Goal: Task Accomplishment & Management: Complete application form

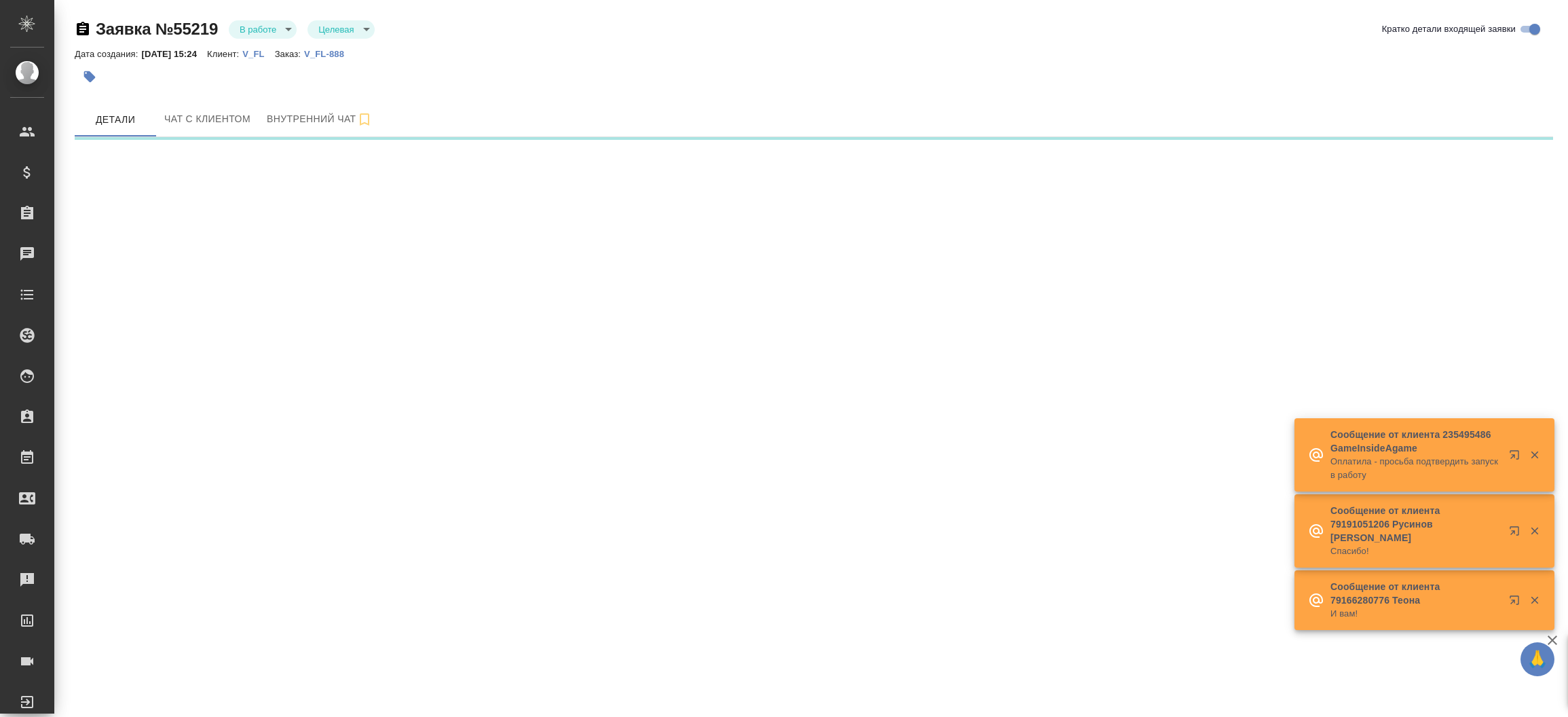
select select "RU"
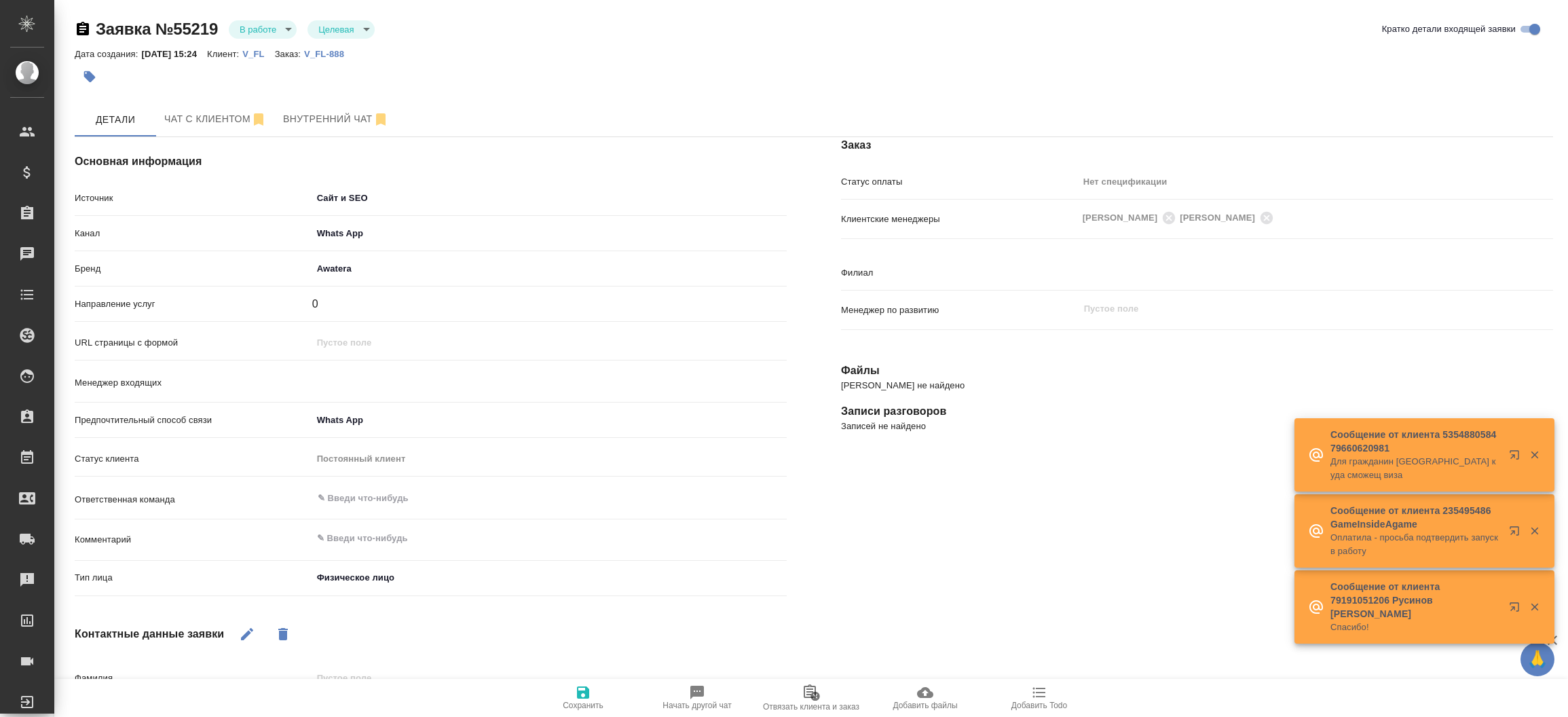
type textarea "x"
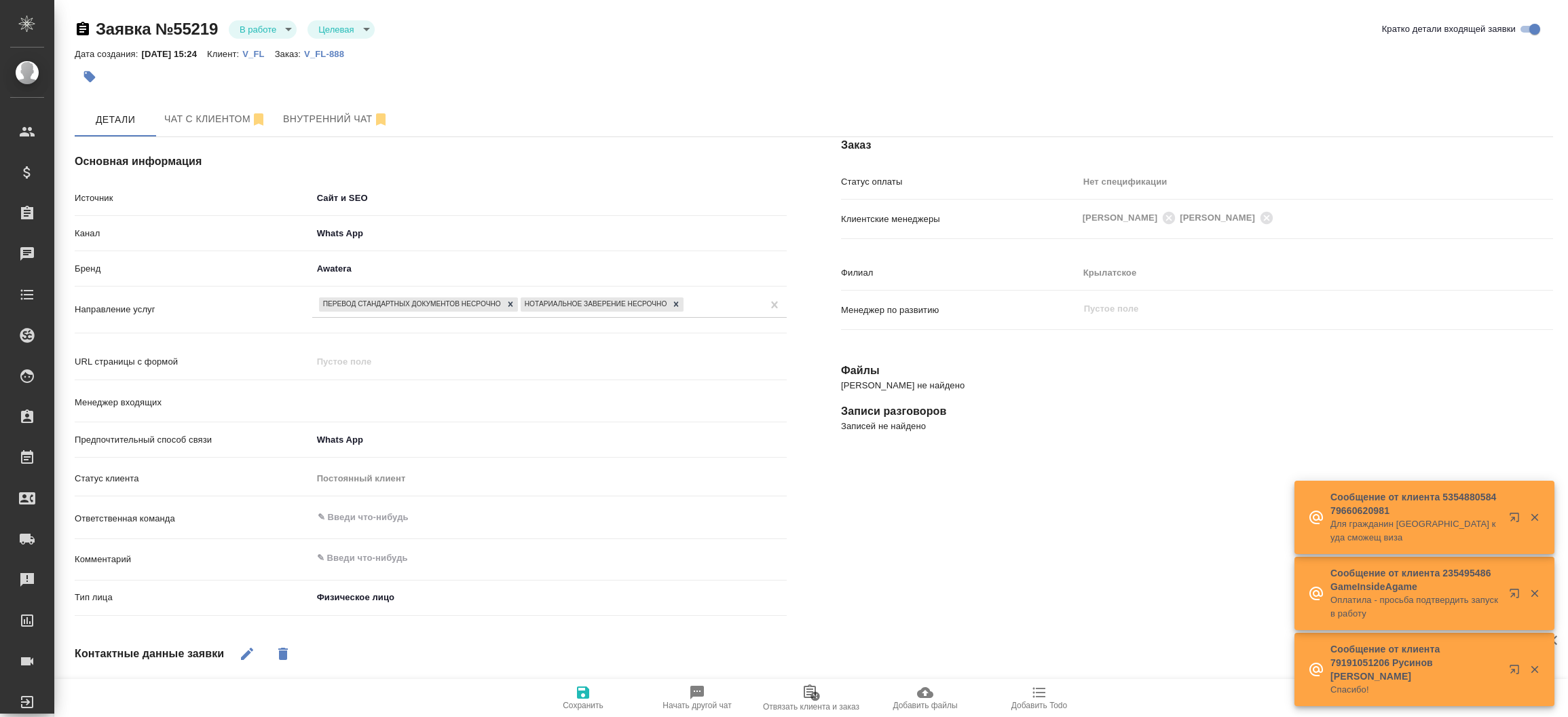
type input "[PERSON_NAME]"
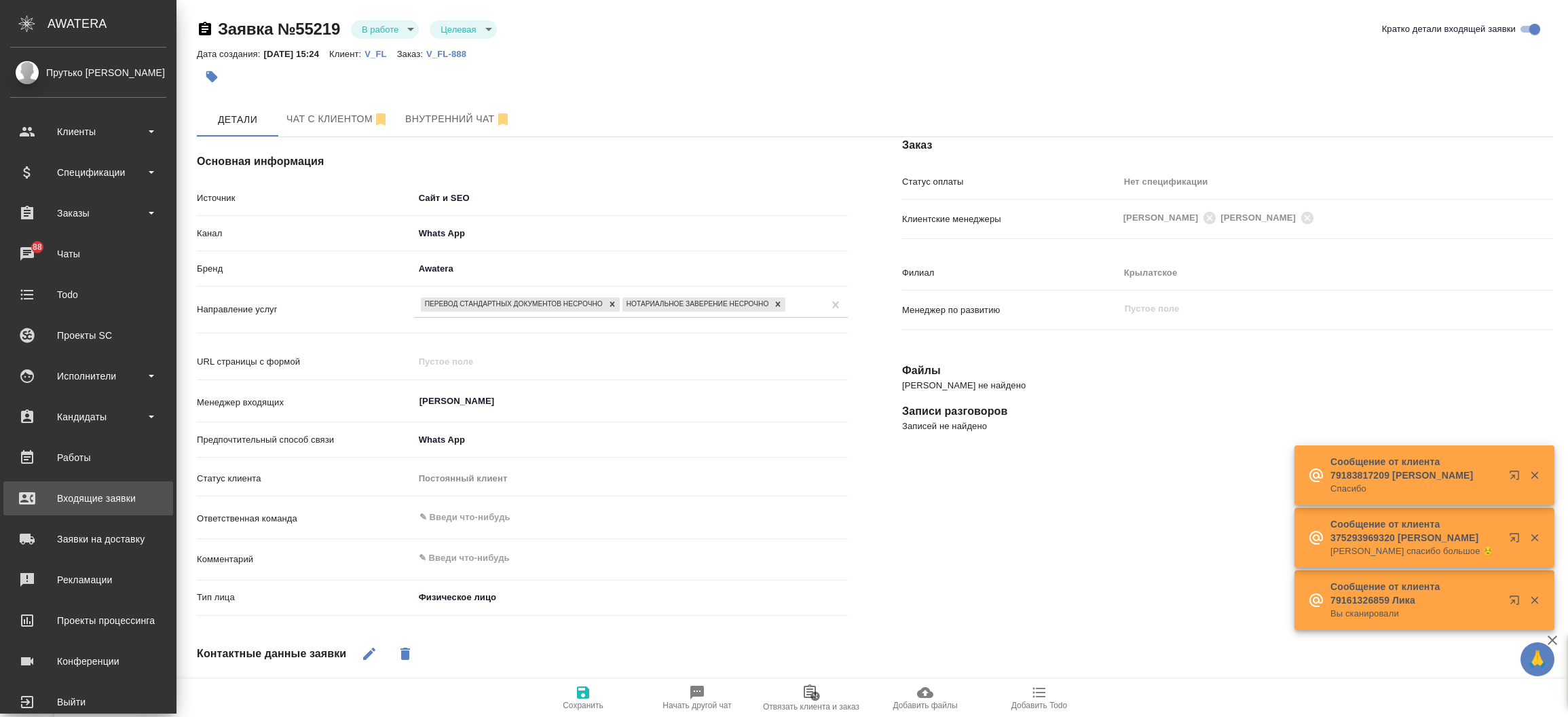
click at [136, 495] on div ".cls-1 fill:#fff; AWATERA Прутько Ирина i.prutko Клиенты Спецификации Заказы 88…" at bounding box center [784, 358] width 1568 height 717
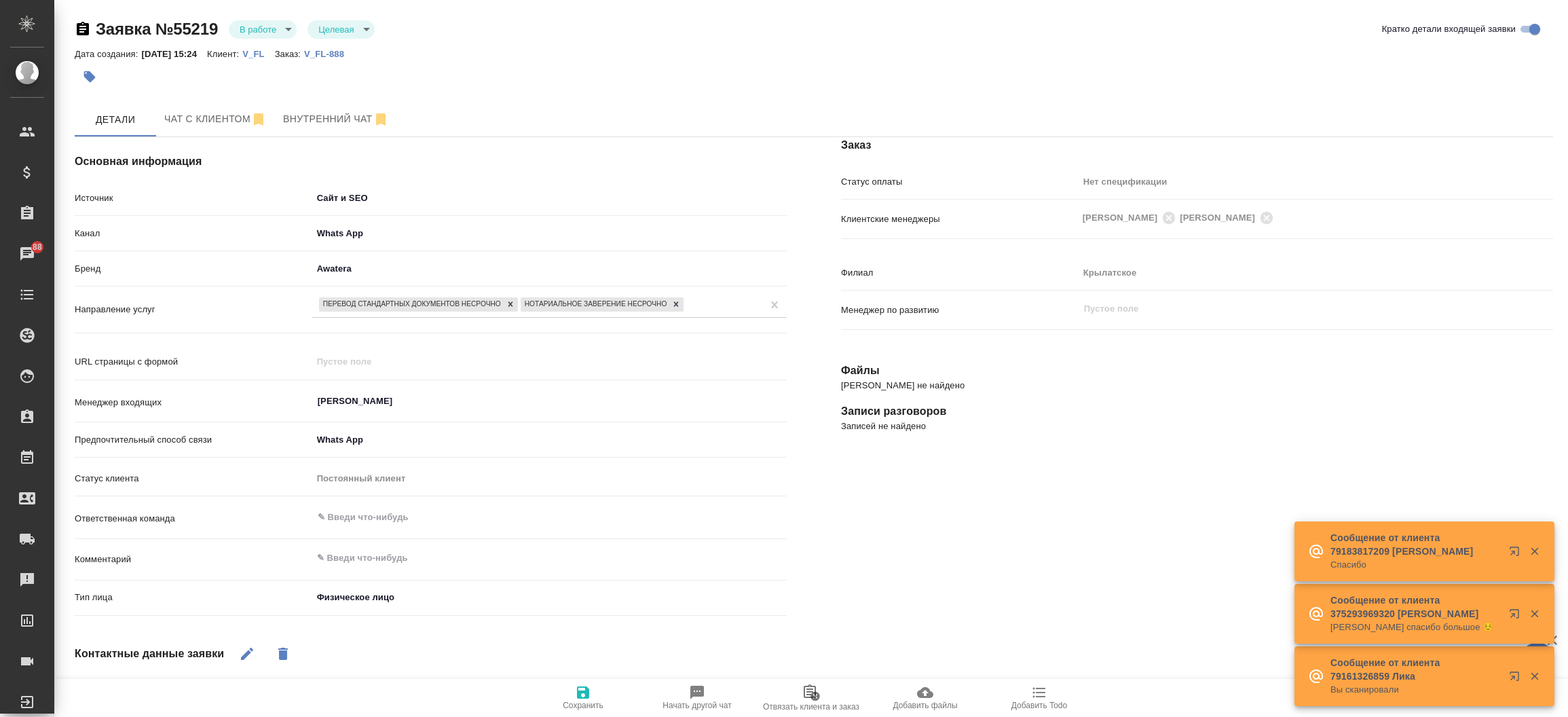
click at [136, 496] on hr at bounding box center [431, 496] width 712 height 1
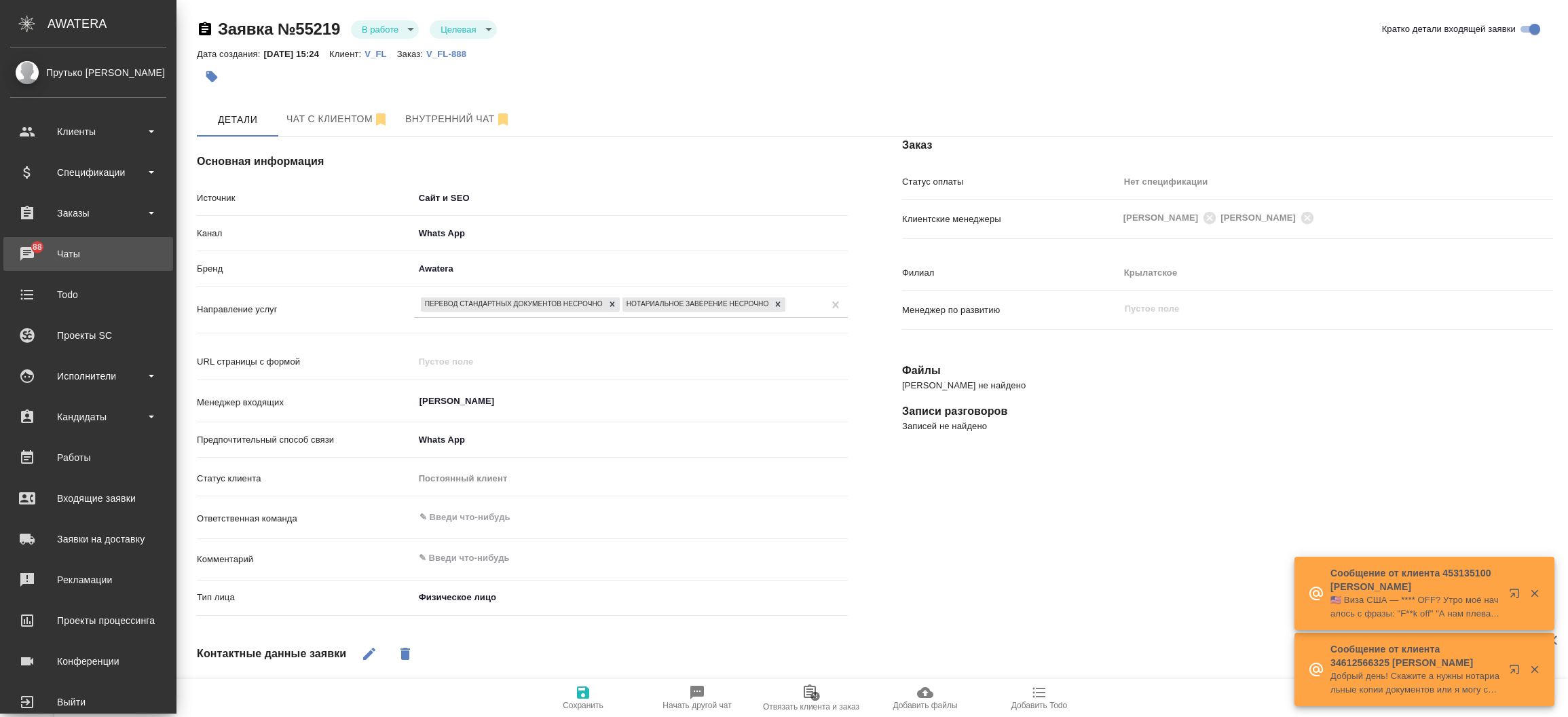
type textarea "x"
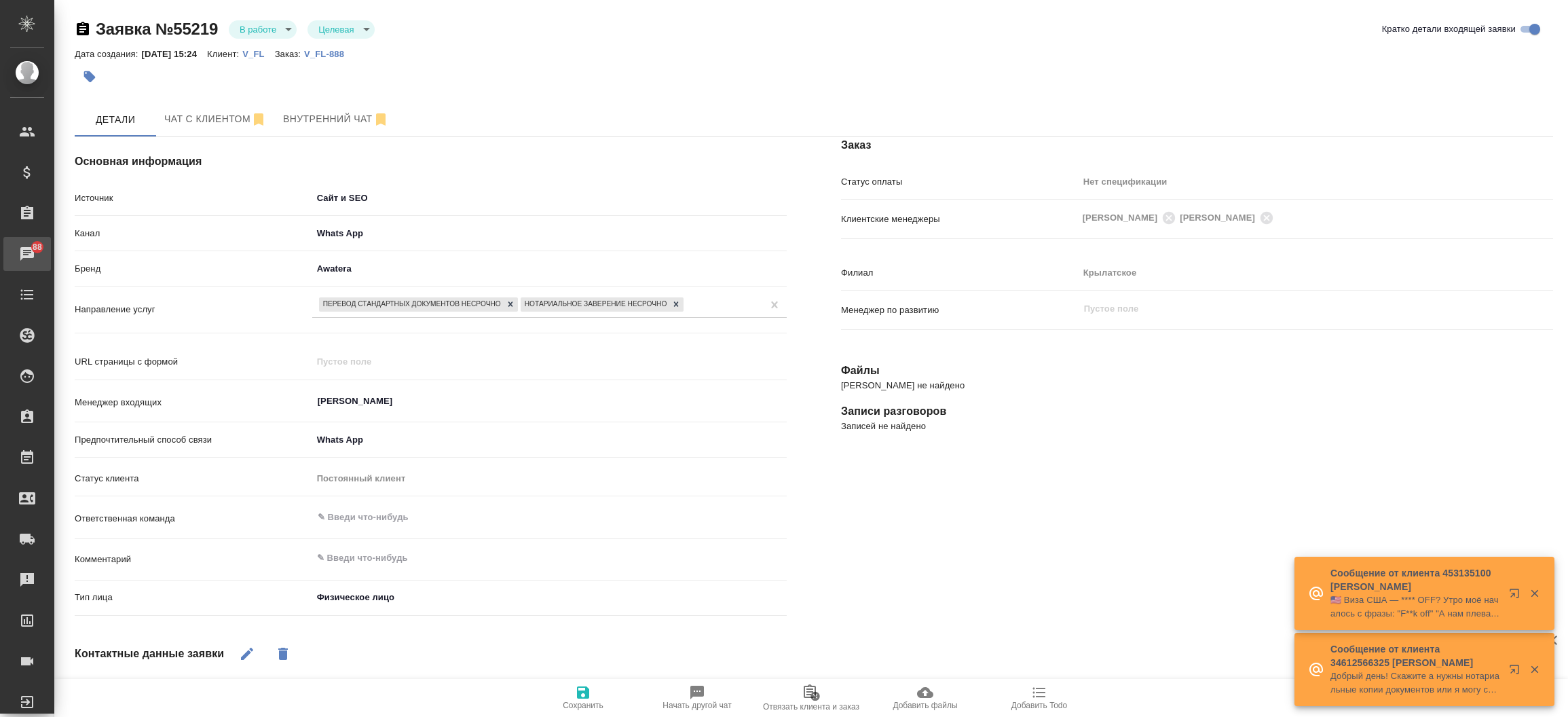
click at [27, 254] on div "Чаты" at bounding box center [10, 254] width 34 height 20
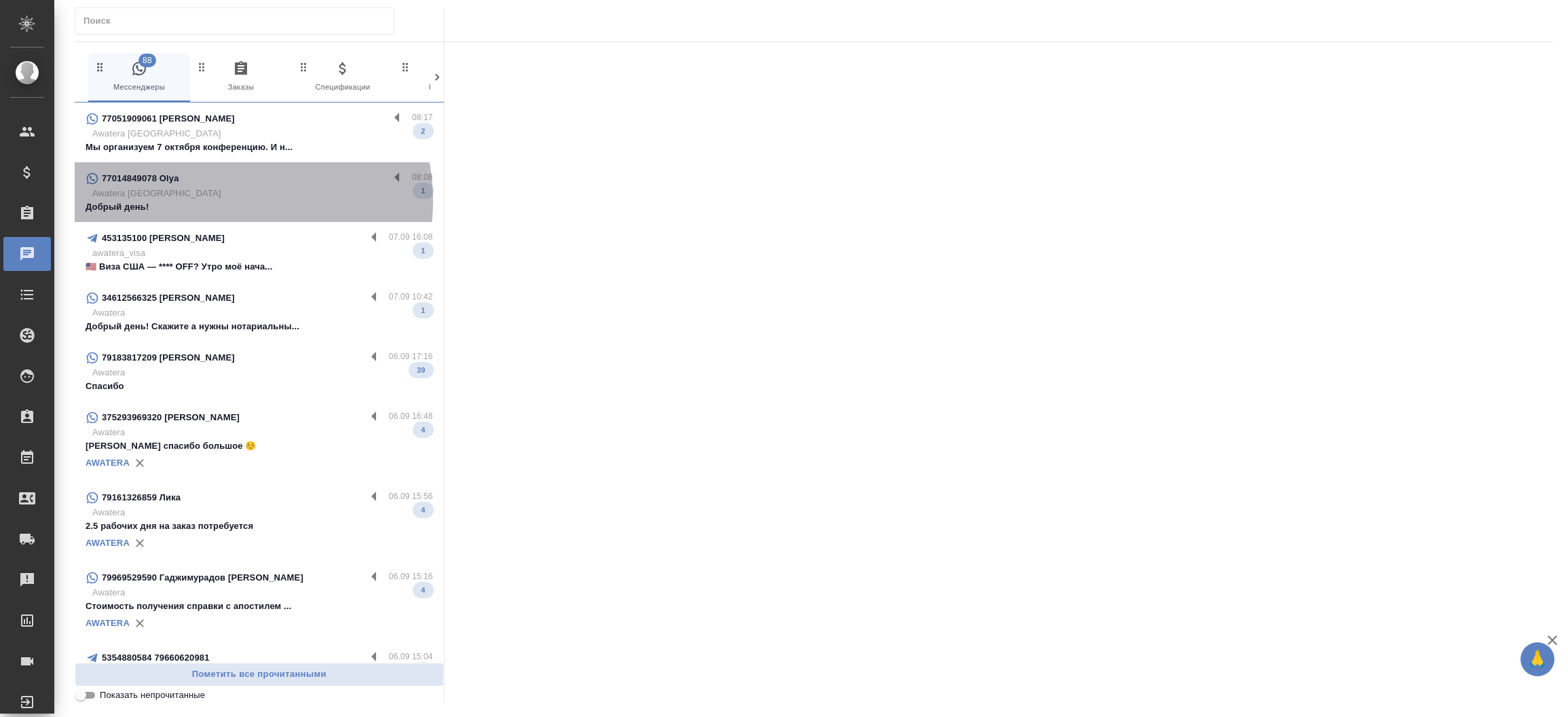
click at [228, 201] on p "Добрый день!" at bounding box center [259, 207] width 348 height 14
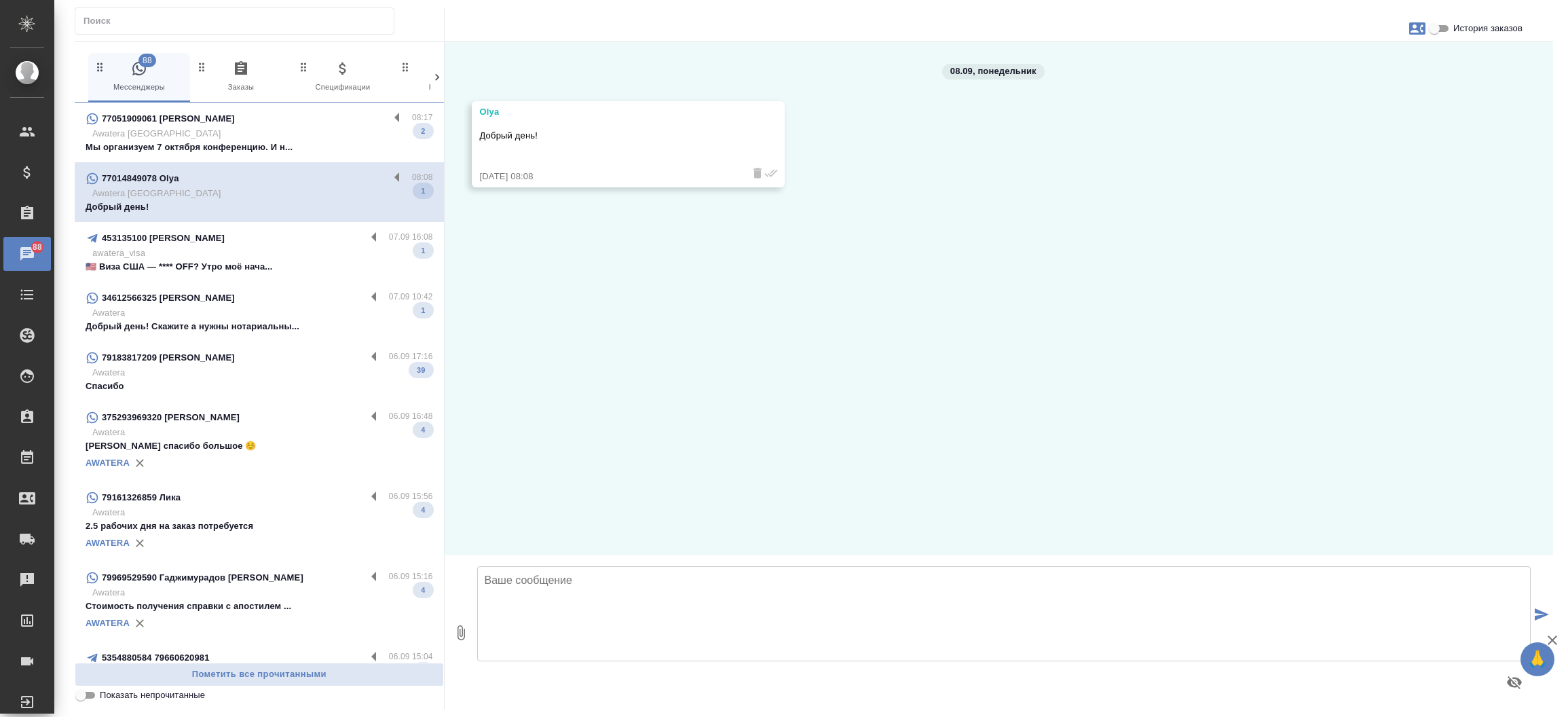
click at [720, 627] on textarea at bounding box center [1005, 614] width 1054 height 95
type textarea "L"
type textarea "Добрый день, Ольга! Какой вопрос Вас интересует?"
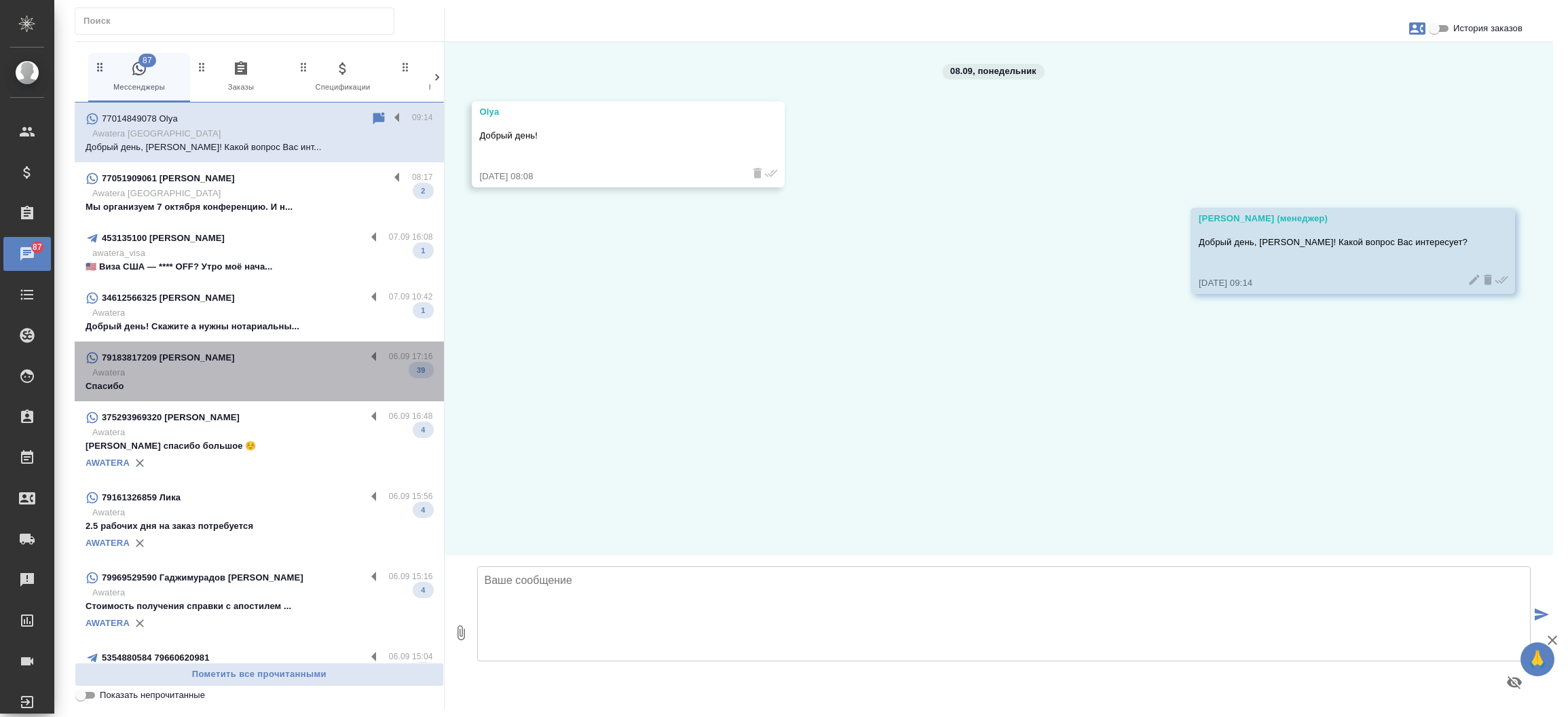
click at [292, 373] on p "Awatera" at bounding box center [262, 373] width 341 height 14
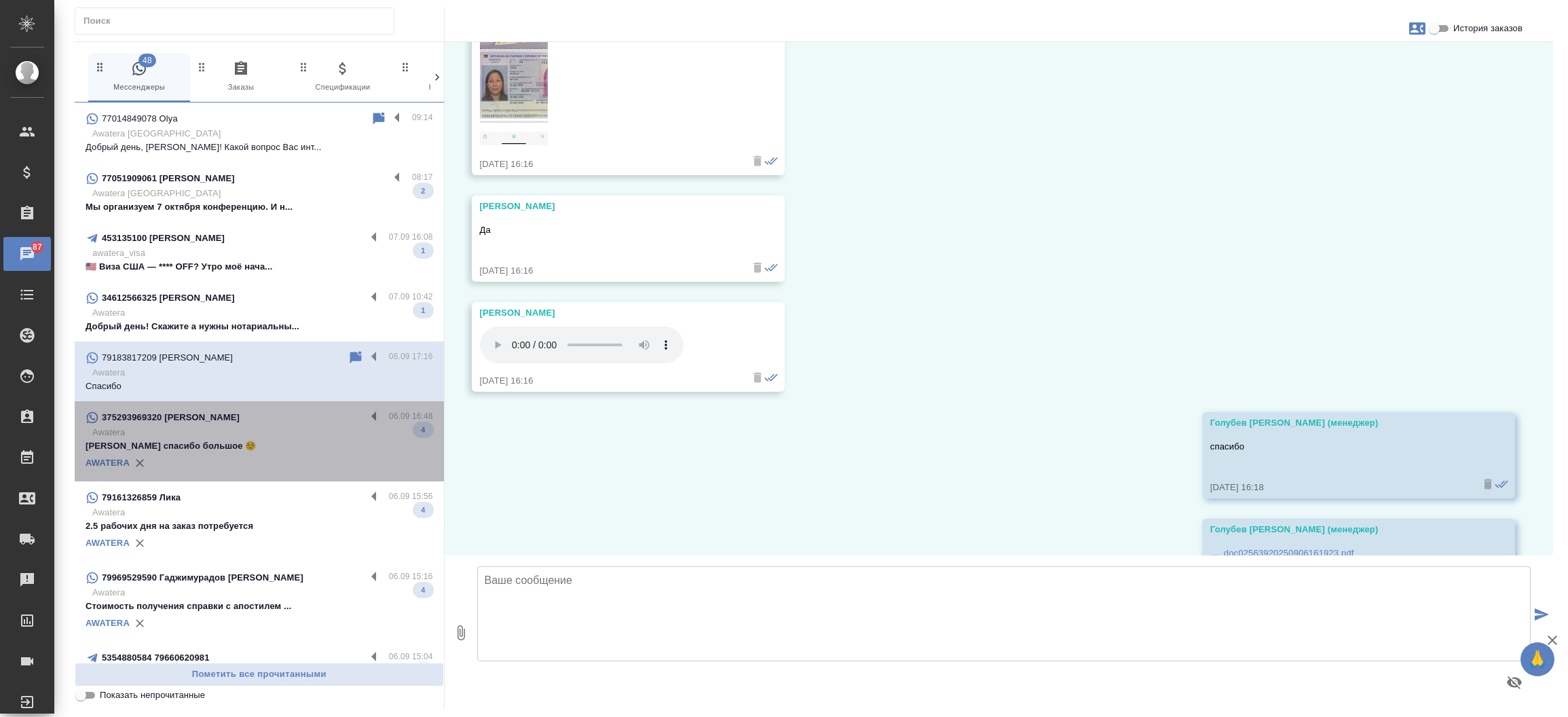
click at [268, 442] on p "Хорошо спасибо большое ☺️" at bounding box center [259, 446] width 348 height 14
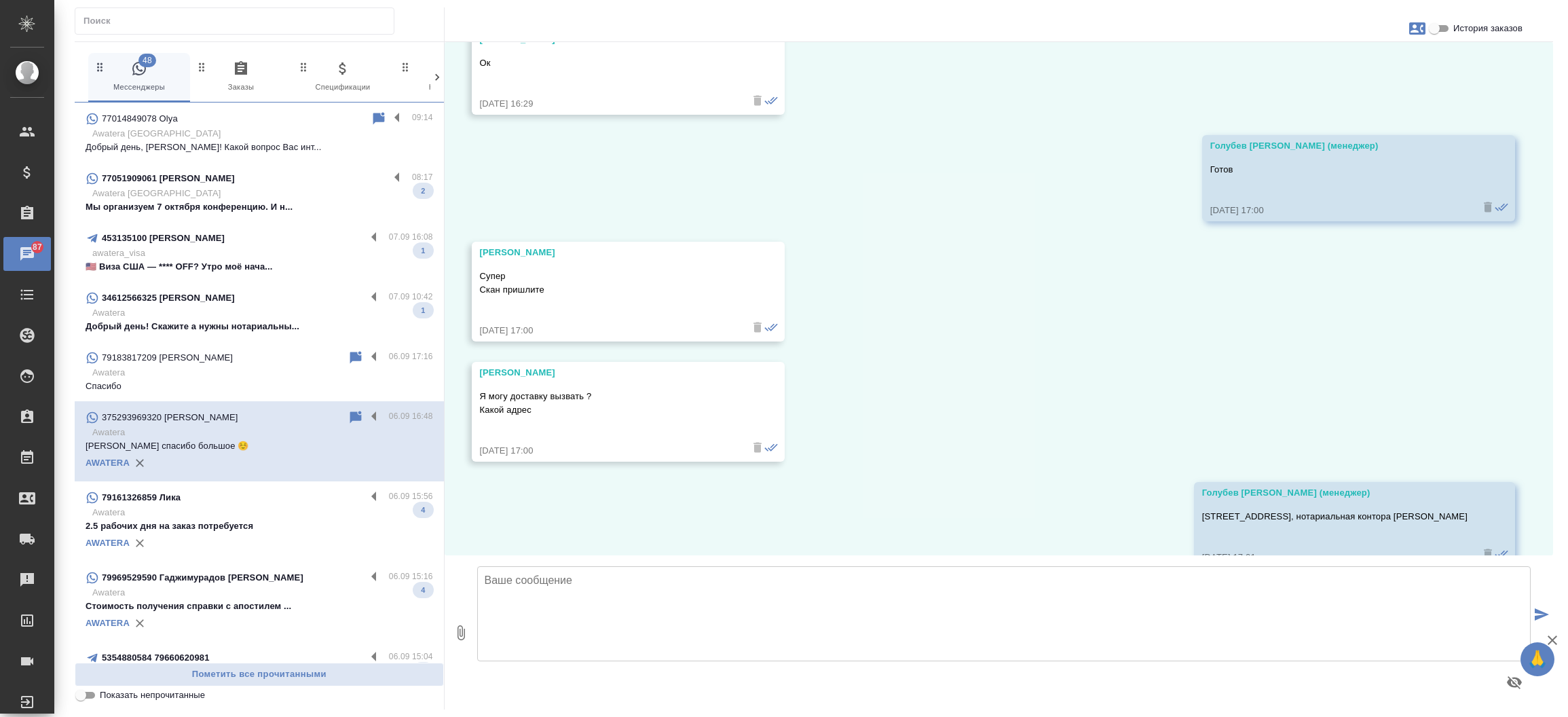
scroll to position [6775, 0]
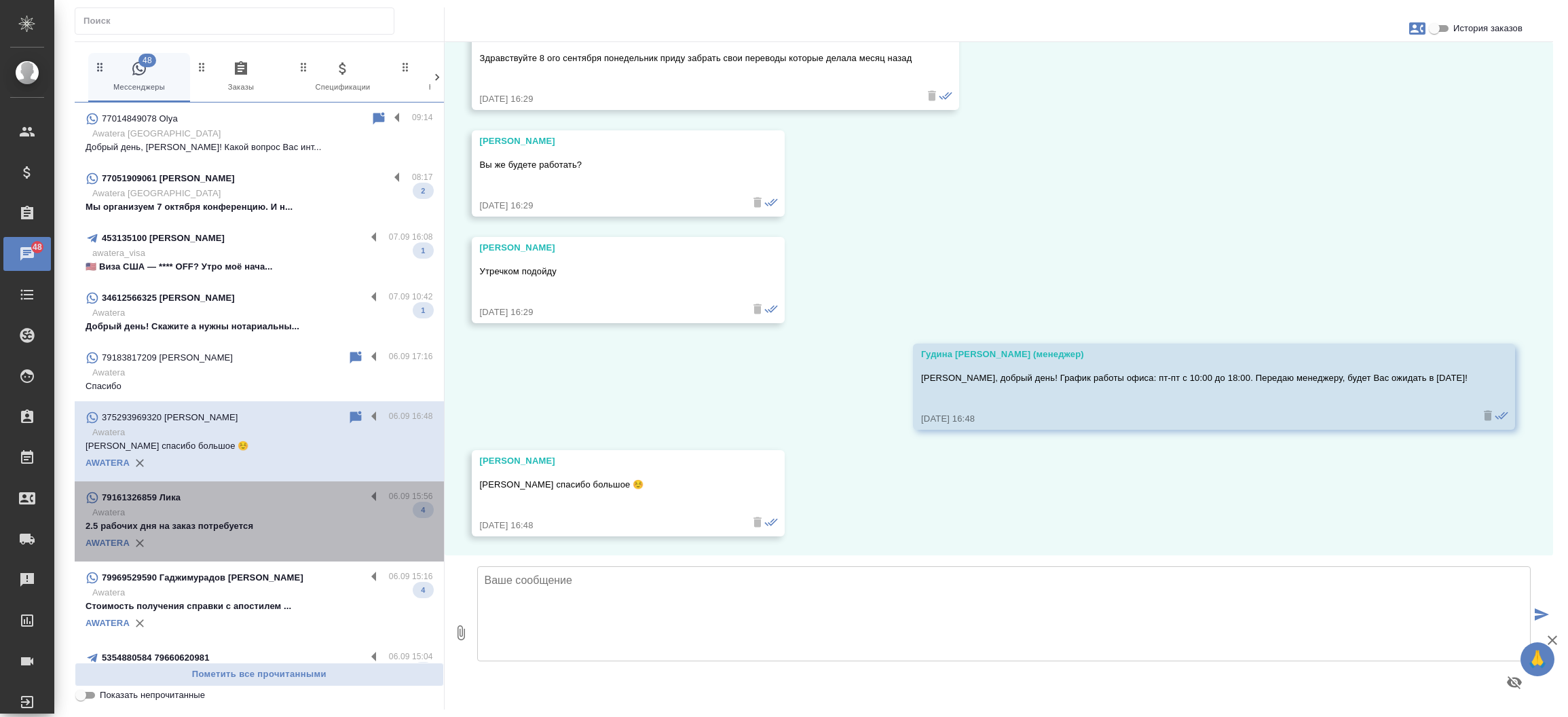
click at [267, 517] on p "Awatera" at bounding box center [262, 512] width 341 height 14
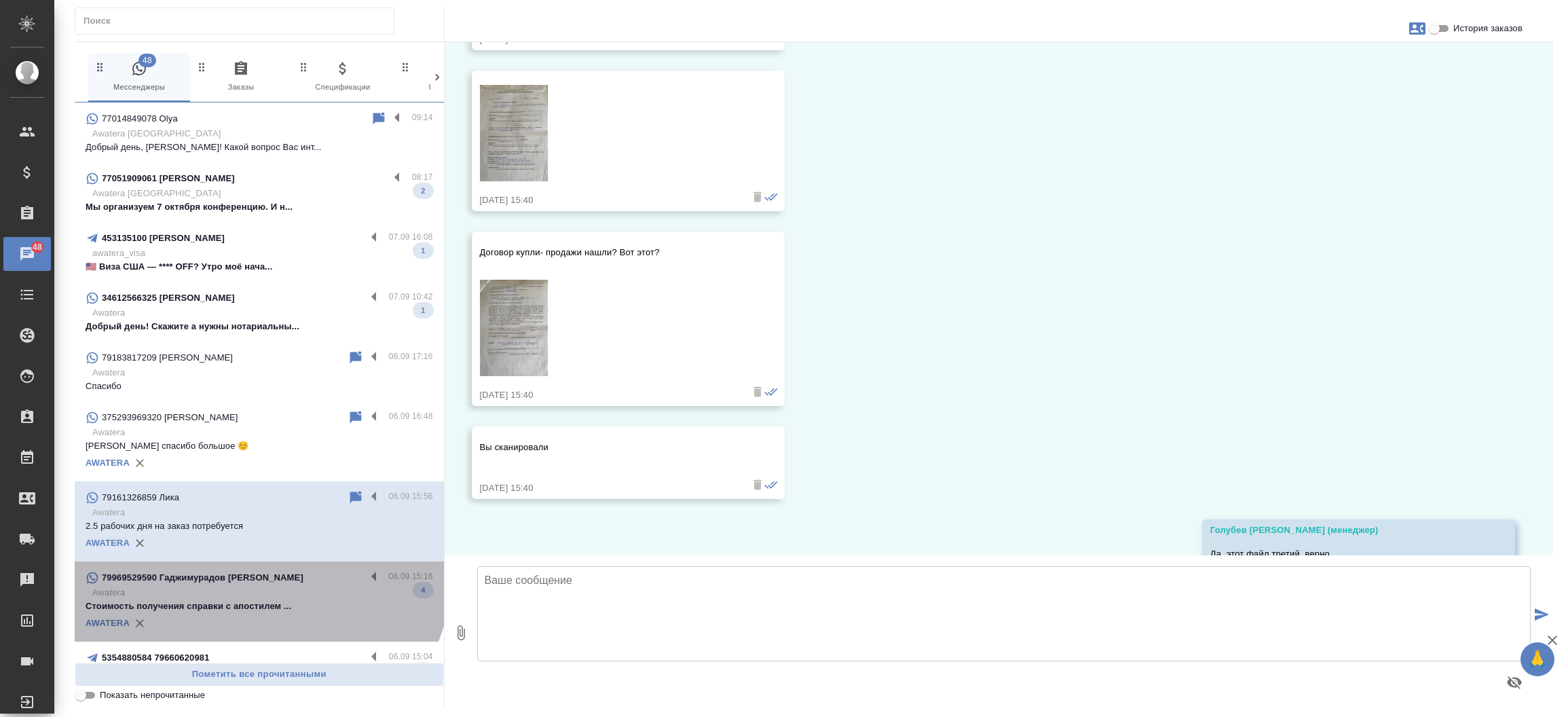
click at [256, 570] on div "79969529590 Гаджимурадов Тимур Маратович" at bounding box center [225, 578] width 280 height 17
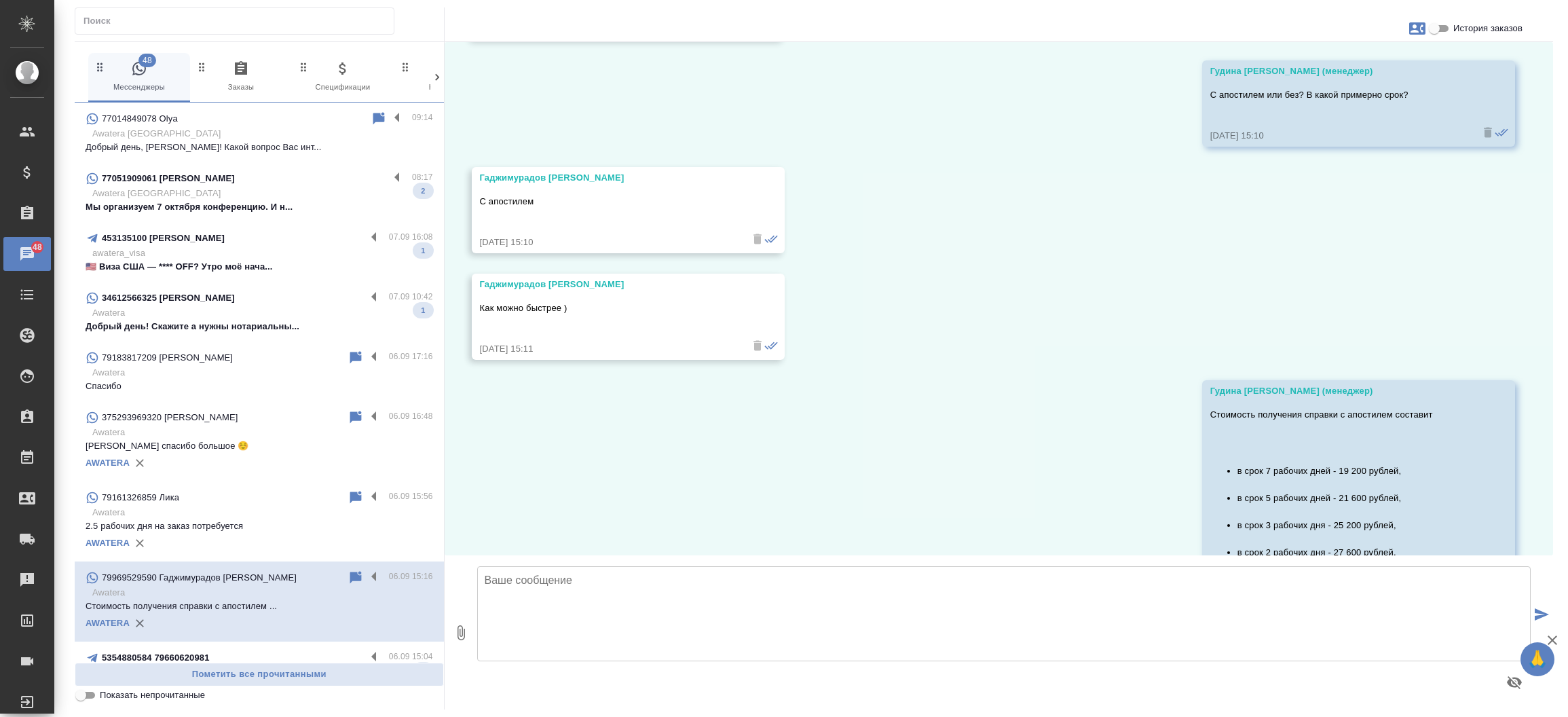
scroll to position [479, 0]
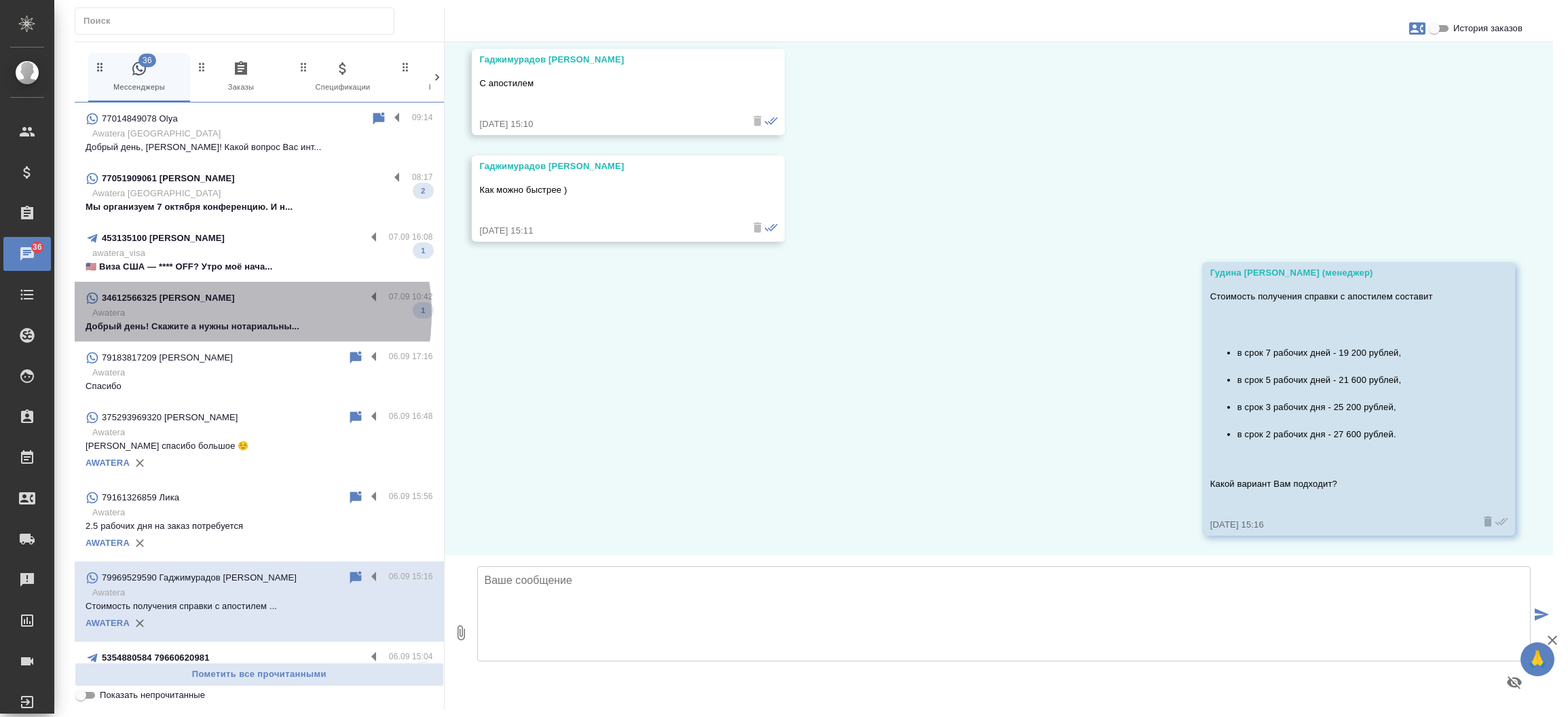
click at [222, 313] on p "Awatera" at bounding box center [262, 313] width 341 height 14
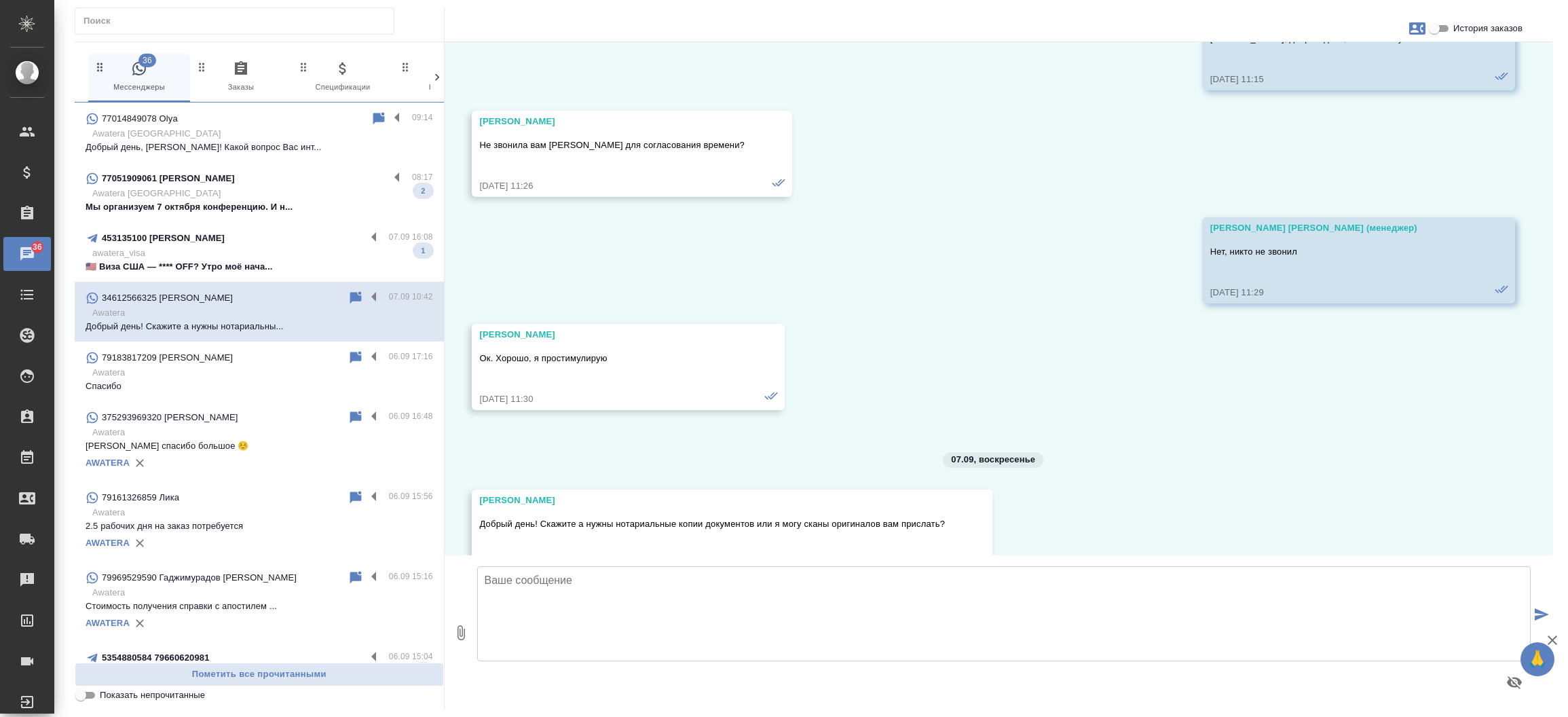
scroll to position [8992, 0]
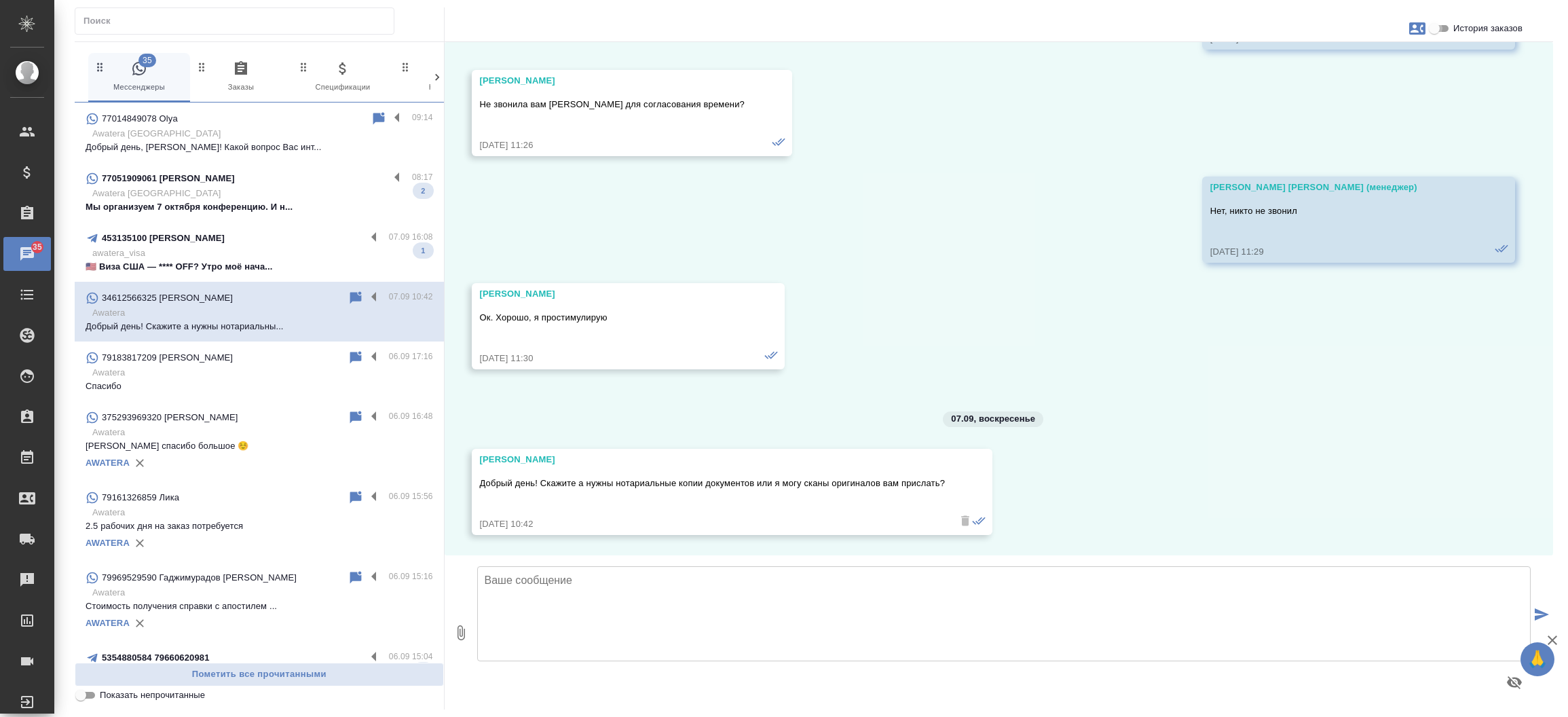
click at [1445, 25] on input "История заказов" at bounding box center [1435, 28] width 49 height 17
checkbox input "true"
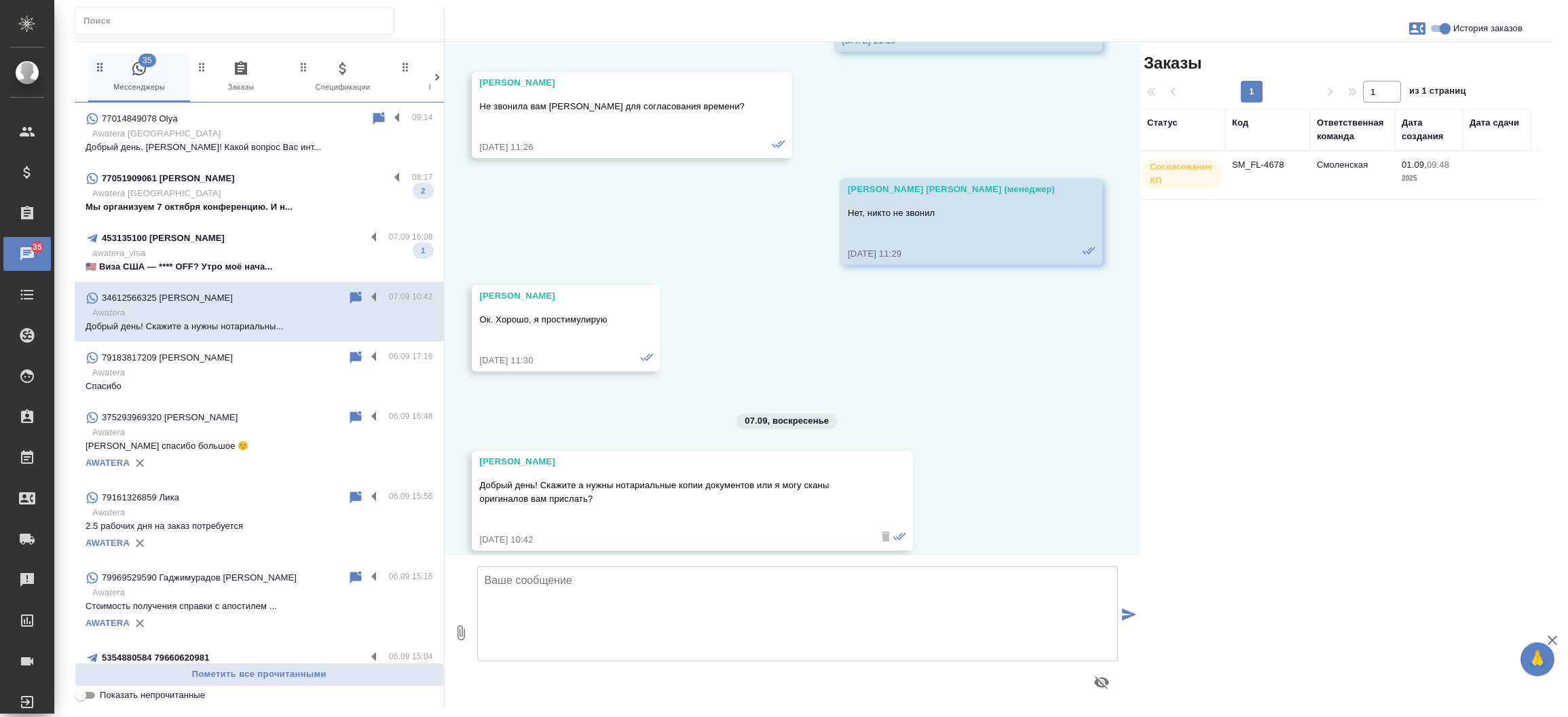
click at [1256, 167] on td "SM_FL-4678" at bounding box center [1268, 175] width 85 height 48
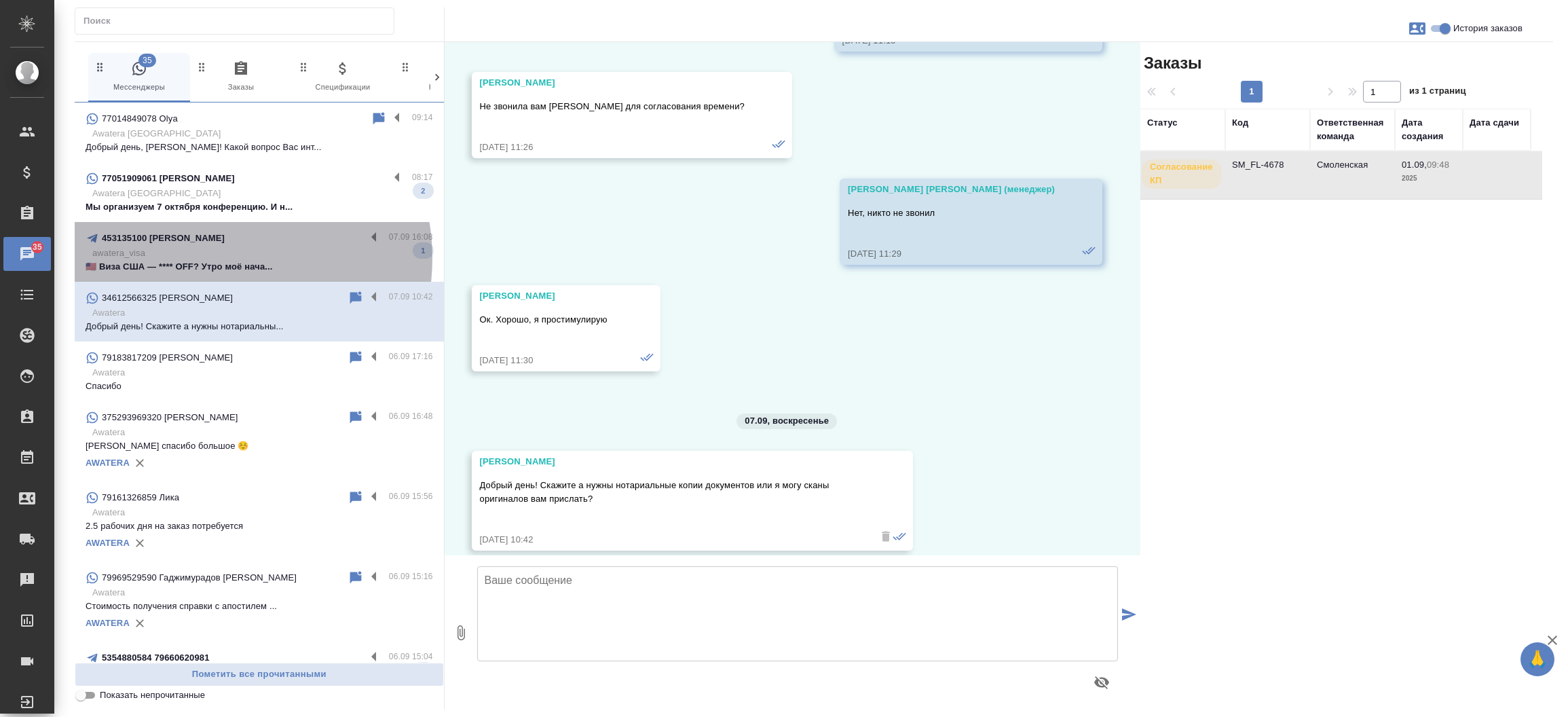
click at [219, 258] on p "awatera_visa" at bounding box center [262, 253] width 341 height 14
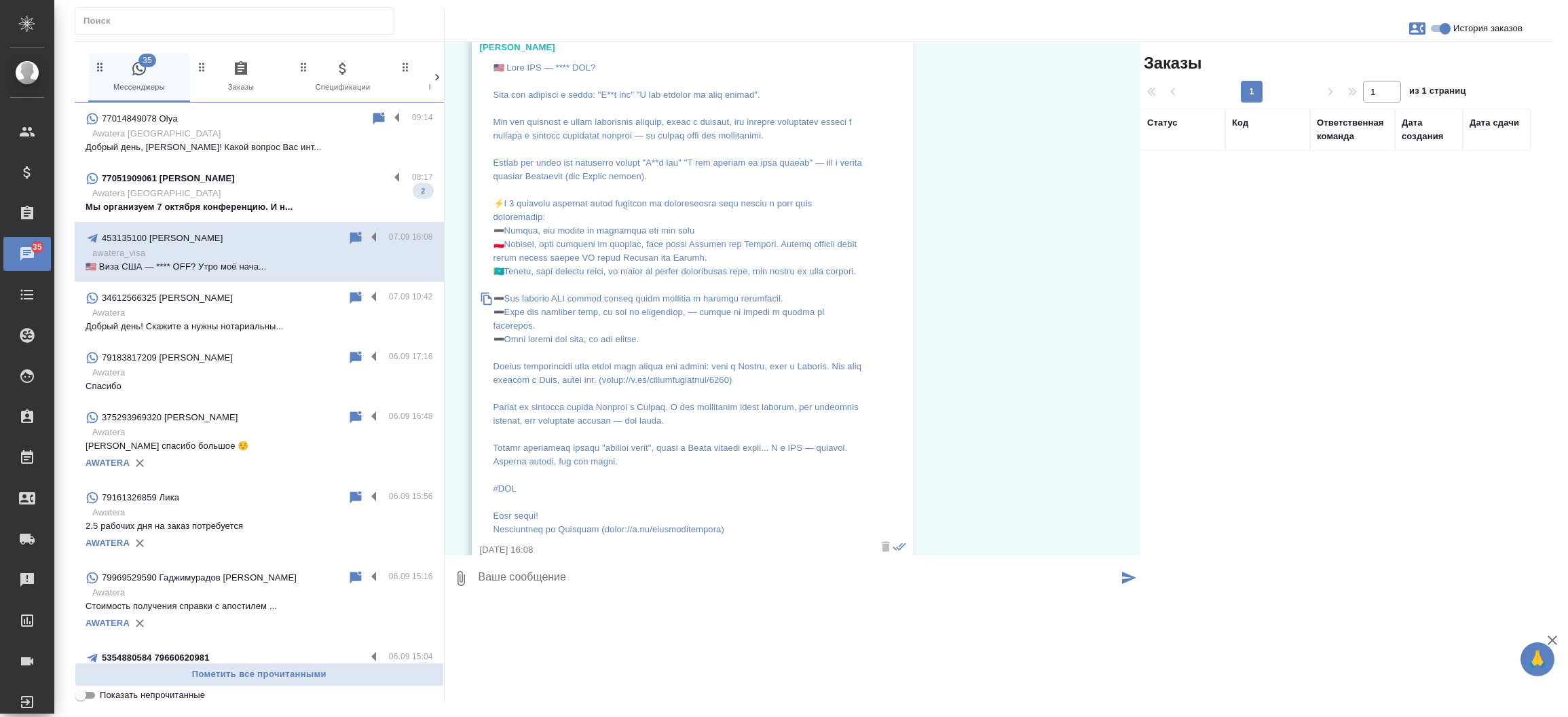
scroll to position [61102, 0]
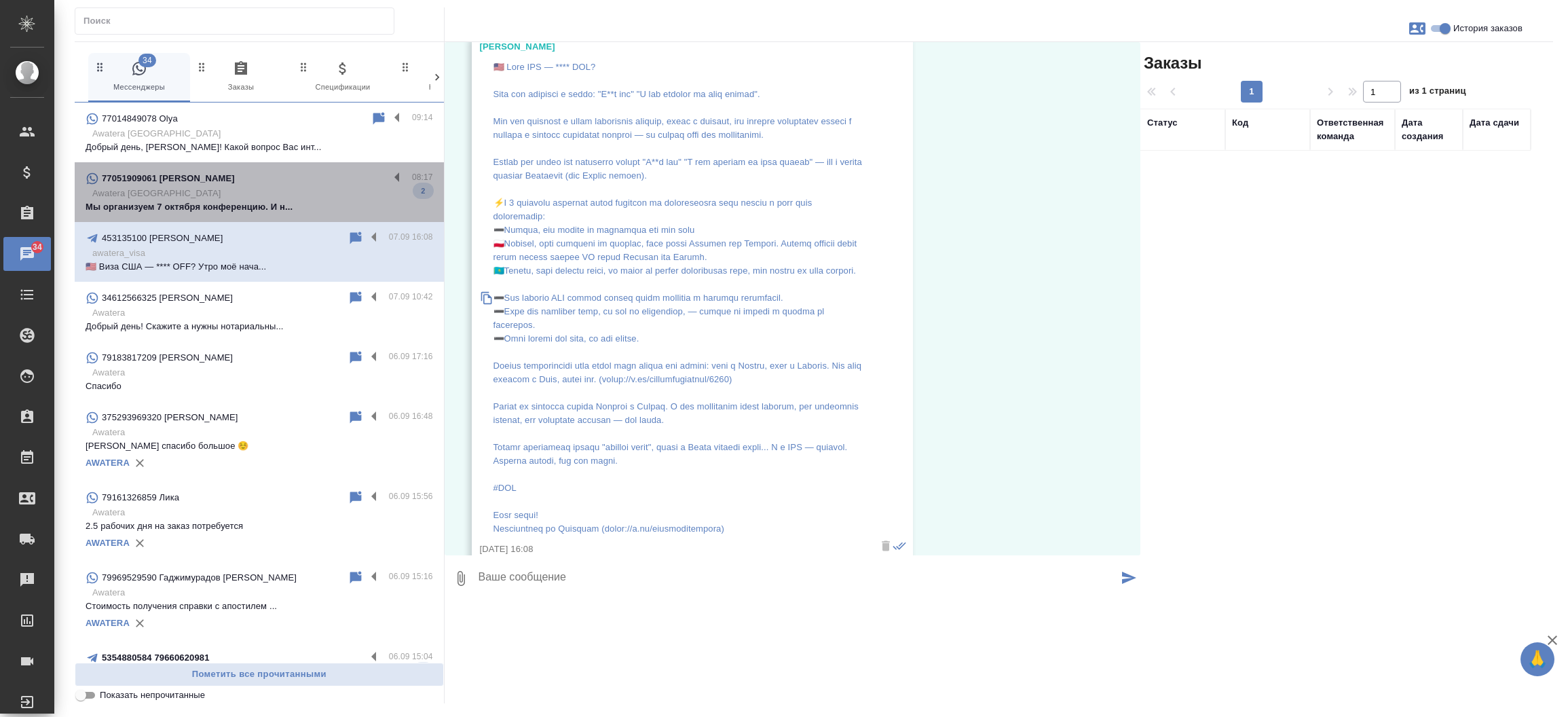
click at [274, 202] on p "Мы организуем 7 октября конференцию. И н..." at bounding box center [259, 207] width 348 height 14
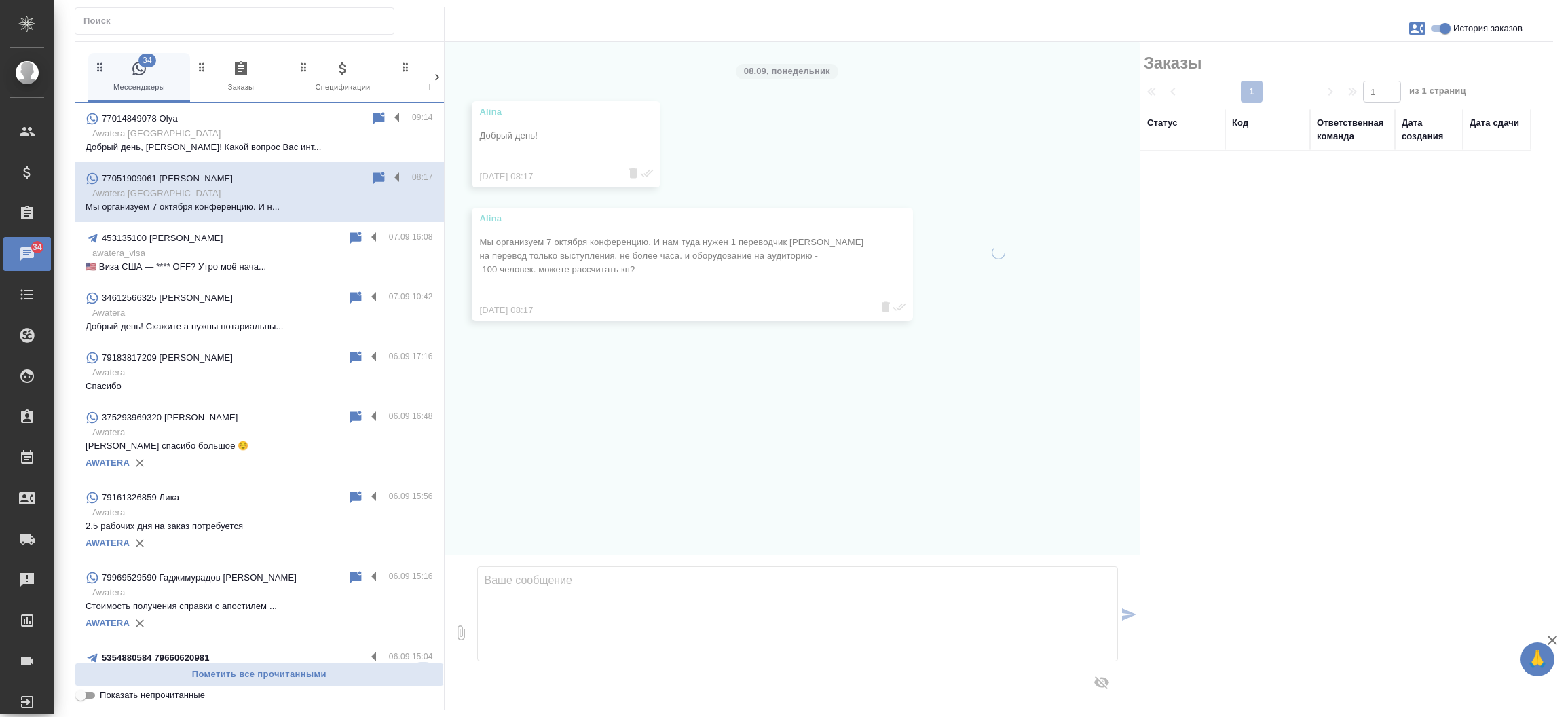
scroll to position [0, 0]
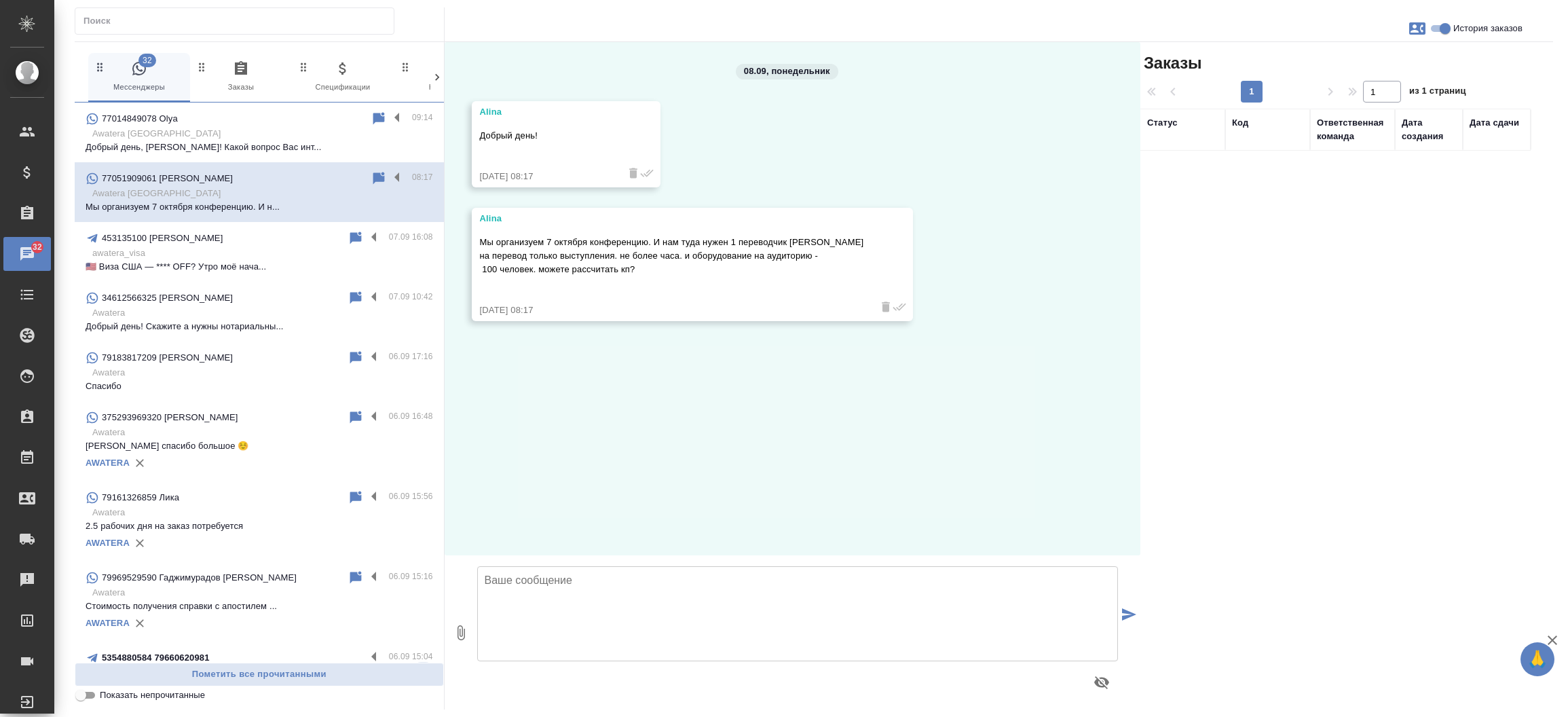
click at [541, 618] on textarea at bounding box center [798, 614] width 642 height 95
type textarea "Алина, добрый день! Будете выступать как юридическое лицо? От какой компании бу…"
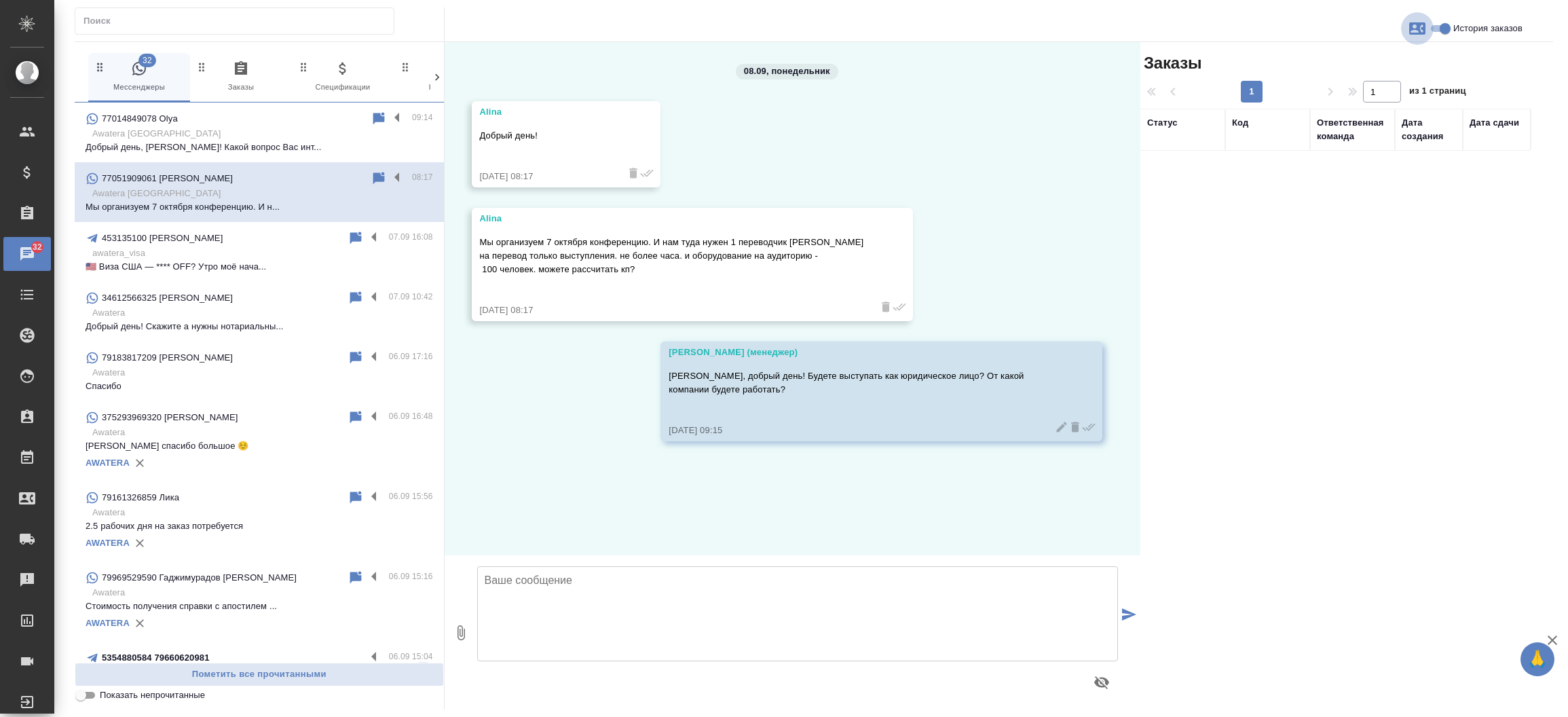
click at [1415, 39] on button "button" at bounding box center [1417, 28] width 32 height 32
click at [1346, 64] on span "Создать заявку" at bounding box center [1358, 65] width 64 height 14
select select "KZ"
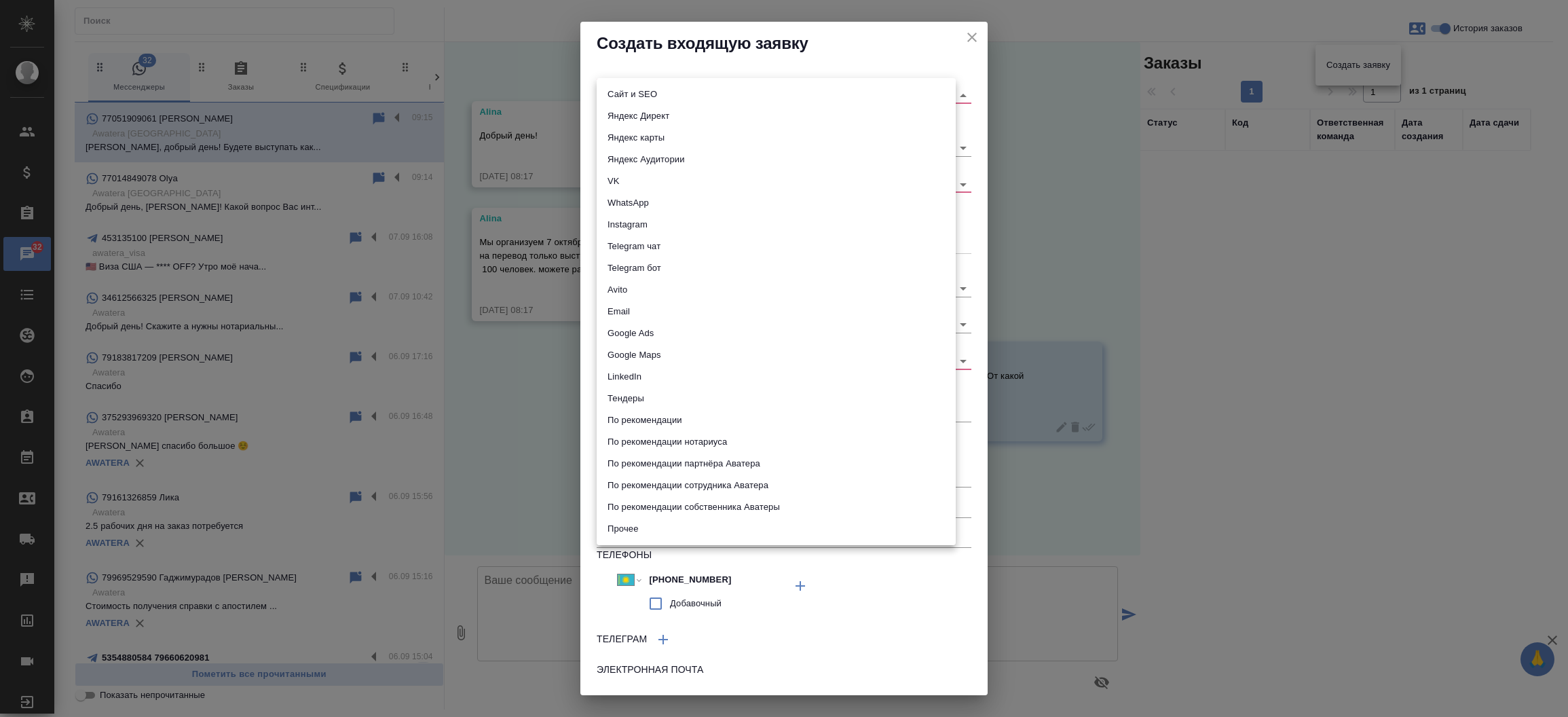
click at [715, 89] on body "🙏 .cls-1 fill:#fff; AWATERA Прутько Ирина i.prutko Клиенты Спецификации Заказы …" at bounding box center [784, 358] width 1568 height 717
click at [708, 100] on li "Сайт и SEO" at bounding box center [776, 94] width 359 height 22
type input "seo"
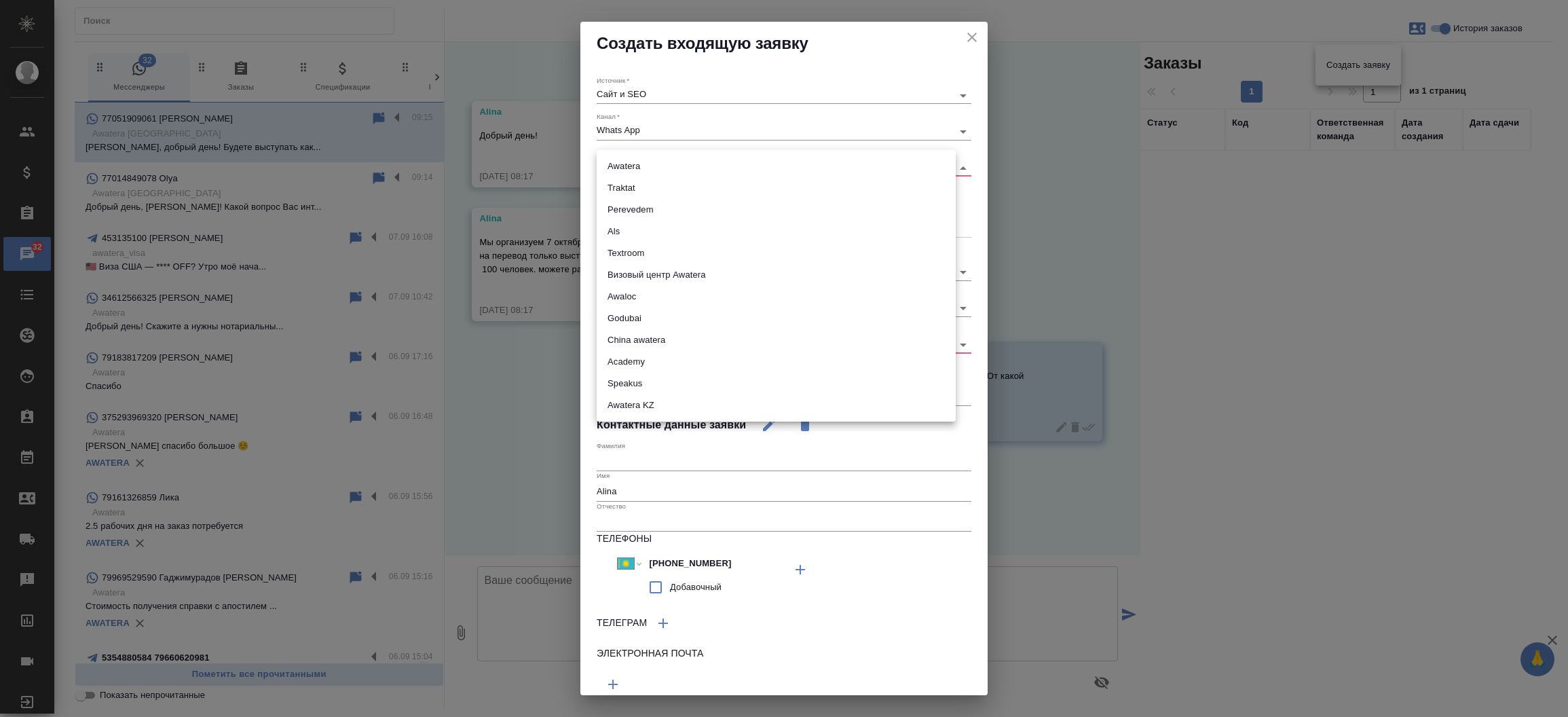
click at [654, 161] on body "🙏 .cls-1 fill:#fff; AWATERA Прутько Ирина i.prutko Клиенты Спецификации Заказы …" at bounding box center [784, 358] width 1568 height 717
click at [634, 404] on li "Awatera KZ" at bounding box center [776, 406] width 359 height 22
type input "awateraKz"
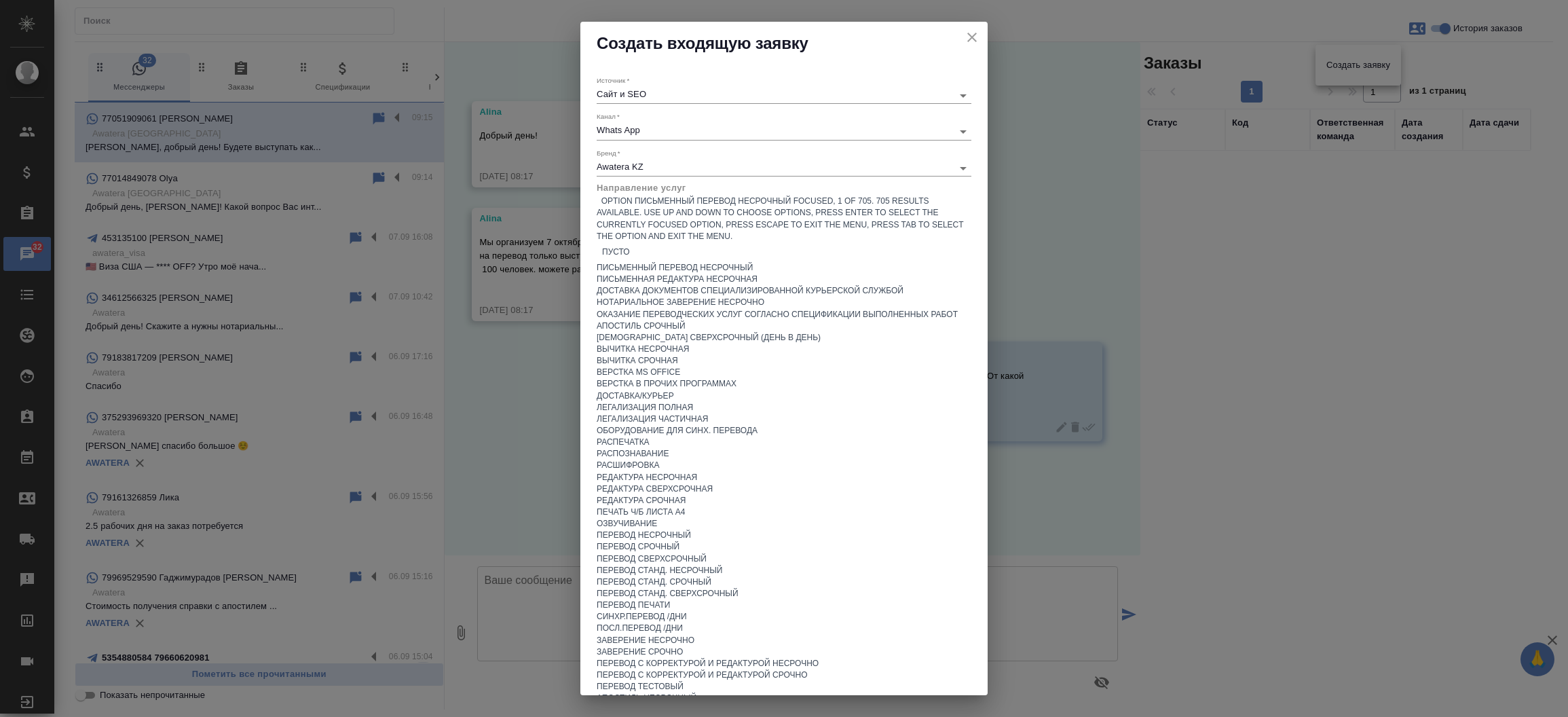
click at [650, 242] on div "Пусто" at bounding box center [784, 251] width 375 height 19
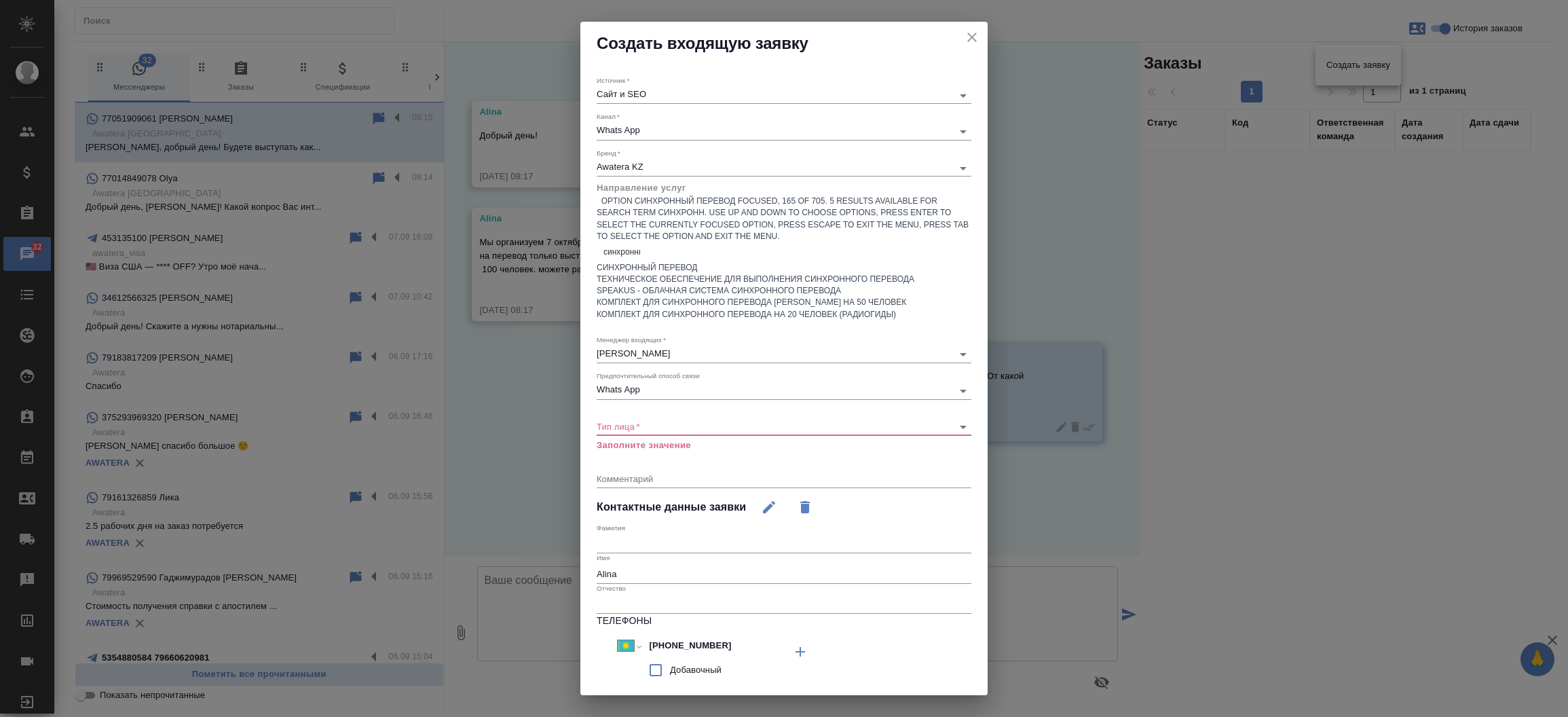
type input "синхронный"
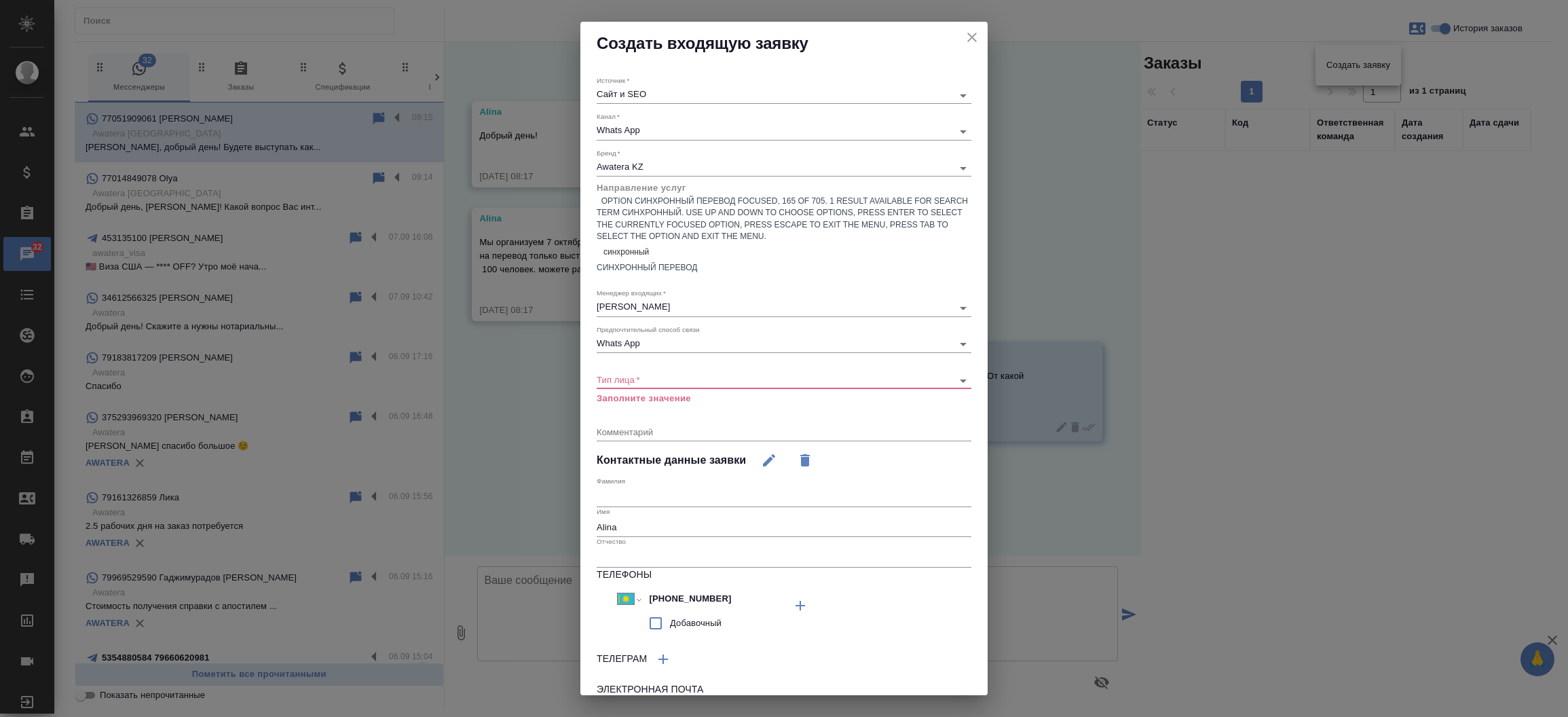
click at [656, 262] on div "Синхронный перевод" at bounding box center [784, 268] width 375 height 12
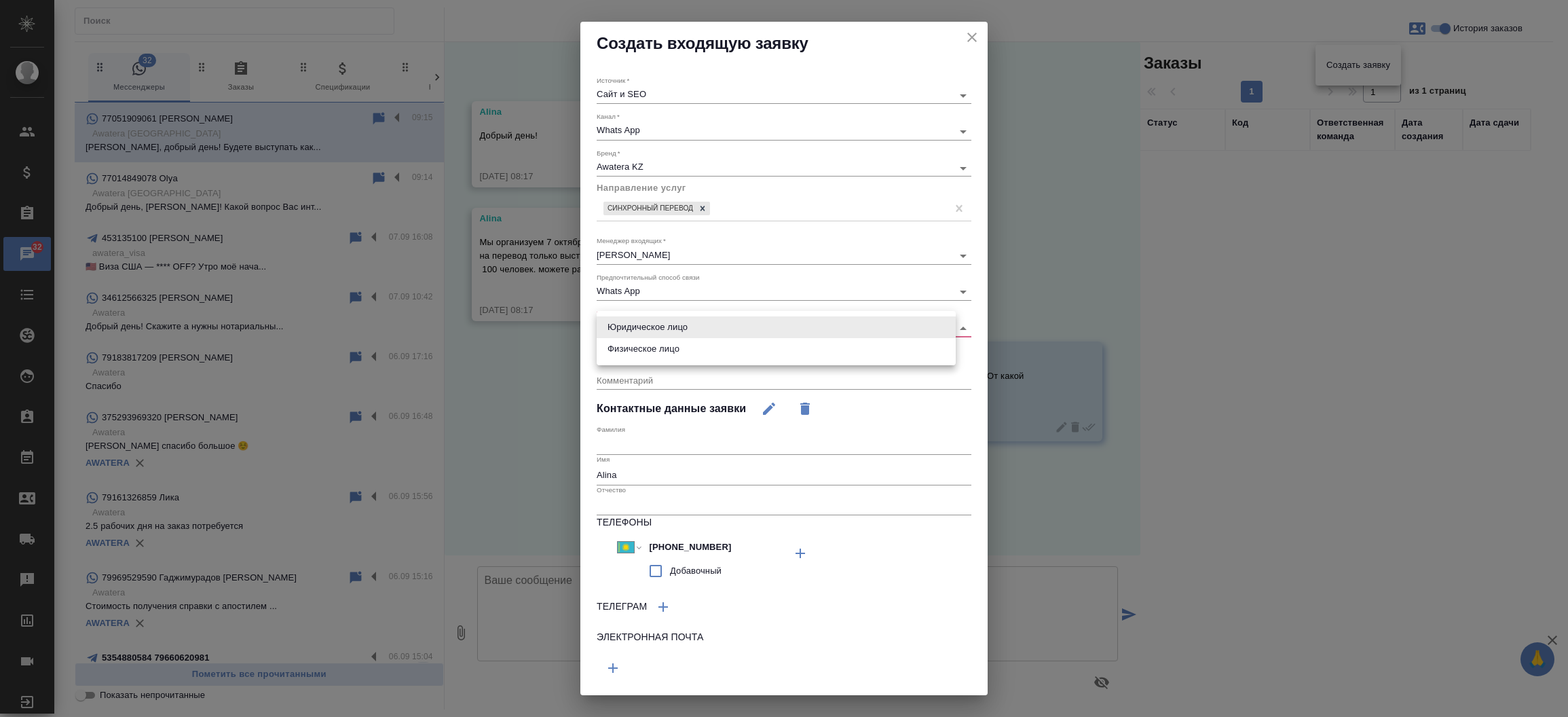
click at [638, 329] on body "🙏 .cls-1 fill:#fff; AWATERA Прутько Ирина i.prutko Клиенты Спецификации Заказы …" at bounding box center [784, 358] width 1568 height 717
click at [645, 321] on li "Юридическое лицо" at bounding box center [776, 327] width 359 height 22
type input "company"
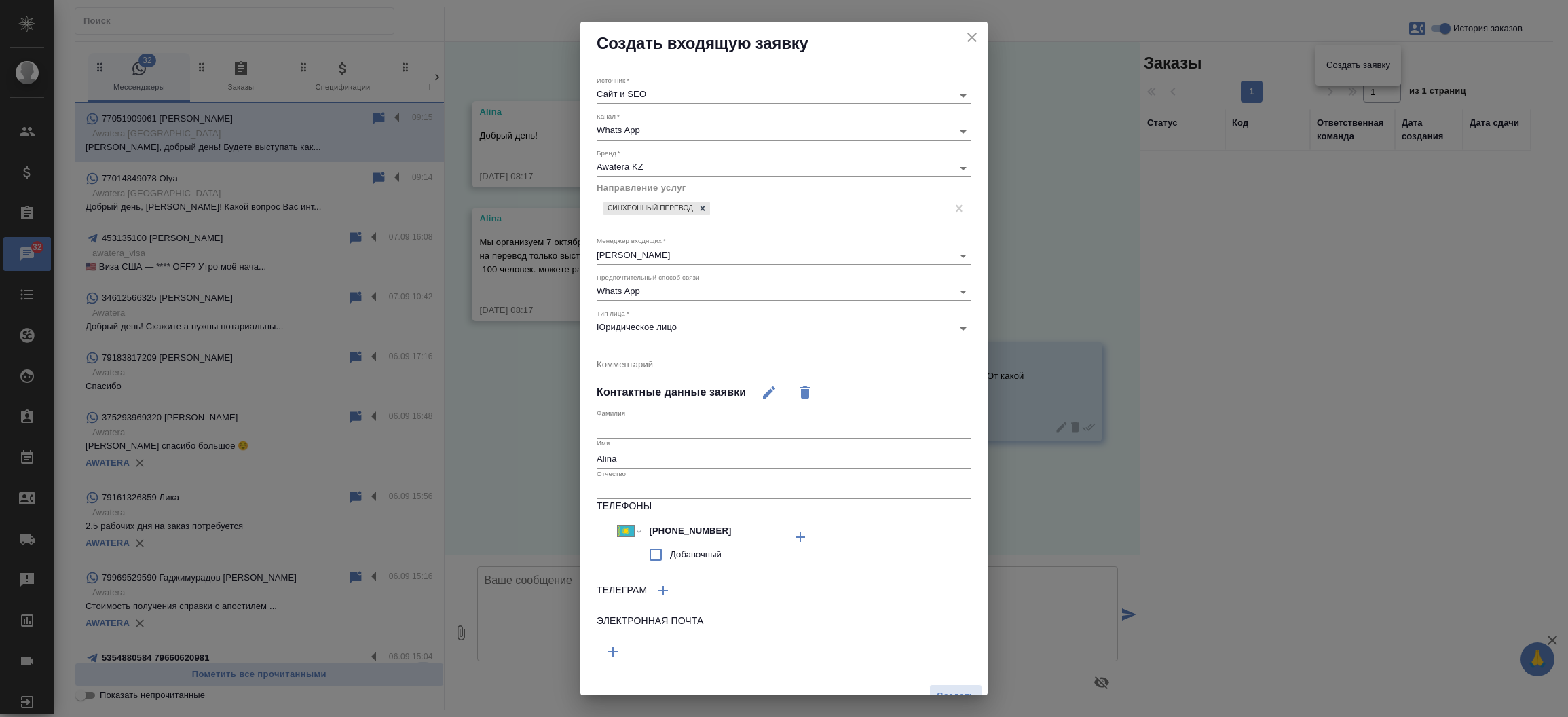
scroll to position [18, 0]
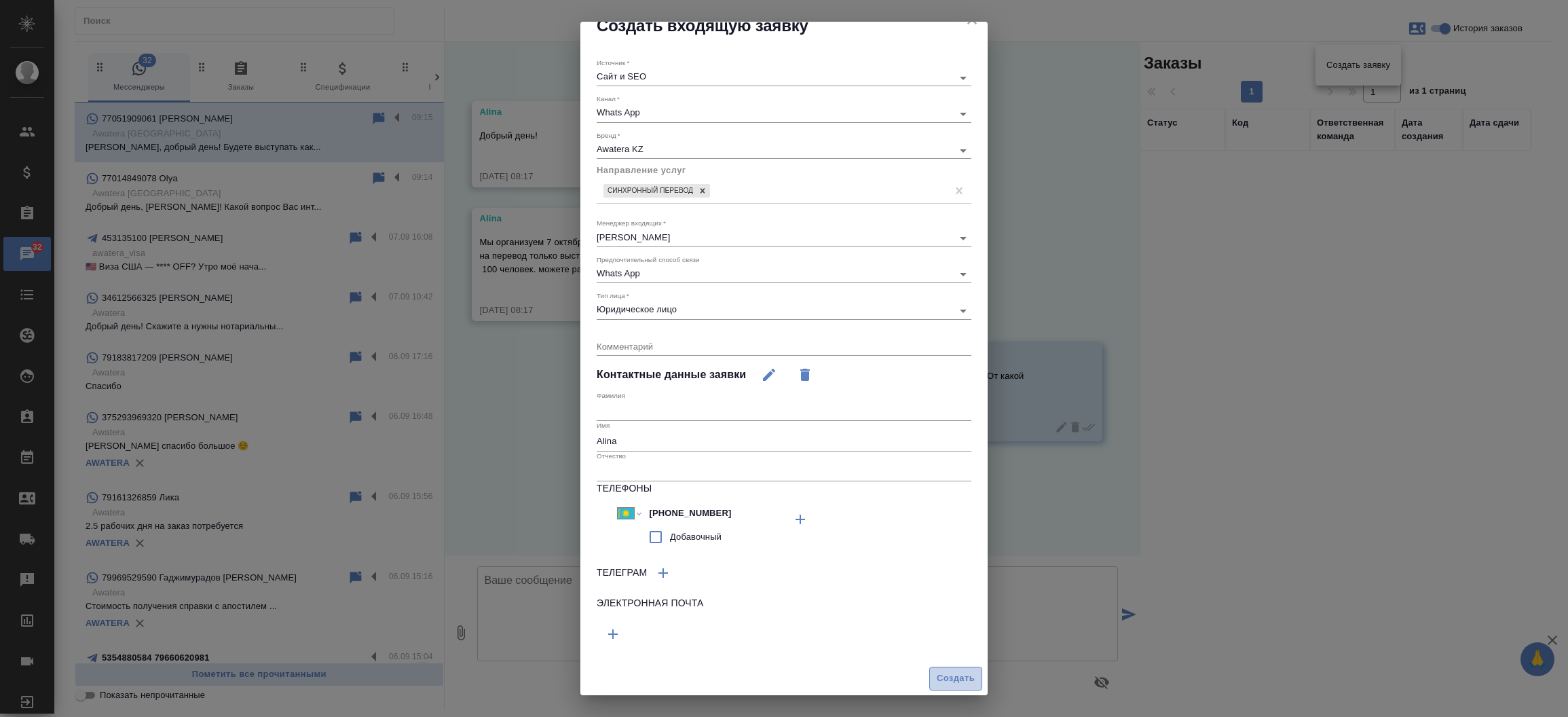
click at [938, 668] on button "Создать" at bounding box center [956, 679] width 53 height 24
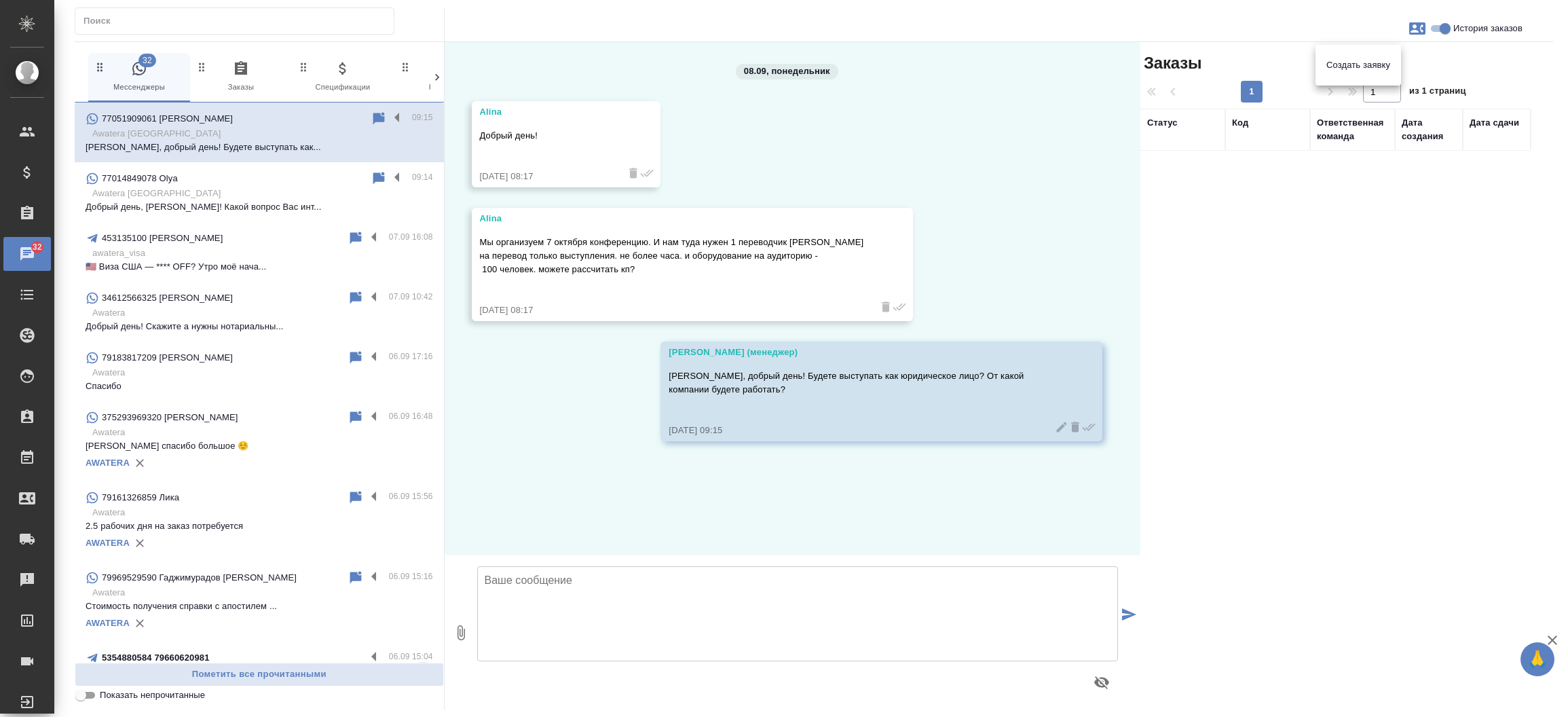
click at [621, 628] on div at bounding box center [784, 358] width 1568 height 717
click at [600, 615] on textarea at bounding box center [798, 614] width 642 height 95
type textarea "С какого на какой язык потребуется перевод?"
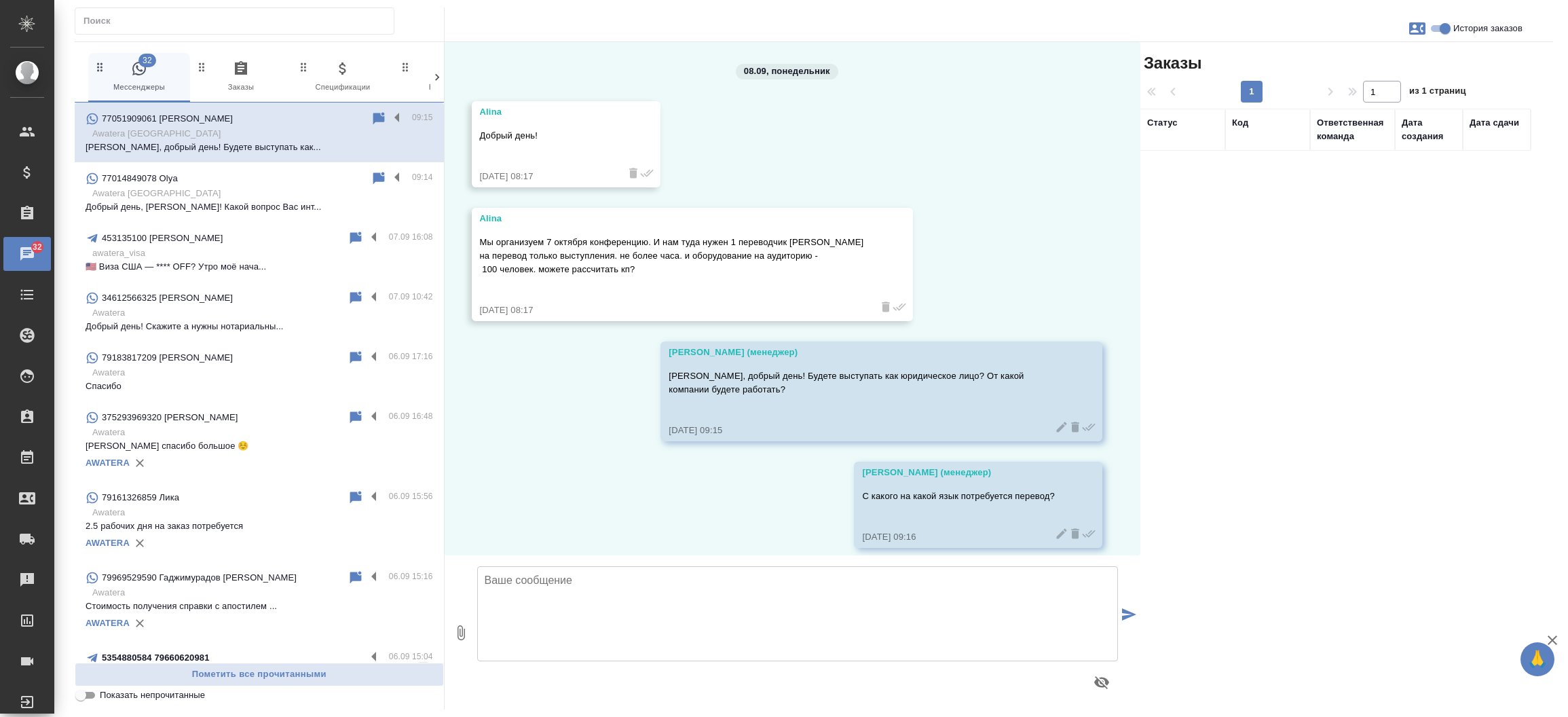
scroll to position [13, 0]
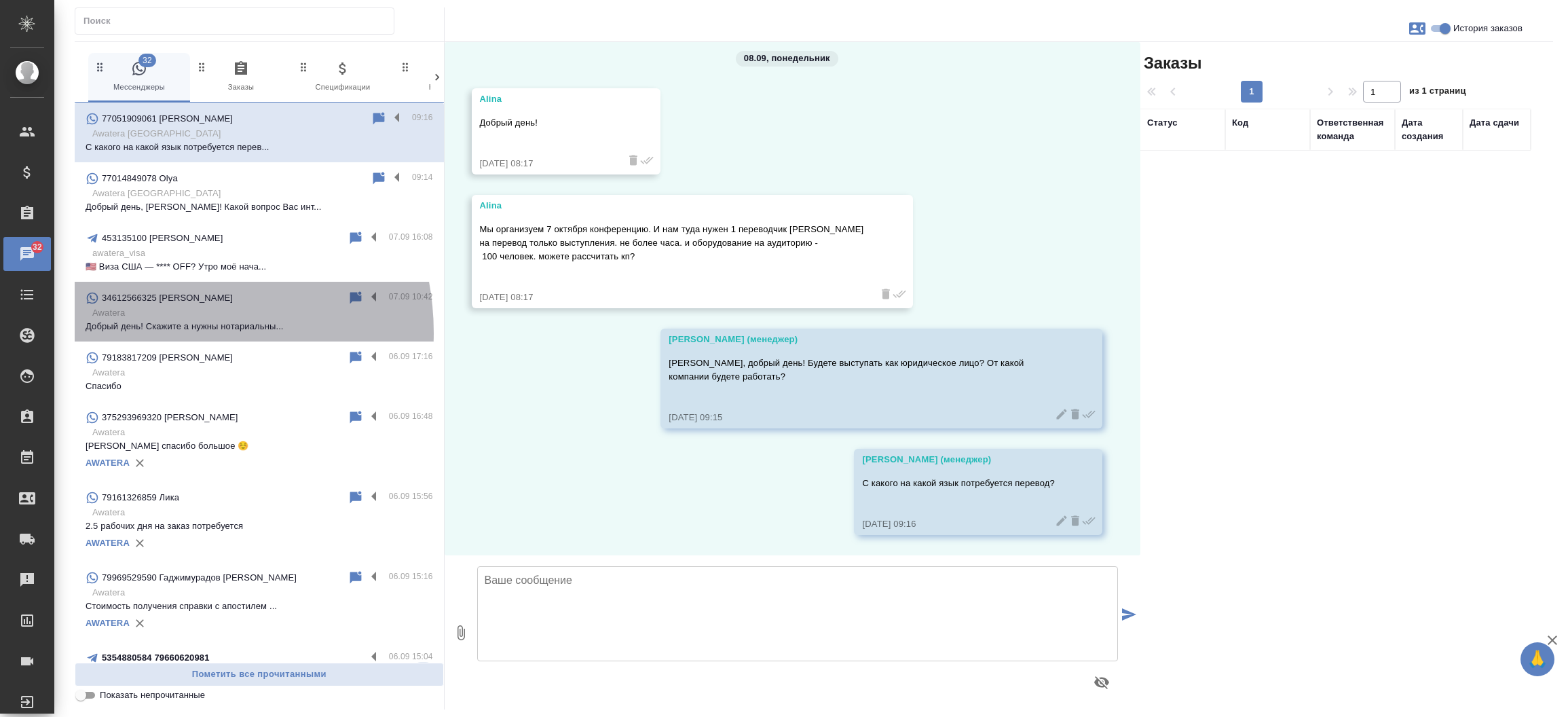
click at [156, 333] on p "Добрый день! Скажите а нужны нотариальны..." at bounding box center [259, 326] width 348 height 14
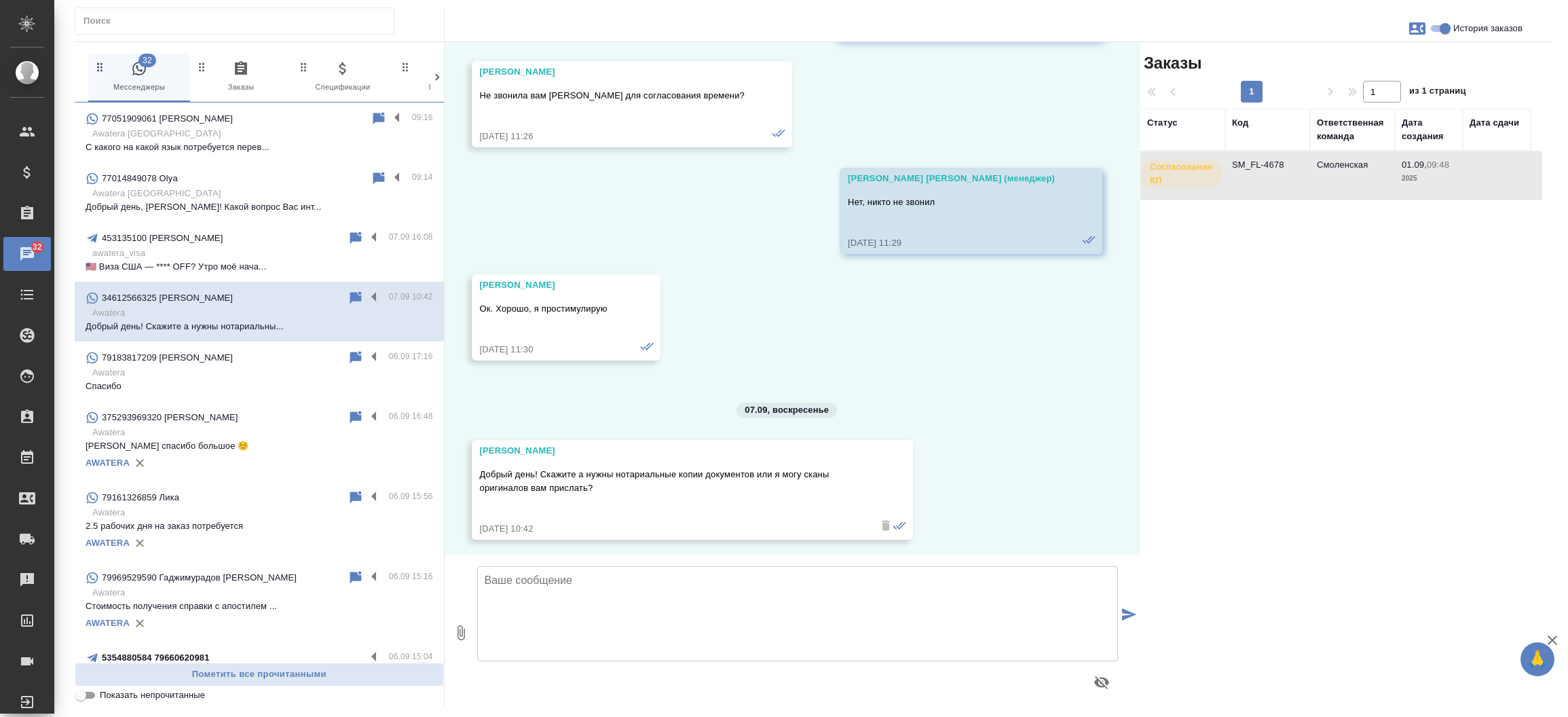
scroll to position [9400, 0]
click at [1241, 175] on td "SM_FL-4678" at bounding box center [1268, 175] width 85 height 48
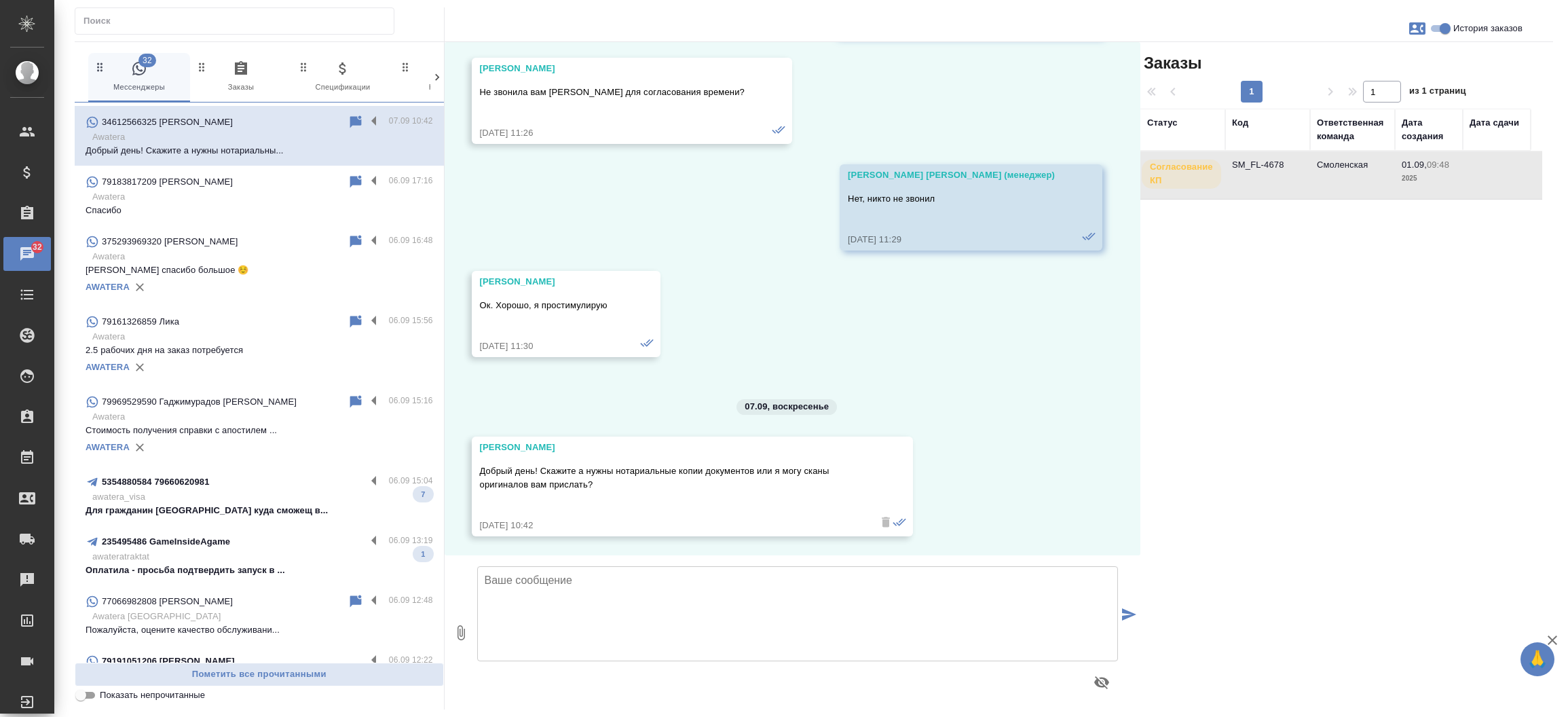
scroll to position [215, 0]
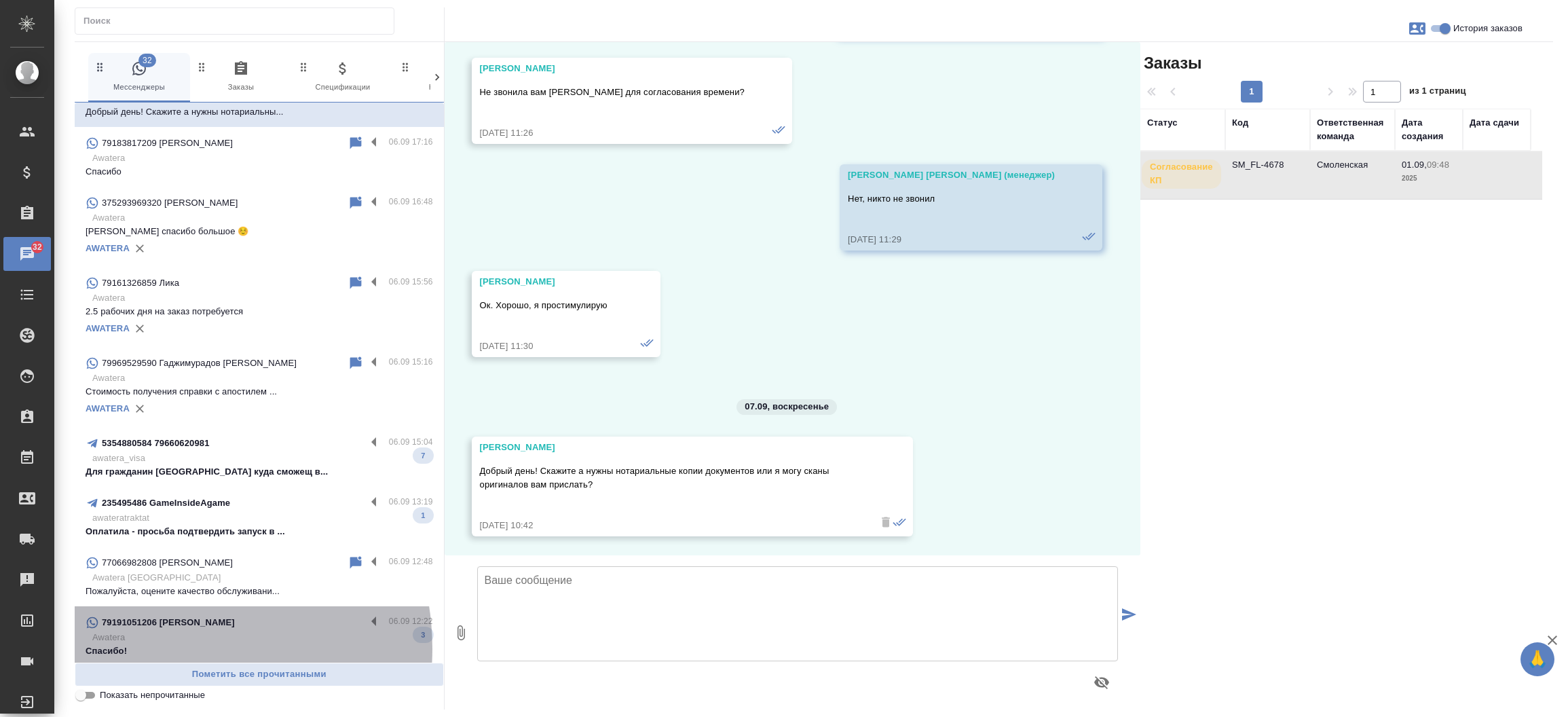
click at [160, 648] on p "Спасибо!" at bounding box center [259, 651] width 348 height 14
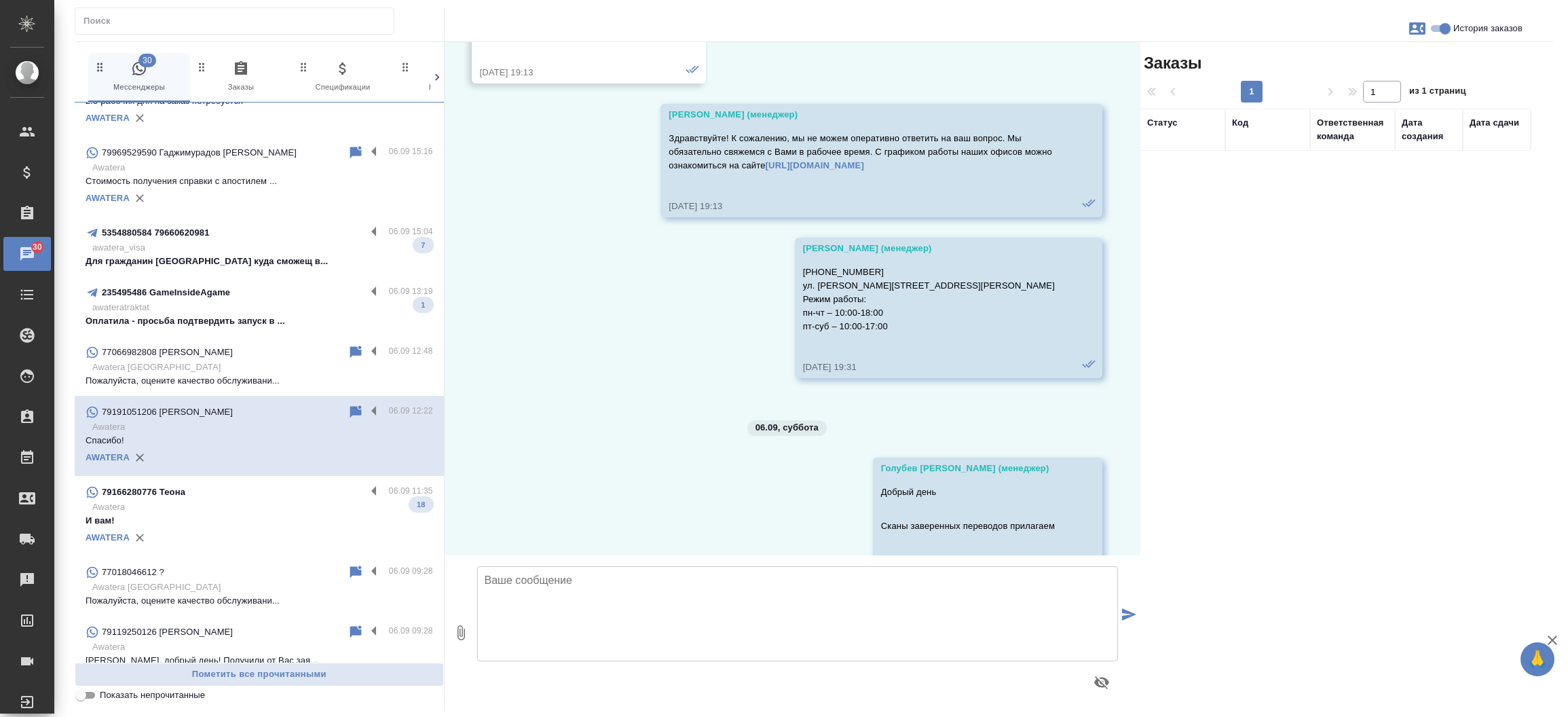
scroll to position [437, 0]
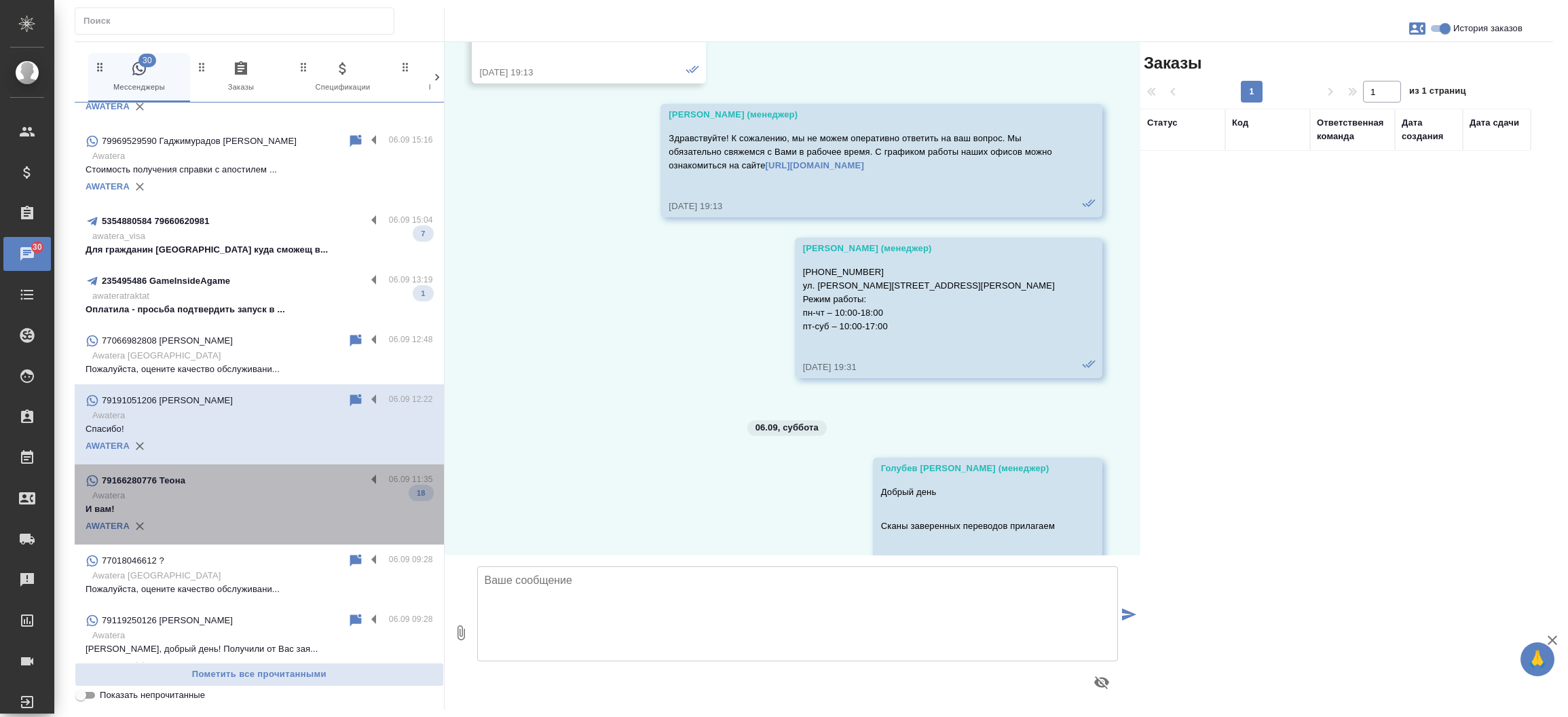
click at [269, 483] on div "79166280776 Теона" at bounding box center [225, 481] width 280 height 17
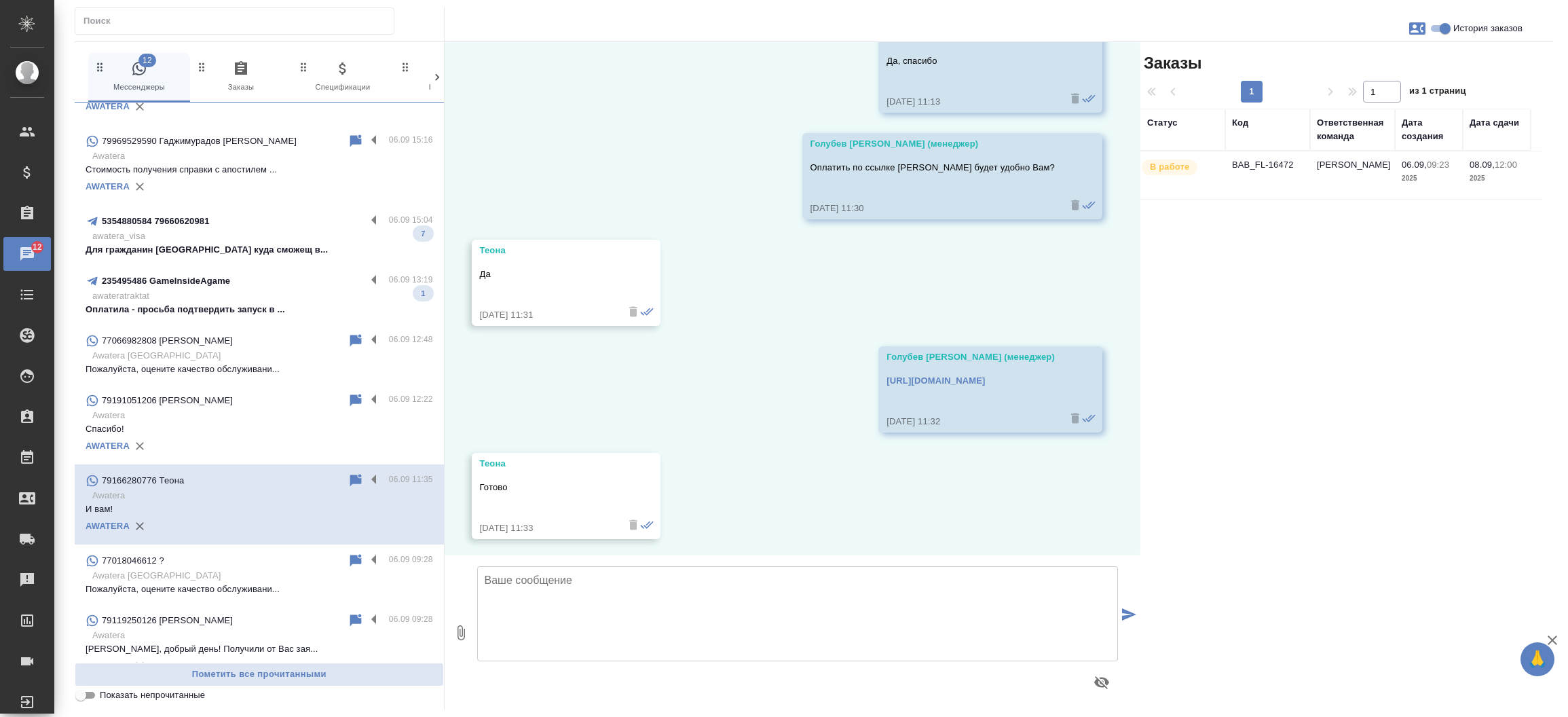
scroll to position [3701, 0]
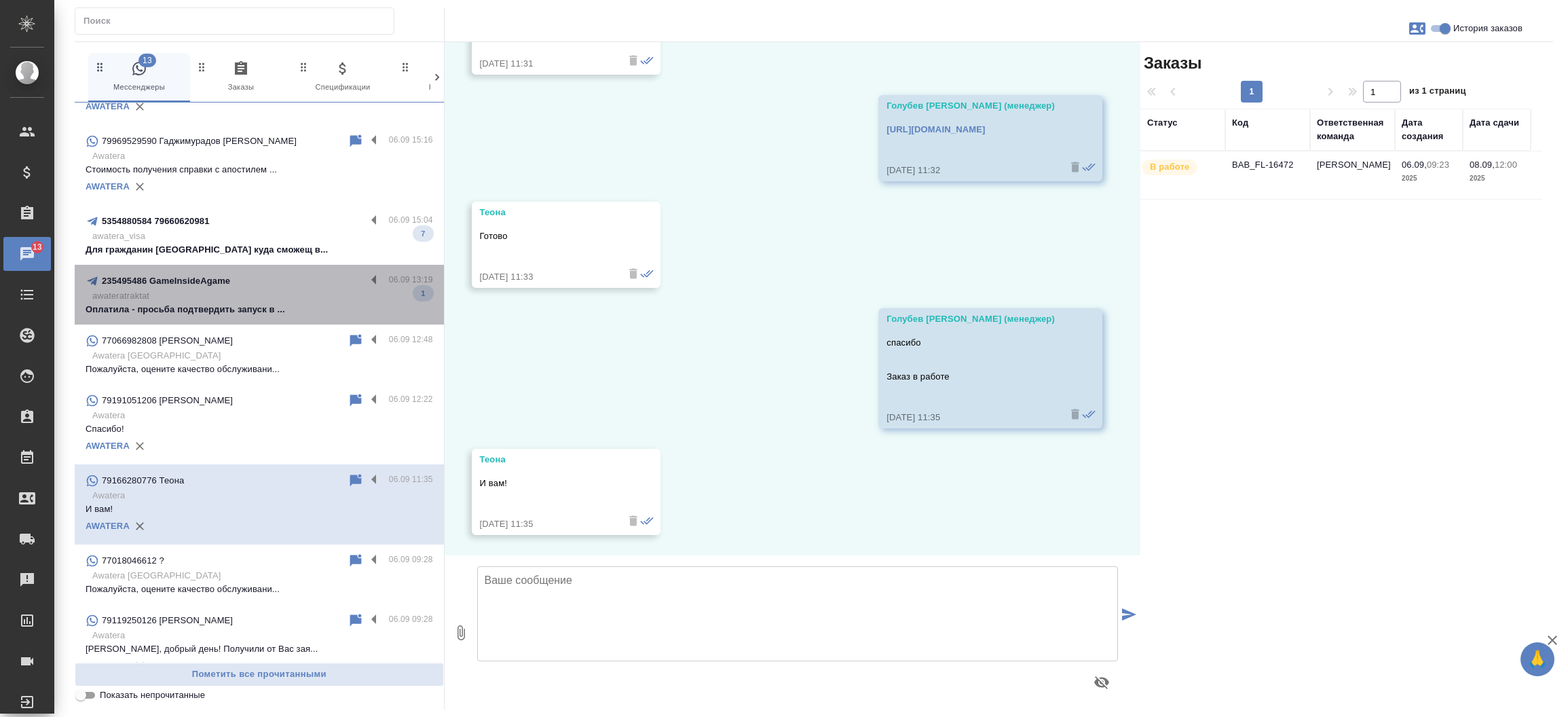
click at [274, 311] on p "Оплатила - просьба подтвердить запуск в ..." at bounding box center [259, 309] width 348 height 14
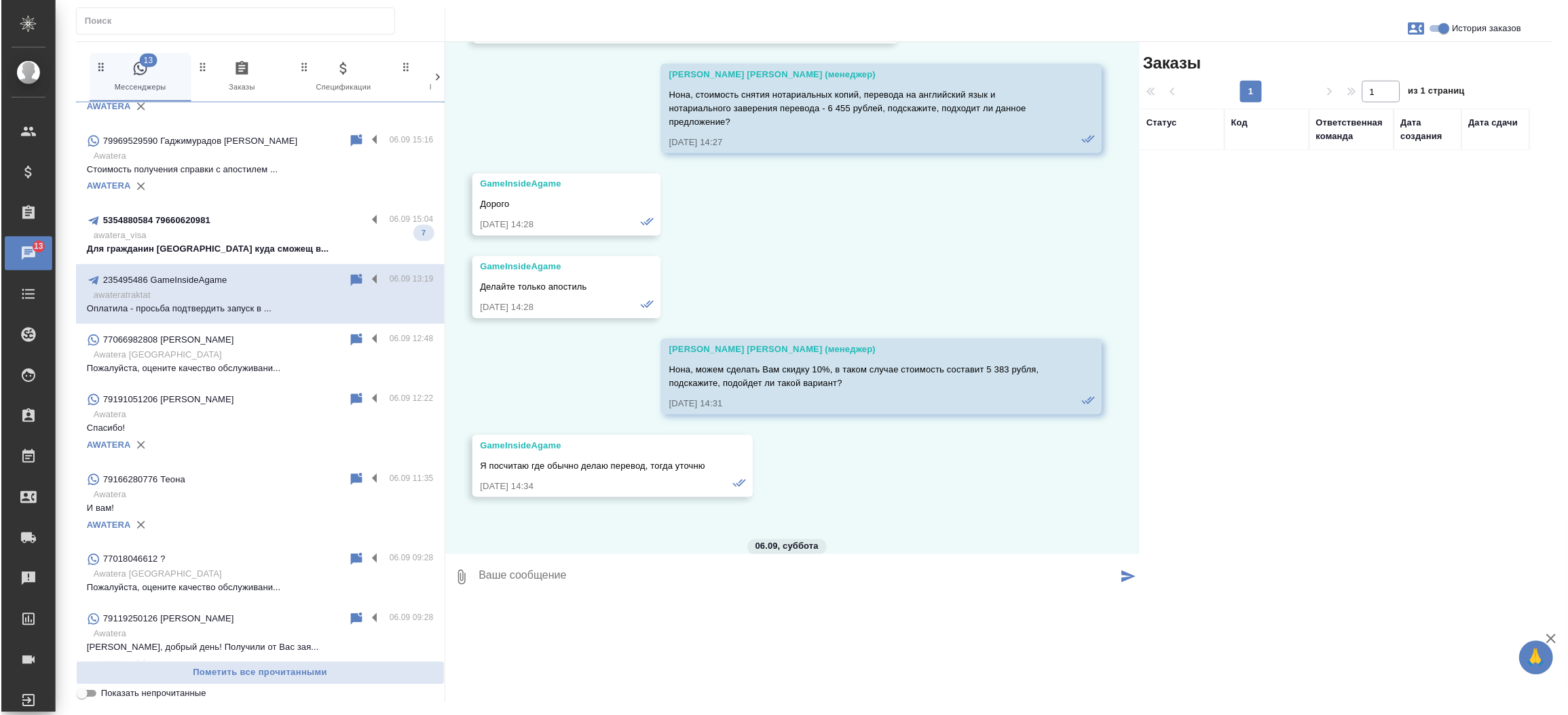
scroll to position [5125, 0]
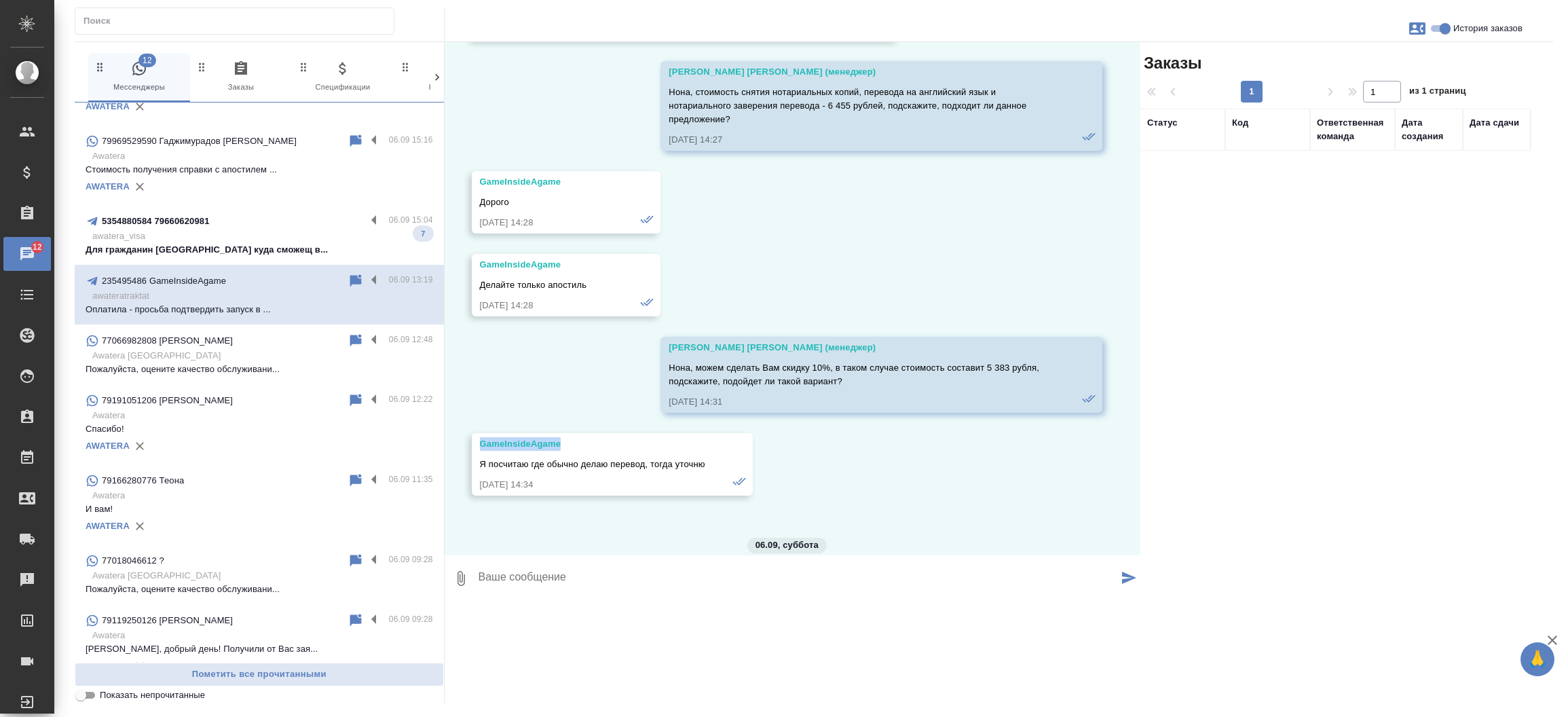
drag, startPoint x: 564, startPoint y: 442, endPoint x: 473, endPoint y: 443, distance: 91.0
click at [473, 443] on div "GameInsideAgame Я посчитаю где обычно делаю перевод, тогда уточню 05.09.25, 14:…" at bounding box center [612, 464] width 281 height 63
copy div "GameInsideAgame"
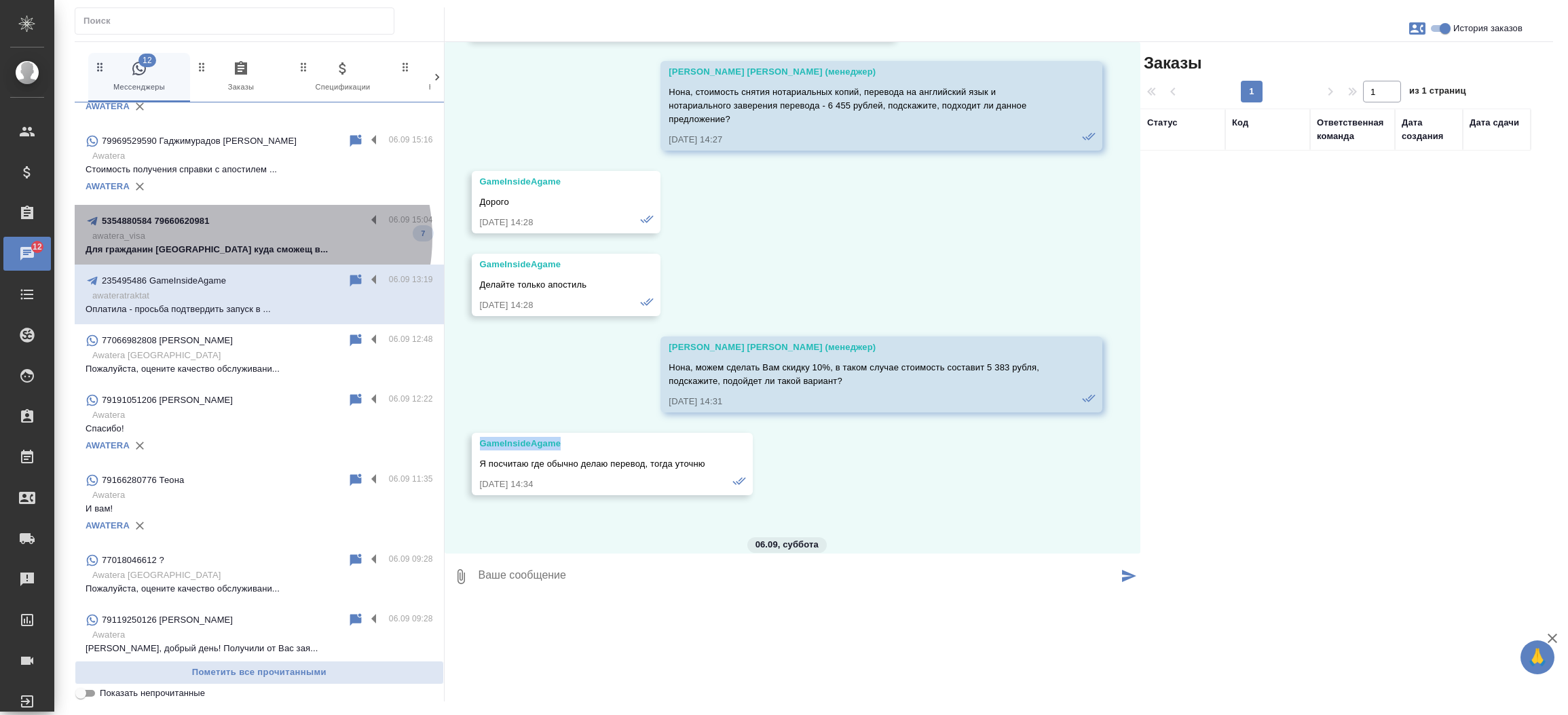
click at [251, 238] on p "awatera_visa" at bounding box center [262, 236] width 341 height 14
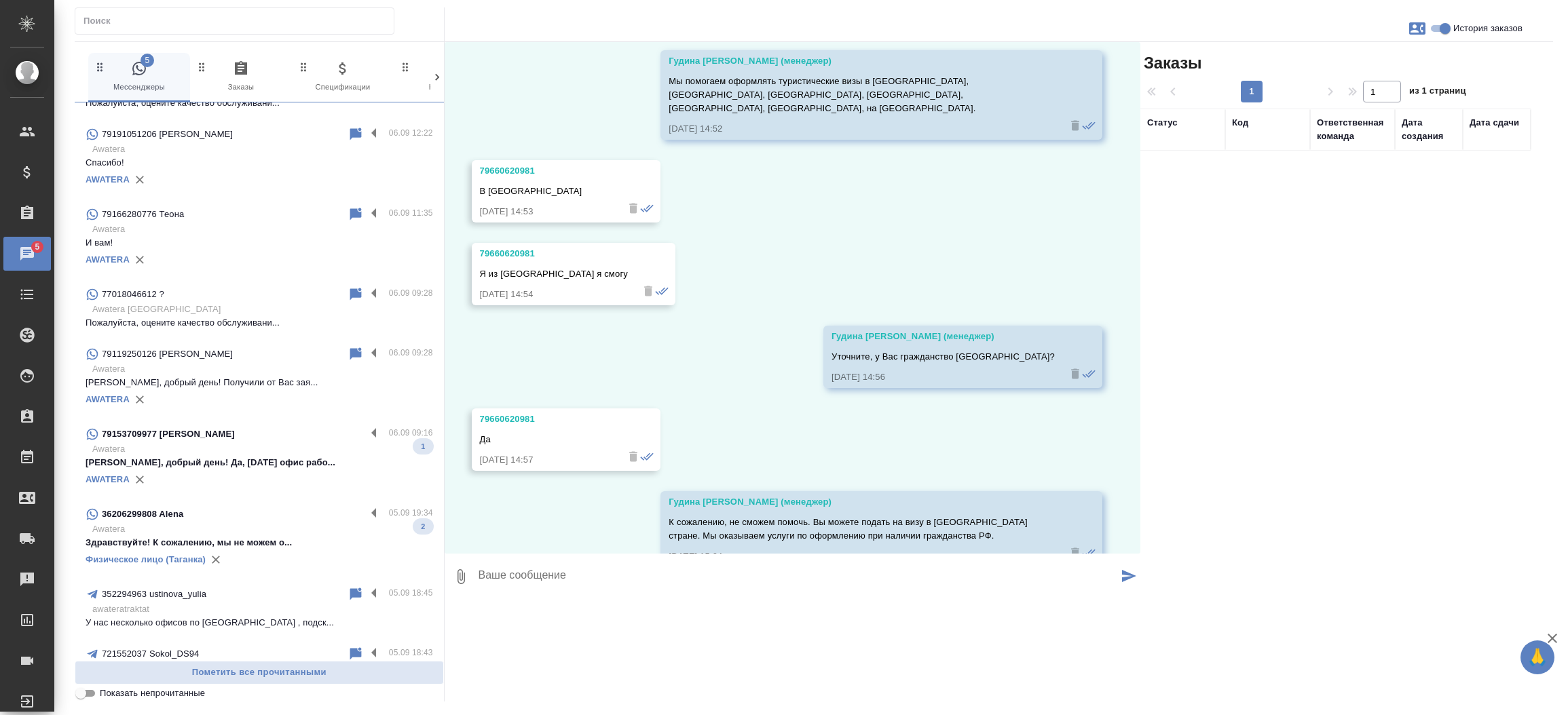
scroll to position [714, 0]
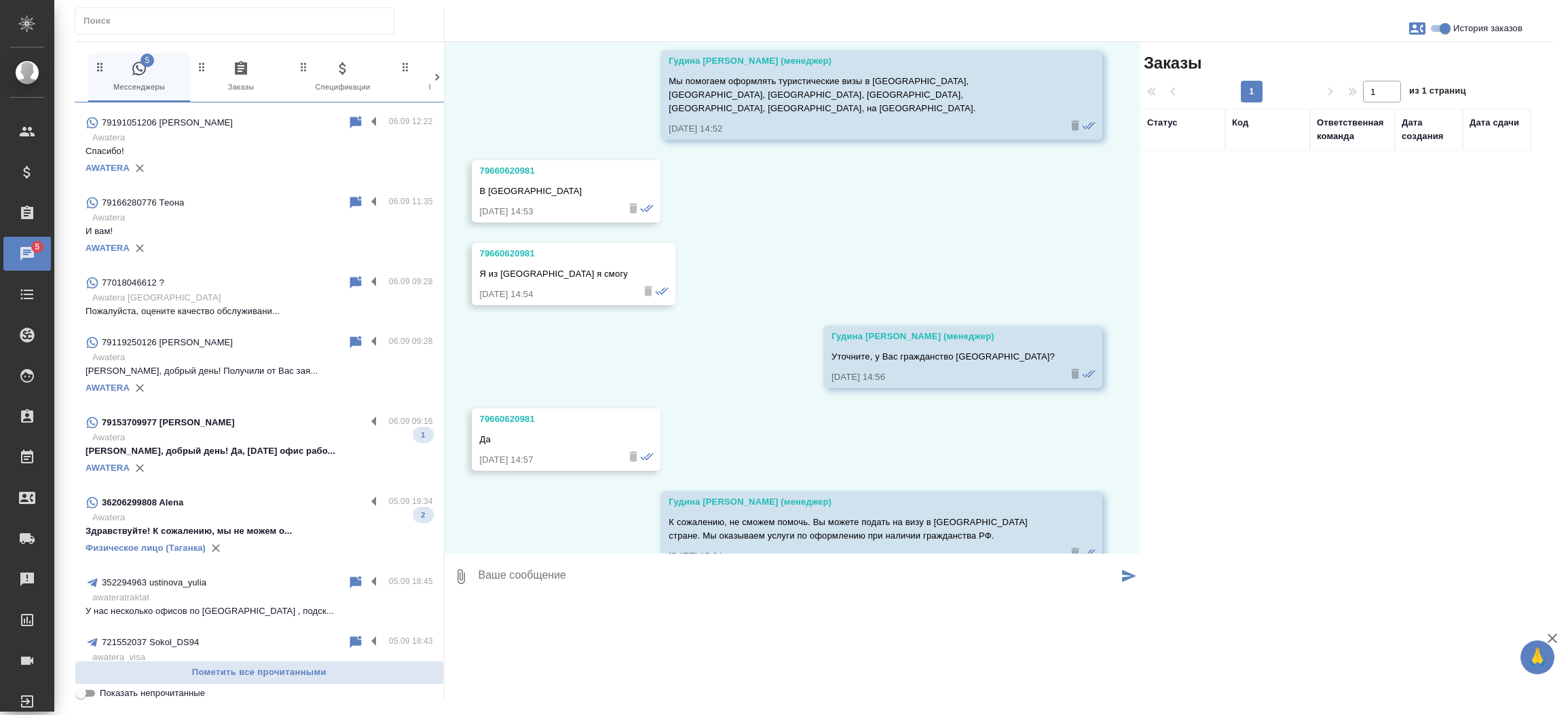
click at [237, 463] on div "AWATERA" at bounding box center [259, 468] width 348 height 20
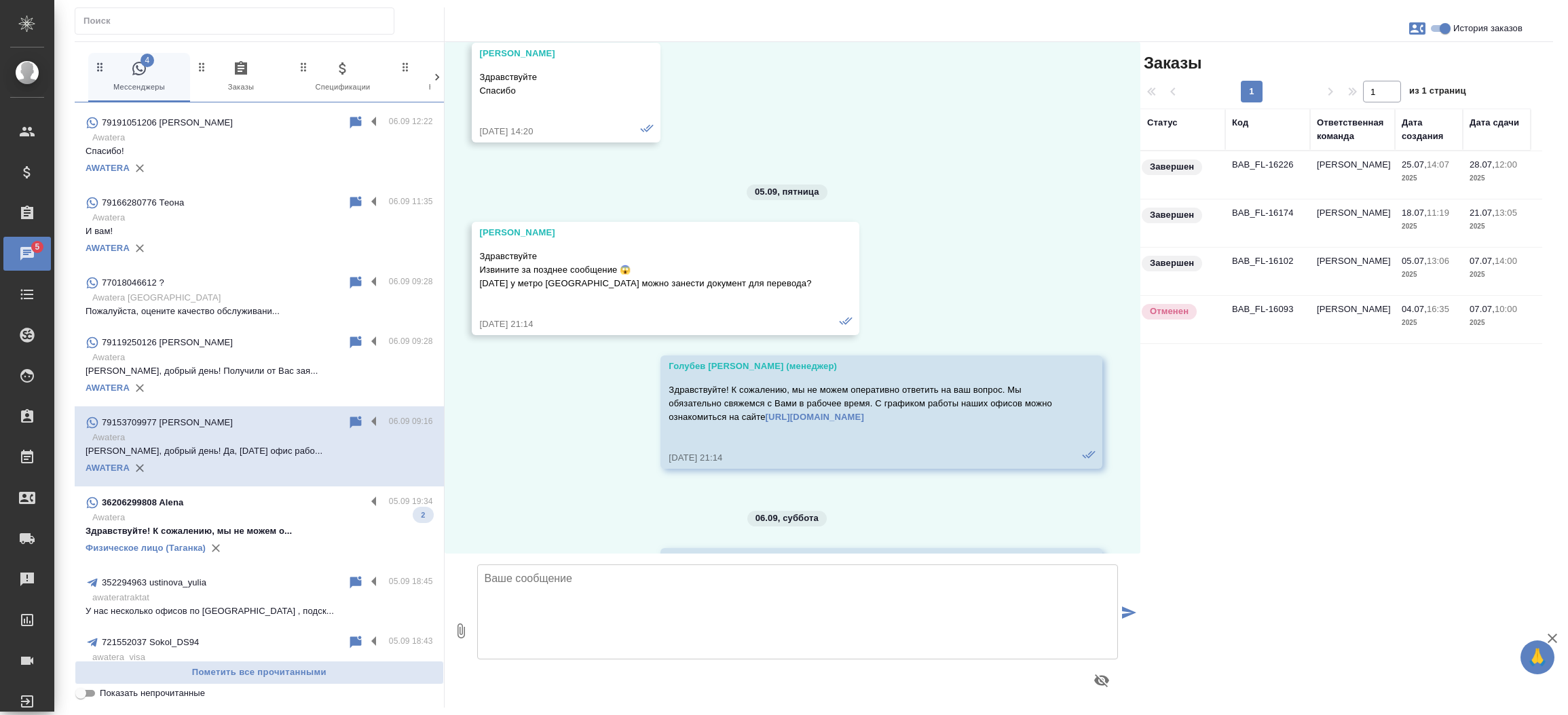
scroll to position [6219, 0]
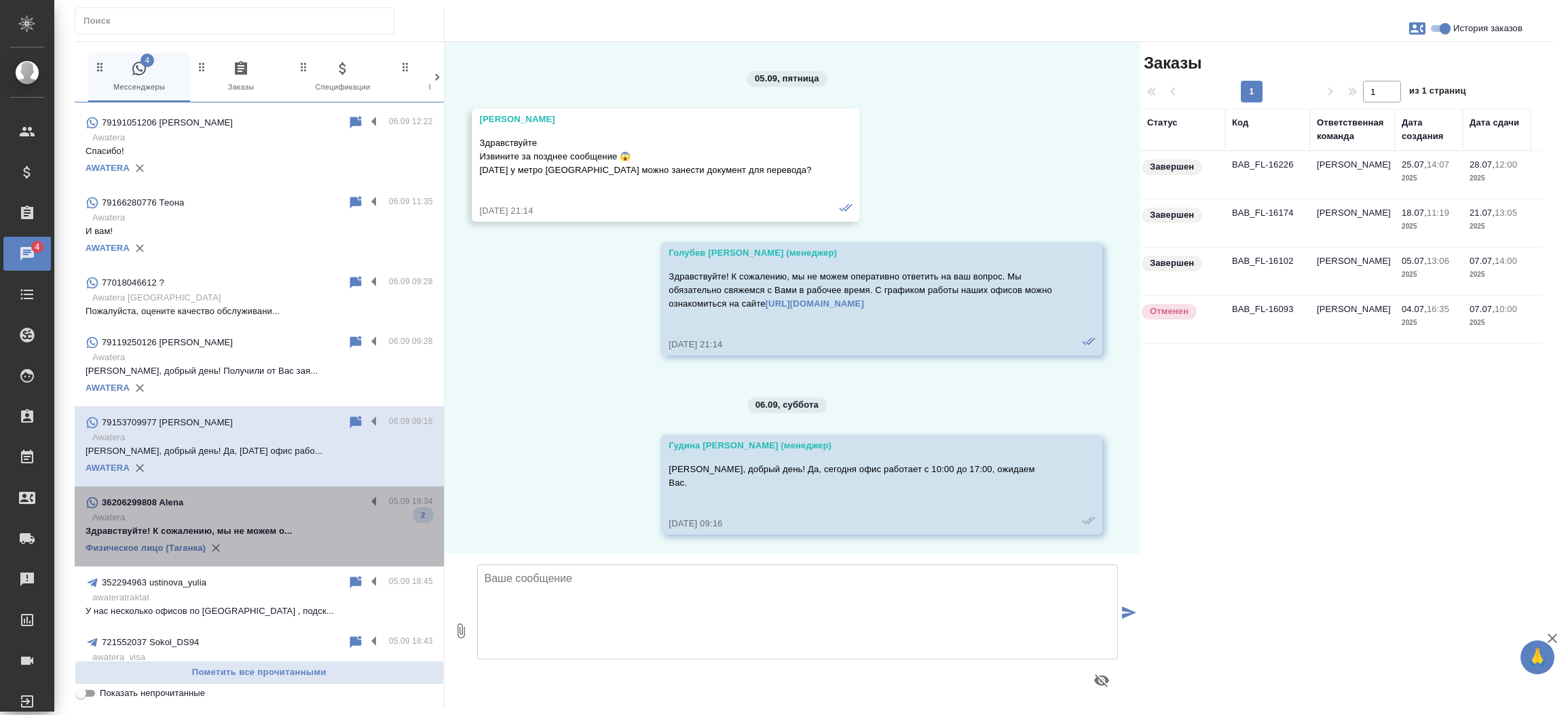
click at [315, 513] on p "Awatera" at bounding box center [262, 518] width 341 height 14
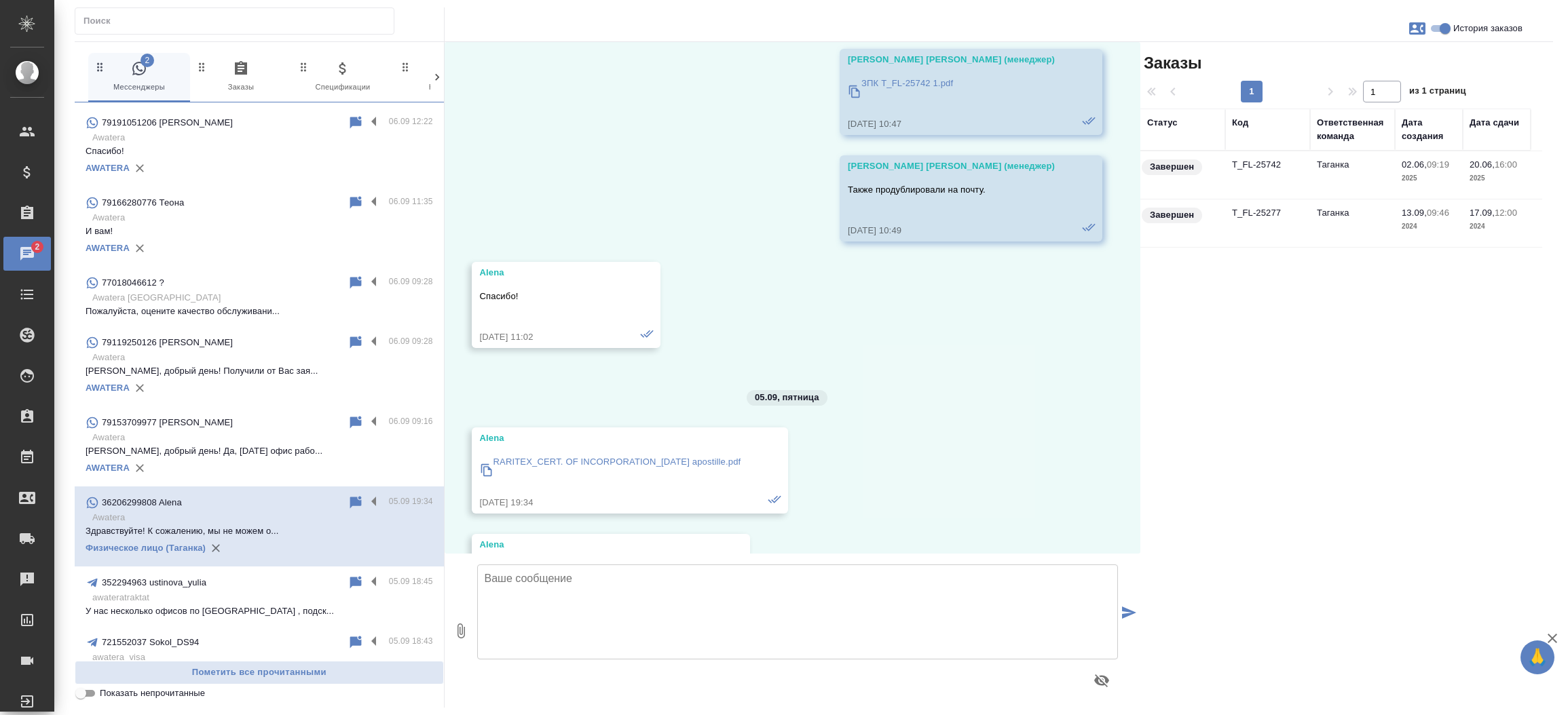
scroll to position [13823, 0]
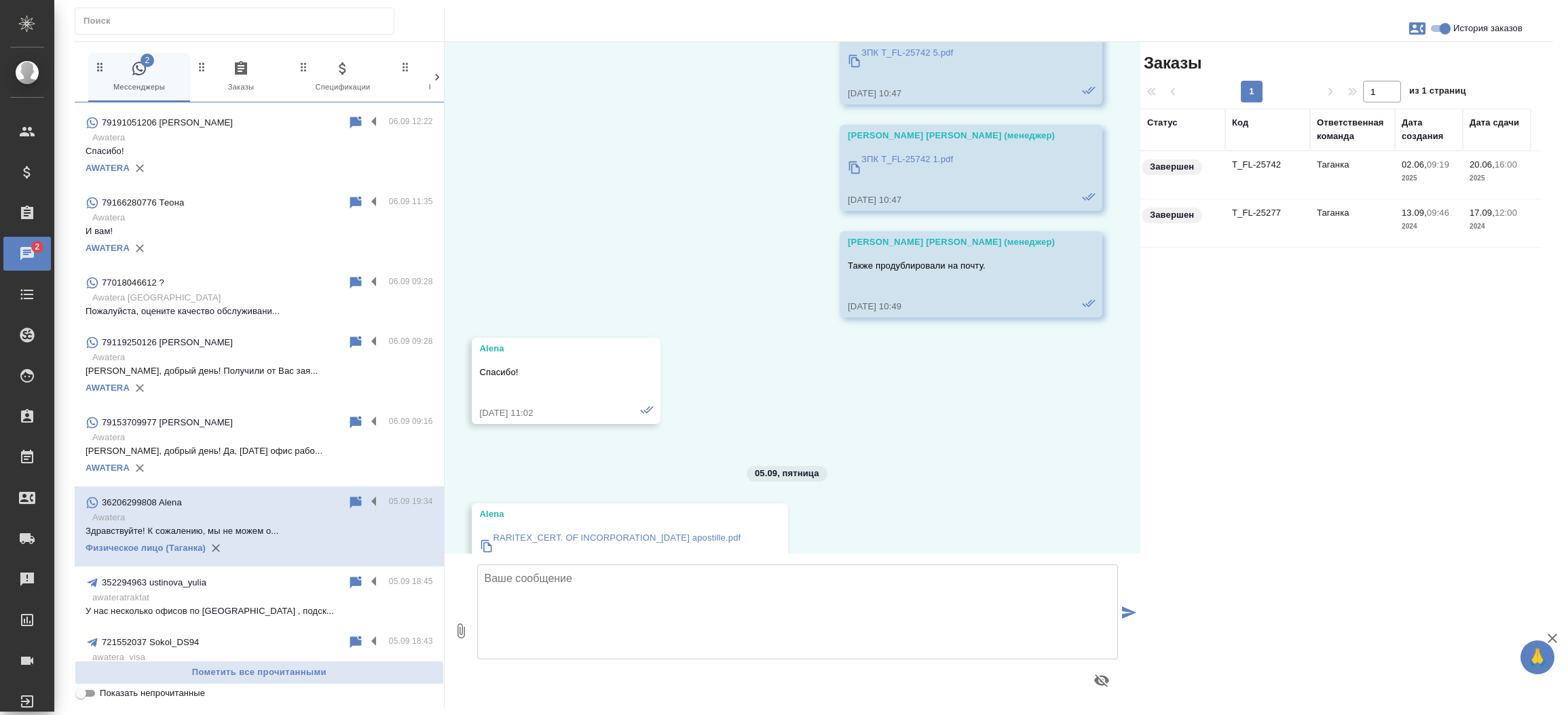
click at [1237, 161] on td "T_FL-25742" at bounding box center [1268, 175] width 85 height 48
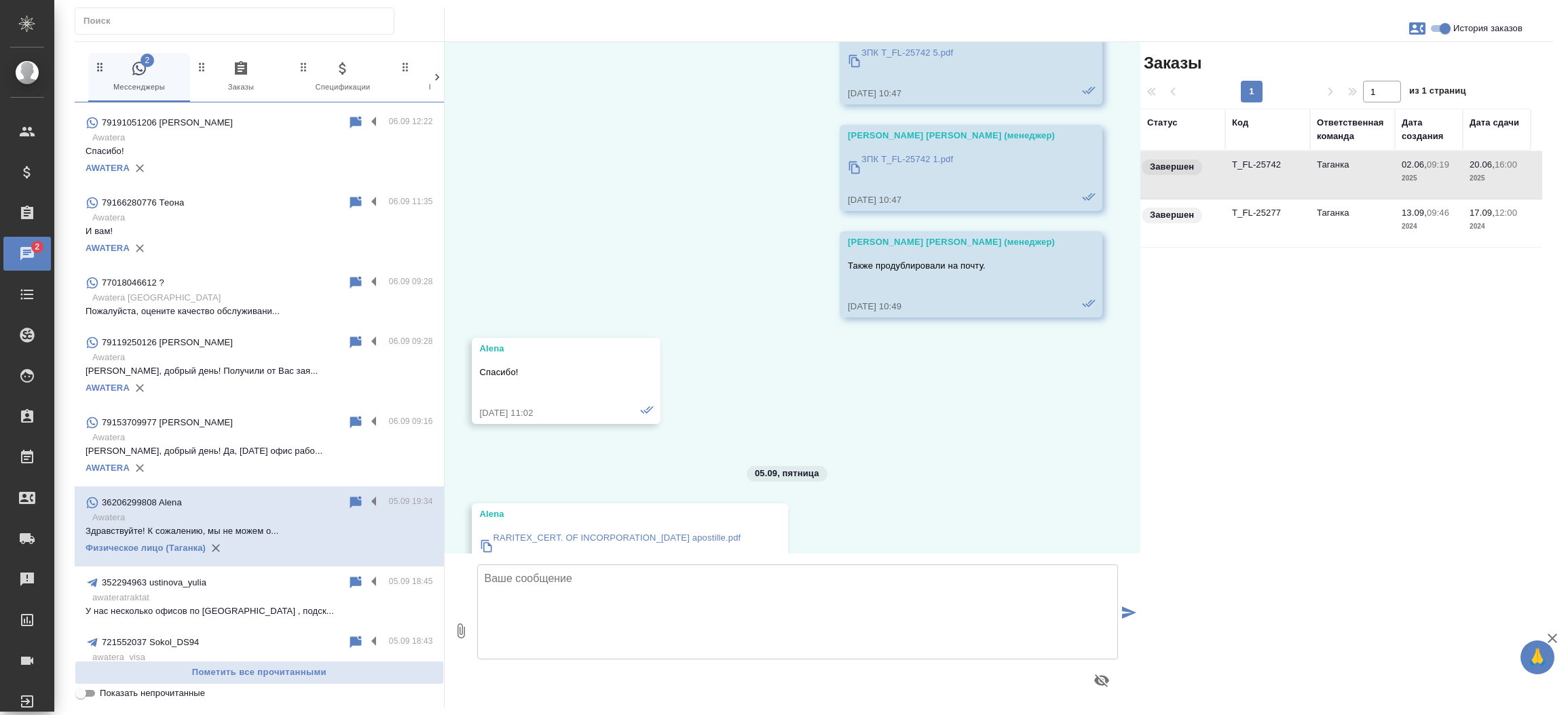
click at [1237, 161] on td "T_FL-25742" at bounding box center [1268, 175] width 85 height 48
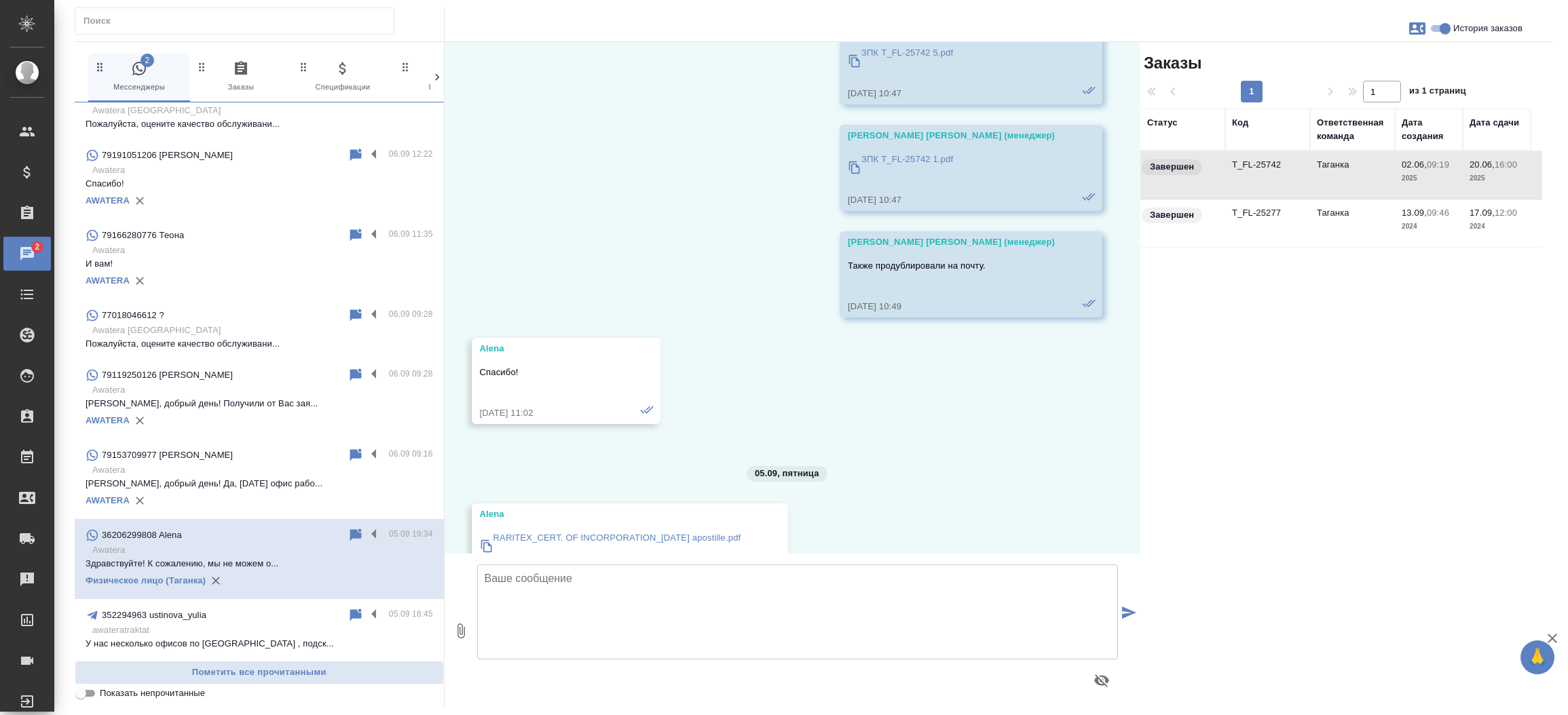
scroll to position [0, 0]
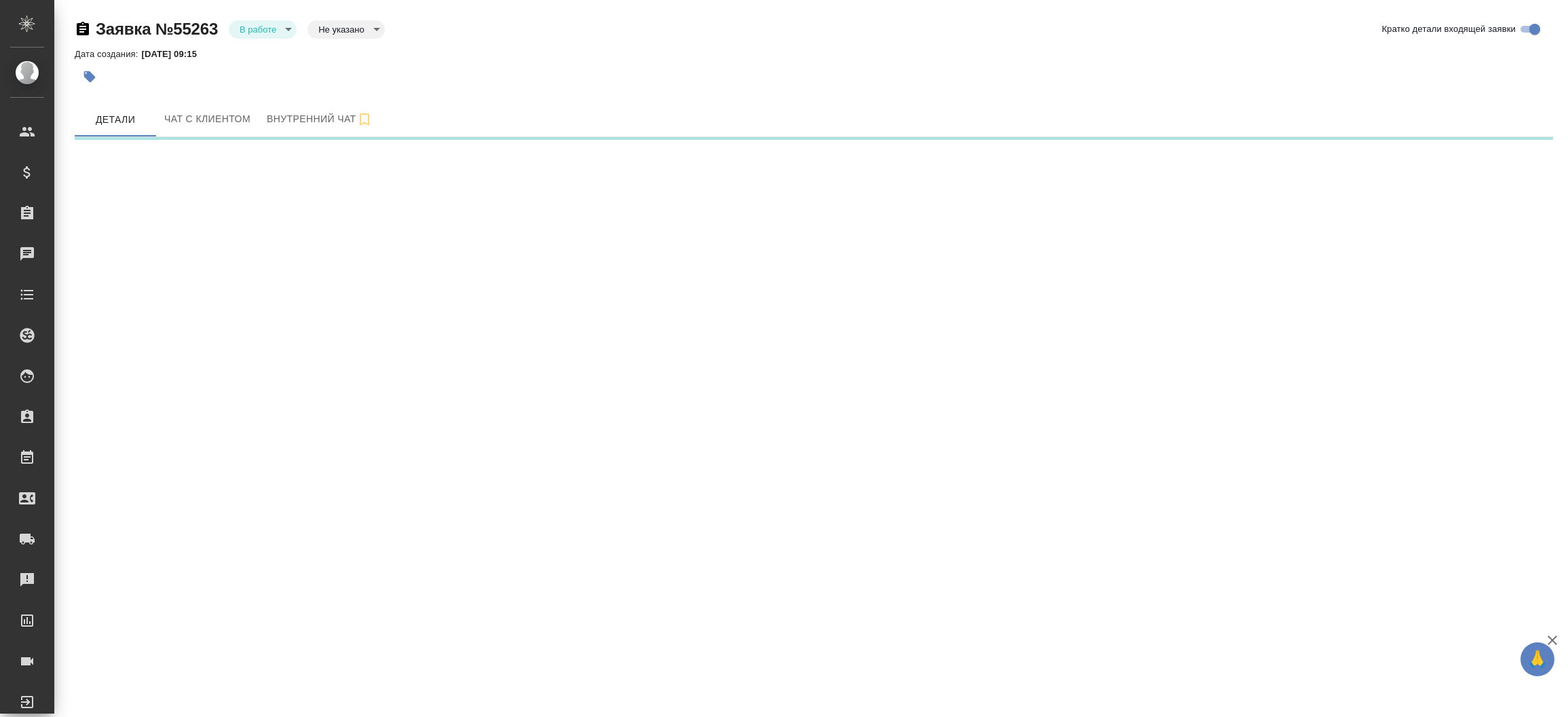
select select "RU"
select select "KZ"
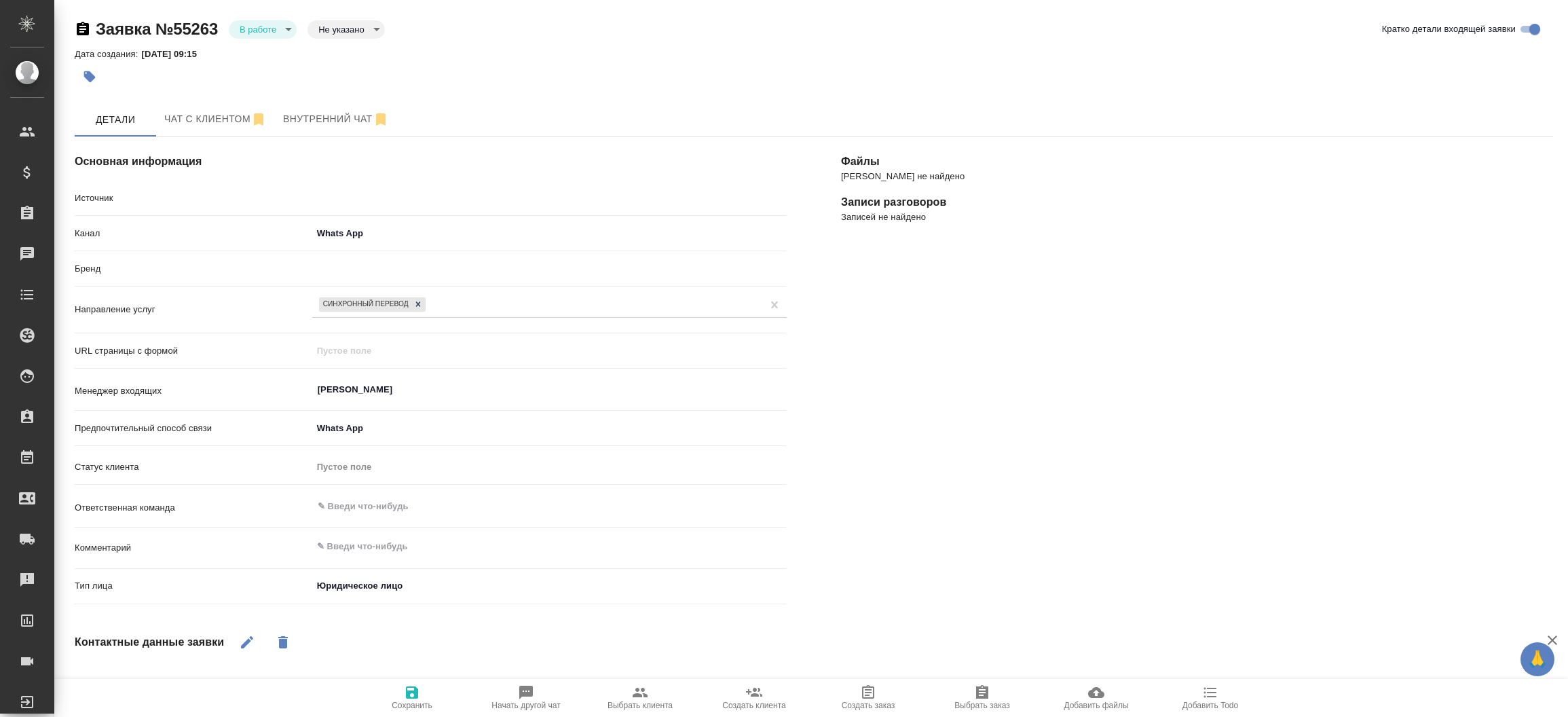
type textarea "x"
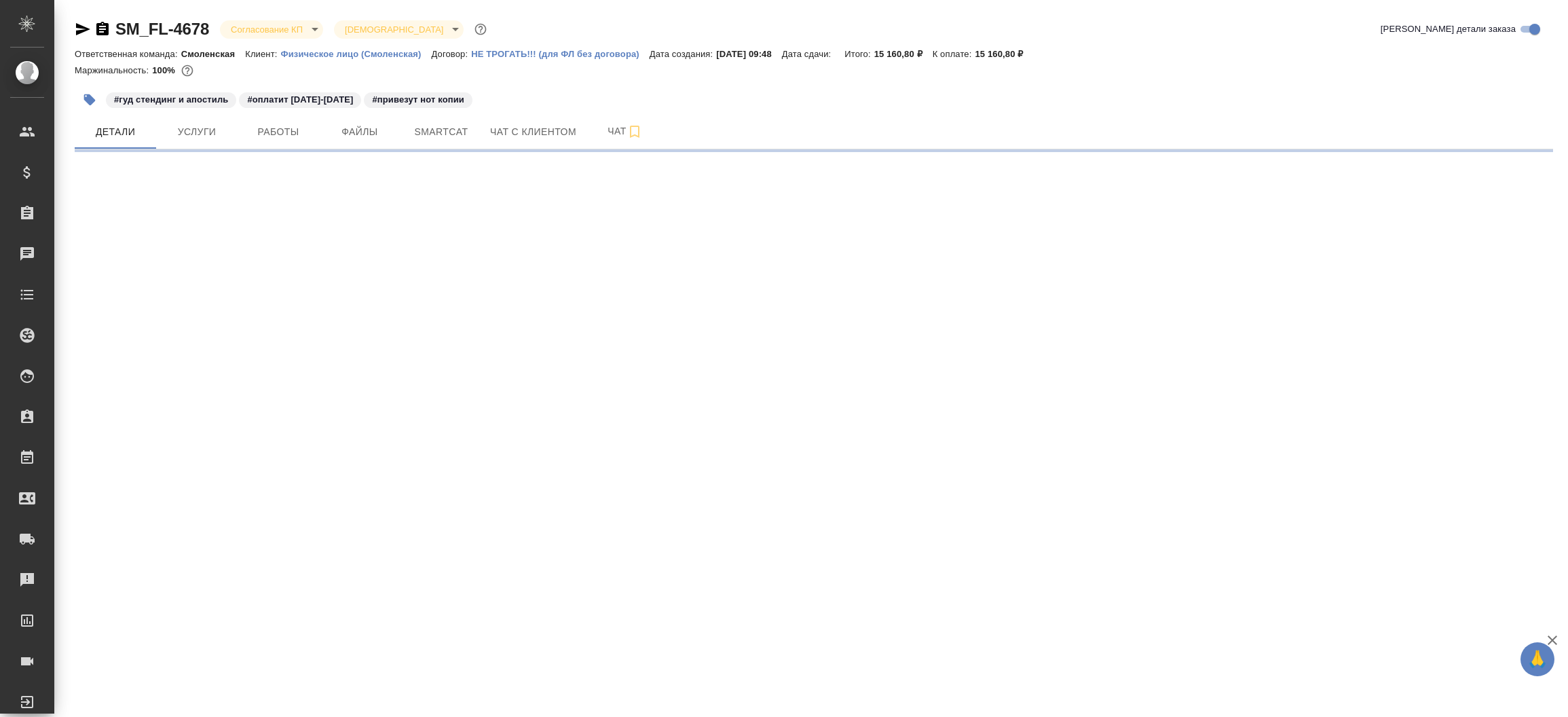
click at [75, 27] on icon "button" at bounding box center [83, 29] width 17 height 17
select select "RU"
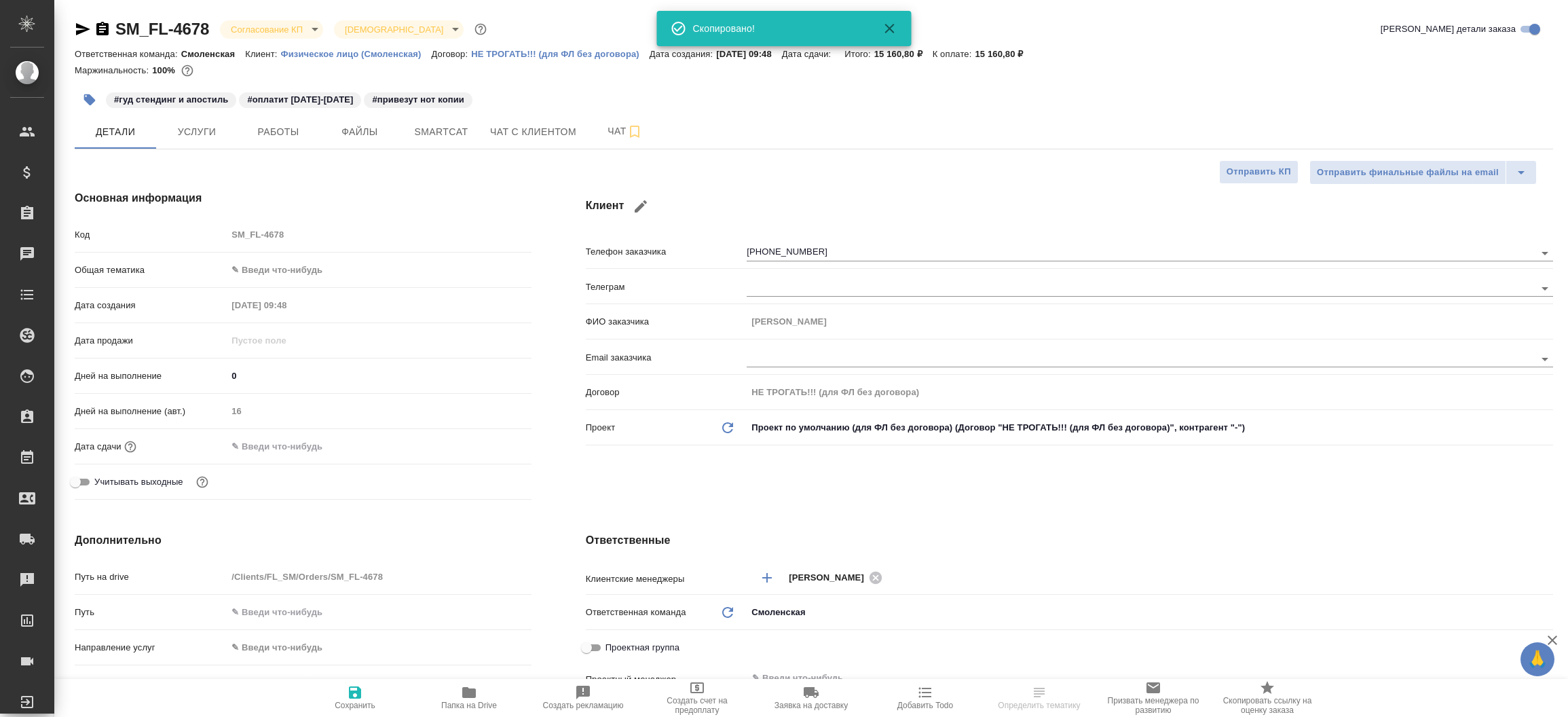
type textarea "x"
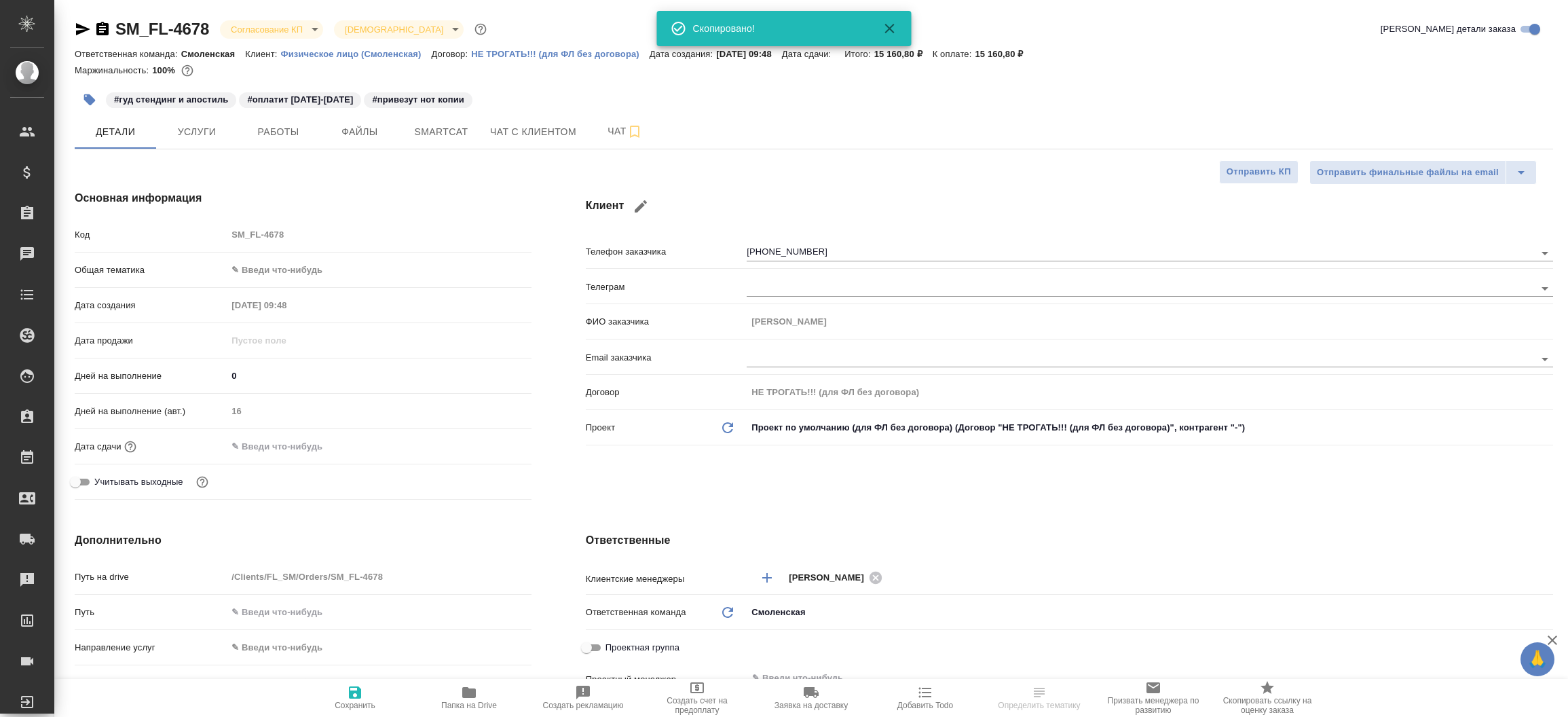
type textarea "x"
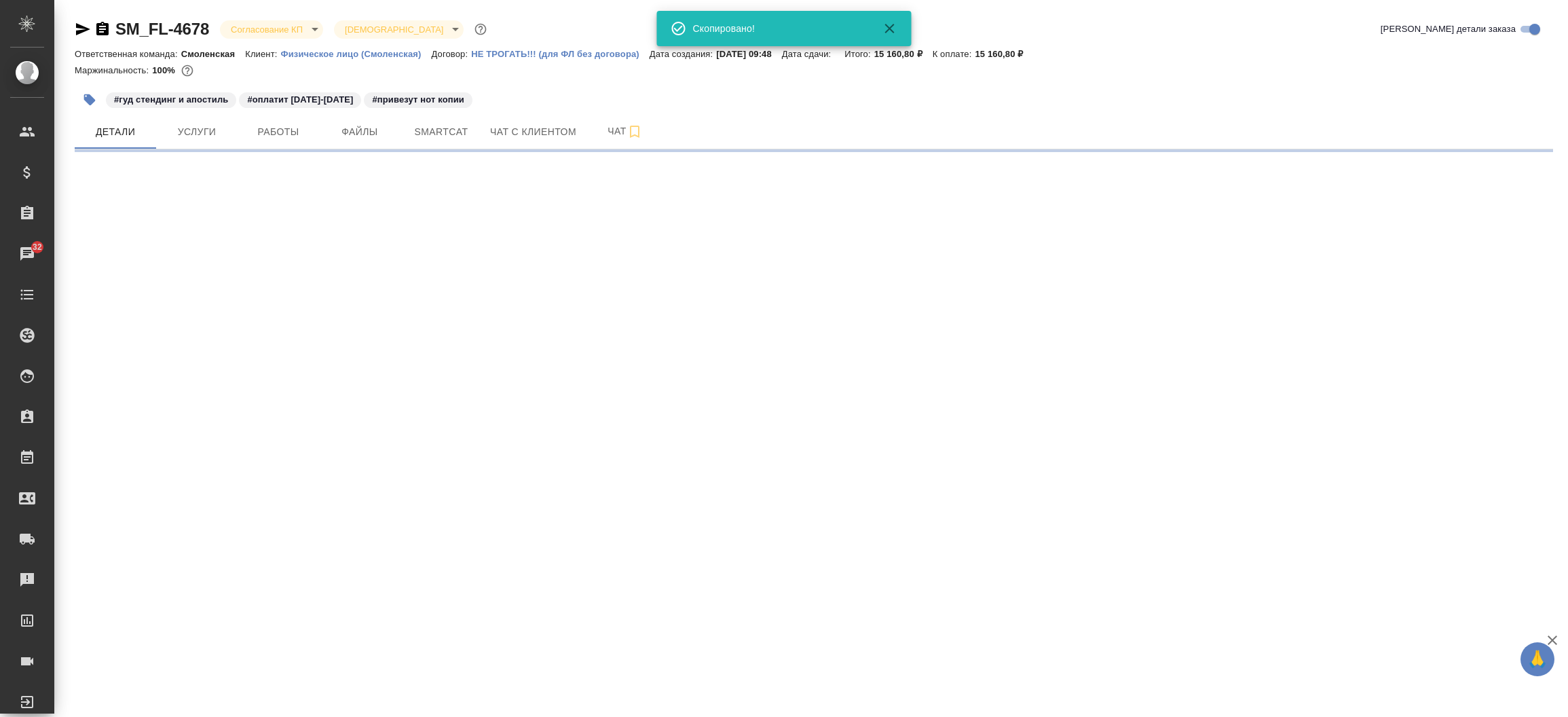
select select "RU"
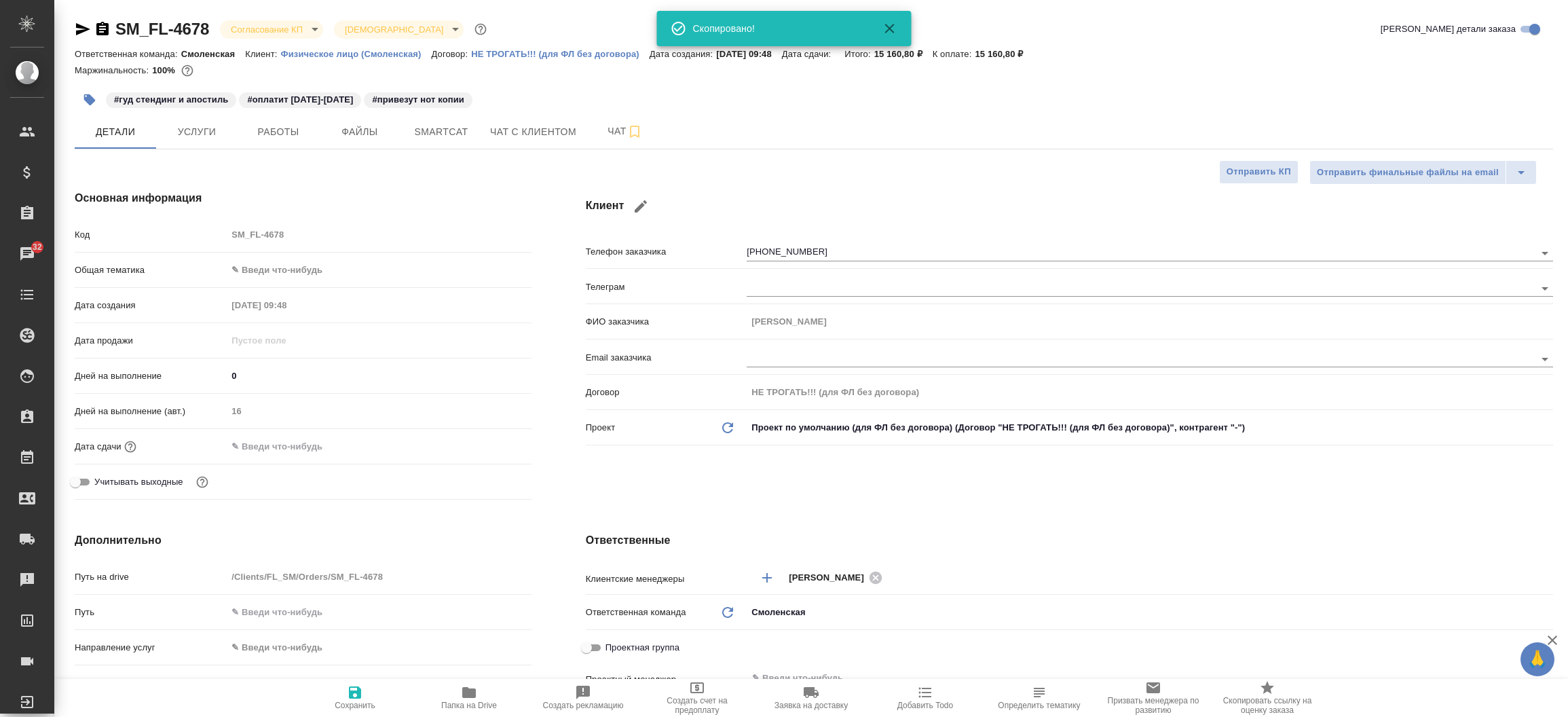
type textarea "x"
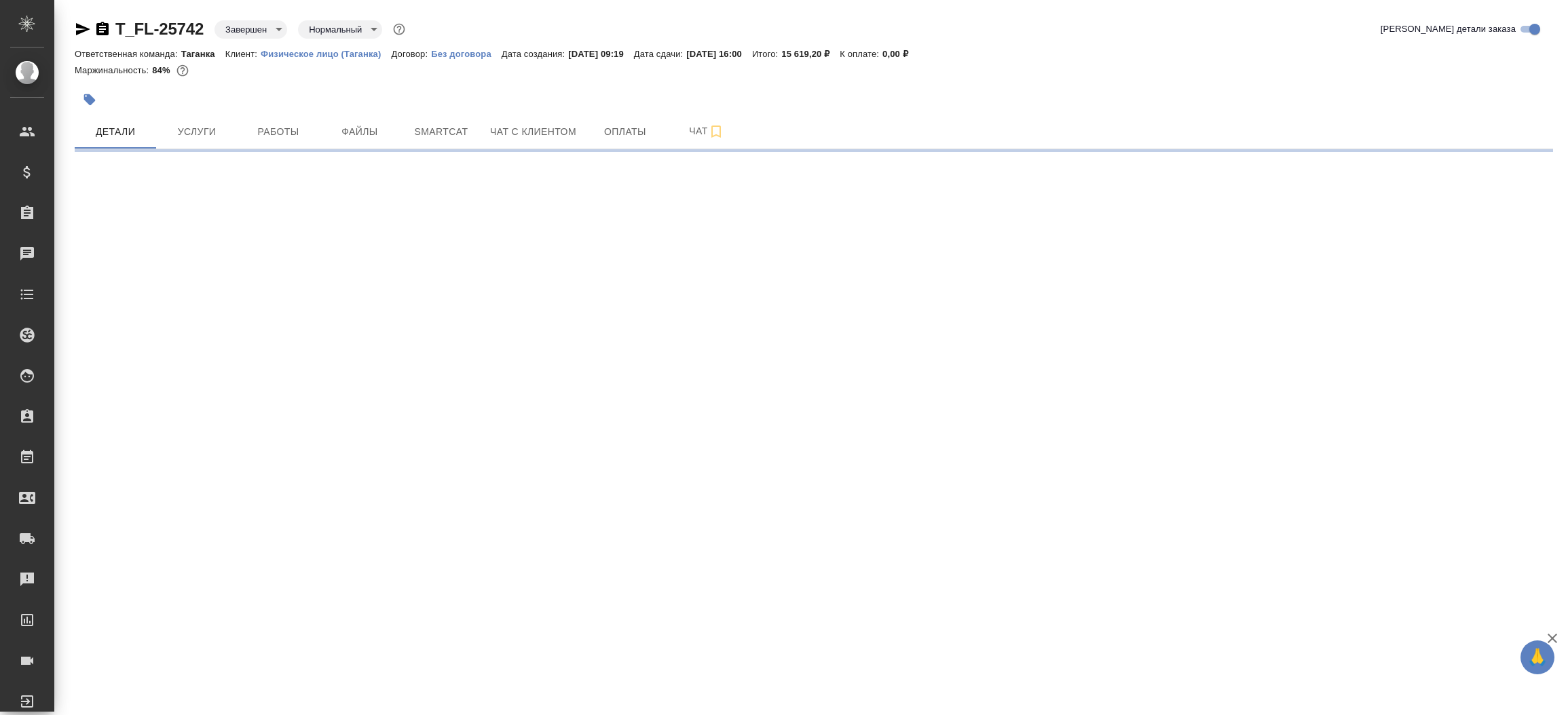
select select "RU"
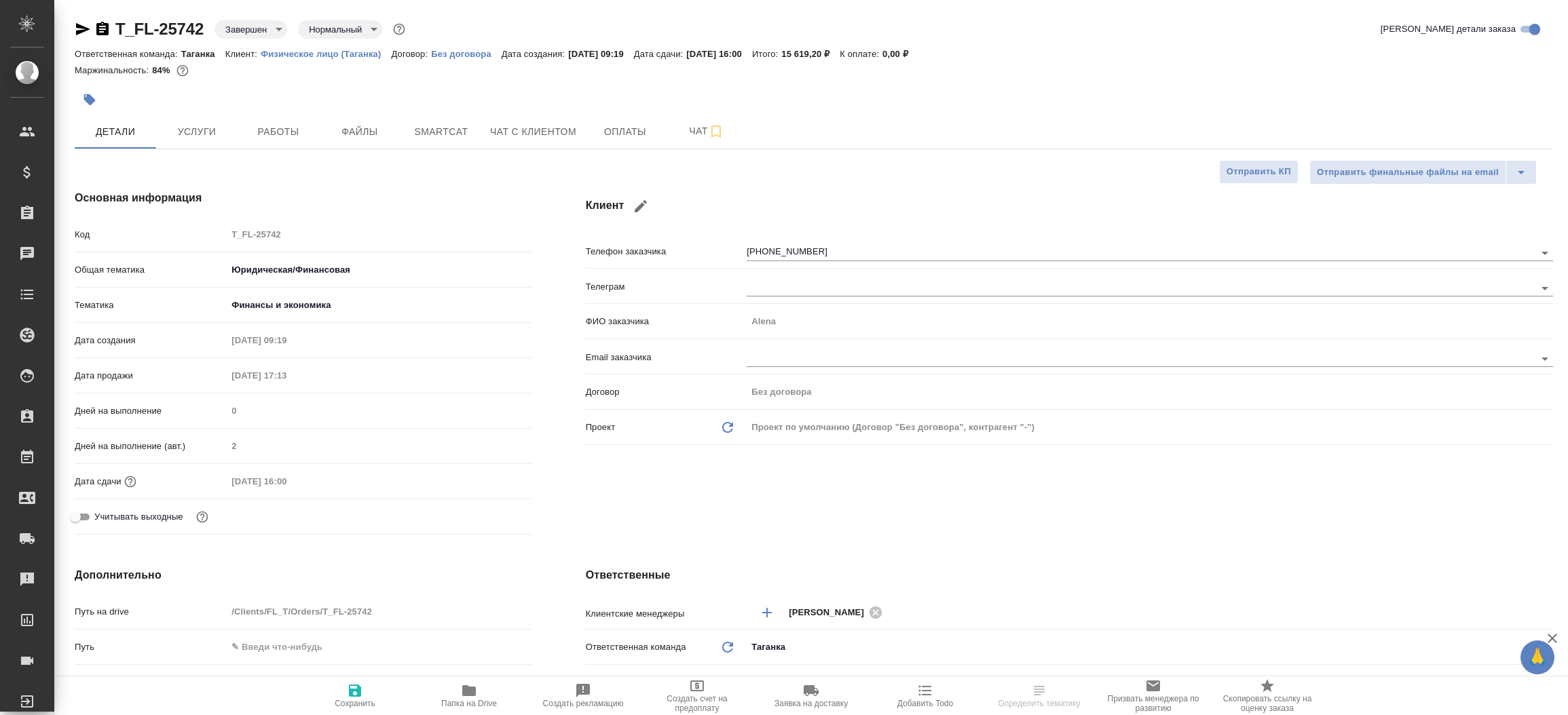
type textarea "x"
click at [83, 26] on icon "button" at bounding box center [83, 29] width 17 height 17
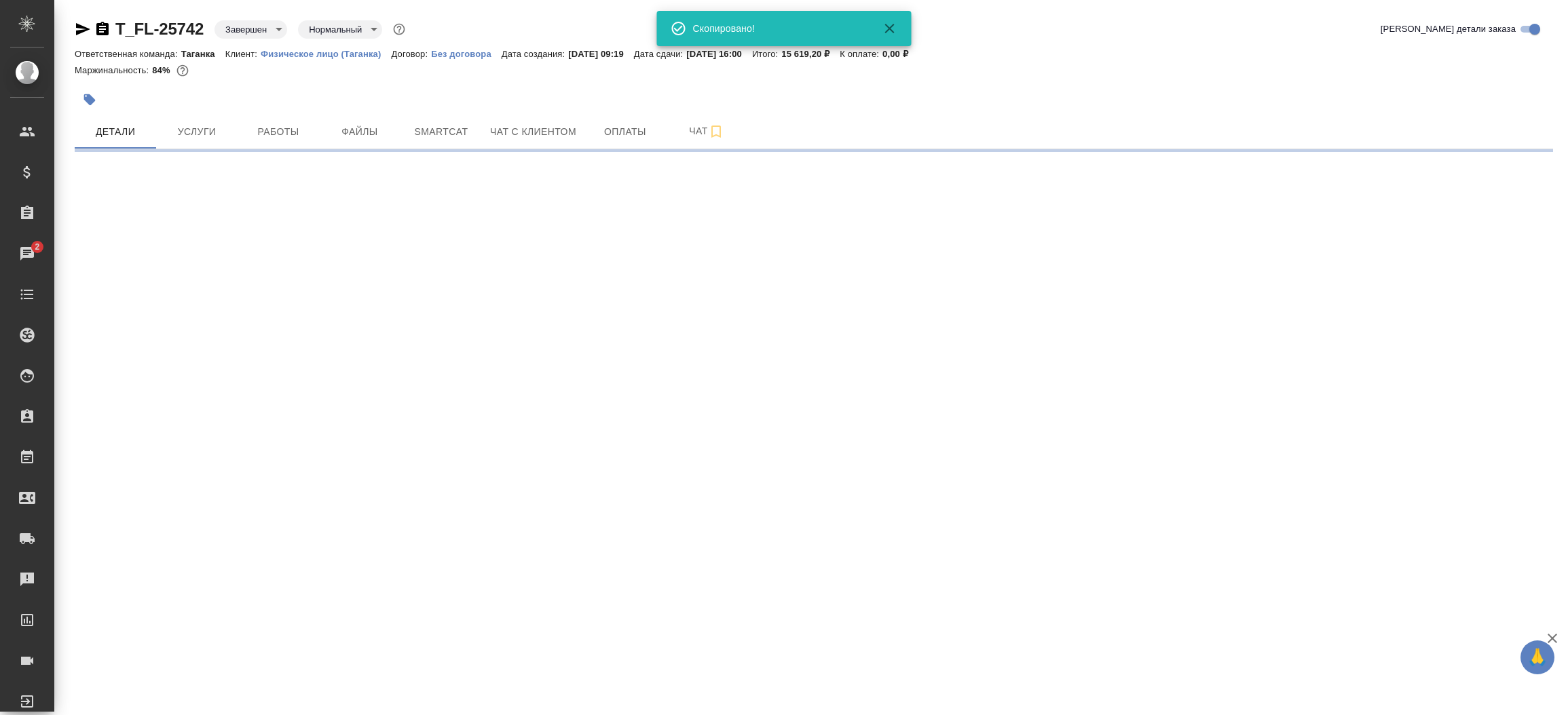
select select "RU"
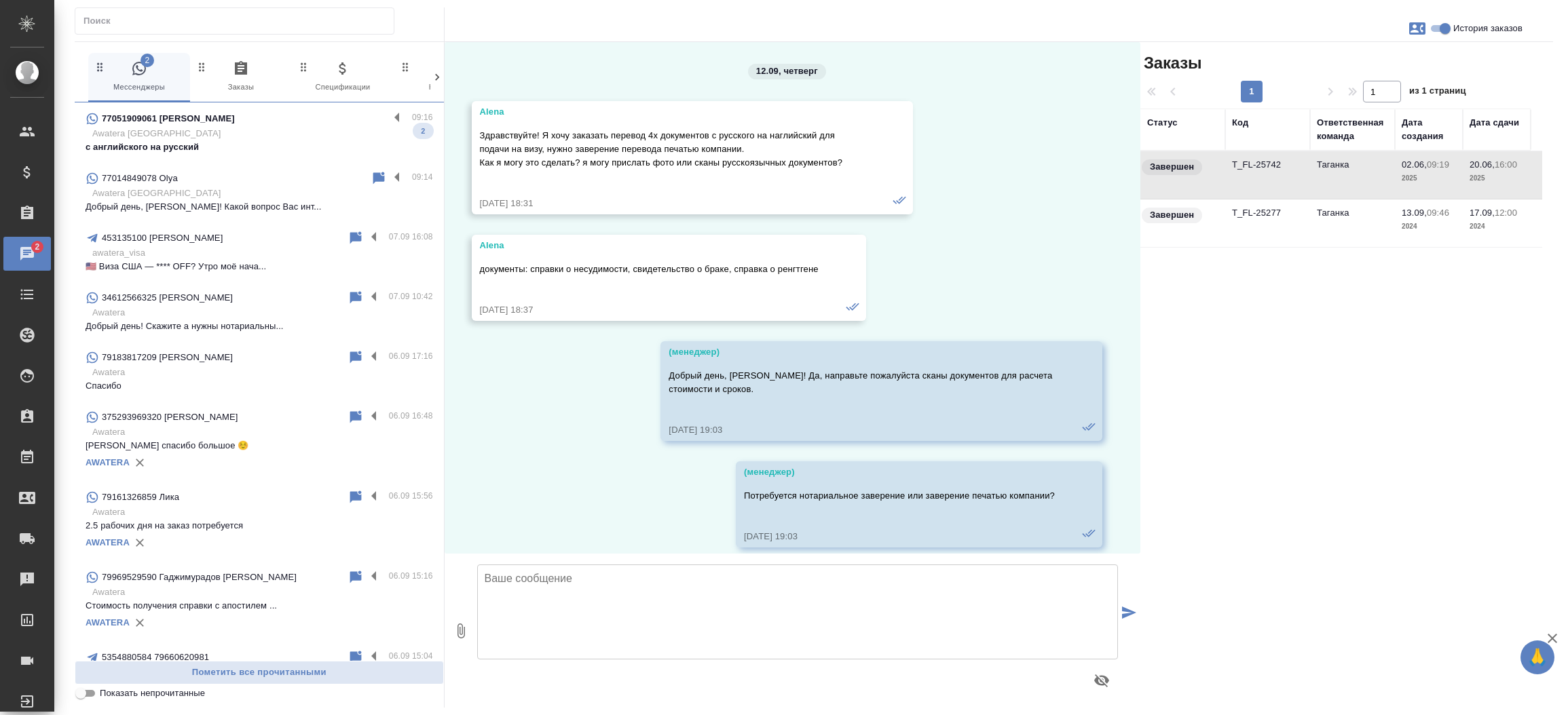
scroll to position [13823, 0]
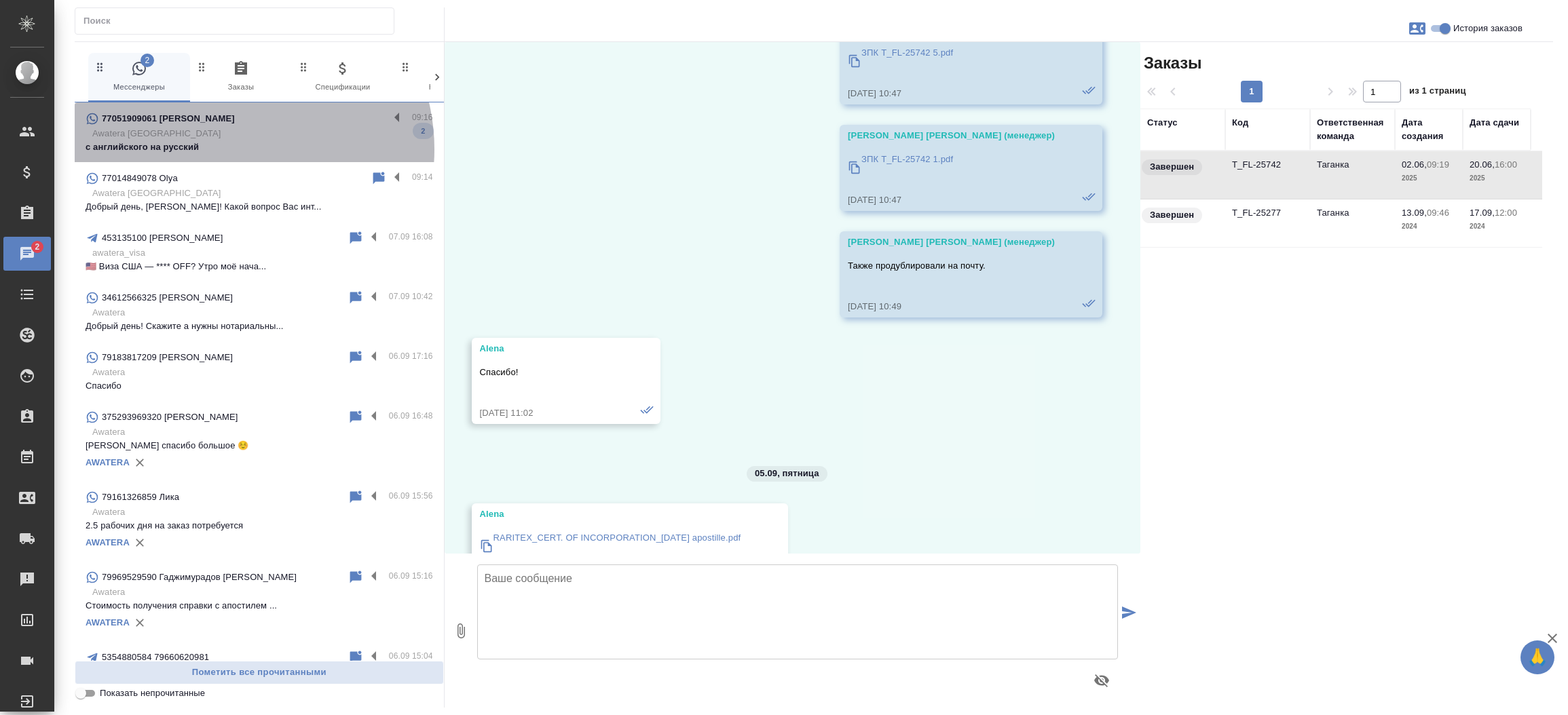
click at [229, 149] on p "с английского на русский" at bounding box center [259, 147] width 348 height 14
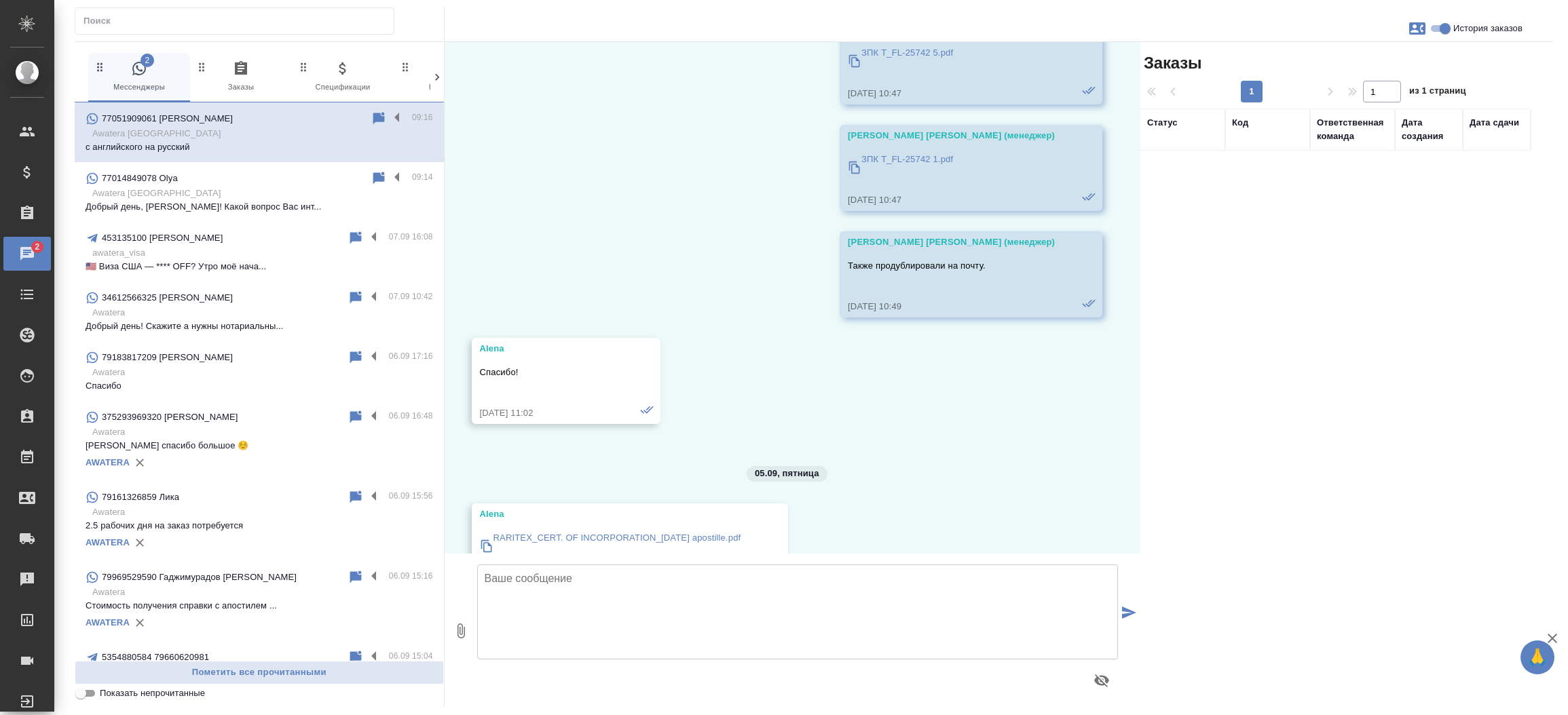
scroll to position [226, 0]
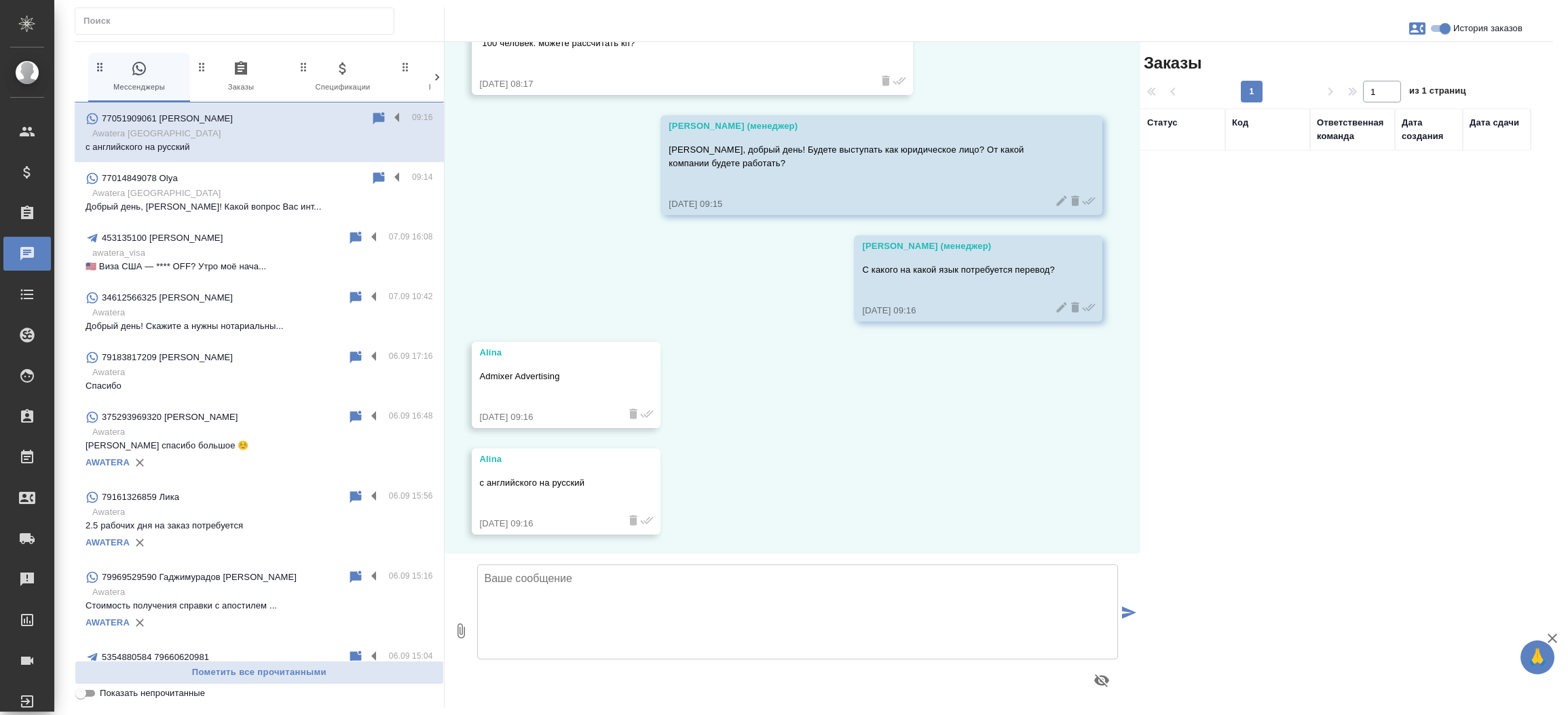
click at [644, 623] on textarea at bounding box center [798, 612] width 642 height 95
type textarea "П"
click at [1410, 27] on icon "button" at bounding box center [1417, 28] width 17 height 12
click at [1369, 89] on span "Заявка №55263" at bounding box center [1358, 95] width 66 height 14
drag, startPoint x: 1126, startPoint y: 232, endPoint x: 1128, endPoint y: 223, distance: 9.2
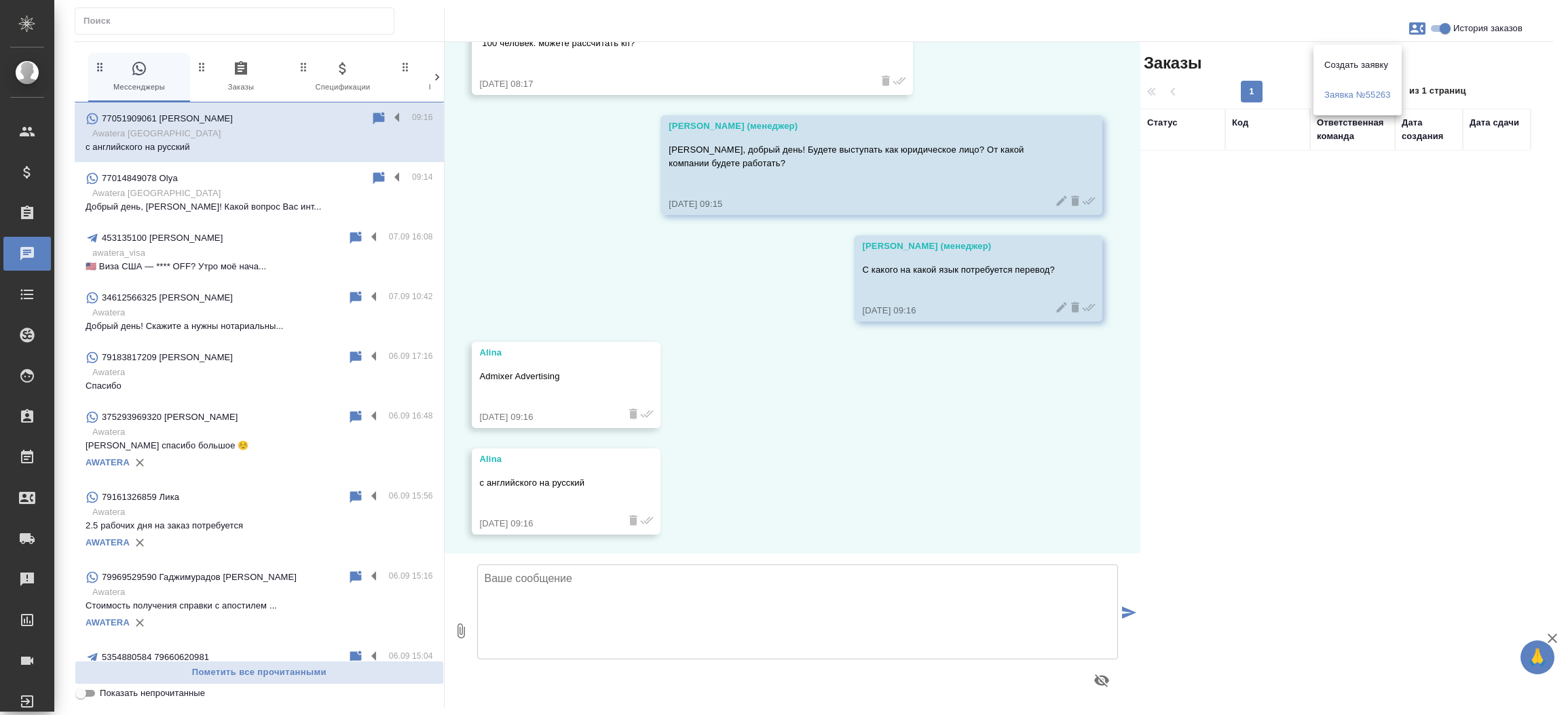
click at [1128, 223] on div at bounding box center [784, 357] width 1568 height 715
click at [557, 372] on p "Admixer Advertising" at bounding box center [547, 377] width 134 height 14
copy p "Admixer Advertising"
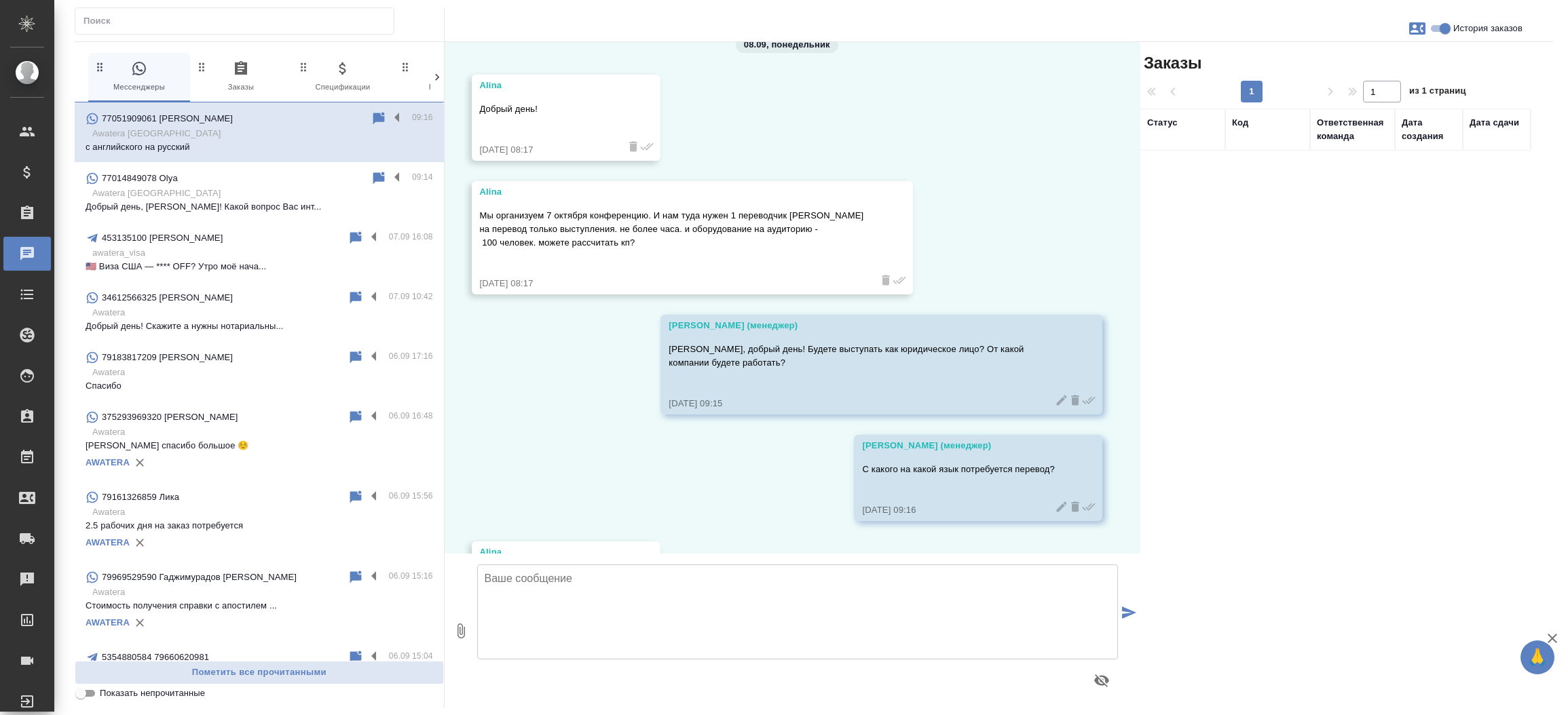
scroll to position [0, 0]
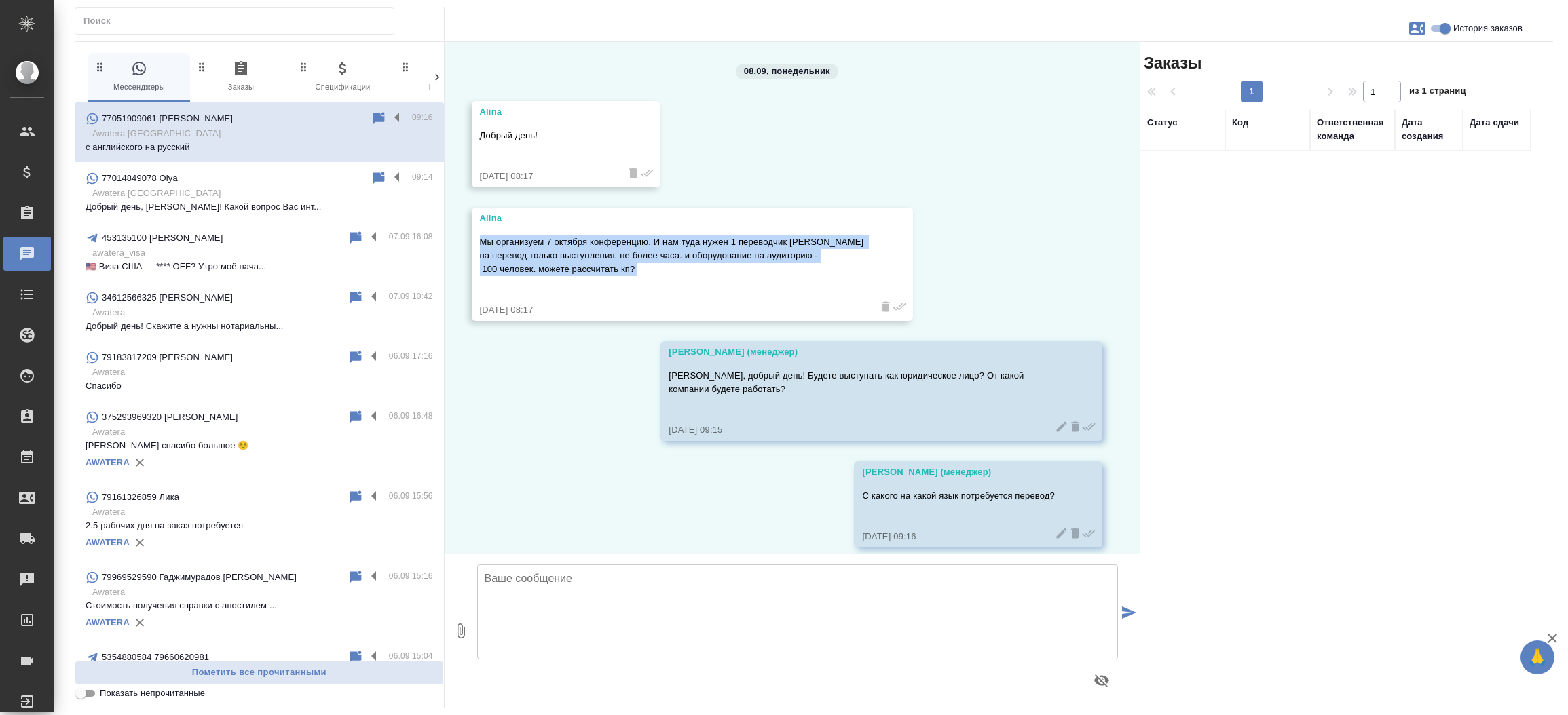
drag, startPoint x: 479, startPoint y: 240, endPoint x: 646, endPoint y: 280, distance: 171.7
click at [646, 280] on div "Мы организуем 7 октября конференцию. И нам туда нужен 1 переводчик синхронист н…" at bounding box center [673, 264] width 386 height 65
copy p "Мы организуем 7 октября конференцию. И нам туда нужен 1 переводчик синхронист н…"
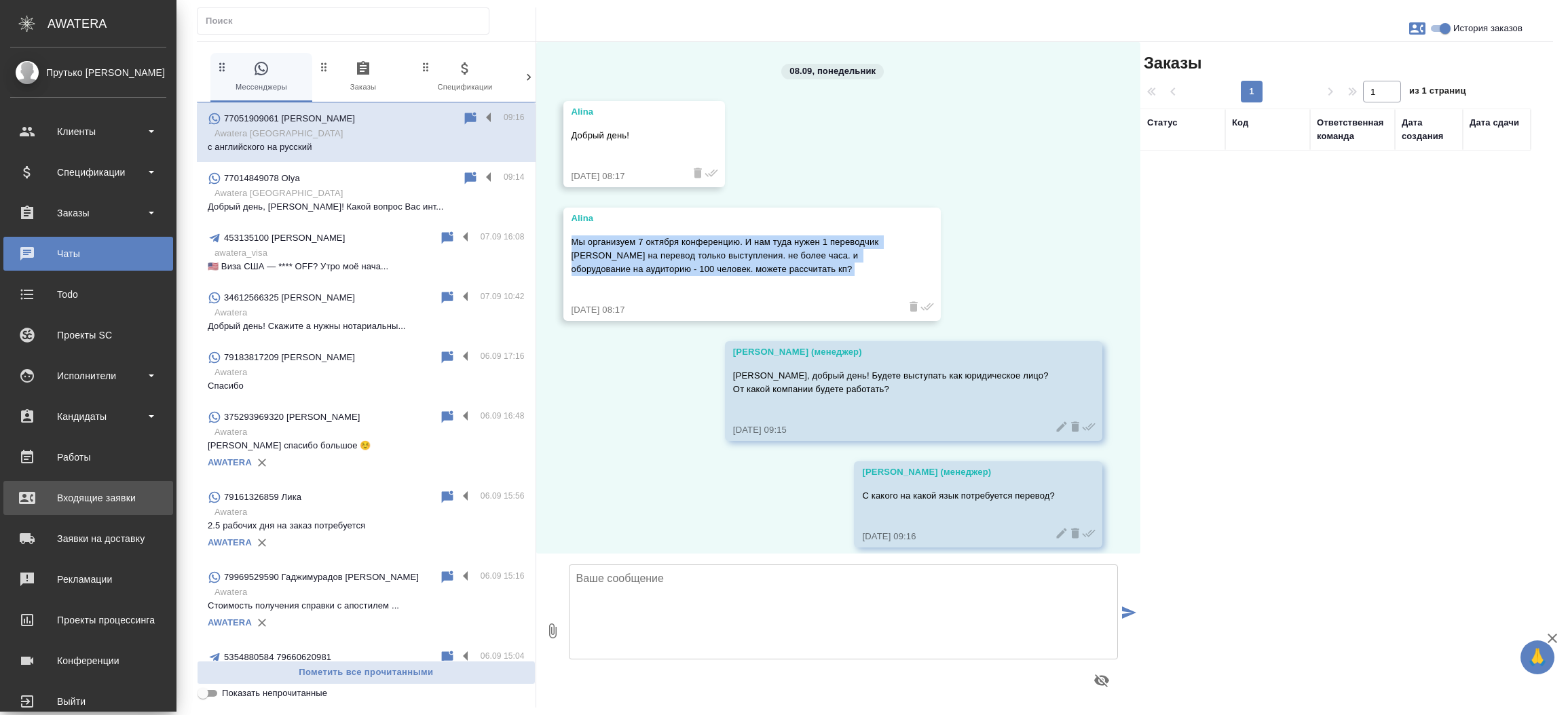
click at [80, 486] on link "Входящие заявки" at bounding box center [89, 498] width 170 height 34
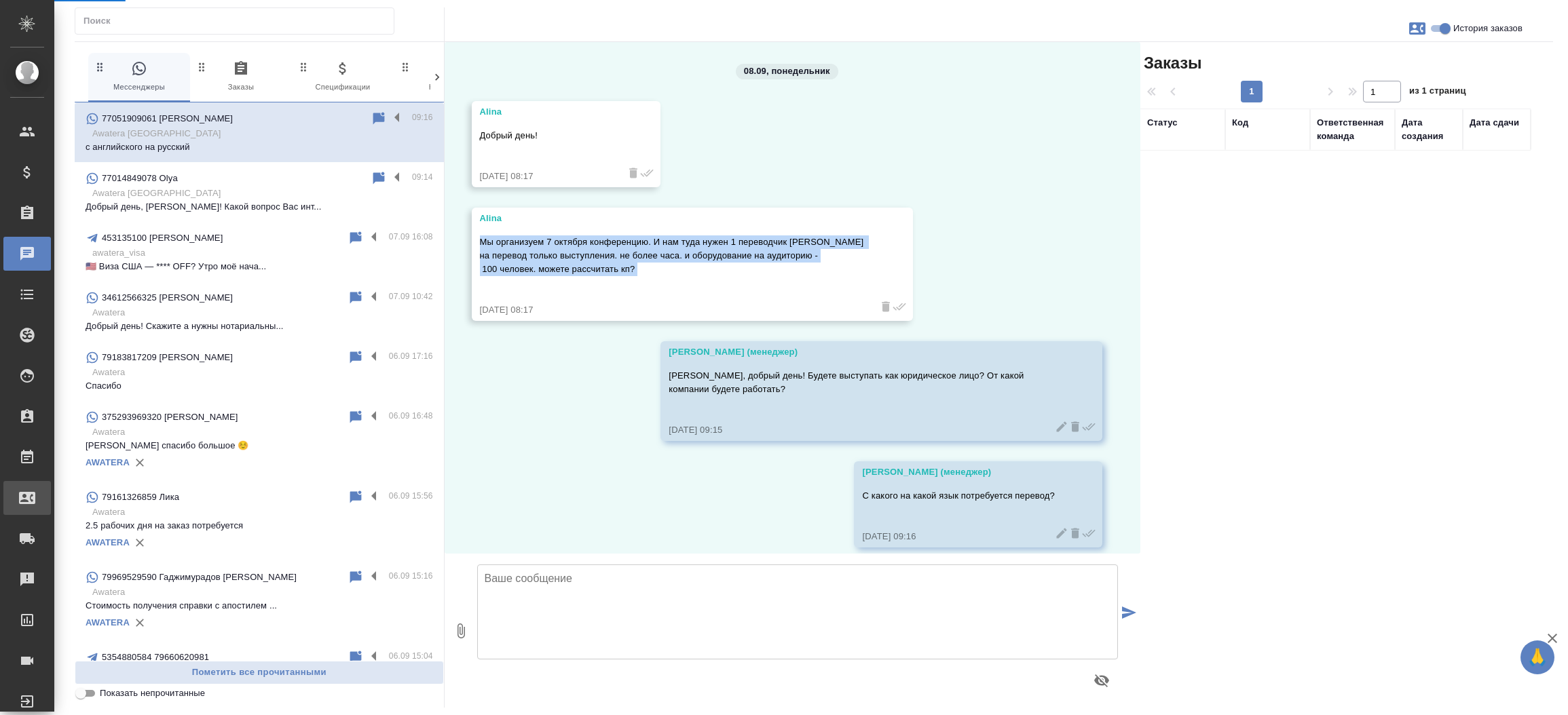
click at [80, 486] on div ".cls-1 fill:#fff; AWATERA Прутько Ирина i.prutko Клиенты Спецификации Заказы 0 …" at bounding box center [784, 357] width 1568 height 715
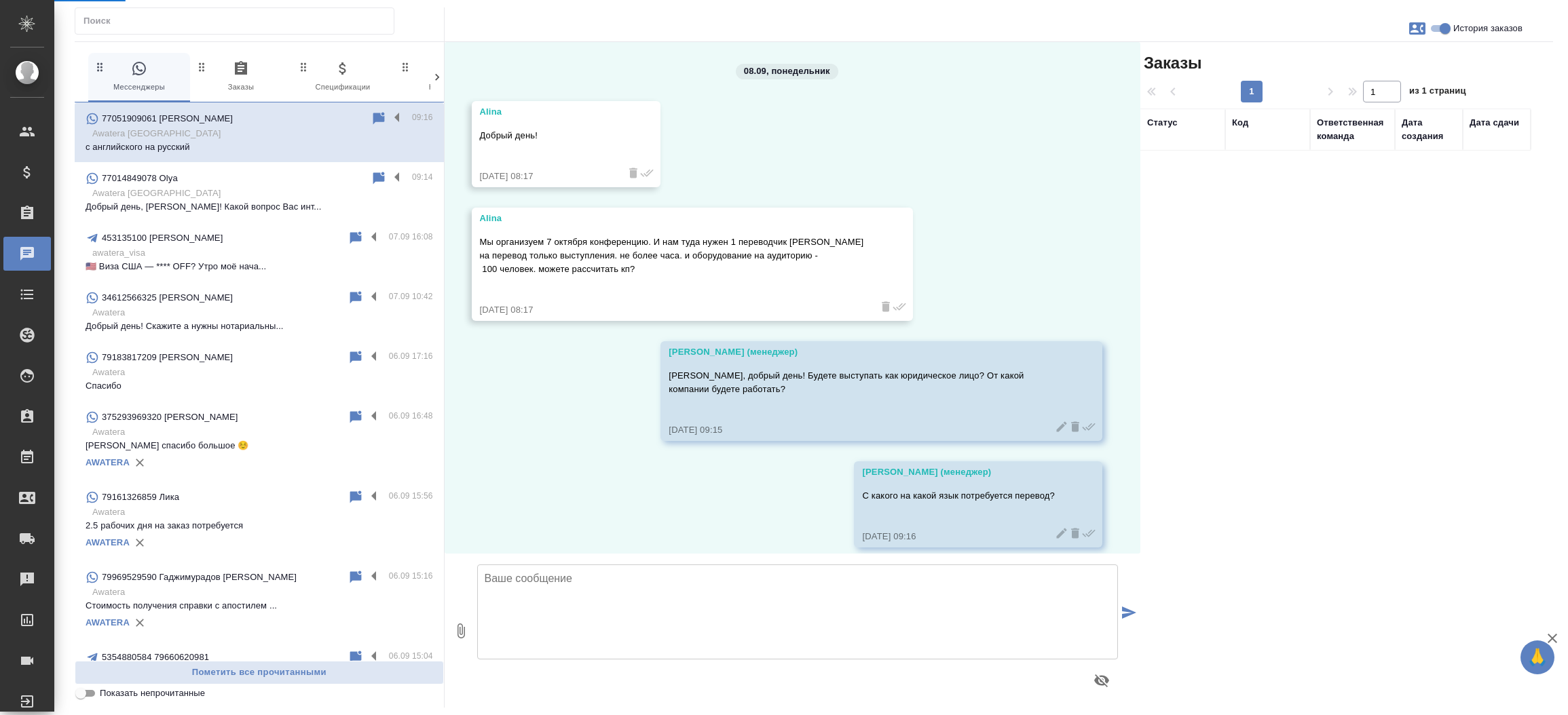
click at [80, 486] on div "0 Мессенджеры 0 Заказы 0 Спецификации 0 Клиенты 0 Входящие 0 Тендеры 0 Исполнит…" at bounding box center [811, 357] width 1514 height 715
select select "RU"
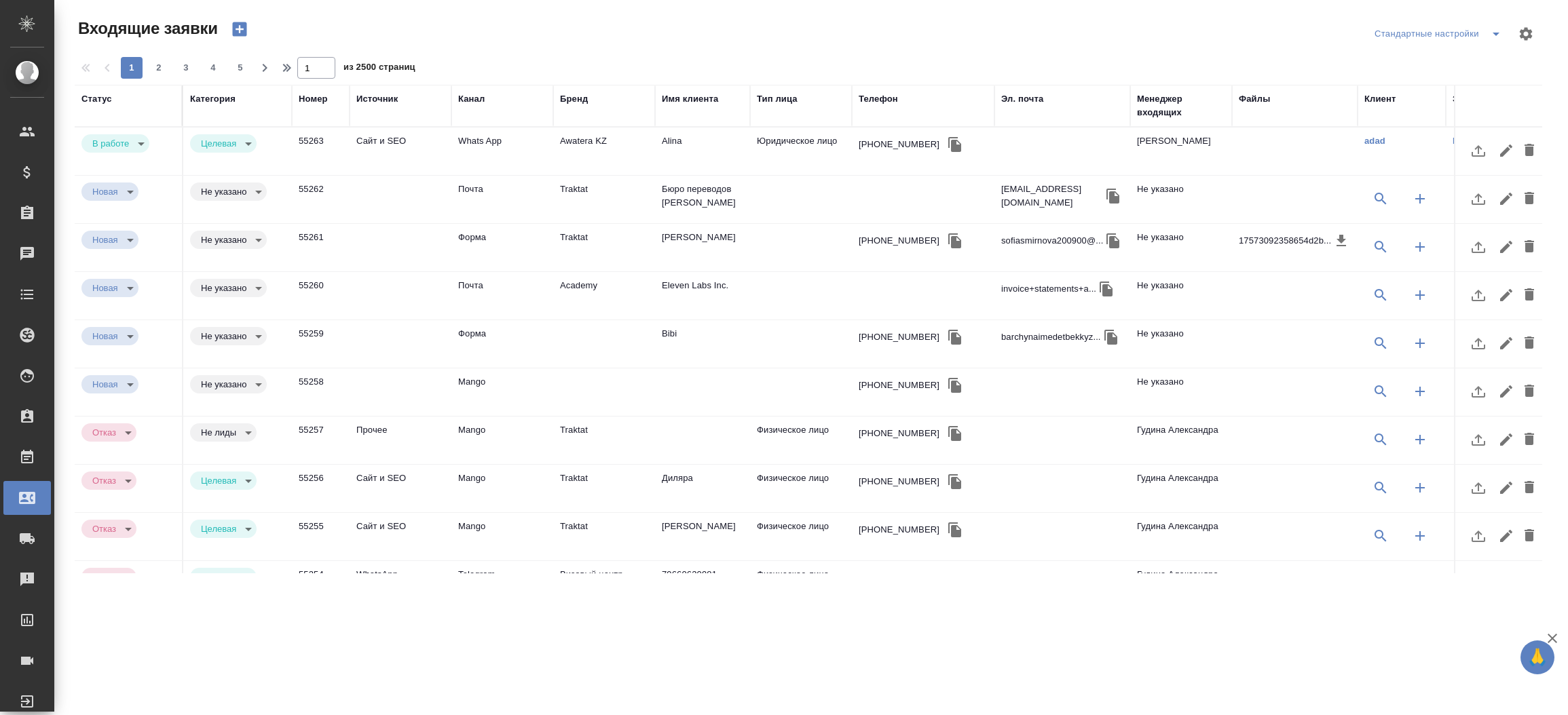
click at [1018, 99] on div "Эл. почта" at bounding box center [1022, 99] width 42 height 14
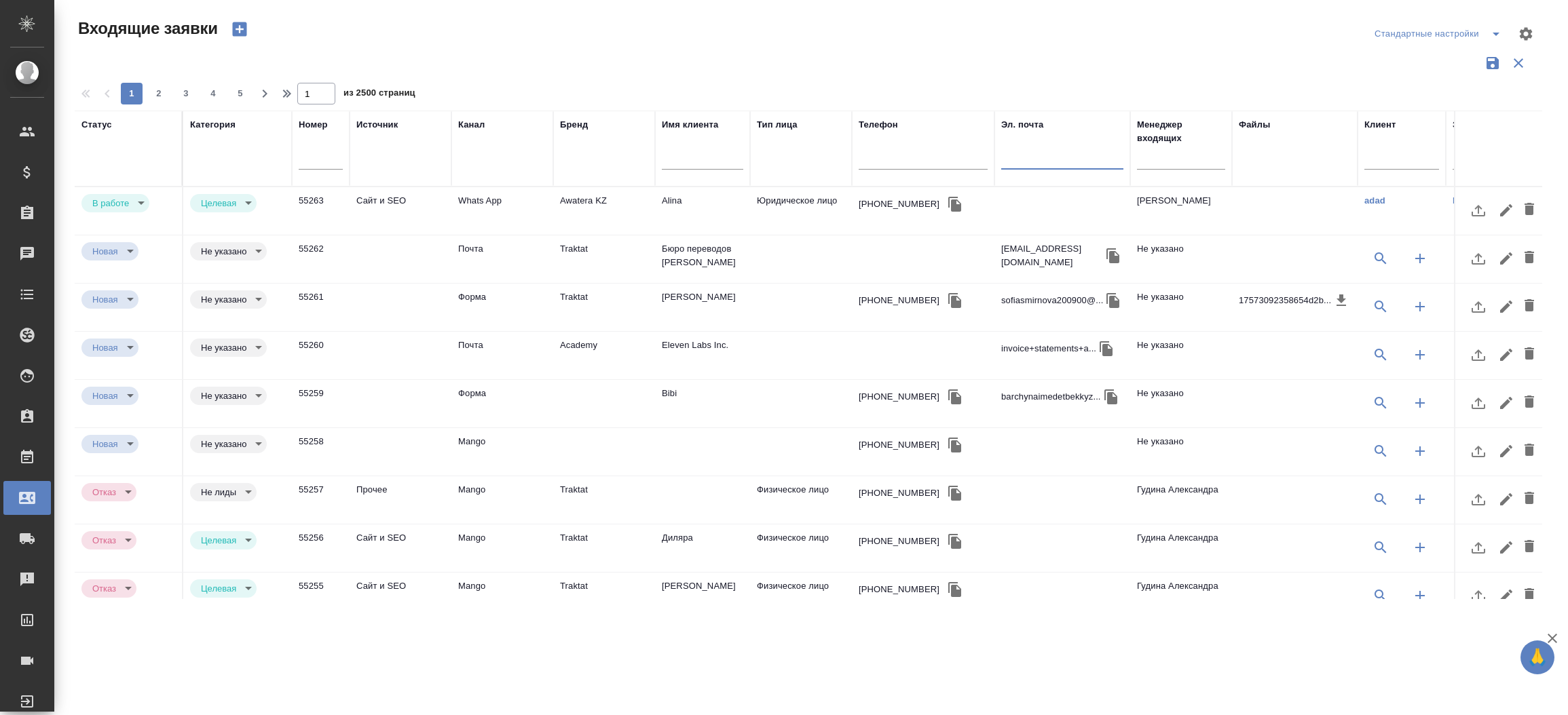
click at [1033, 168] on input "text" at bounding box center [1062, 161] width 122 height 17
paste input "racheeva.rita@yandex.ru"
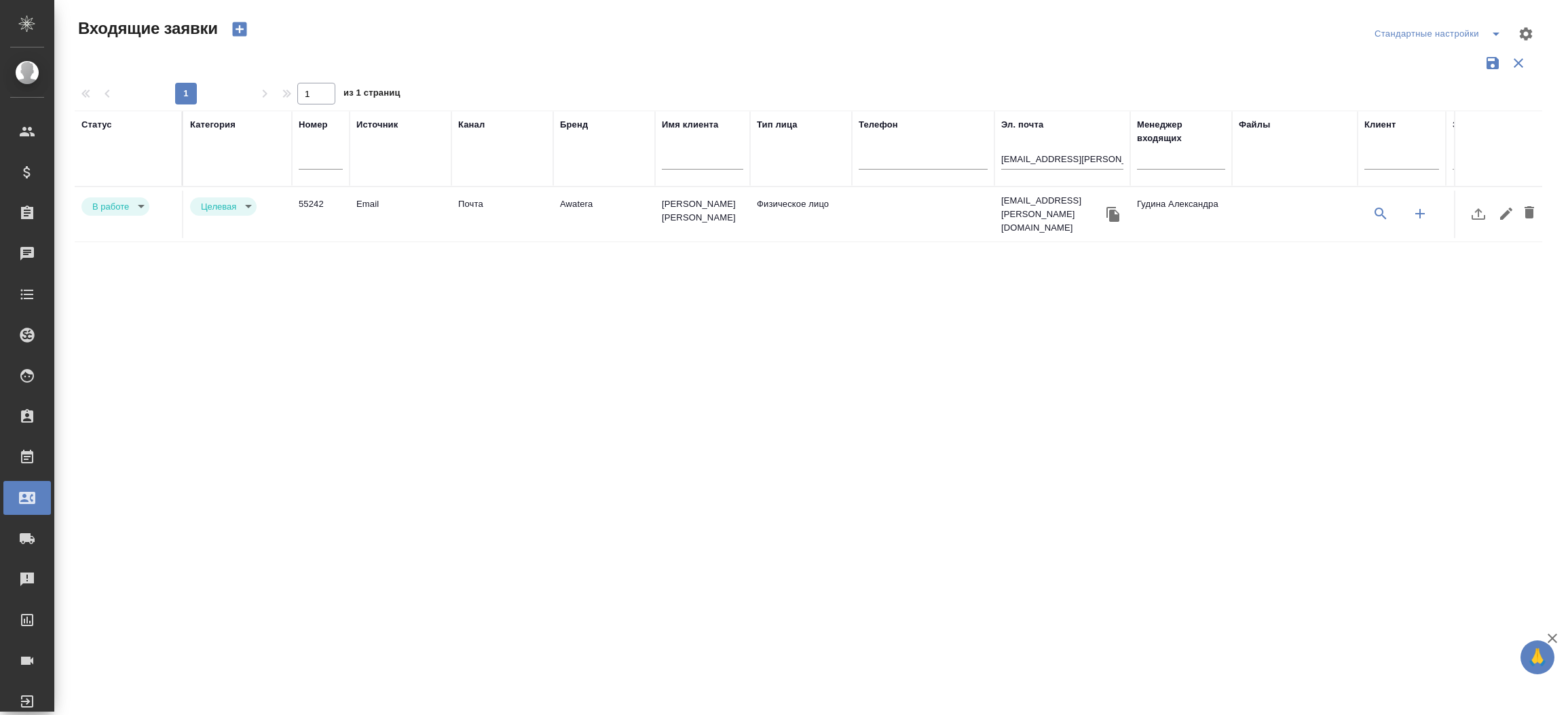
click at [576, 220] on td "Awatera" at bounding box center [604, 215] width 102 height 48
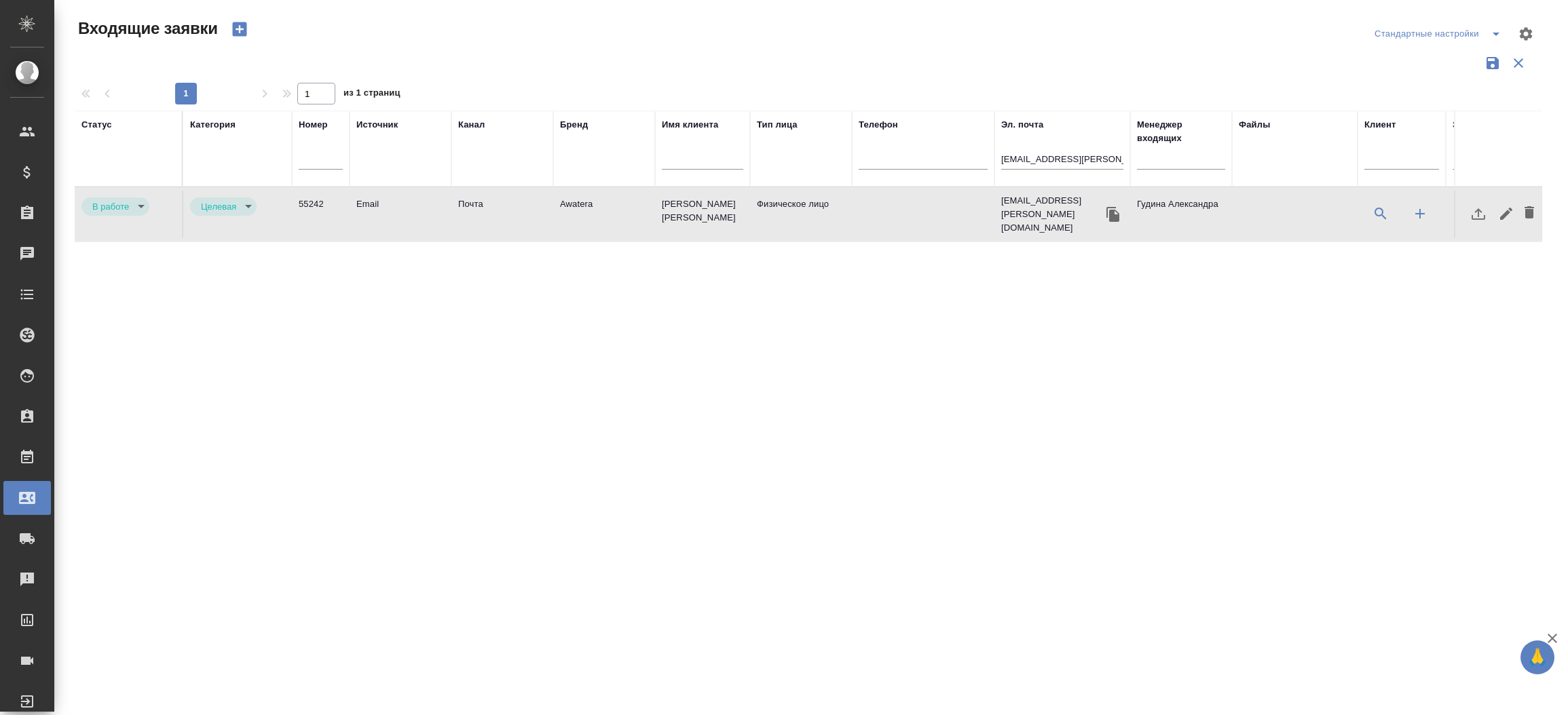
click at [576, 220] on td "Awatera" at bounding box center [604, 215] width 102 height 48
drag, startPoint x: 1061, startPoint y: 146, endPoint x: 1053, endPoint y: 159, distance: 15.3
click at [1053, 159] on div "racheeva.rita@yandex.ru" at bounding box center [1062, 162] width 122 height 33
click at [1053, 159] on input "racheeva.rita@yandex.ru" at bounding box center [1062, 161] width 122 height 17
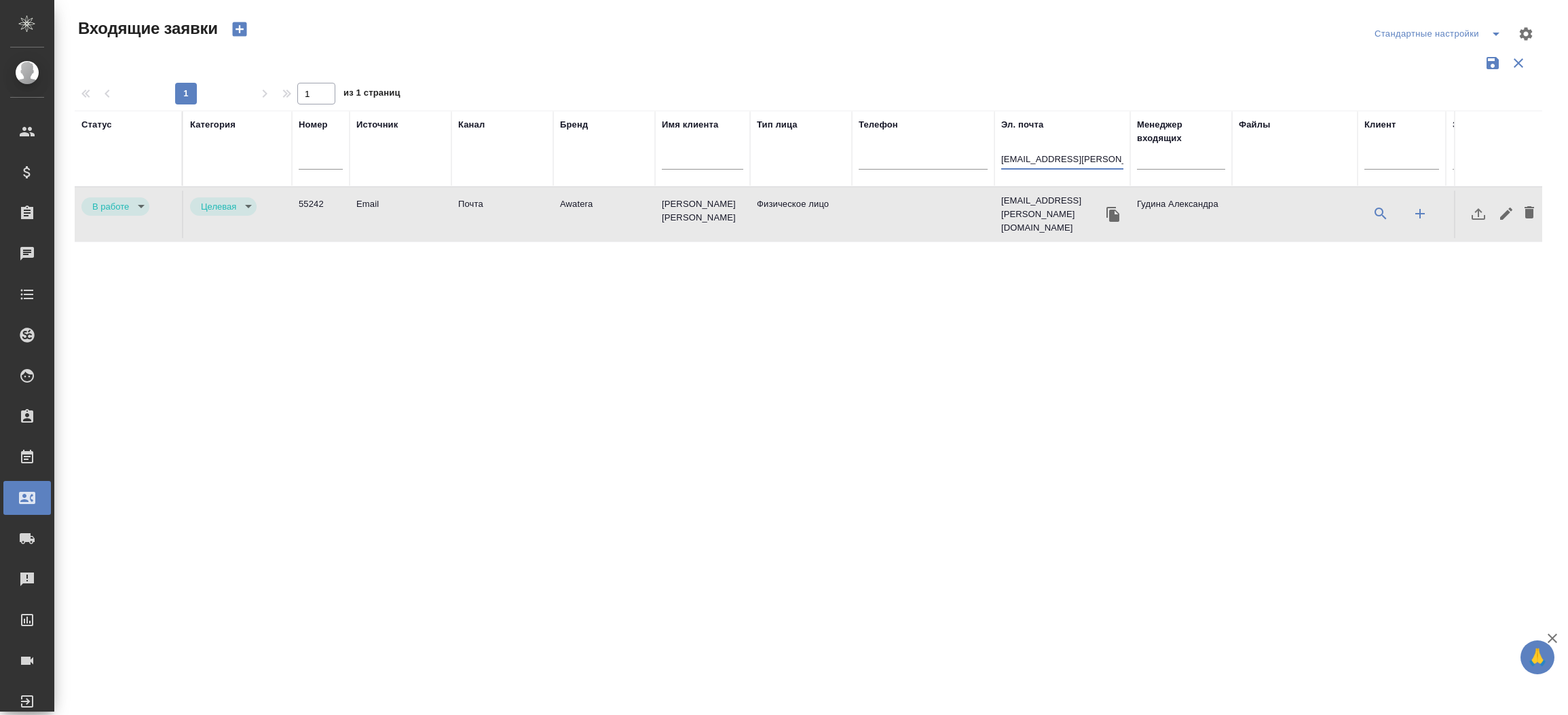
click at [1053, 159] on input "racheeva.rita@yandex.ru" at bounding box center [1062, 161] width 122 height 17
paste input "[EMAIL_ADDRESS][DOMAIN_NAME]"
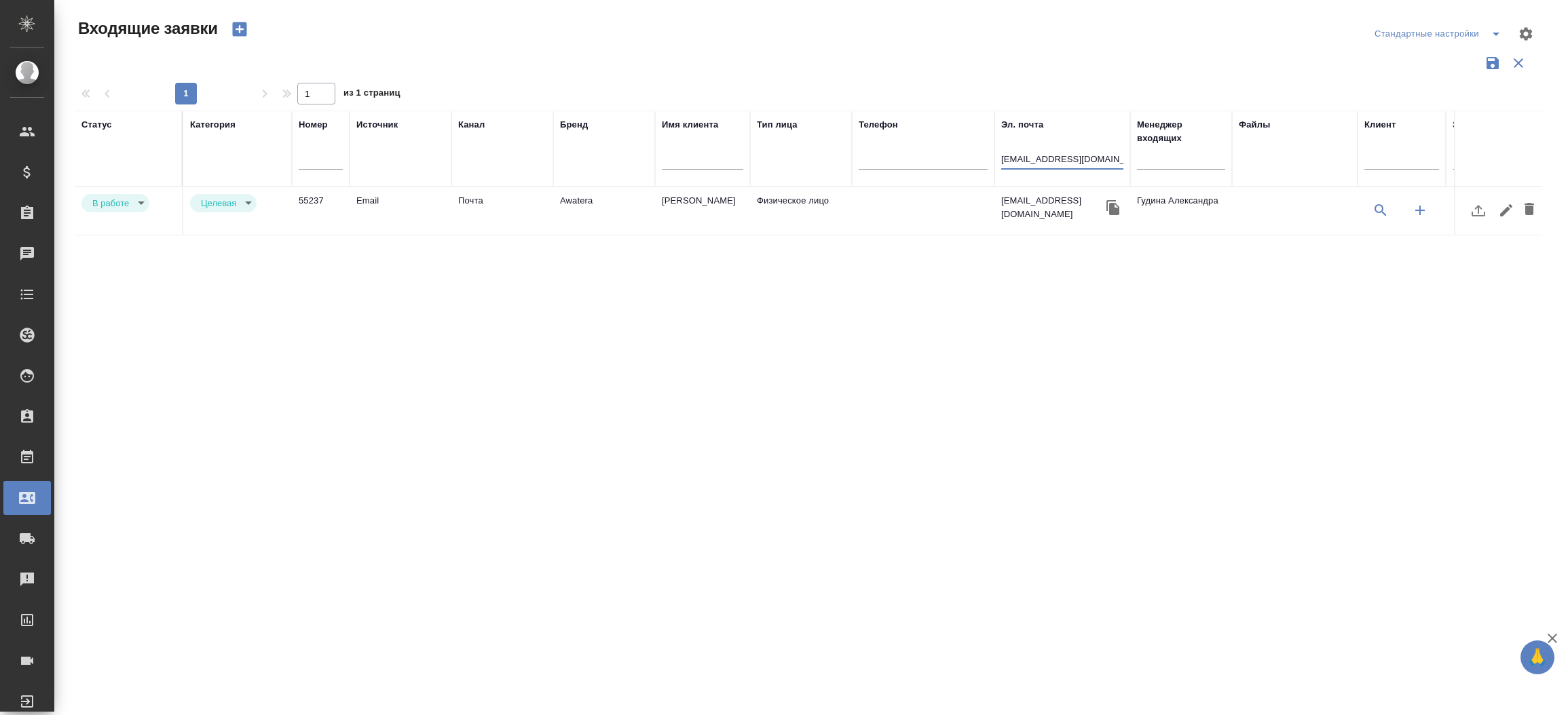
click at [571, 197] on td "Awatera" at bounding box center [604, 211] width 102 height 48
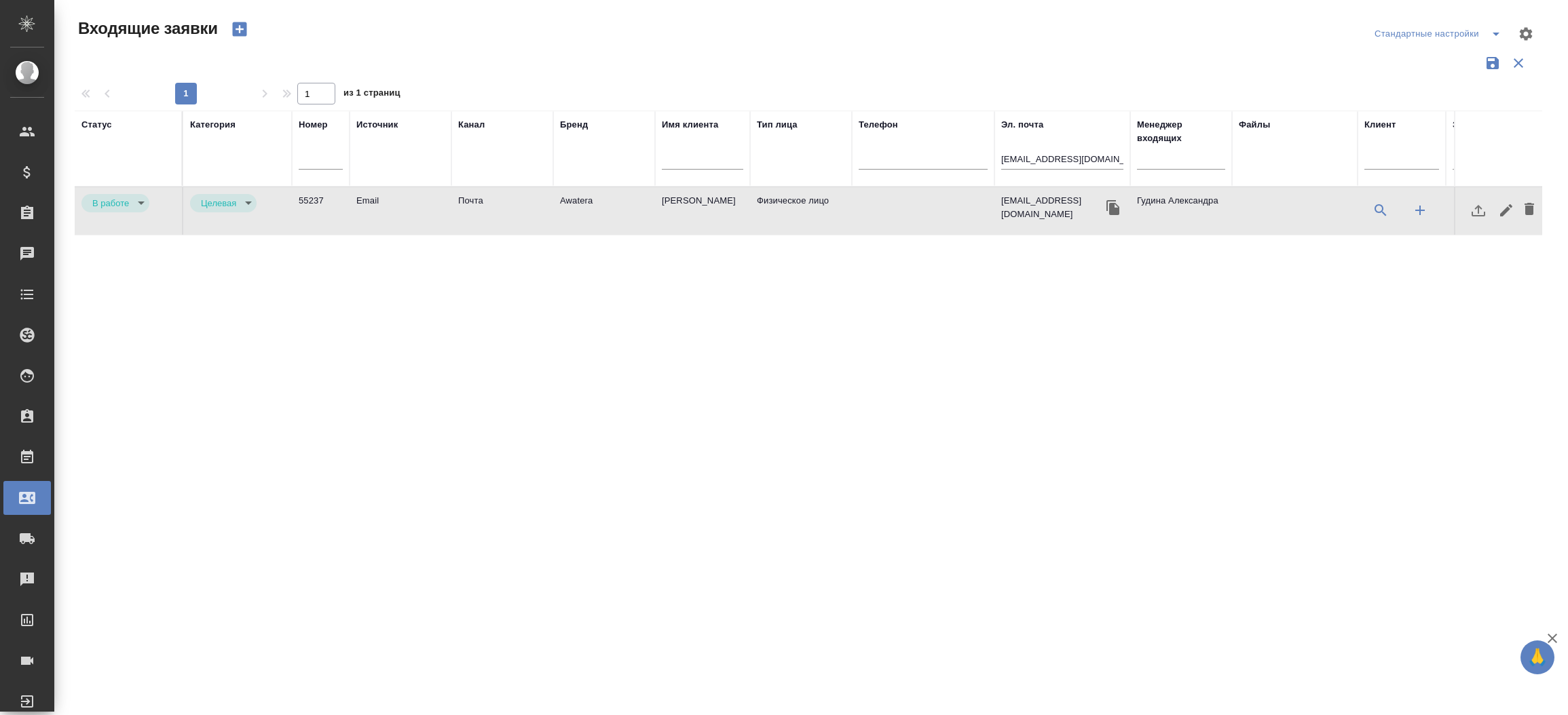
click at [571, 197] on td "Awatera" at bounding box center [604, 211] width 102 height 48
click at [1074, 156] on input "[EMAIL_ADDRESS][DOMAIN_NAME]" at bounding box center [1062, 161] width 122 height 17
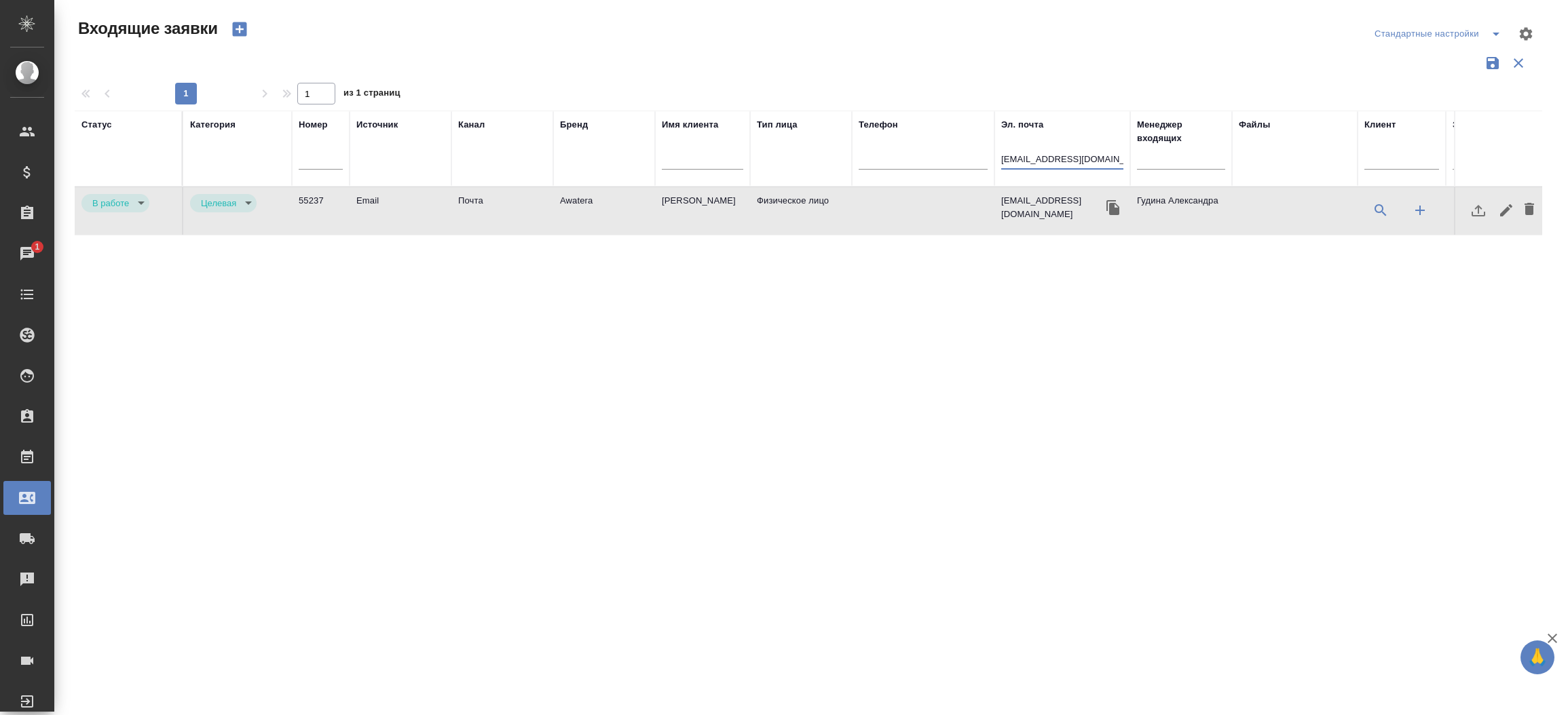
paste input "7 (771) 058-09-03"
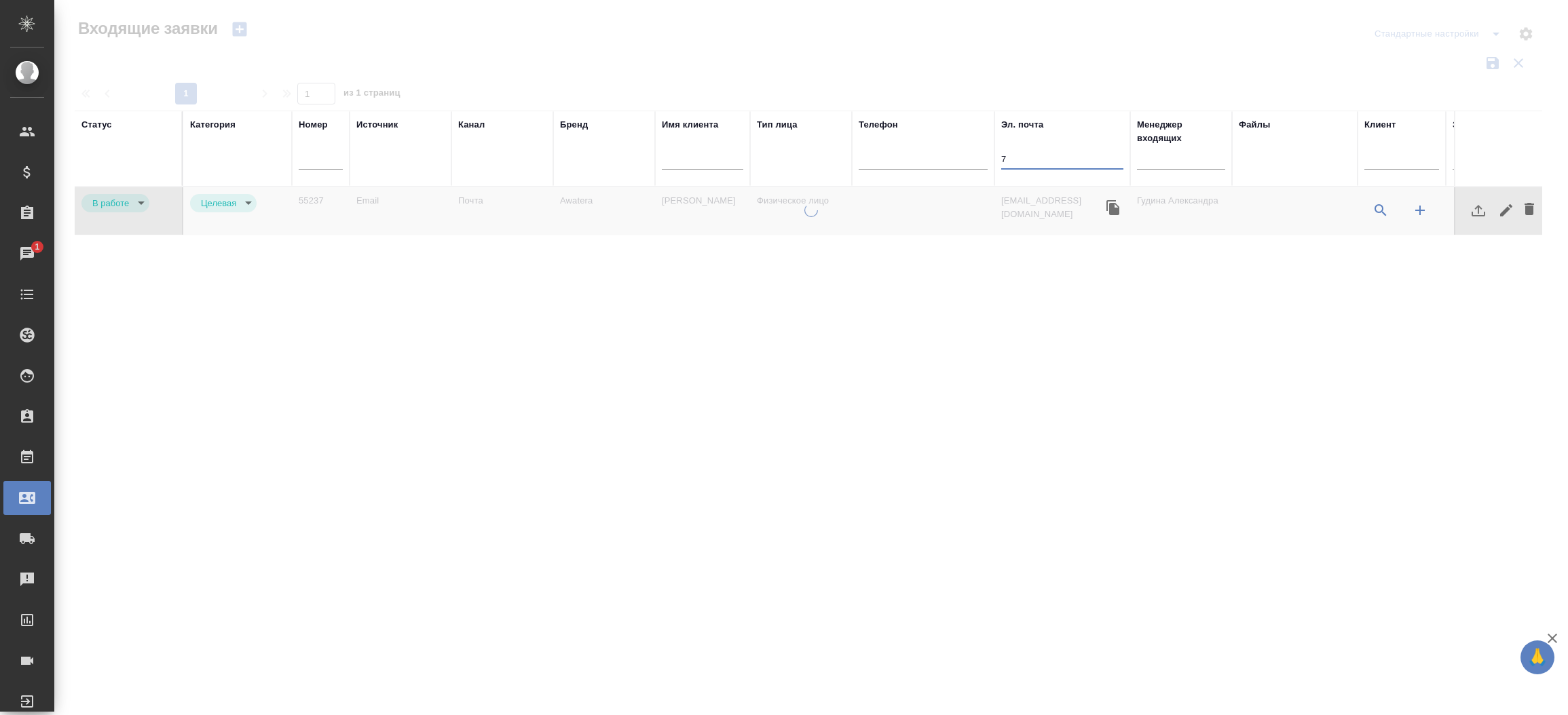
type input "7"
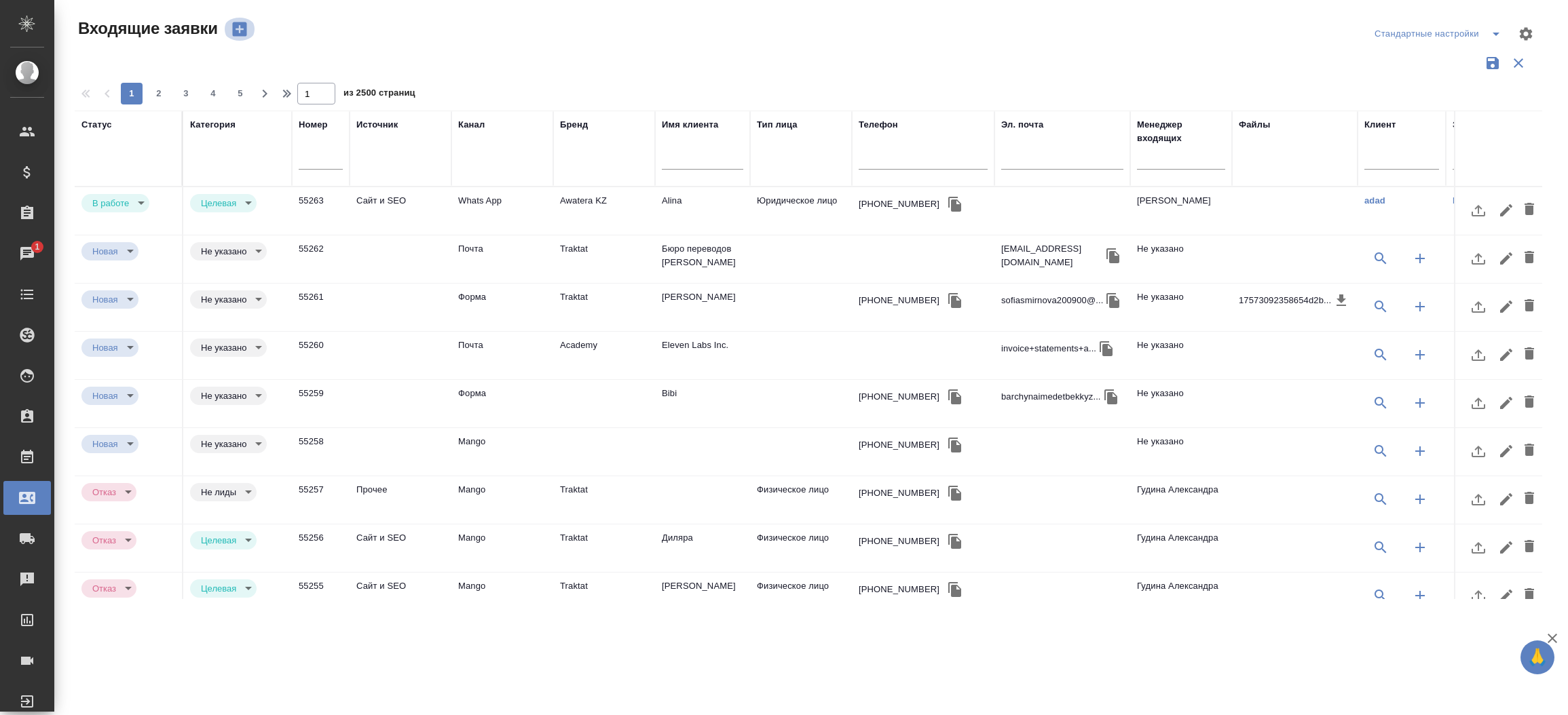
click at [245, 32] on icon "button" at bounding box center [239, 30] width 14 height 14
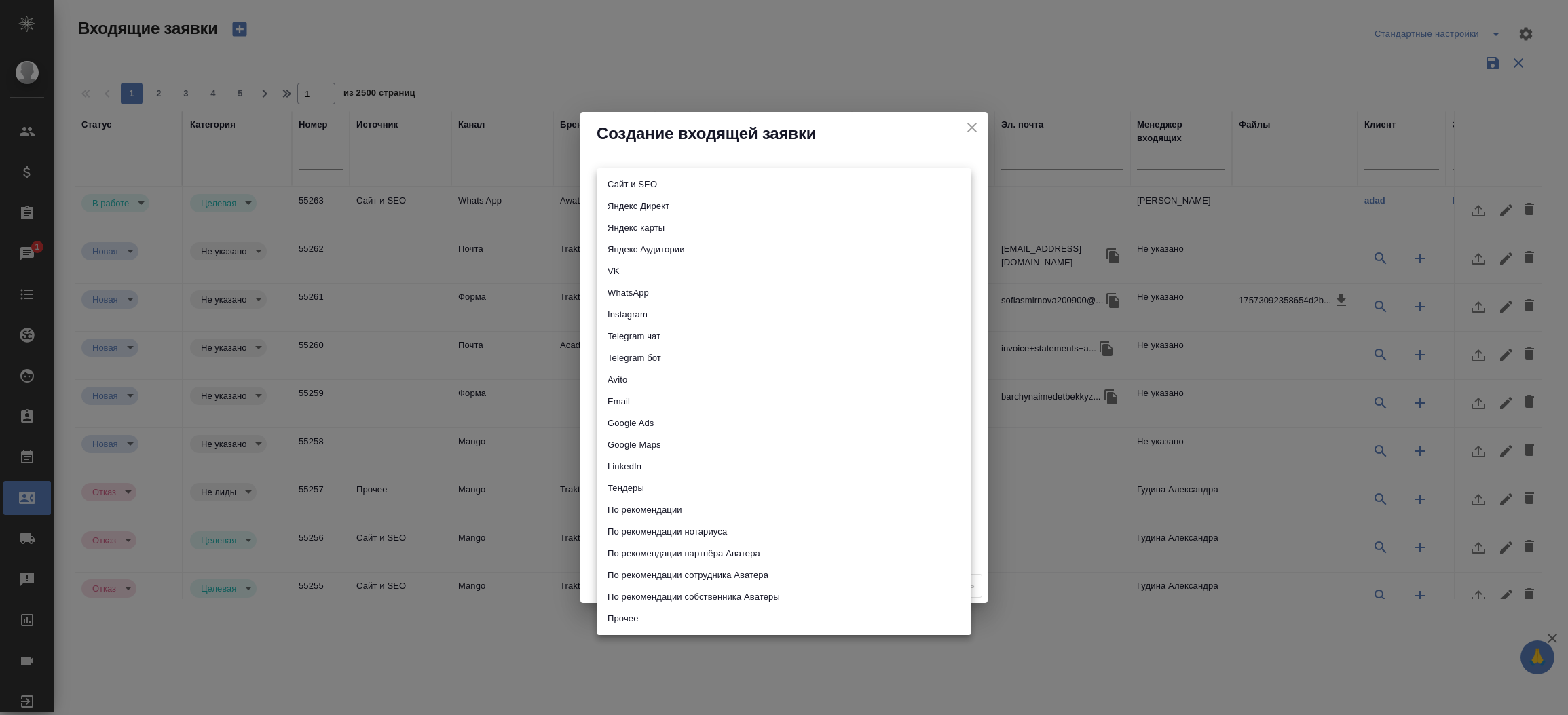
click at [619, 182] on body "🙏 .cls-1 fill:#fff; AWATERA Прутько Ирина i.prutko Клиенты Спецификации Заказы …" at bounding box center [784, 357] width 1568 height 715
click at [619, 182] on li "Сайт и SEO" at bounding box center [784, 184] width 375 height 22
type input "seo"
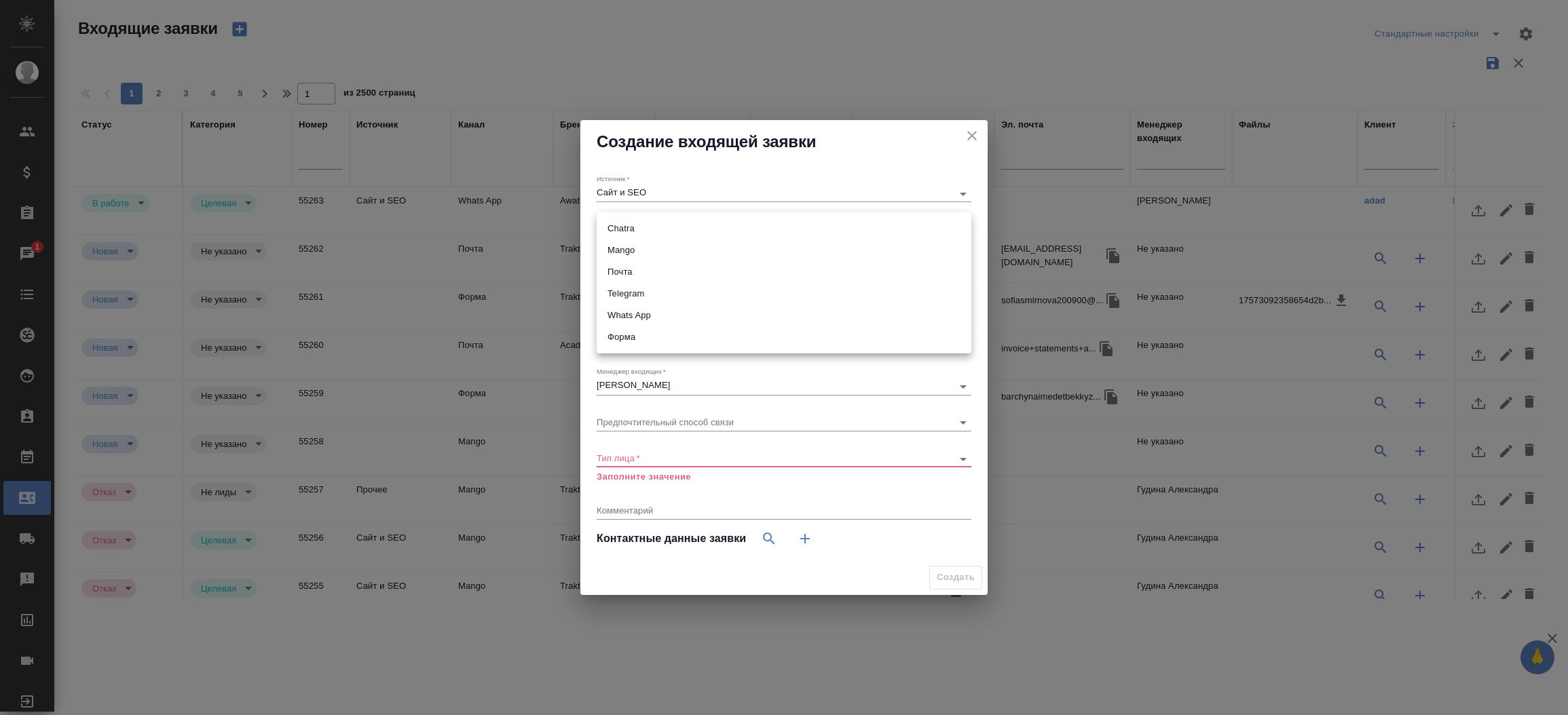
click at [624, 232] on body "🙏 .cls-1 fill:#fff; AWATERA Прутько Ирина i.prutko Клиенты Спецификации Заказы …" at bounding box center [784, 357] width 1568 height 715
click at [638, 339] on li "Форма" at bounding box center [784, 337] width 375 height 22
type input "63623f8939da55ae86e7274a"
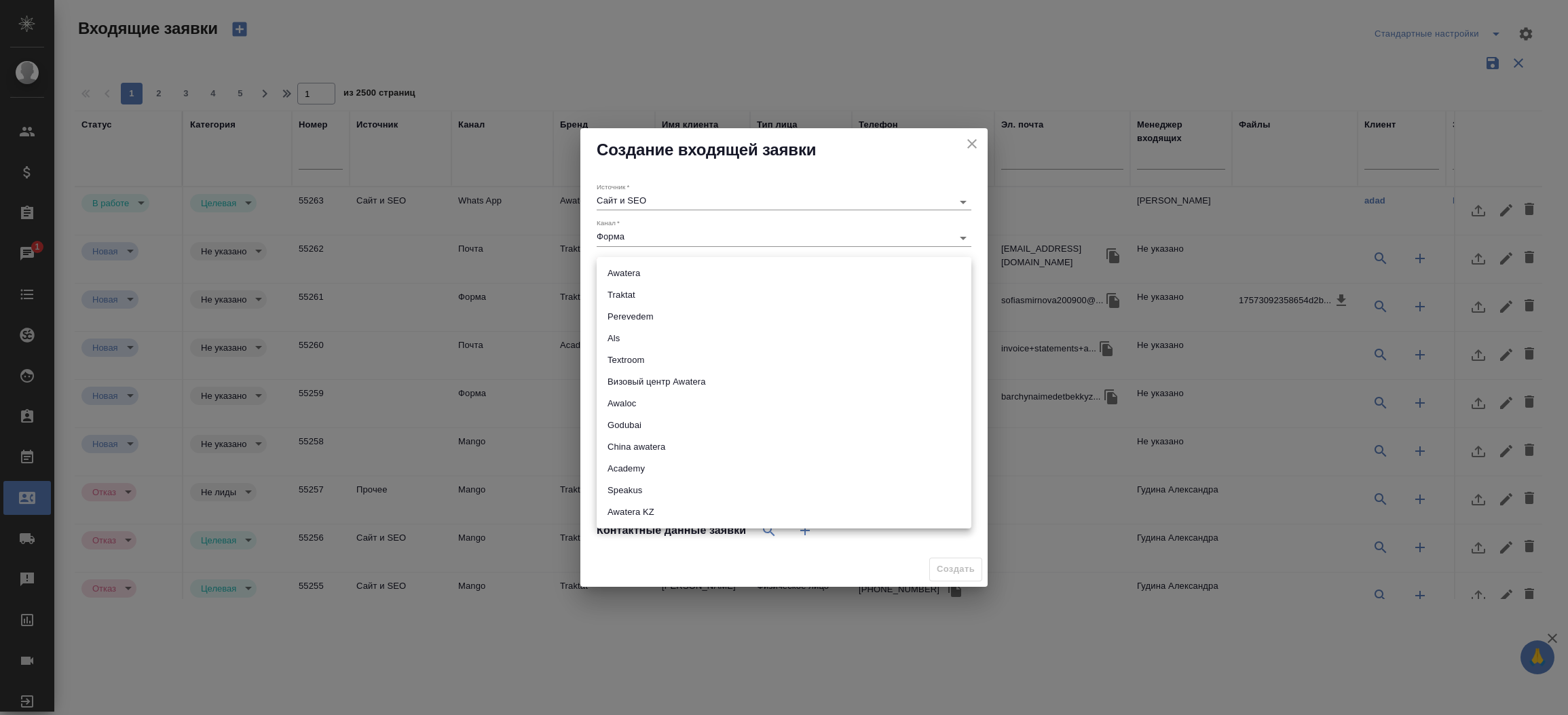
click at [630, 274] on body "🙏 .cls-1 fill:#fff; AWATERA Прутько Ирина i.prutko Клиенты Спецификации Заказы …" at bounding box center [784, 357] width 1568 height 715
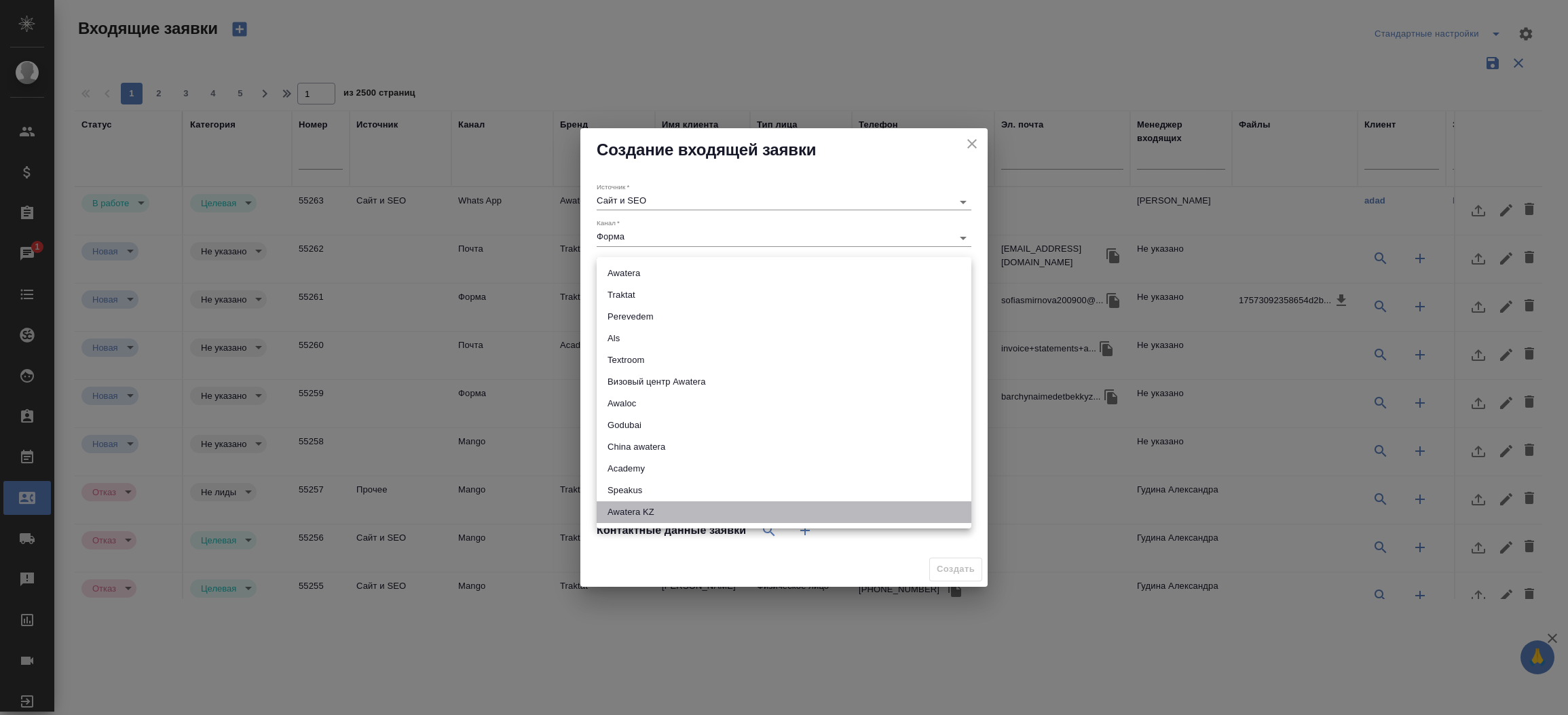
click at [660, 507] on li "Awatera KZ" at bounding box center [784, 513] width 375 height 22
type input "awateraKz"
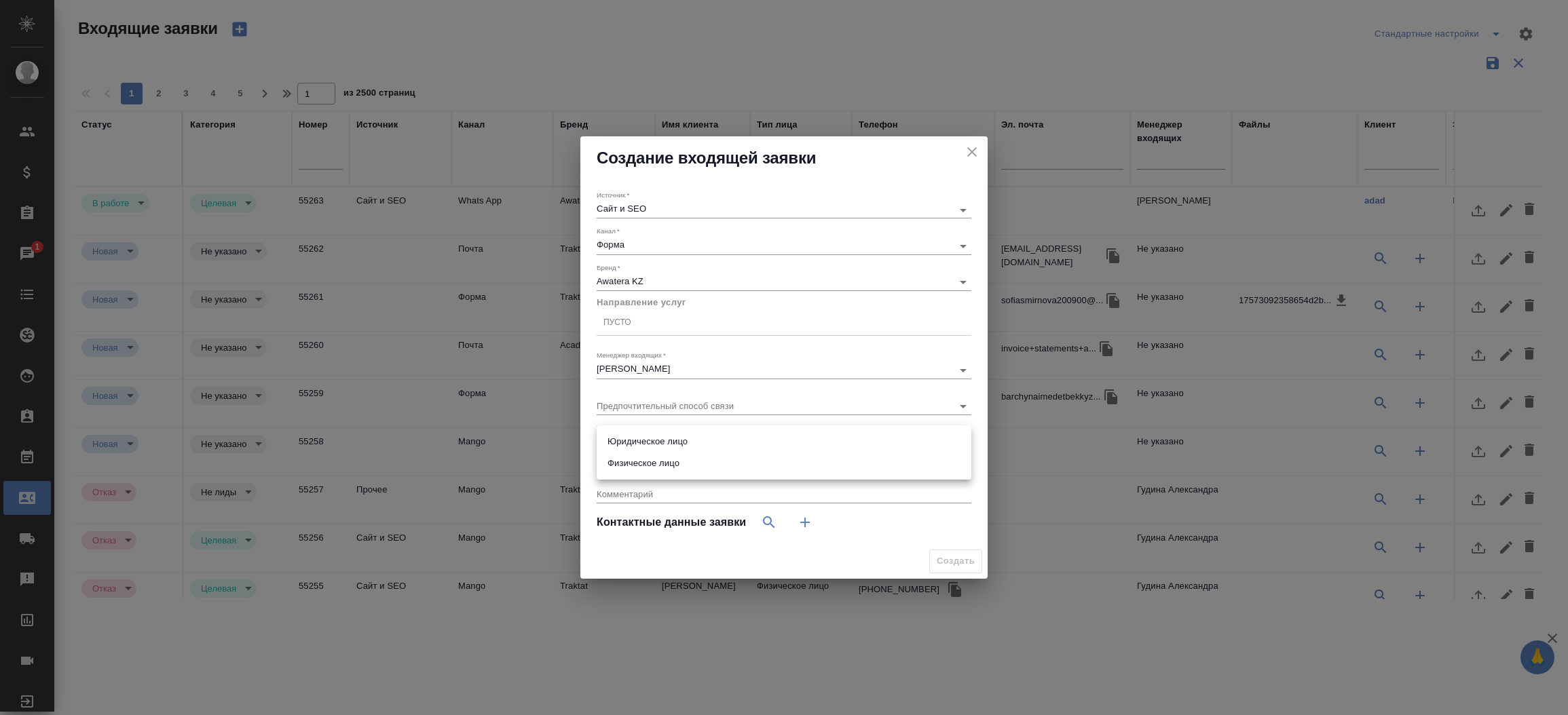
click at [944, 442] on body "🙏 .cls-1 fill:#fff; AWATERA Прутько Ирина i.prutko Клиенты Спецификации Заказы …" at bounding box center [784, 357] width 1568 height 715
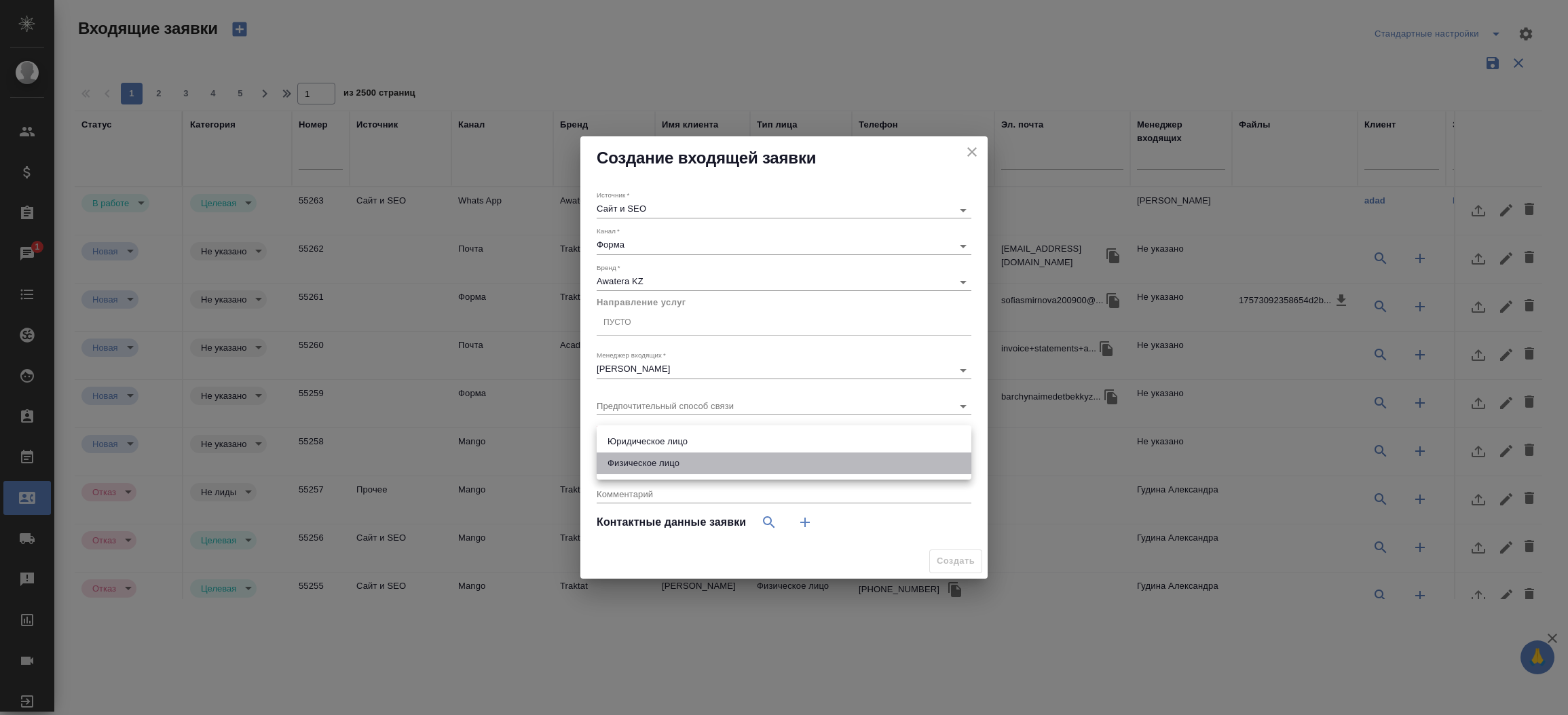
click at [897, 464] on li "Физическое лицо" at bounding box center [784, 464] width 375 height 22
type input "private"
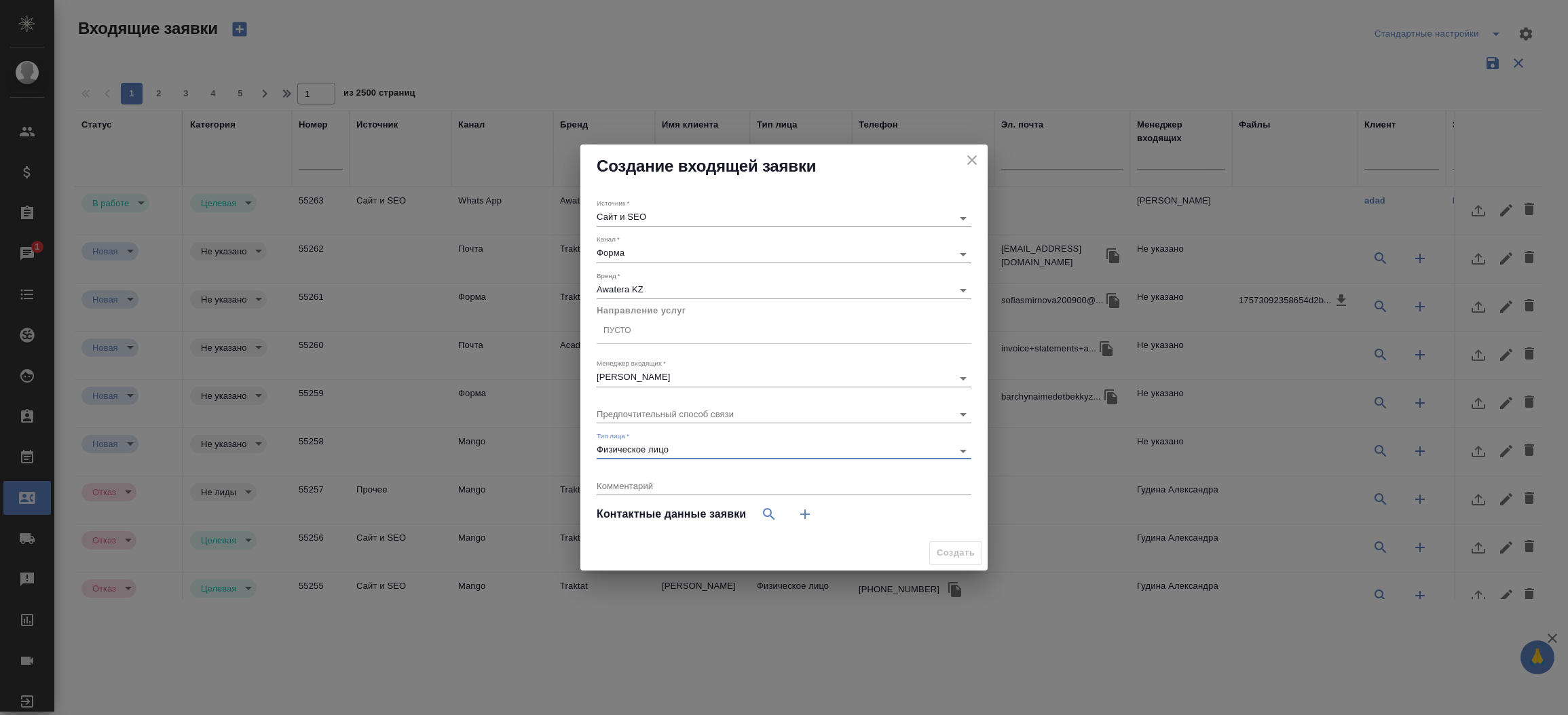
click at [1533, 186] on div "Создание входящей заявки Источник   * Сайт и SEO seo Канал   * Форма 63623f8939…" at bounding box center [784, 357] width 1568 height 715
drag, startPoint x: 1533, startPoint y: 186, endPoint x: 1542, endPoint y: 325, distance: 139.3
click at [1542, 325] on div "Создание входящей заявки Источник   * Сайт и SEO seo Канал   * Форма 63623f8939…" at bounding box center [784, 357] width 1568 height 715
click at [803, 526] on button "button" at bounding box center [805, 514] width 32 height 32
select select "RU"
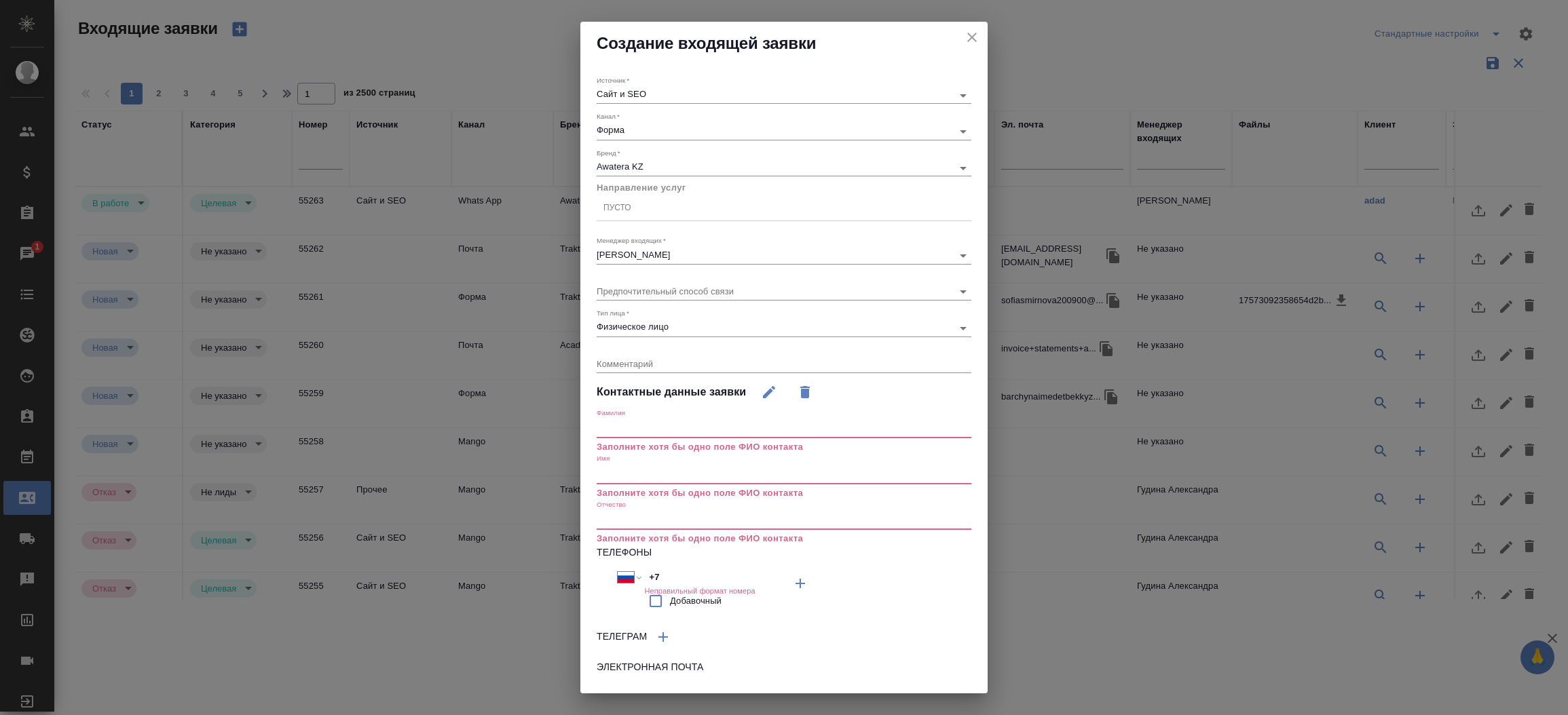
click at [619, 475] on input "text" at bounding box center [784, 475] width 375 height 19
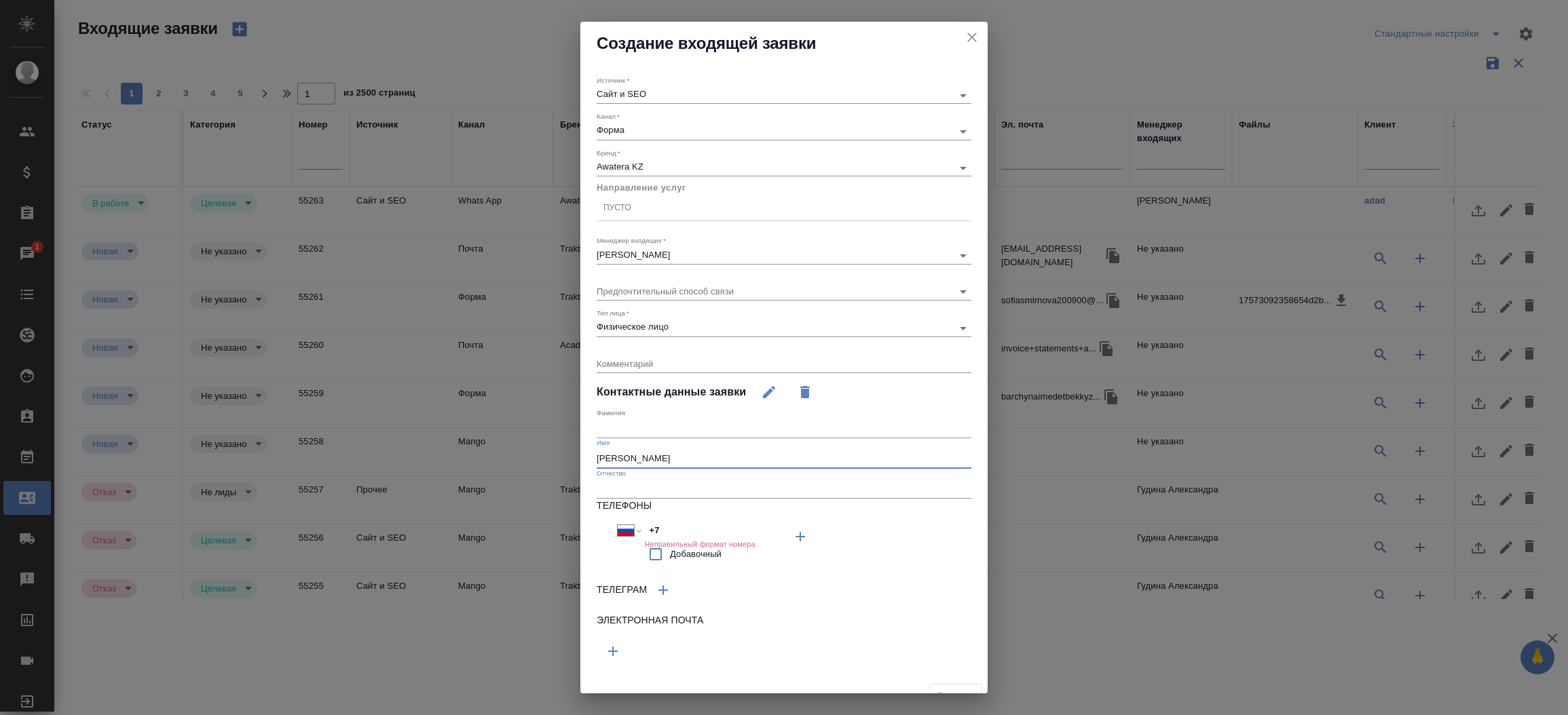
type input "Сергей"
click at [660, 529] on input "+7" at bounding box center [703, 531] width 119 height 19
paste input "771 058 0903"
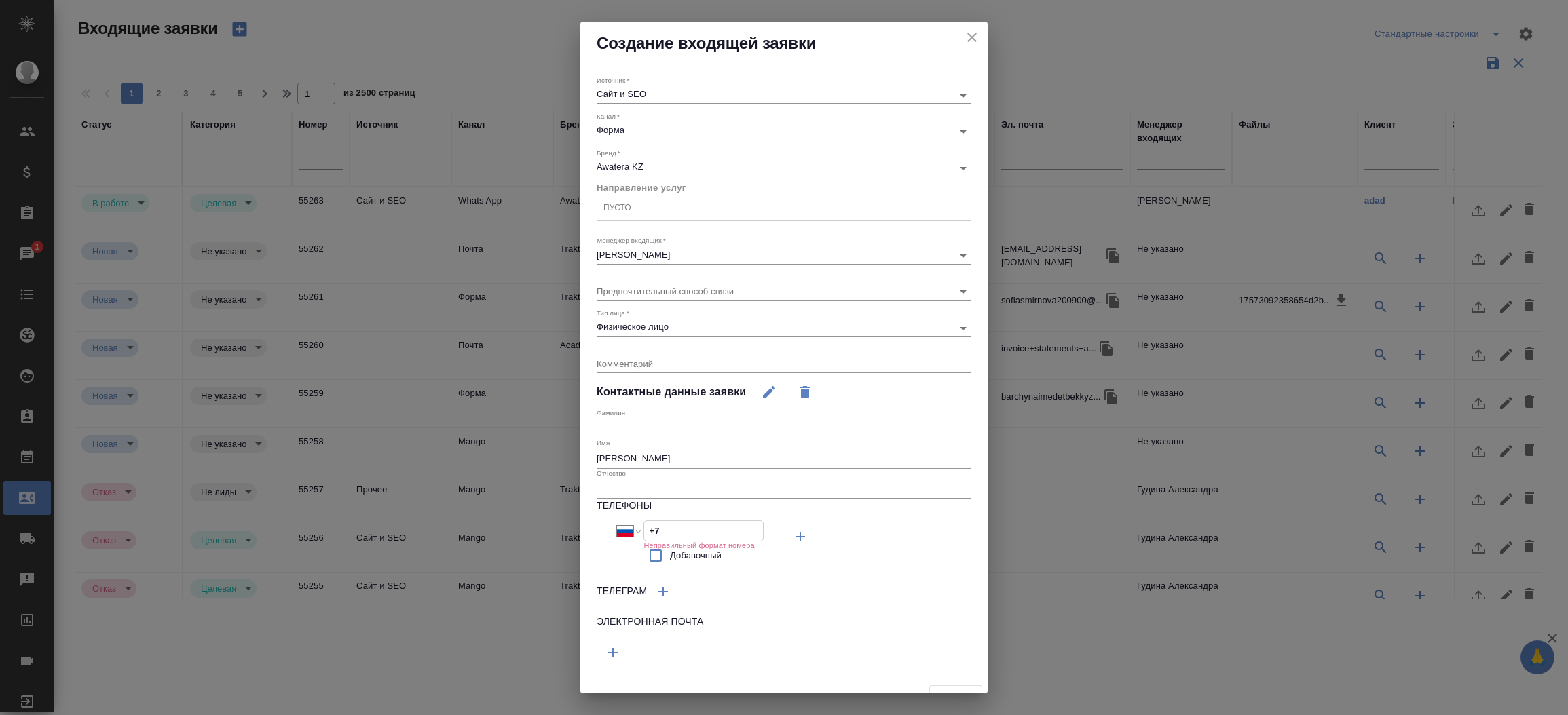
select select "KZ"
type input "+7 771 058 0903"
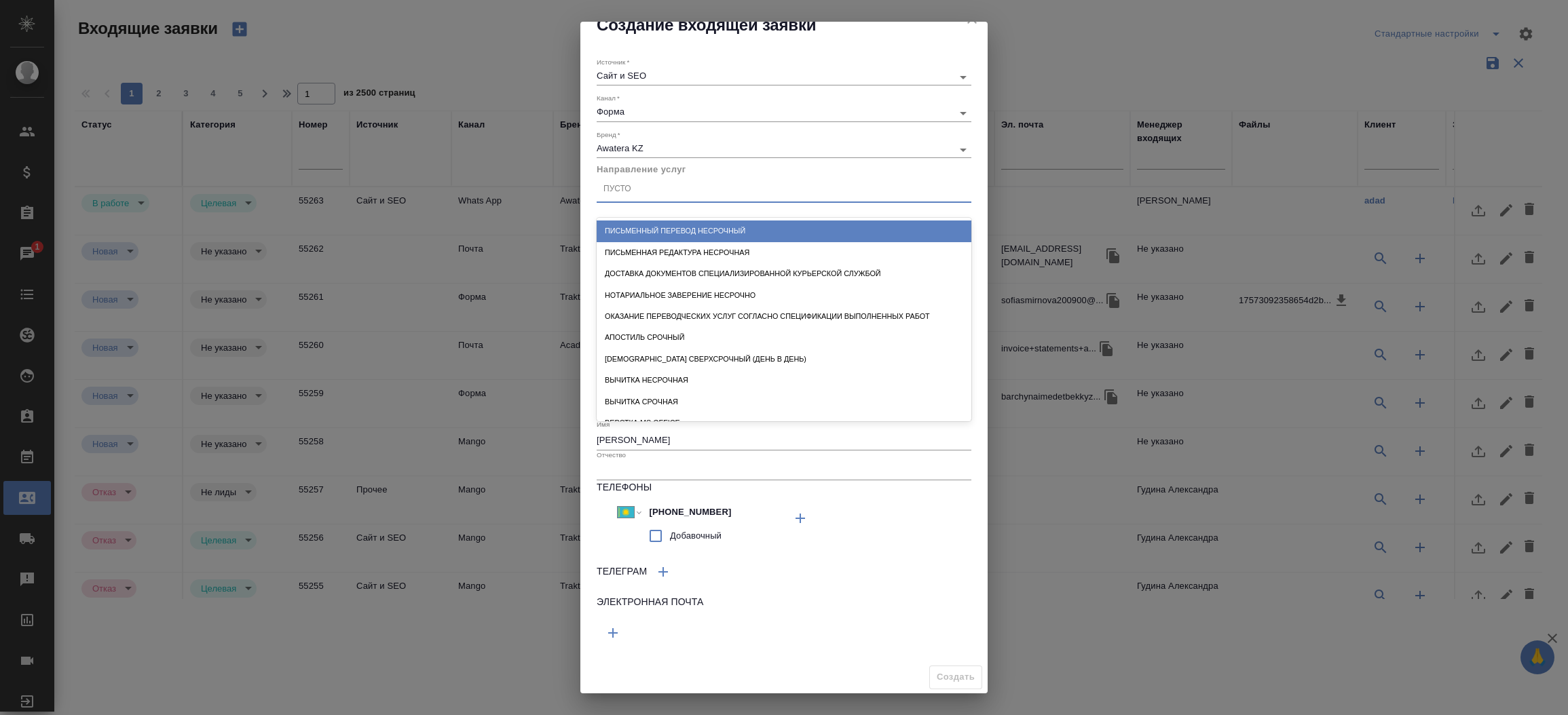
click at [730, 181] on div "Пусто" at bounding box center [784, 189] width 375 height 19
type input "письм"
click at [727, 228] on div "Письменный перевод несрочный" at bounding box center [784, 230] width 375 height 21
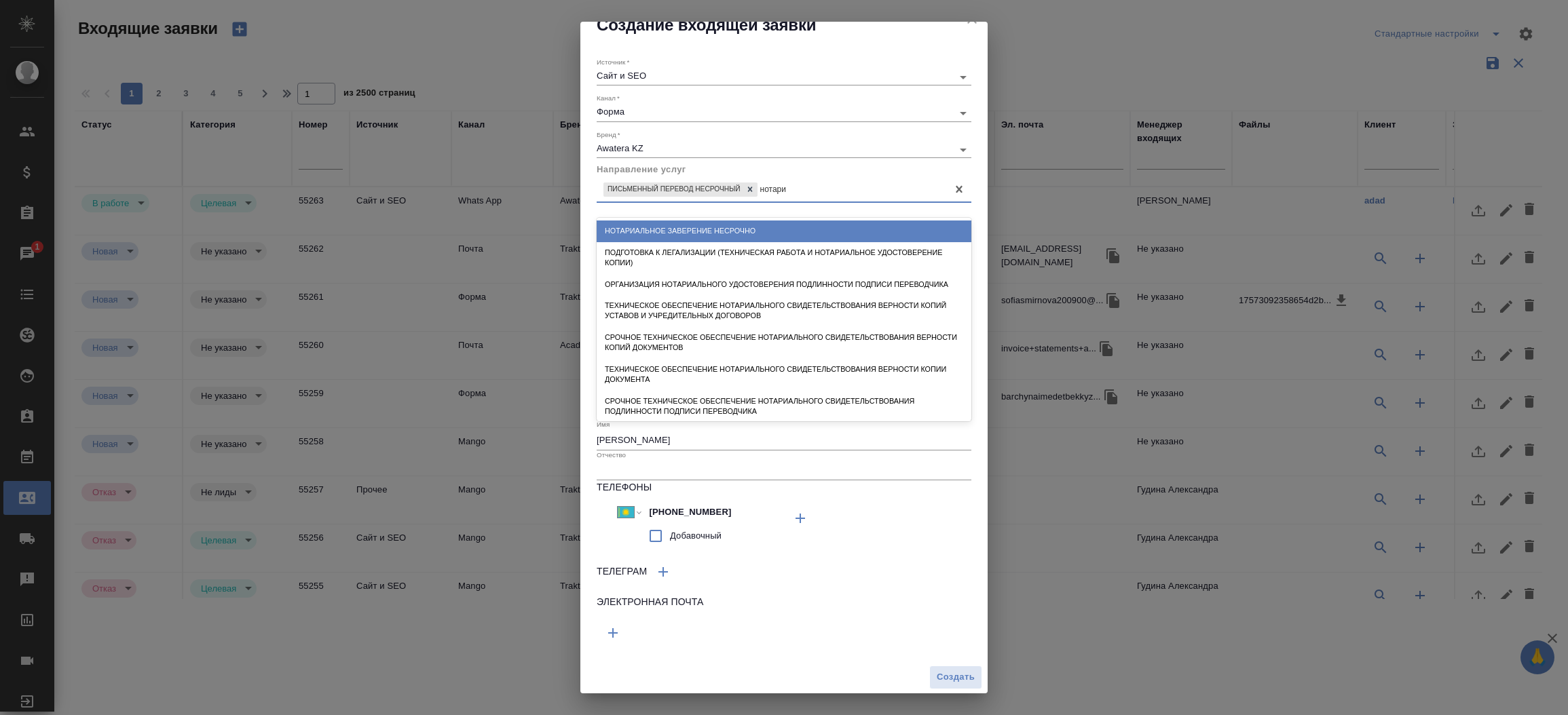
type input "нотариа"
click at [727, 235] on div "Нотариальное заверение несрочно" at bounding box center [784, 230] width 375 height 21
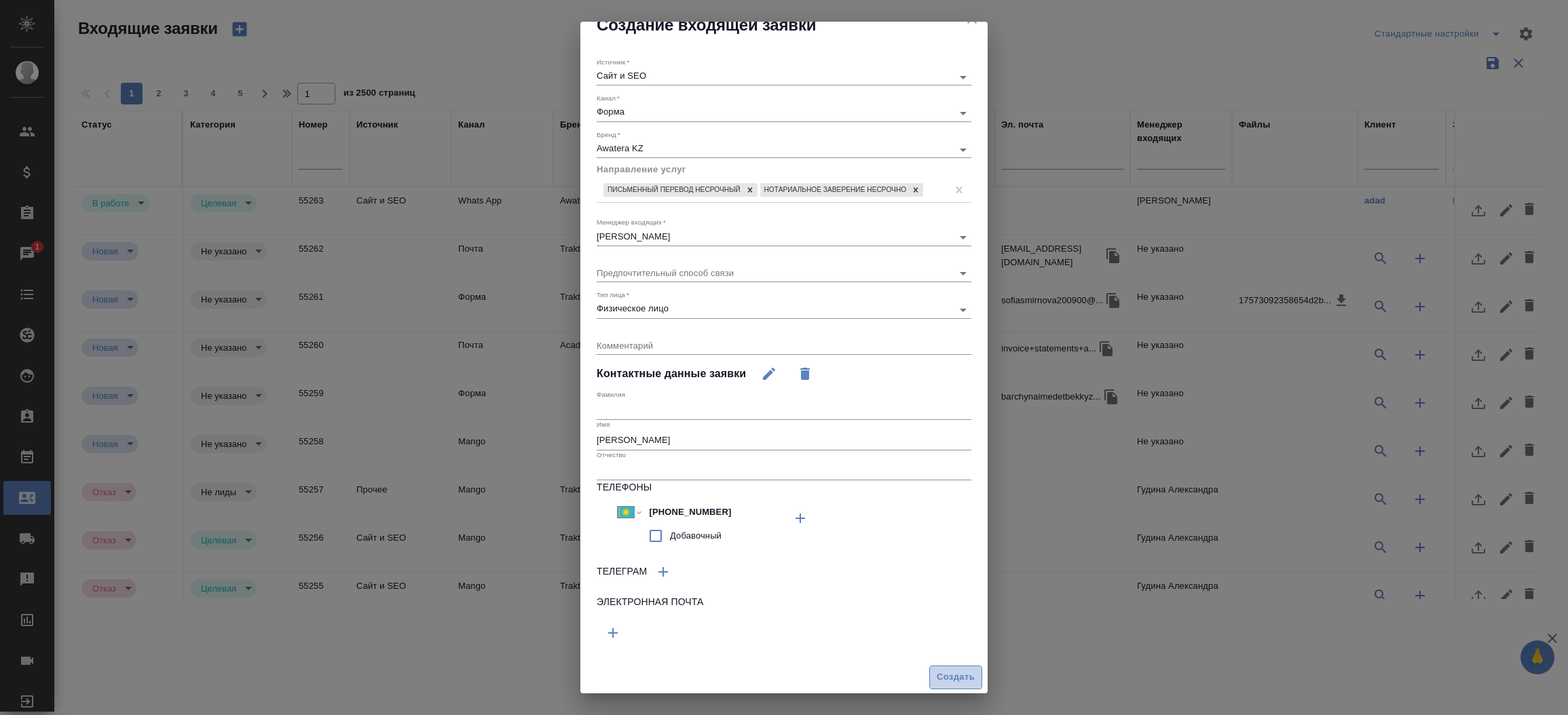
click at [931, 676] on button "Создать" at bounding box center [956, 678] width 53 height 24
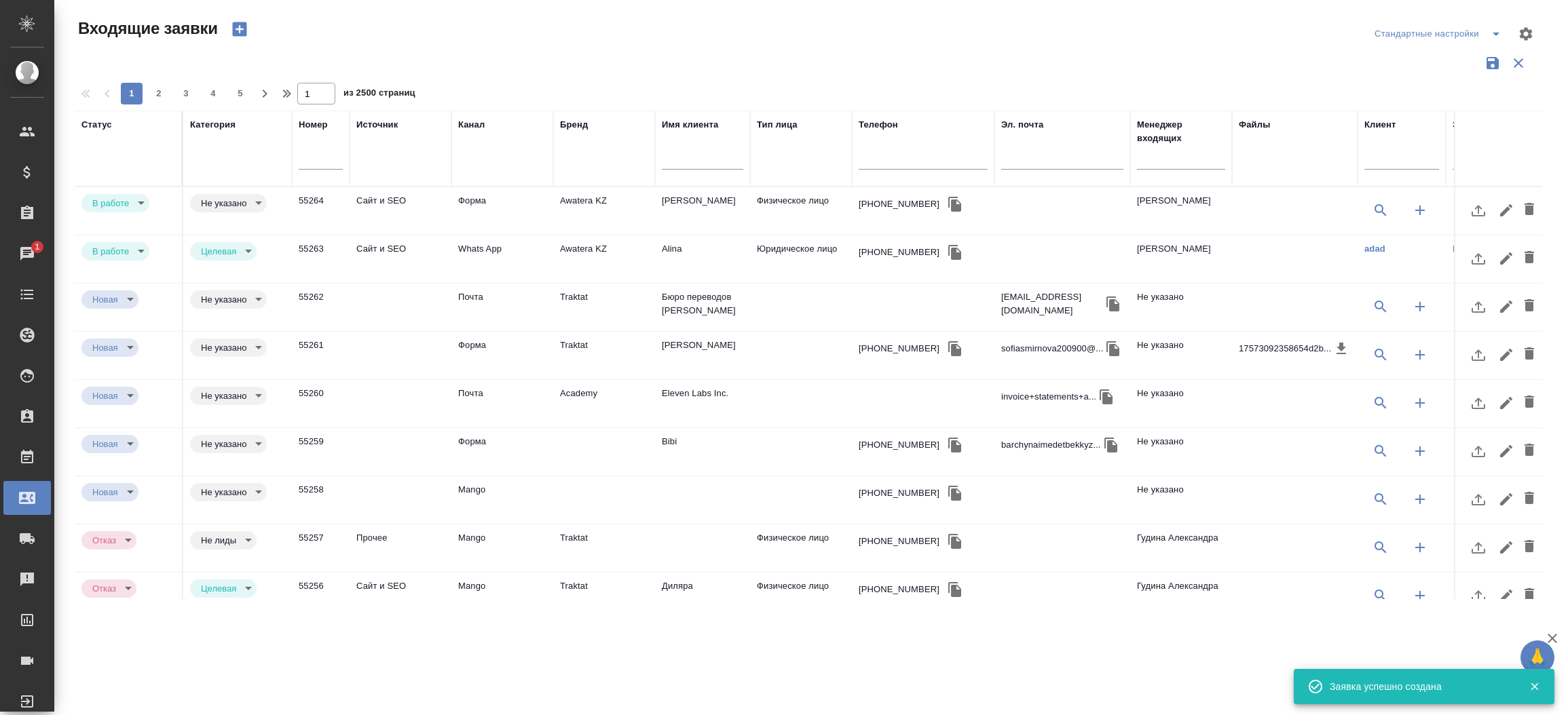
click at [459, 197] on td "Форма" at bounding box center [502, 211] width 102 height 48
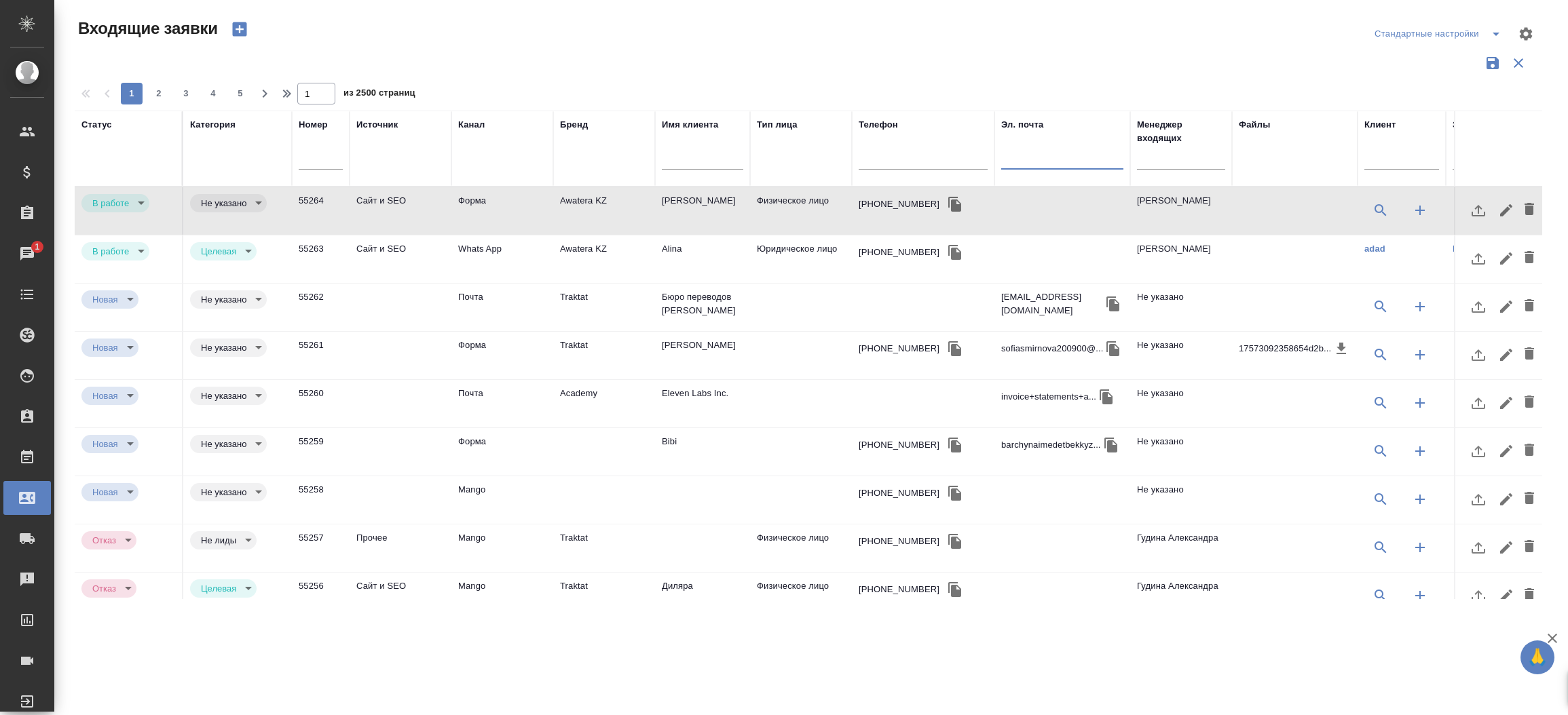
click at [1008, 161] on input "text" at bounding box center [1062, 161] width 122 height 17
paste input "[EMAIL_ADDRESS][DOMAIN_NAME]"
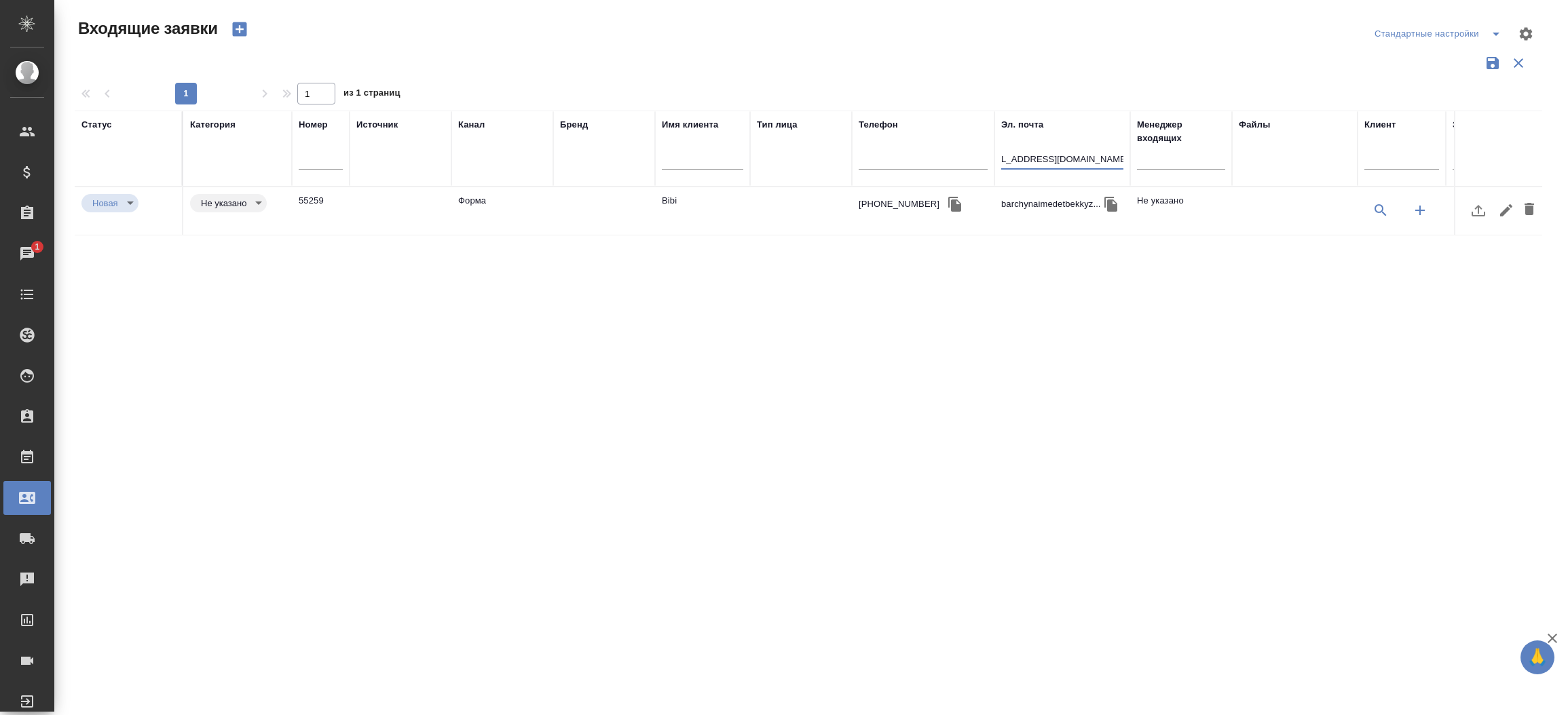
type input "barchynaimedetbekkyzy@gmail.com"
click at [436, 192] on td at bounding box center [400, 211] width 102 height 48
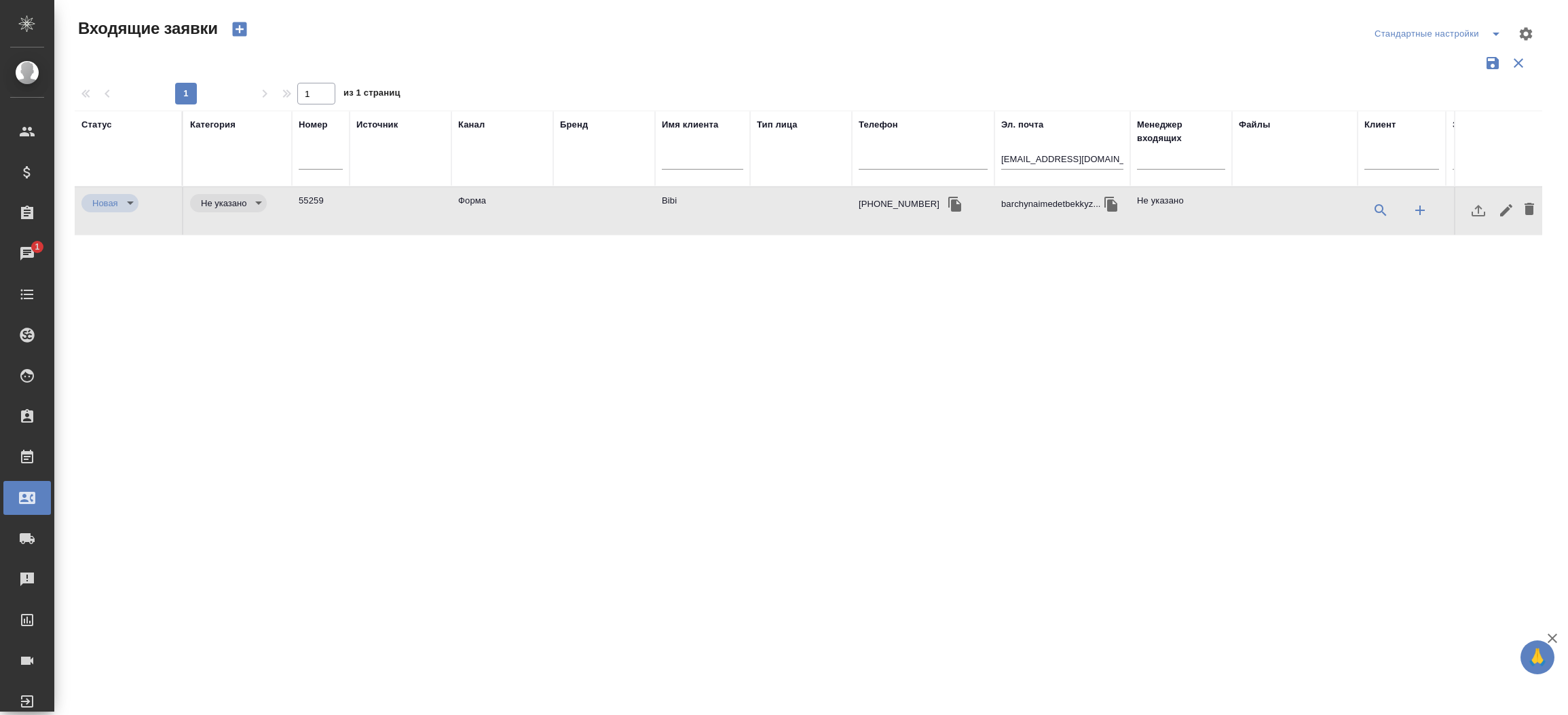
click at [436, 192] on td at bounding box center [400, 211] width 102 height 48
click at [1032, 155] on input "barchynaimedetbekkyzy@gmail.com" at bounding box center [1062, 161] width 122 height 17
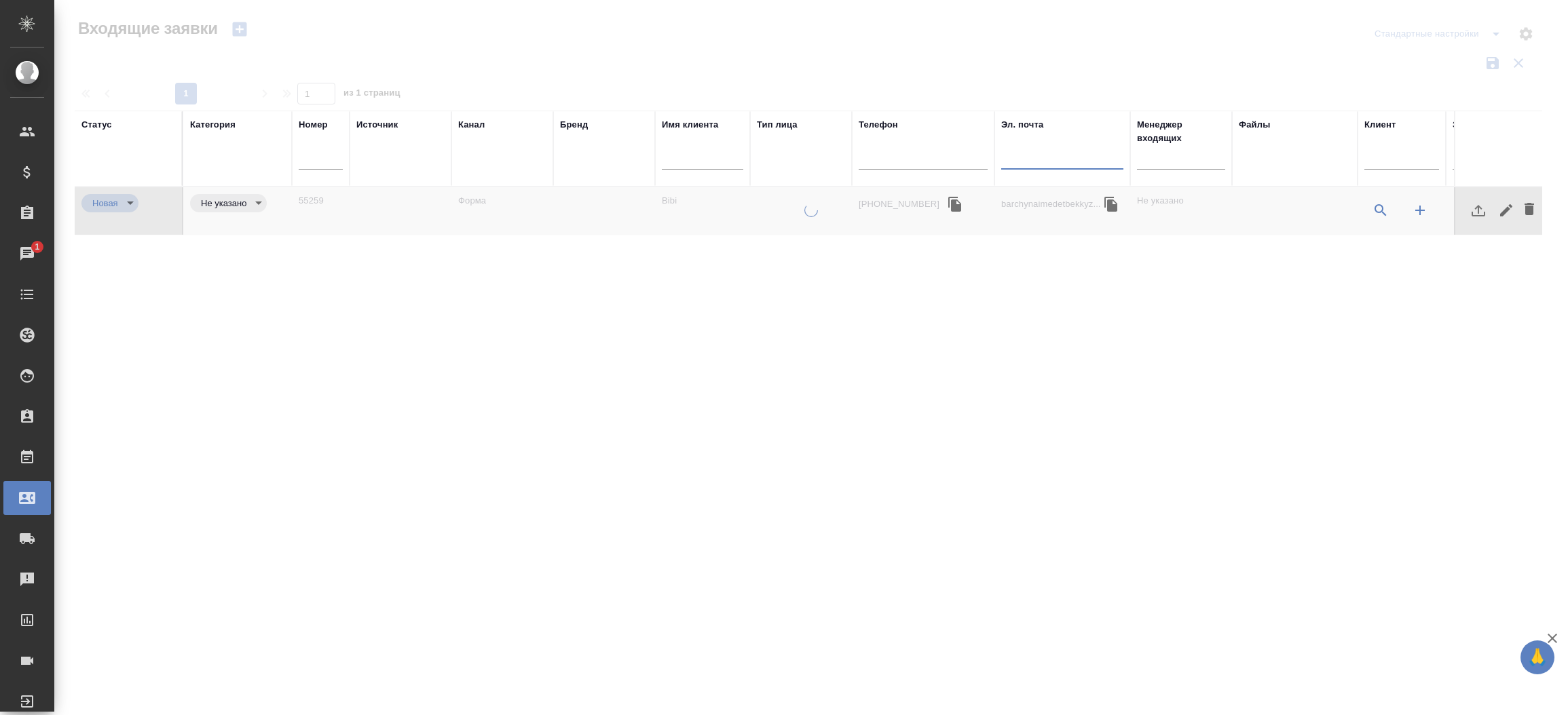
click at [931, 154] on input "text" at bounding box center [923, 161] width 129 height 17
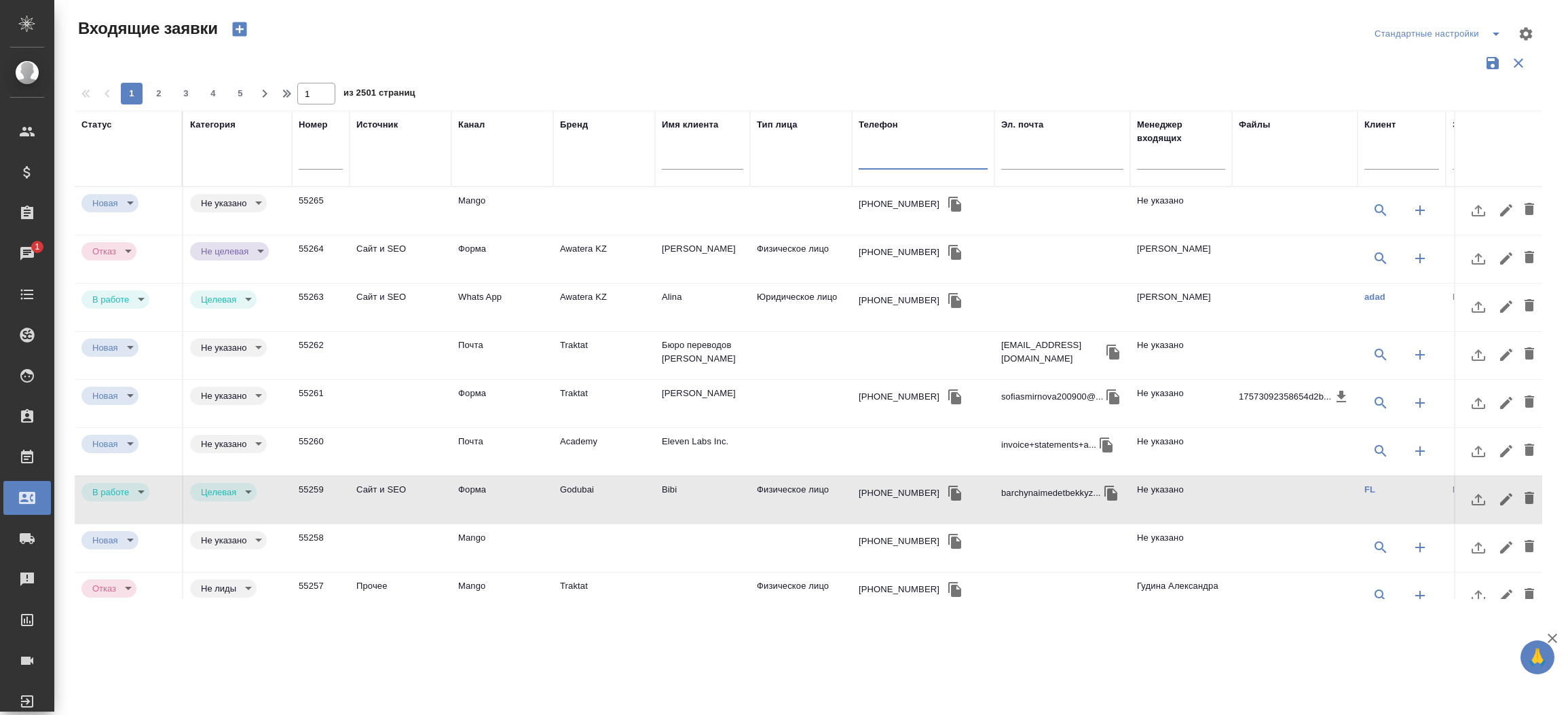
paste input "[PHONE_NUMBER]"
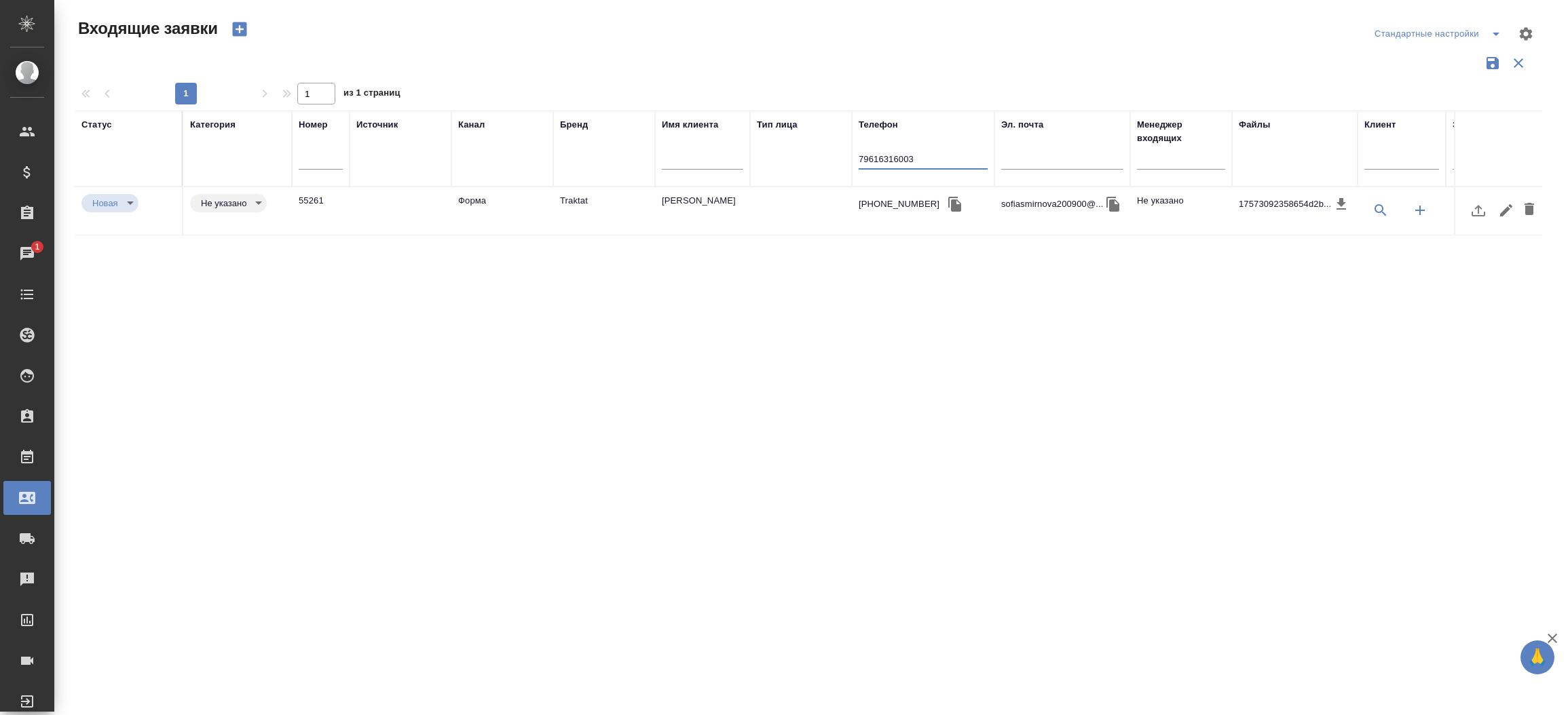
type input "79616316003"
click at [600, 225] on td "Traktat" at bounding box center [604, 211] width 102 height 48
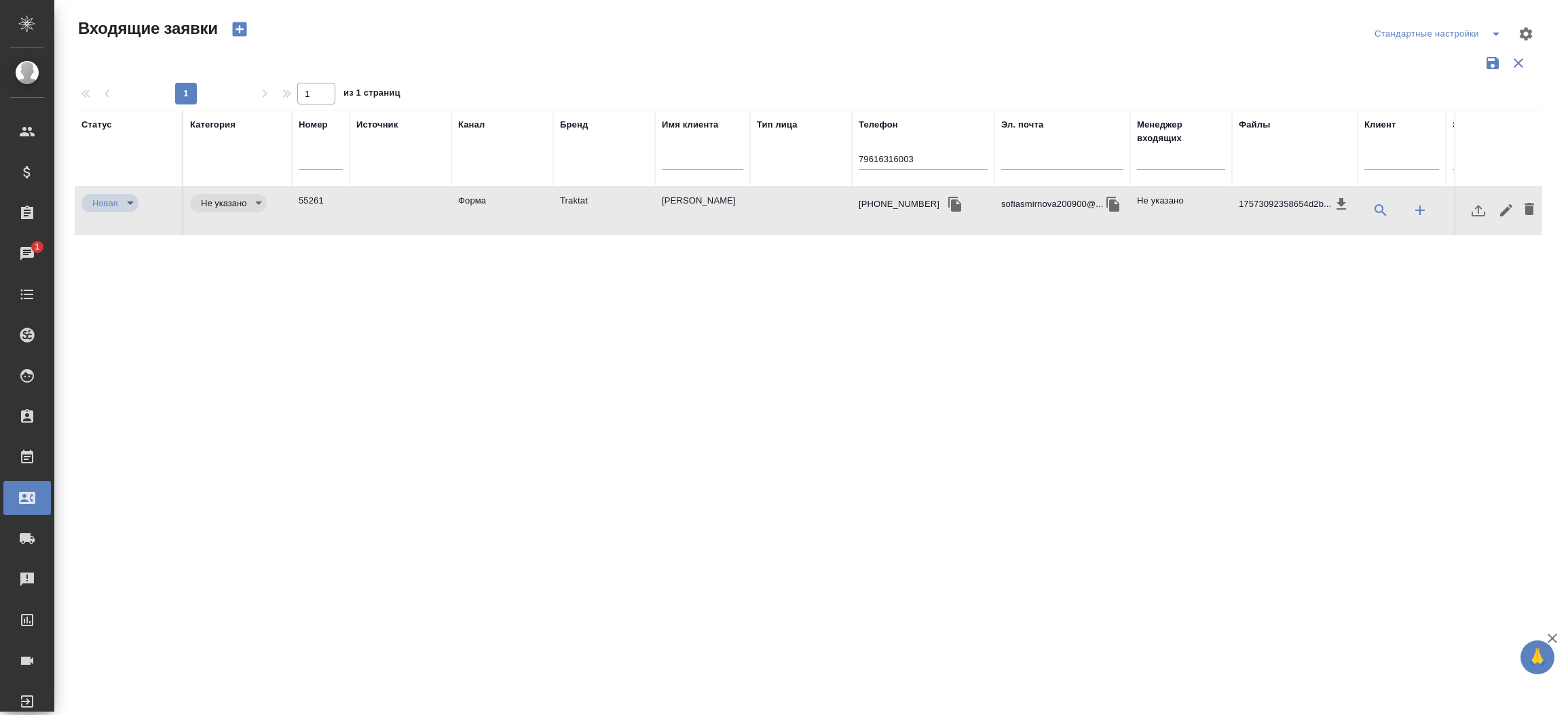
click at [600, 225] on td "Traktat" at bounding box center [604, 211] width 102 height 48
click at [899, 170] on div "79616316003" at bounding box center [923, 162] width 129 height 33
click at [902, 164] on div "79616316003" at bounding box center [923, 162] width 129 height 33
click at [902, 164] on input "79616316003" at bounding box center [923, 161] width 129 height 17
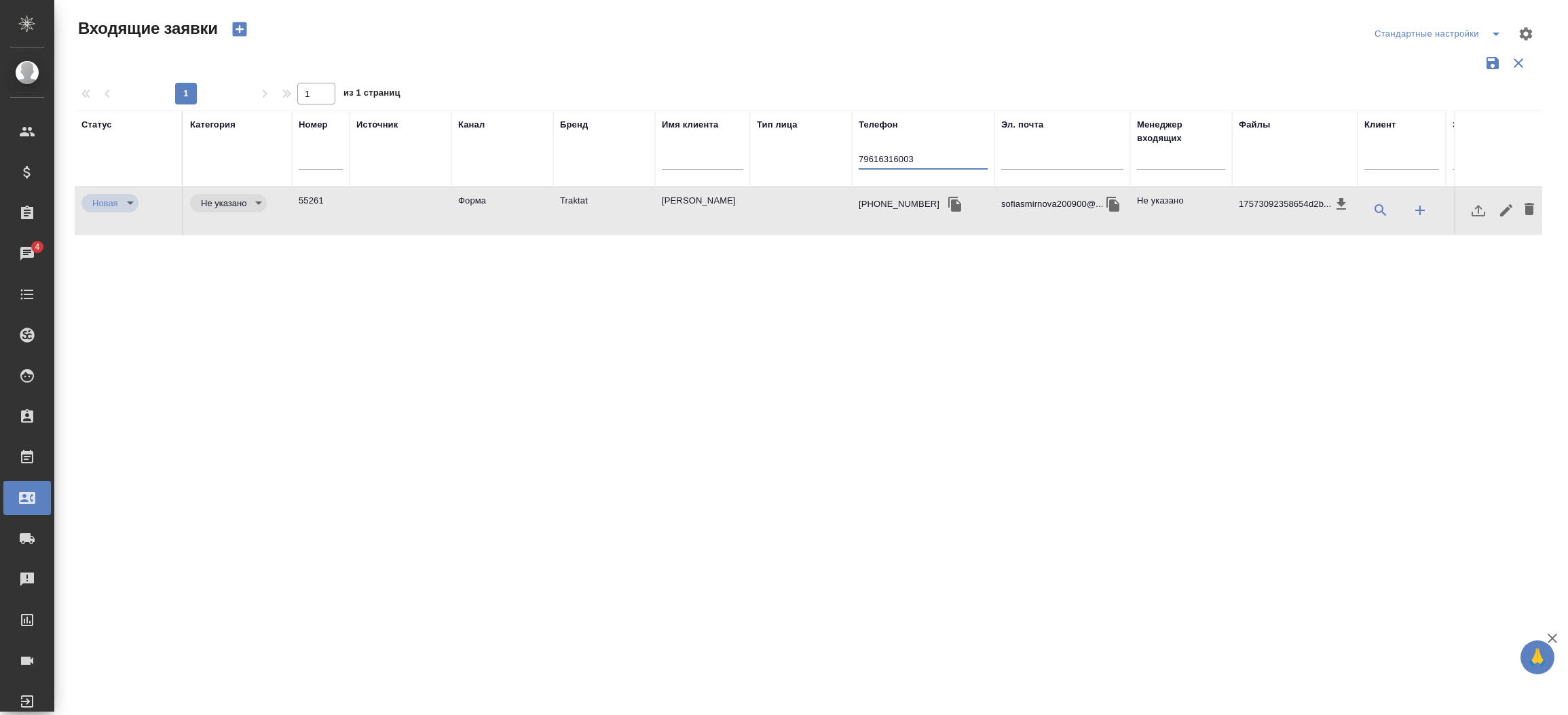
click at [902, 164] on input "79616316003" at bounding box center [923, 161] width 129 height 17
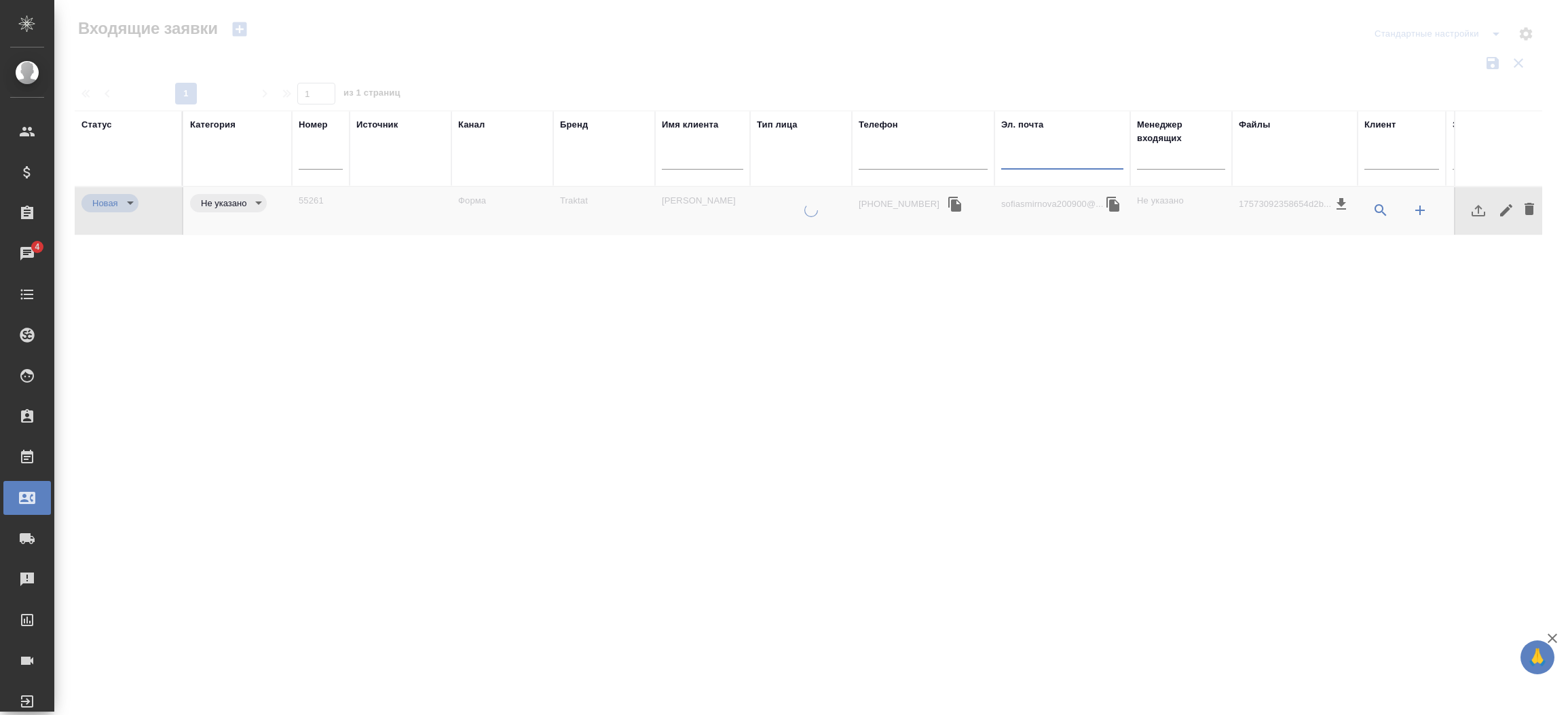
click at [1016, 158] on input "text" at bounding box center [1062, 161] width 122 height 17
paste input "[EMAIL_ADDRESS][DOMAIN_NAME]"
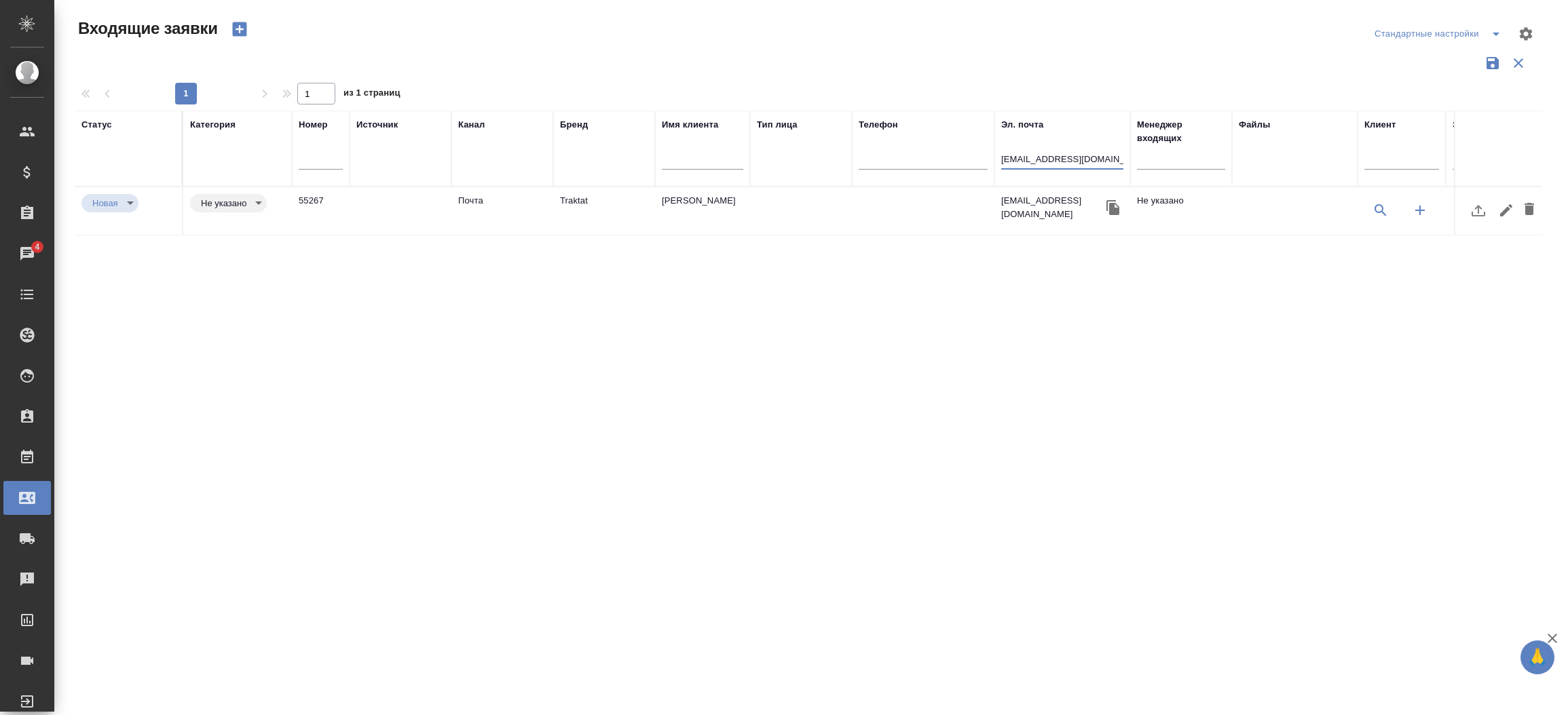
type input "[EMAIL_ADDRESS][DOMAIN_NAME]"
click at [707, 199] on td "Алина Симонова" at bounding box center [703, 211] width 95 height 48
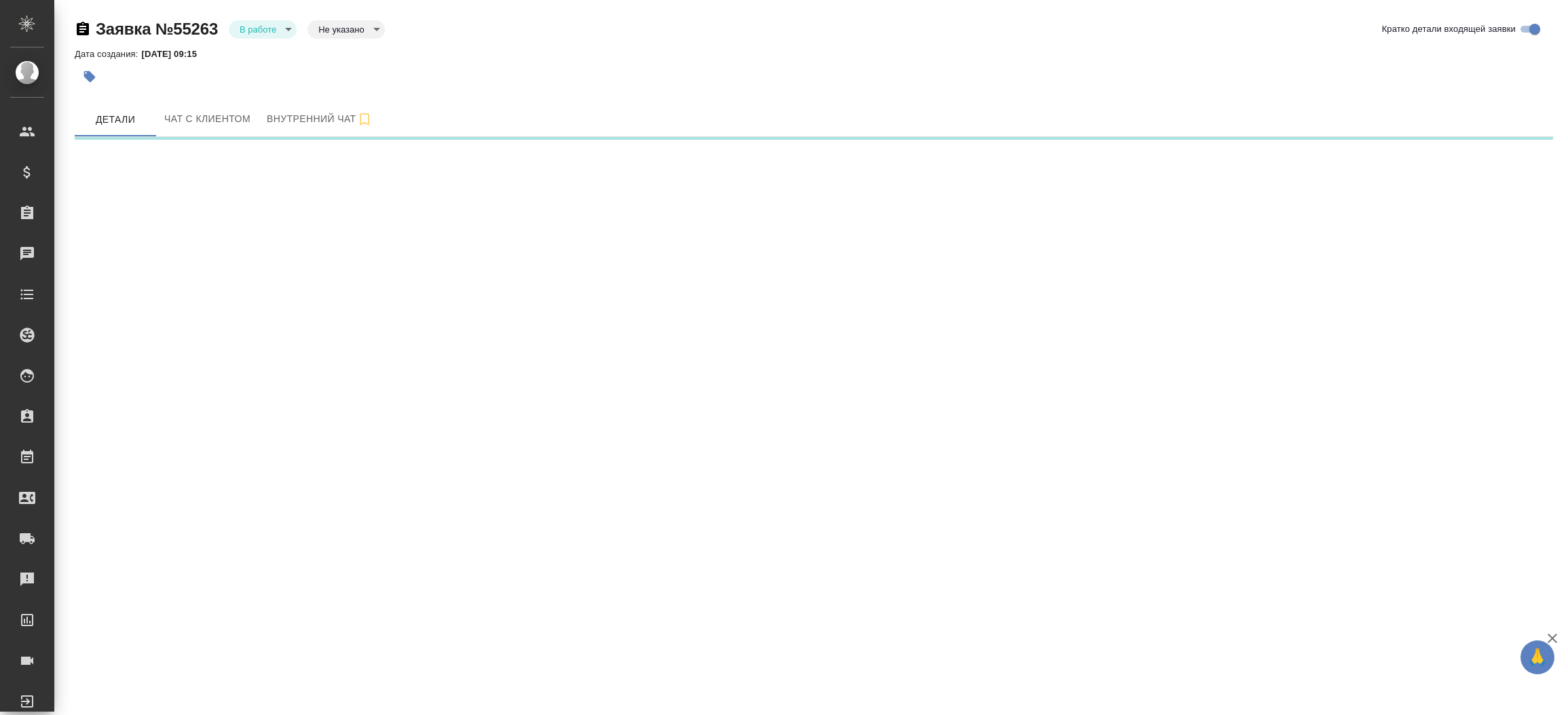
select select "RU"
select select "KZ"
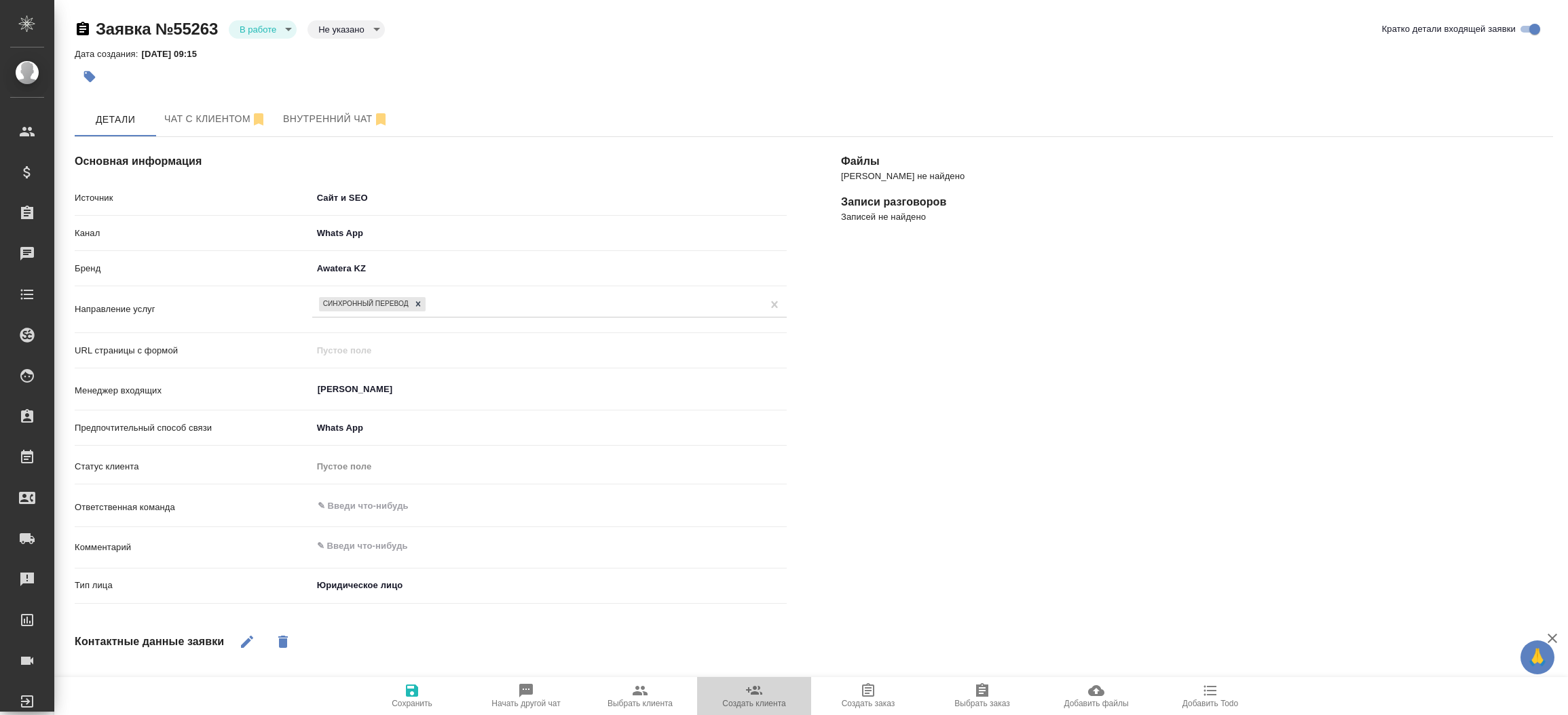
click at [780, 688] on span "Создать клиента" at bounding box center [754, 696] width 98 height 26
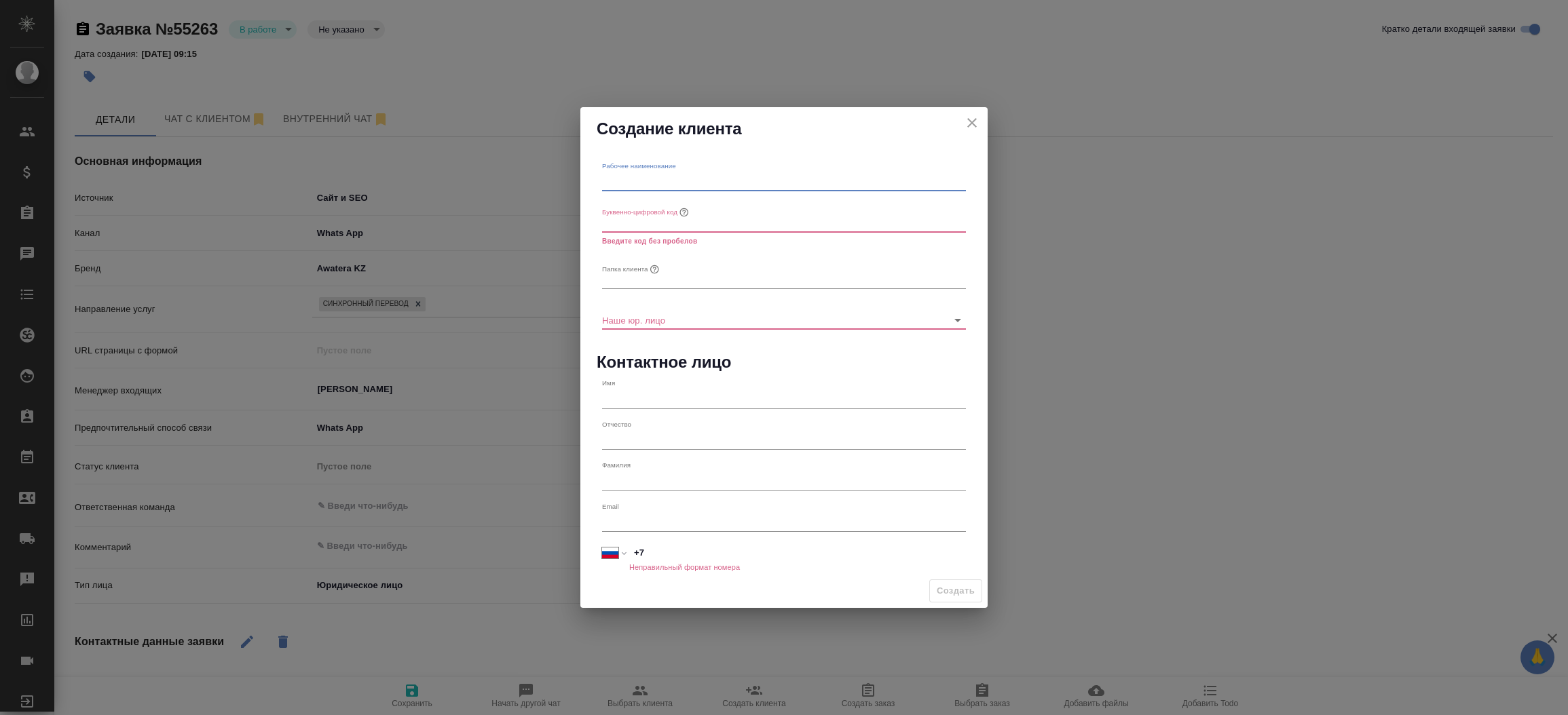
click at [680, 182] on input "text" at bounding box center [784, 181] width 364 height 19
type textarea "x"
paste input "Admixer Advertising"
type input "Admixer Advertising"
click at [614, 281] on input "text" at bounding box center [784, 279] width 364 height 19
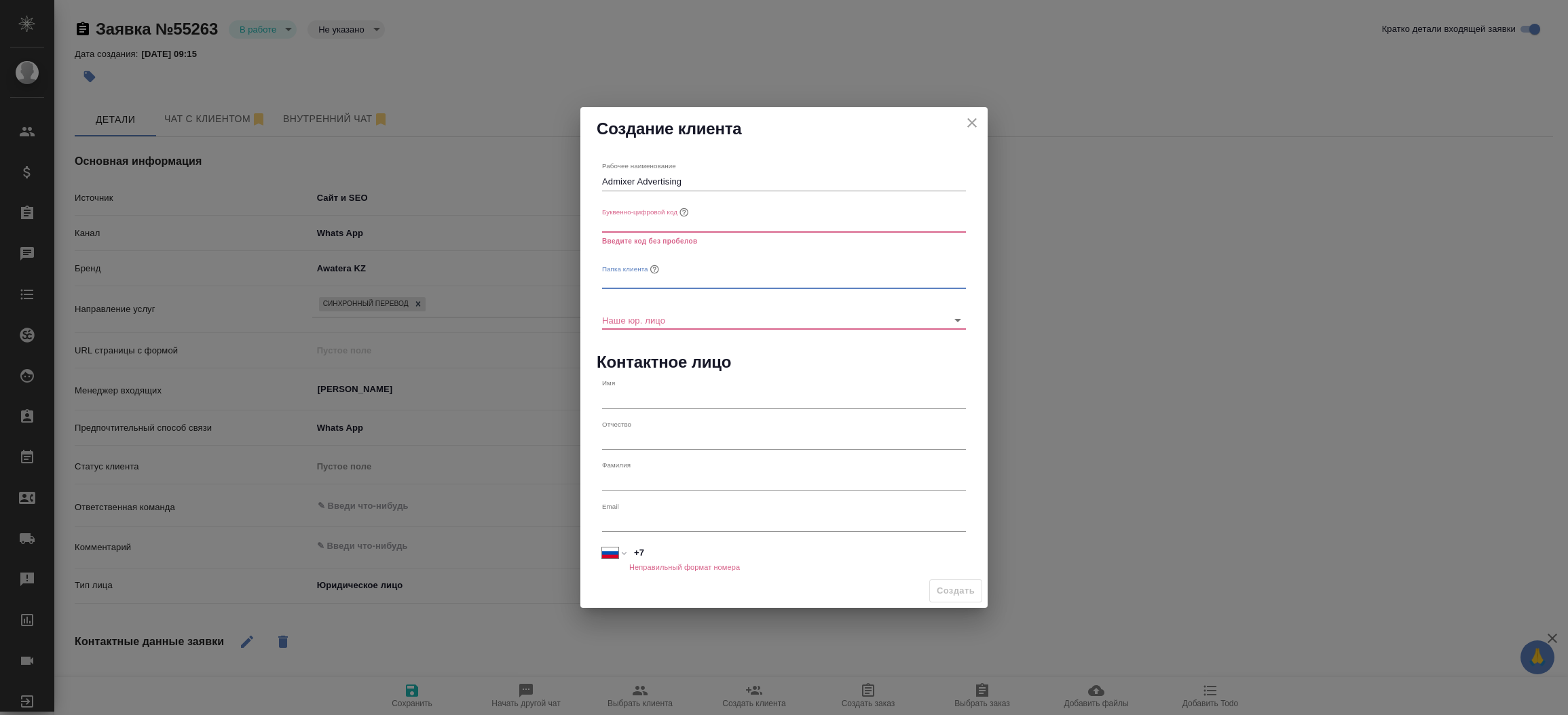
paste input "Admixer Advertising"
type input "Admixer Advertising"
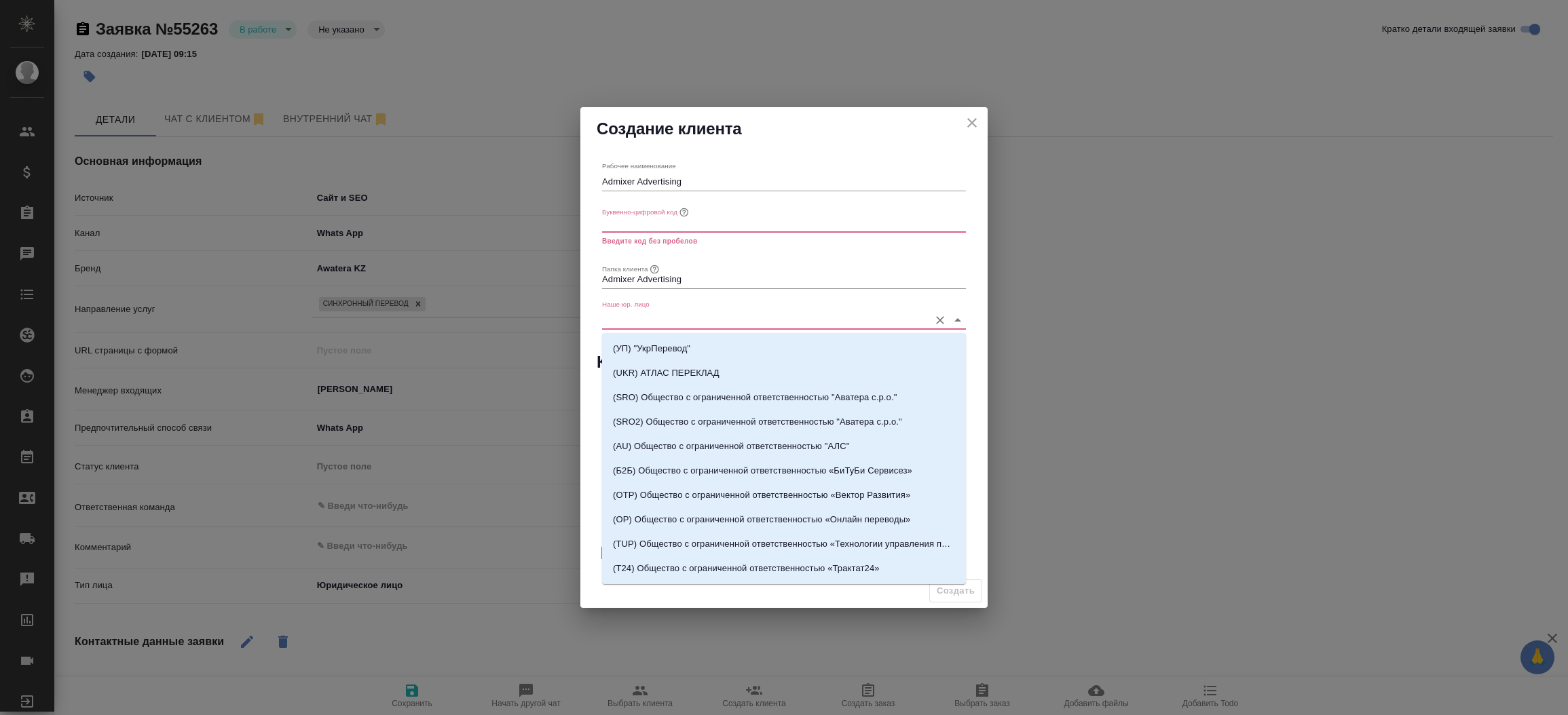
click at [619, 315] on input "Наше юр. лицо" at bounding box center [762, 320] width 321 height 18
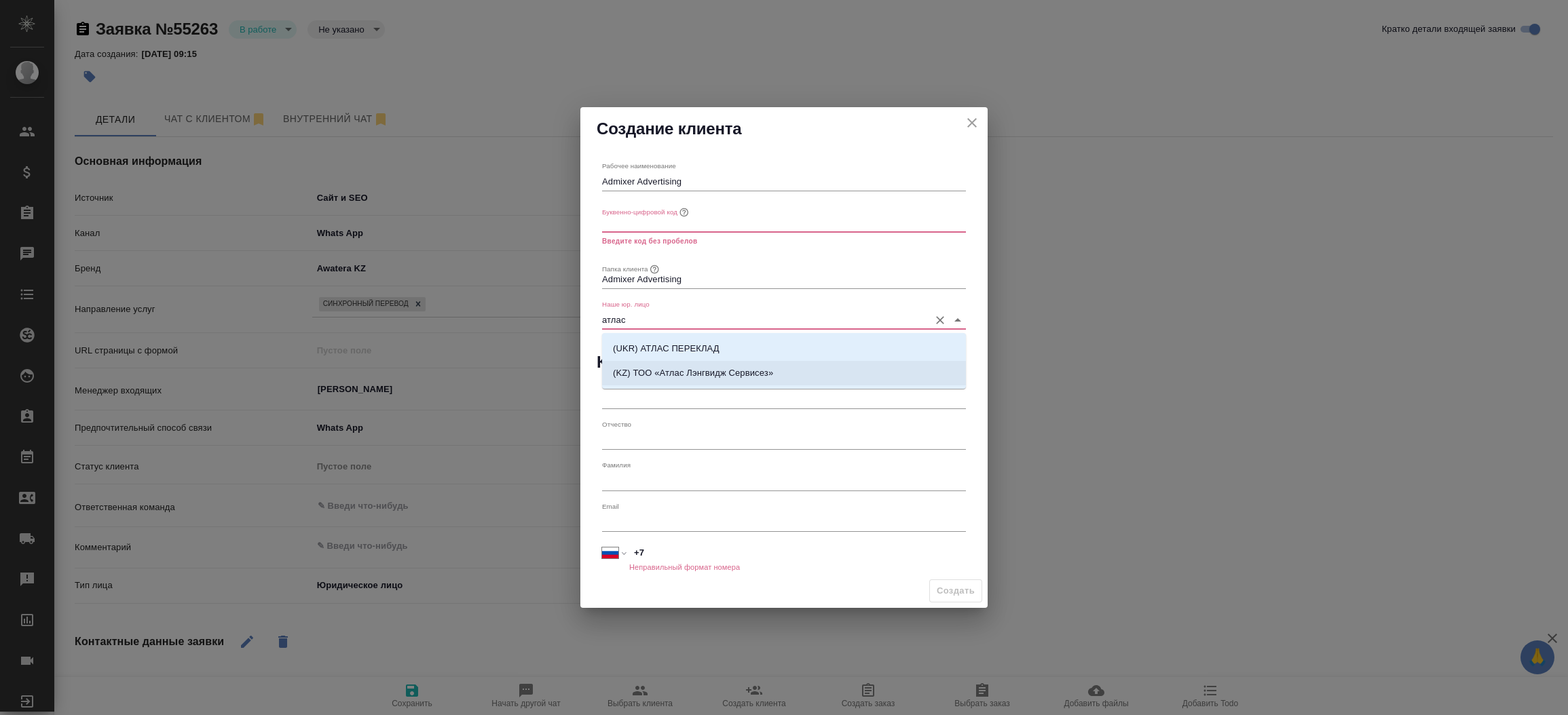
click at [637, 369] on p "(KZ) ТОО «Атлас Лэнгвидж Сервисез»" at bounding box center [693, 373] width 160 height 14
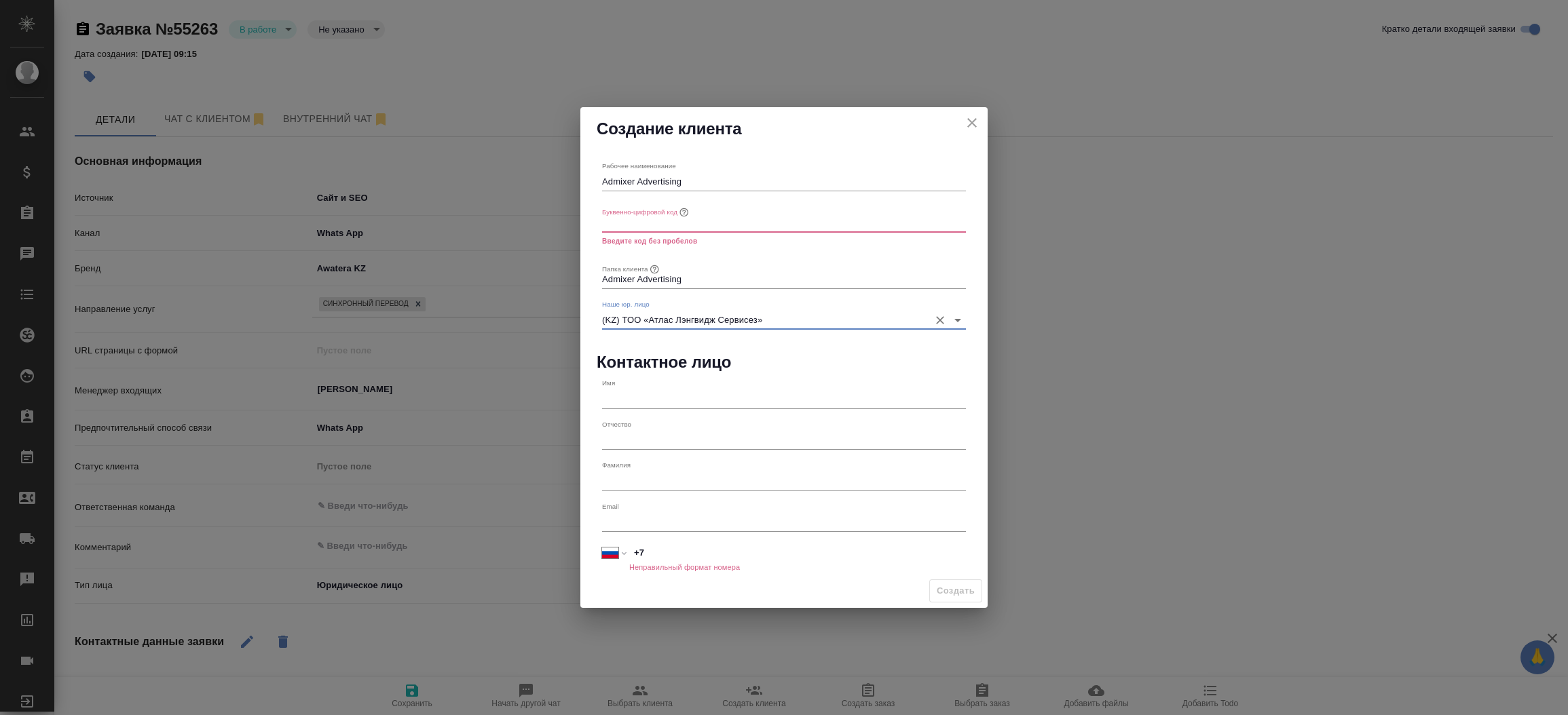
type input "(KZ) ТОО «Атлас Лэнгвидж Сервисез»"
click at [630, 225] on input "text" at bounding box center [784, 222] width 364 height 19
type input "ф"
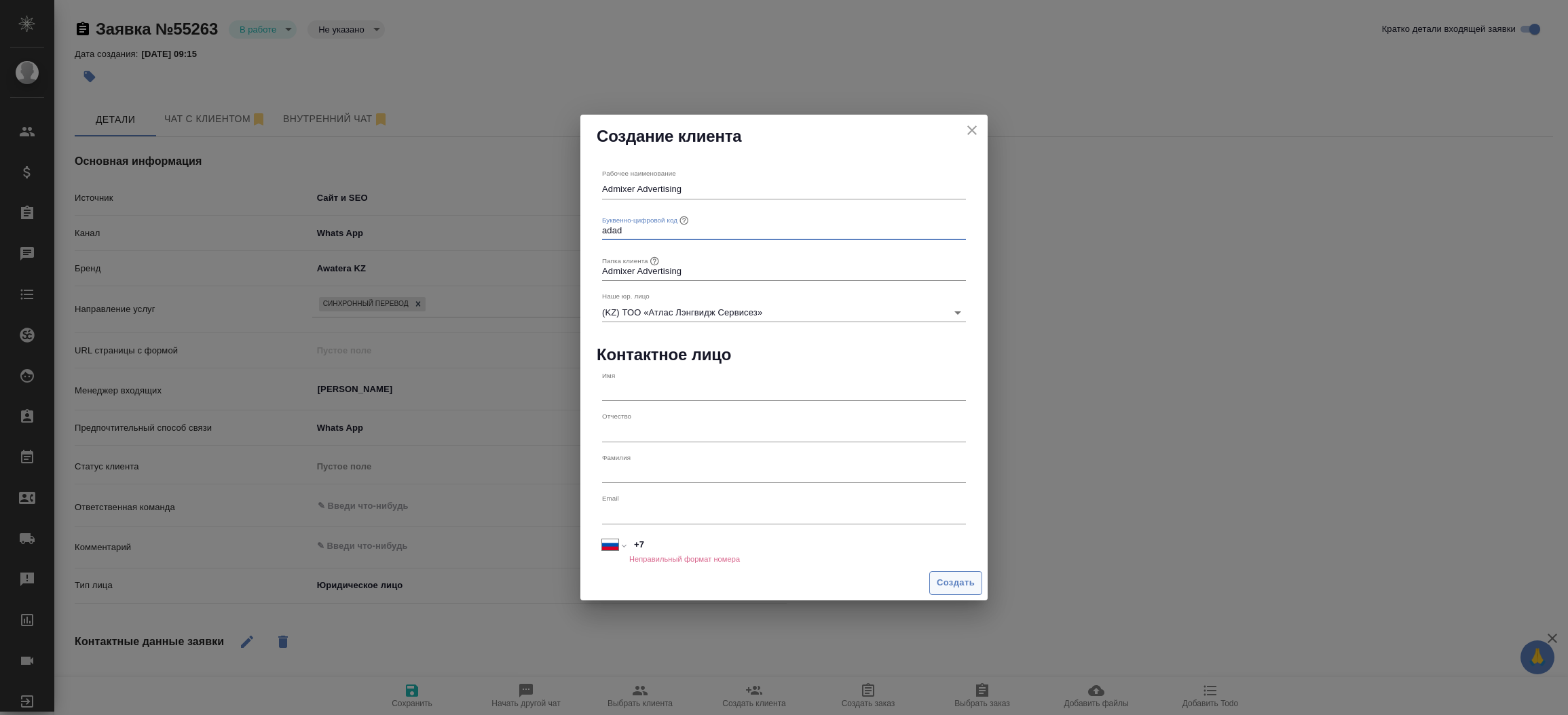
type input "adad"
click at [951, 580] on span "Создать" at bounding box center [956, 583] width 38 height 16
type textarea "x"
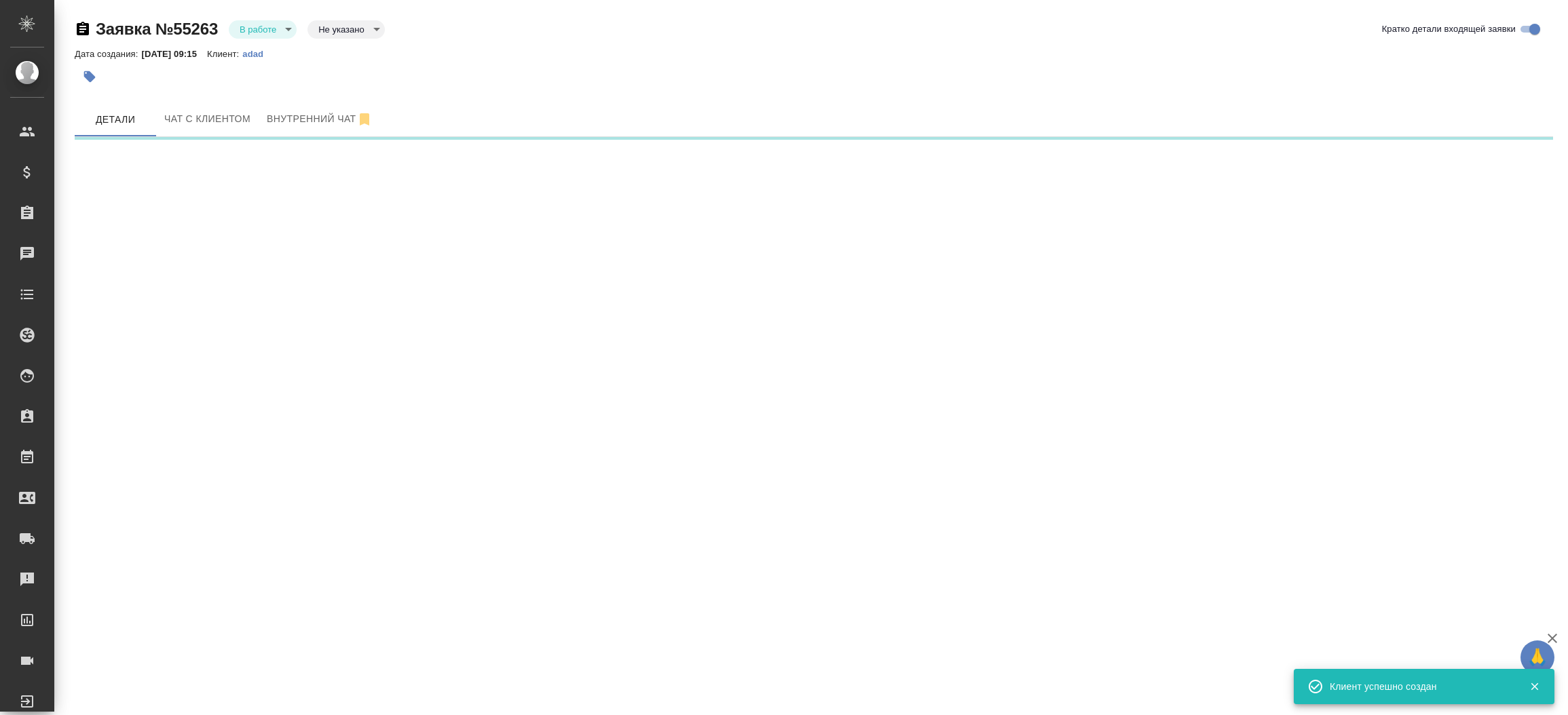
select select "RU"
select select "KZ"
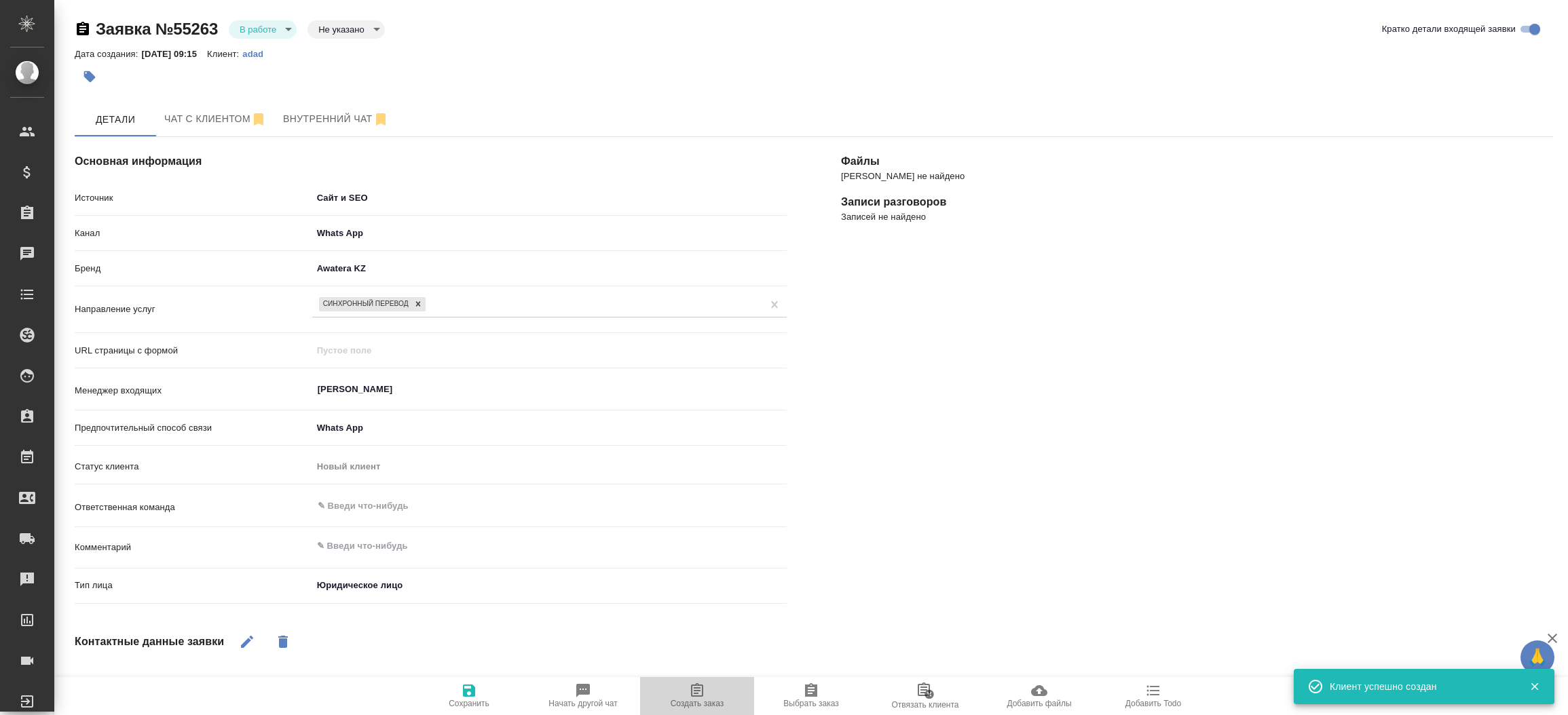
click at [711, 691] on span "Создать заказ" at bounding box center [697, 696] width 98 height 26
type textarea "x"
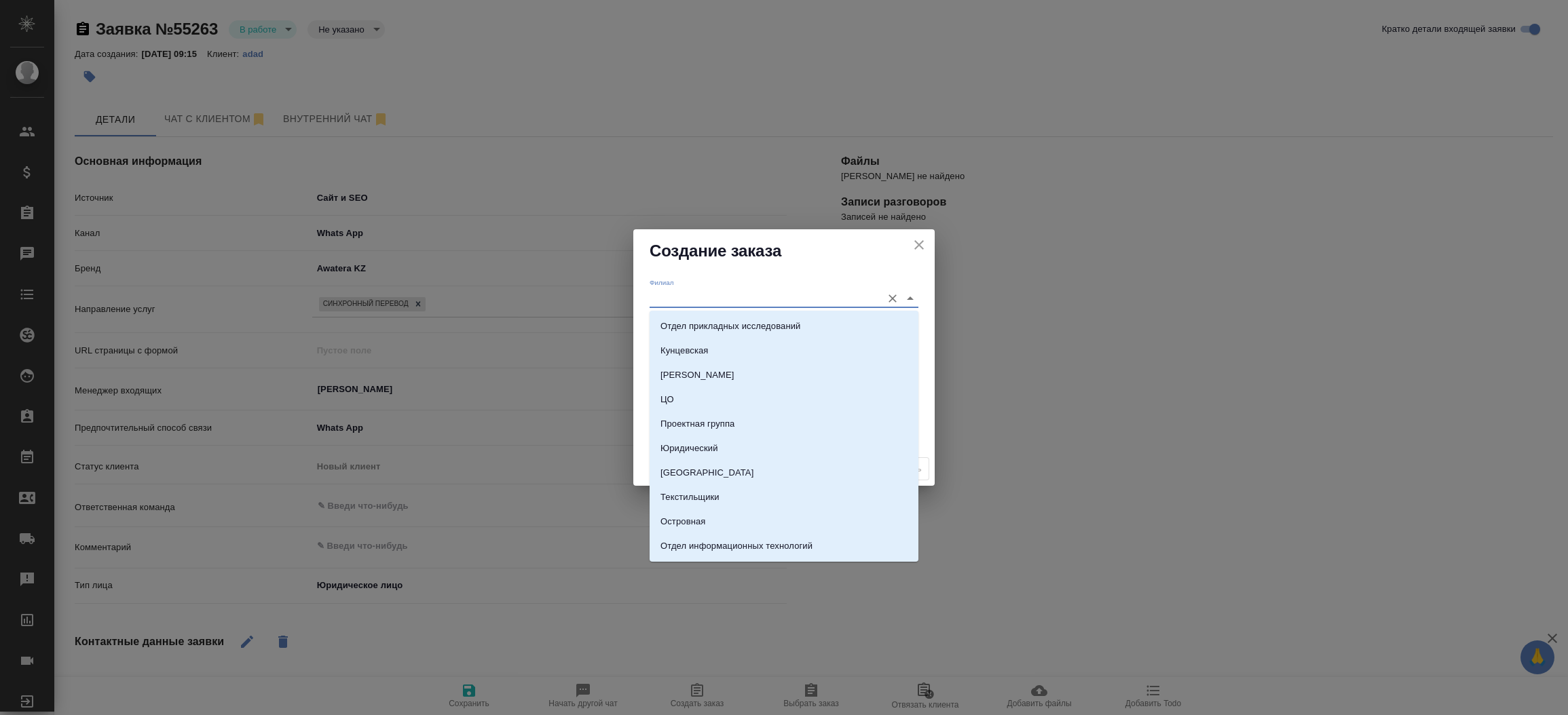
click at [676, 301] on input "Филиал" at bounding box center [762, 298] width 225 height 18
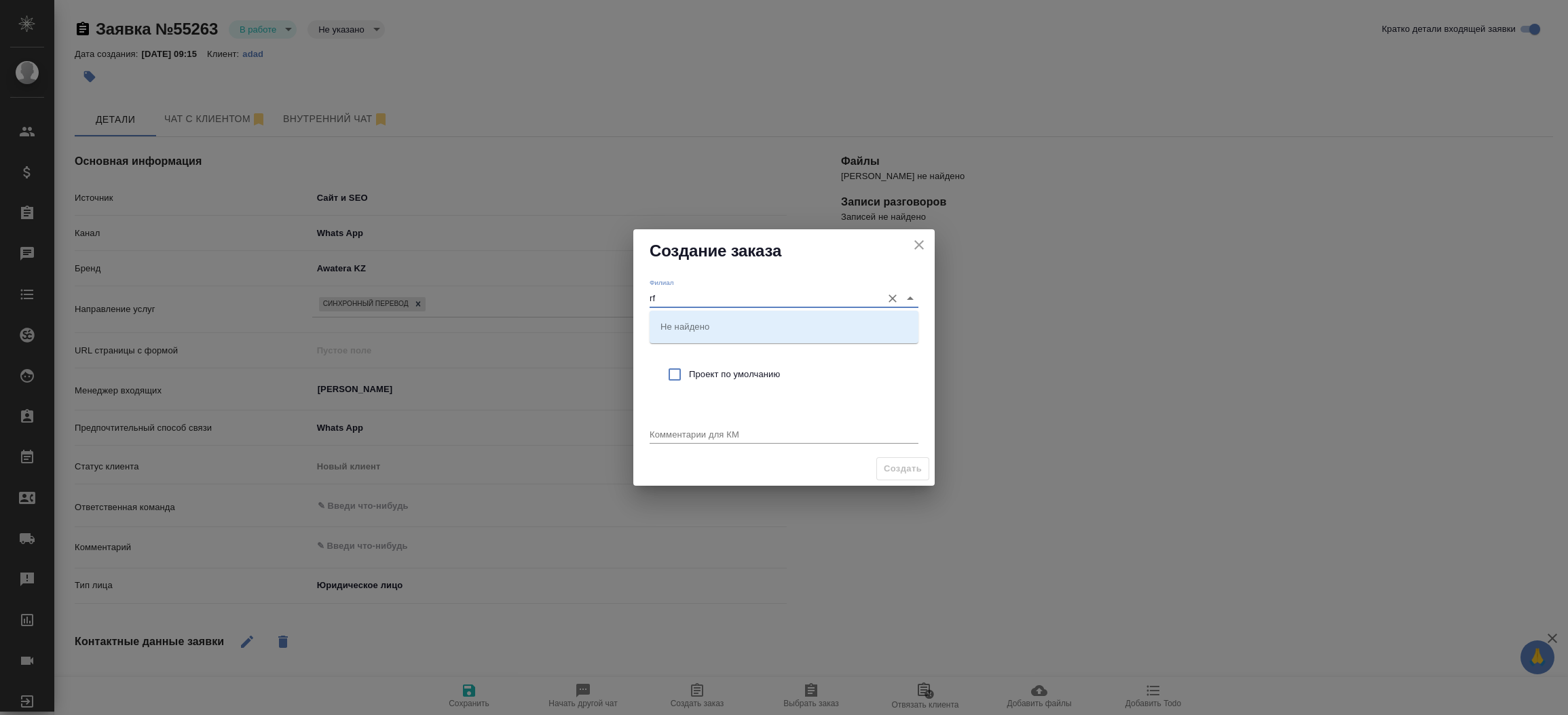
type input "r"
click at [691, 322] on p "Казахстан" at bounding box center [681, 326] width 42 height 14
type input "Казахстан"
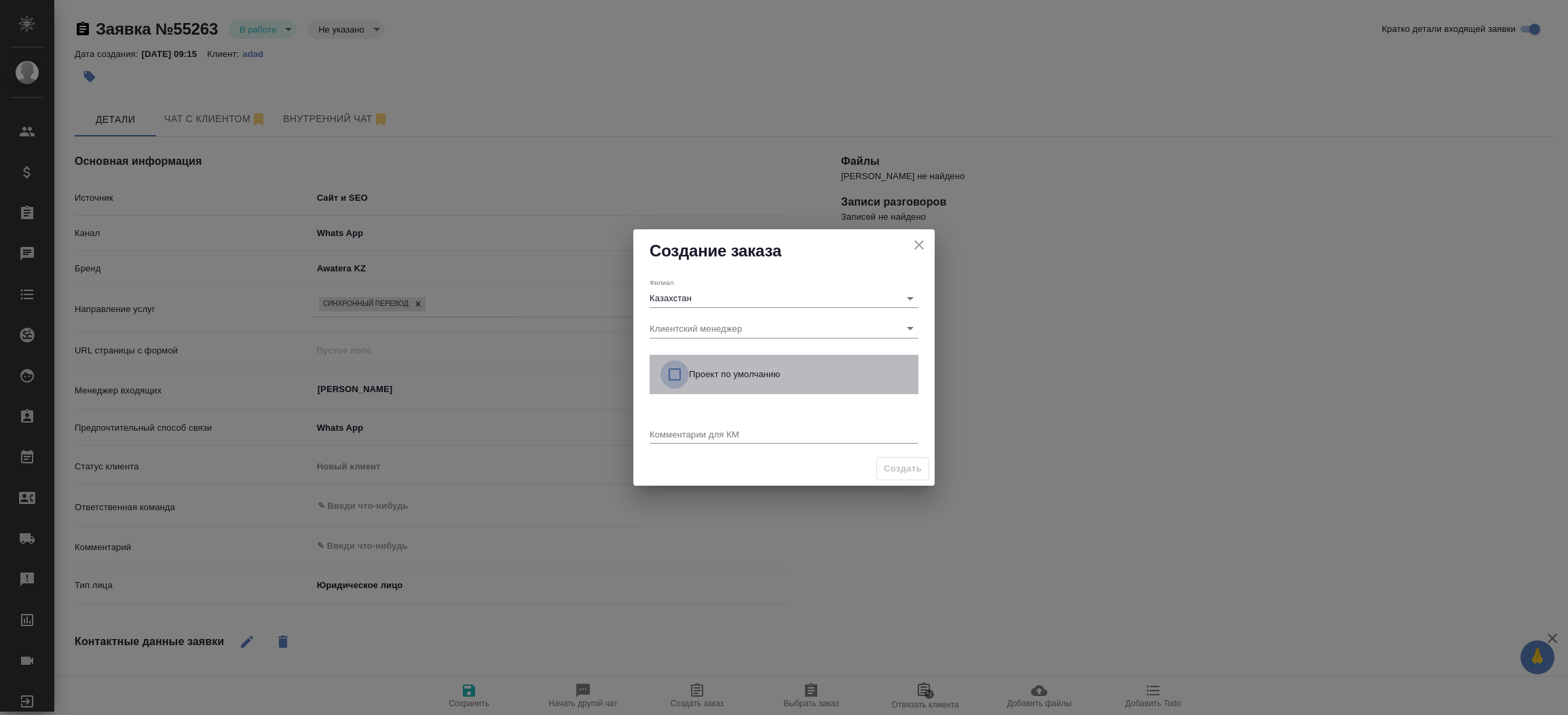
click at [671, 364] on input "checkbox" at bounding box center [675, 375] width 29 height 29
checkbox input "true"
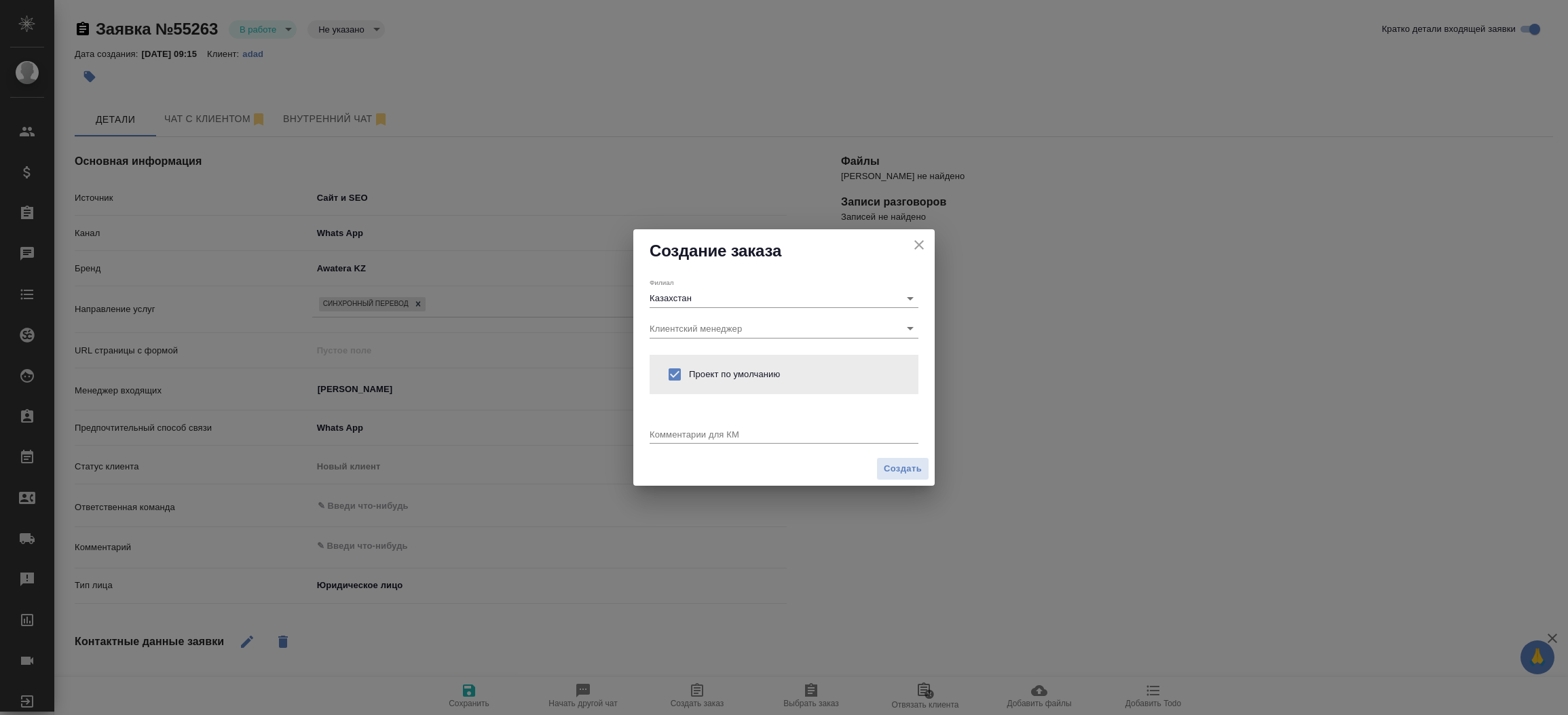
click at [663, 434] on textarea at bounding box center [784, 434] width 269 height 10
type textarea "от КВ:"
type textarea "x"
paste textarea "Мы организуем 7 октября конференцию. И нам туда нужен 1 переводчик синхронист н…"
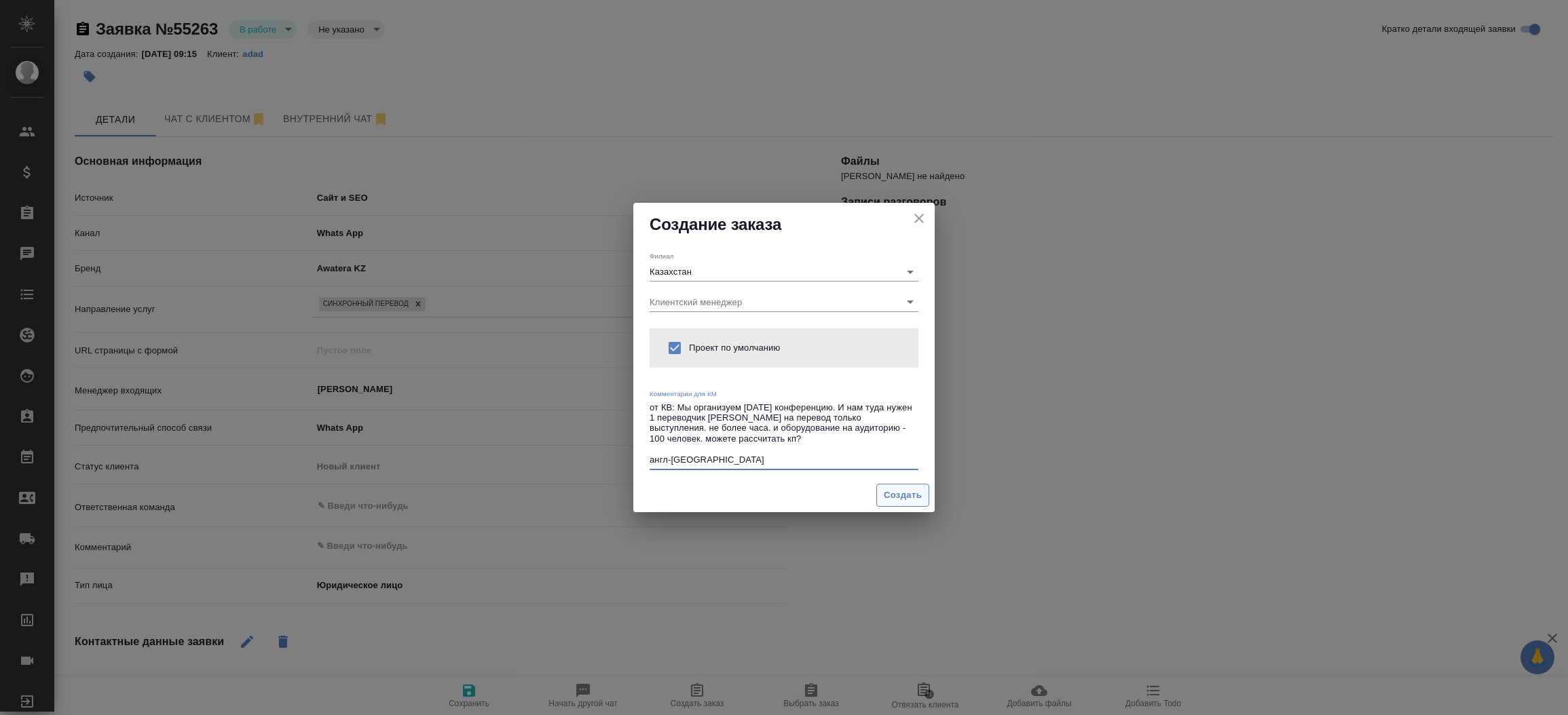
type textarea "от КВ: Мы организуем [DATE] конференцию. И нам туда нужен 1 переводчик [PERSON_…"
click at [891, 489] on span "Создать" at bounding box center [902, 496] width 38 height 16
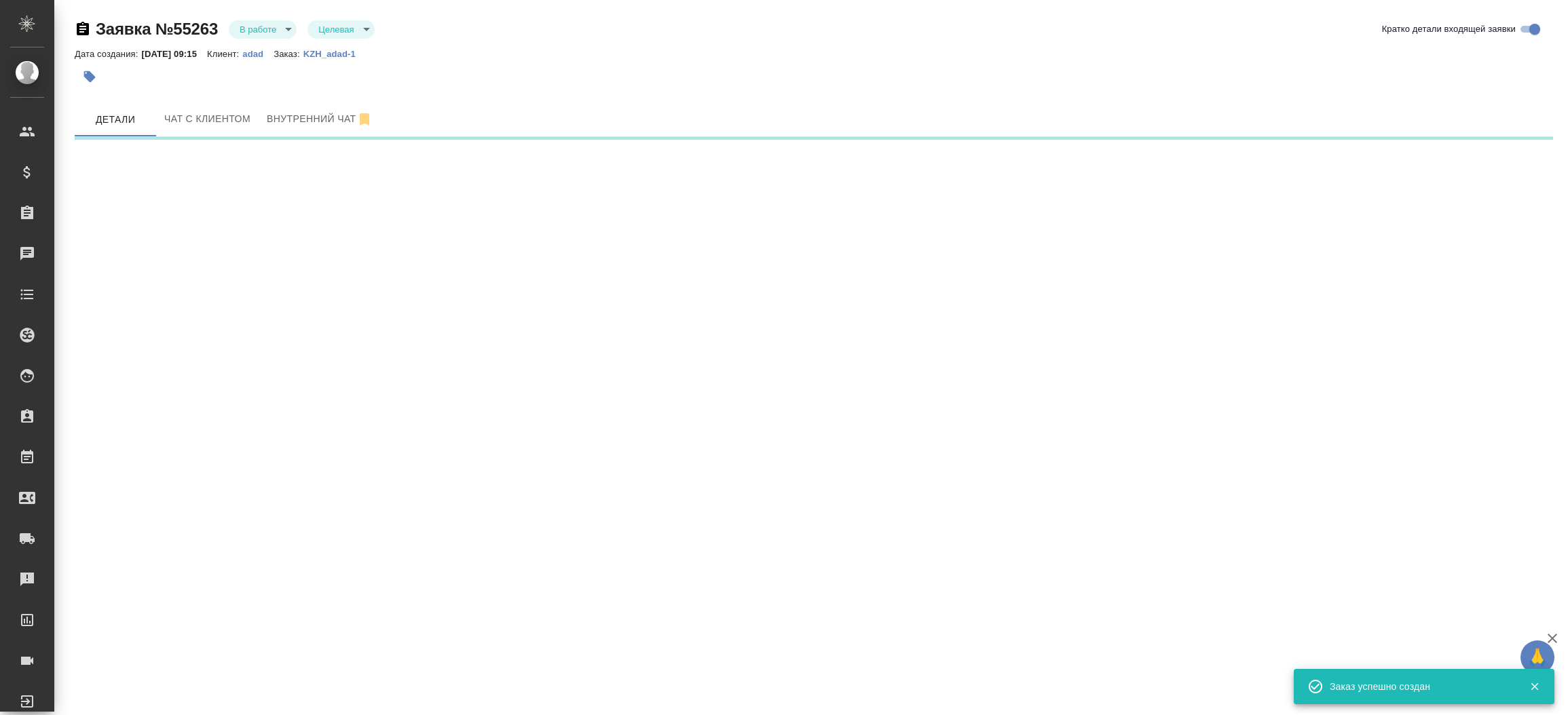
select select "RU"
select select "KZ"
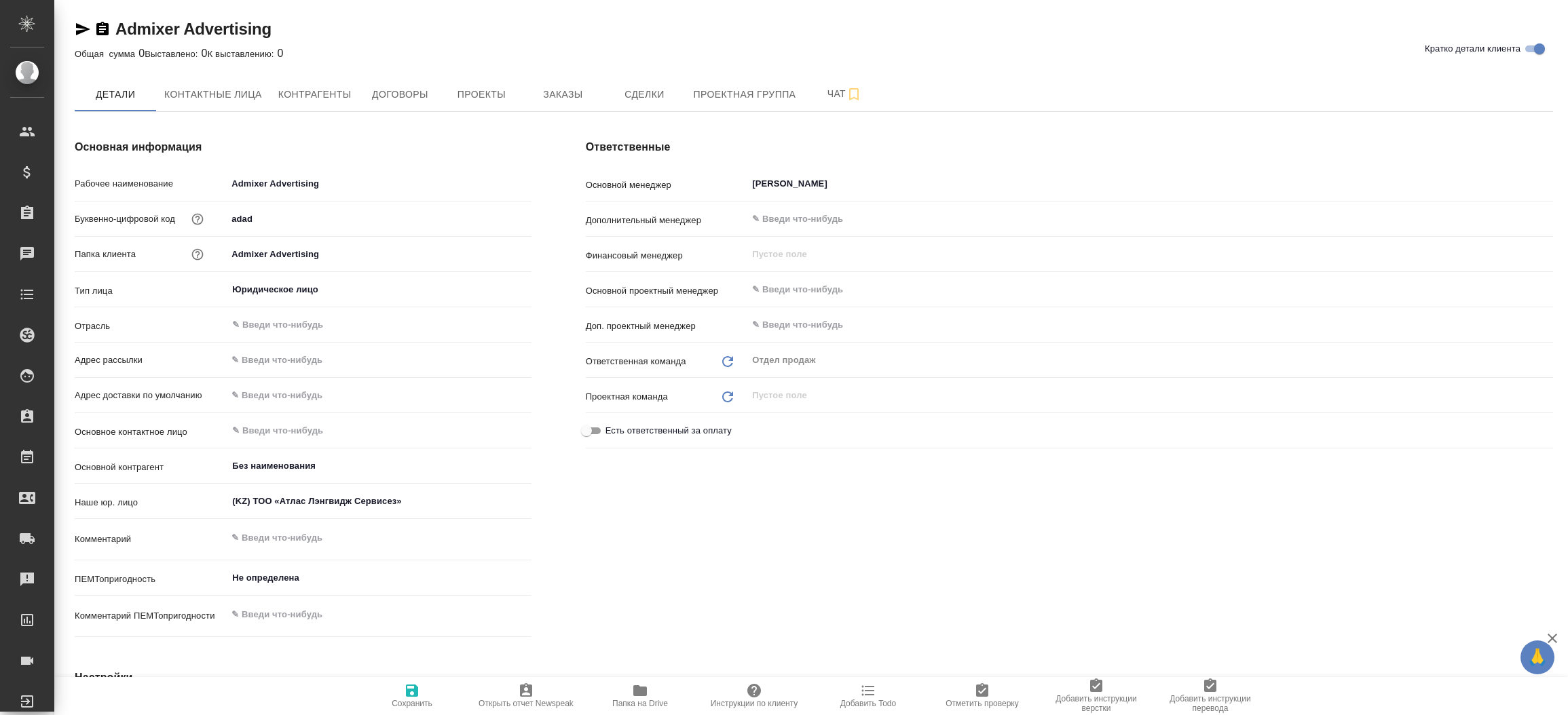
type textarea "x"
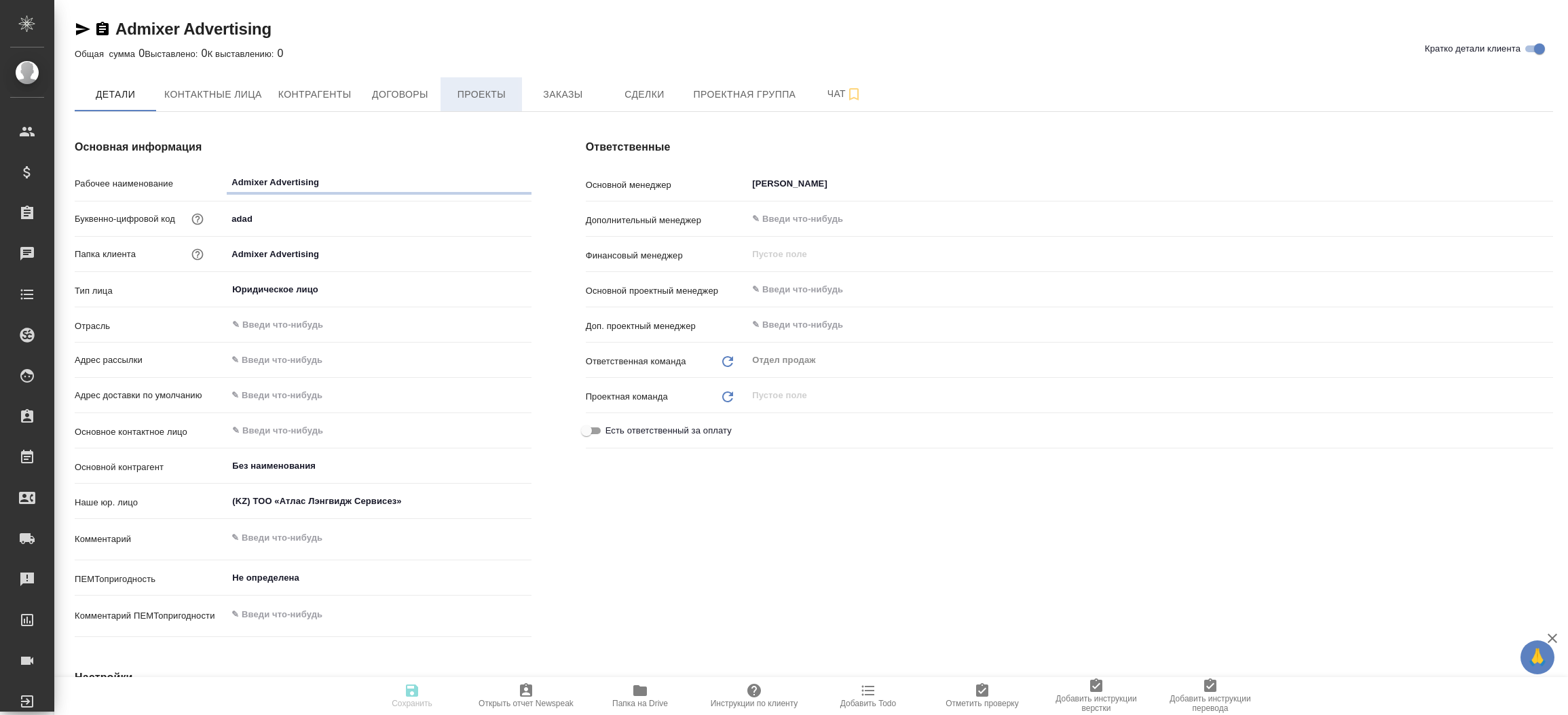
type textarea "x"
click at [476, 102] on span "Проекты" at bounding box center [481, 95] width 65 height 17
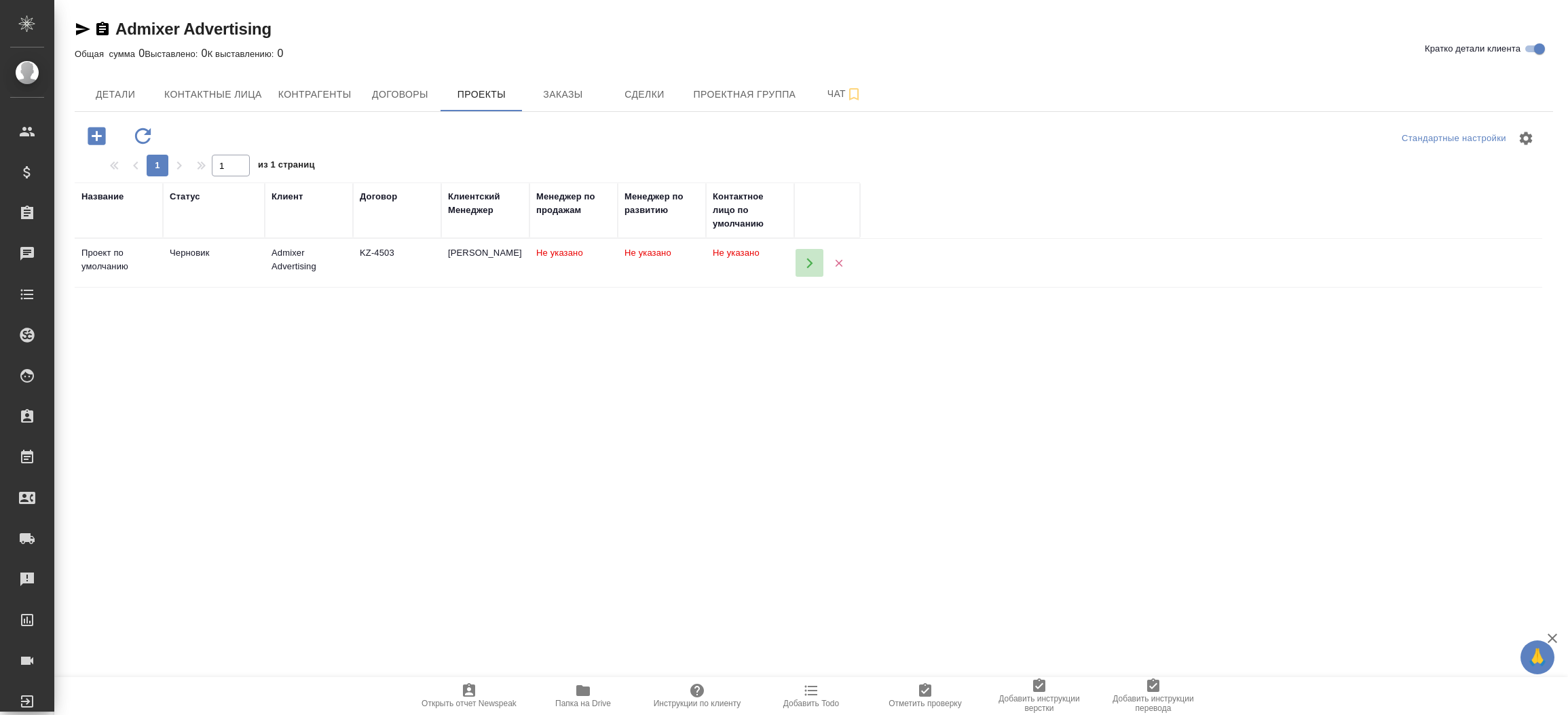
click at [810, 265] on icon "button" at bounding box center [810, 263] width 6 height 10
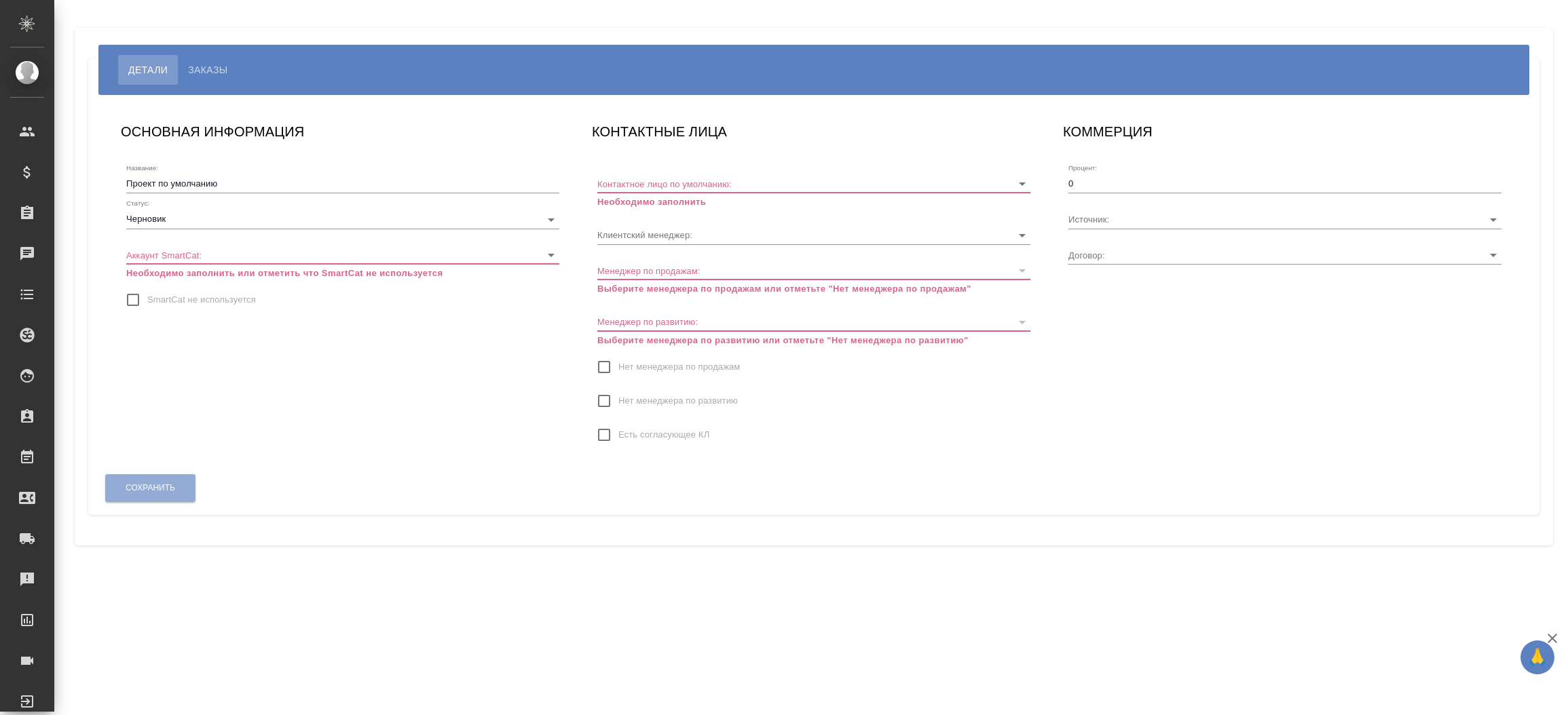
type input "KZ-4503"
type input "[PERSON_NAME]"
click at [129, 300] on input "SmartCat не используется" at bounding box center [133, 300] width 29 height 29
checkbox input "true"
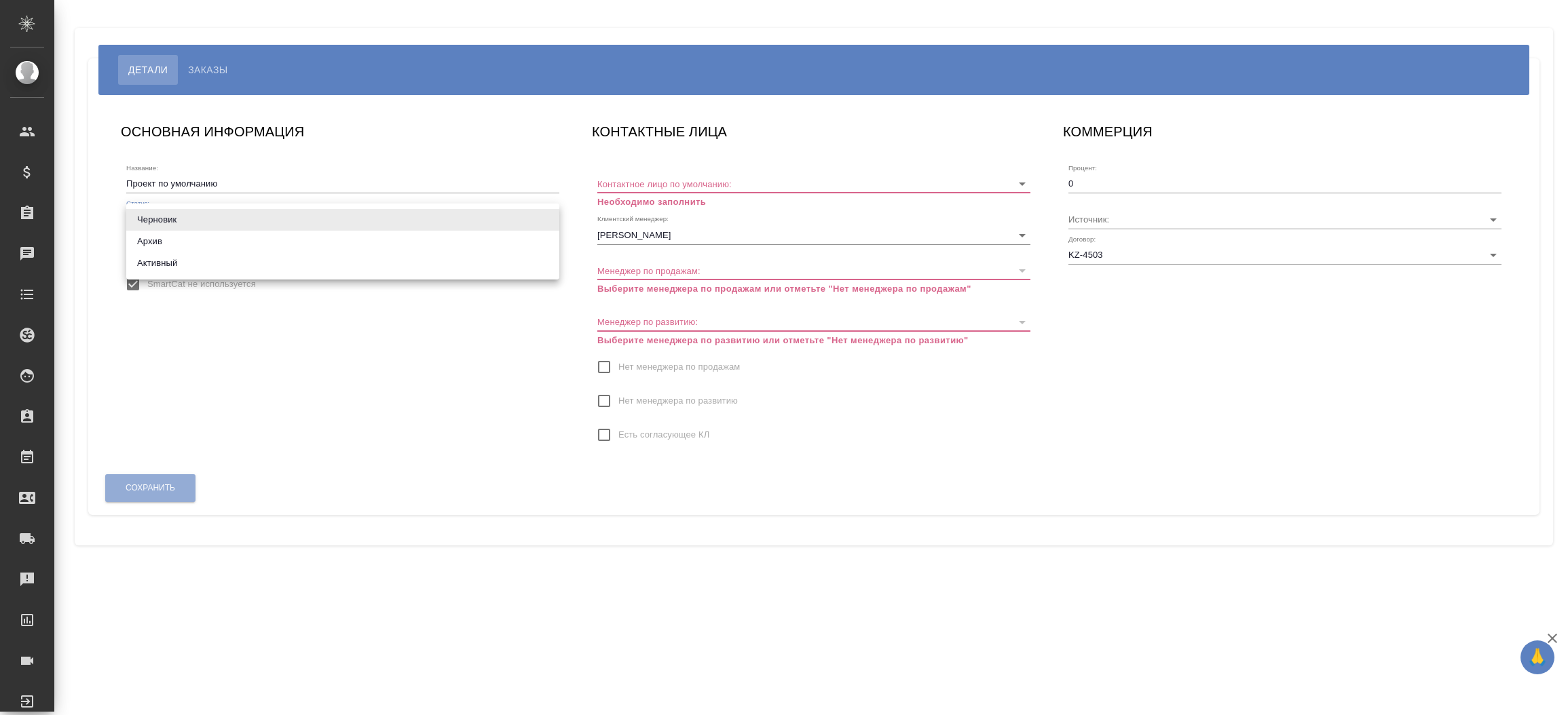
click at [214, 227] on body "🙏 .cls-1 fill:#fff; AWATERA [PERSON_NAME]prutko Клиенты Спецификации Заказы Чат…" at bounding box center [784, 357] width 1568 height 715
click at [206, 265] on li "Активный" at bounding box center [342, 264] width 433 height 22
type input "active"
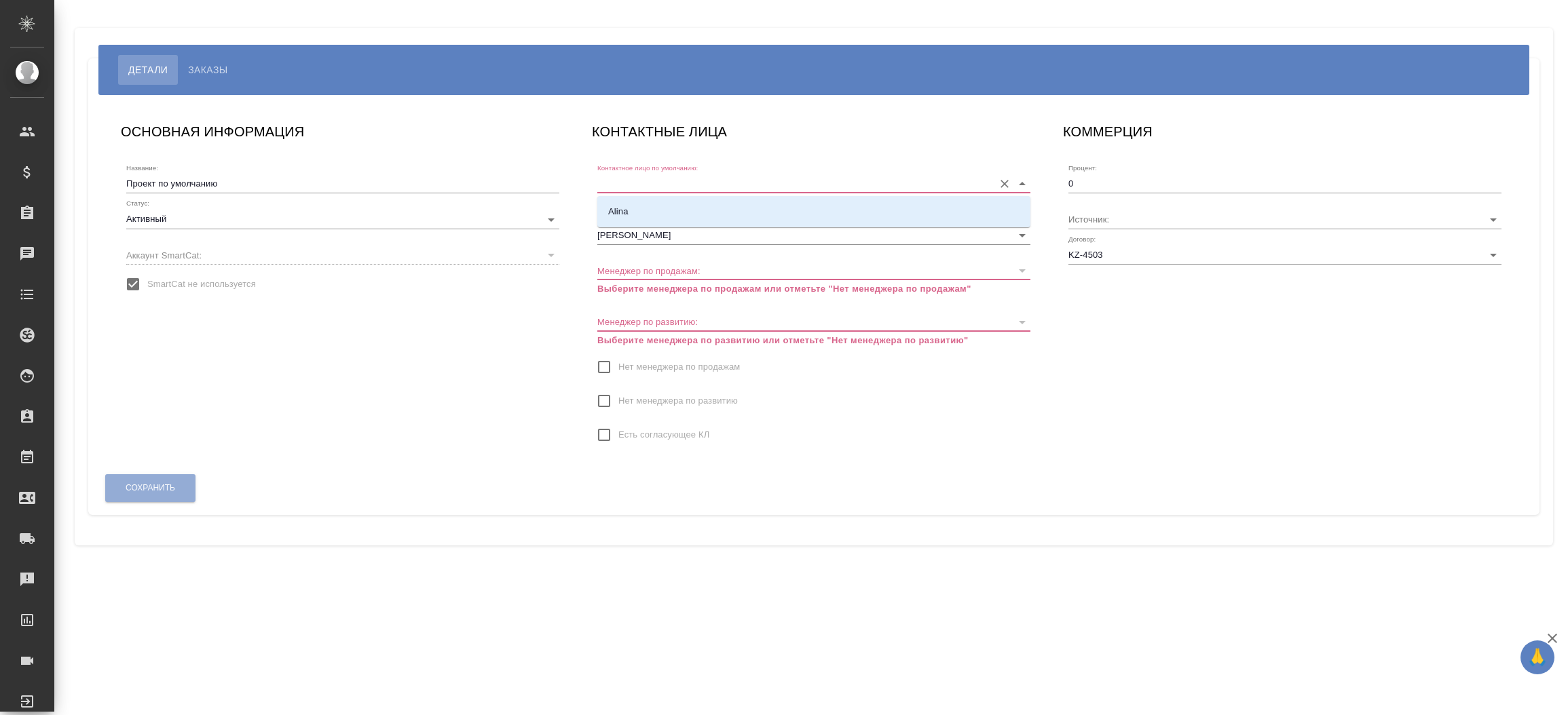
drag, startPoint x: 691, startPoint y: 174, endPoint x: 681, endPoint y: 206, distance: 33.5
click at [681, 206] on body "🙏 .cls-1 fill:#fff; AWATERA [PERSON_NAME]prutko Клиенты Спецификации Заказы 0 Ч…" at bounding box center [784, 357] width 1568 height 715
click at [681, 206] on li "Alina" at bounding box center [813, 212] width 433 height 24
type input "Alina"
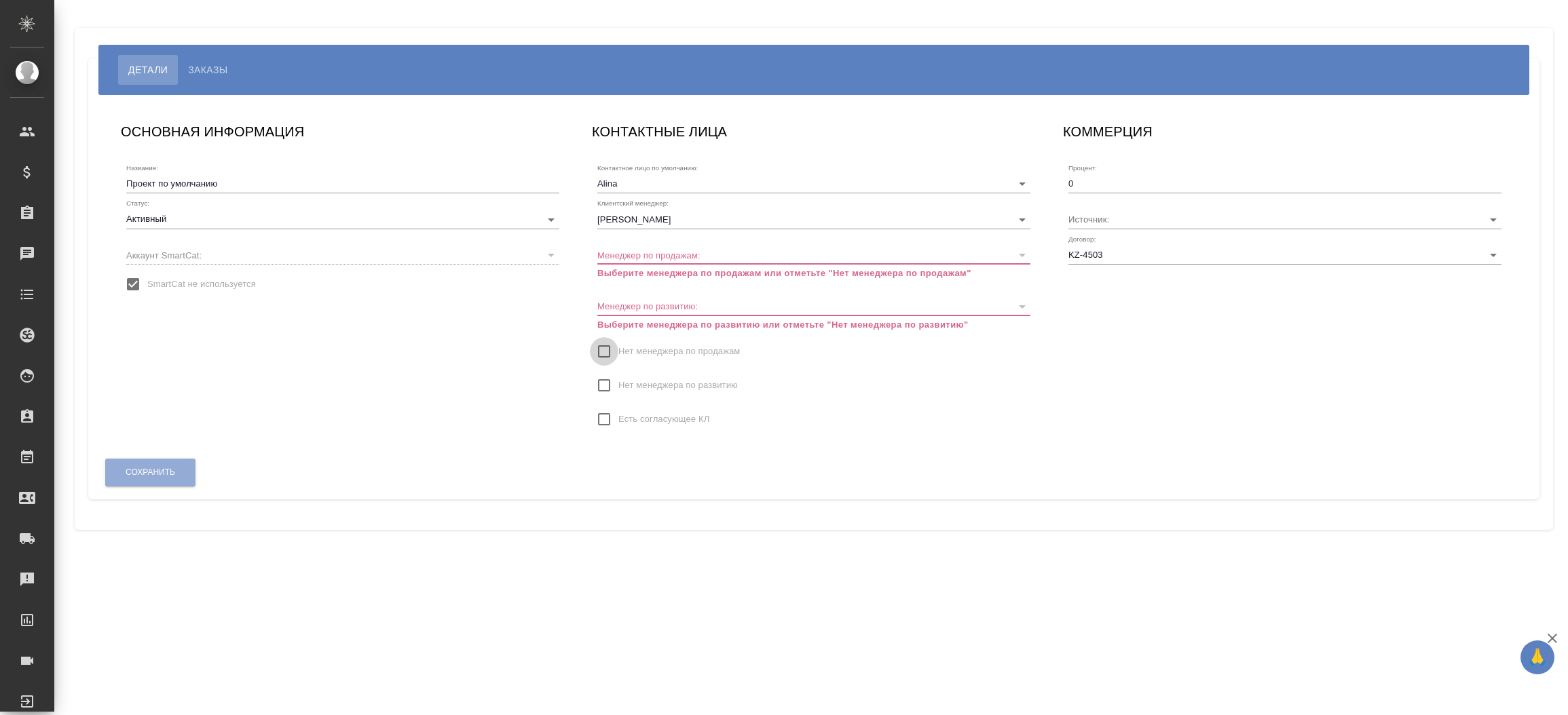
click at [600, 354] on input "Нет менеджера по продажам" at bounding box center [604, 351] width 29 height 29
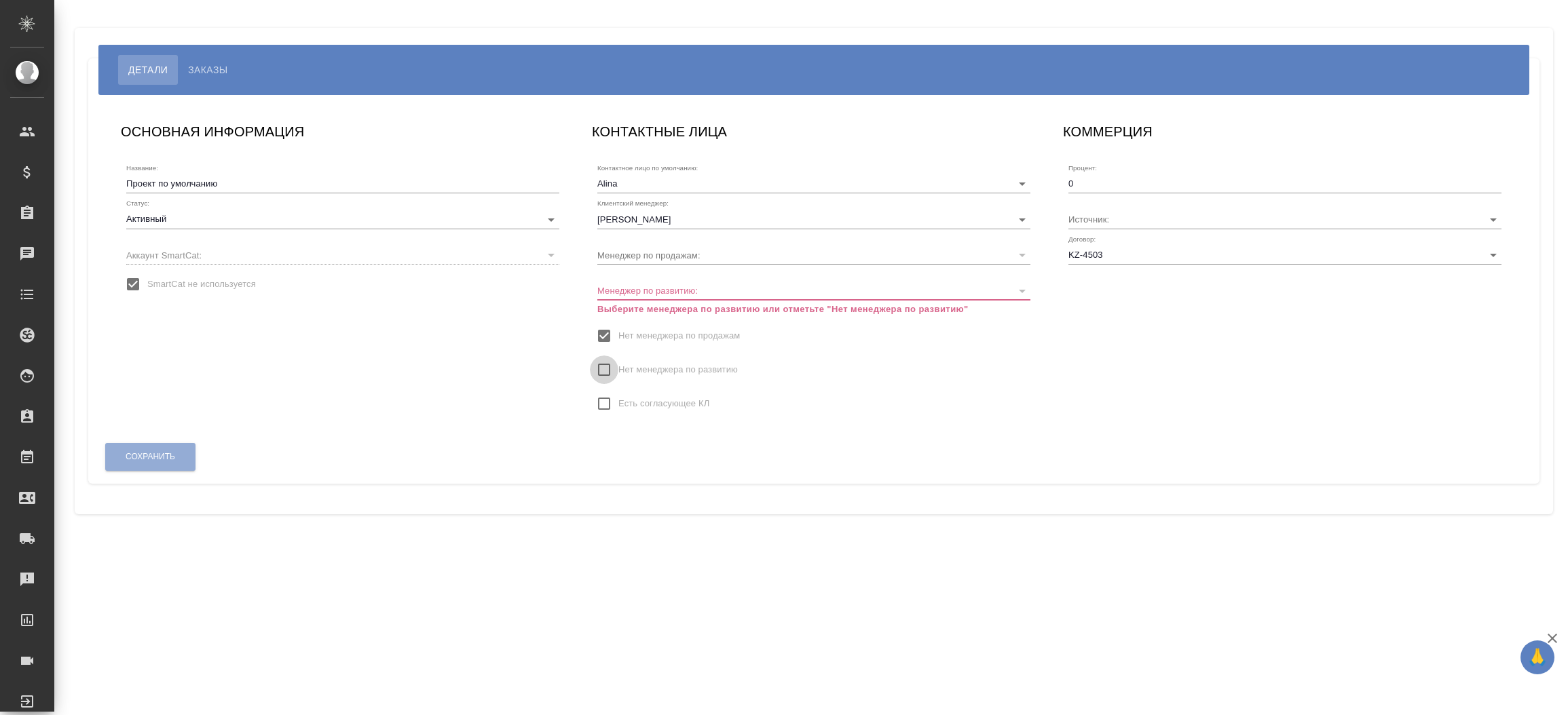
click at [604, 368] on input "Нет менеджера по развитию" at bounding box center [604, 370] width 29 height 29
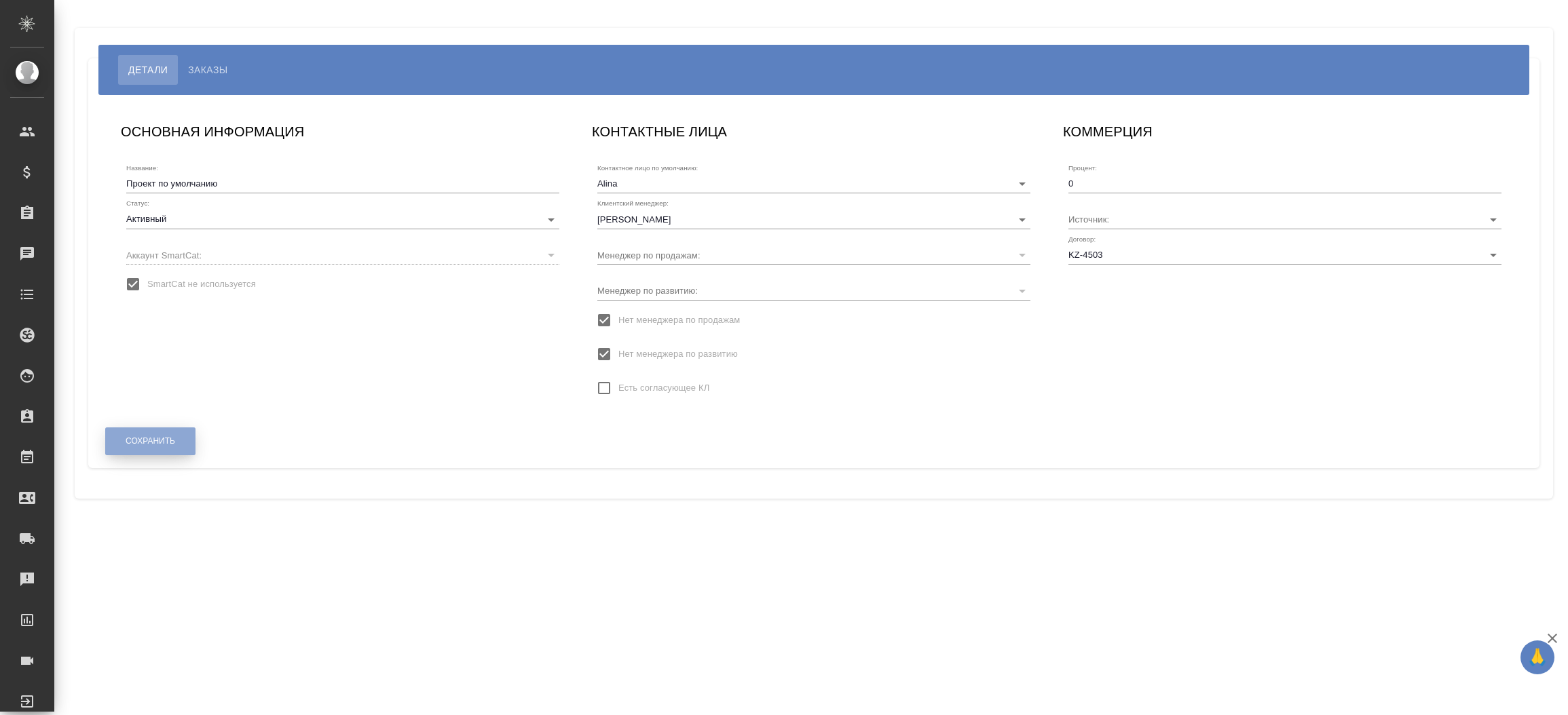
click at [161, 438] on span "Сохранить" at bounding box center [150, 441] width 50 height 12
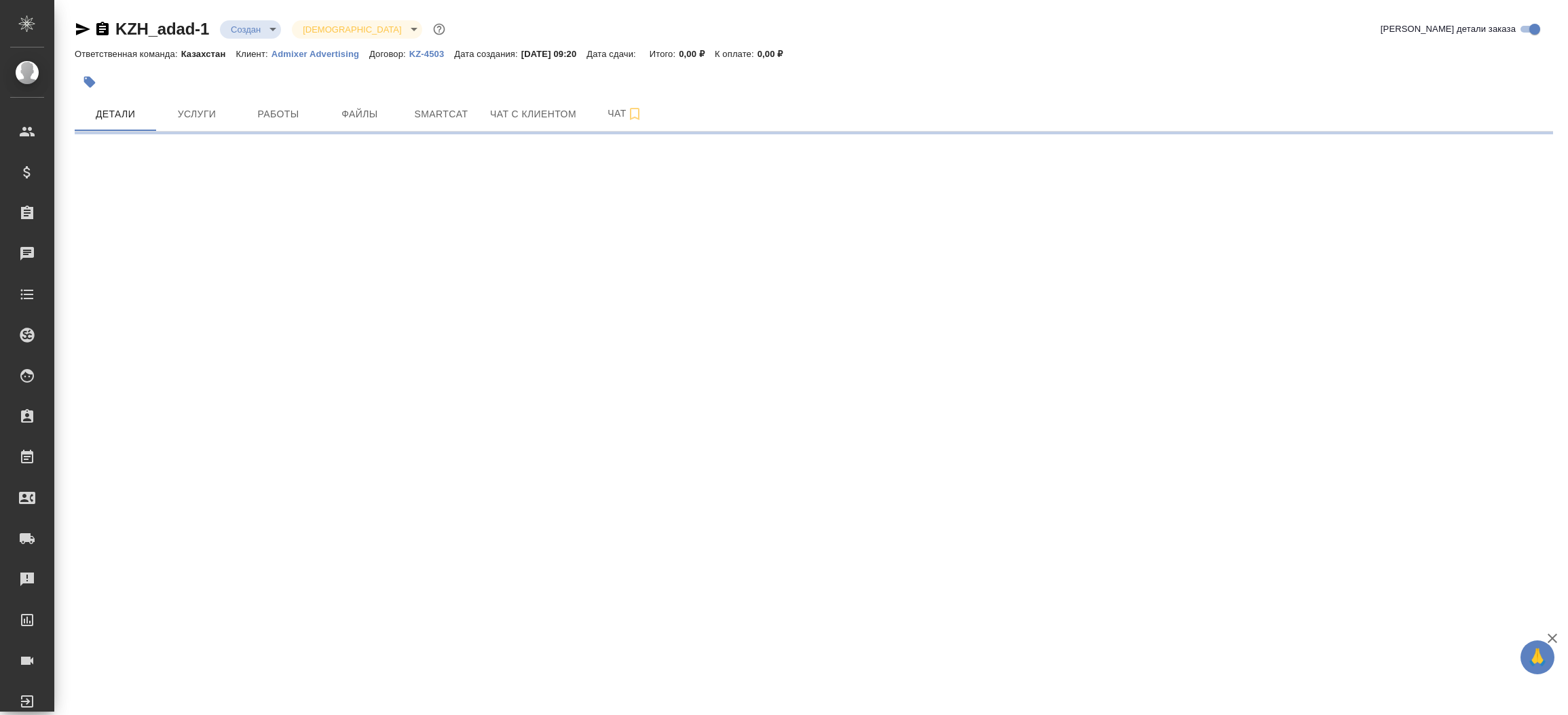
select select "RU"
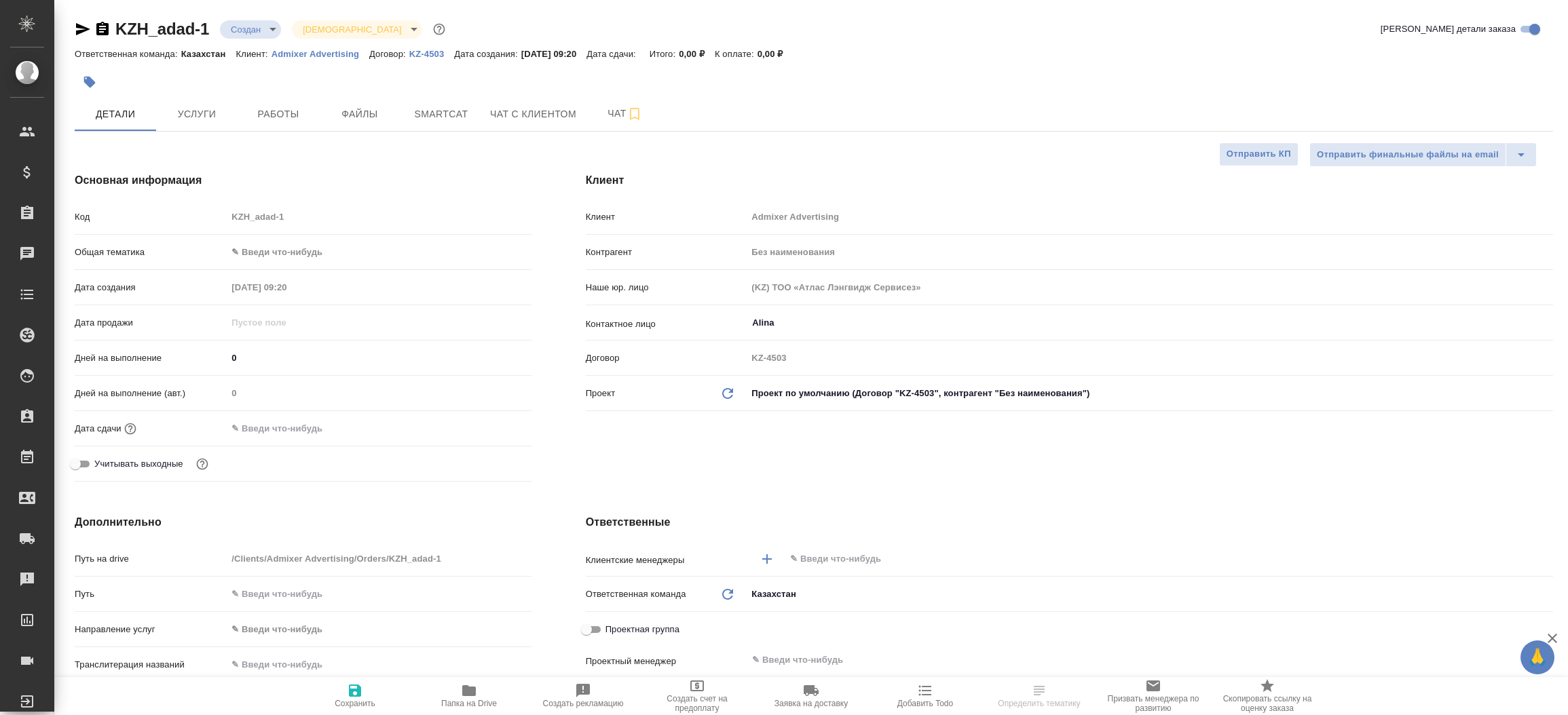
type textarea "x"
click at [79, 30] on icon "button" at bounding box center [83, 29] width 17 height 17
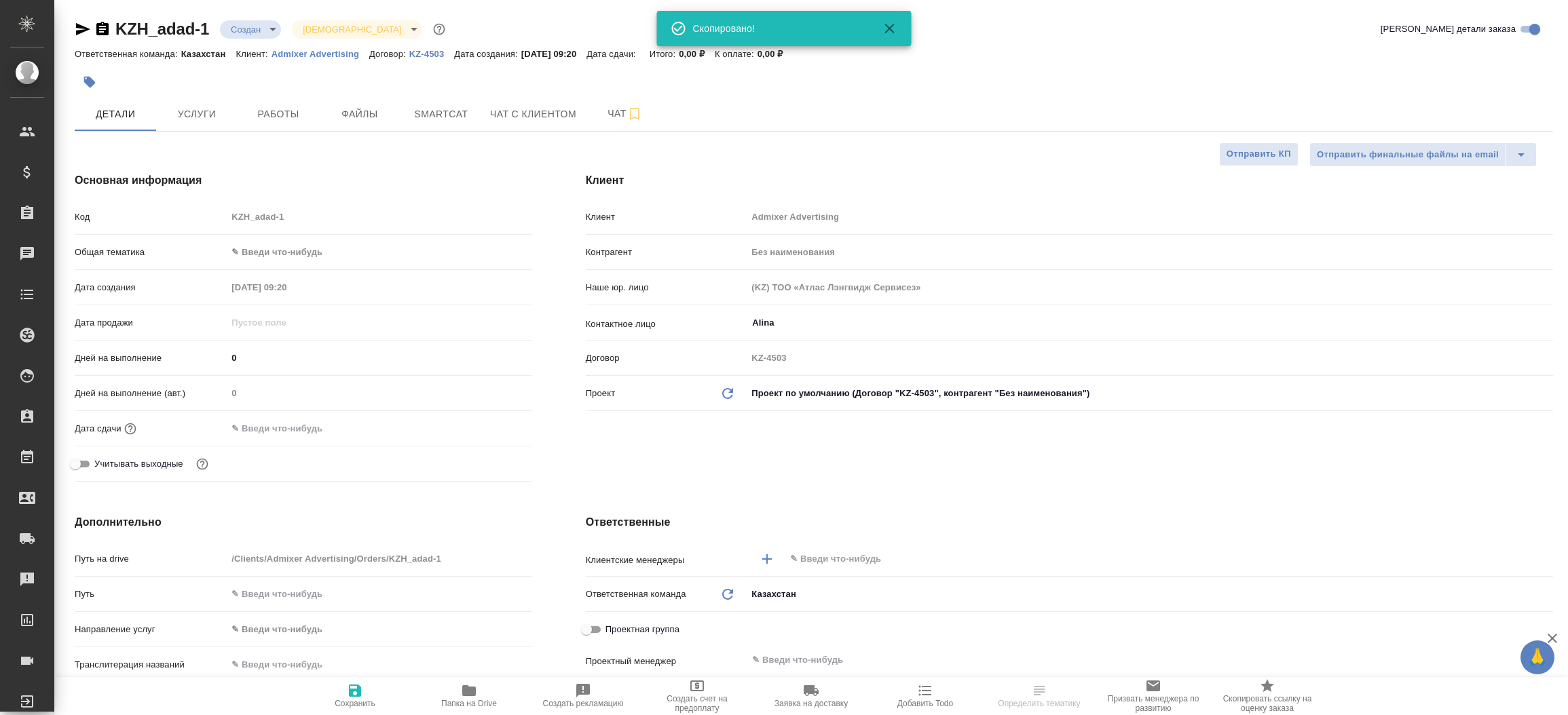
type textarea "x"
select select "RU"
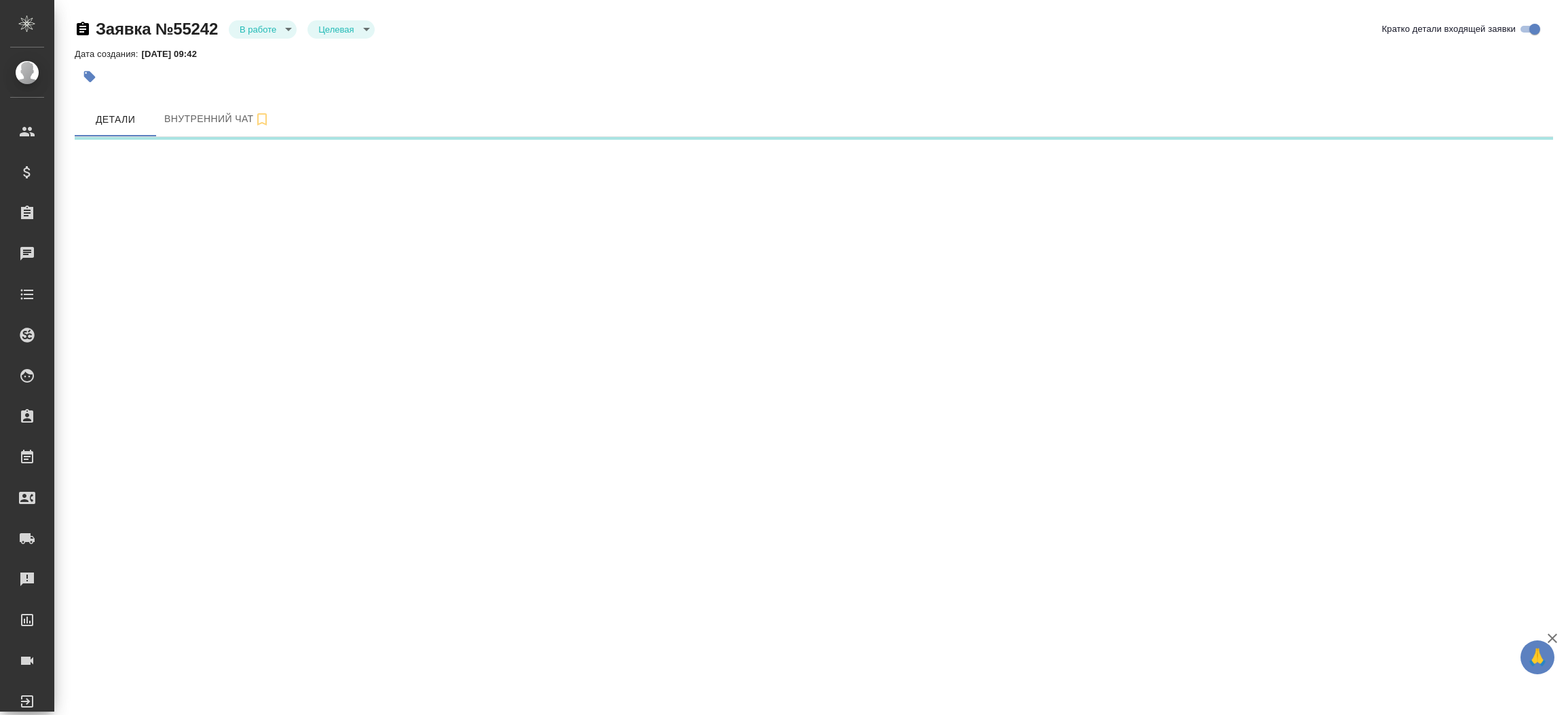
select select "RU"
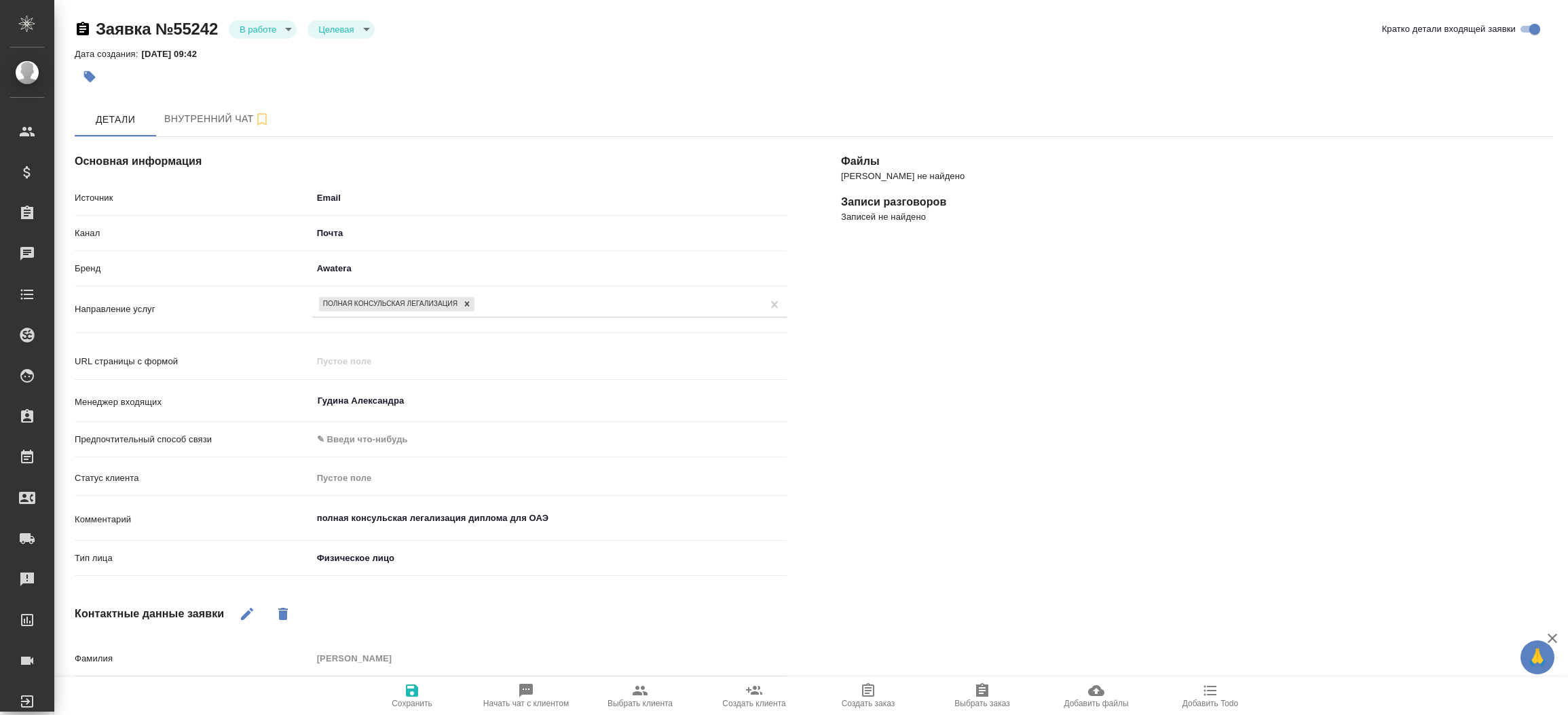
click at [639, 676] on hr at bounding box center [431, 676] width 712 height 1
click at [644, 685] on icon "button" at bounding box center [640, 691] width 17 height 17
type textarea "x"
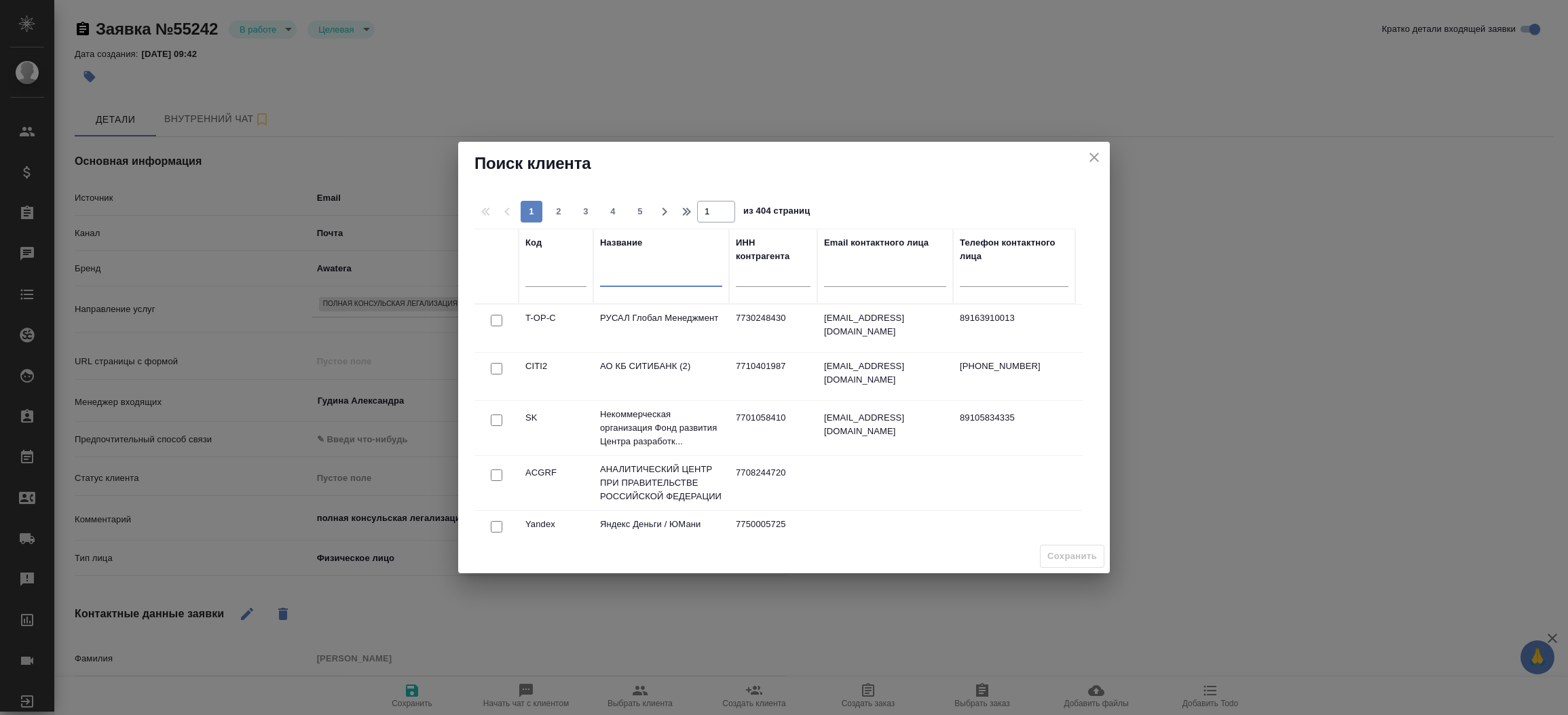
click at [633, 280] on input "text" at bounding box center [661, 279] width 122 height 17
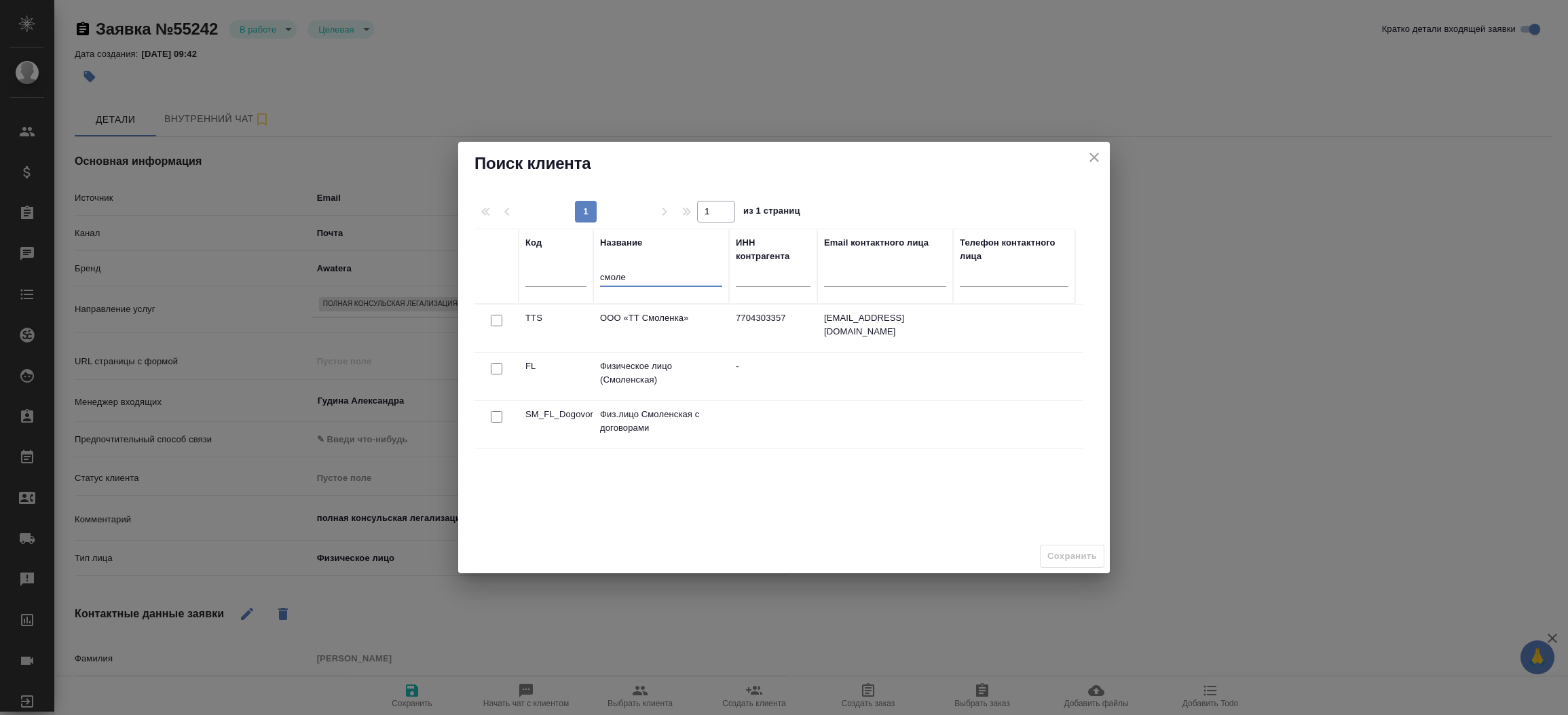
type input "смоле"
click at [498, 367] on input "checkbox" at bounding box center [496, 369] width 12 height 12
checkbox input "true"
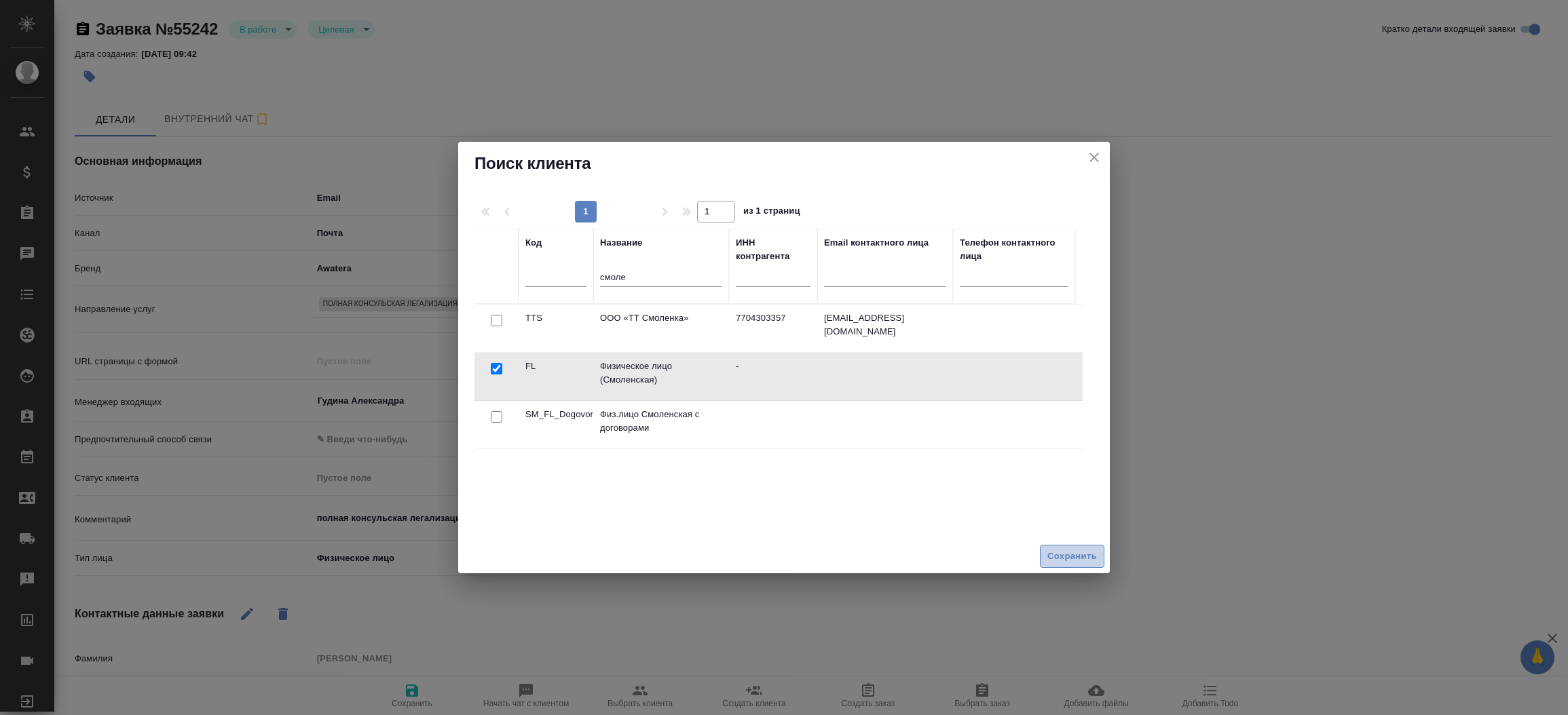
click at [1069, 556] on span "Сохранить" at bounding box center [1072, 557] width 50 height 16
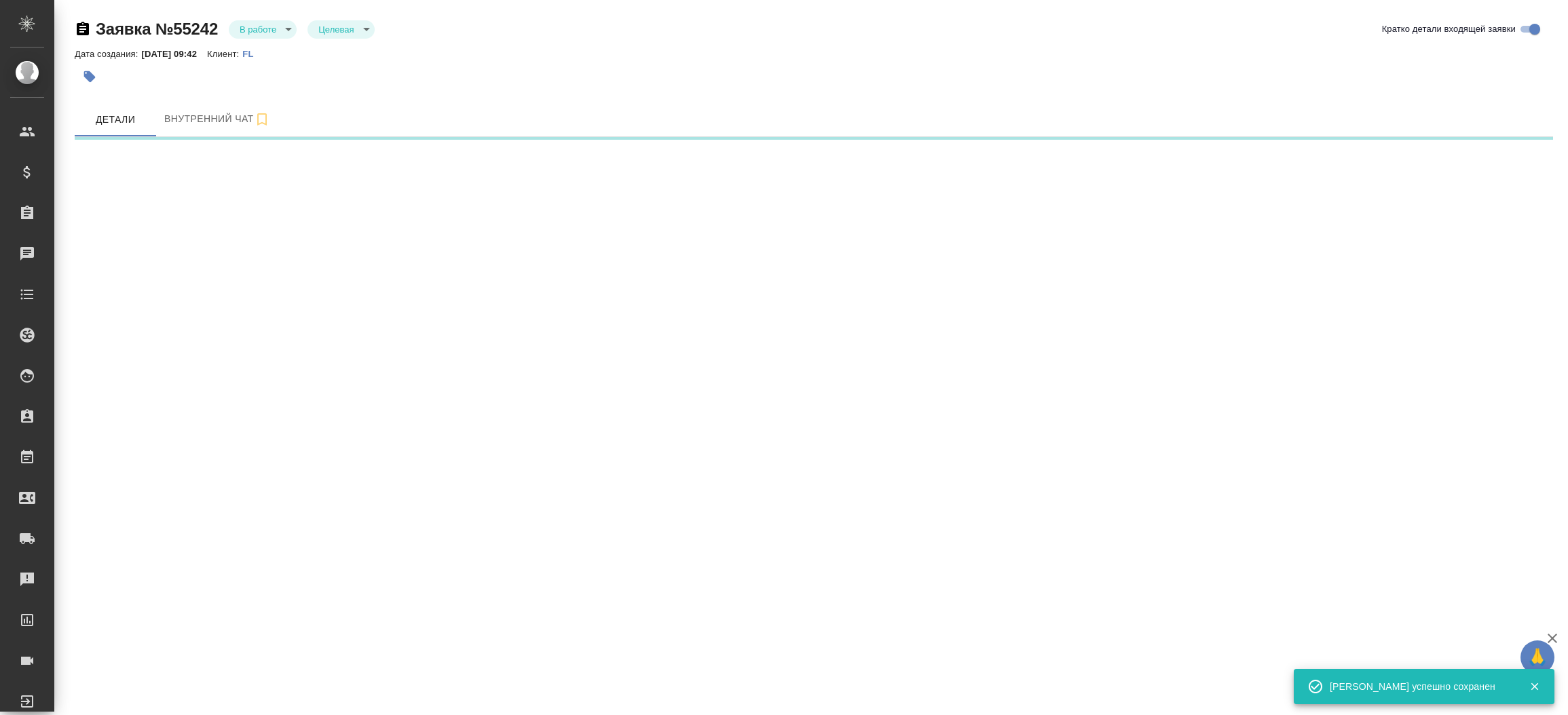
select select "RU"
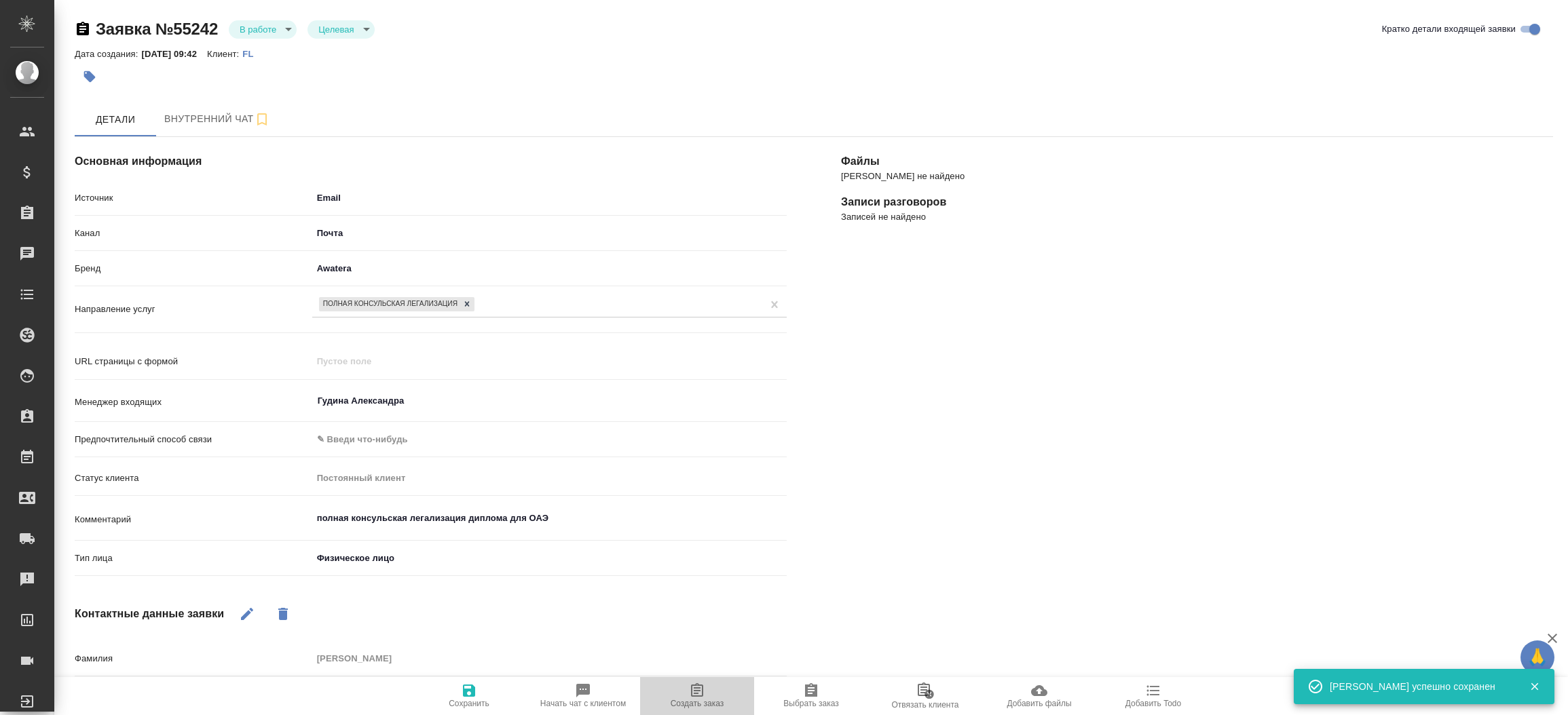
click at [714, 696] on span "Создать заказ" at bounding box center [697, 696] width 98 height 26
type textarea "x"
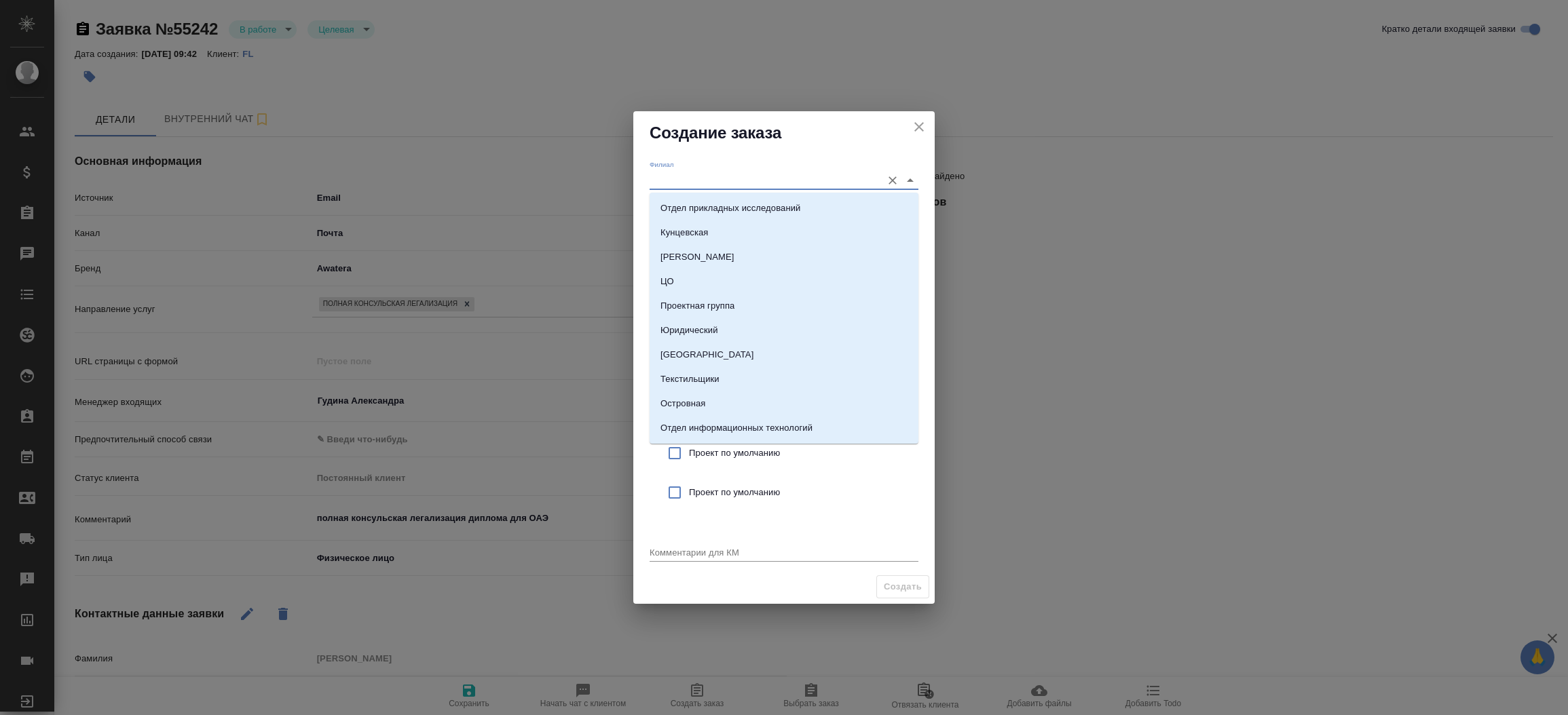
click at [690, 183] on input "Филиал" at bounding box center [762, 180] width 225 height 18
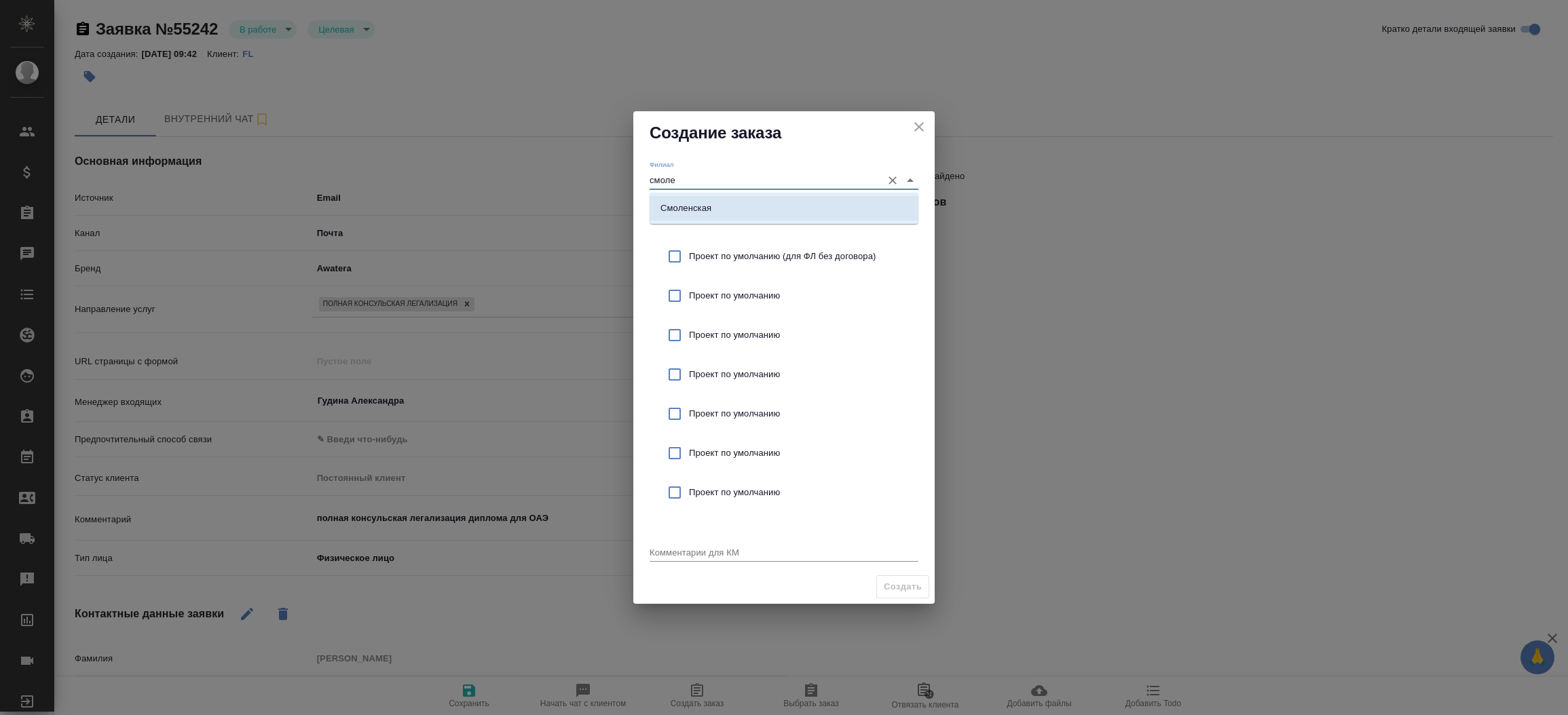
click at [697, 197] on li "Смоленская" at bounding box center [784, 208] width 269 height 24
type input "Смоленская"
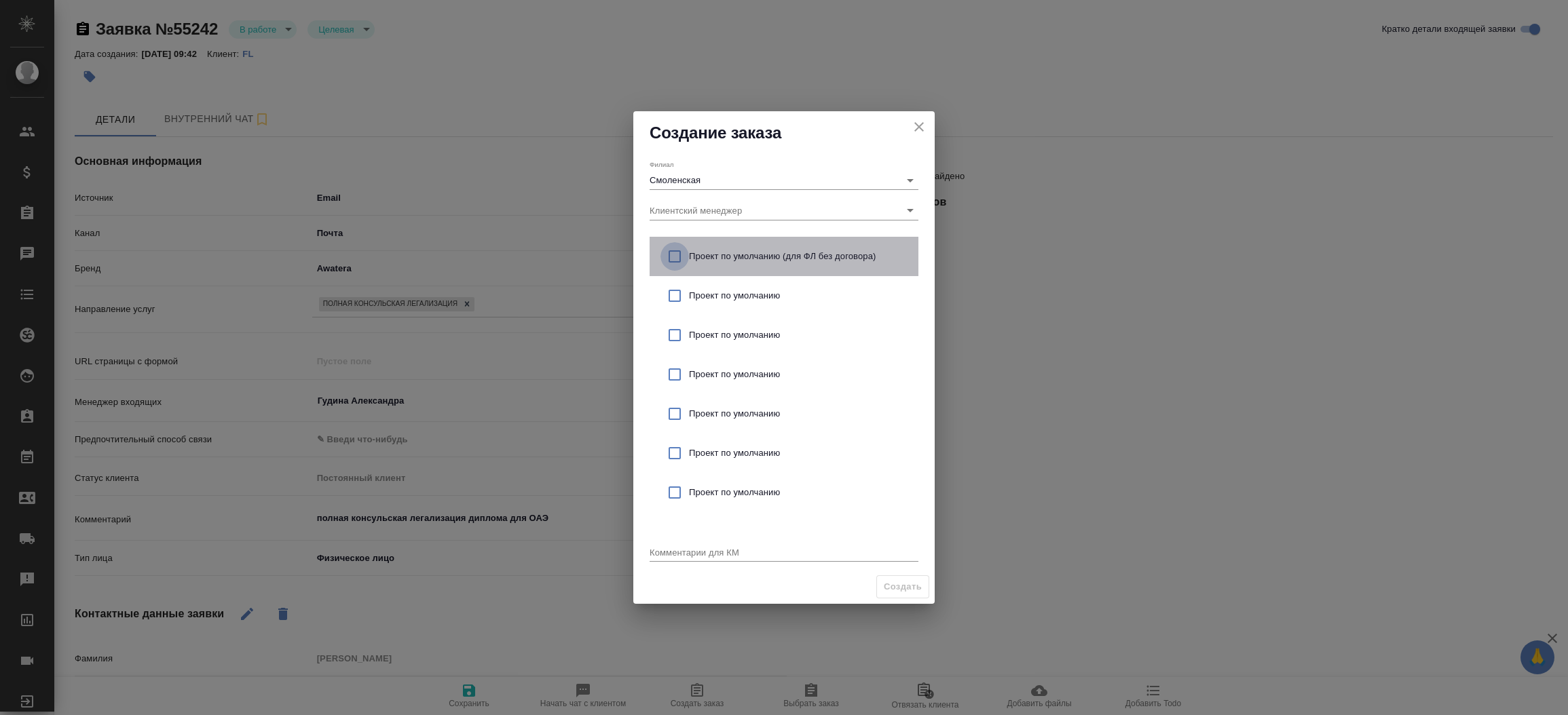
click at [674, 258] on input "checkbox" at bounding box center [675, 256] width 29 height 29
checkbox input "true"
click at [666, 551] on textarea at bounding box center [784, 552] width 269 height 10
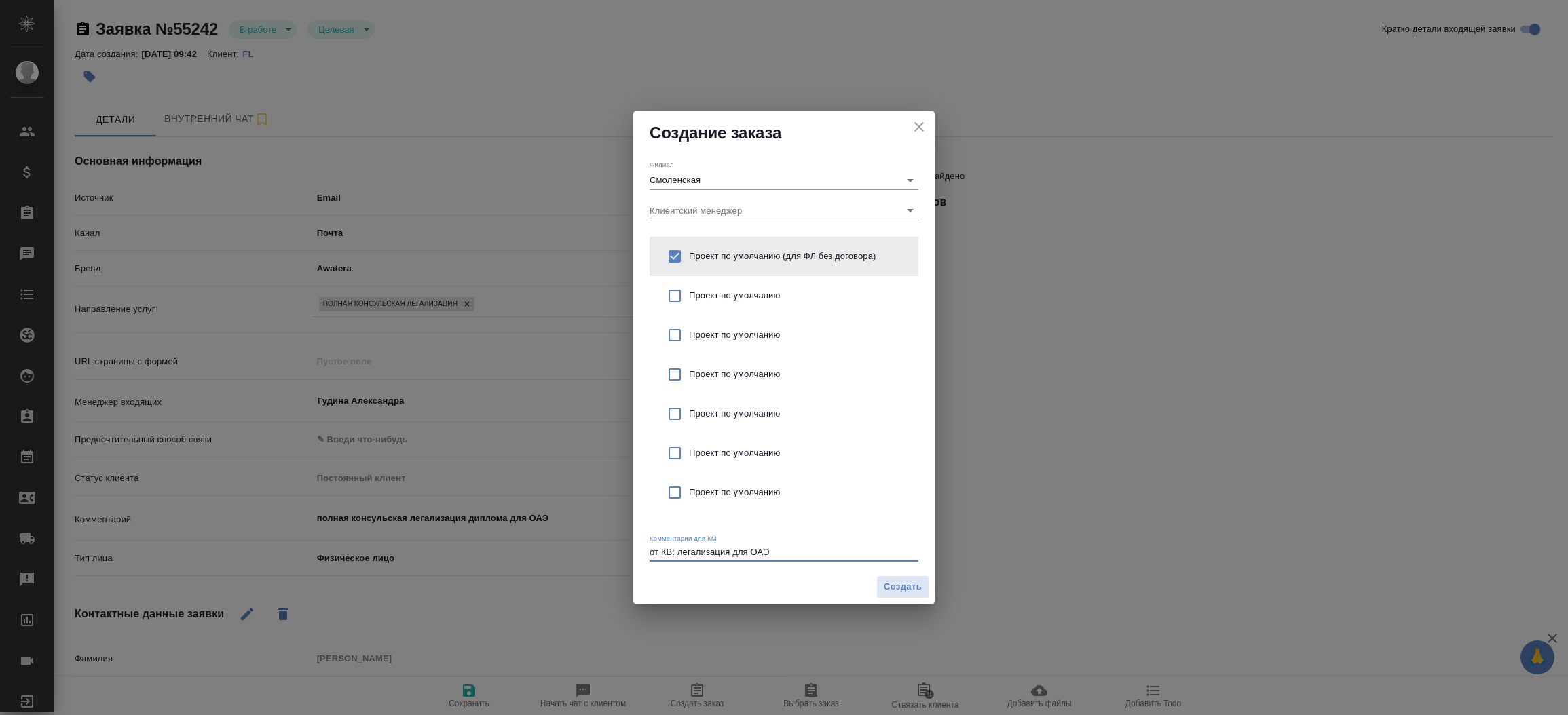
type textarea "от КВ: легализация для ОАЭ"
type textarea "x"
type textarea "от КВ: легализация для ОАЭ и перевод на англ, ответ на почту."
click at [897, 590] on span "Создать" at bounding box center [902, 588] width 38 height 16
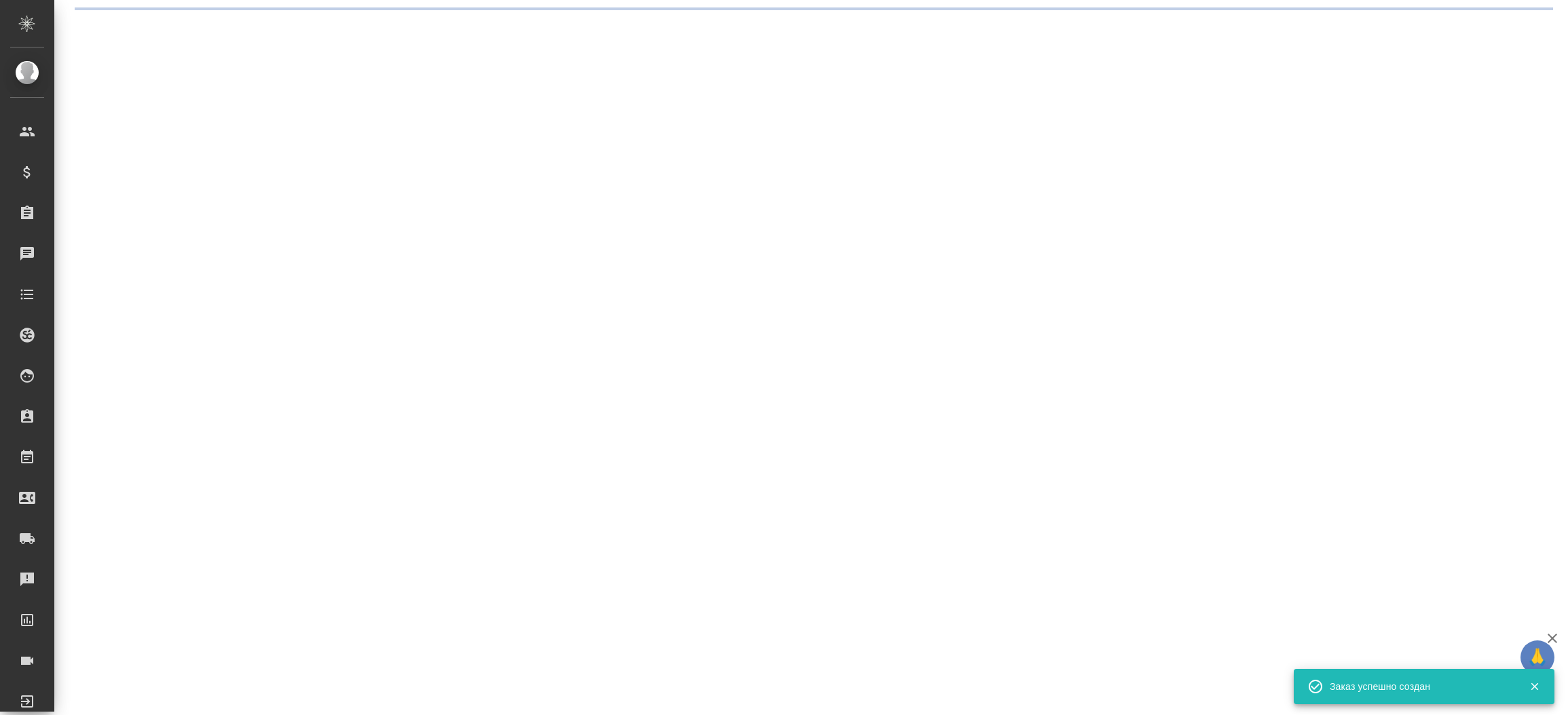
select select "RU"
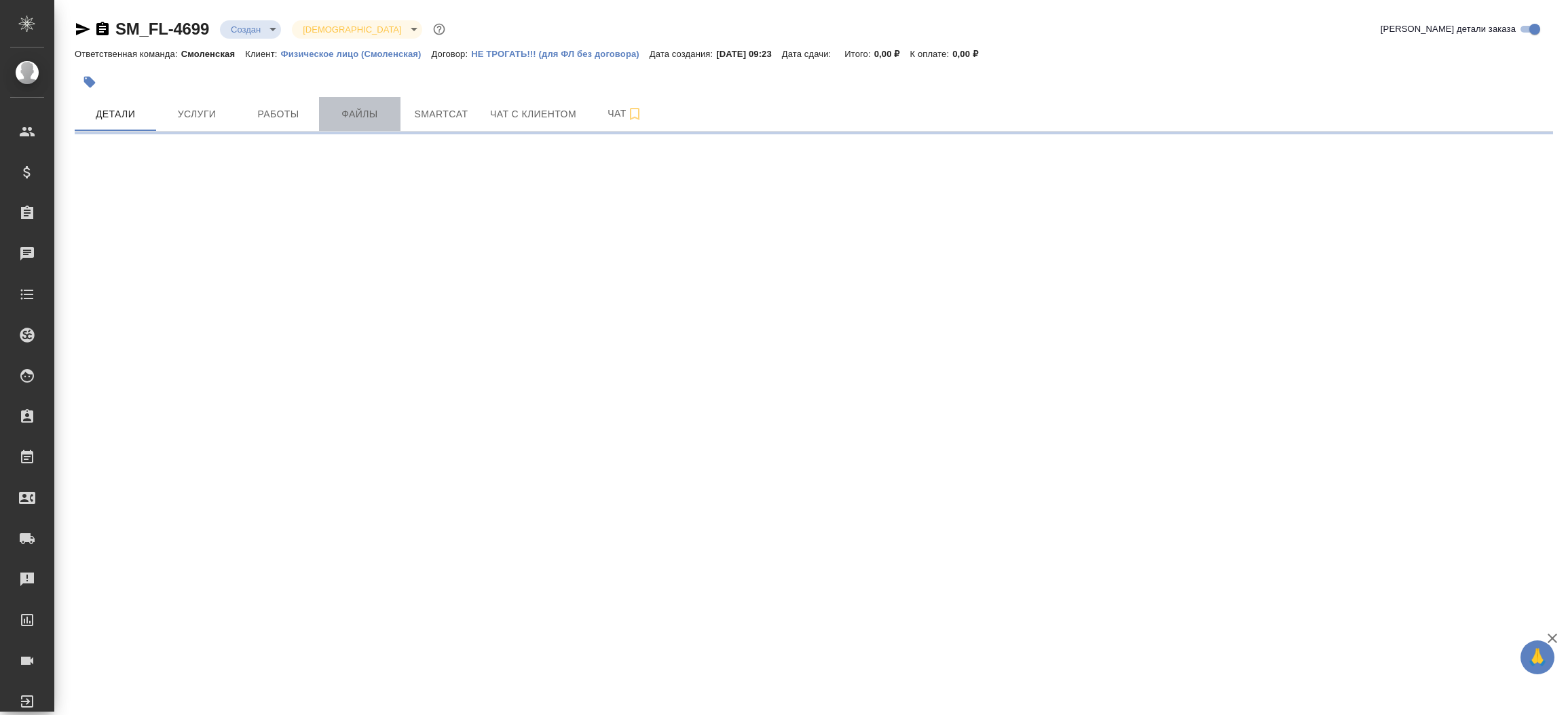
click at [368, 118] on span "Файлы" at bounding box center [359, 114] width 65 height 17
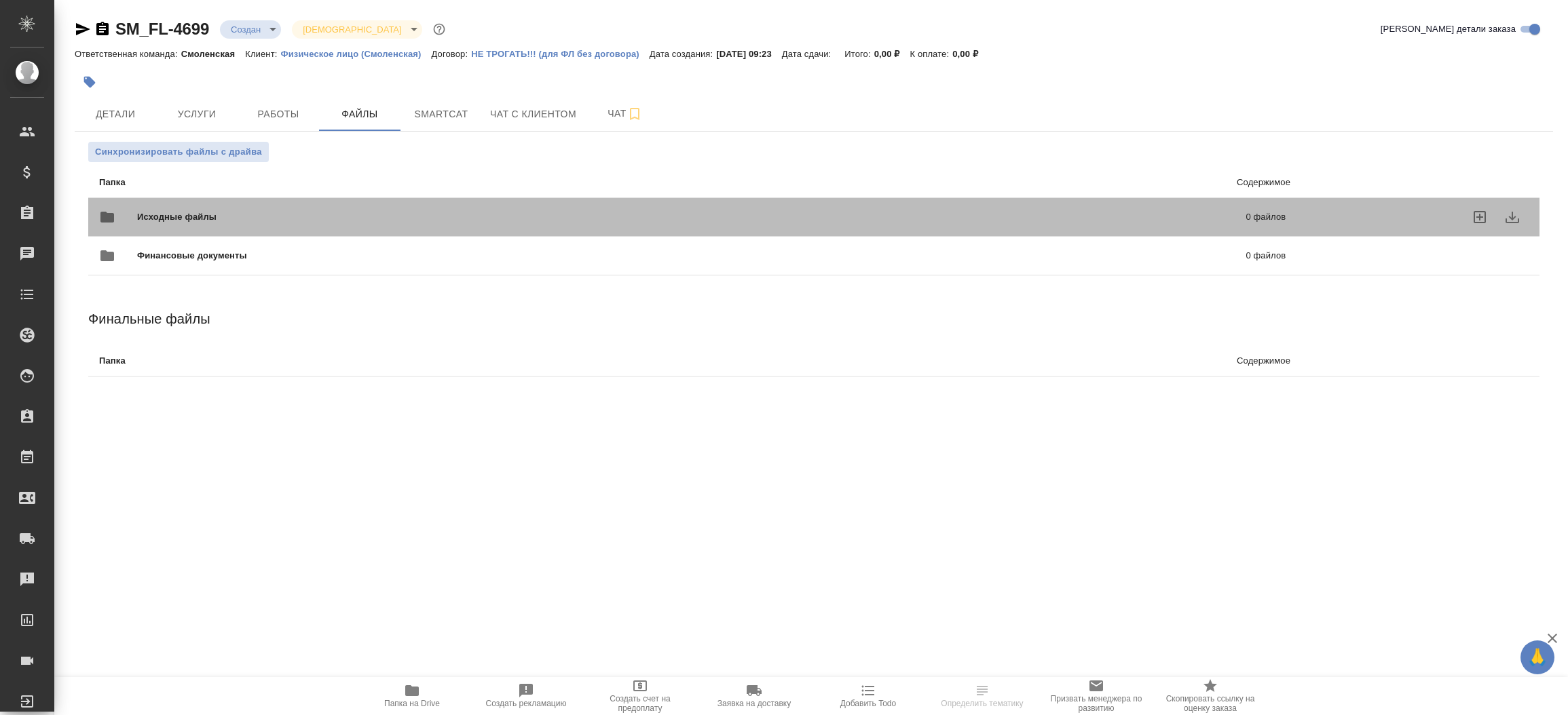
click at [226, 207] on div "Исходные файлы 0 файлов" at bounding box center [693, 217] width 1187 height 32
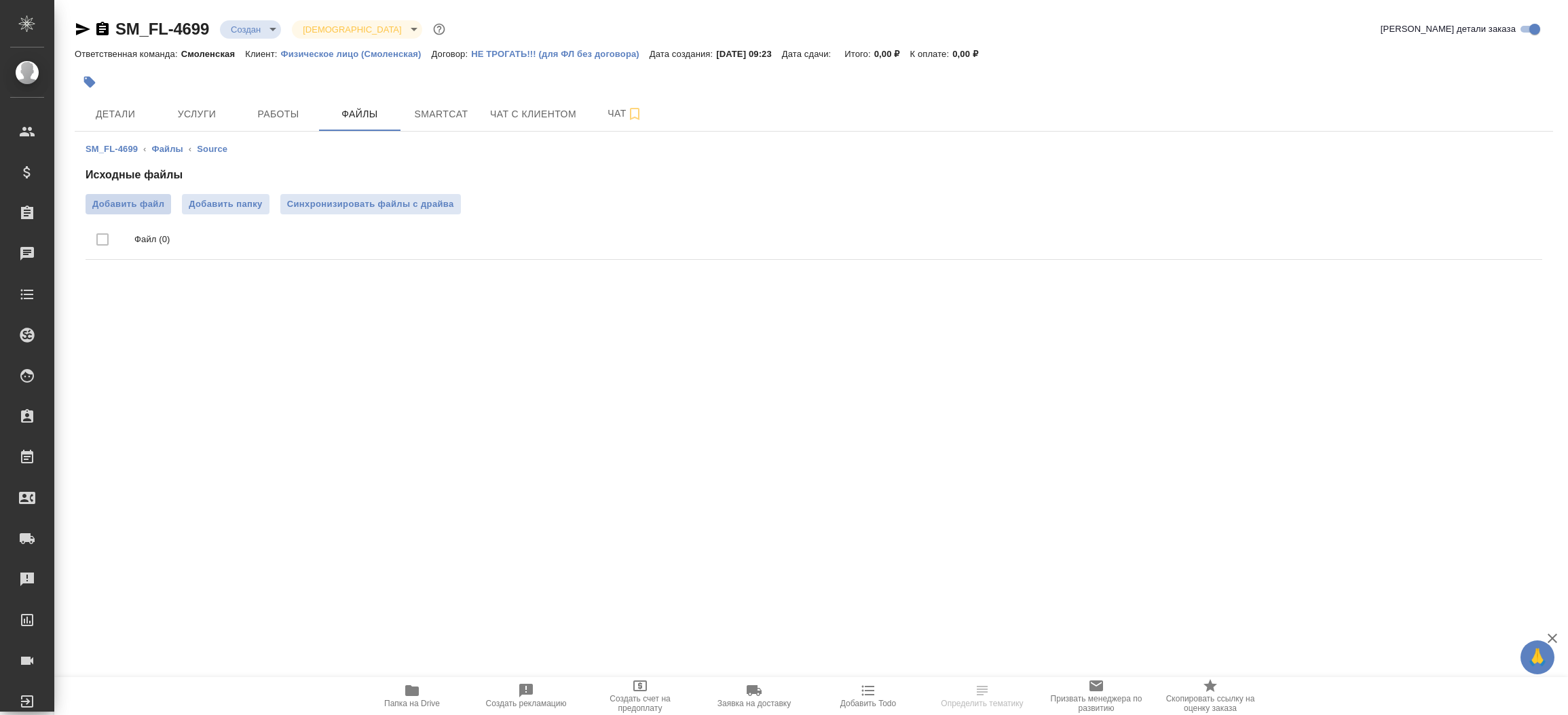
click at [128, 207] on span "Добавить файл" at bounding box center [128, 204] width 72 height 14
click at [0, 0] on input "Добавить файл" at bounding box center [0, 0] width 0 height 0
click at [115, 113] on span "Детали" at bounding box center [115, 114] width 65 height 17
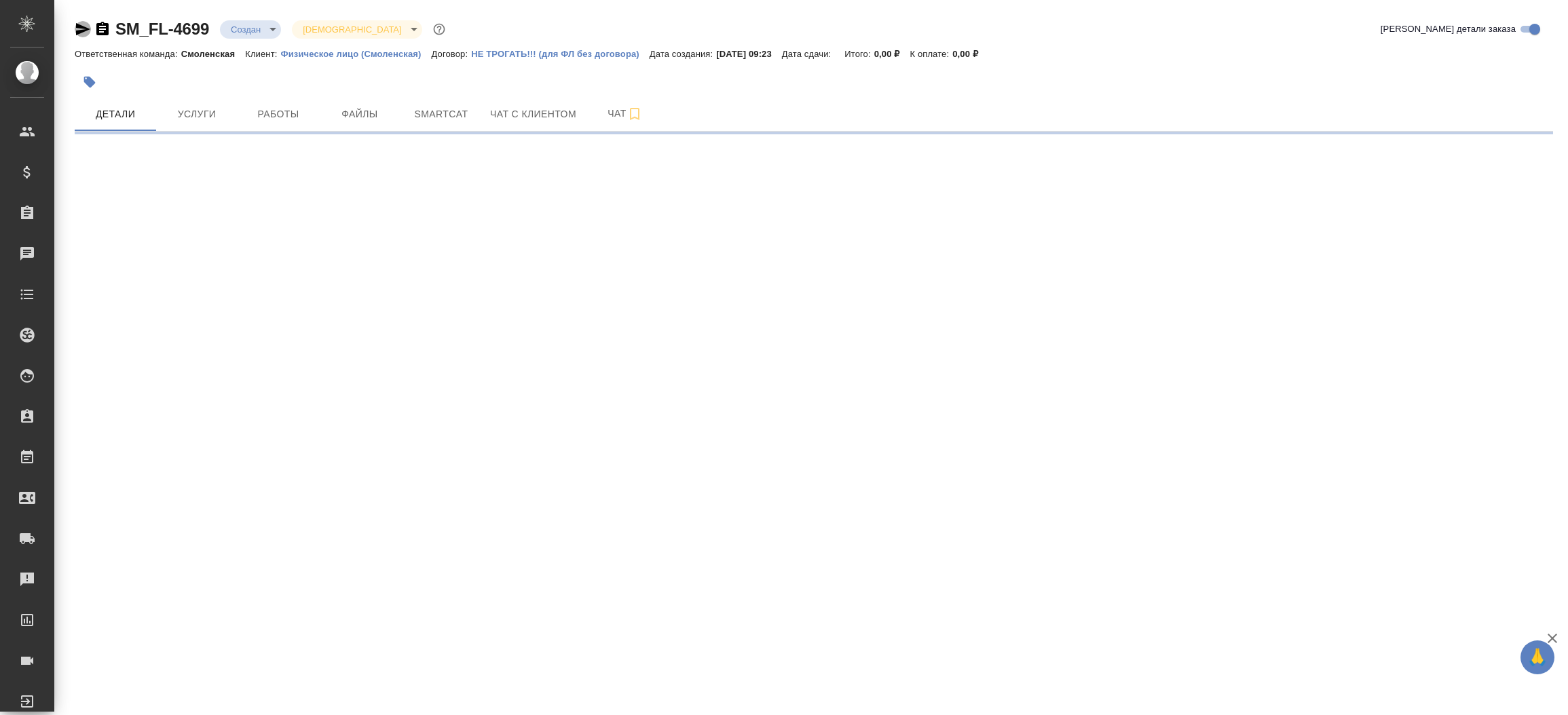
click at [84, 21] on icon "button" at bounding box center [83, 29] width 17 height 17
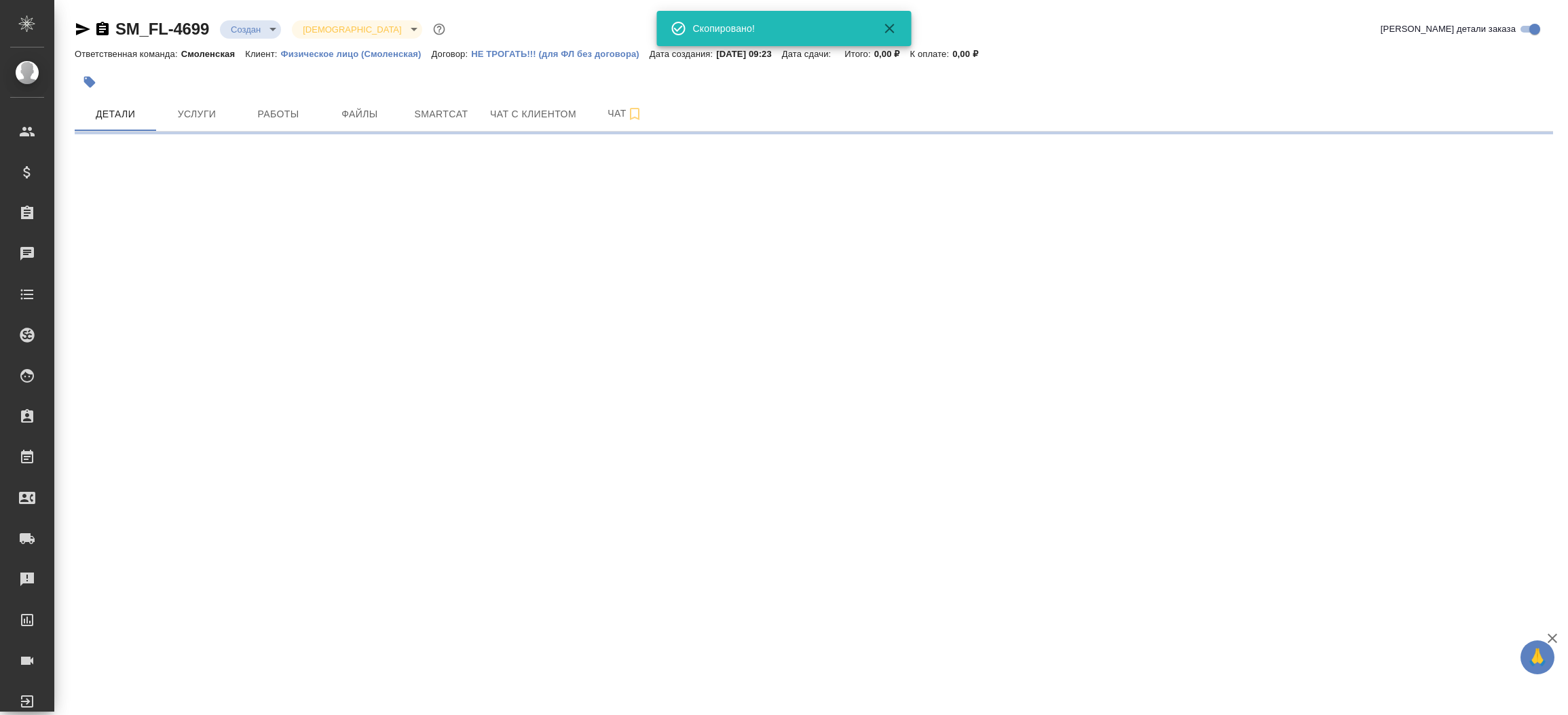
select select "RU"
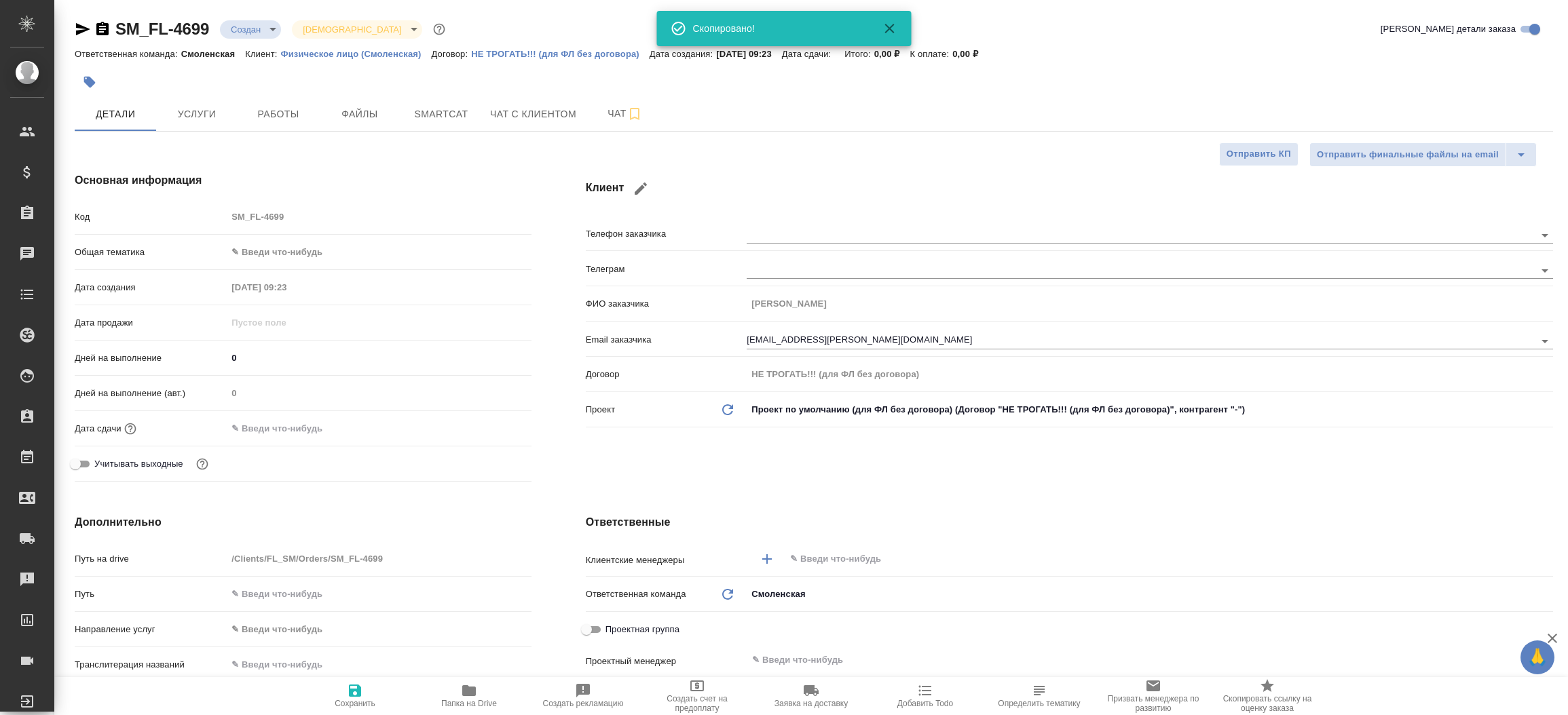
type textarea "x"
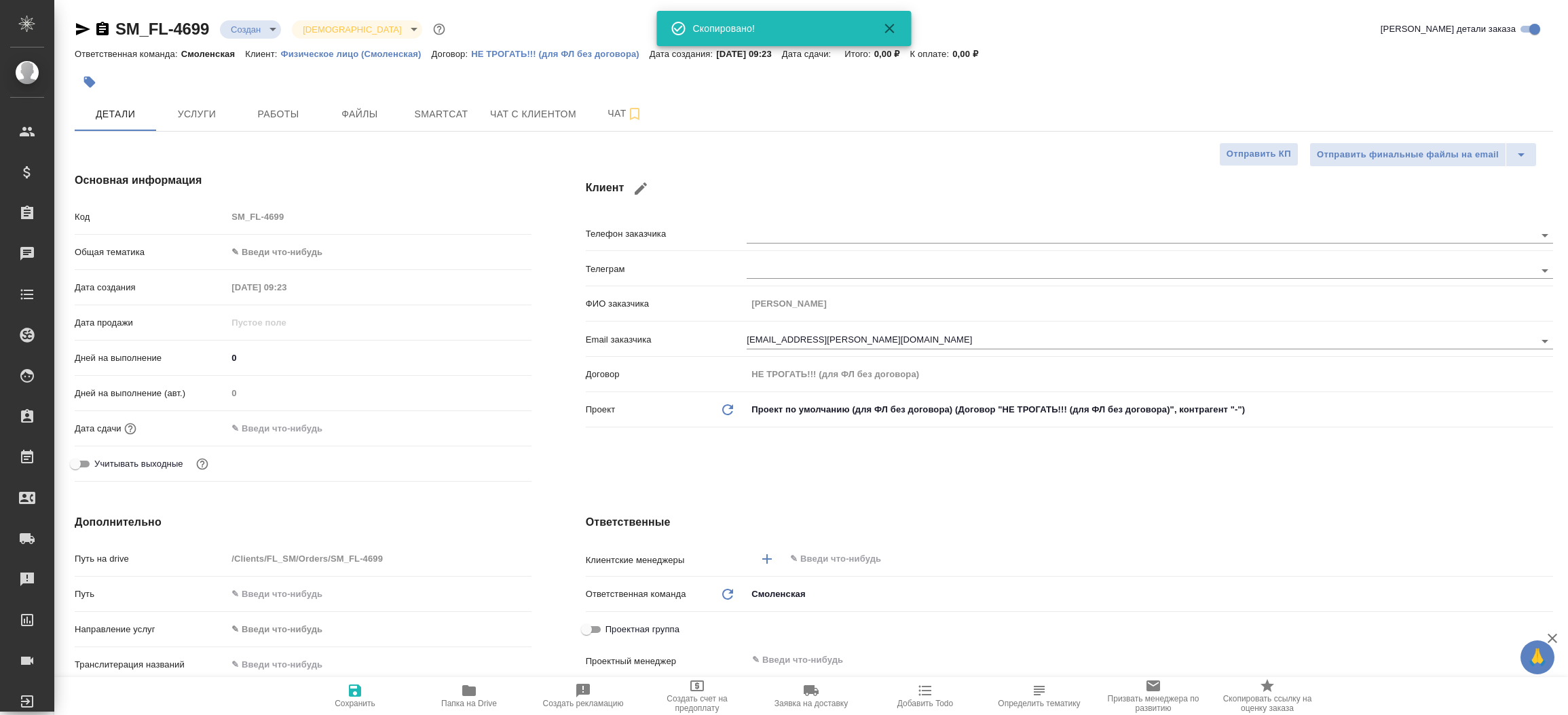
type textarea "x"
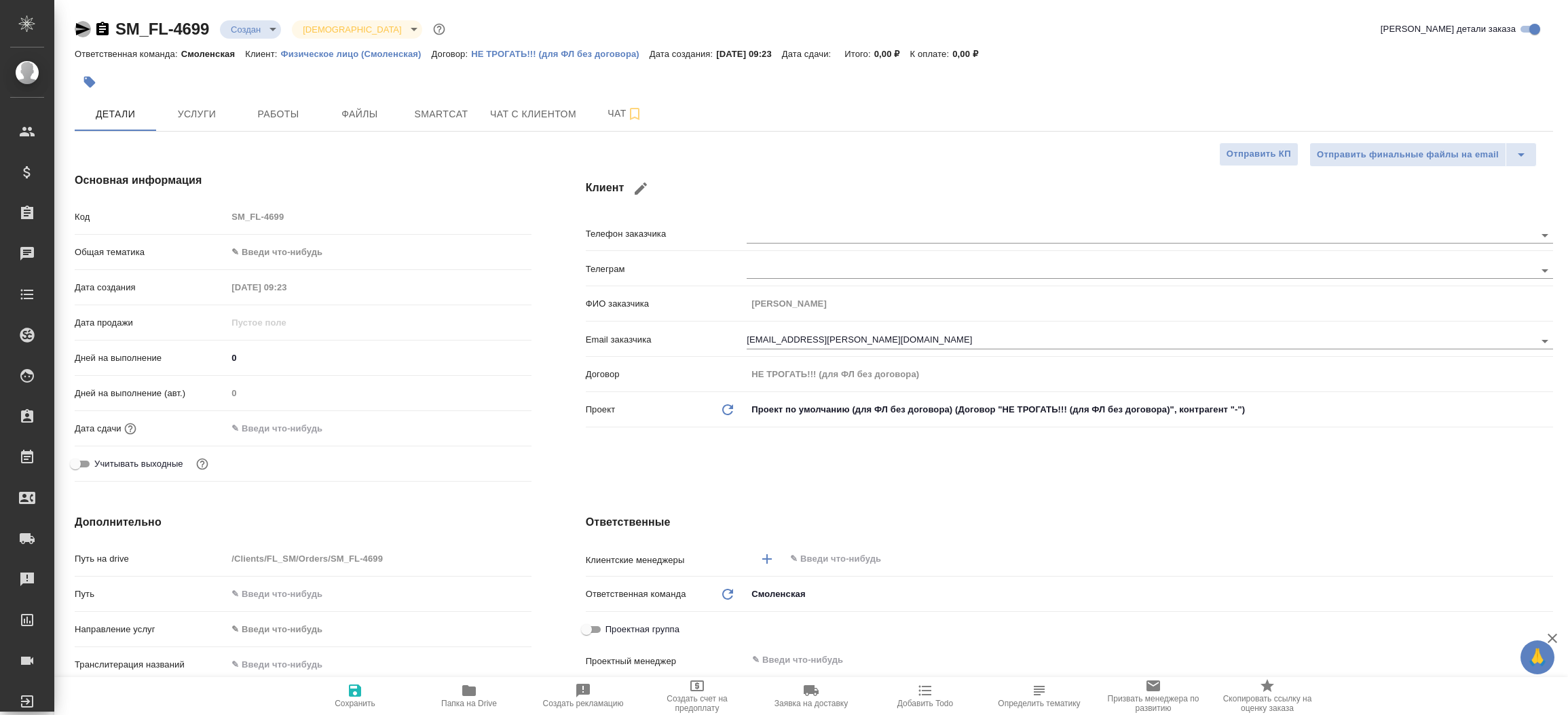
click at [79, 26] on icon "button" at bounding box center [84, 29] width 14 height 12
type textarea "x"
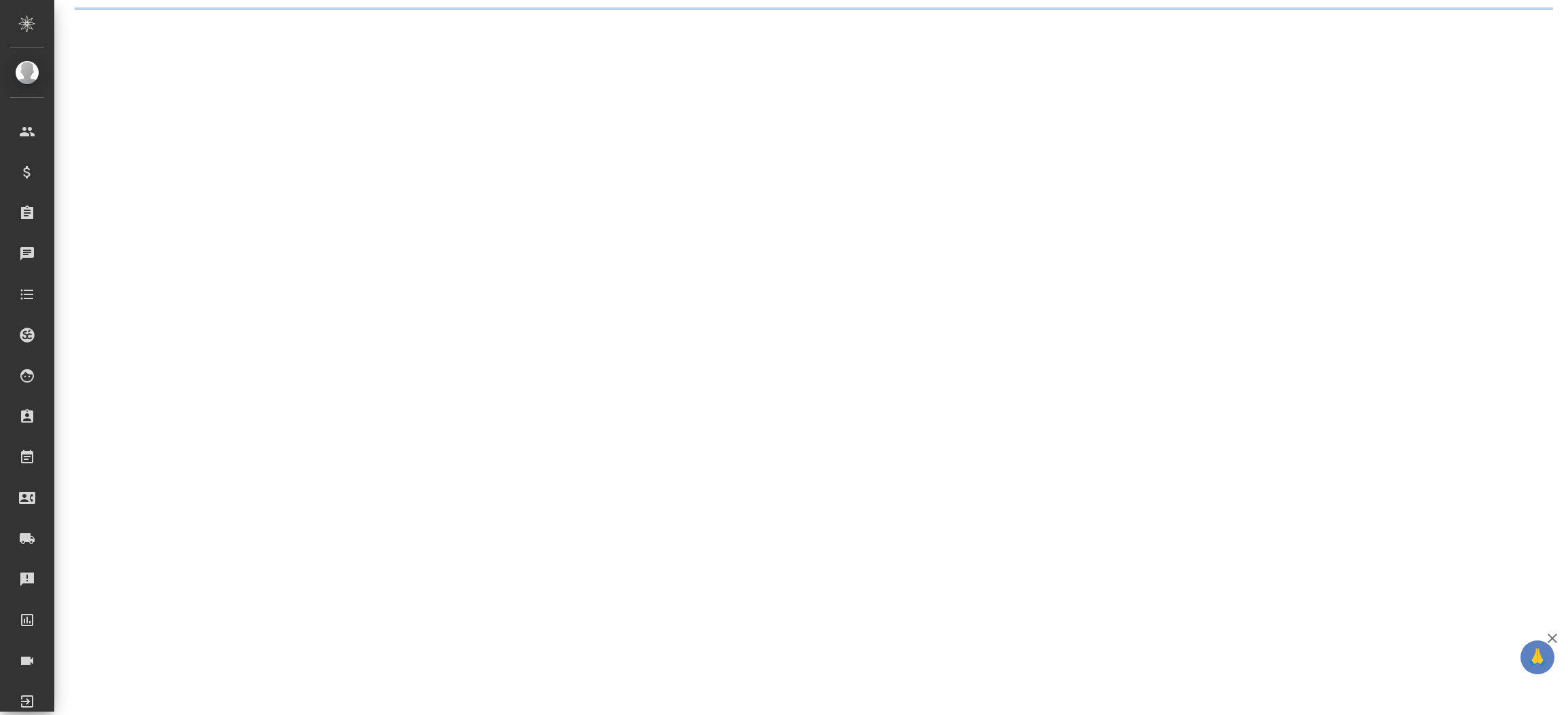
select select "RU"
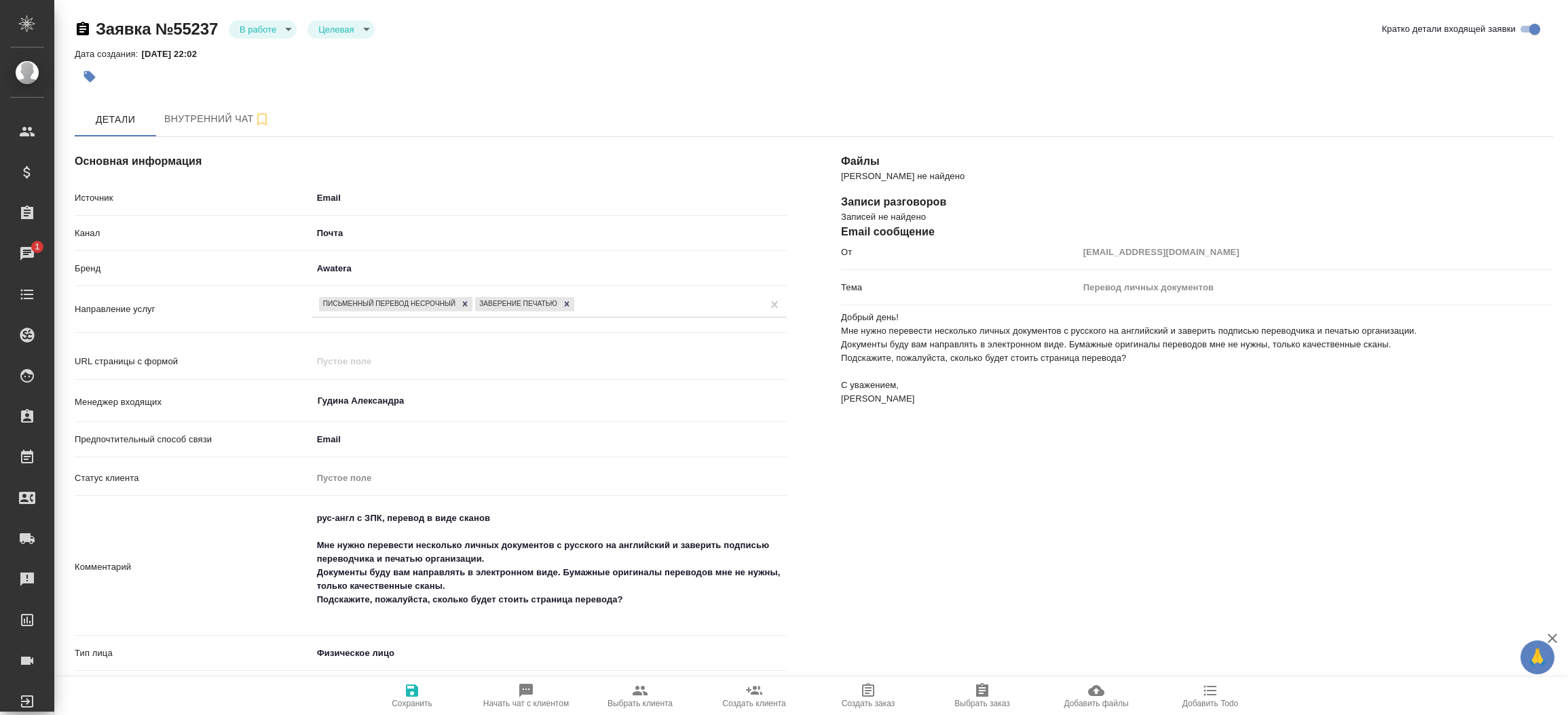
click at [637, 686] on icon "button" at bounding box center [640, 691] width 17 height 17
type textarea "x"
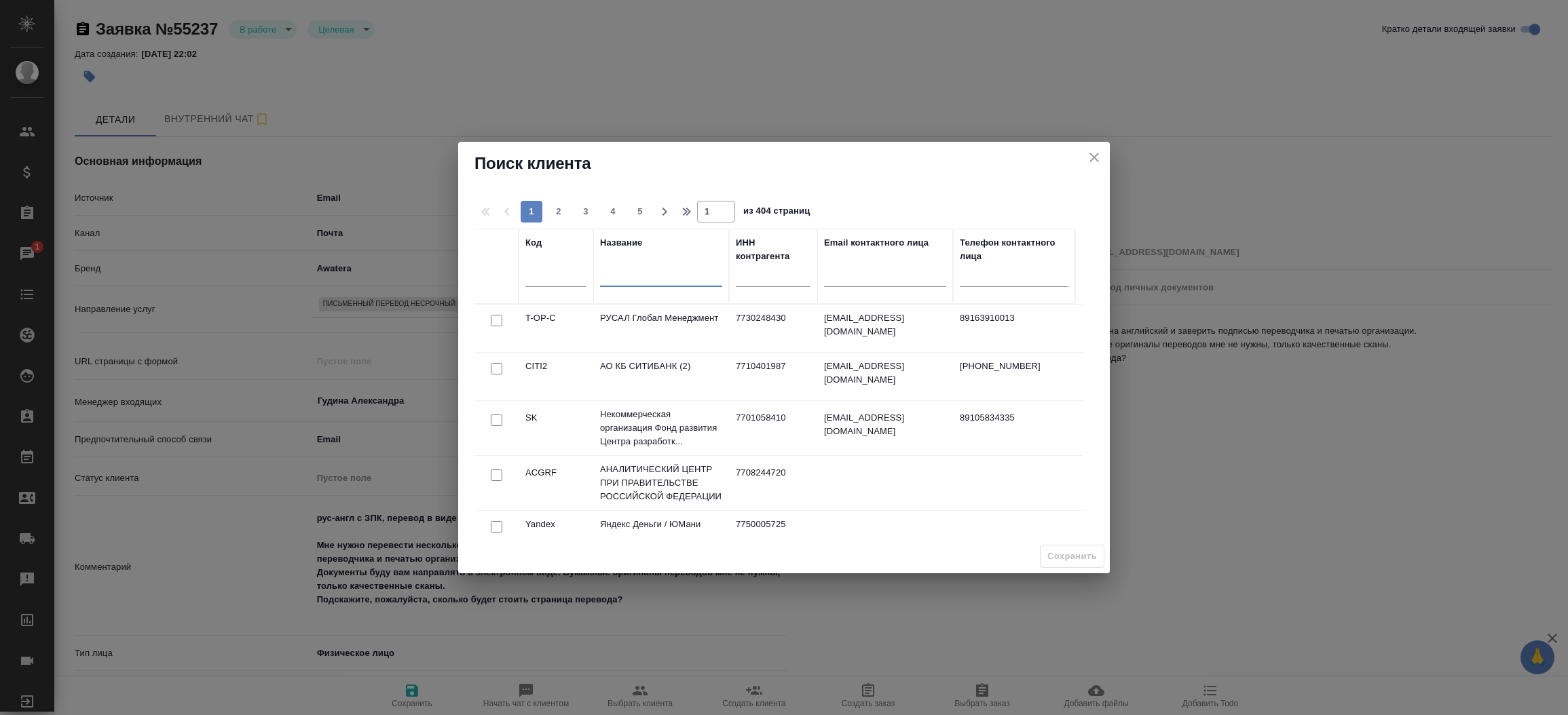
click at [632, 276] on input "text" at bounding box center [661, 279] width 122 height 17
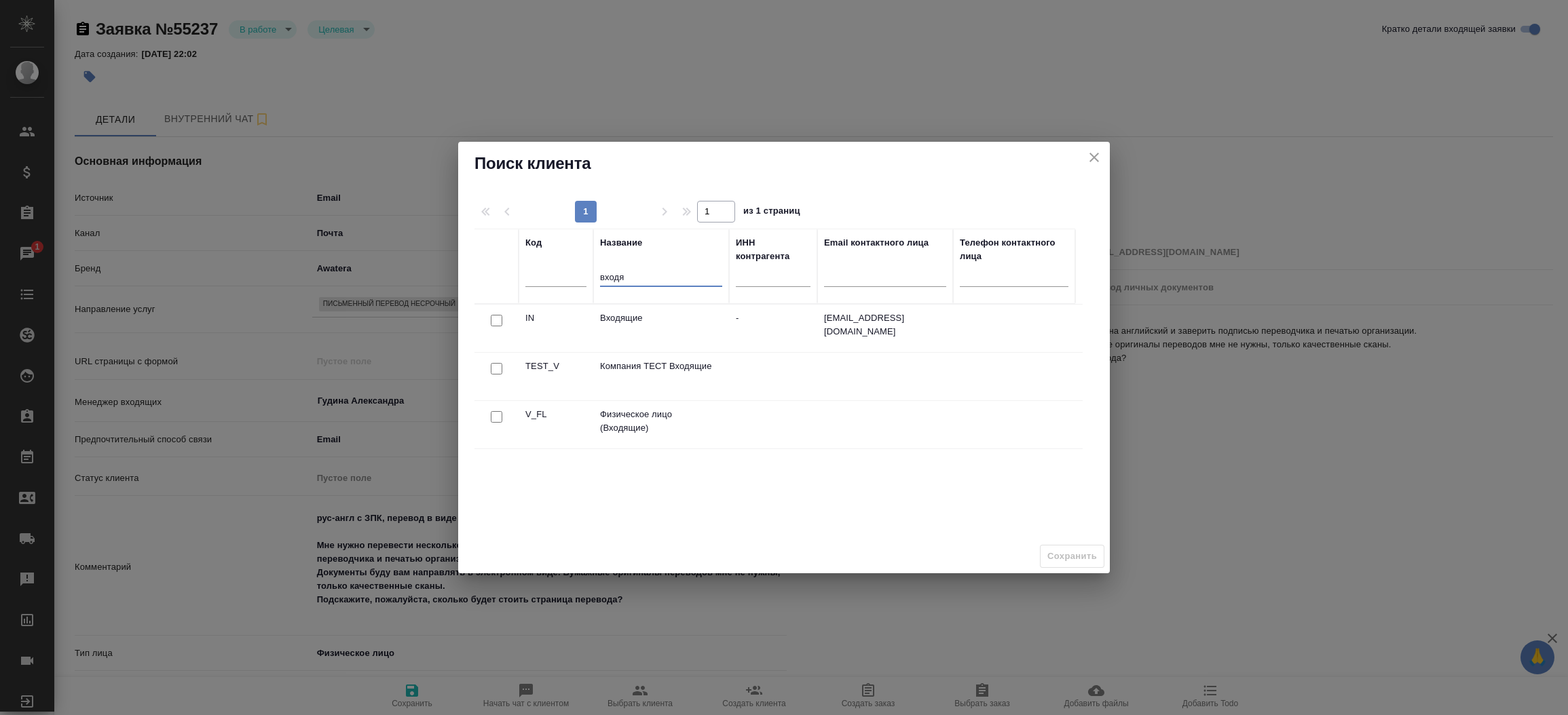
type input "входя"
click at [494, 420] on input "checkbox" at bounding box center [496, 417] width 12 height 12
checkbox input "true"
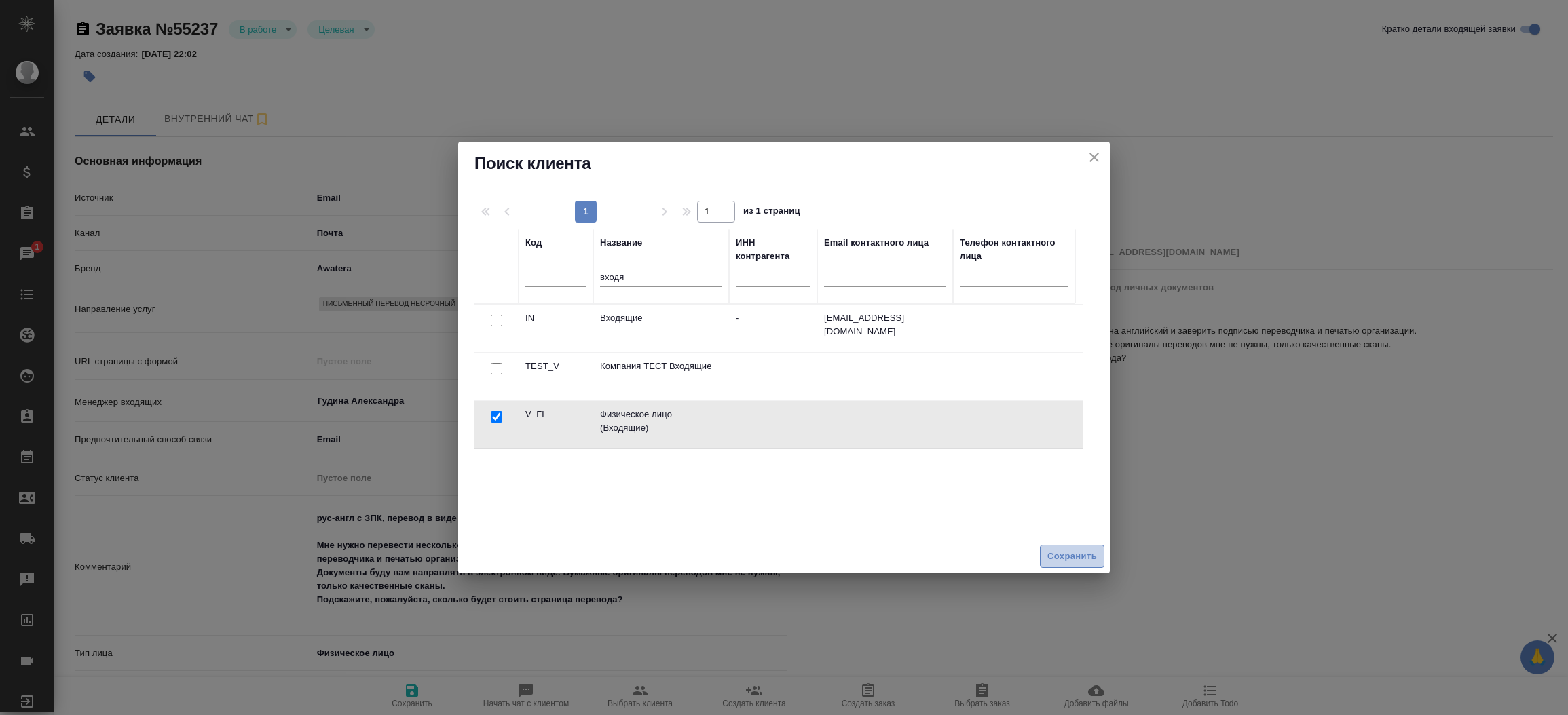
click at [1064, 552] on span "Сохранить" at bounding box center [1072, 557] width 50 height 16
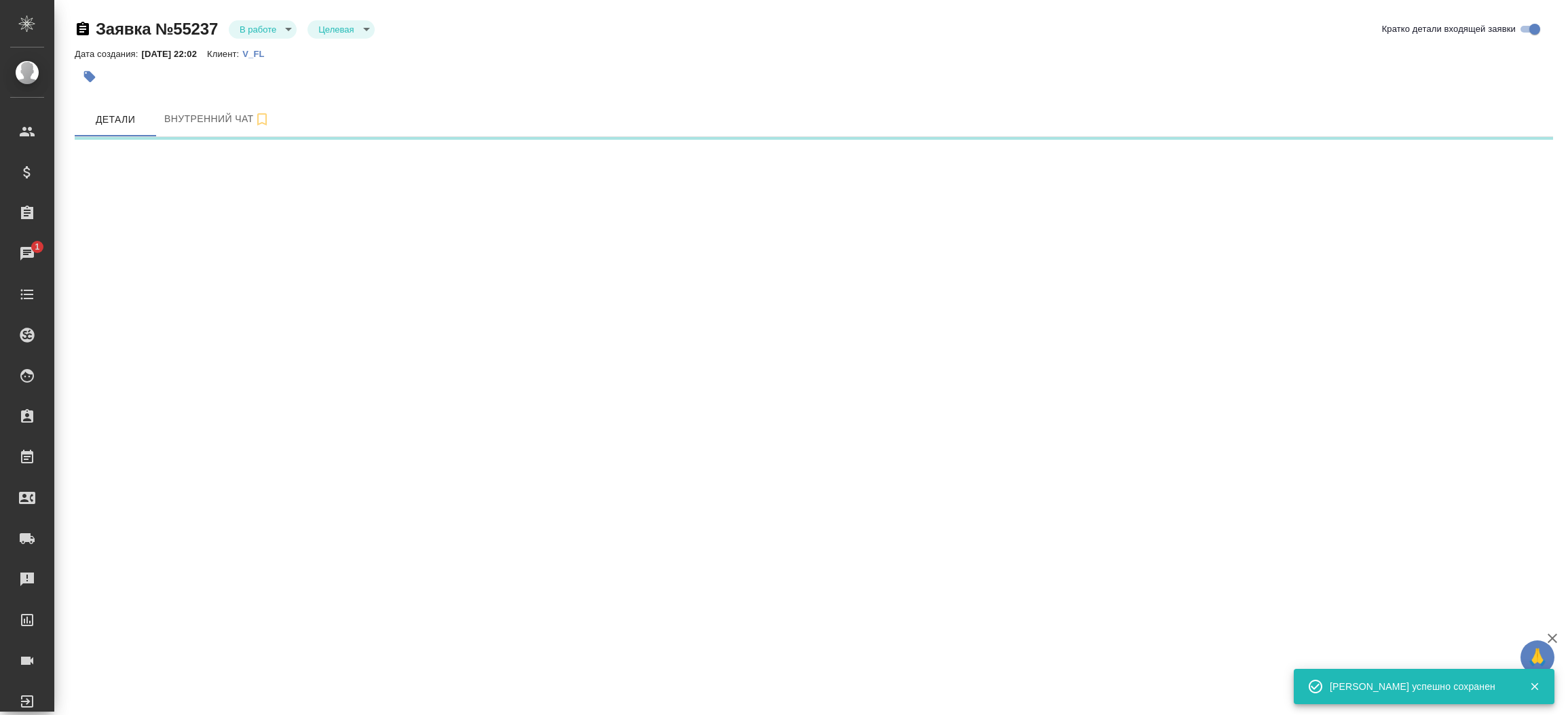
select select "RU"
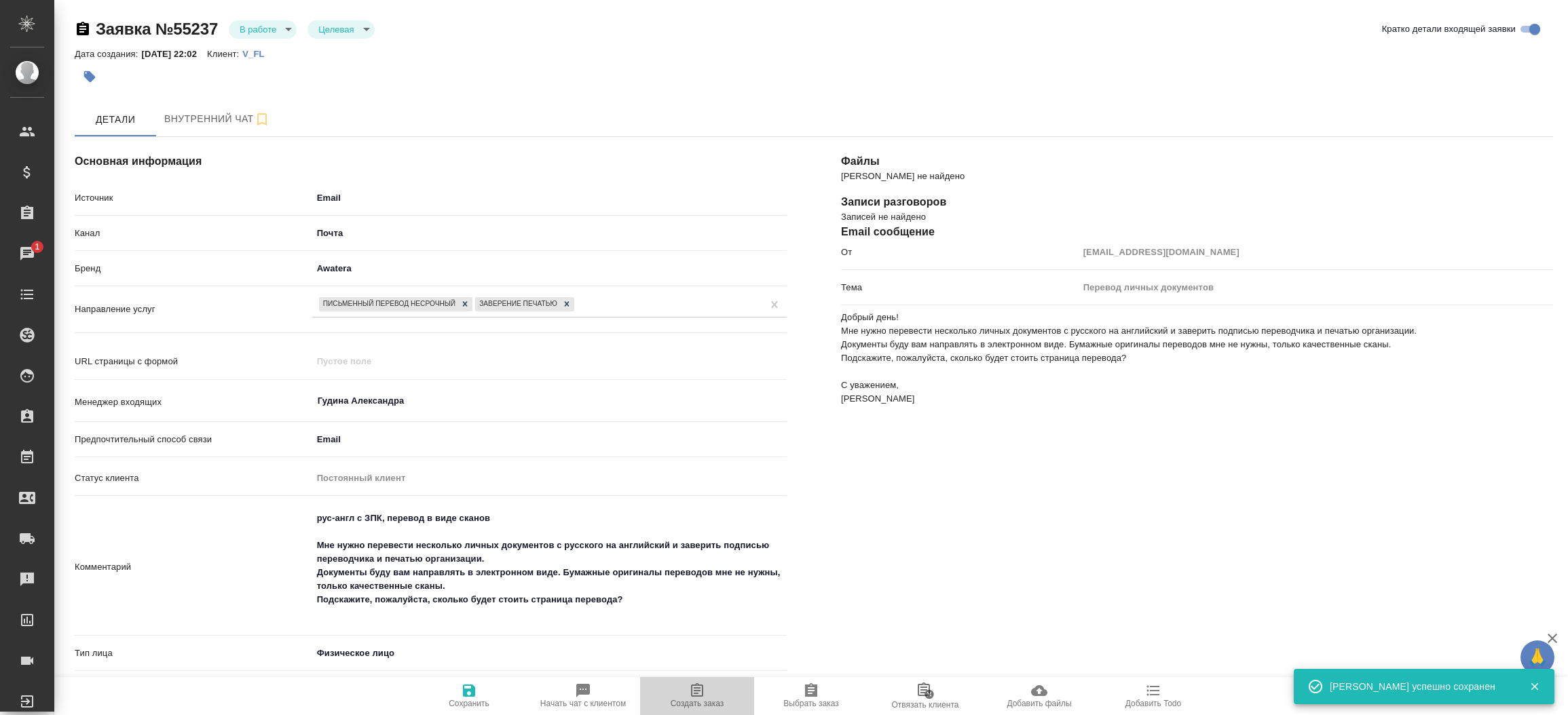
click at [705, 699] on span "Создать заказ" at bounding box center [697, 703] width 53 height 9
type textarea "x"
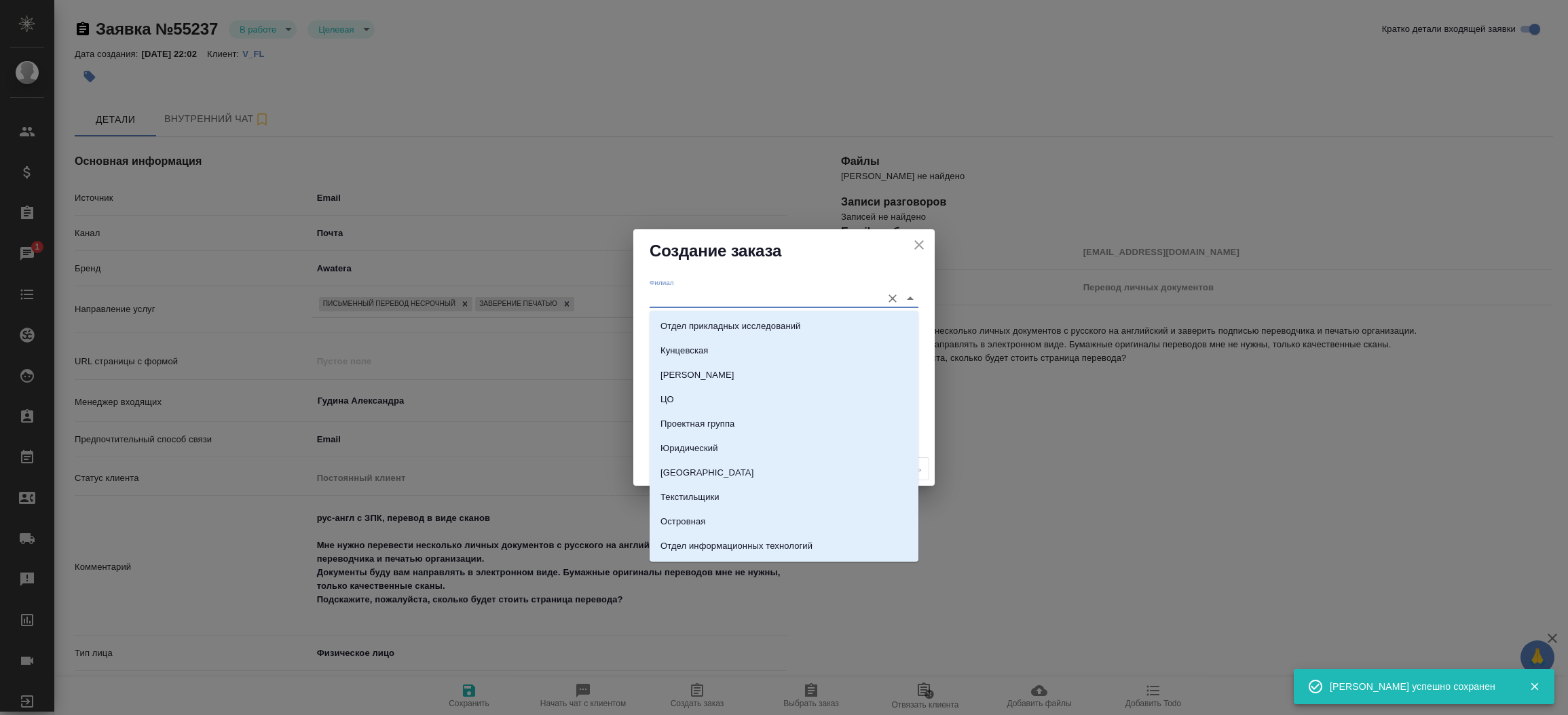
click at [658, 299] on input "Филиал" at bounding box center [762, 298] width 225 height 18
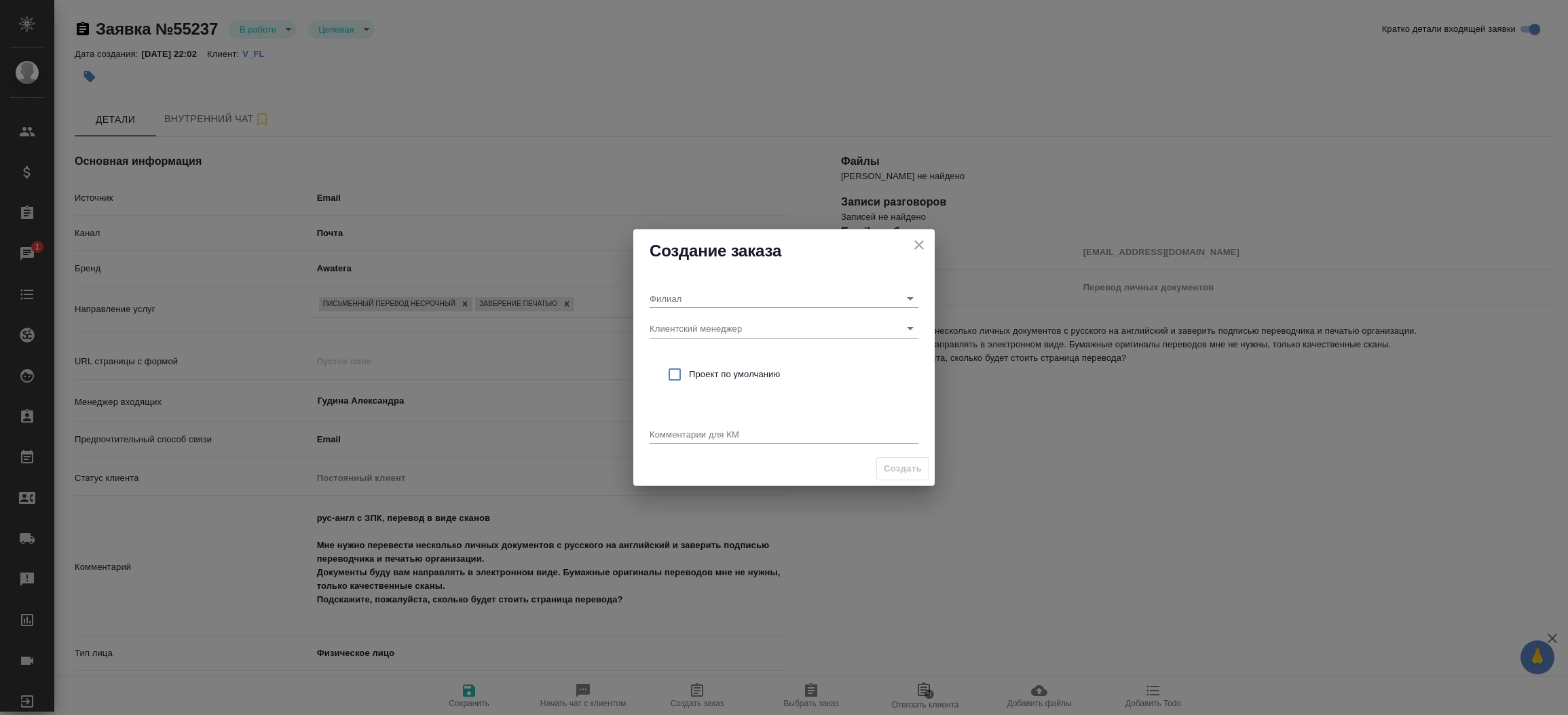
click at [686, 255] on h2 "Создание заказа" at bounding box center [784, 251] width 269 height 22
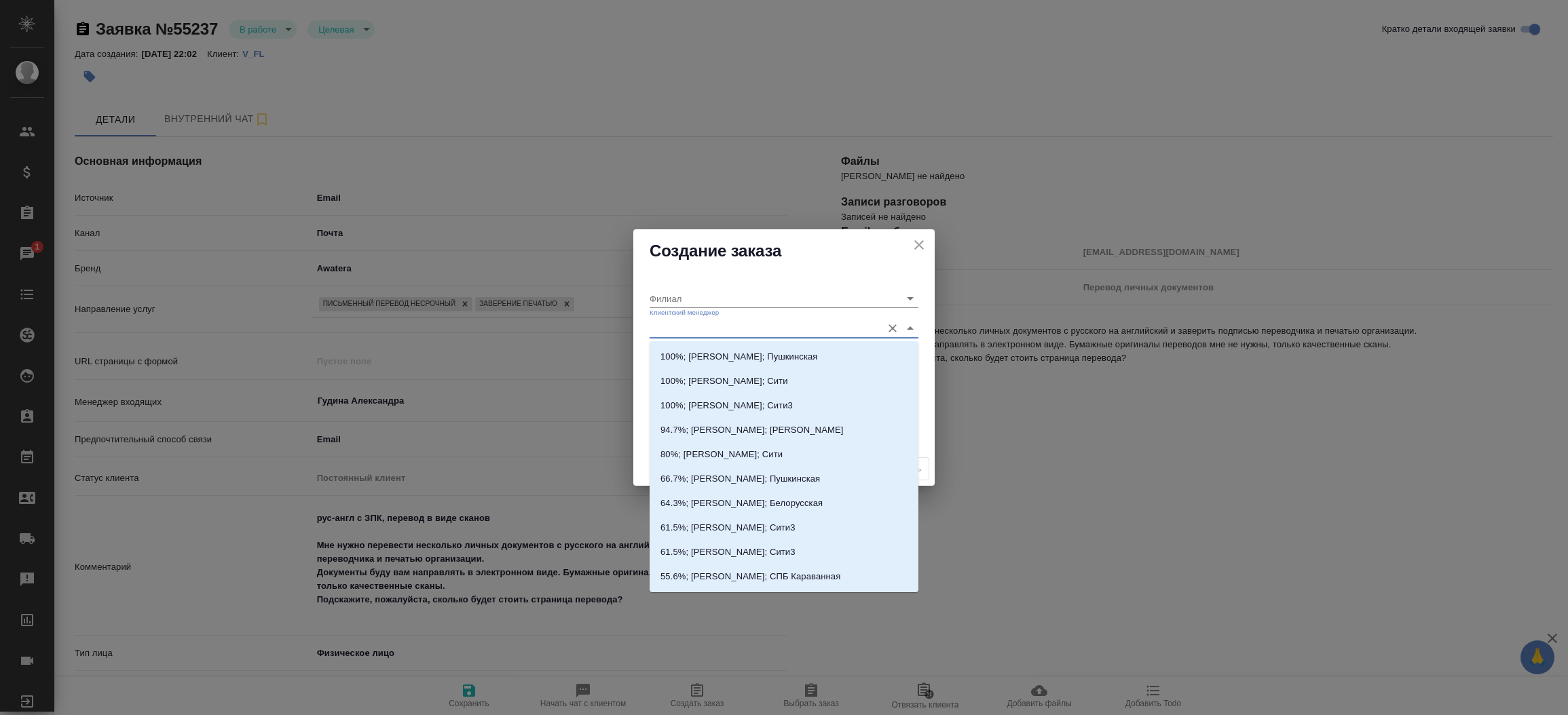
click at [673, 333] on input "Клиентский менеджер" at bounding box center [762, 328] width 225 height 18
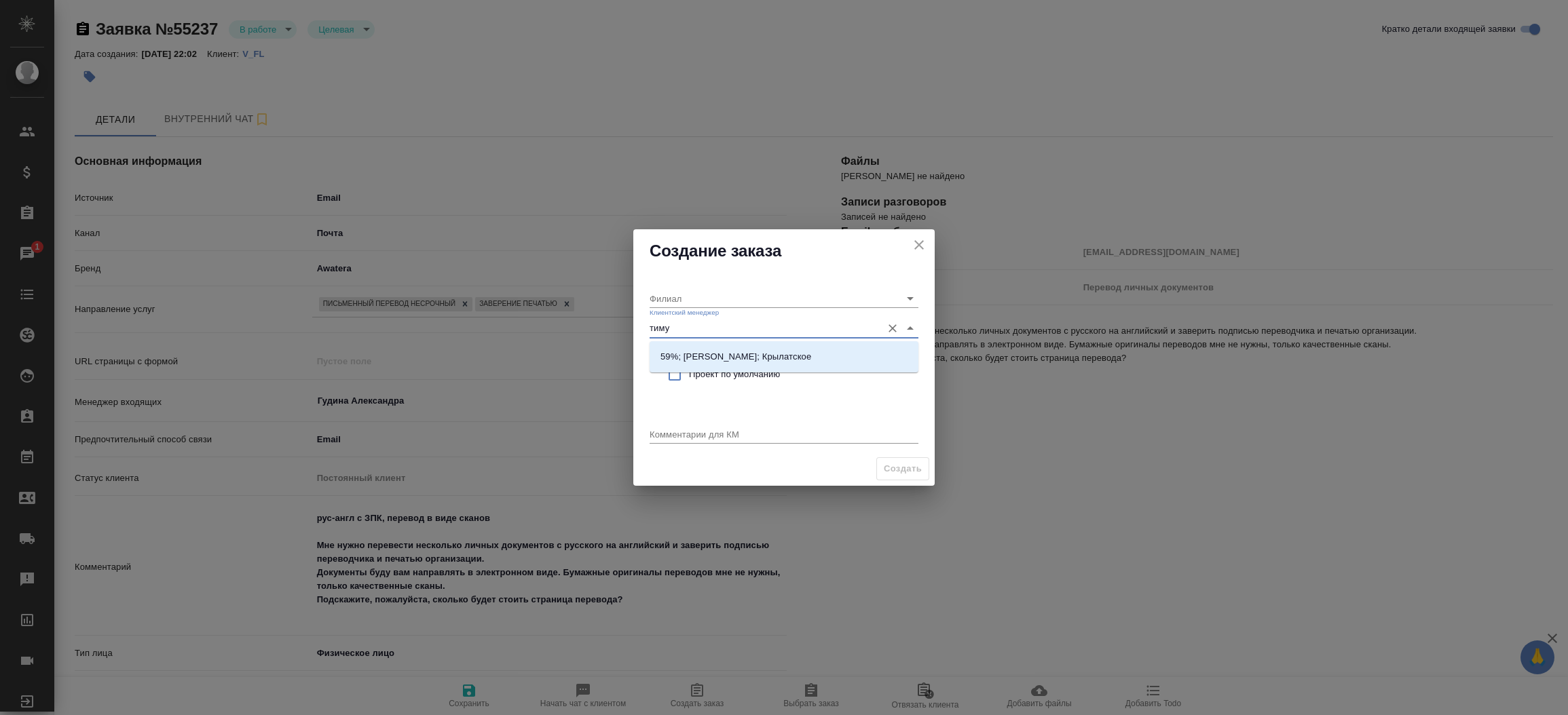
type input "[PERSON_NAME]"
click at [683, 352] on p "59%; Касымов Тимур; Крылатское" at bounding box center [735, 356] width 151 height 14
type input "Крылатское"
type input "59%; Касымов Тимур; Крылатское"
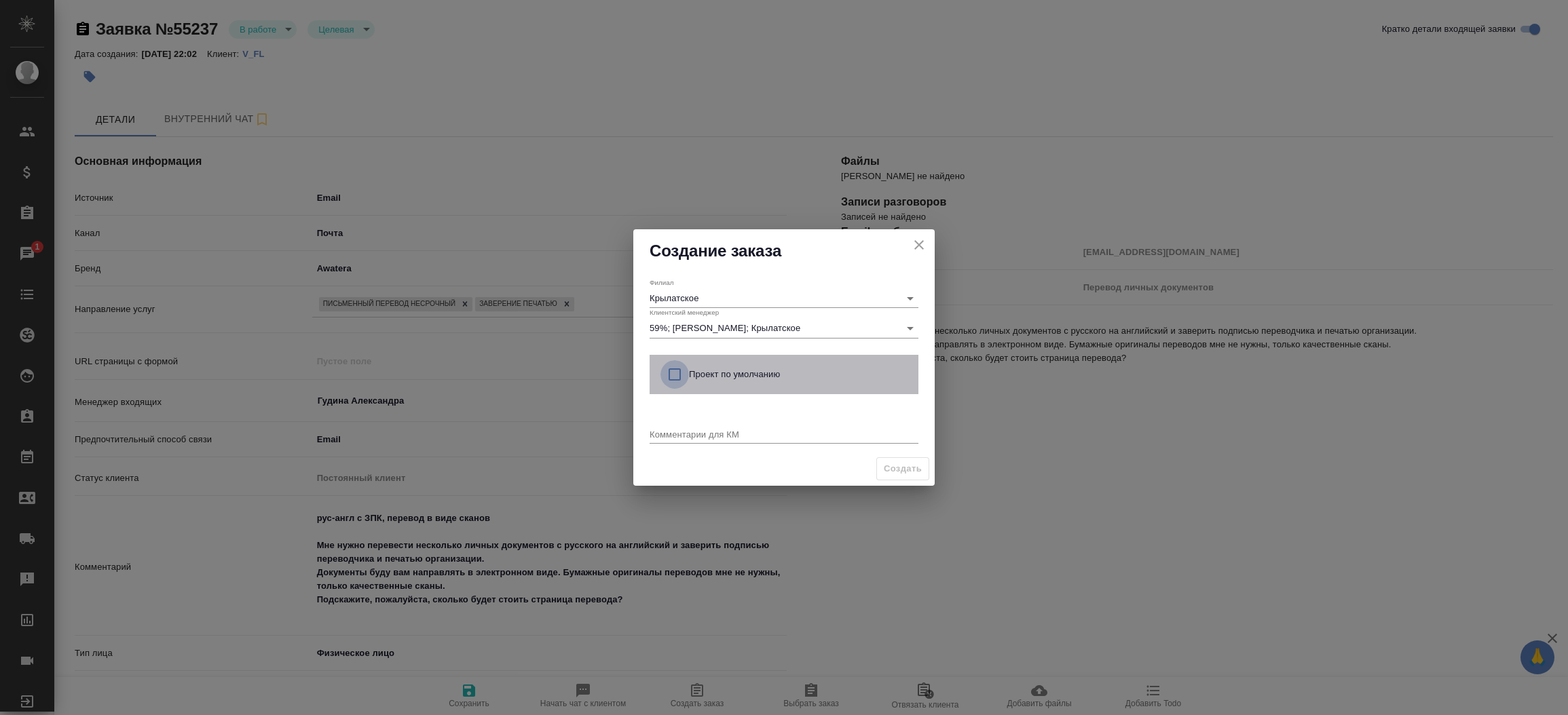
click at [678, 376] on input "checkbox" at bounding box center [675, 375] width 29 height 29
checkbox input "true"
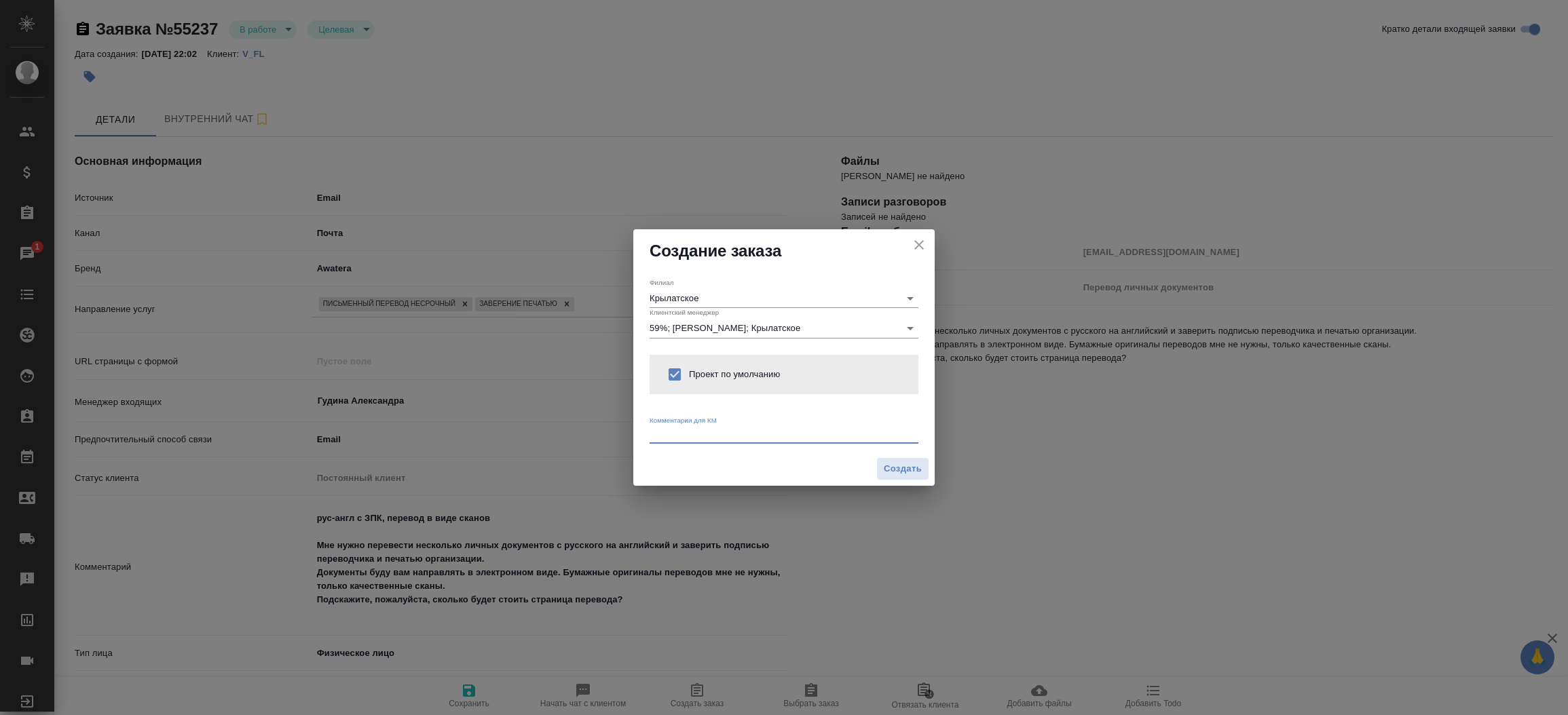
click at [678, 433] on textarea at bounding box center [784, 434] width 269 height 10
type textarea "от КВ:"
type textarea "x"
paste textarea "Добрый день! Мне нужно перевести несколько личных документов с русского на англ…"
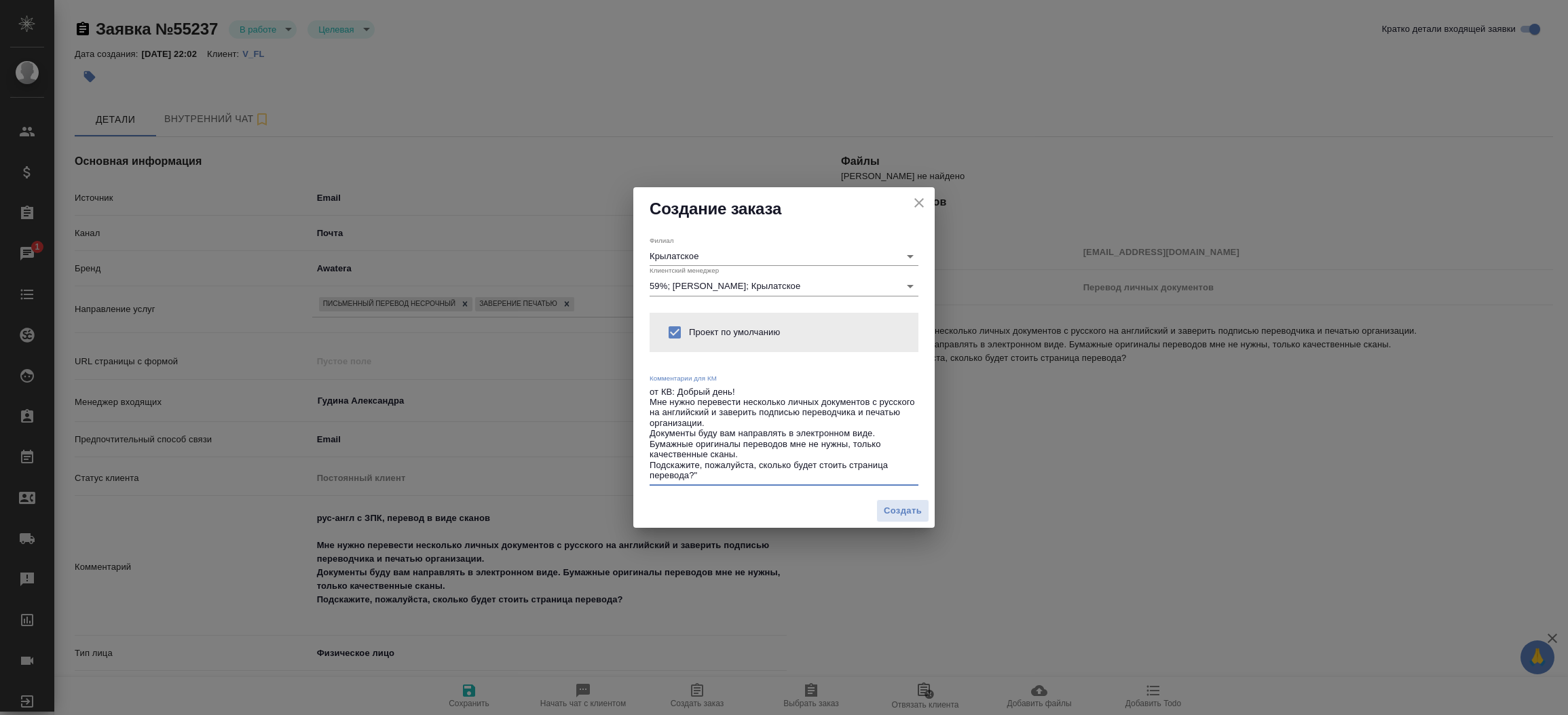
click at [678, 395] on textarea "от КВ: Добрый день! Мне нужно перевести несколько личных документов с русского …" at bounding box center [784, 433] width 269 height 94
click at [707, 479] on textarea "от КВ: "Добрый день! Мне нужно перевести несколько личных документов с русского…" at bounding box center [784, 433] width 269 height 94
type textarea "от КВ: "Добрый день! Мне нужно перевести несколько личных документов с русского…"
click at [899, 503] on span "Создать" at bounding box center [902, 511] width 38 height 16
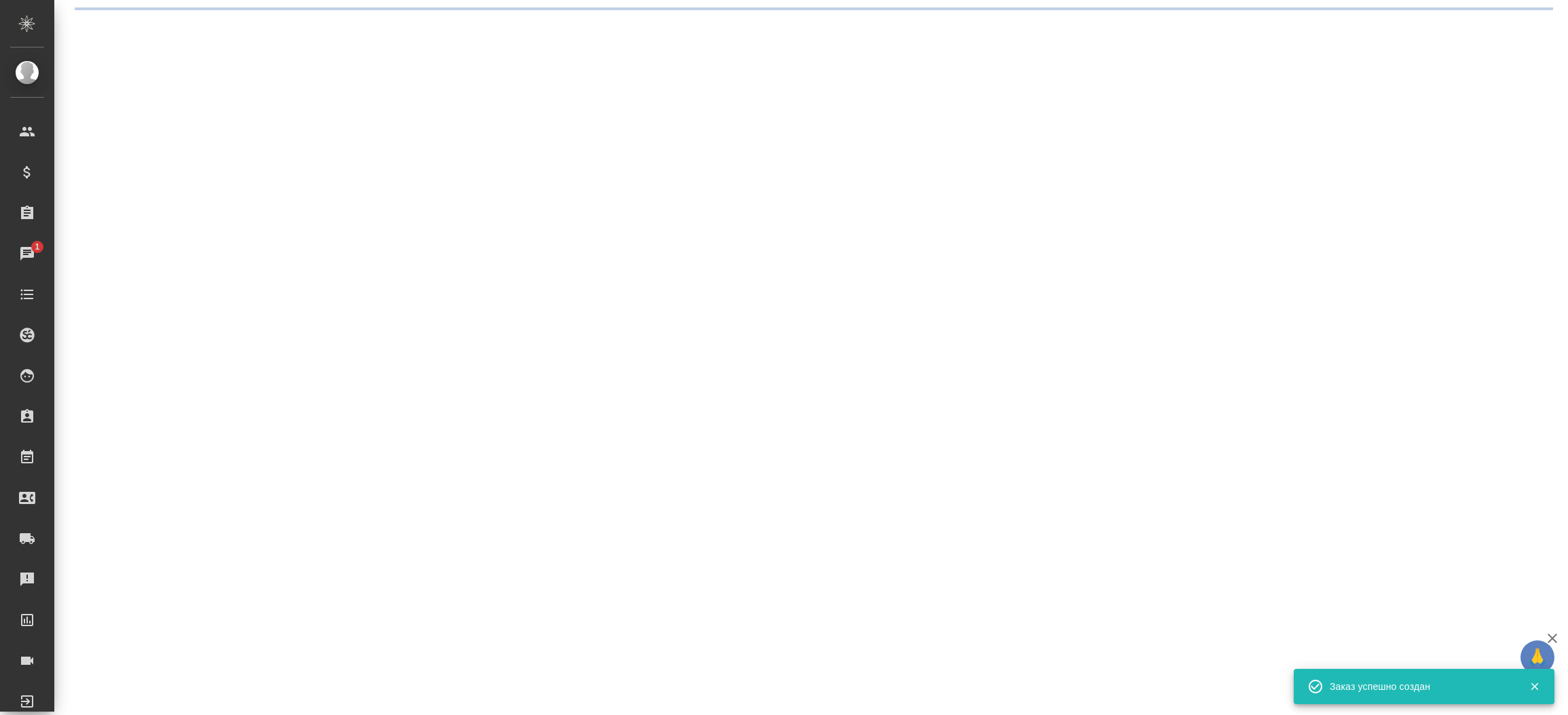
select select "RU"
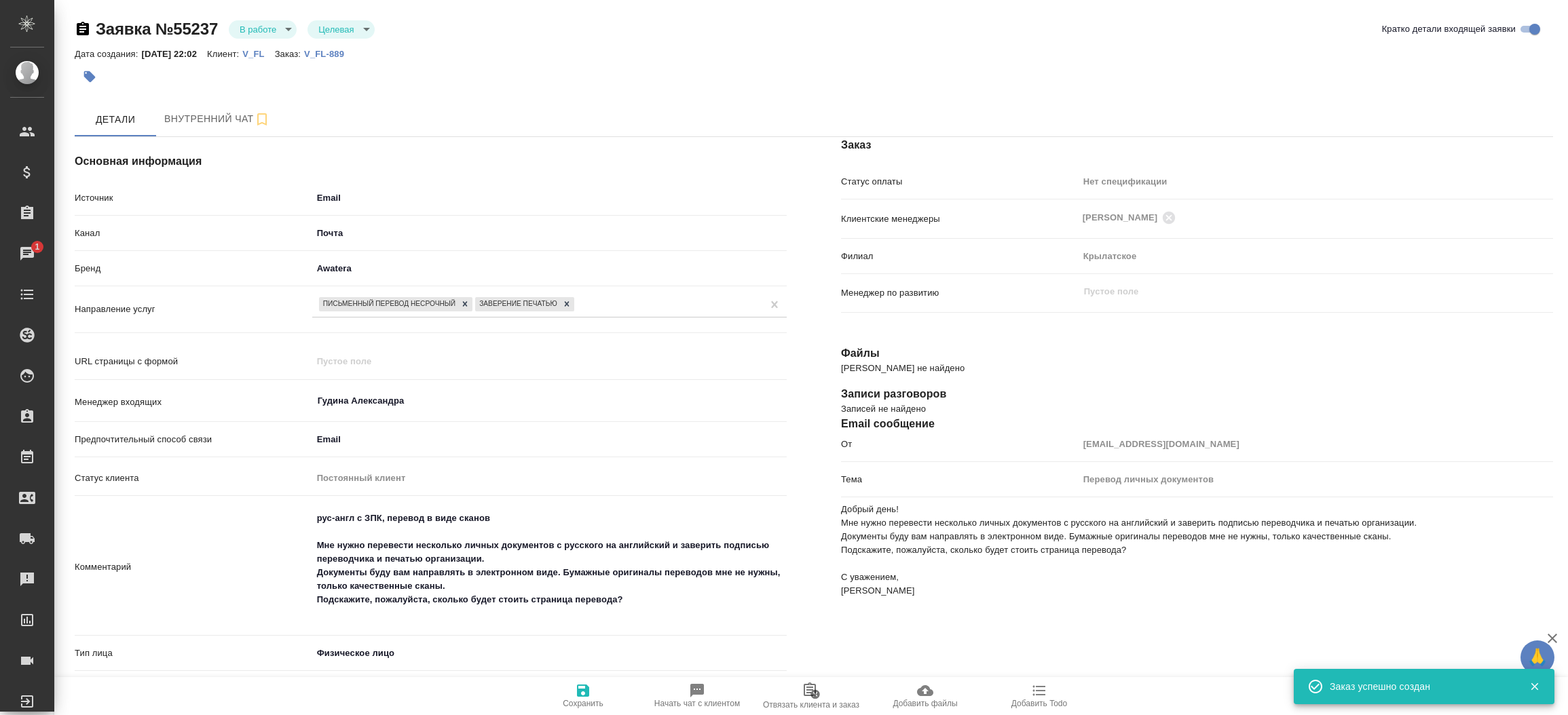
type textarea "x"
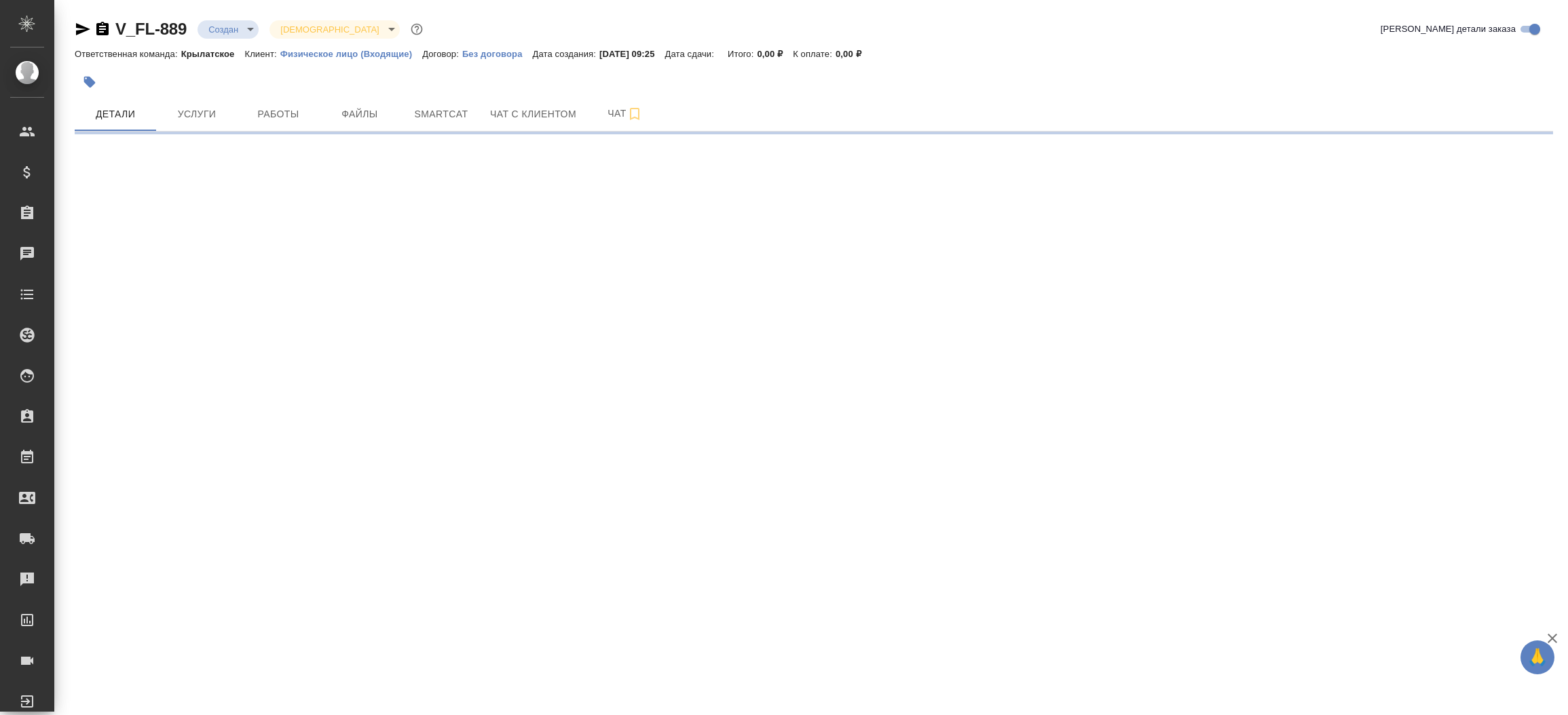
select select "RU"
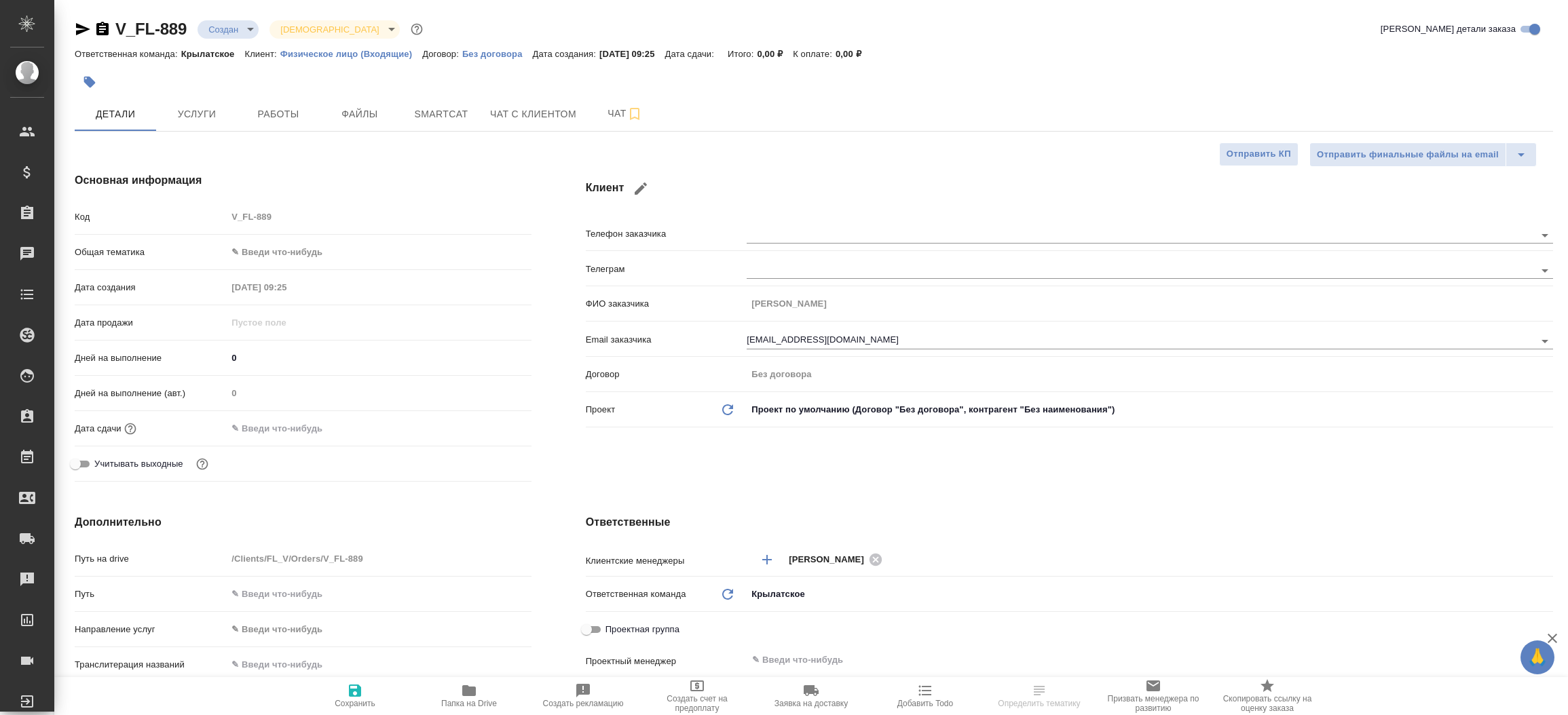
type textarea "x"
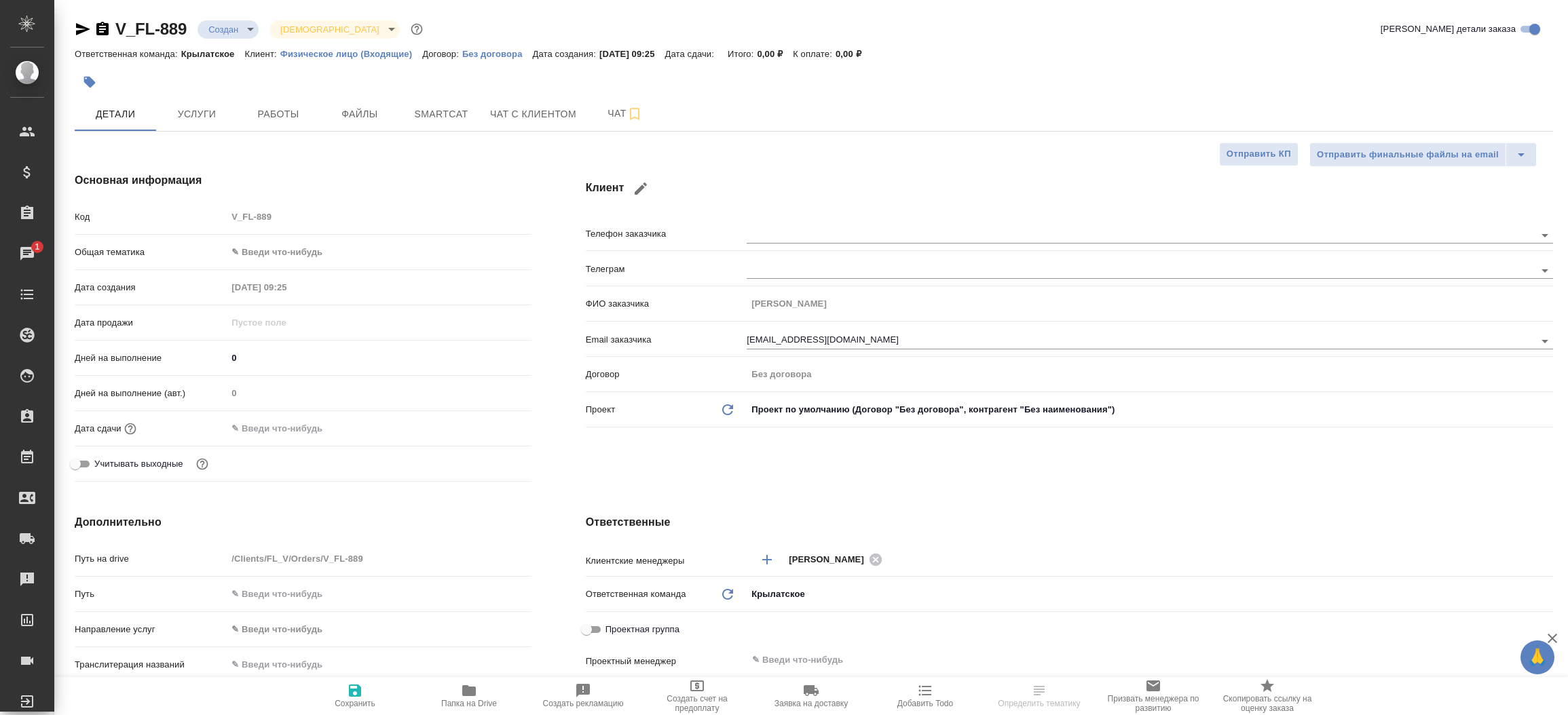
type textarea "x"
click at [370, 114] on span "Файлы" at bounding box center [359, 114] width 65 height 17
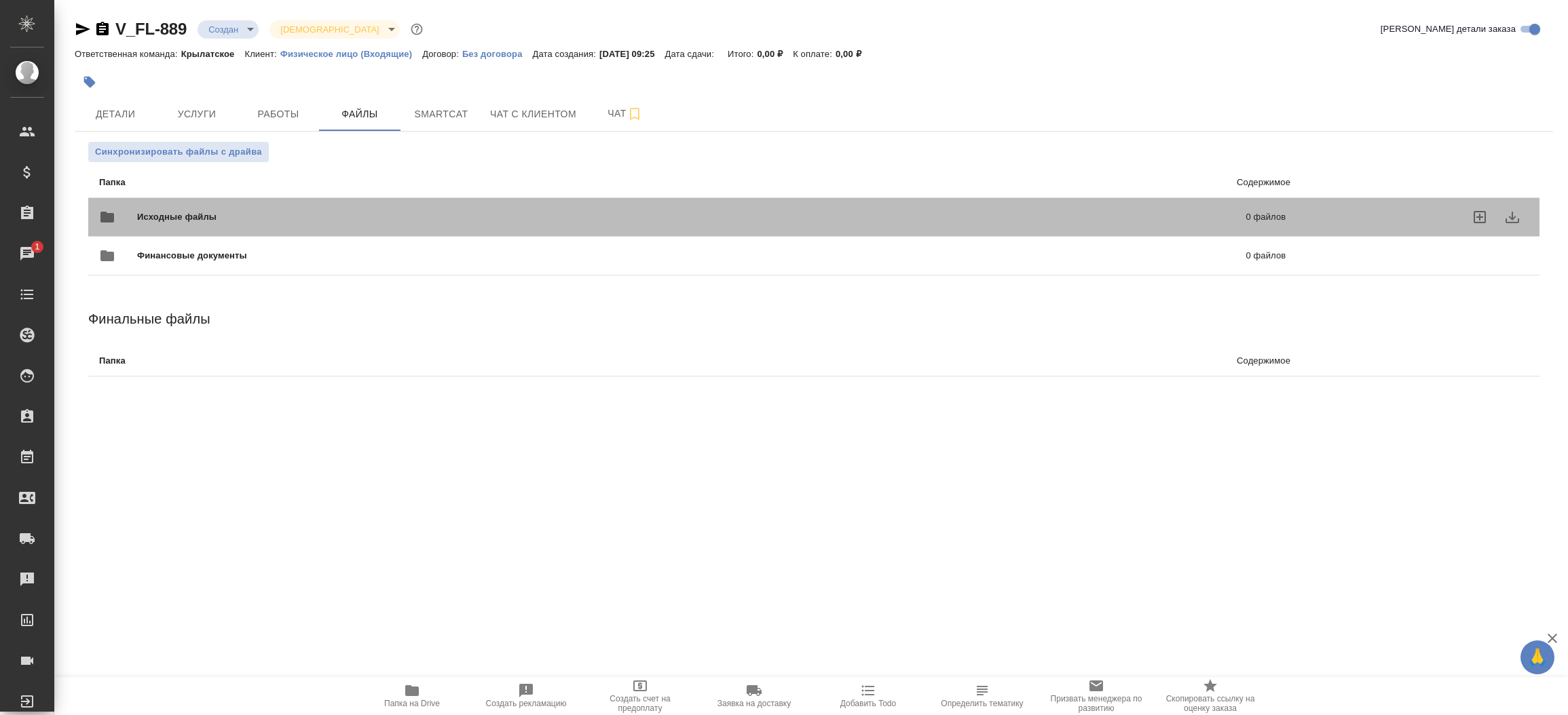
click at [241, 203] on div "Исходные файлы 0 файлов" at bounding box center [693, 217] width 1187 height 32
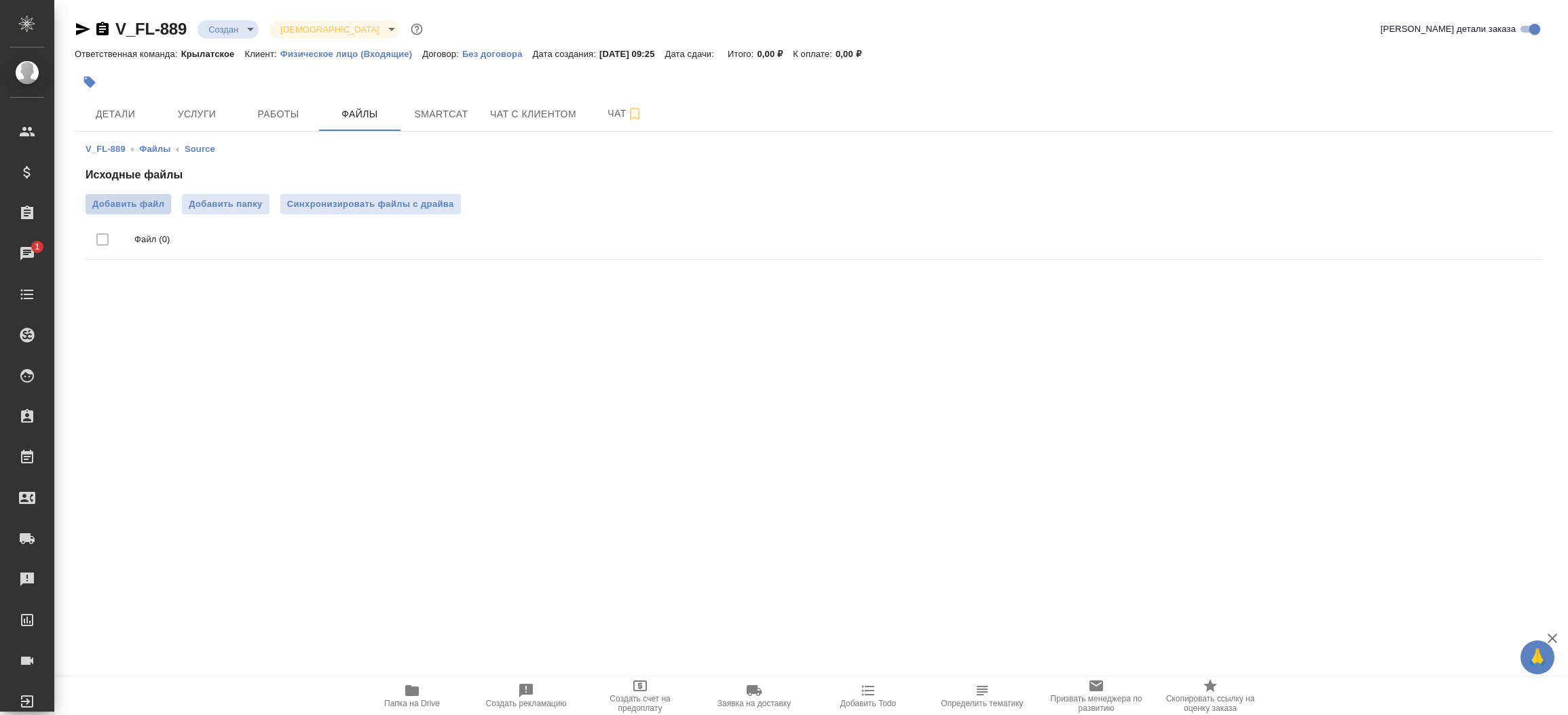
click at [133, 204] on span "Добавить файл" at bounding box center [128, 204] width 72 height 14
click at [0, 0] on input "Добавить файл" at bounding box center [0, 0] width 0 height 0
click at [107, 107] on span "Детали" at bounding box center [115, 114] width 65 height 17
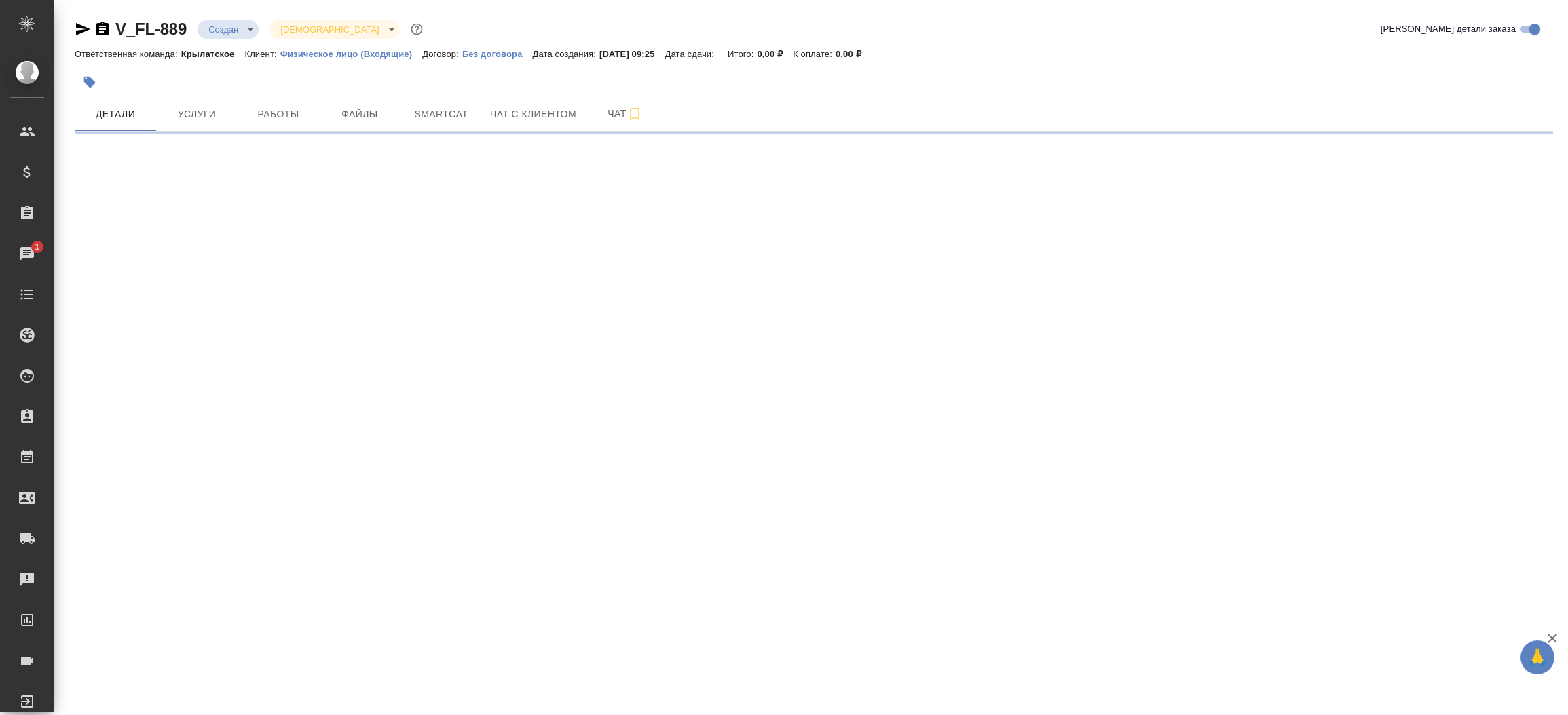
select select "RU"
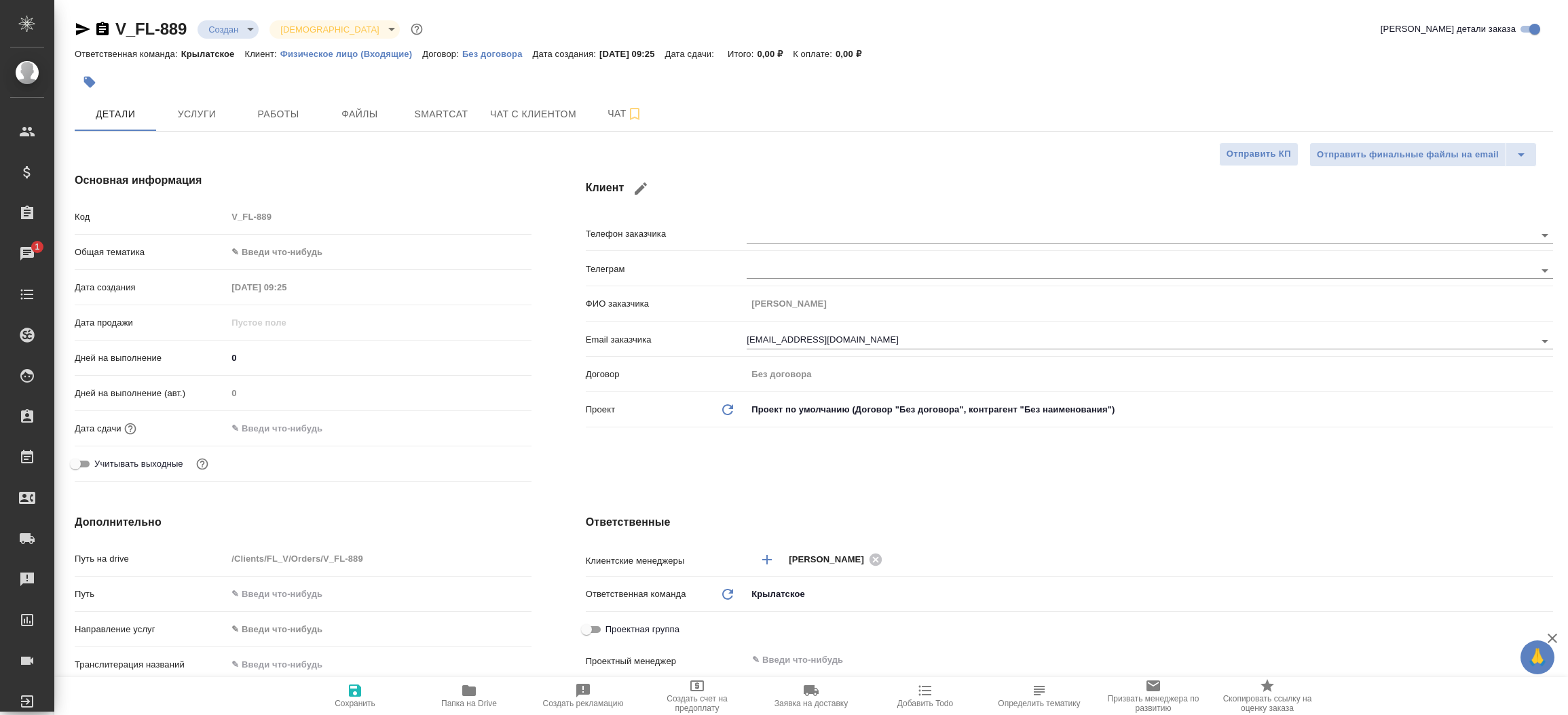
type textarea "x"
click at [81, 32] on icon "button" at bounding box center [84, 29] width 14 height 12
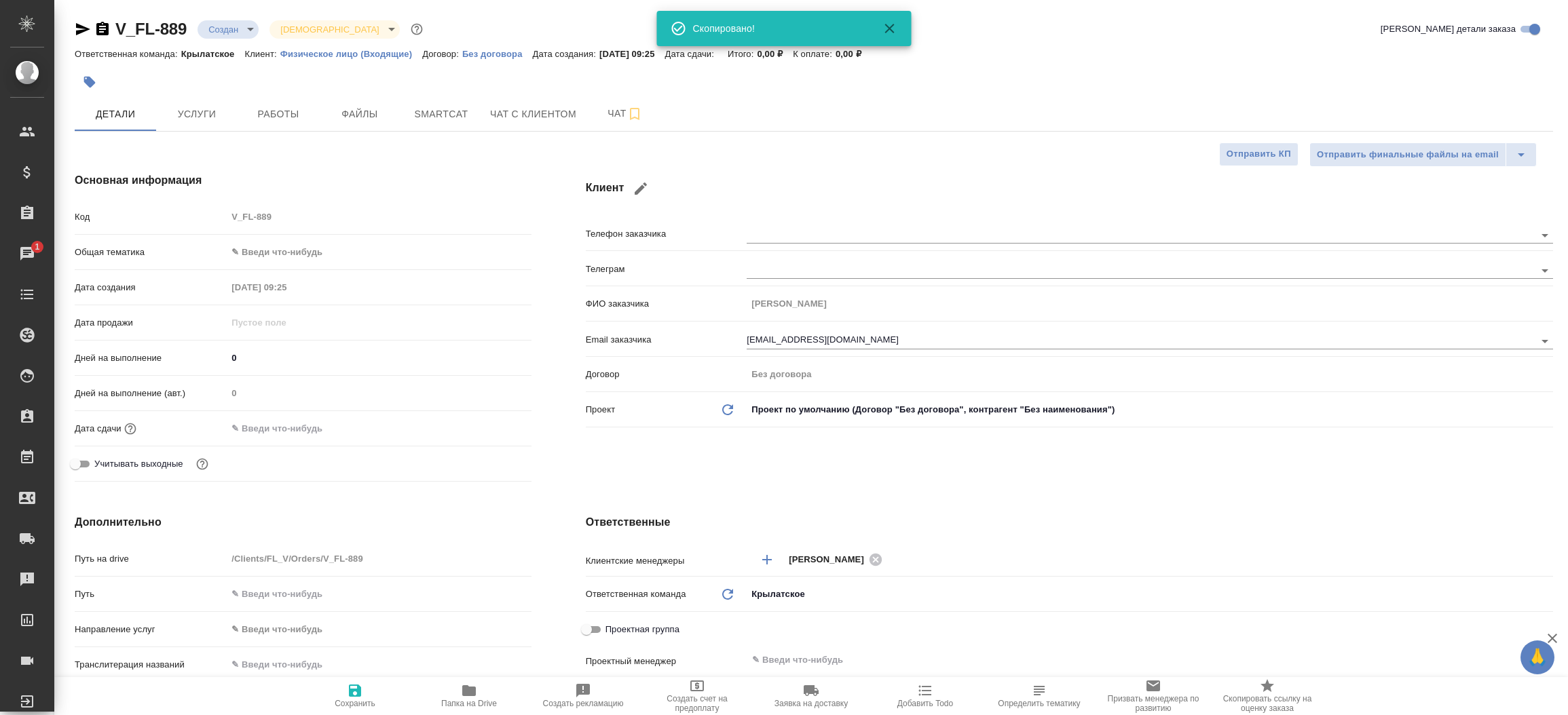
type textarea "x"
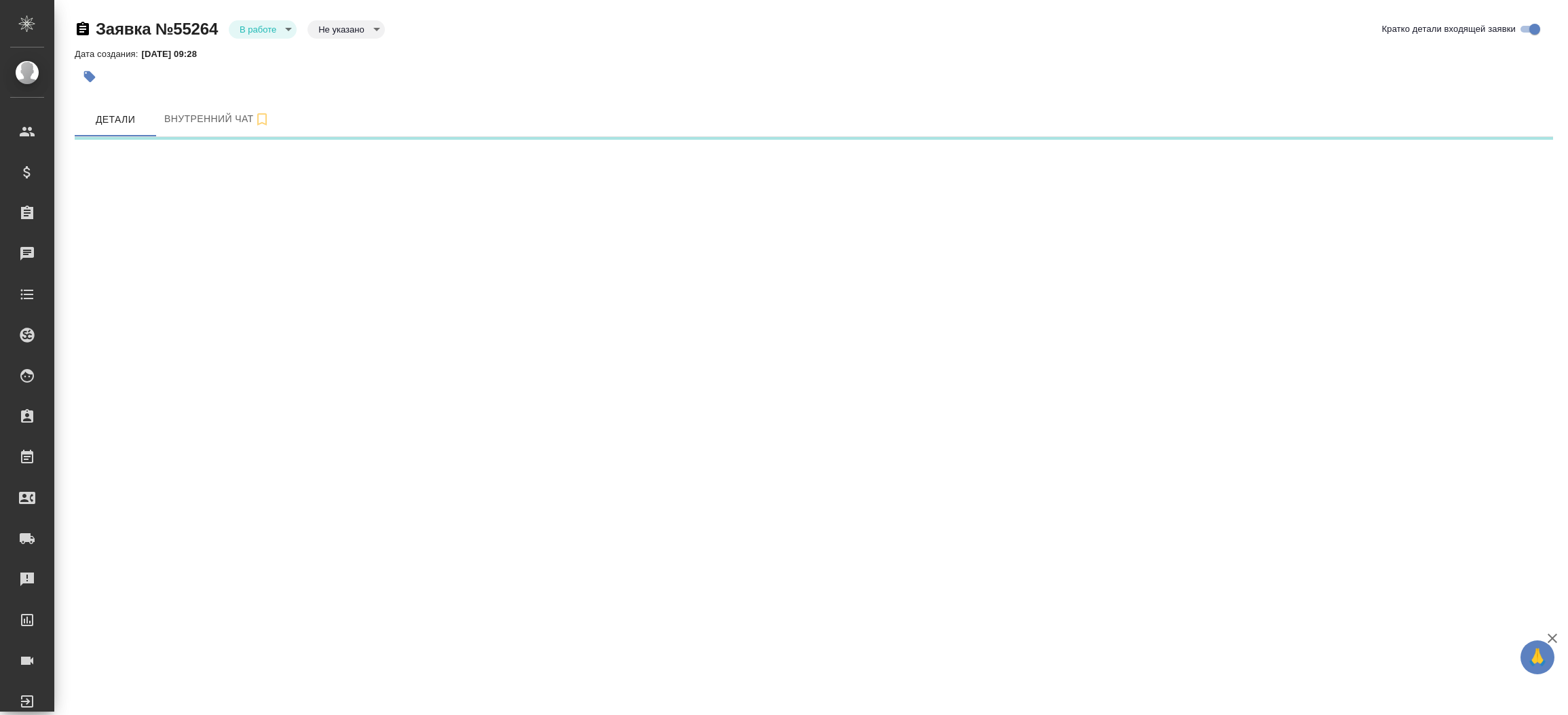
select select "RU"
select select "KZ"
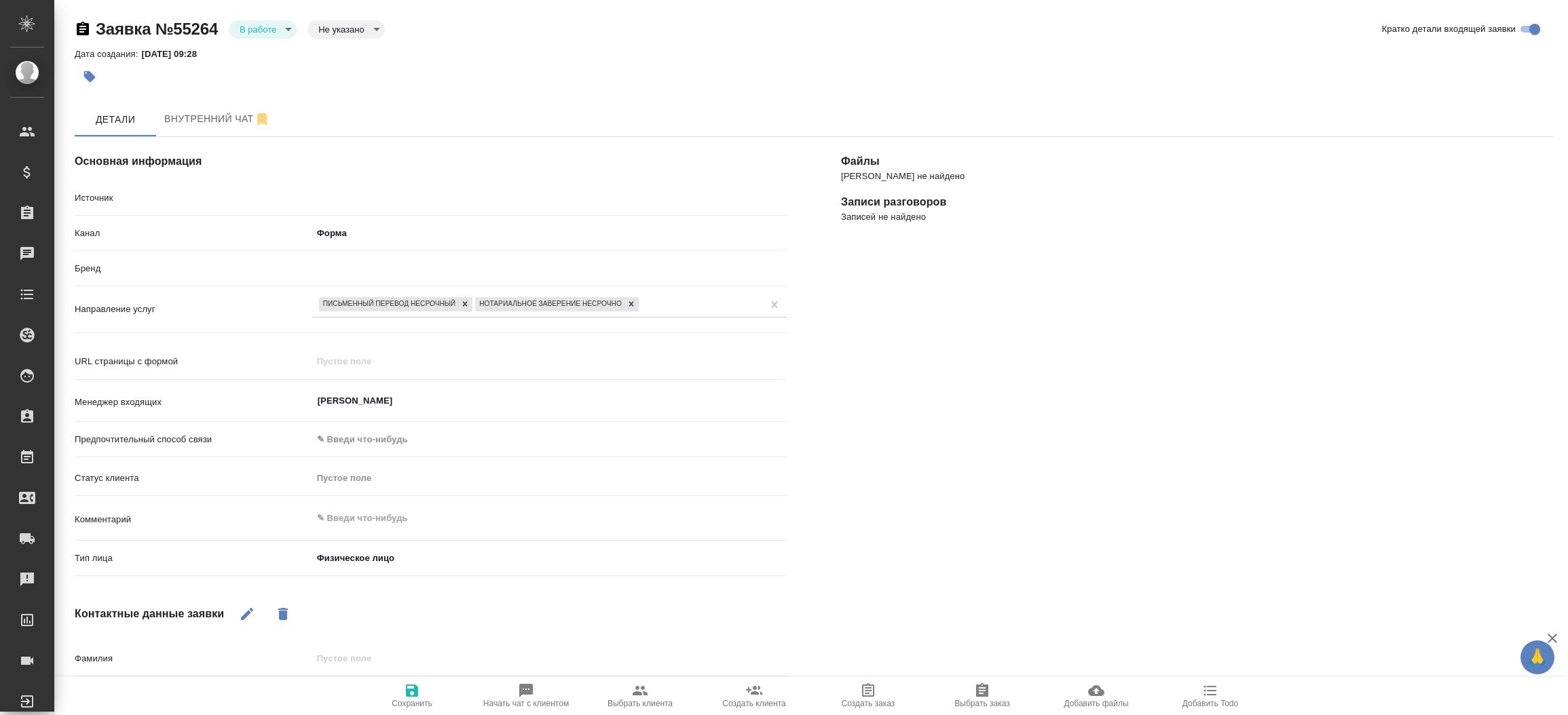
type textarea "x"
click at [249, 27] on body "🙏 .cls-1 fill:#fff; AWATERA [PERSON_NAME]prutko Клиенты Спецификации Заказы Чат…" at bounding box center [784, 357] width 1568 height 715
click at [256, 48] on button "Отказ" at bounding box center [256, 52] width 32 height 15
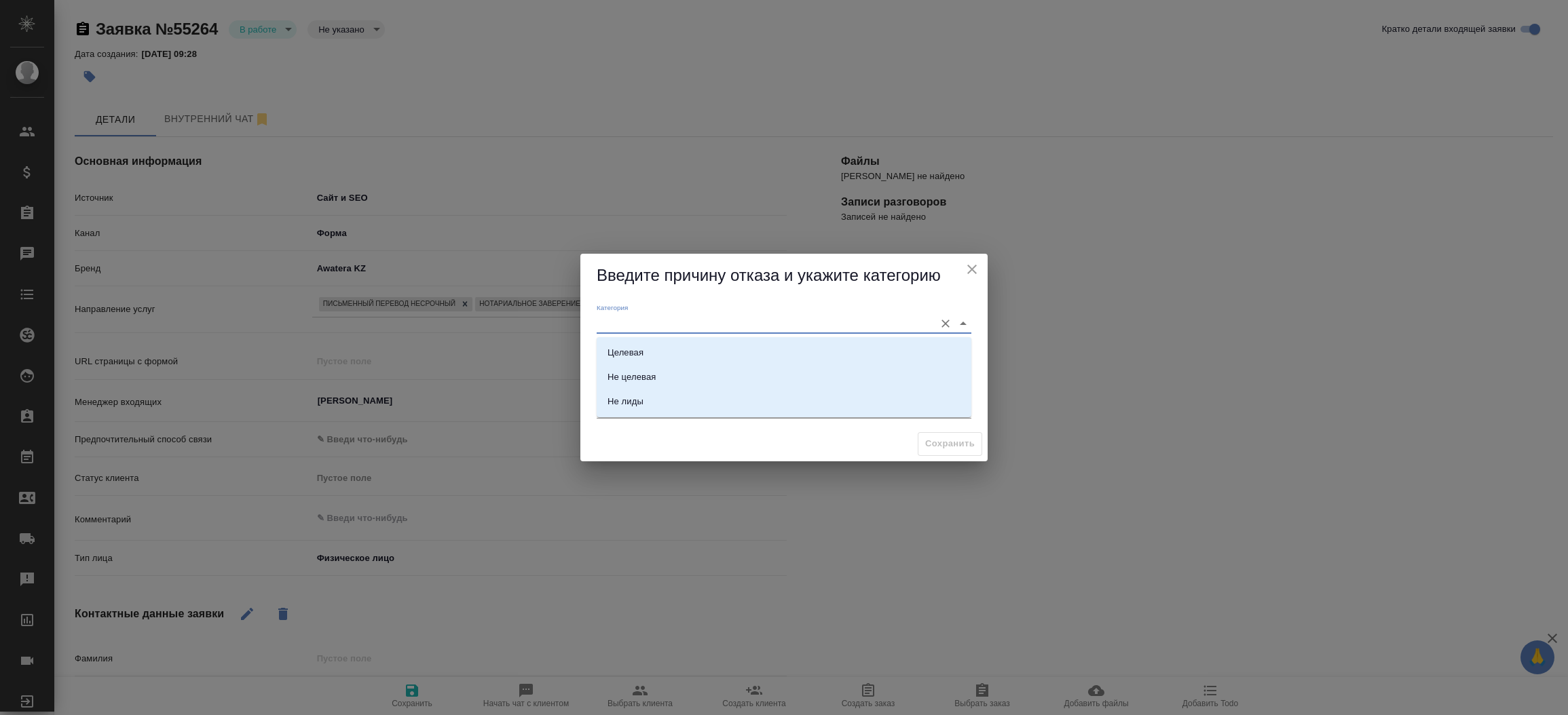
click at [649, 325] on input "Категория" at bounding box center [763, 323] width 331 height 18
click at [645, 374] on div "Не целевая" at bounding box center [632, 377] width 48 height 14
type input "Не целевая"
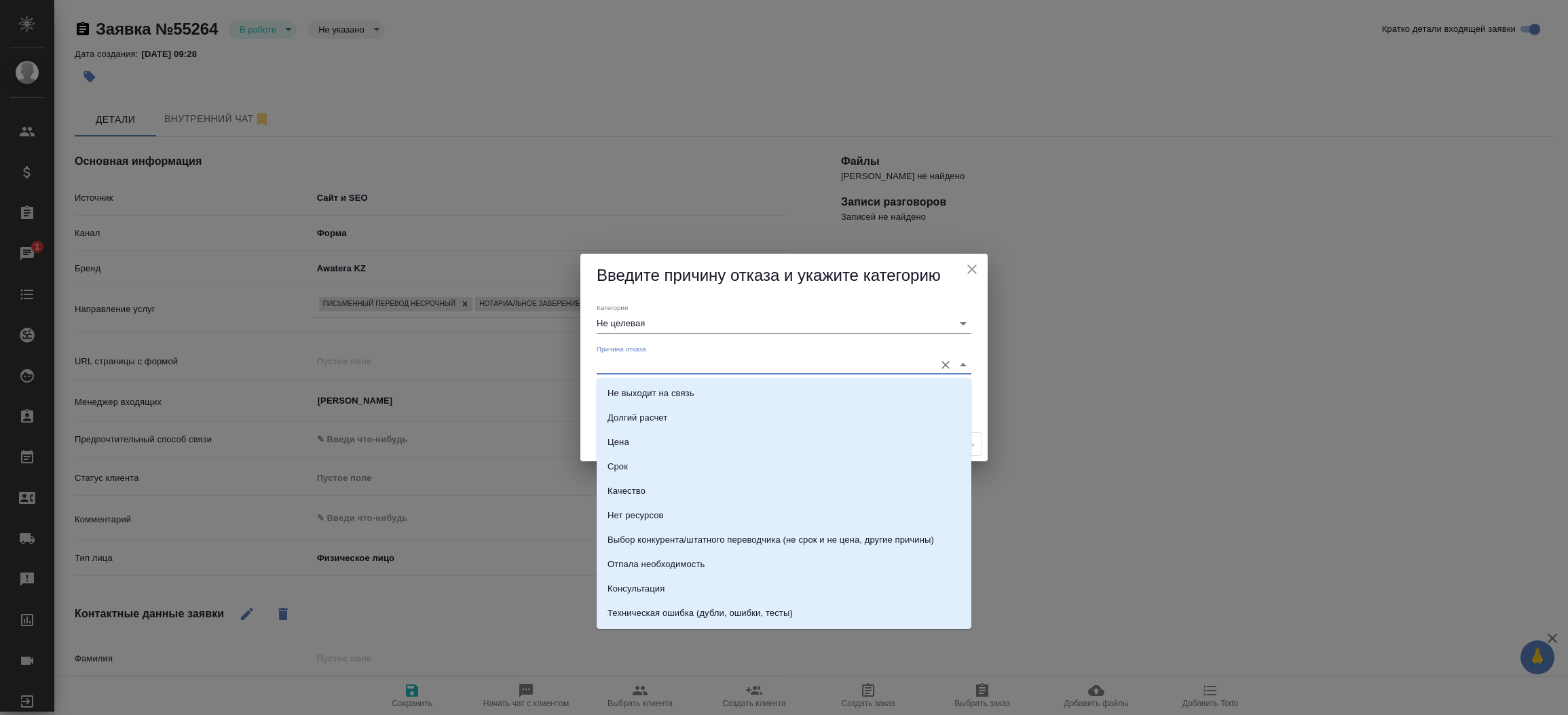
click at [642, 362] on input "Причина отказа" at bounding box center [763, 364] width 331 height 18
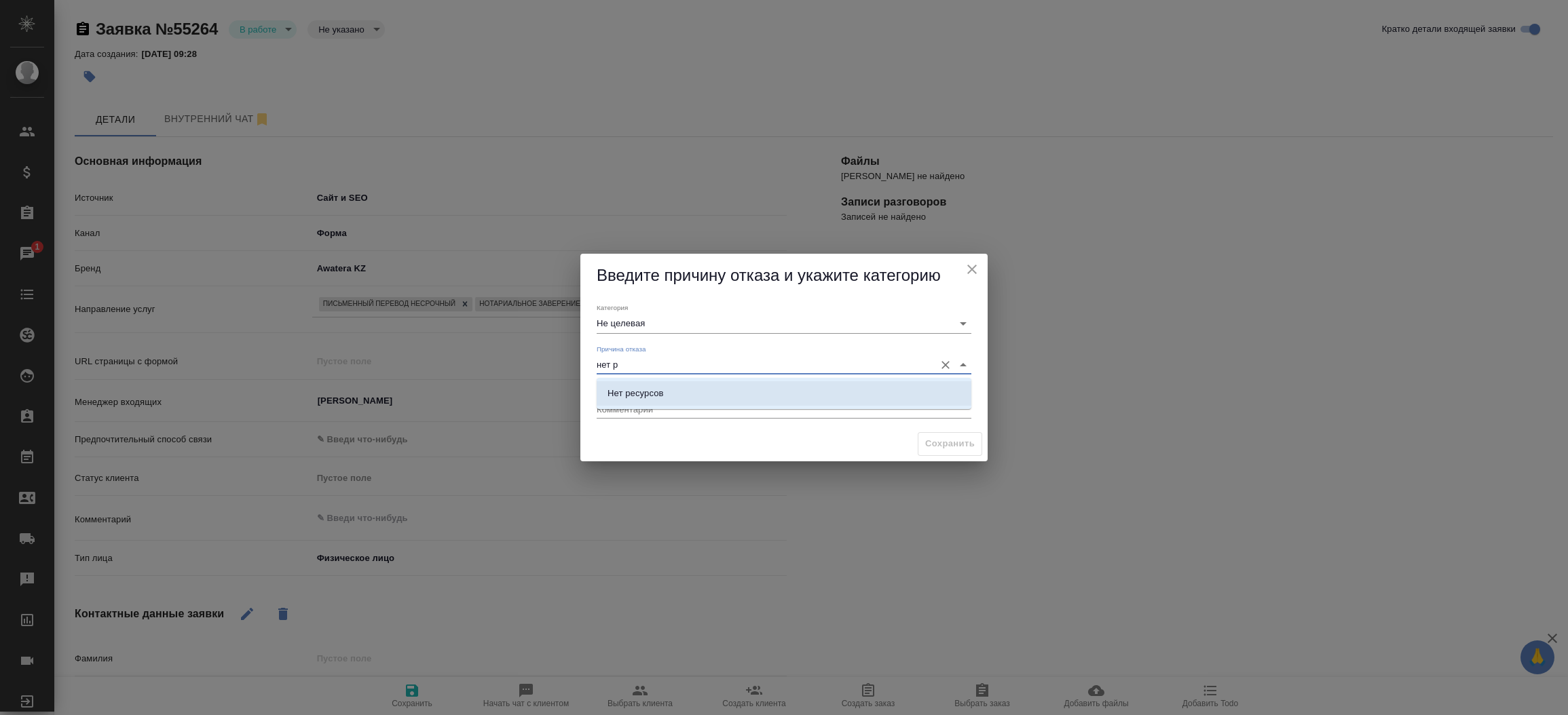
click at [653, 383] on li "Нет ресурсов" at bounding box center [784, 394] width 375 height 24
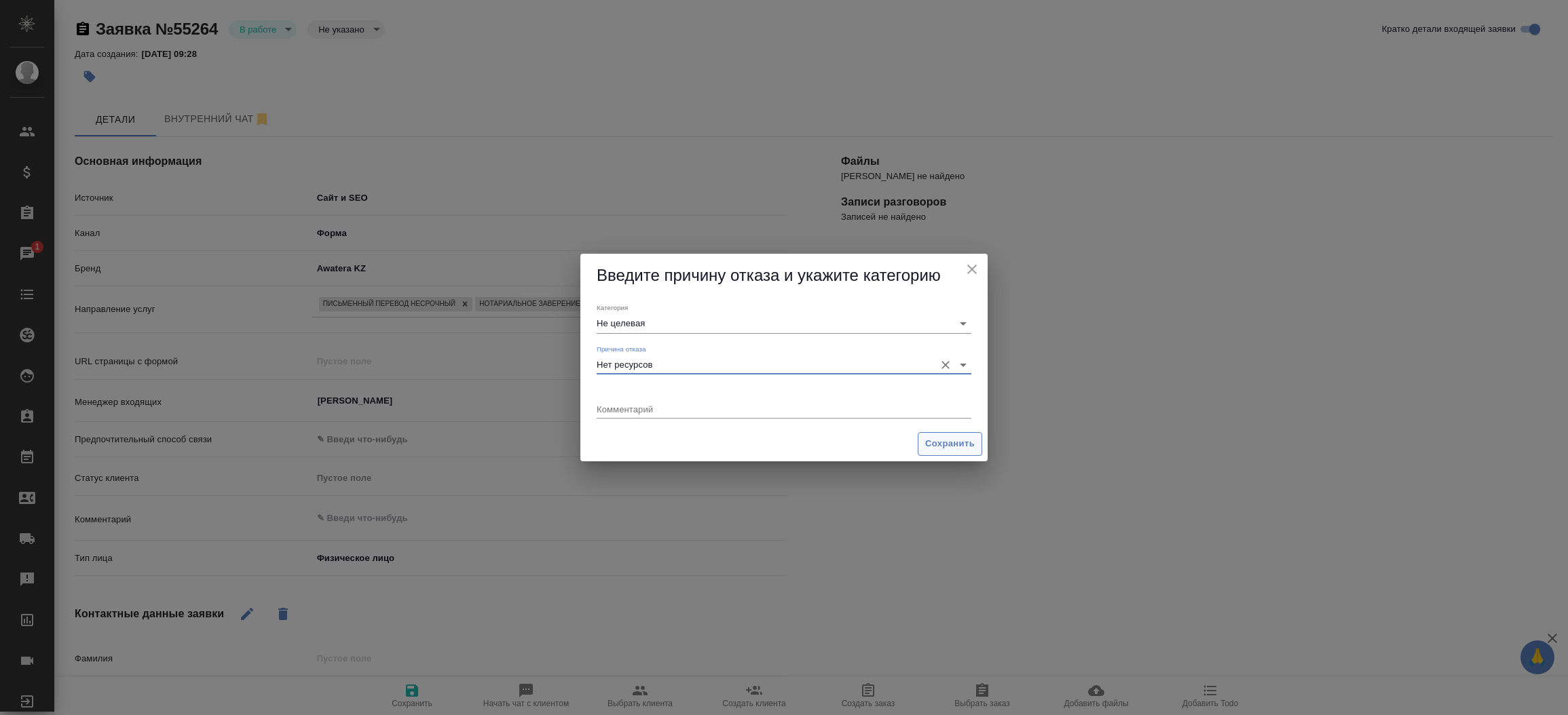
type input "Нет ресурсов"
click at [955, 446] on span "Сохранить" at bounding box center [950, 444] width 50 height 16
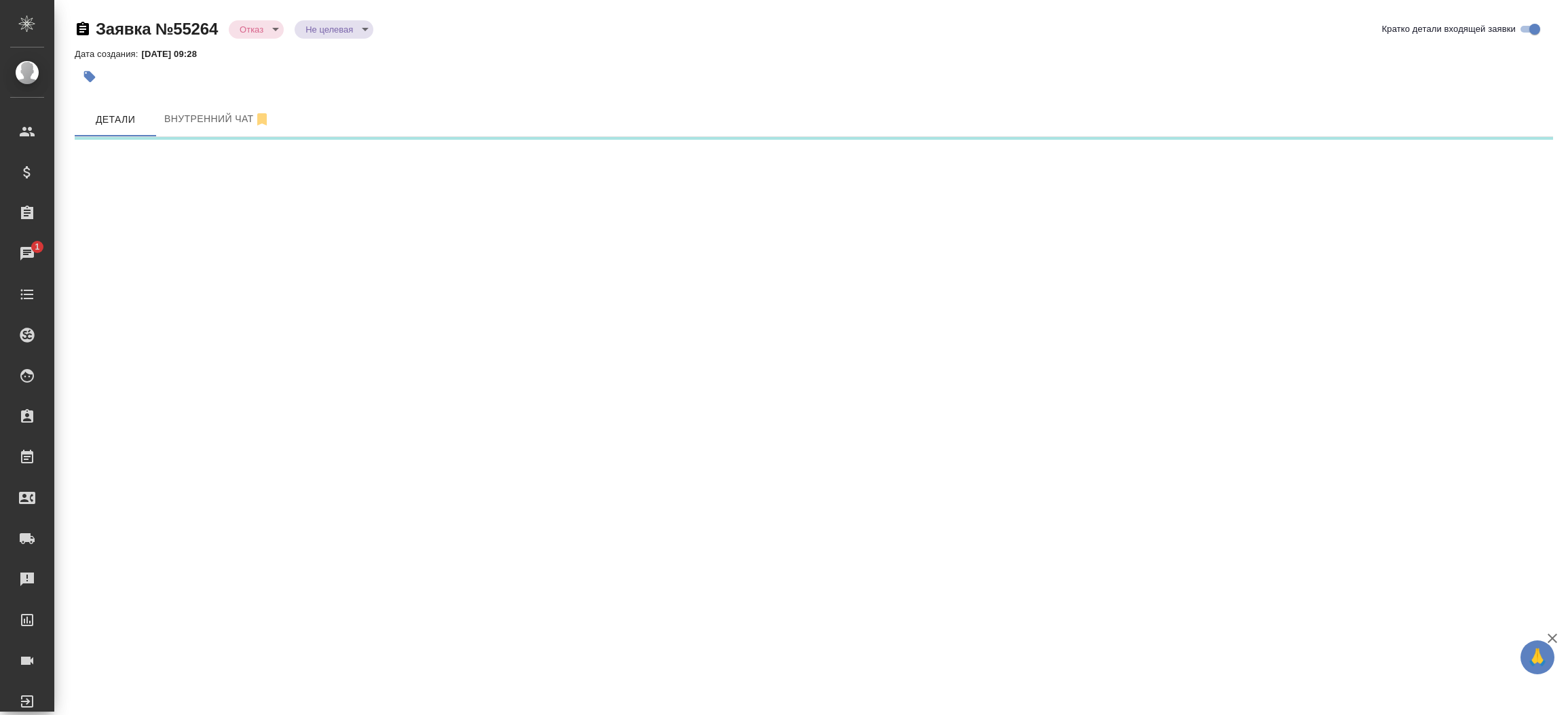
select select "RU"
select select "KZ"
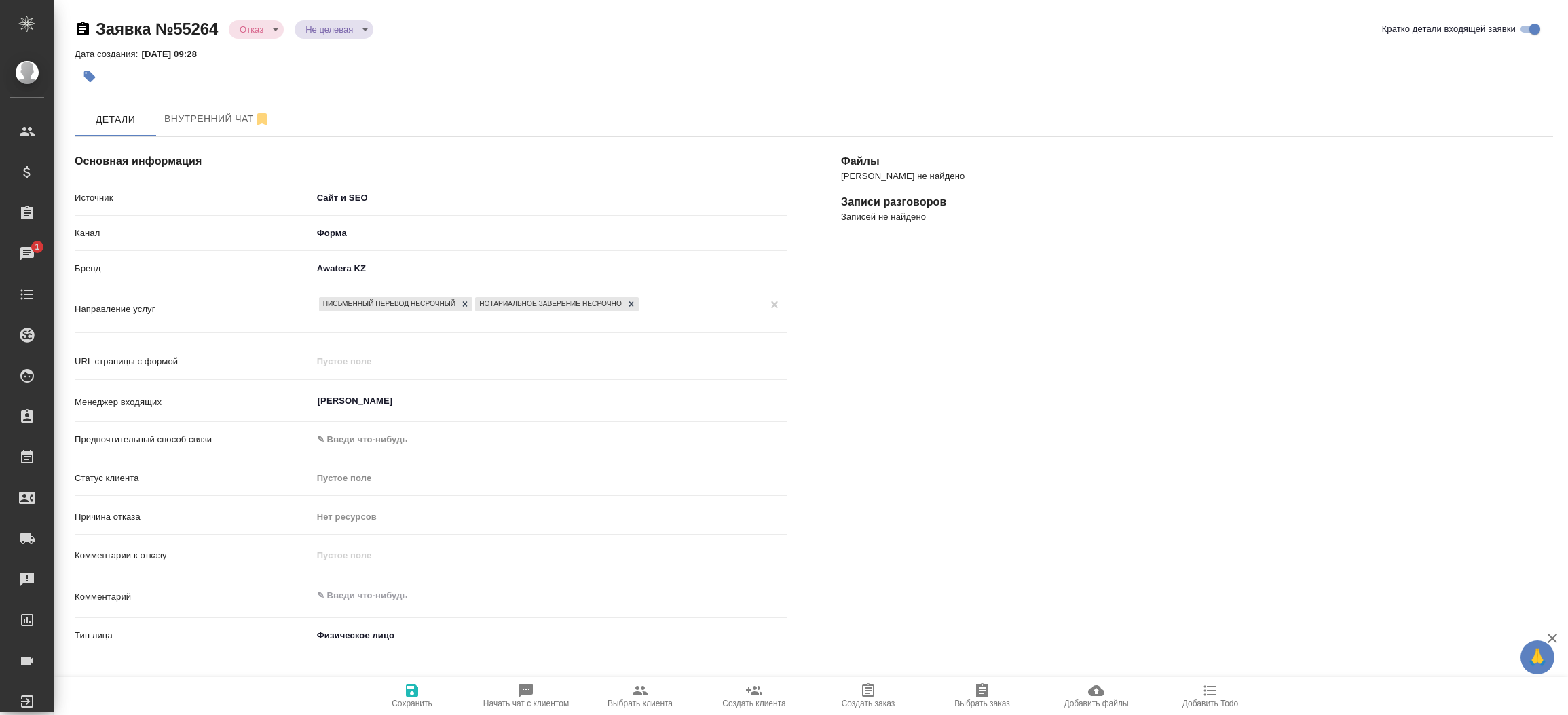
type textarea "x"
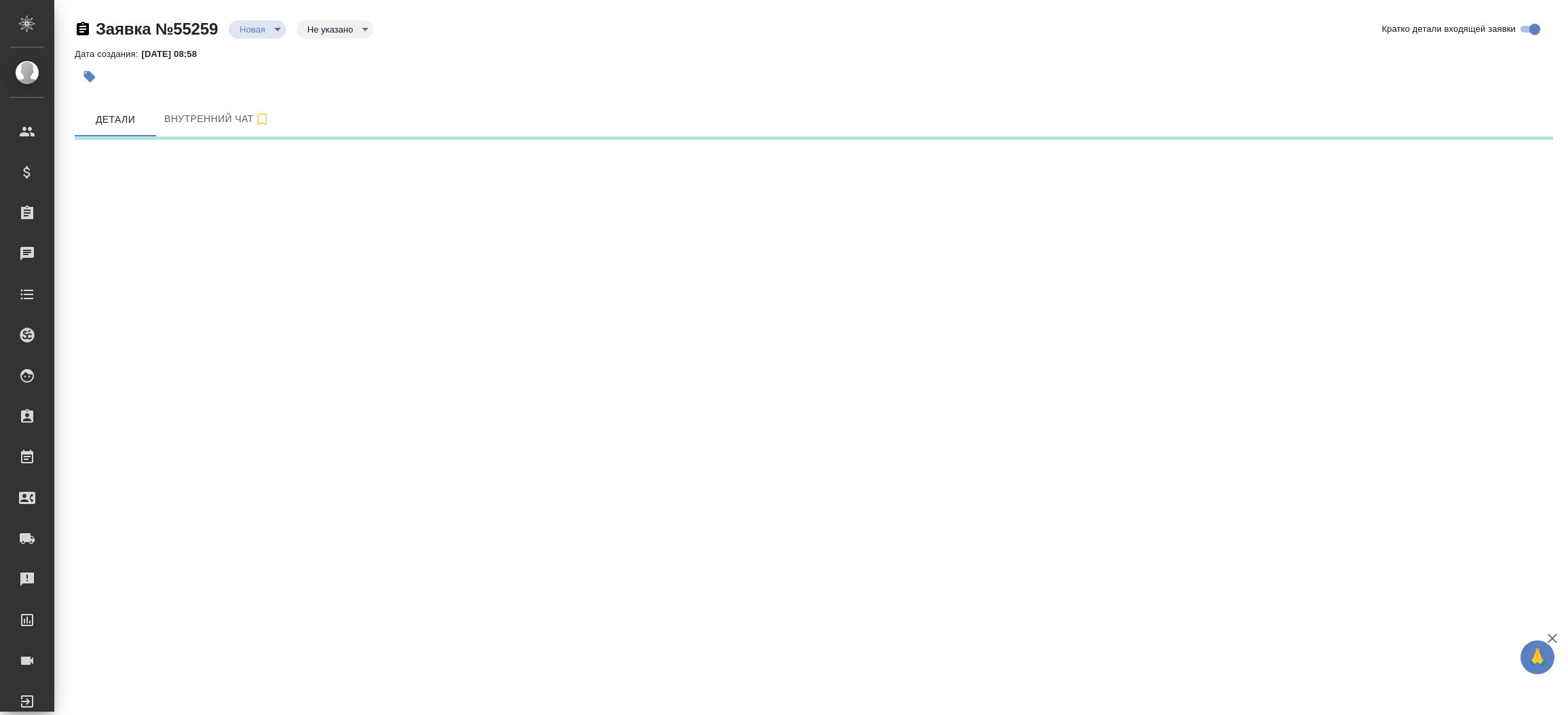
select select "RU"
select select "UA"
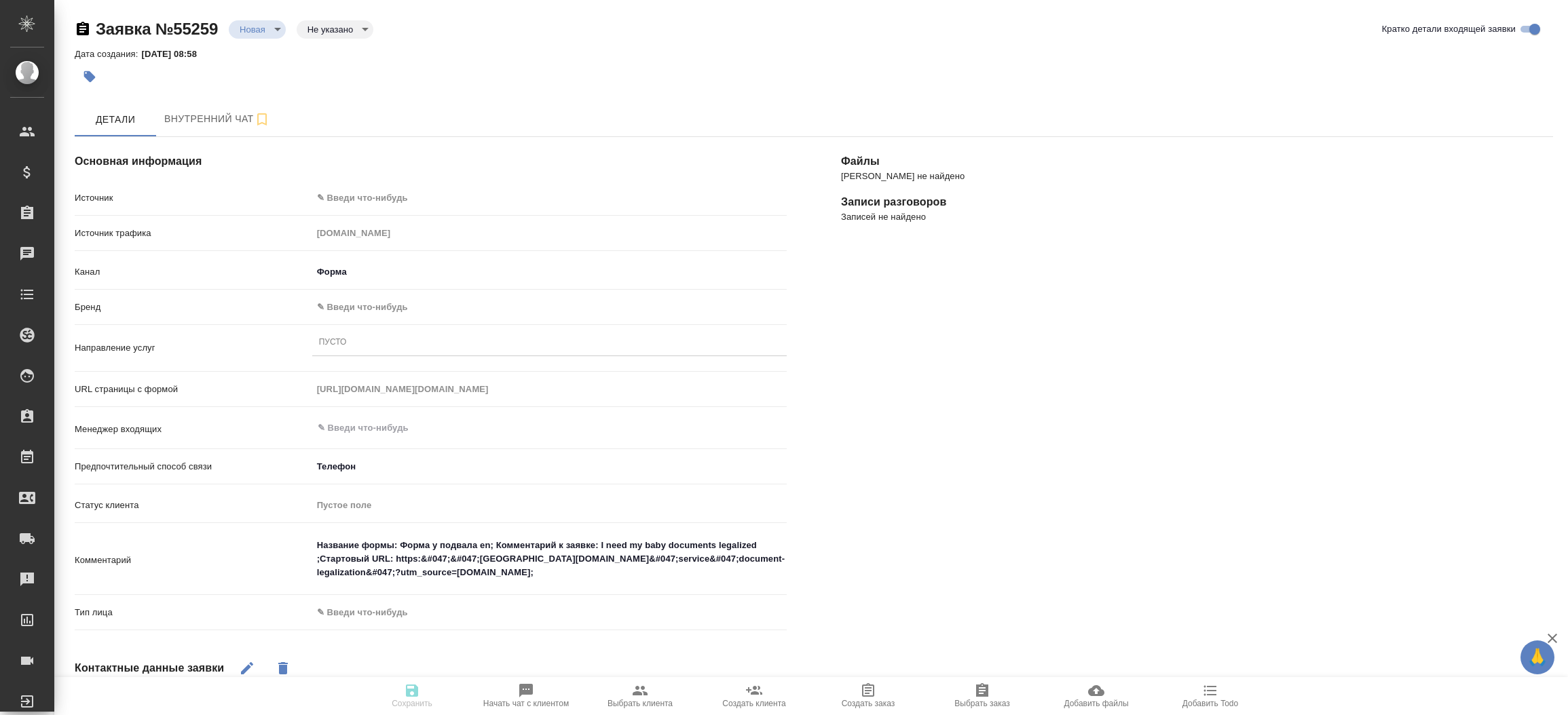
type textarea "x"
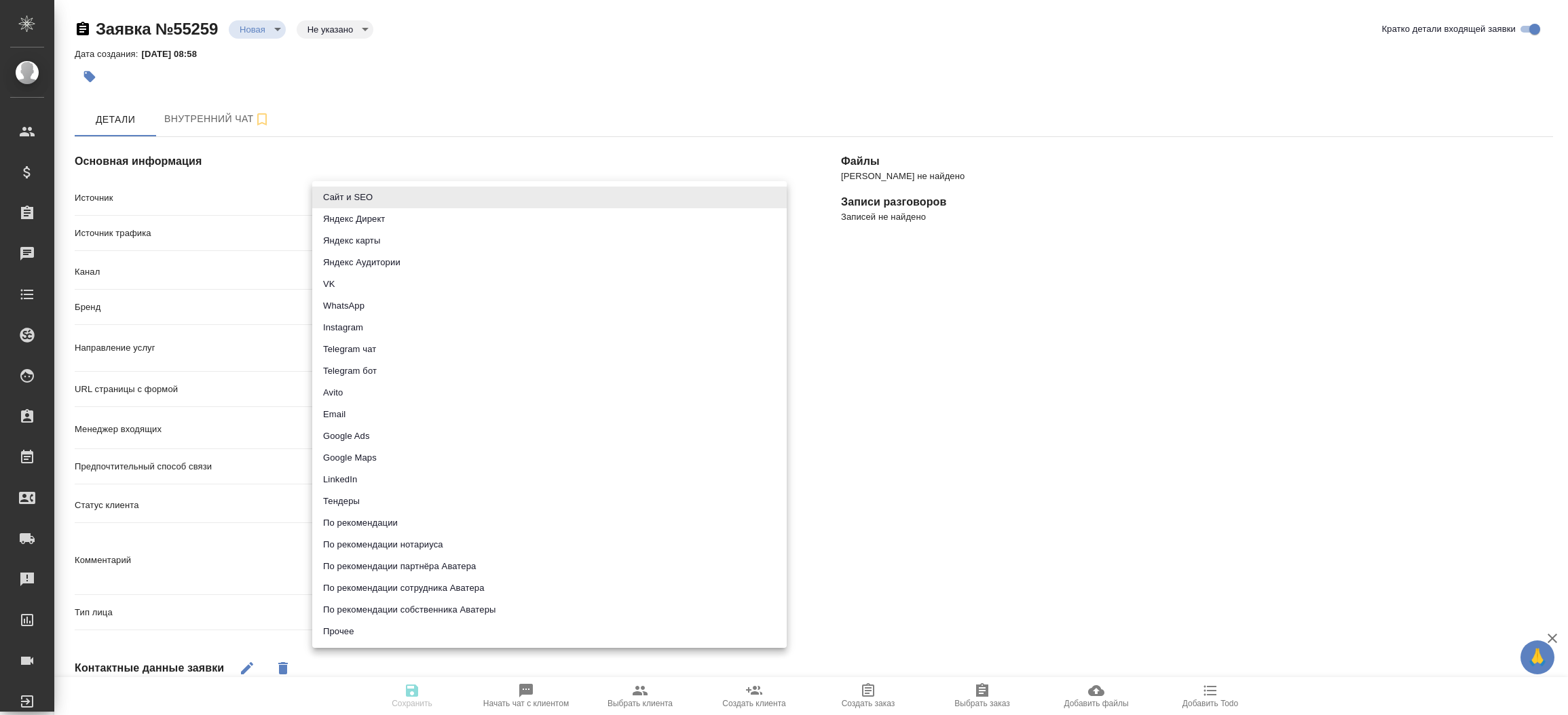
click at [335, 193] on body "🙏 .cls-1 fill:#fff; AWATERA [PERSON_NAME]prutko Клиенты Спецификации Заказы Чат…" at bounding box center [784, 357] width 1568 height 715
click at [335, 193] on li "Сайт и SEO" at bounding box center [550, 197] width 475 height 22
type input "seo"
type textarea "x"
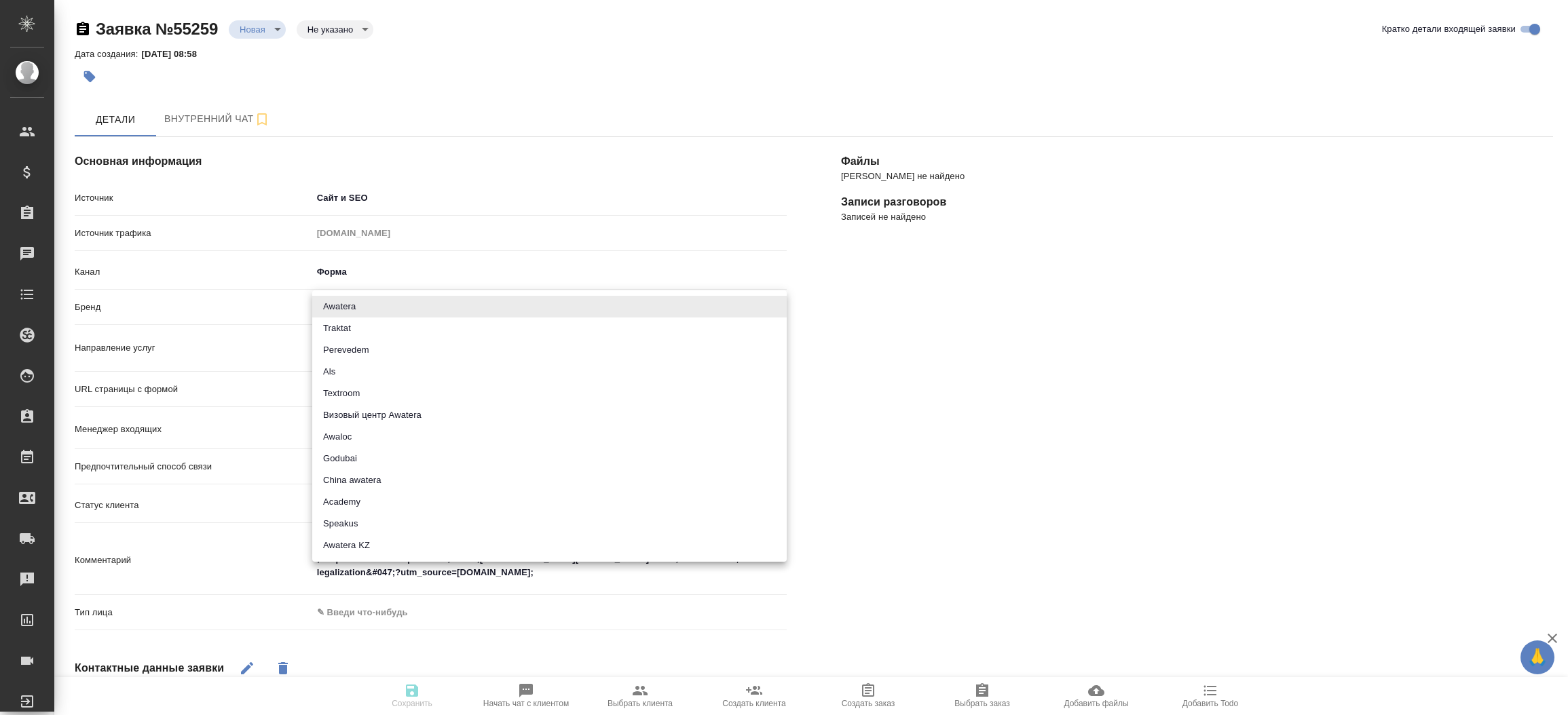
click at [341, 300] on body "🙏 .cls-1 fill:#fff; AWATERA [PERSON_NAME]prutko Клиенты Спецификации Заказы Чат…" at bounding box center [784, 357] width 1568 height 715
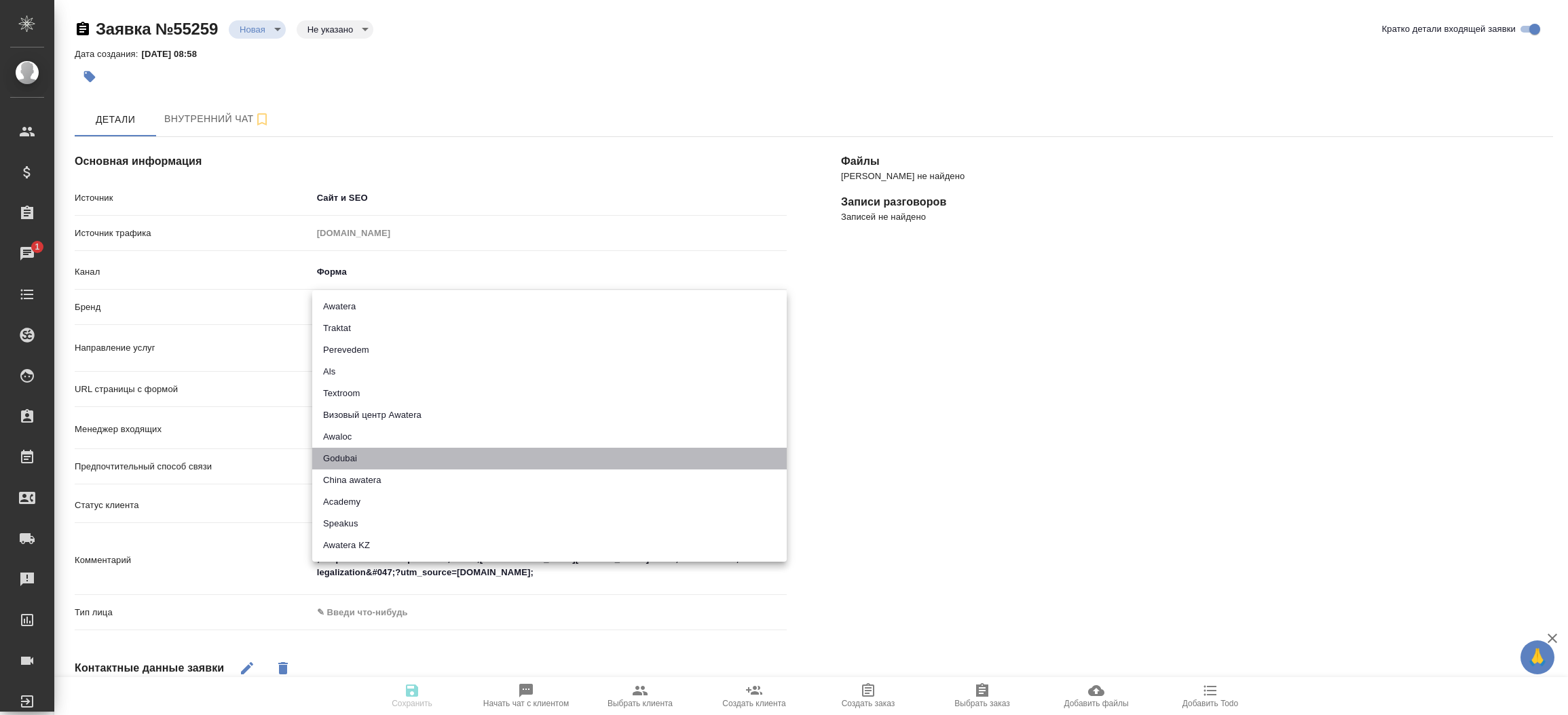
click at [344, 462] on li "Godubai" at bounding box center [550, 459] width 475 height 22
type input "godubai"
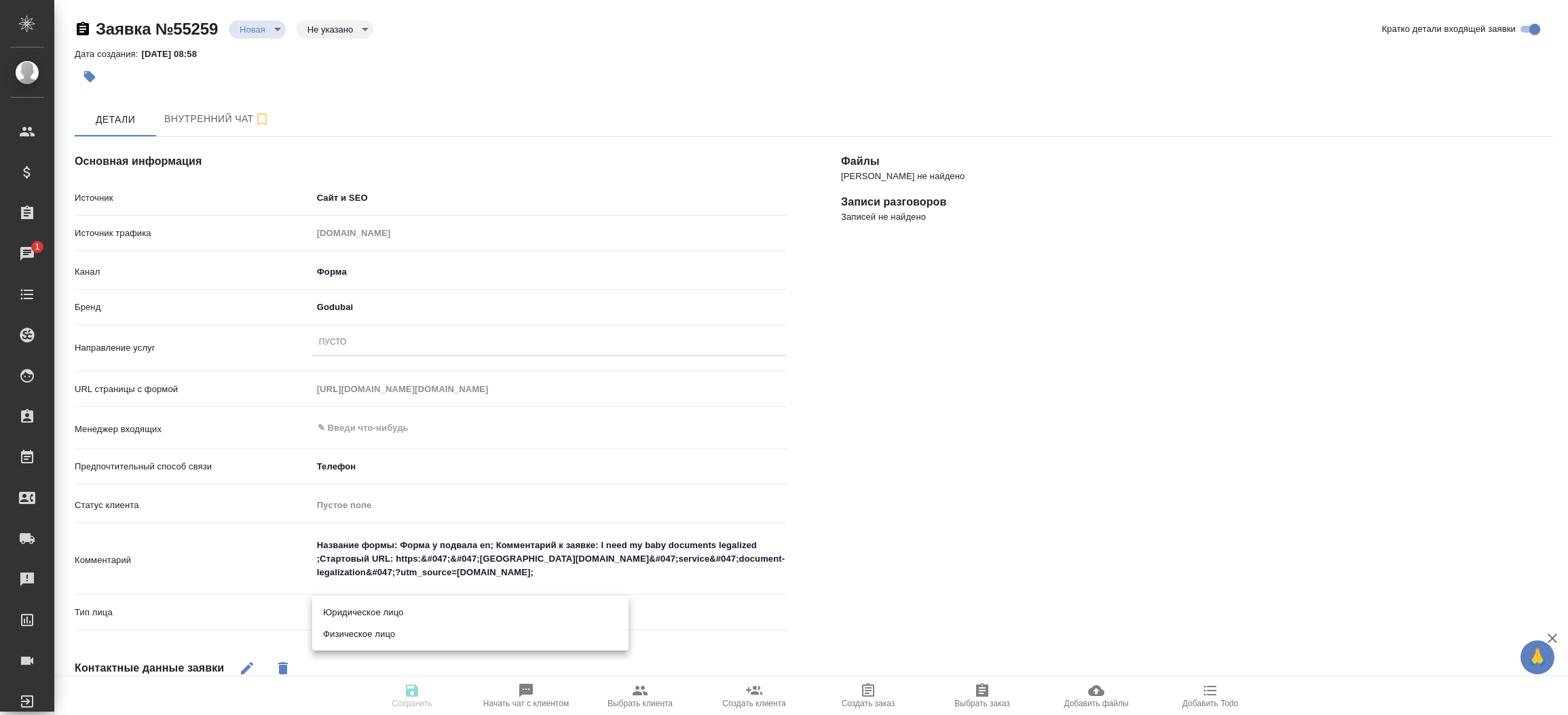
click at [349, 614] on body "🙏 .cls-1 fill:#fff; AWATERA [PERSON_NAME]prutko Клиенты Спецификации Заказы 1 Ч…" at bounding box center [784, 357] width 1568 height 715
click at [351, 643] on li "Физическое лицо" at bounding box center [470, 634] width 316 height 22
type textarea "x"
type input "private"
click at [924, 582] on div "[PERSON_NAME] не найдено Записи разговоров Записей не найдено" at bounding box center [1197, 557] width 766 height 894
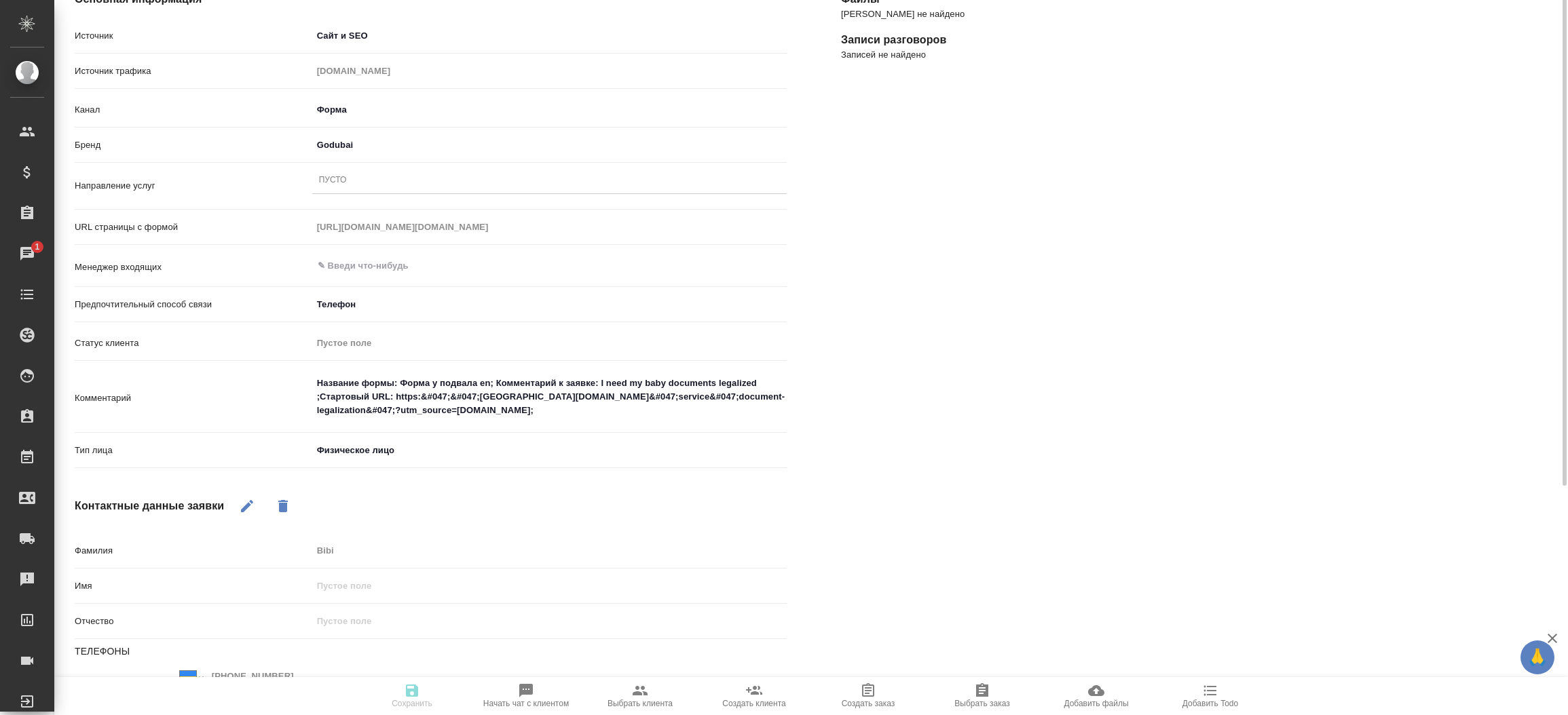
scroll to position [204, 0]
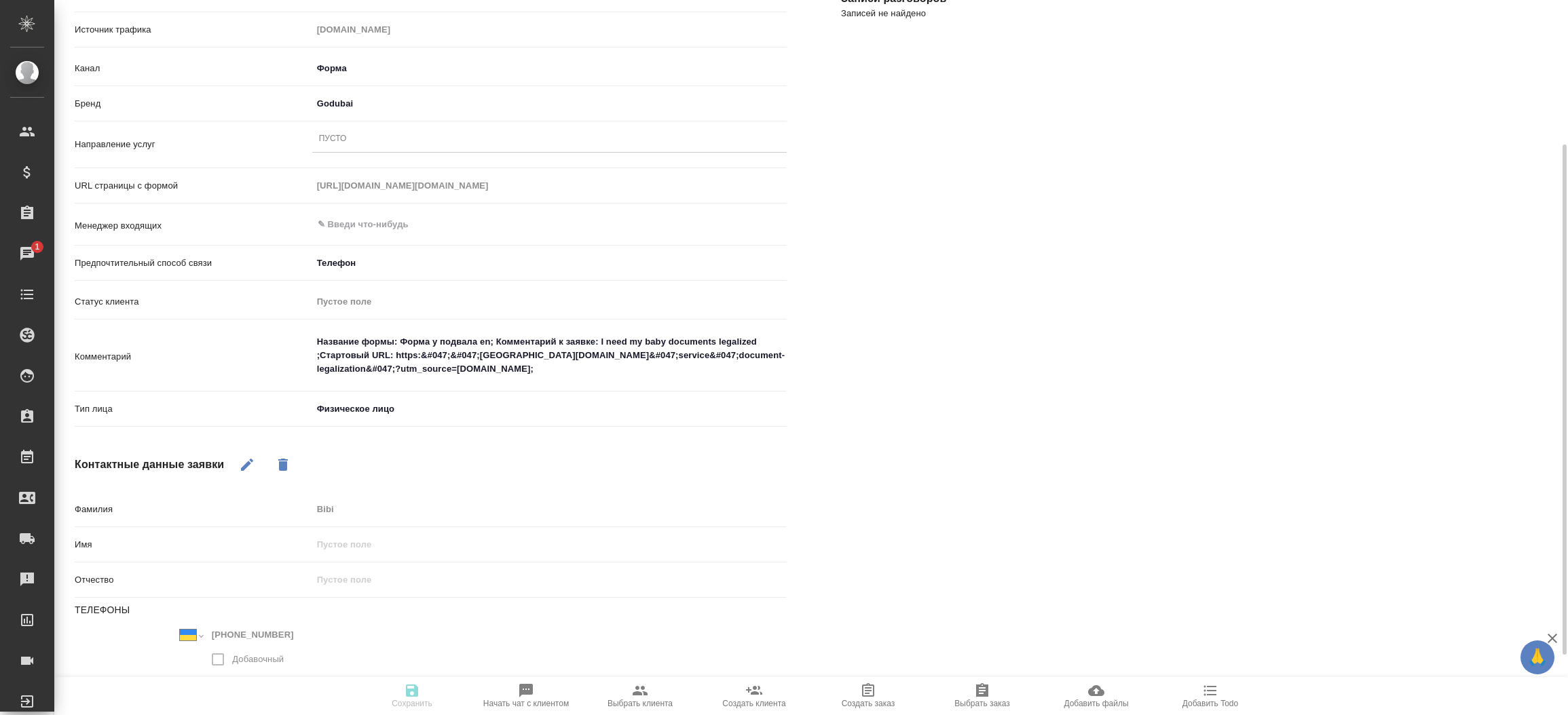
click at [488, 132] on div "Пусто" at bounding box center [550, 139] width 475 height 19
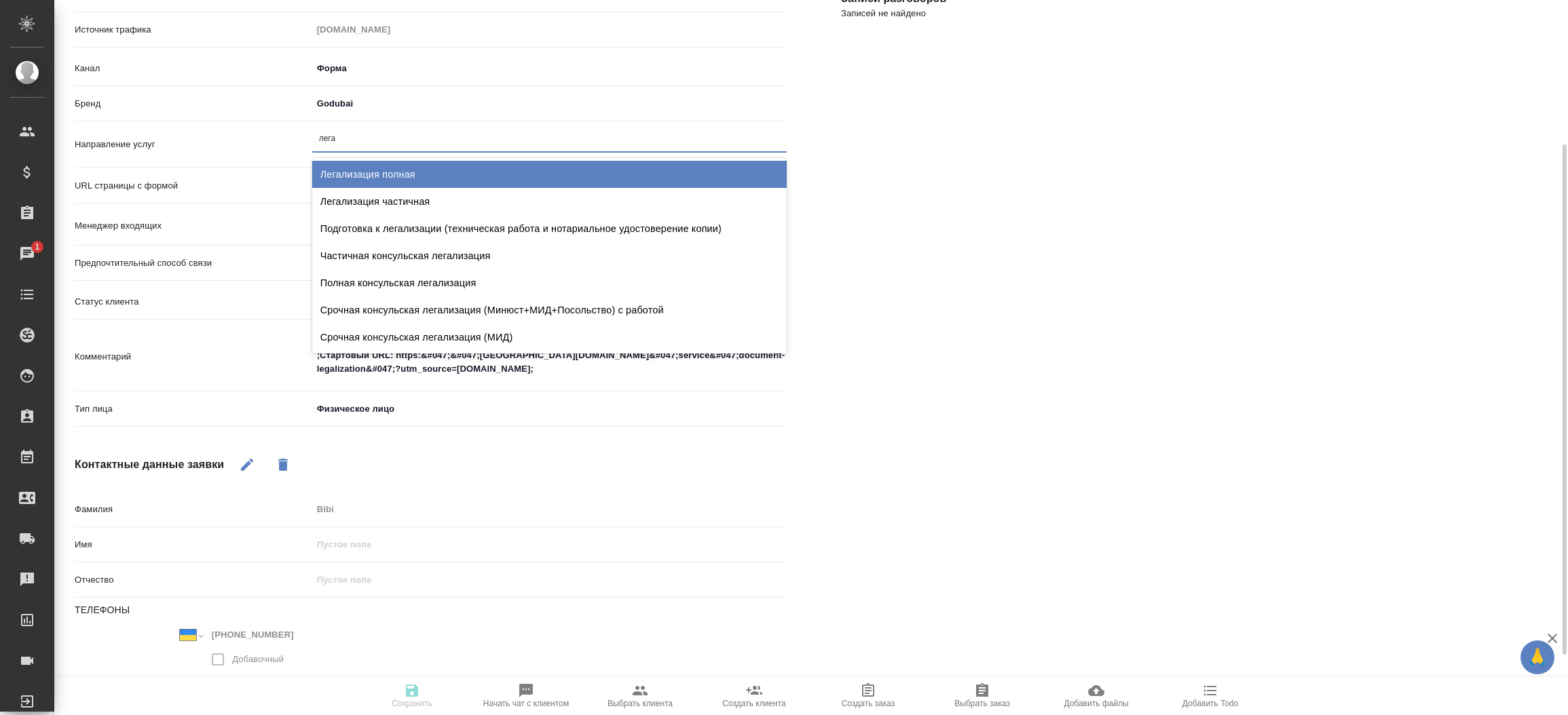
type input "легал"
click at [473, 161] on div "Легализация полная" at bounding box center [550, 174] width 475 height 27
type textarea "x"
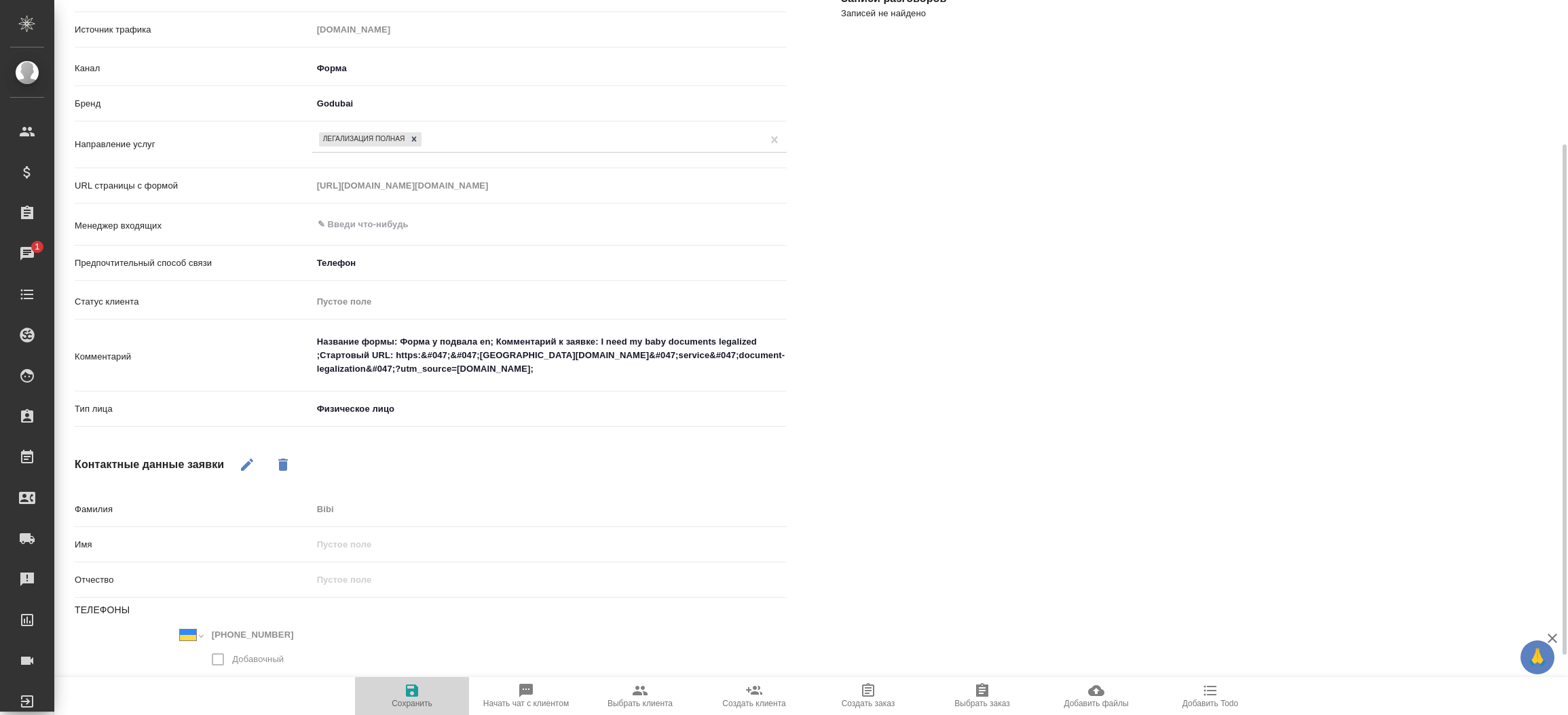
click at [419, 692] on icon "button" at bounding box center [412, 691] width 17 height 17
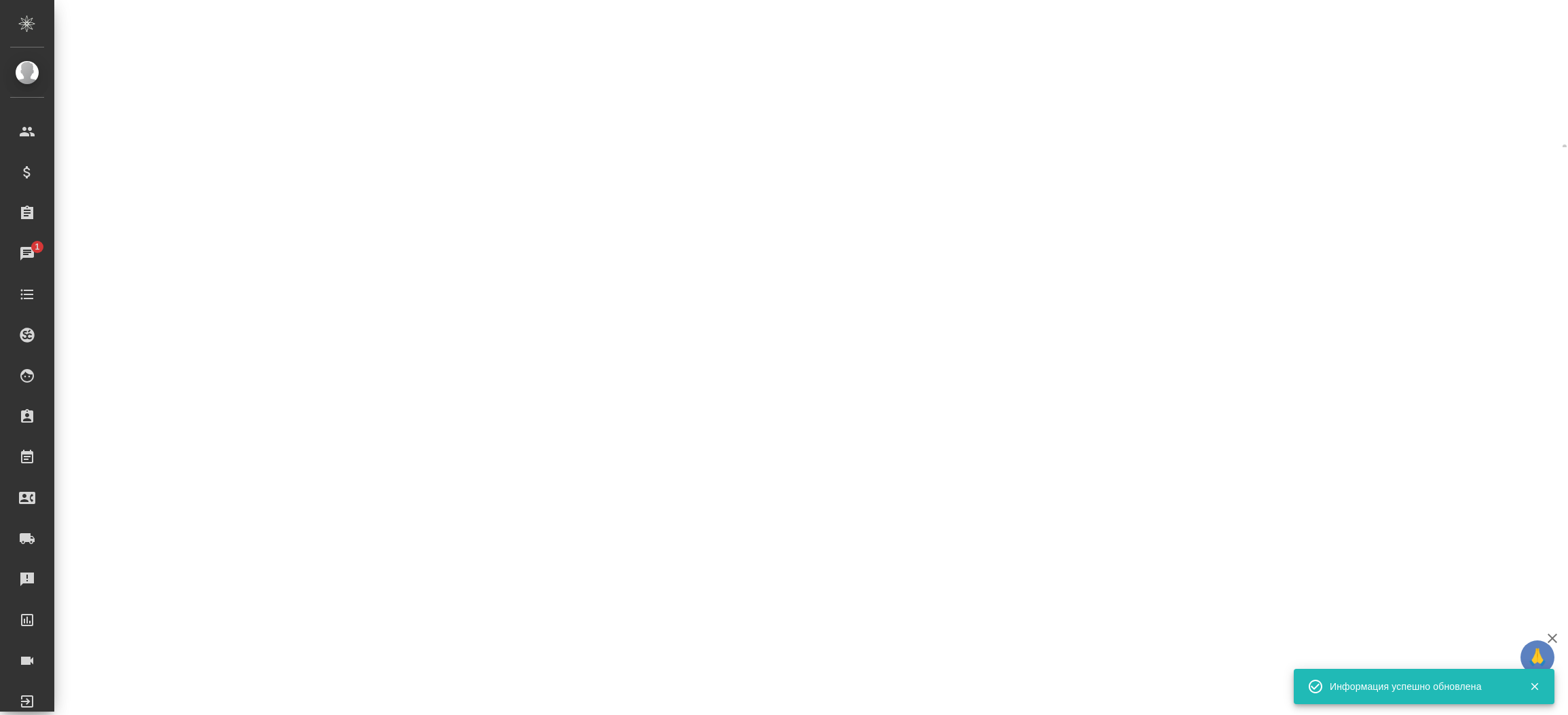
select select "RU"
select select "UA"
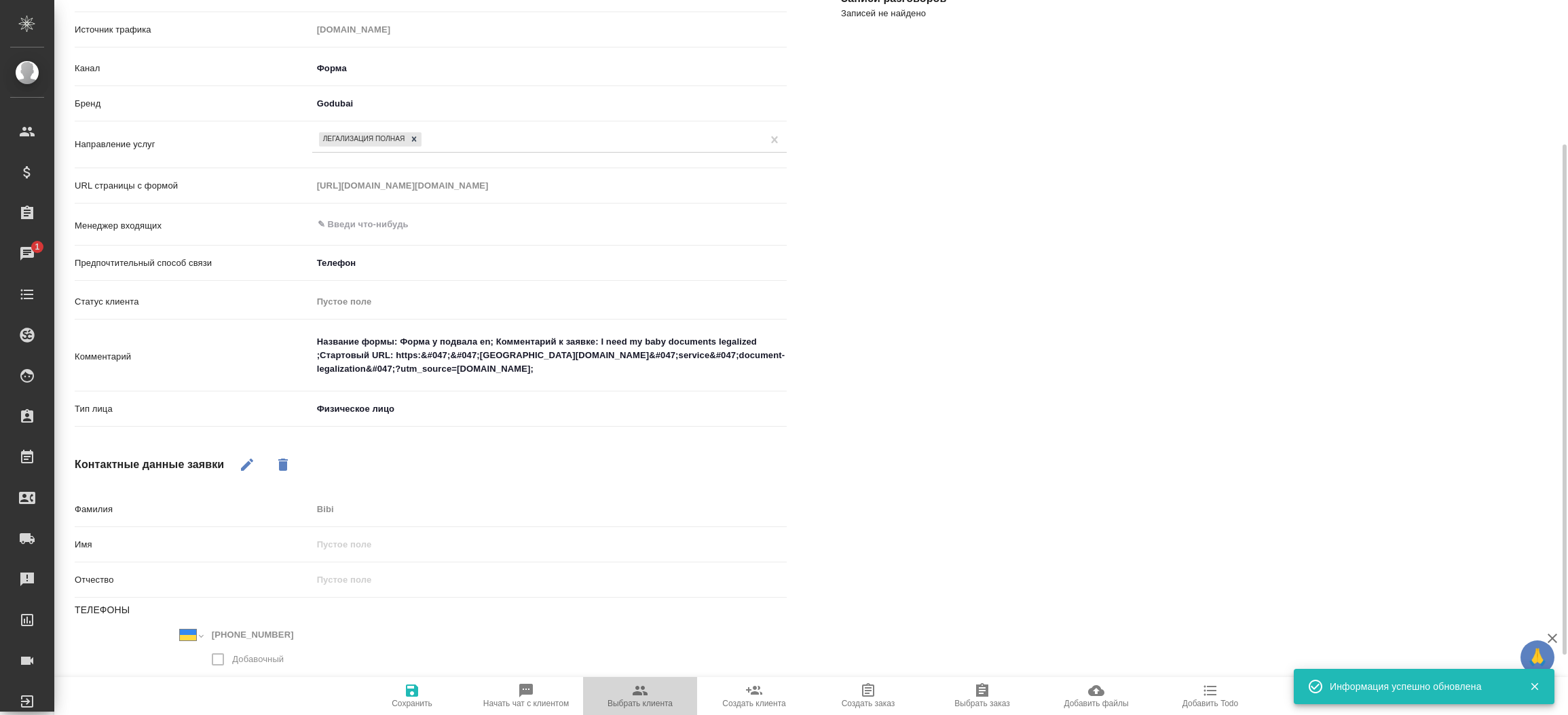
click at [638, 694] on icon "button" at bounding box center [640, 691] width 15 height 9
type textarea "x"
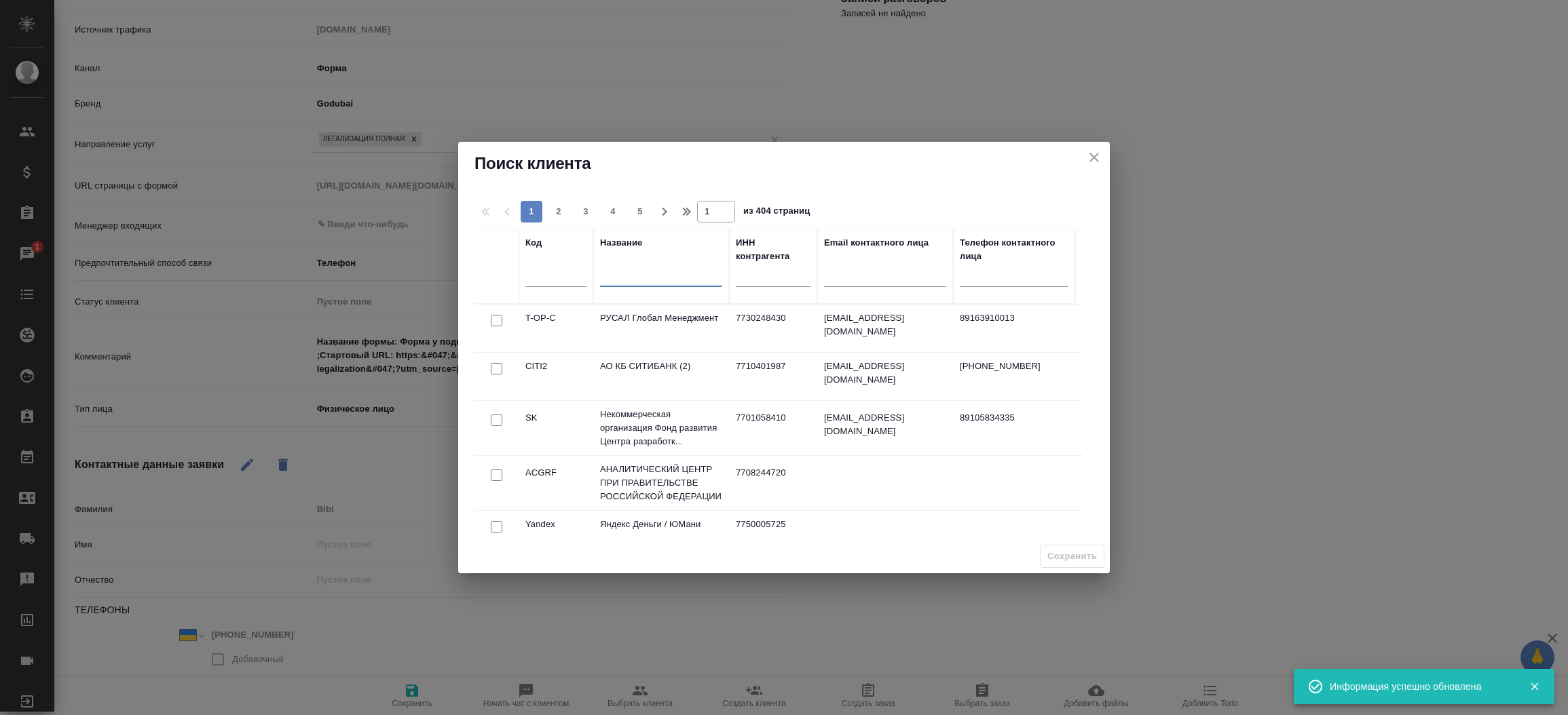
click at [648, 281] on input "text" at bounding box center [661, 279] width 122 height 17
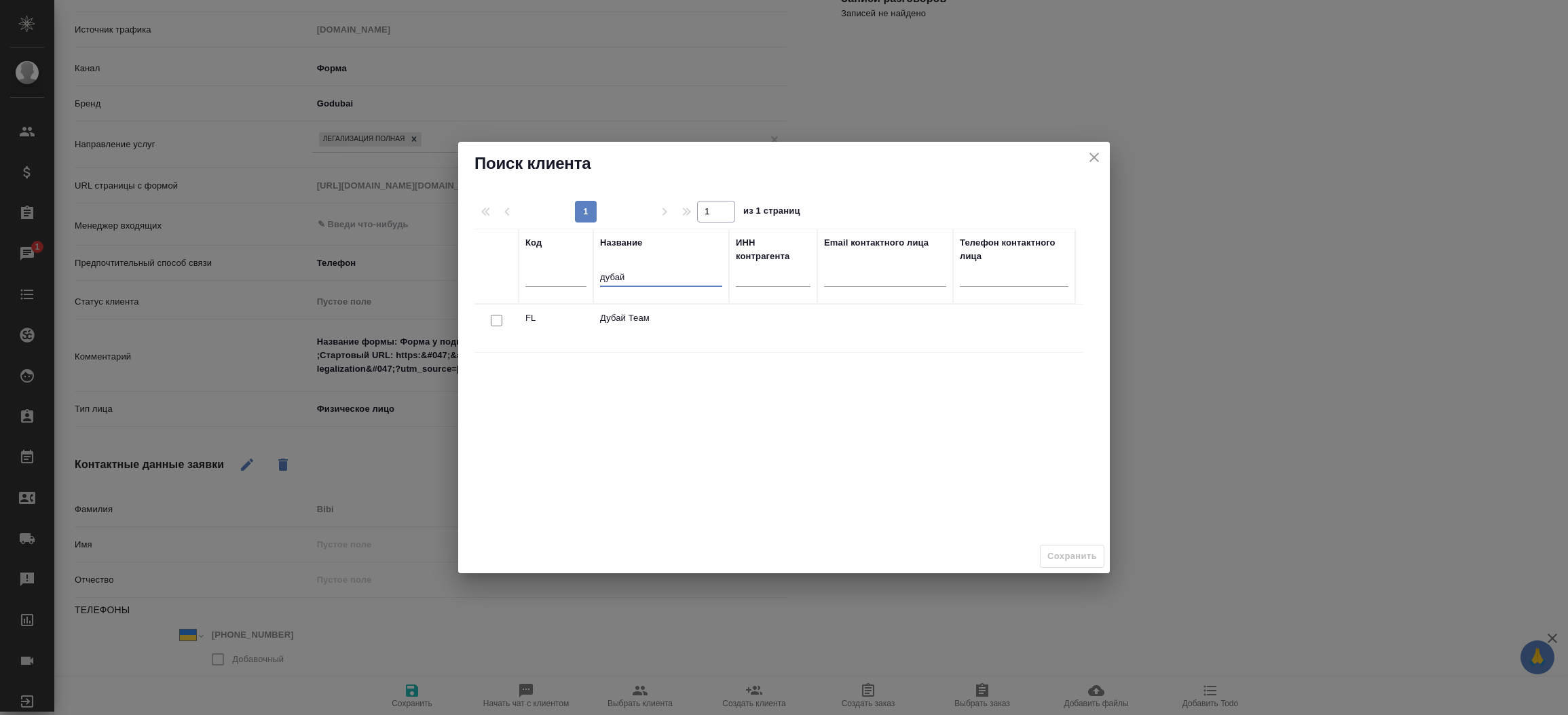
type input "дубай"
click at [496, 322] on input "checkbox" at bounding box center [496, 320] width 12 height 12
checkbox input "true"
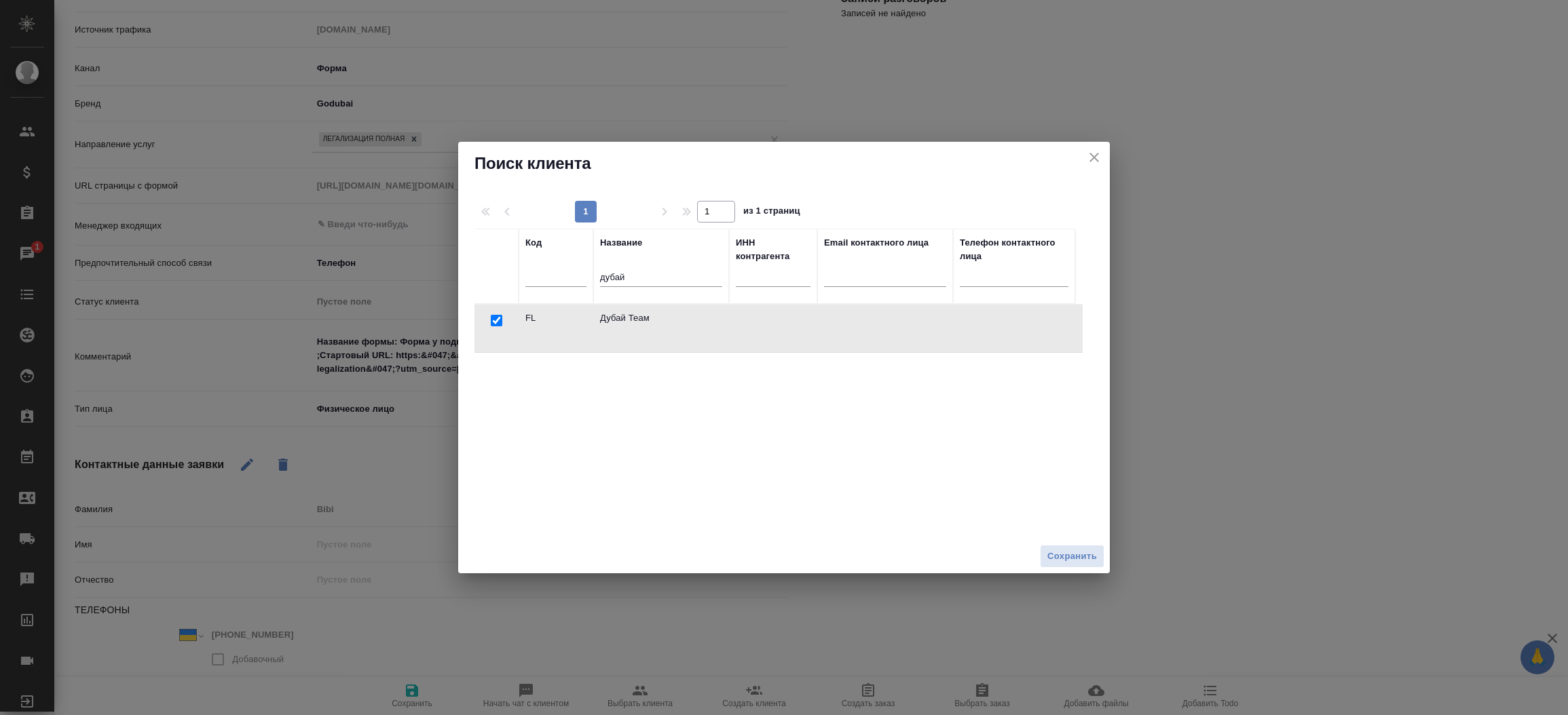
drag, startPoint x: 1077, startPoint y: 547, endPoint x: 707, endPoint y: 269, distance: 462.8
click at [707, 269] on div "Поиск клиента 1 1 из 1 страниц Код Название дубай ИНН контрагента Email контакт…" at bounding box center [784, 358] width 652 height 432
click at [707, 270] on input "дубай" at bounding box center [661, 279] width 122 height 17
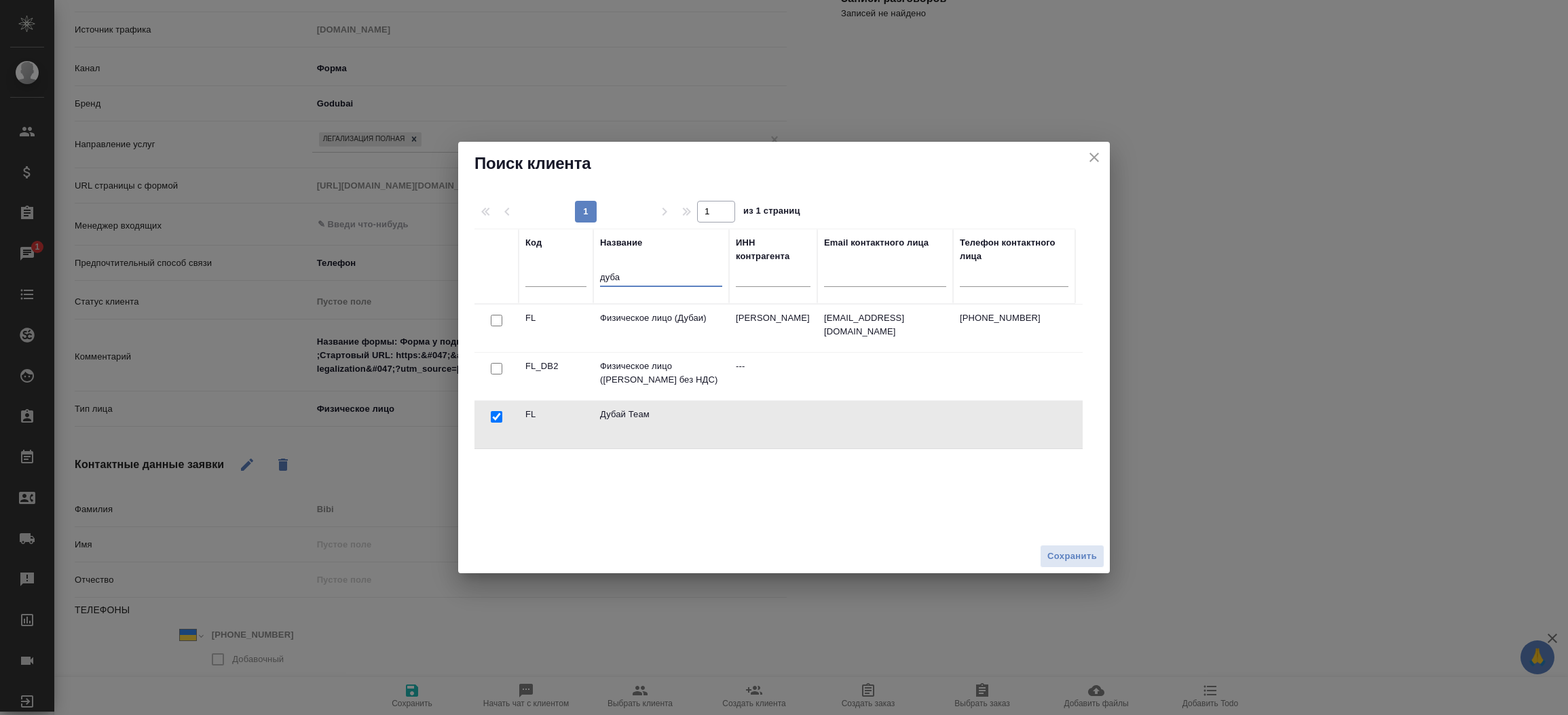
type input "дуба"
click at [496, 321] on input "checkbox" at bounding box center [496, 320] width 12 height 12
checkbox input "true"
checkbox input "false"
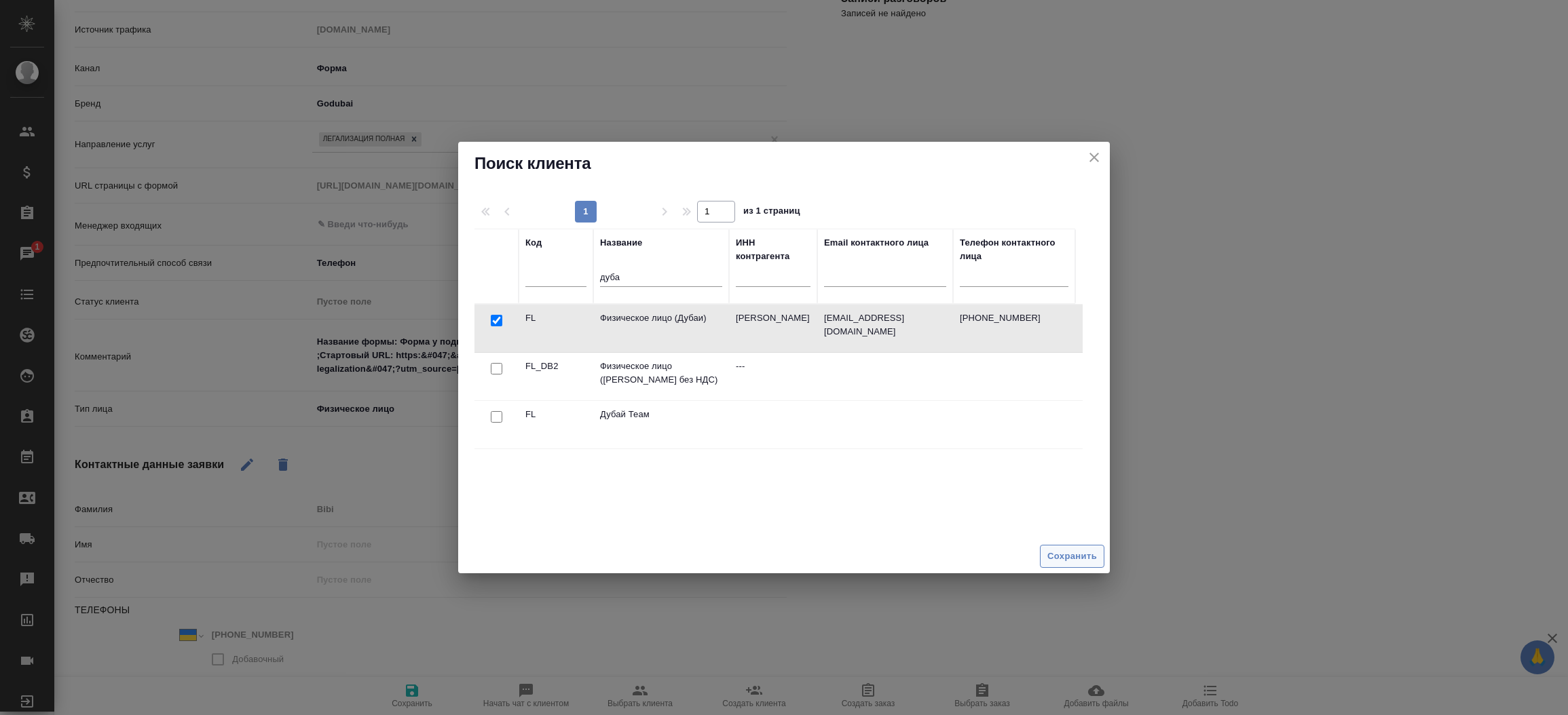
click at [1073, 565] on button "Сохранить" at bounding box center [1072, 557] width 65 height 24
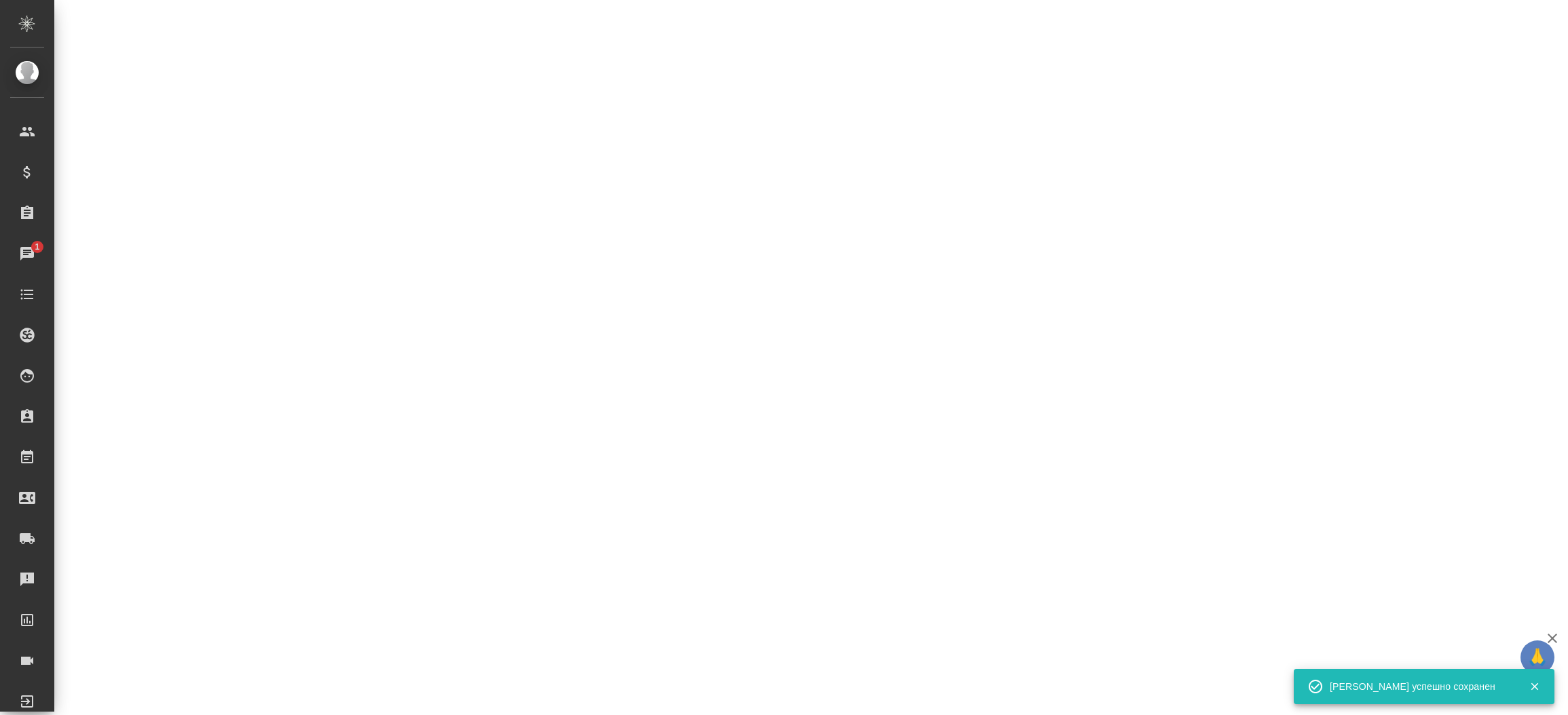
select select "RU"
select select "UA"
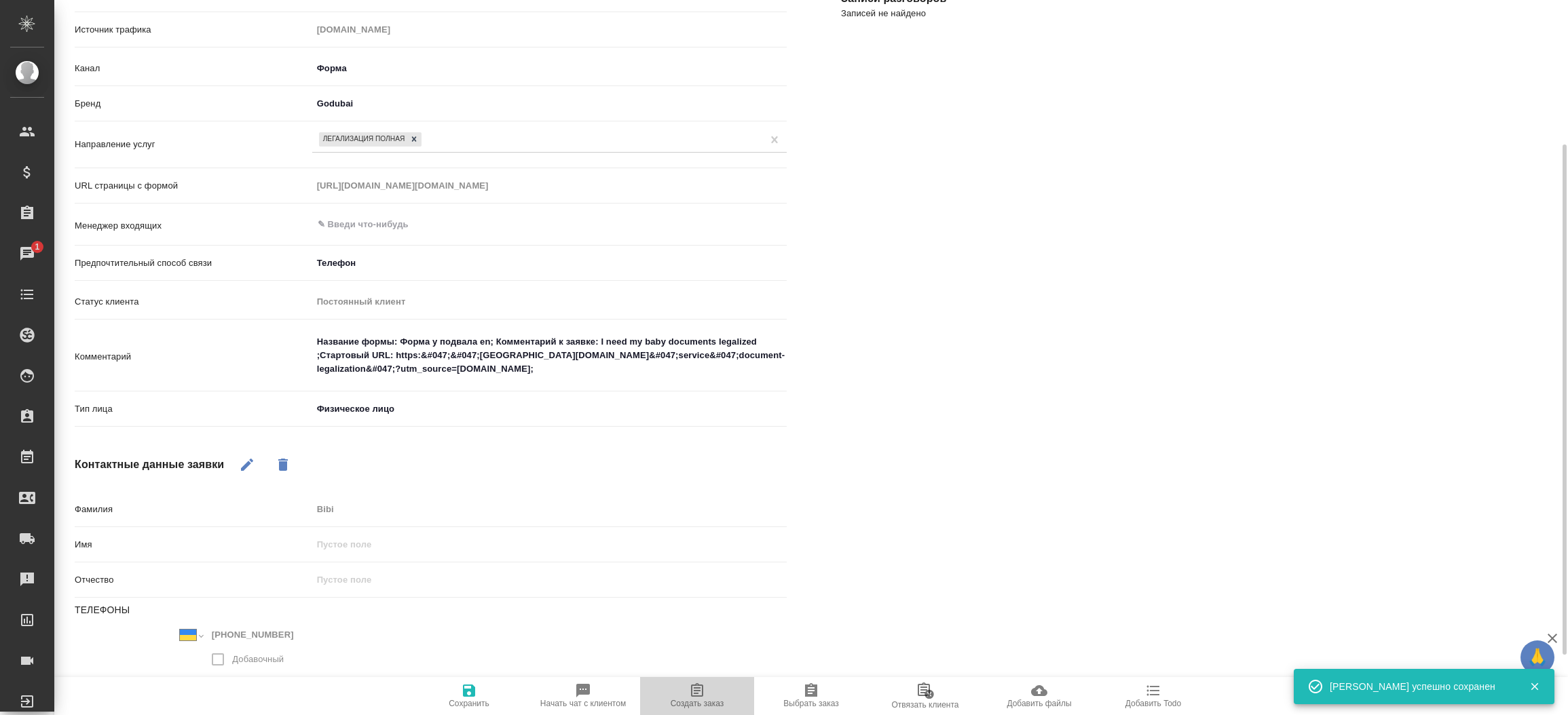
click at [709, 687] on span "Создать заказ" at bounding box center [697, 696] width 98 height 26
type textarea "x"
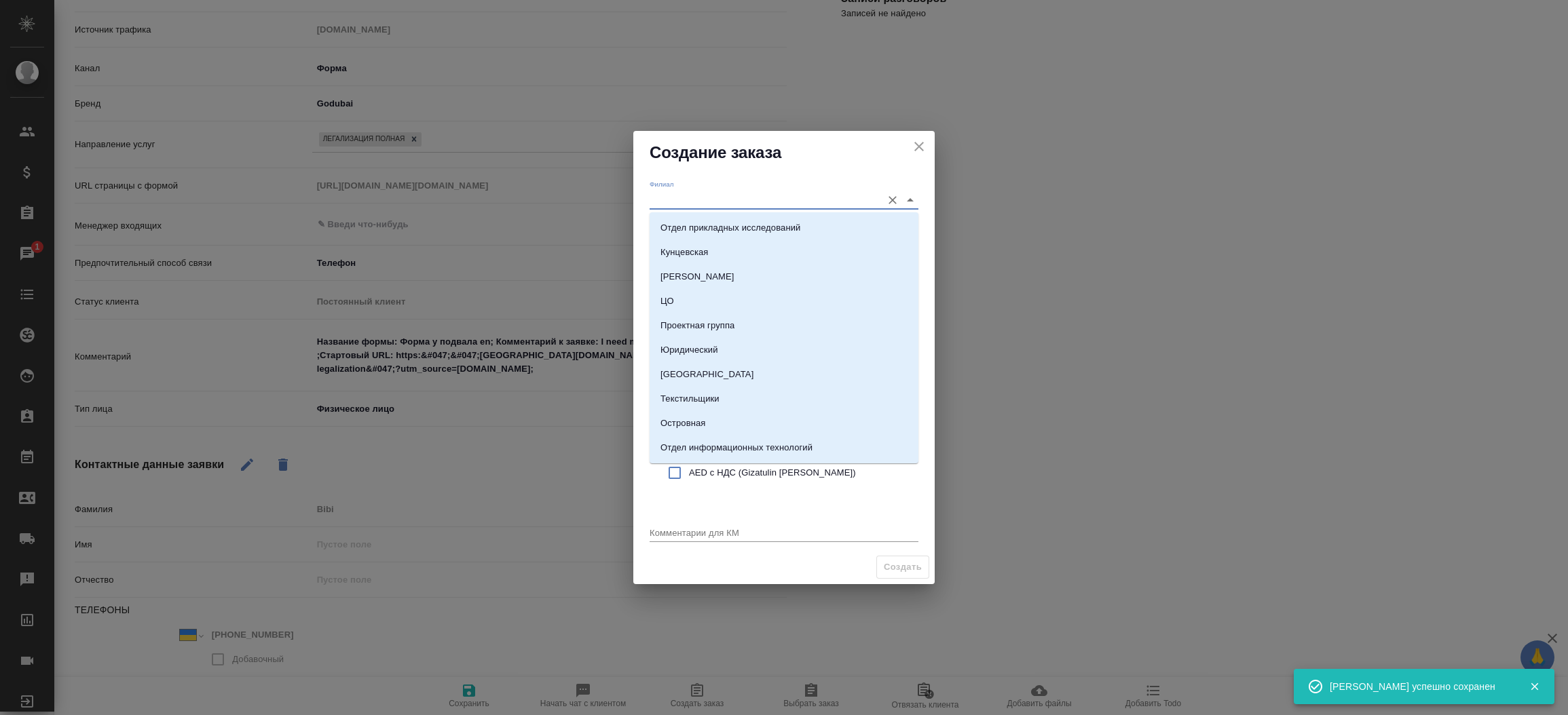
click at [703, 194] on input "Филиал" at bounding box center [762, 199] width 225 height 18
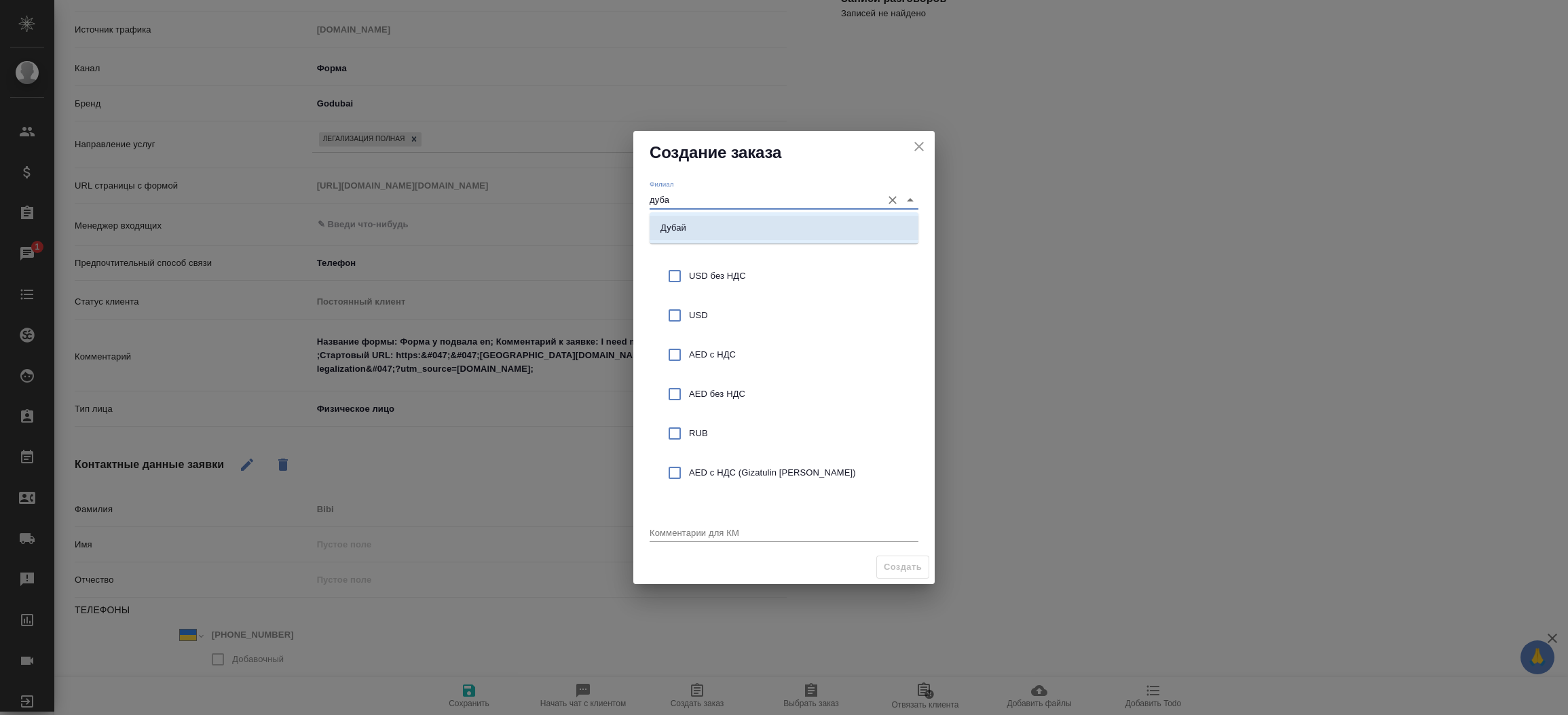
click at [709, 222] on li "Дубай" at bounding box center [784, 228] width 269 height 24
type input "Дубай"
click at [667, 359] on input "checkbox" at bounding box center [675, 355] width 29 height 29
checkbox input "true"
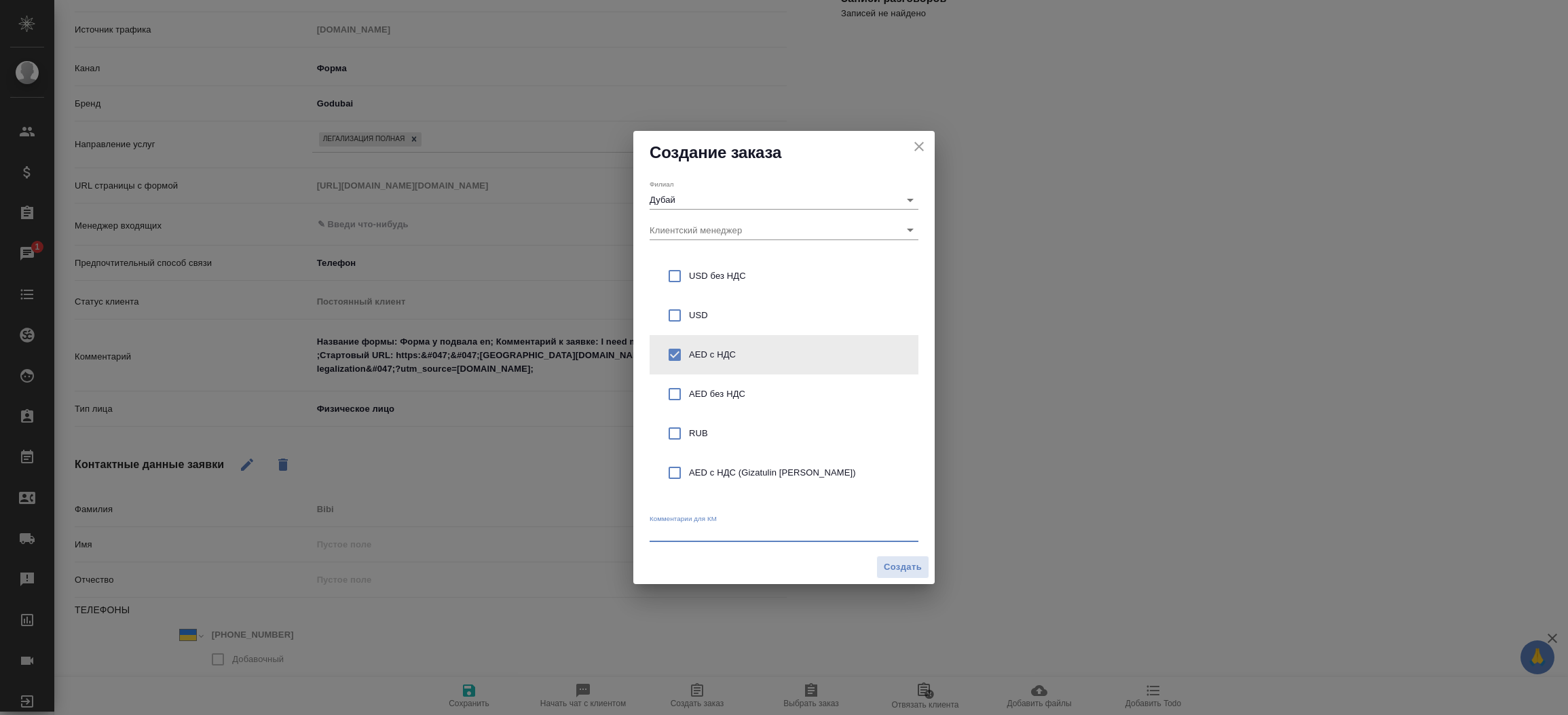
click at [678, 531] on textarea at bounding box center [784, 532] width 269 height 10
type textarea "От КВ: легализация документов ребенка"
click at [913, 565] on span "Создать" at bounding box center [902, 568] width 38 height 16
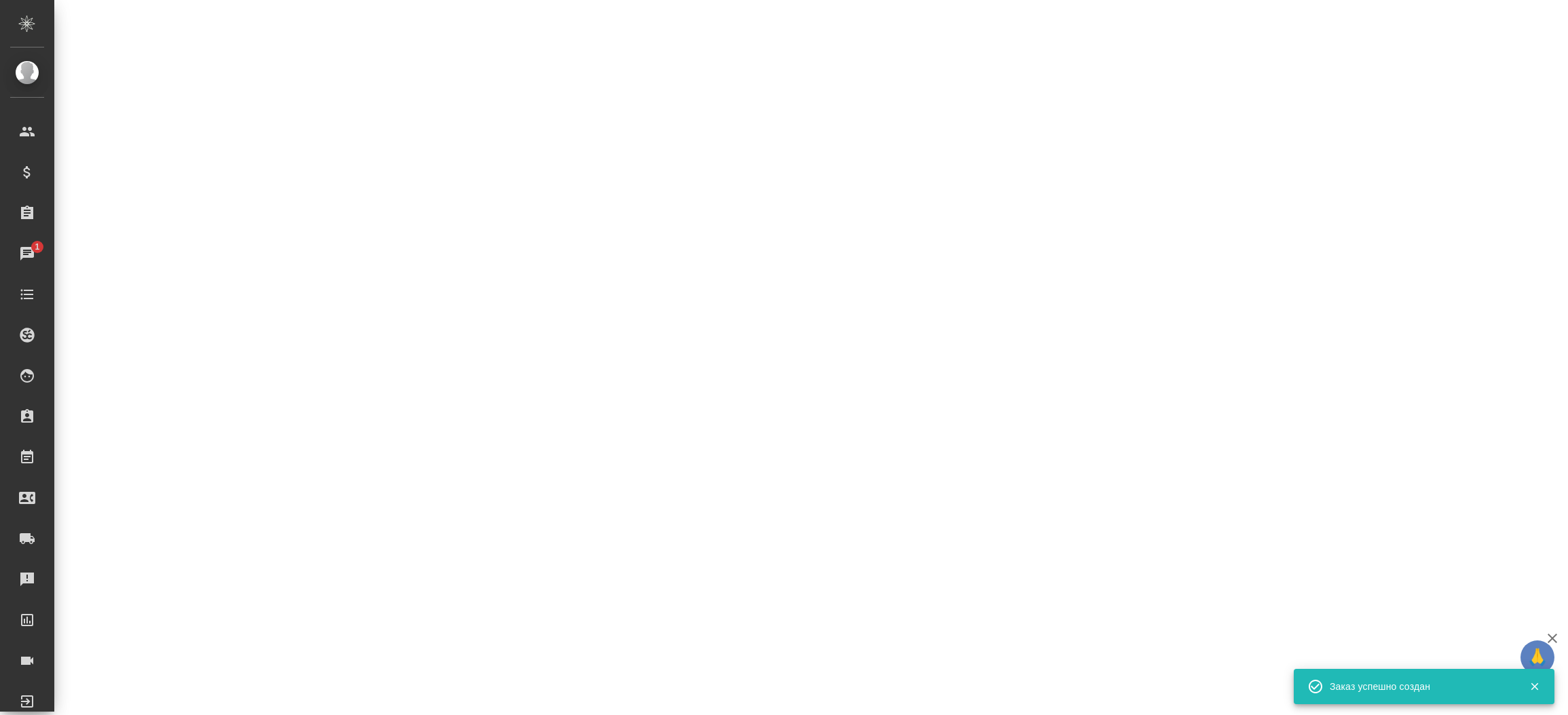
select select "RU"
select select "UA"
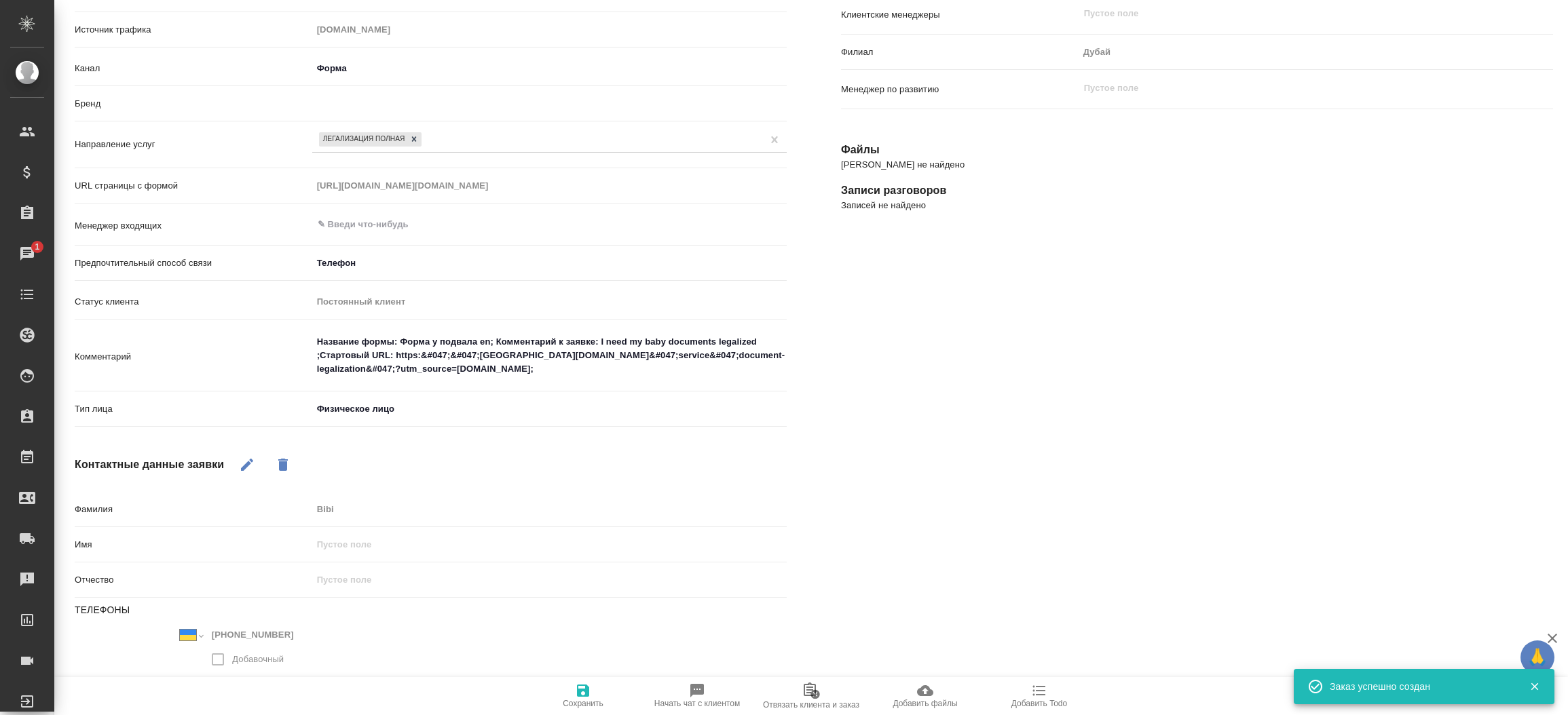
type textarea "x"
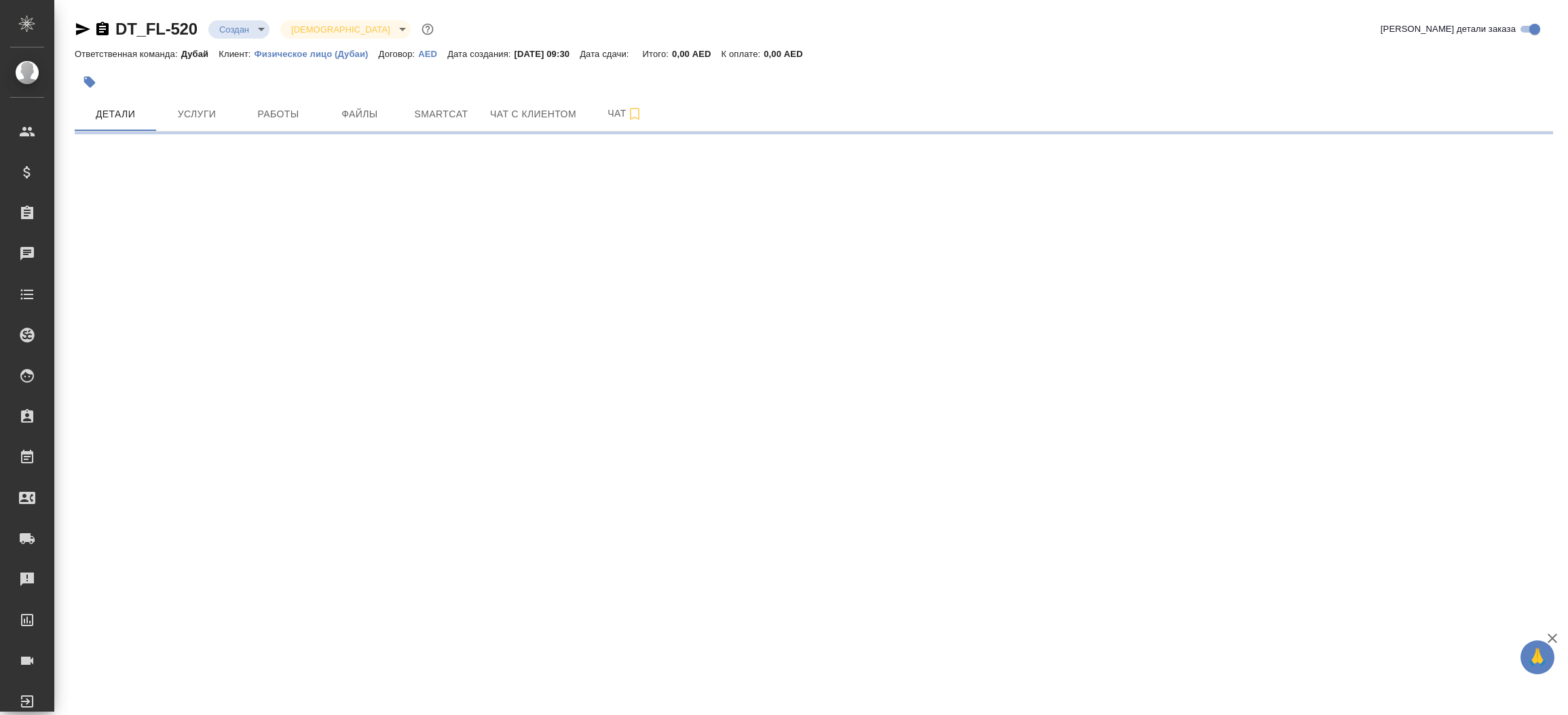
select select "RU"
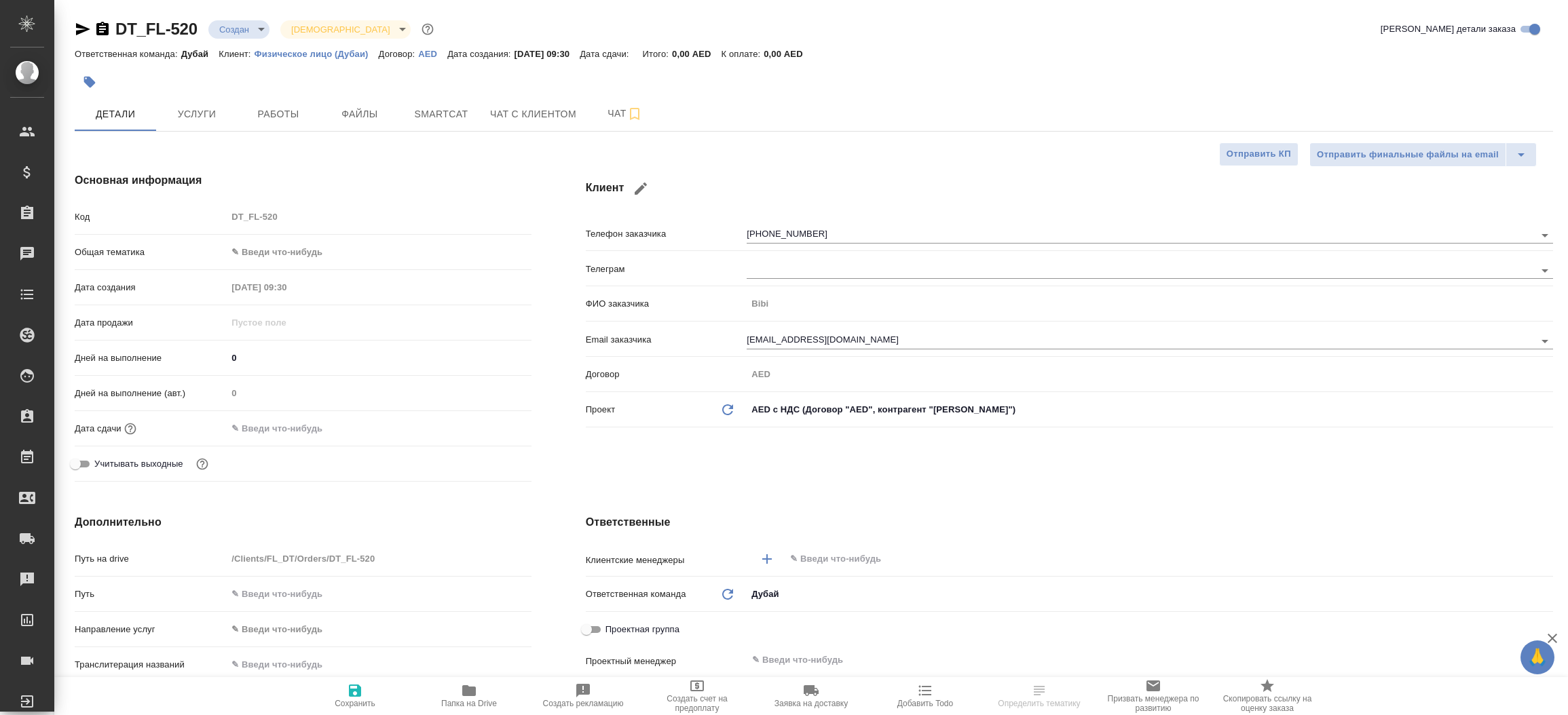
type textarea "x"
click at [79, 31] on icon "button" at bounding box center [84, 29] width 14 height 12
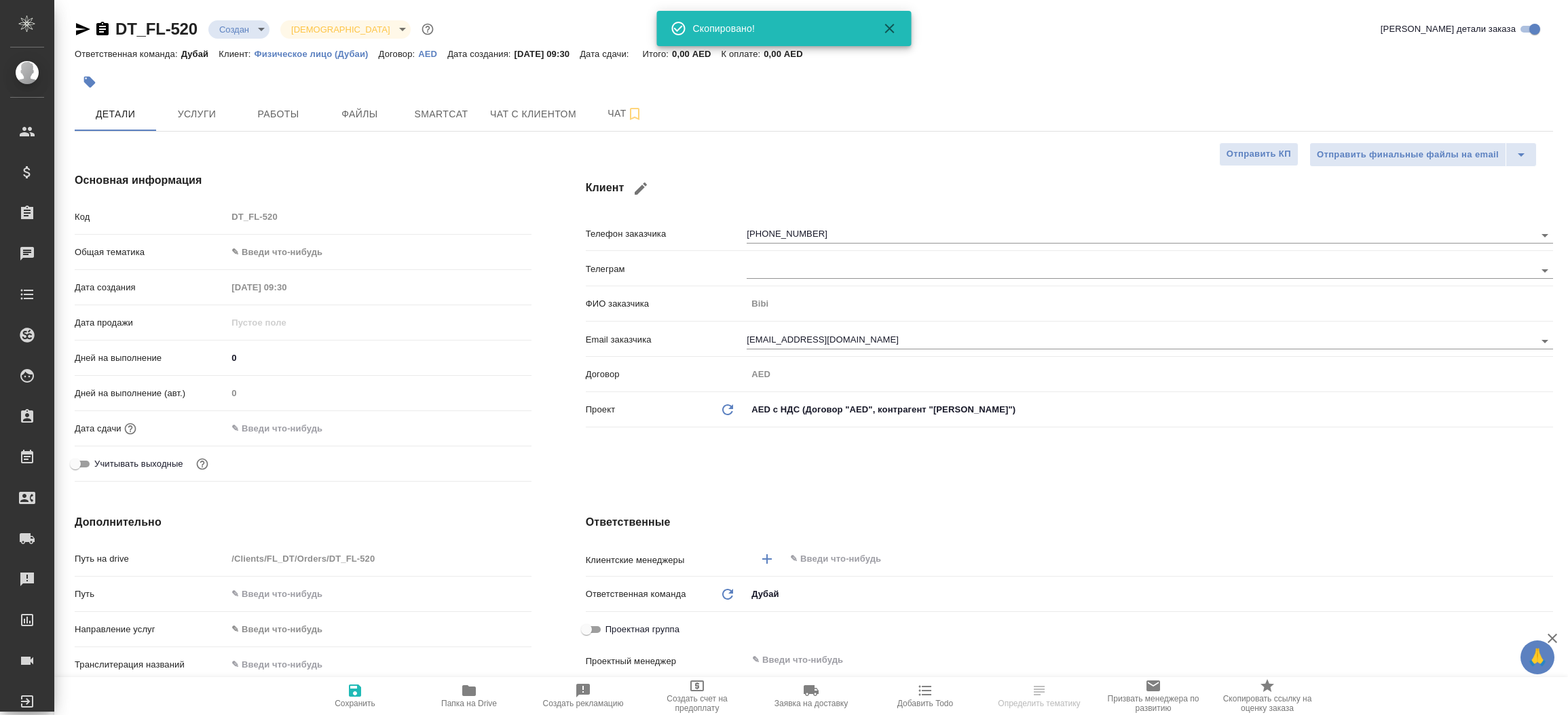
type textarea "x"
select select "RU"
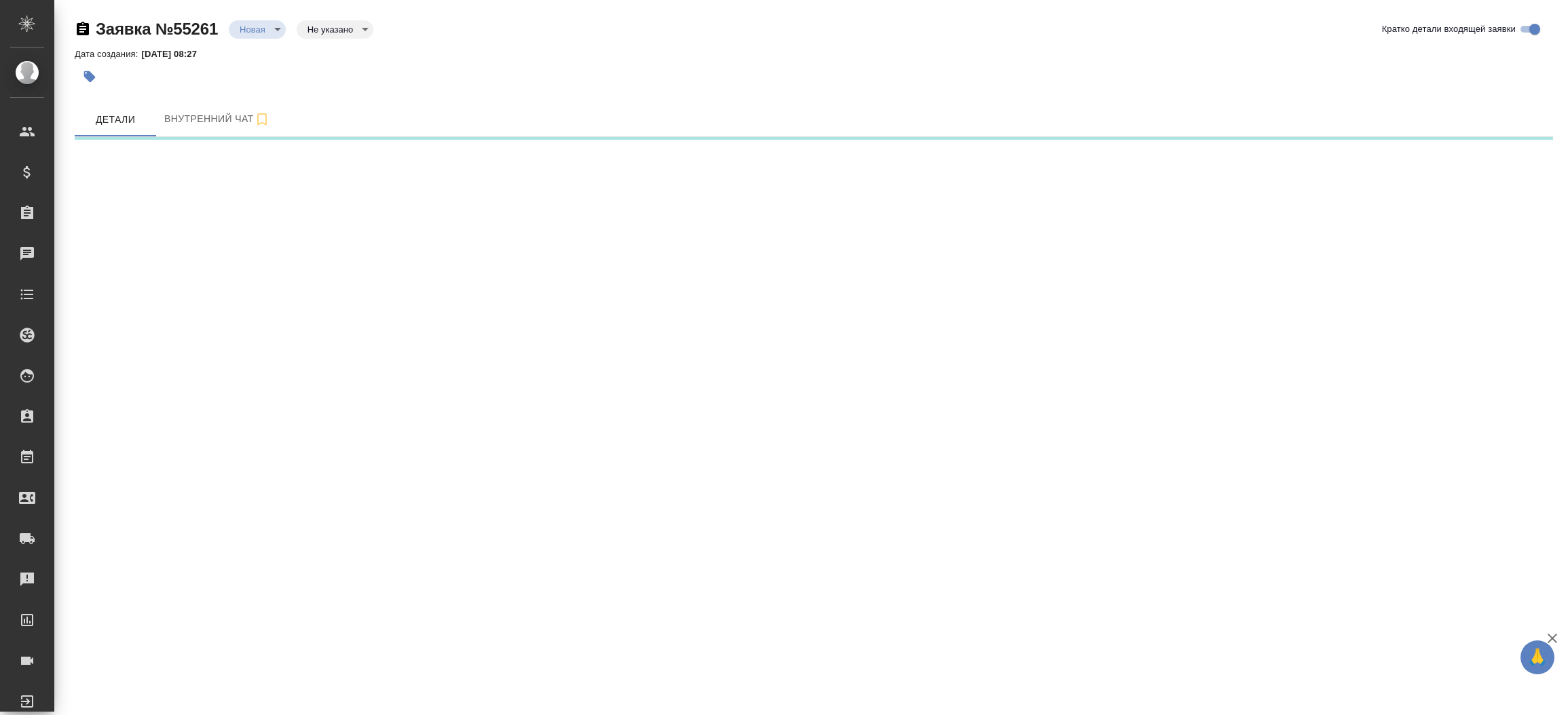
select select "RU"
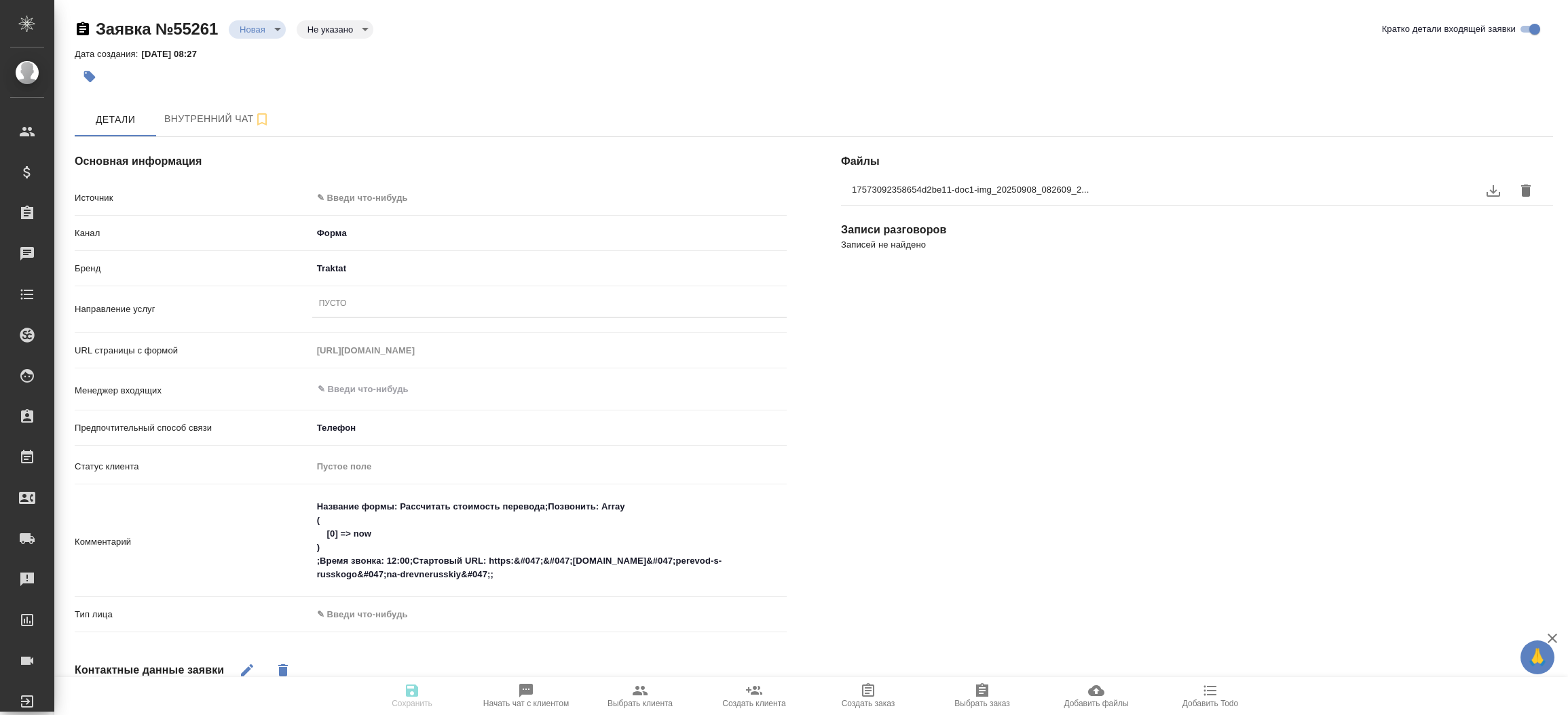
type textarea "x"
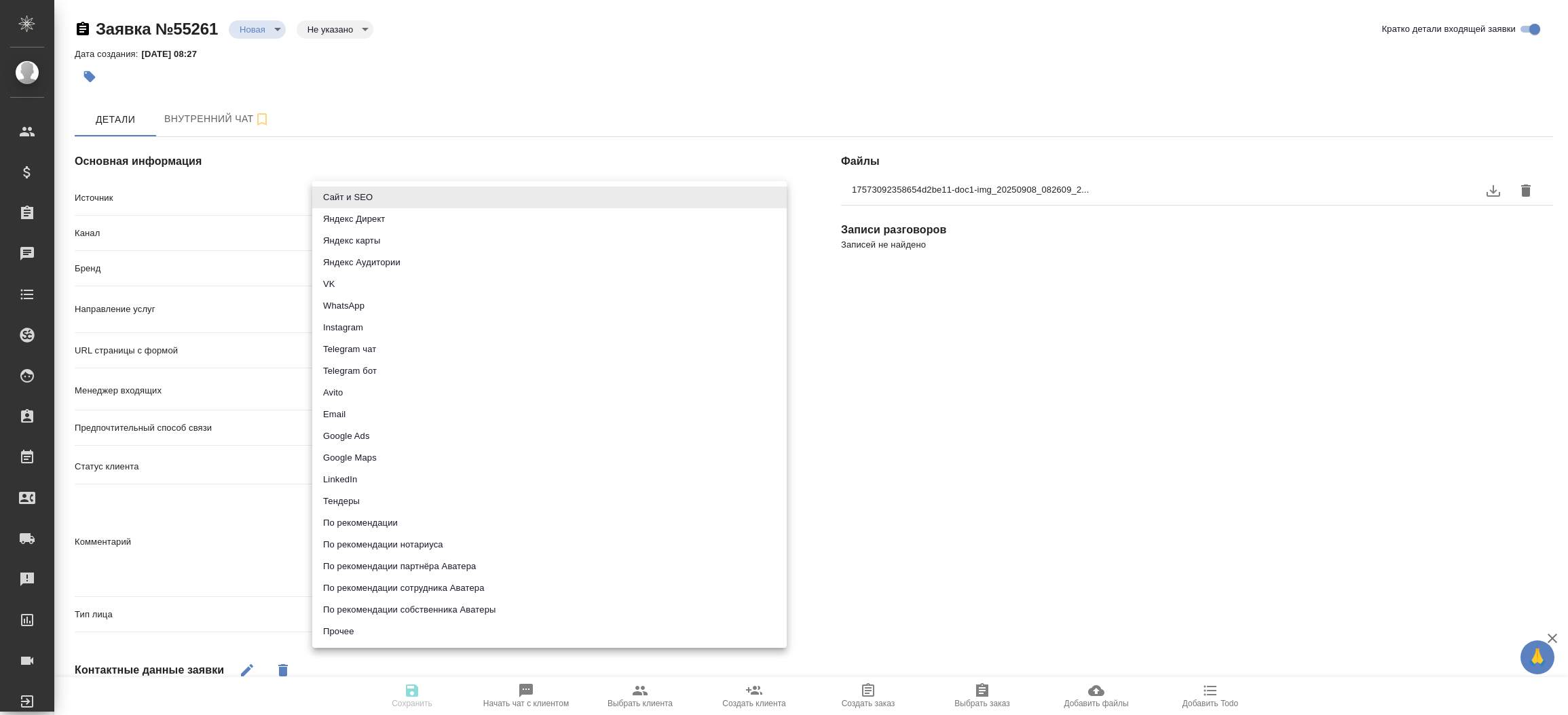
click at [367, 199] on body "🙏 .cls-1 fill:#fff; AWATERA [PERSON_NAME]prutko Клиенты Спецификации Заказы Чат…" at bounding box center [784, 357] width 1568 height 715
click at [367, 199] on li "Сайт и SEO" at bounding box center [550, 197] width 475 height 22
type input "seo"
type textarea "x"
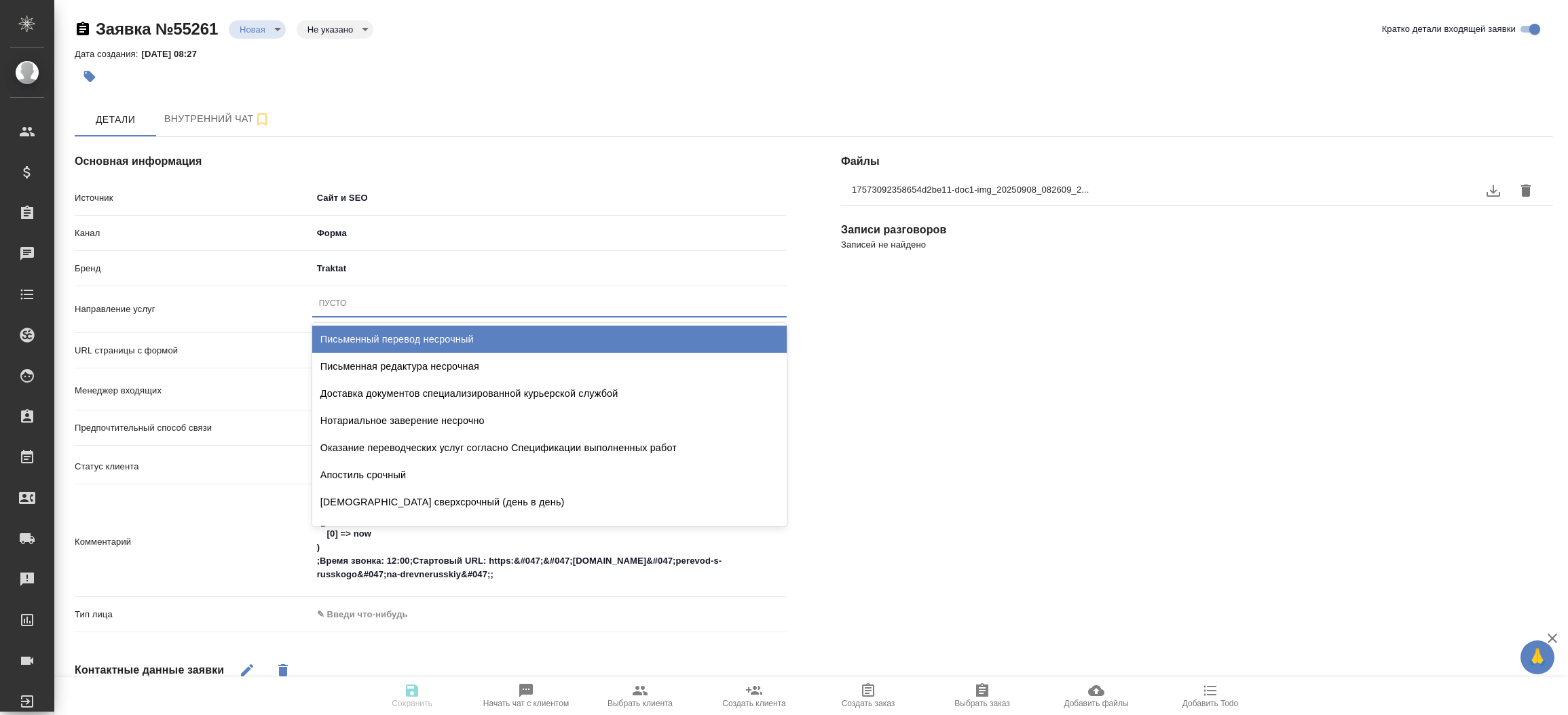
click at [344, 300] on div "Пусто" at bounding box center [333, 304] width 28 height 12
type input "пись"
click at [398, 337] on div "Письменный перевод несрочный" at bounding box center [550, 339] width 475 height 27
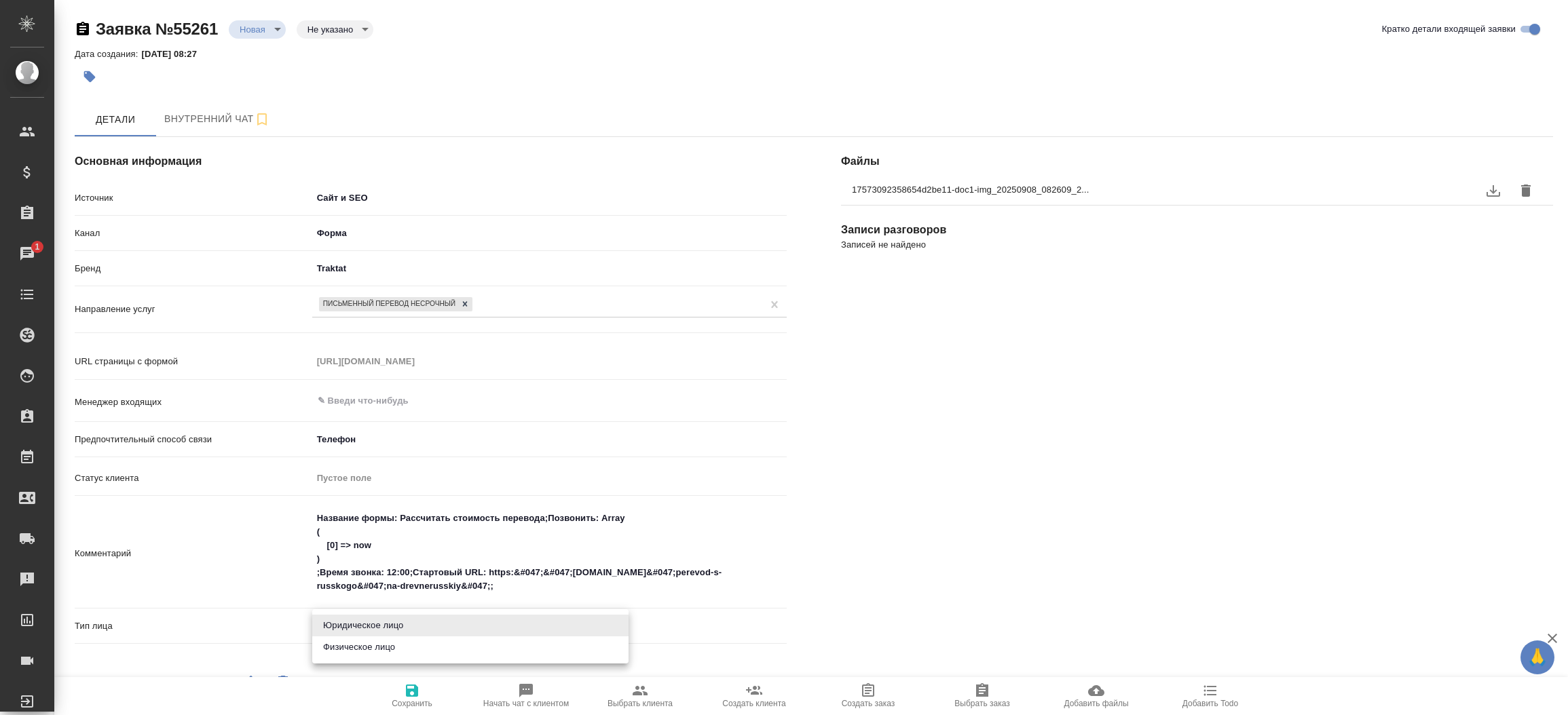
click at [393, 623] on body "🙏 .cls-1 fill:#fff; AWATERA [PERSON_NAME]prutko Клиенты Спецификации Заказы 1 Ч…" at bounding box center [784, 357] width 1568 height 715
click at [374, 651] on li "Физическое лицо" at bounding box center [470, 647] width 316 height 22
type textarea "x"
type input "private"
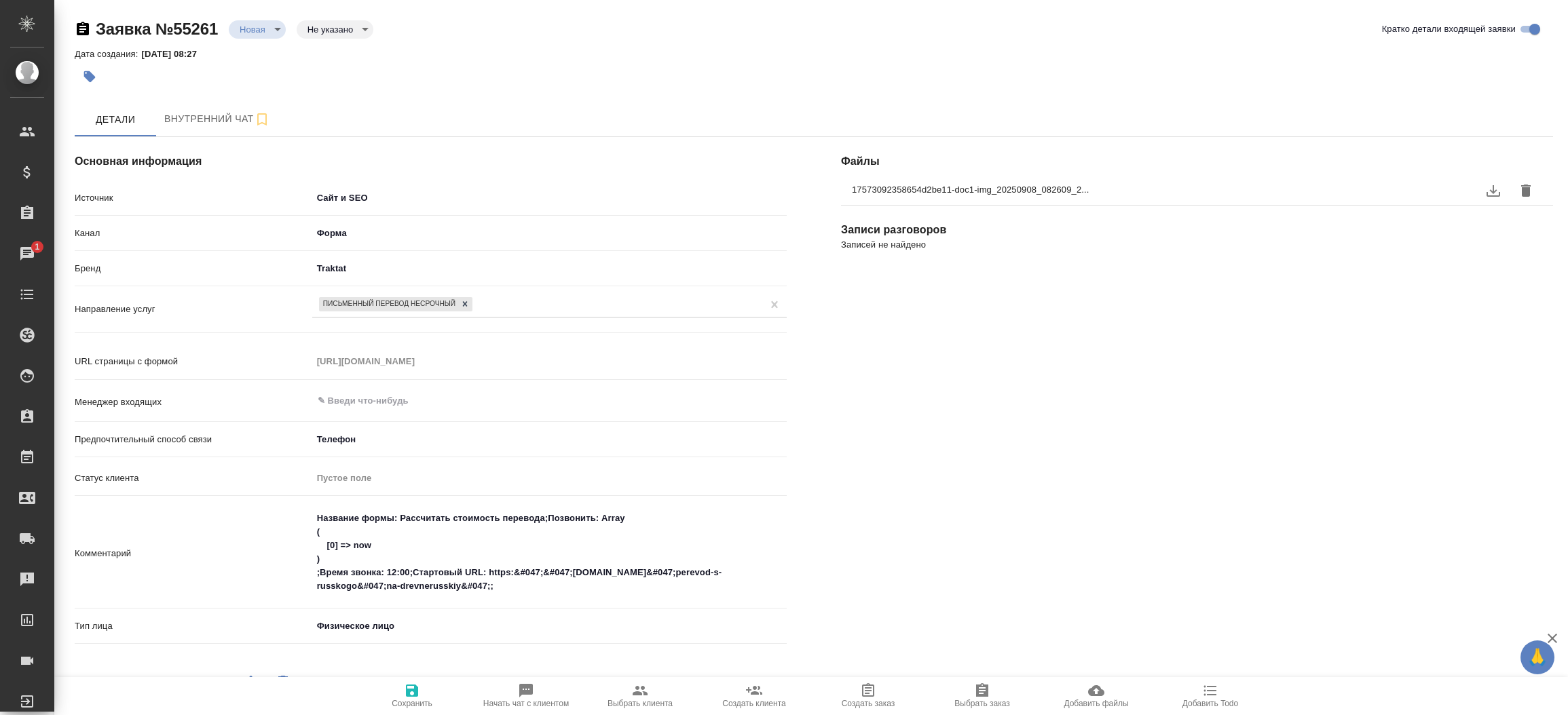
click at [415, 688] on icon "button" at bounding box center [412, 691] width 12 height 12
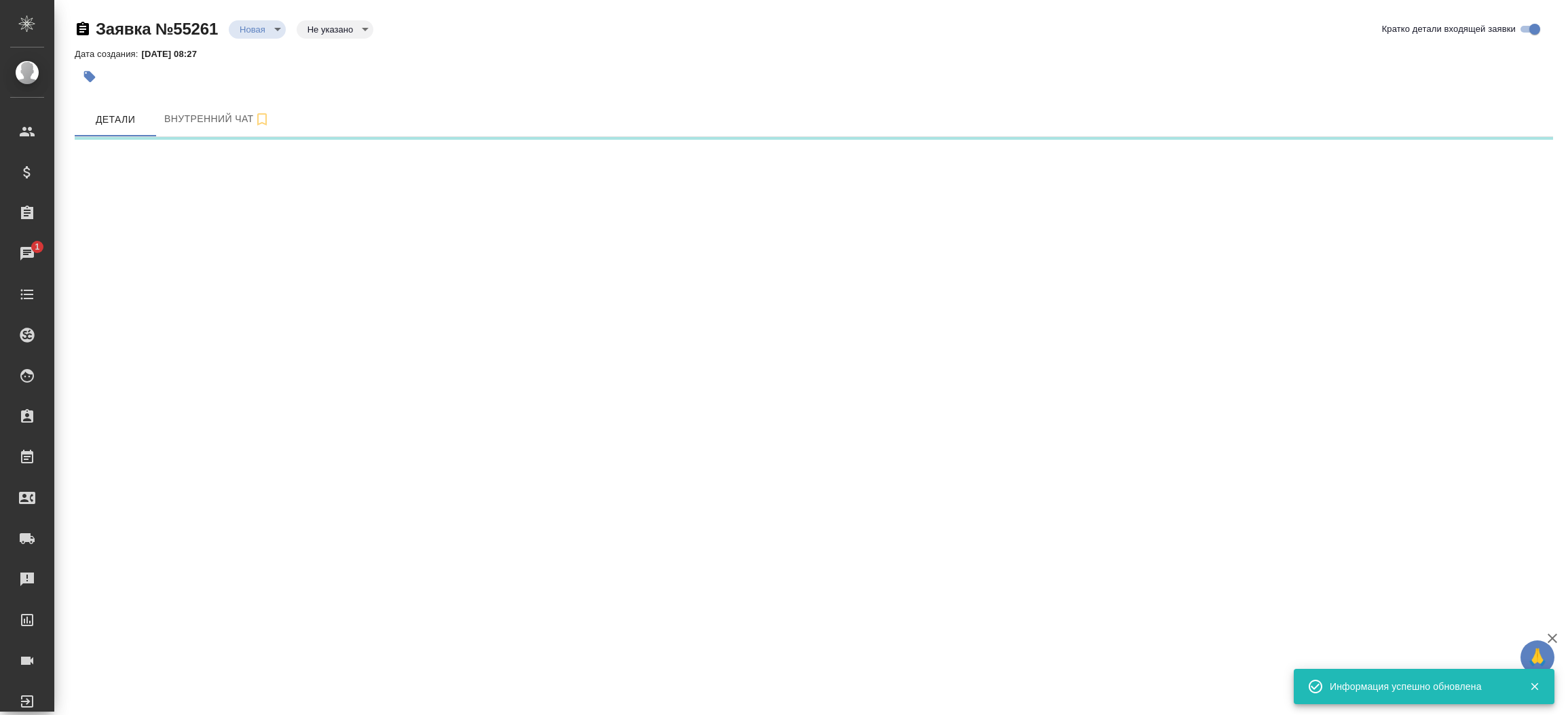
select select "RU"
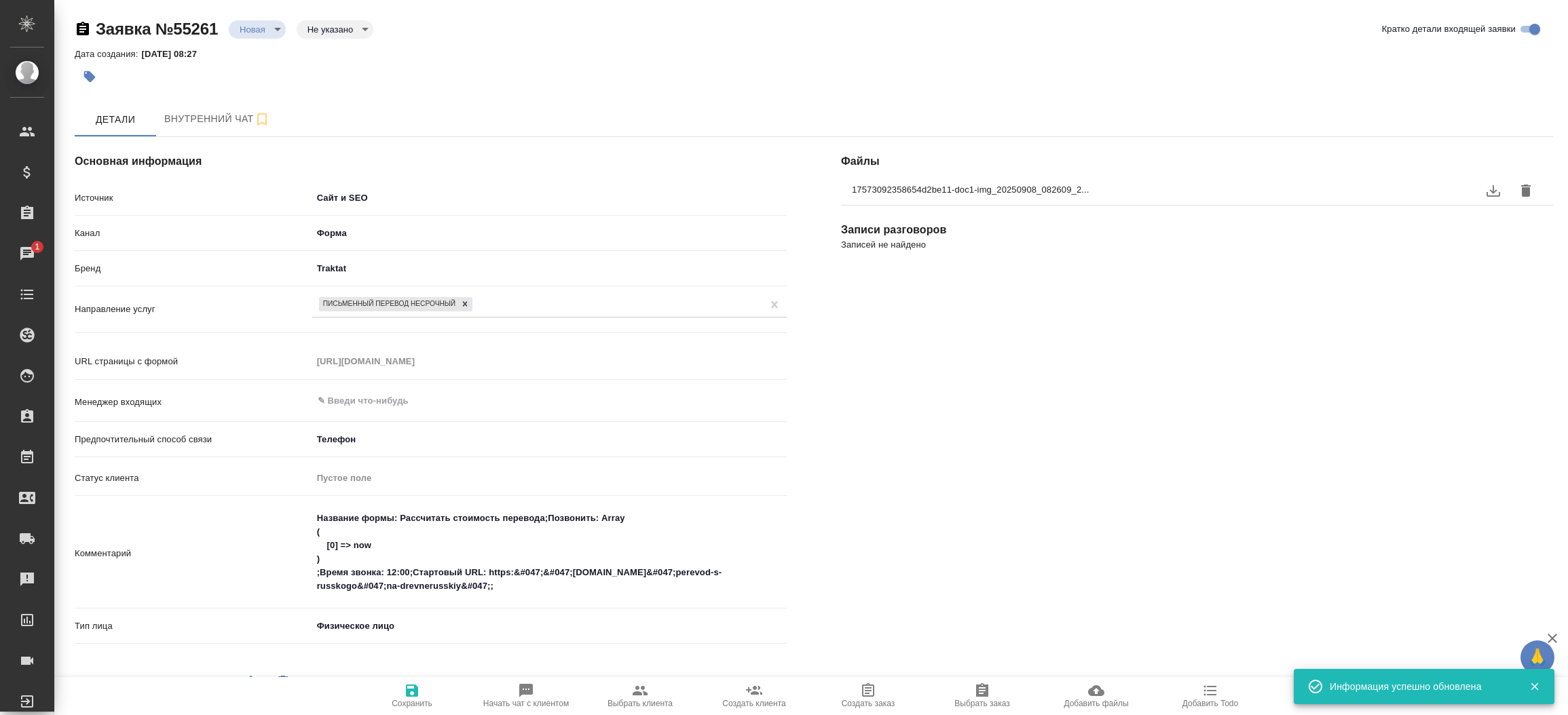
type textarea "x"
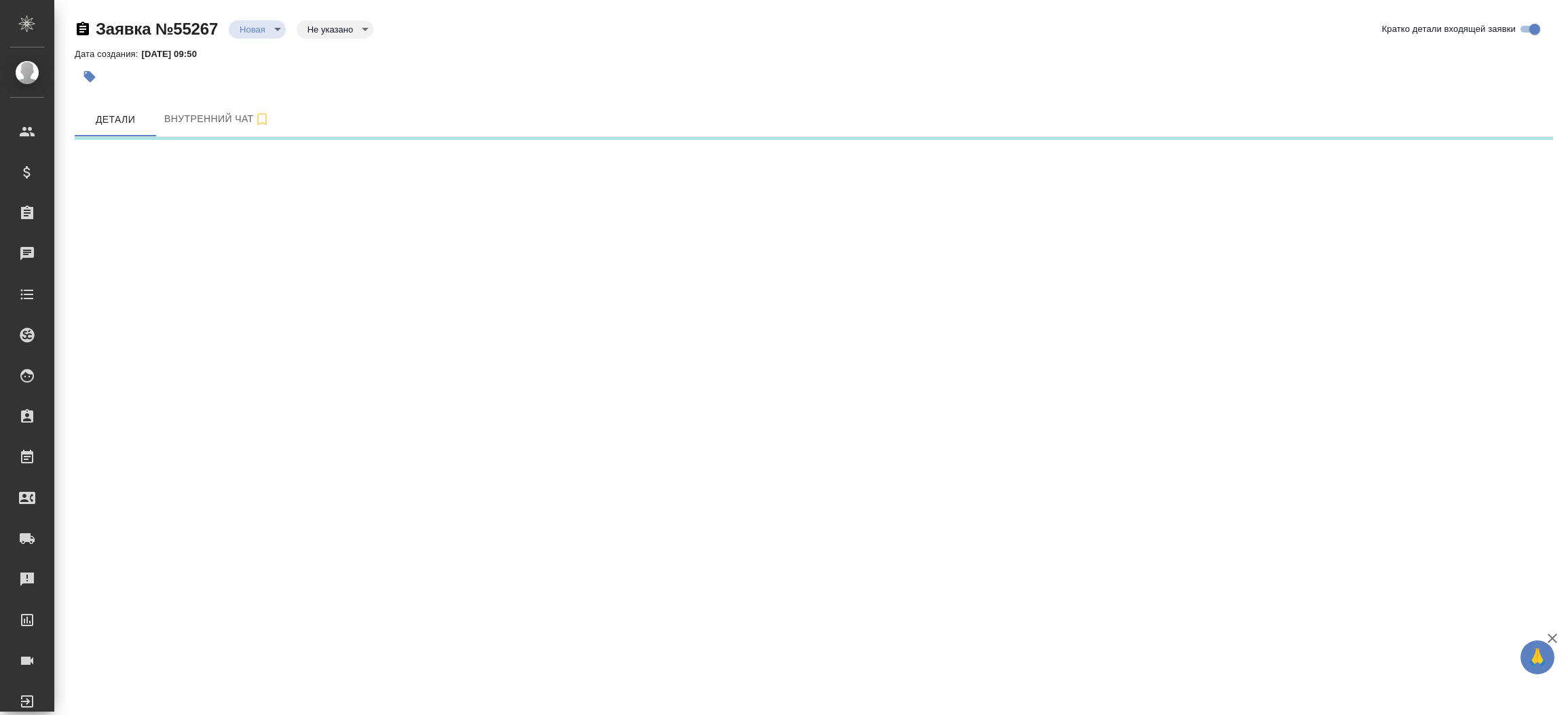
select select "RU"
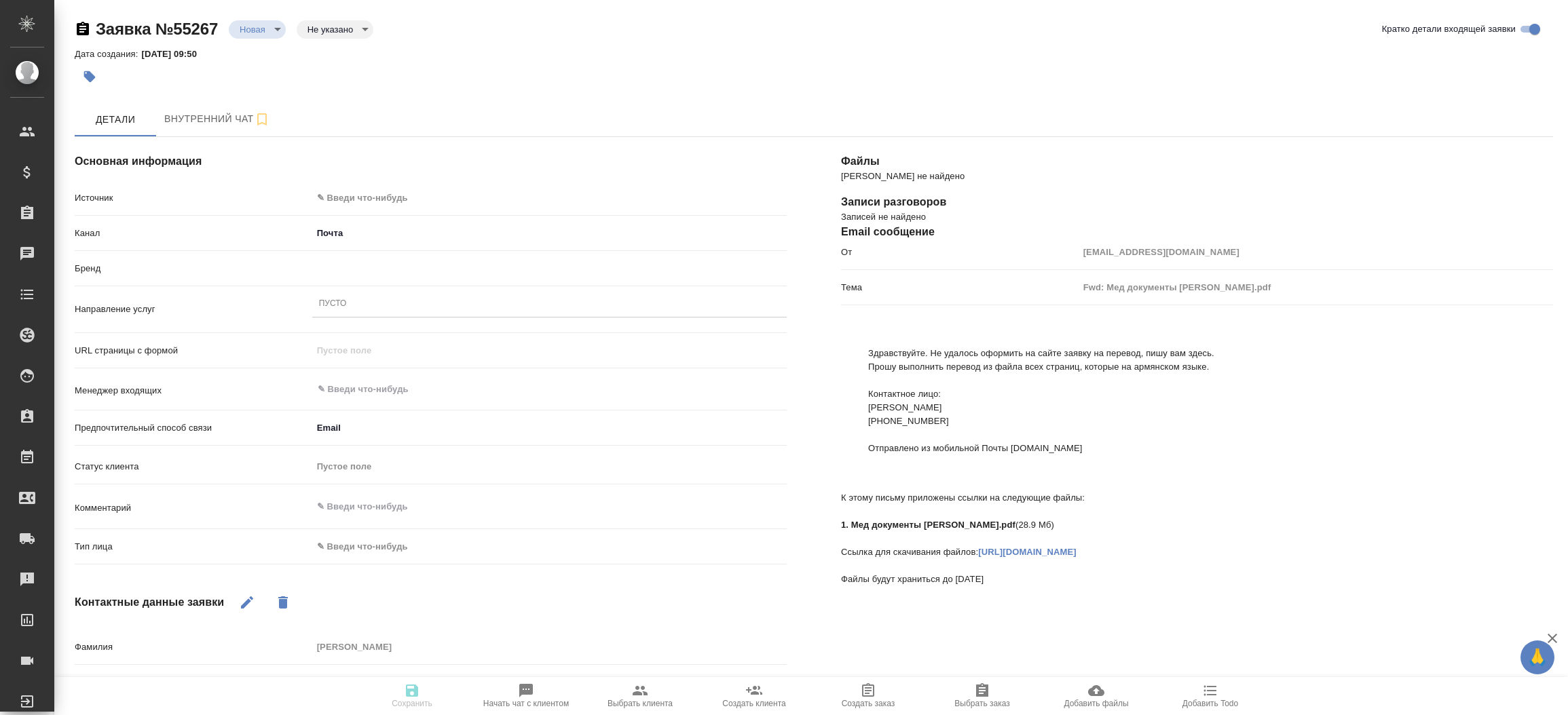
type textarea "x"
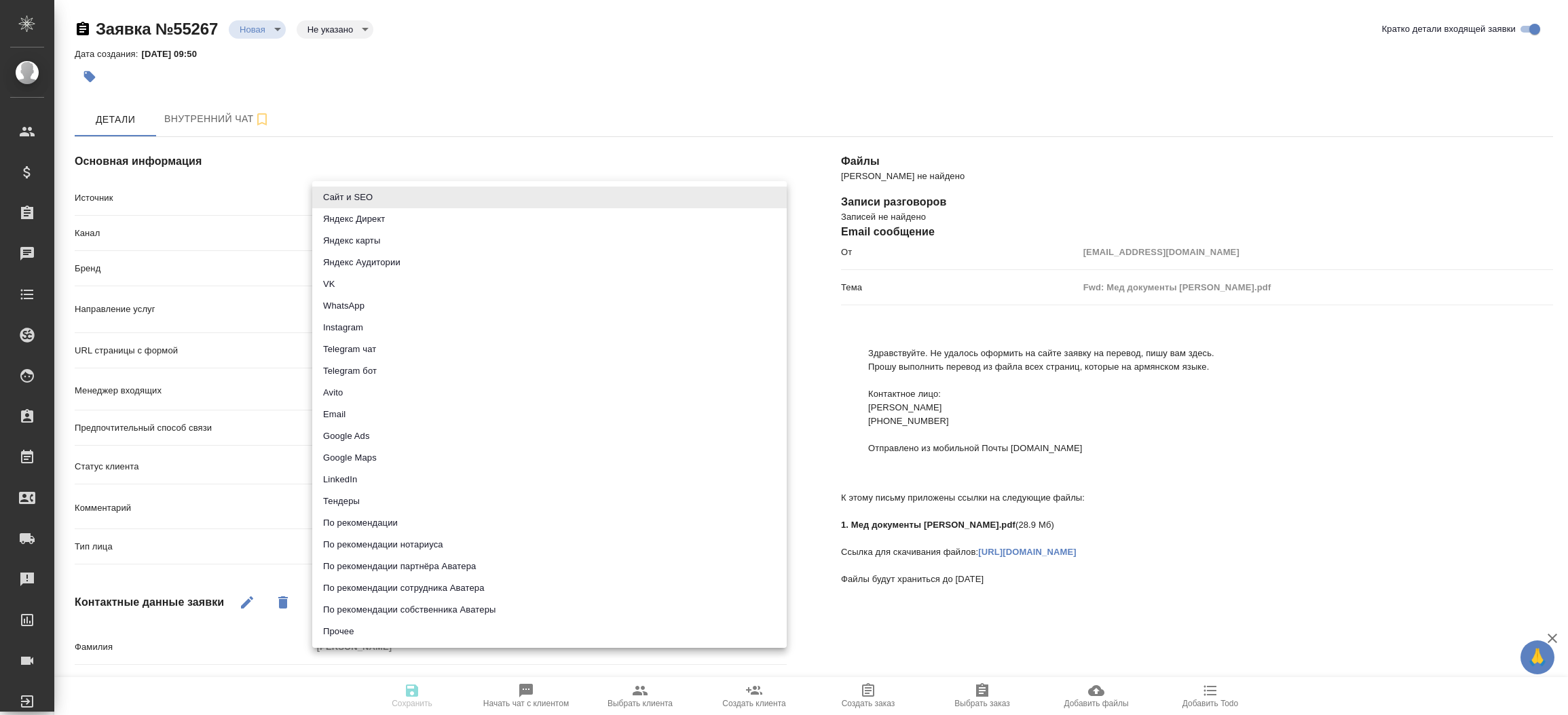
click at [351, 199] on body "🙏 .cls-1 fill:#fff; AWATERA [PERSON_NAME]prutko Клиенты Спецификации Заказы Чат…" at bounding box center [784, 357] width 1568 height 715
click at [351, 199] on li "Сайт и SEO" at bounding box center [550, 197] width 475 height 22
type input "seo"
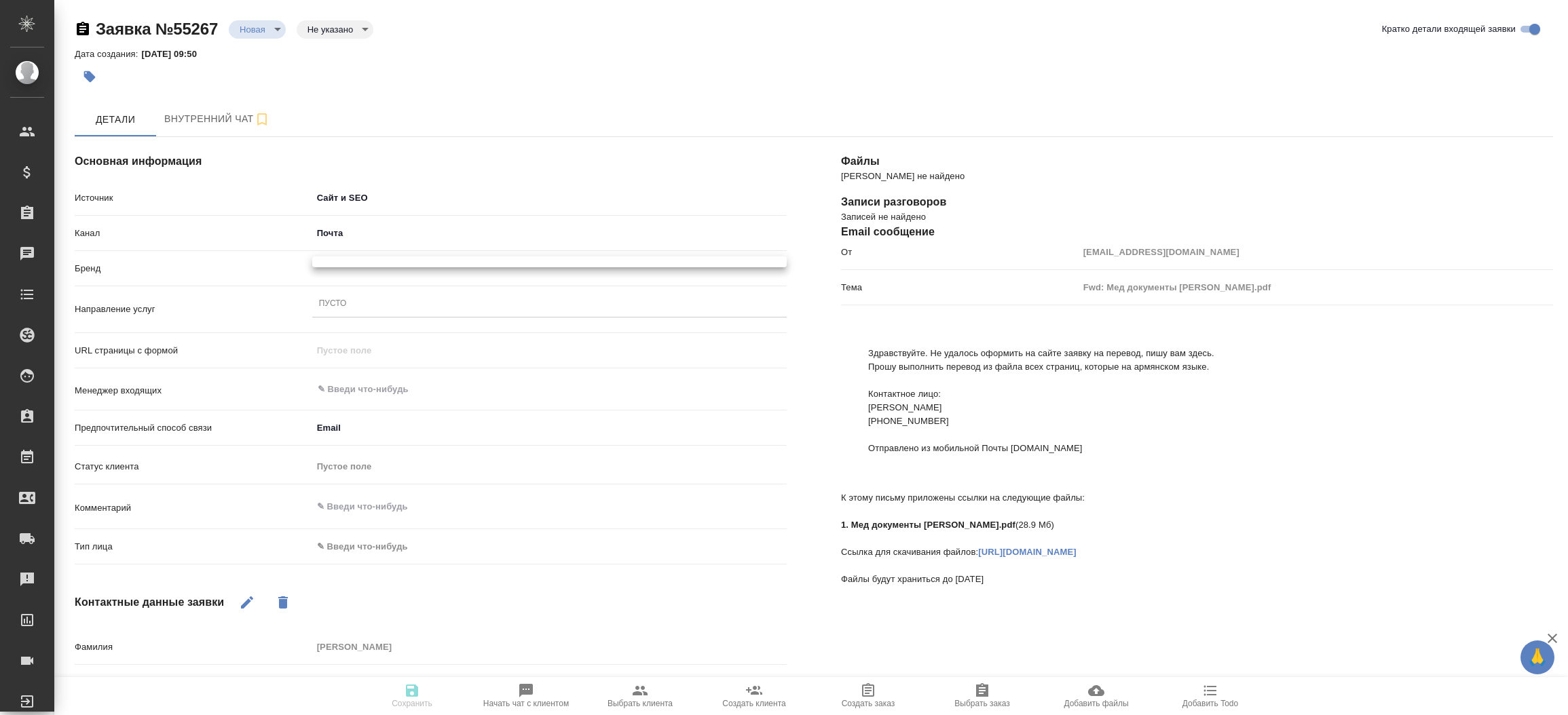
type textarea "x"
click at [351, 266] on body "🙏 .cls-1 fill:#fff; AWATERA [PERSON_NAME]prutko Клиенты Спецификации Заказы Чат…" at bounding box center [784, 357] width 1568 height 715
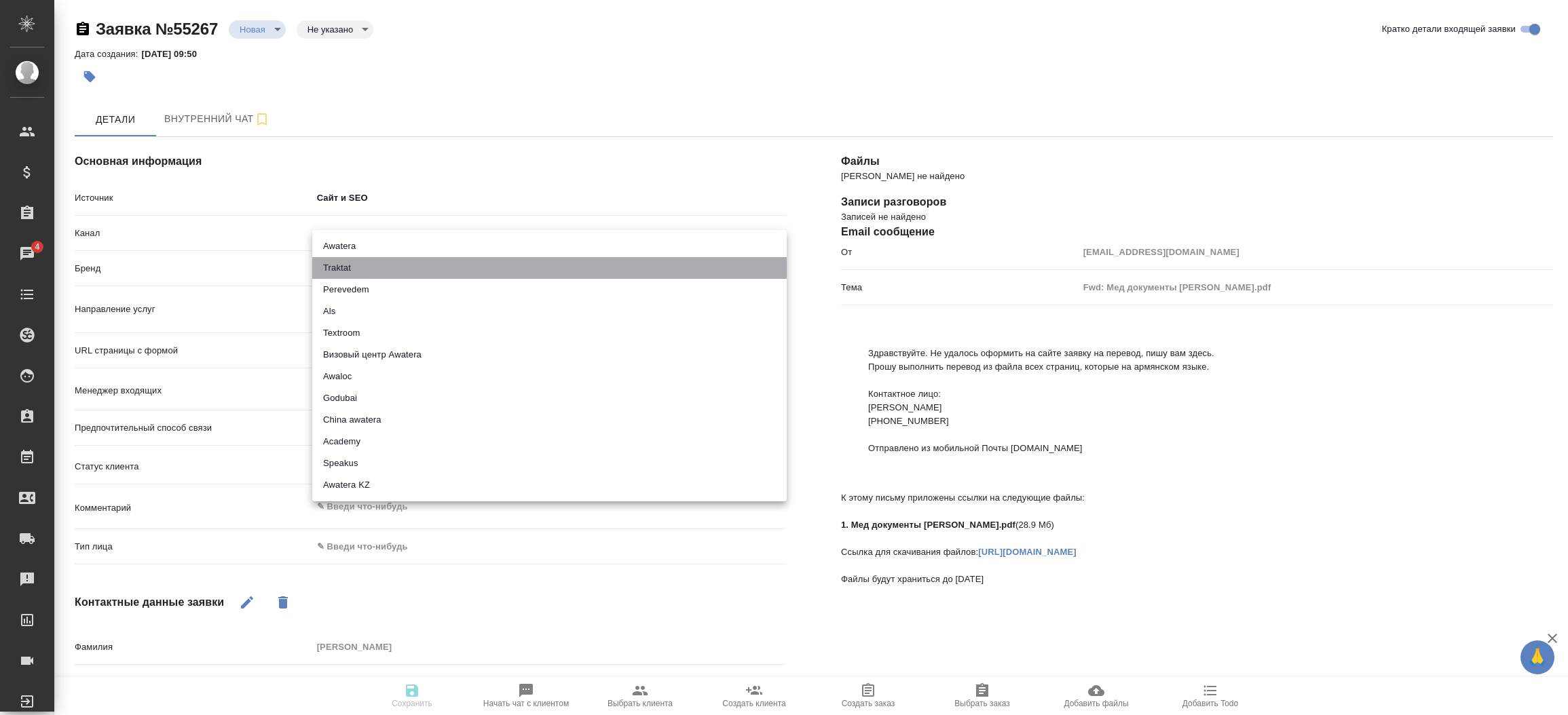
click at [351, 264] on li "Traktat" at bounding box center [550, 268] width 475 height 22
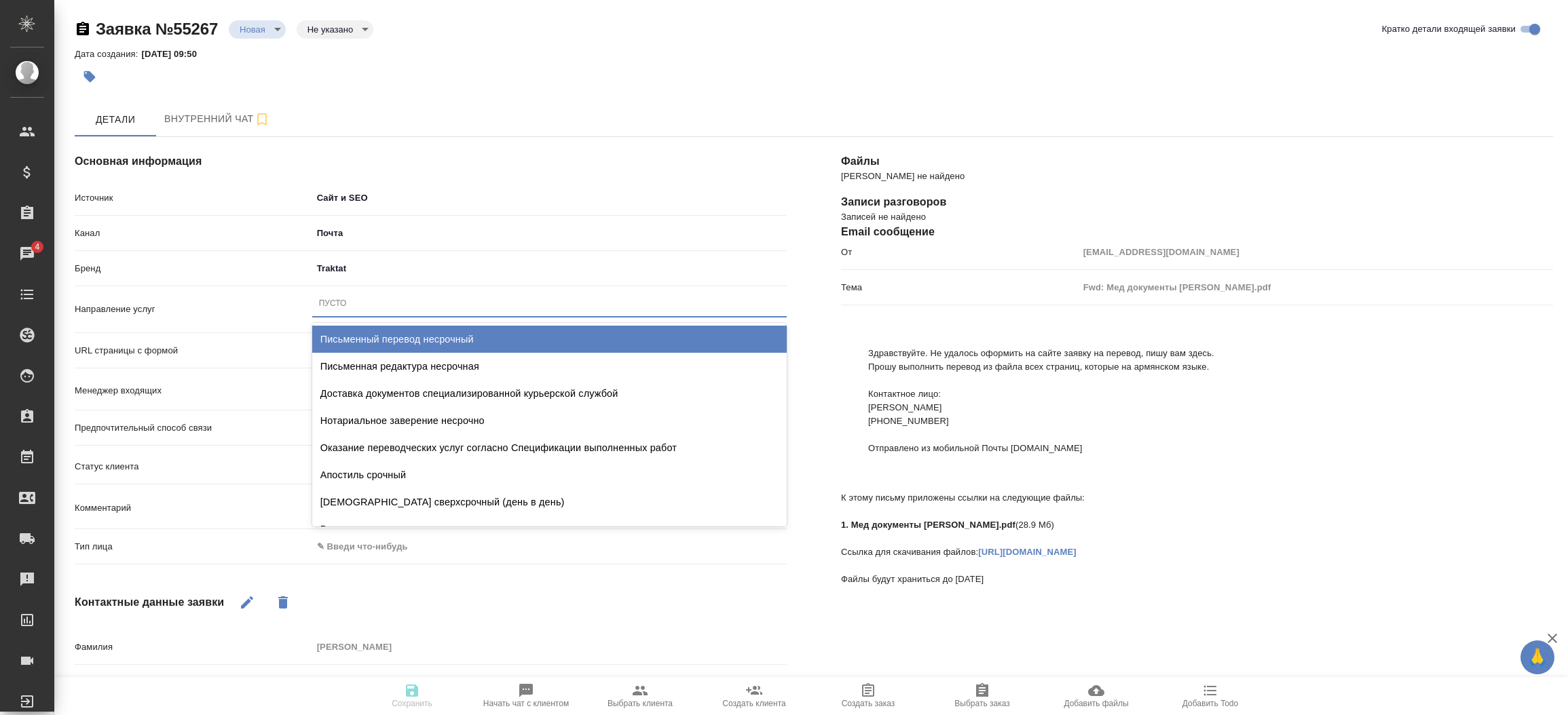
click at [327, 307] on div "Пусто" at bounding box center [333, 304] width 28 height 12
type input "письм"
click at [390, 336] on div "Письменный перевод несрочный" at bounding box center [550, 339] width 475 height 27
type textarea "x"
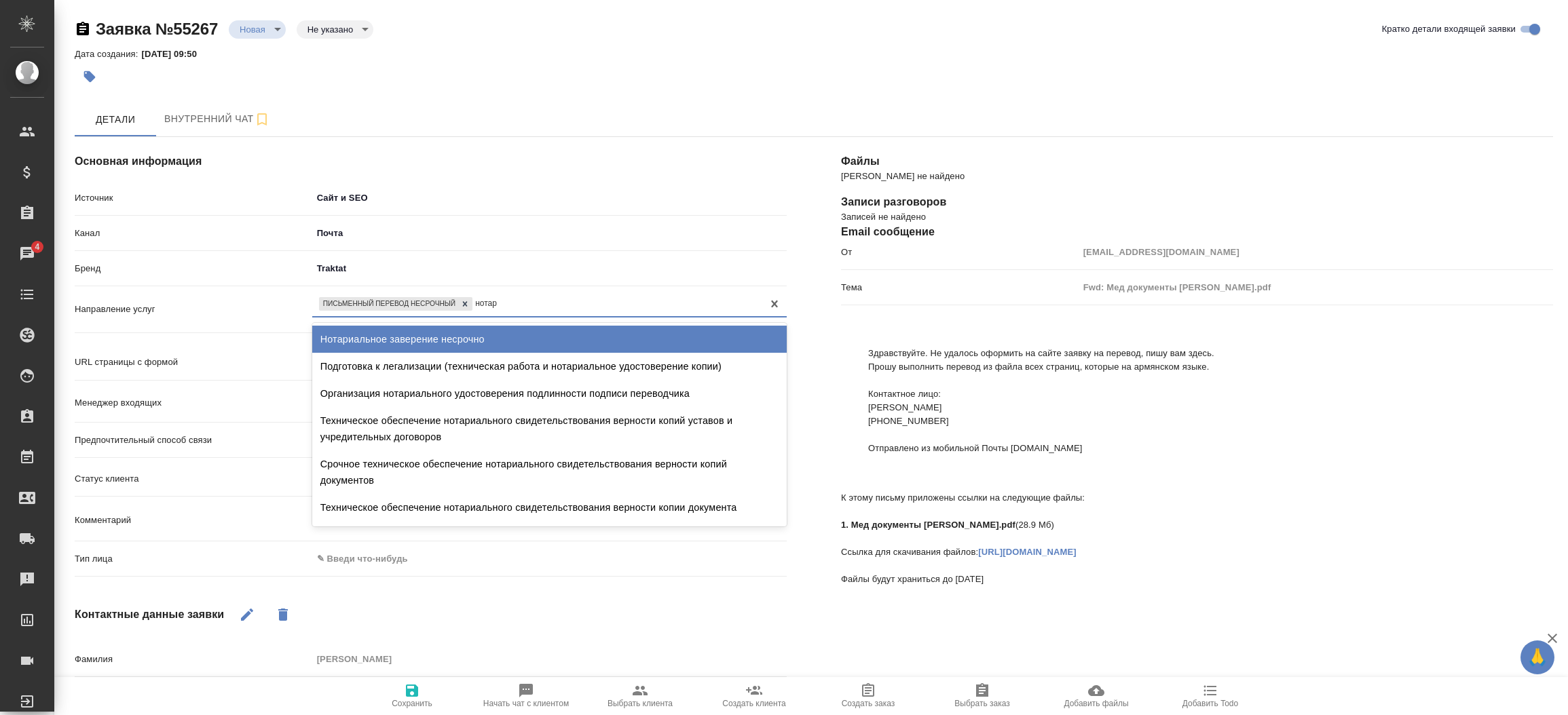
type input "нотари"
click at [390, 336] on div "Нотариальное заверение несрочно" at bounding box center [550, 339] width 475 height 27
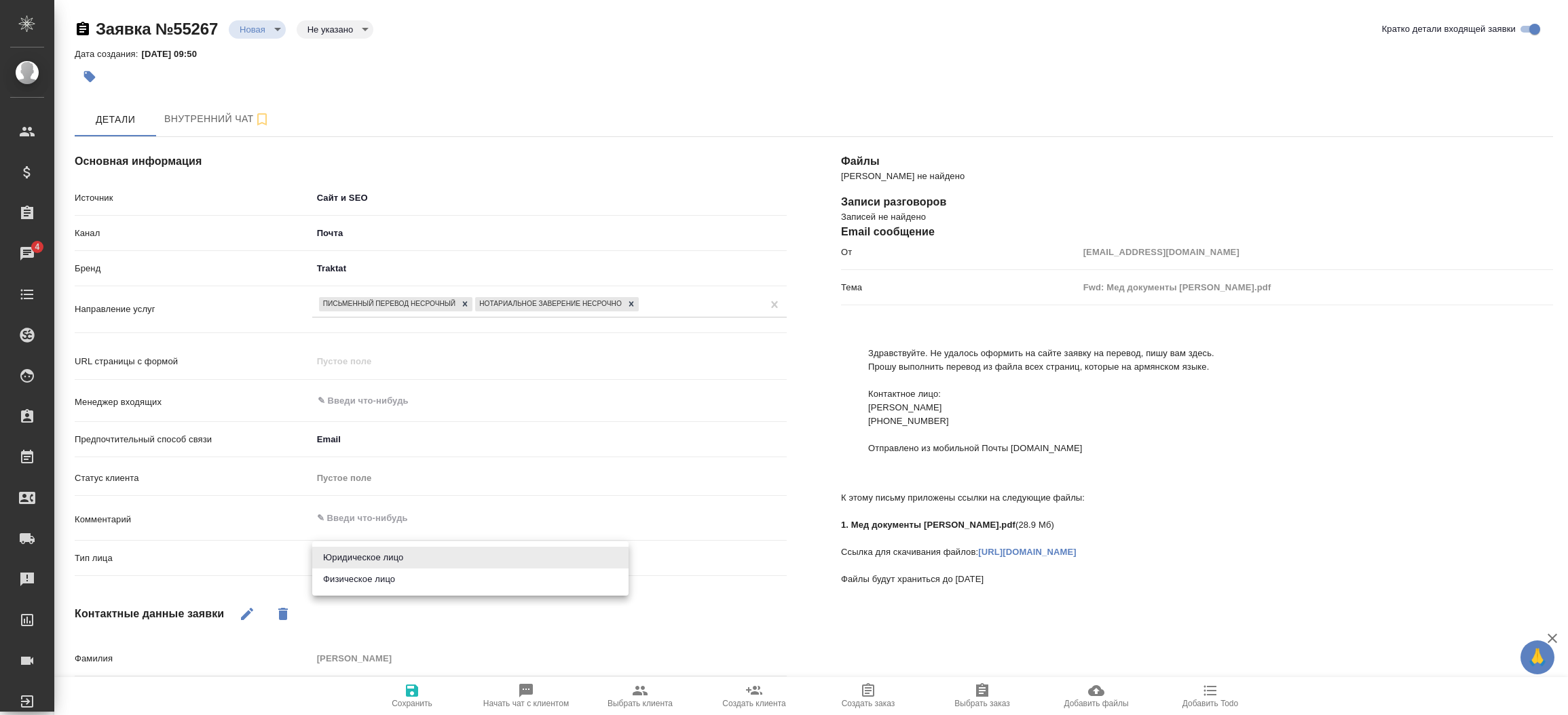
click at [387, 552] on body "🙏 .cls-1 fill:#fff; AWATERA [PERSON_NAME]prutko Клиенты Спецификации Заказы 4 Ч…" at bounding box center [784, 357] width 1568 height 715
click at [384, 584] on li "Физическое лицо" at bounding box center [470, 580] width 316 height 22
type textarea "x"
type input "private"
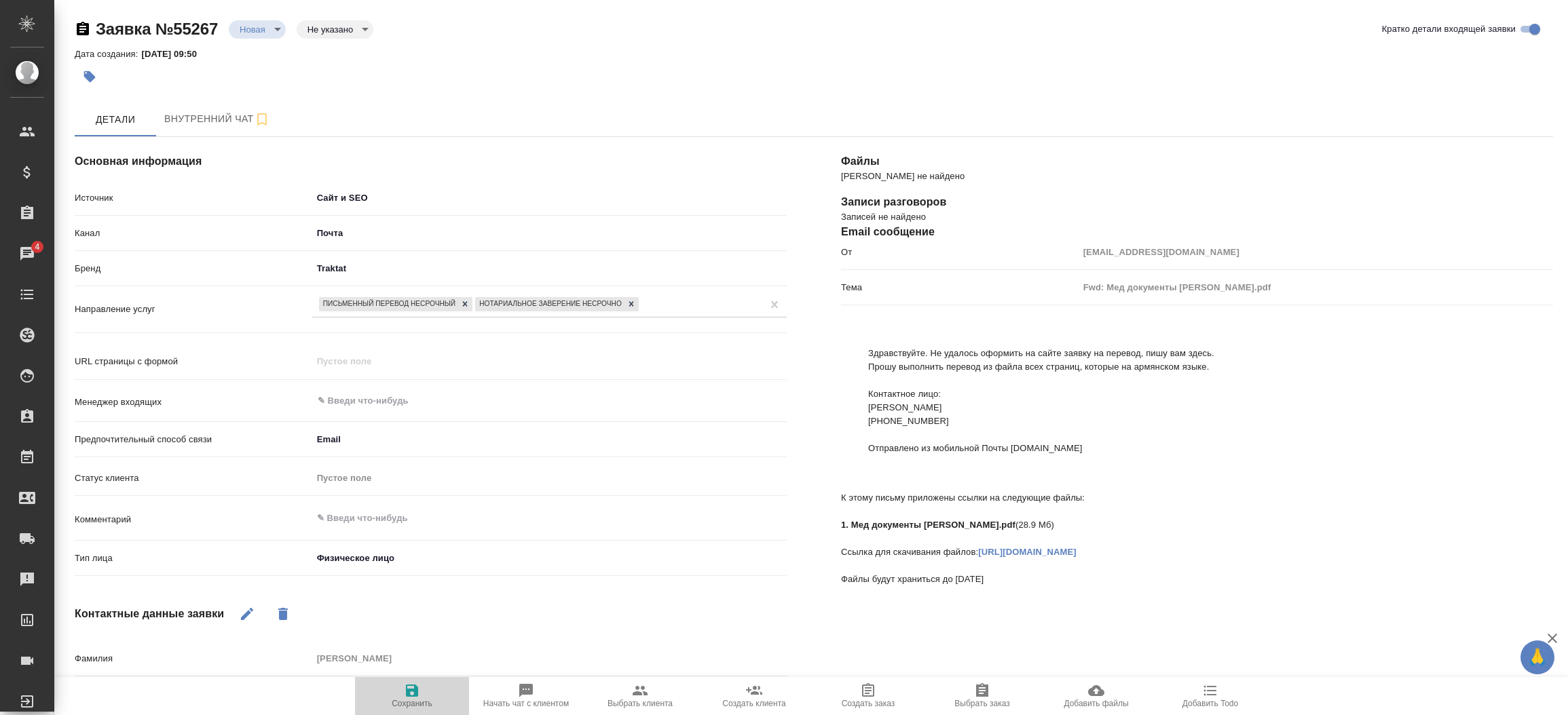
click at [418, 690] on icon "button" at bounding box center [412, 691] width 12 height 12
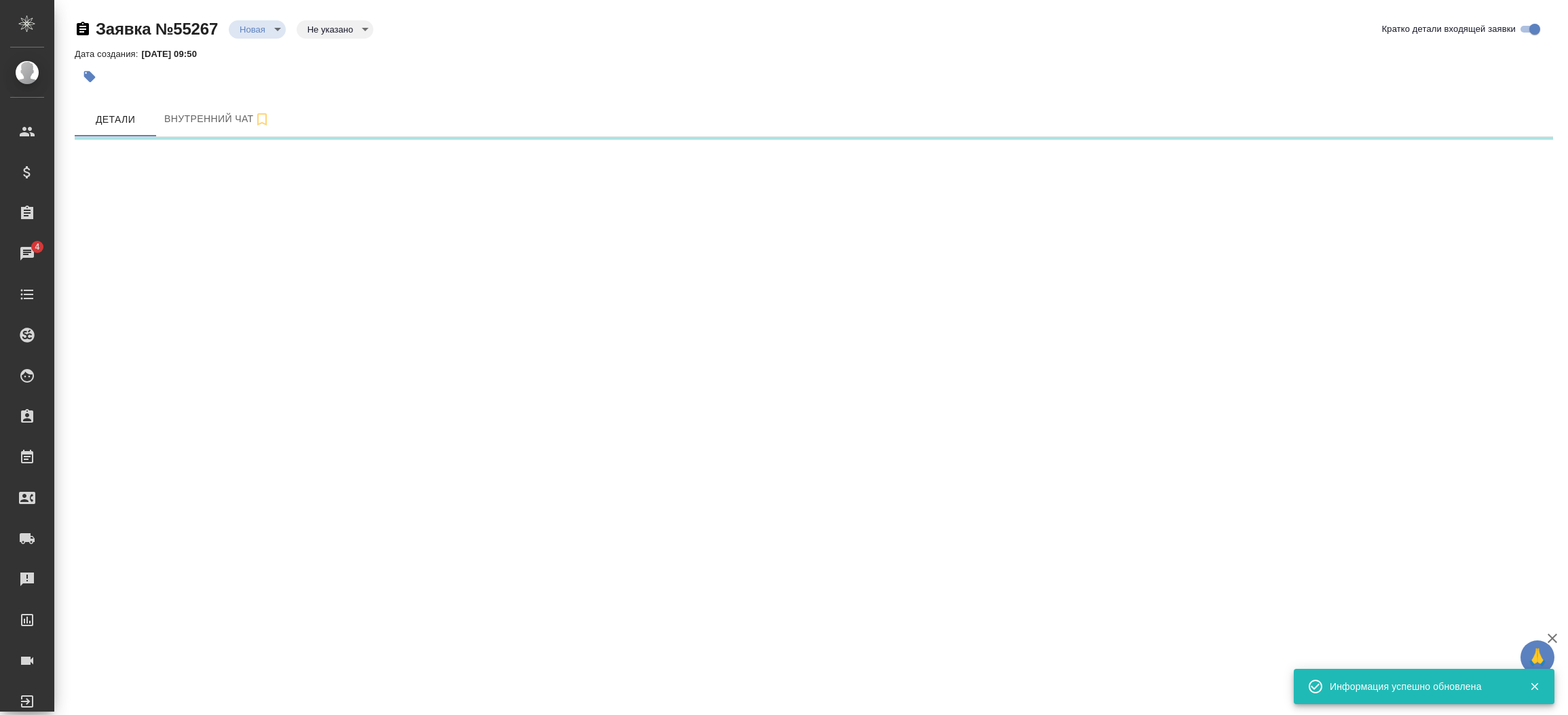
select select "RU"
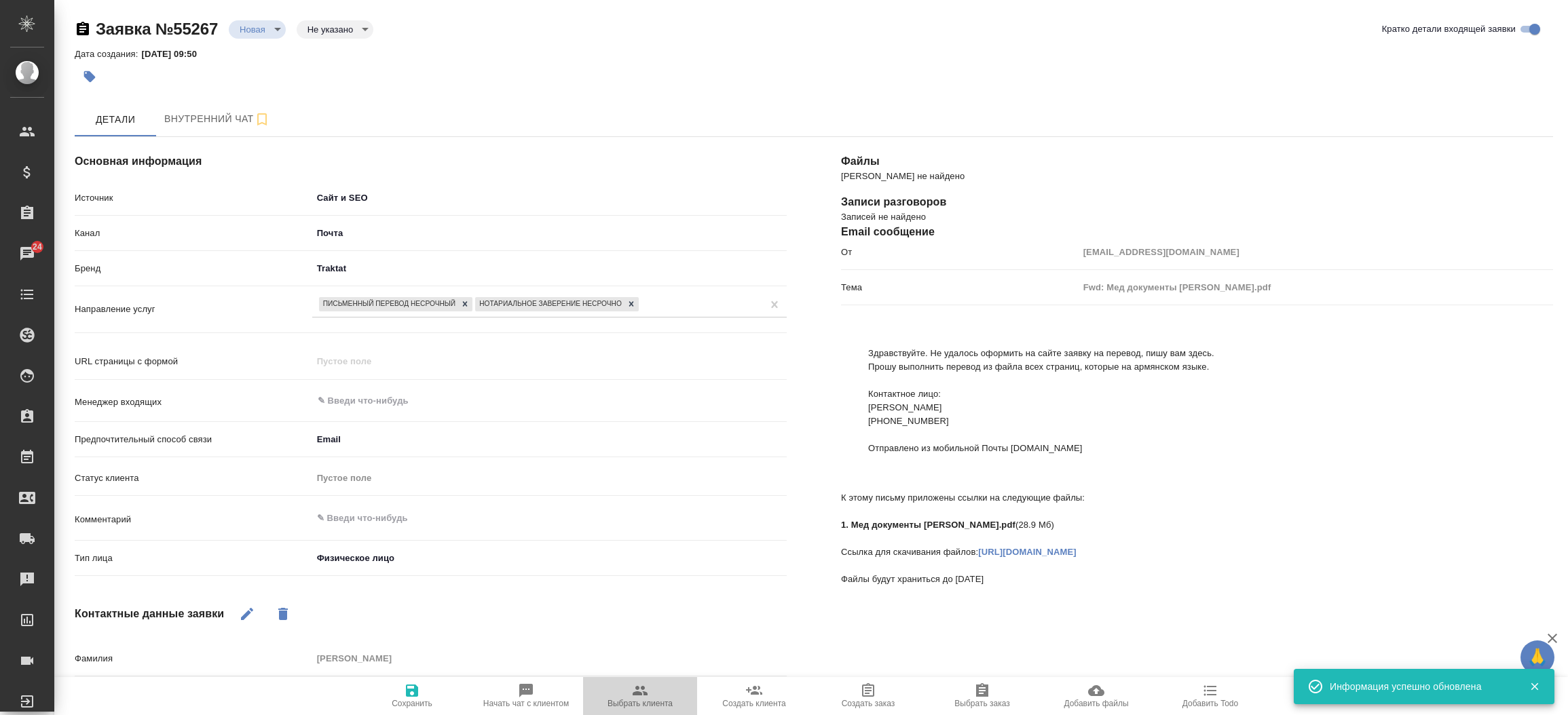
click at [632, 696] on icon "button" at bounding box center [640, 691] width 15 height 9
type textarea "x"
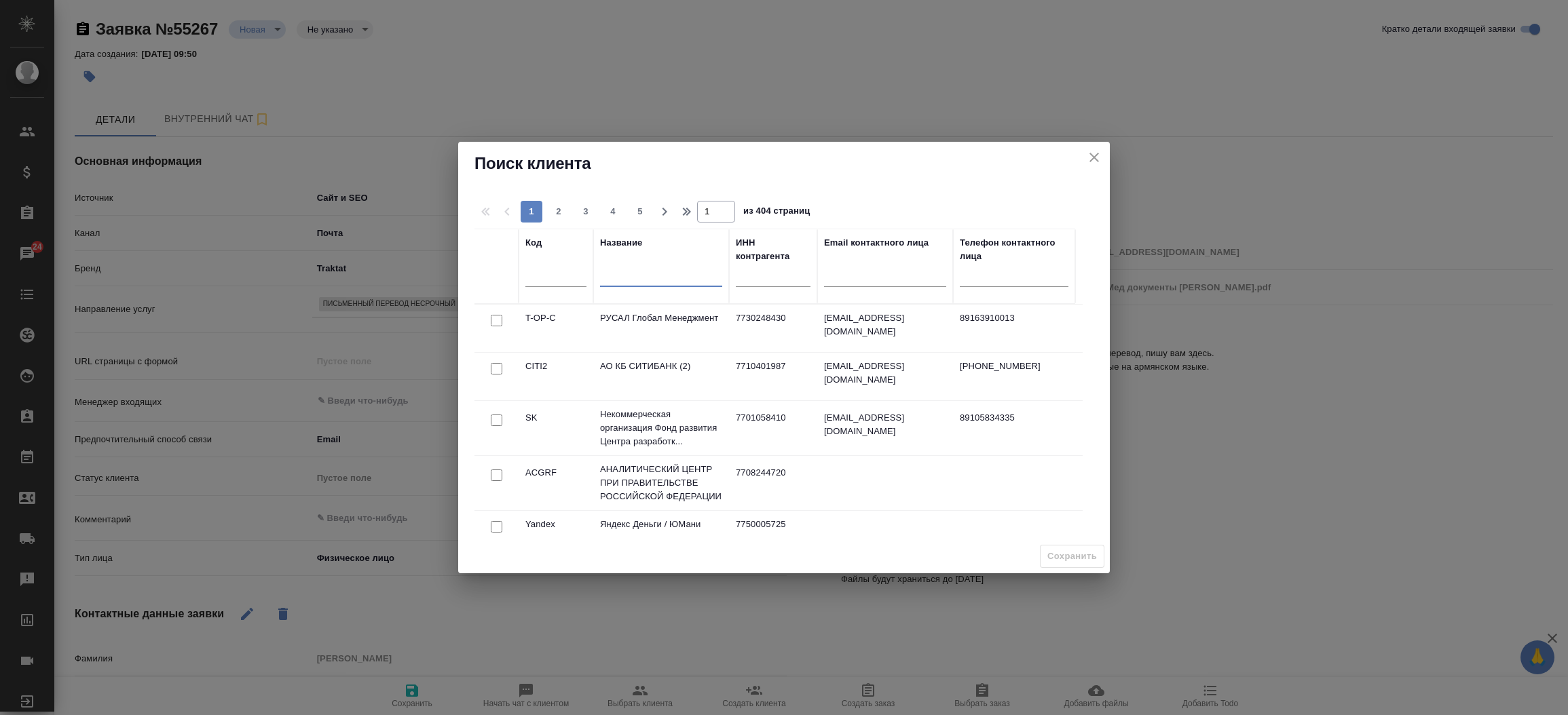
click at [622, 287] on input "text" at bounding box center [661, 279] width 122 height 17
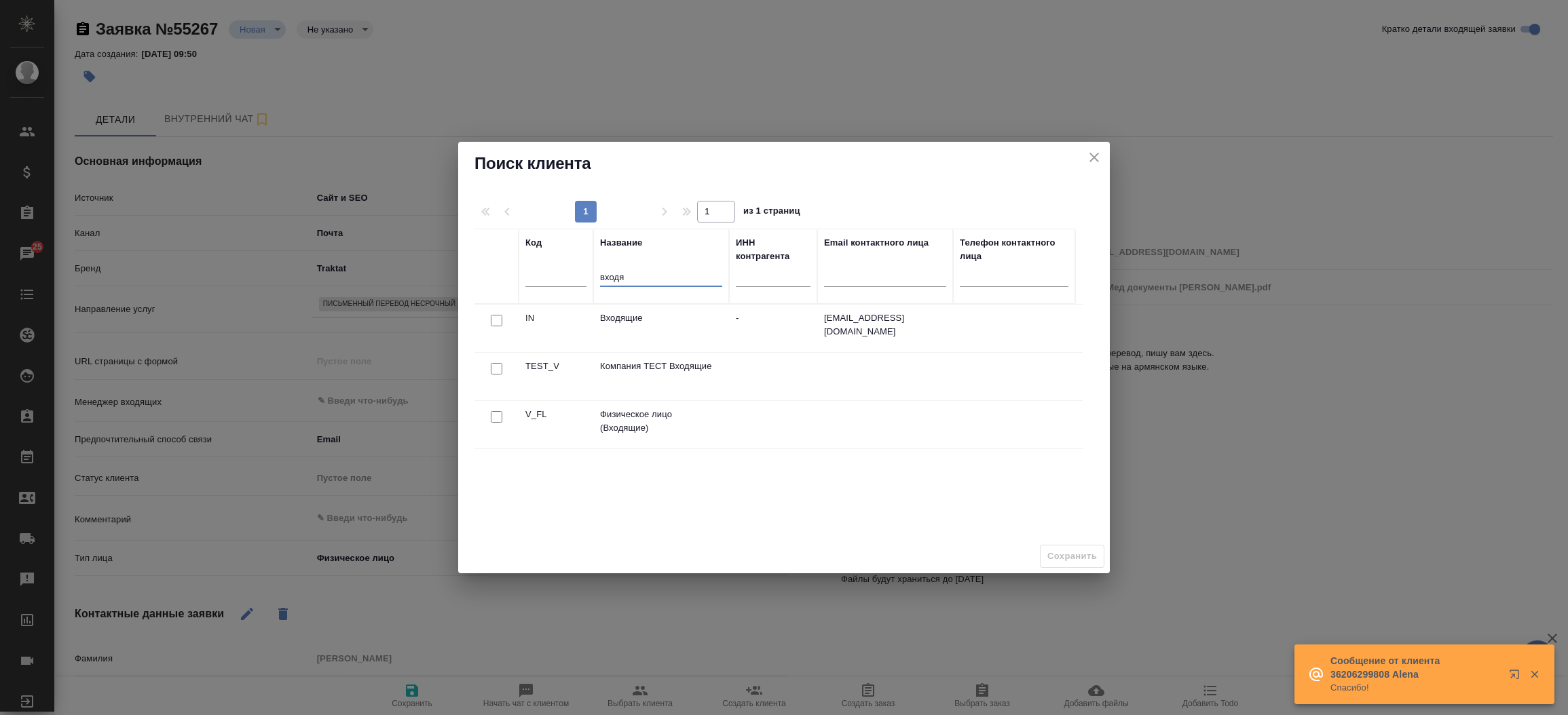
type input "входя"
click at [493, 414] on input "checkbox" at bounding box center [496, 417] width 12 height 12
checkbox input "true"
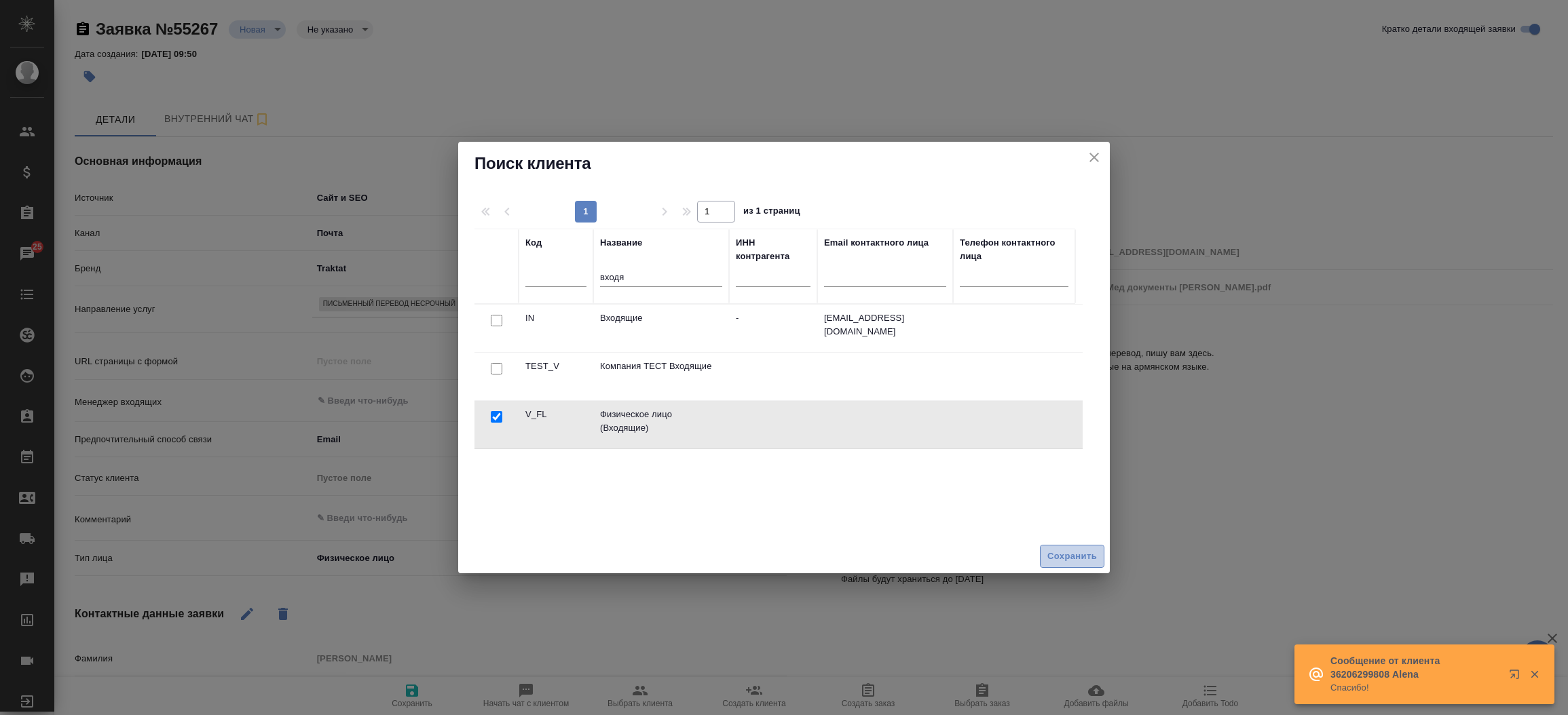
click at [1070, 552] on span "Сохранить" at bounding box center [1072, 557] width 50 height 16
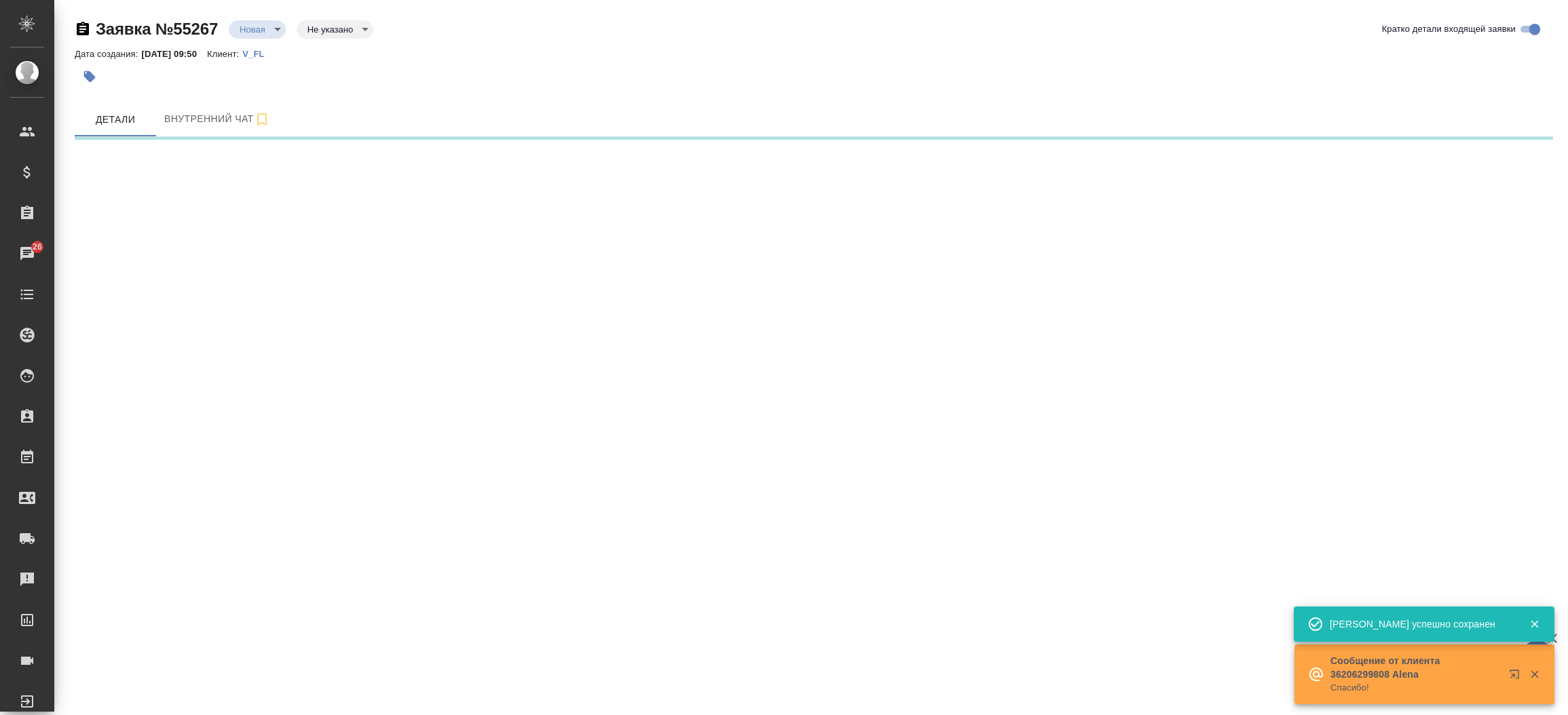
select select "RU"
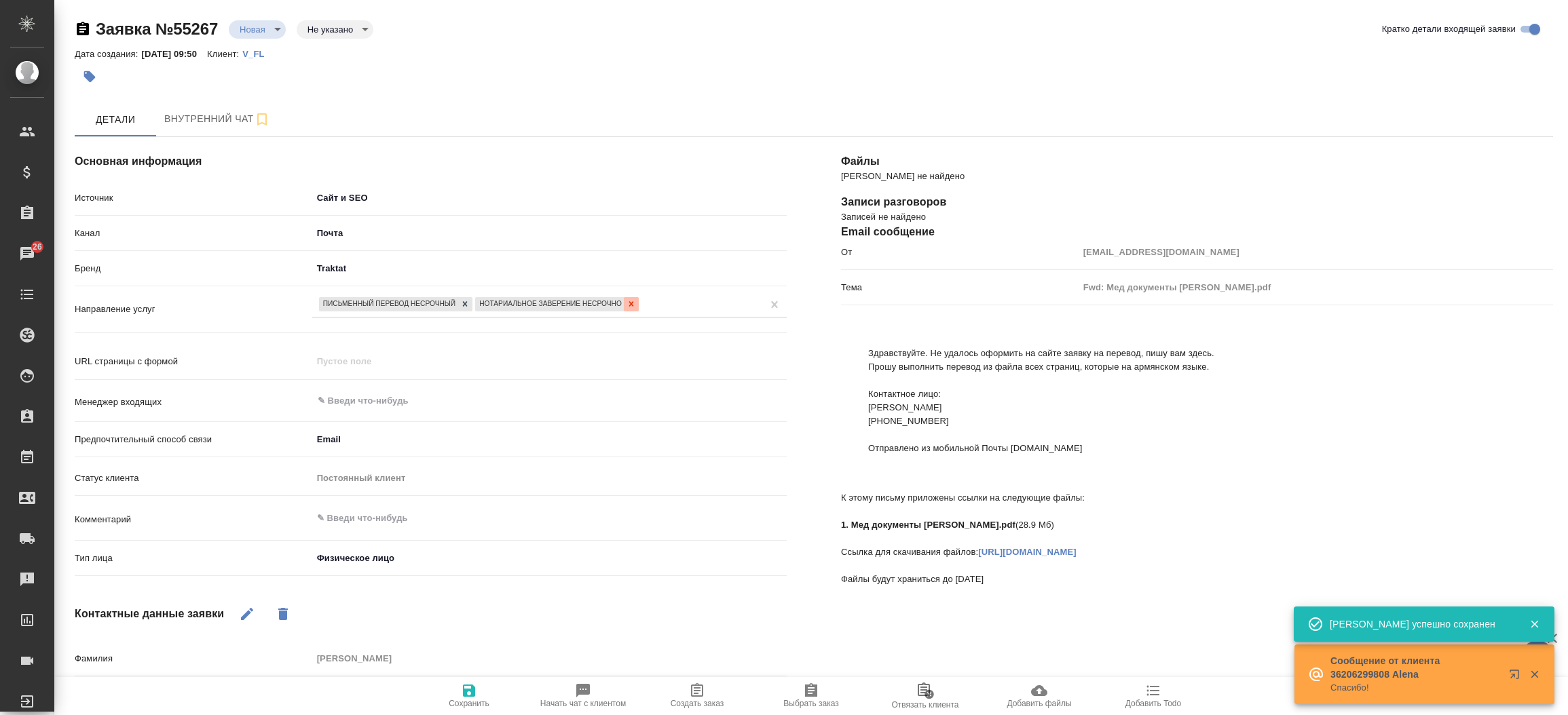
click at [624, 304] on div at bounding box center [631, 305] width 15 height 14
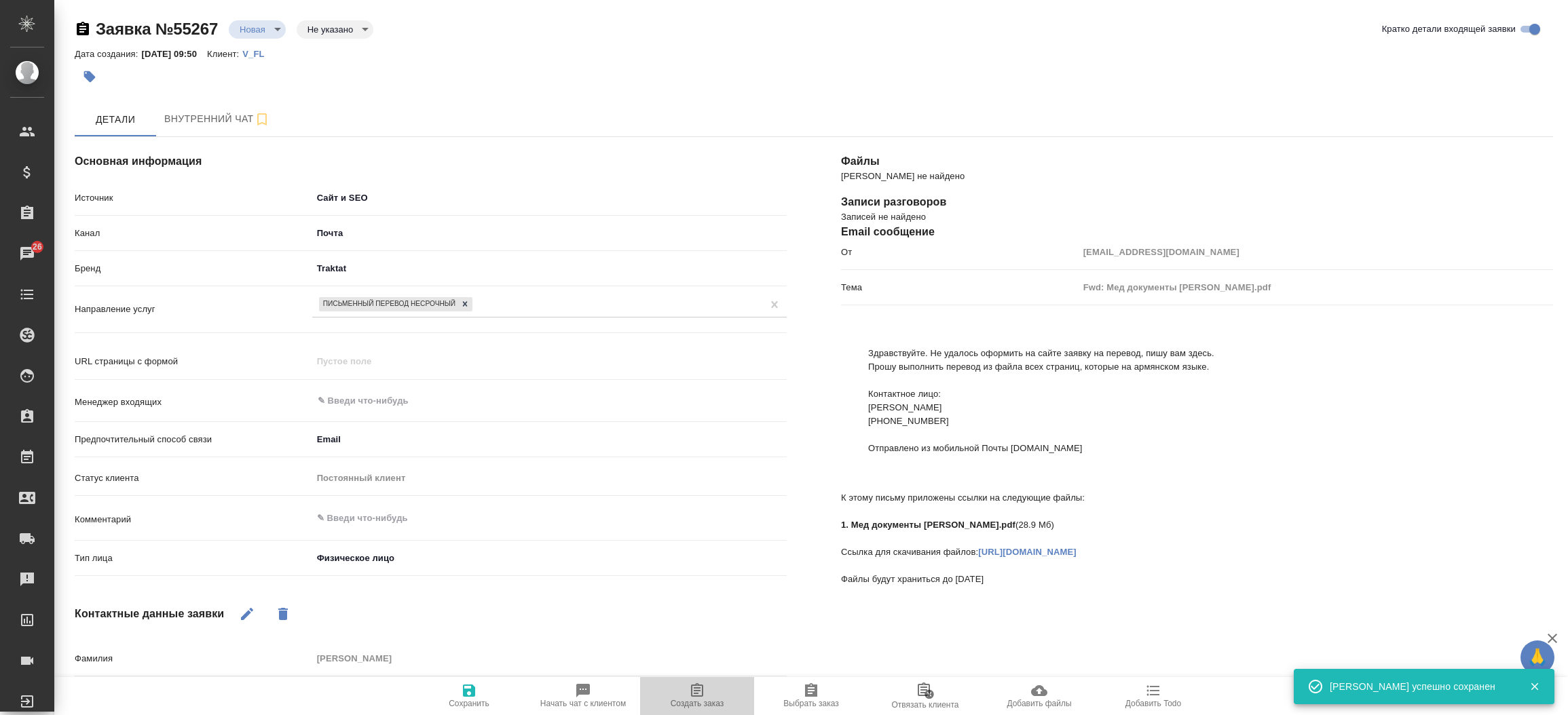
click at [689, 680] on button "Создать заказ" at bounding box center [697, 696] width 114 height 38
type textarea "x"
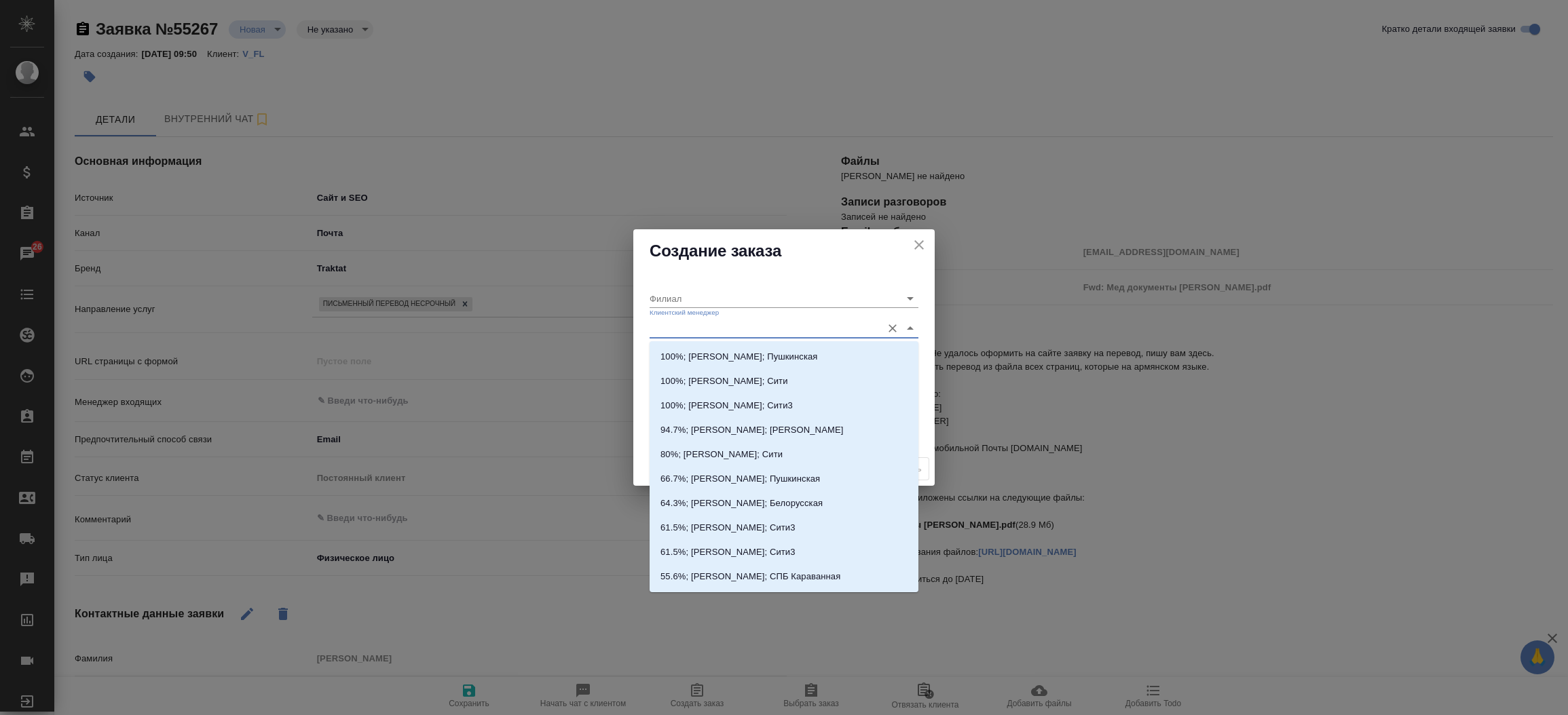
click at [687, 333] on input "Клиентский менеджер" at bounding box center [762, 328] width 225 height 18
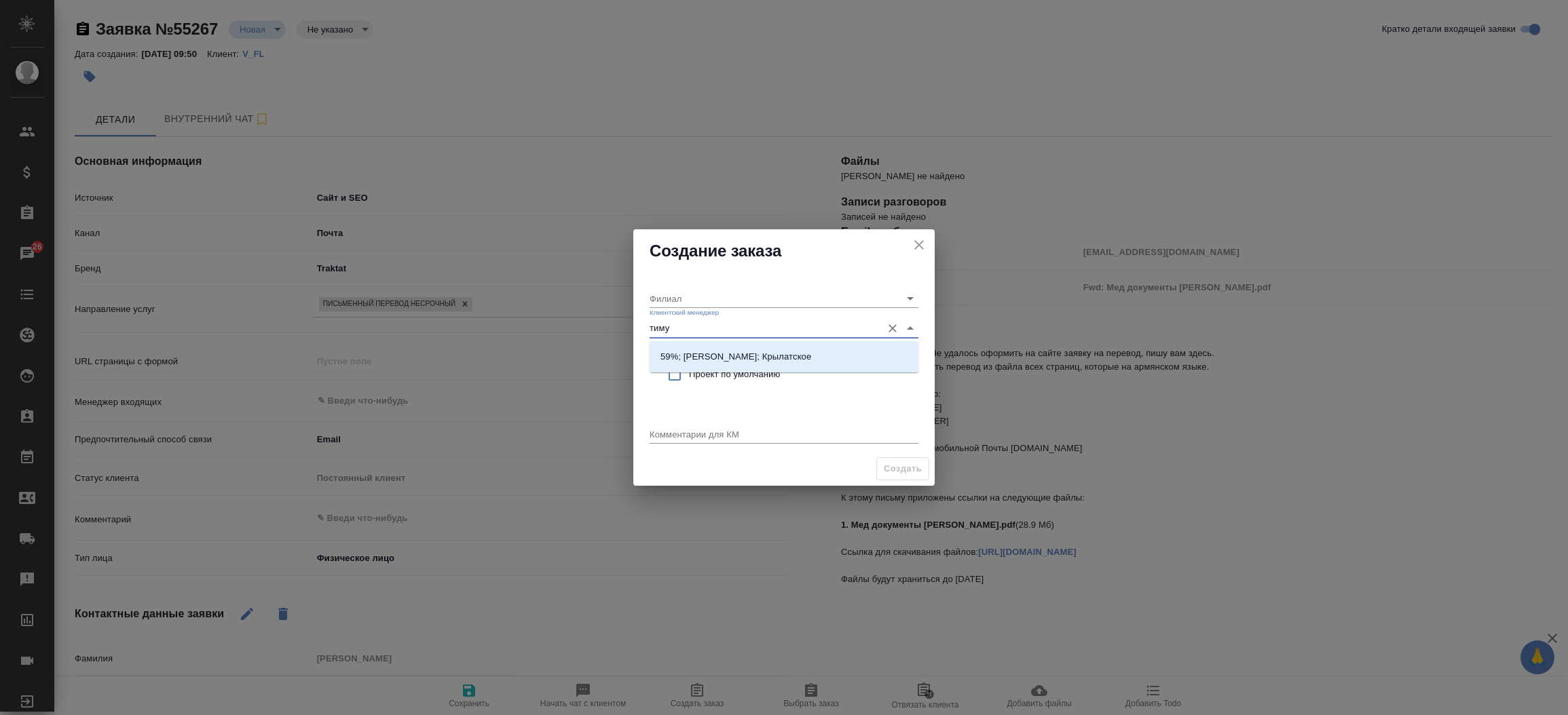
type input "тимур"
click at [694, 368] on li "59%; Касымов Тимур; Крылатское" at bounding box center [784, 357] width 269 height 24
type input "Крылатское"
type input "59%; Касымов Тимур; Крылатское"
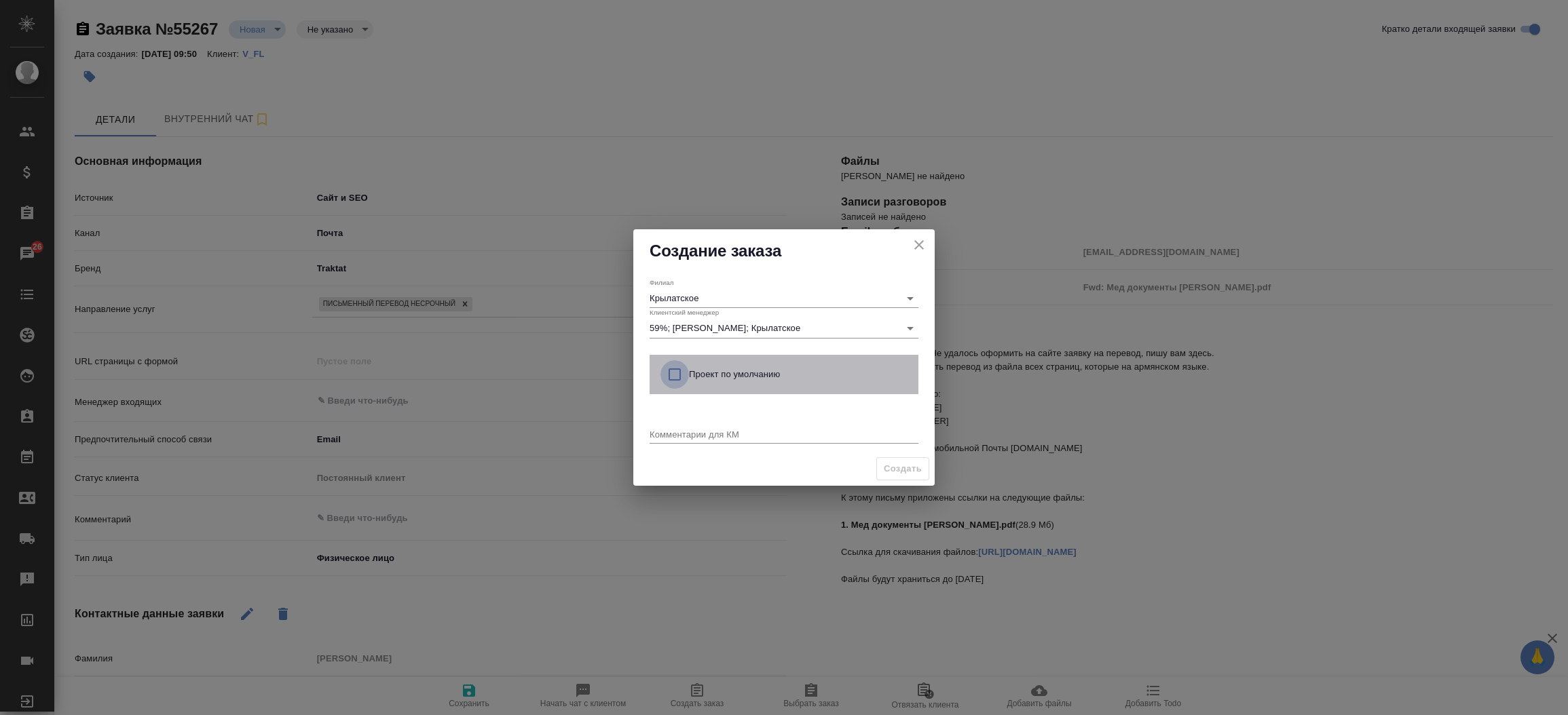
click at [665, 371] on input "checkbox" at bounding box center [675, 375] width 29 height 29
checkbox input "true"
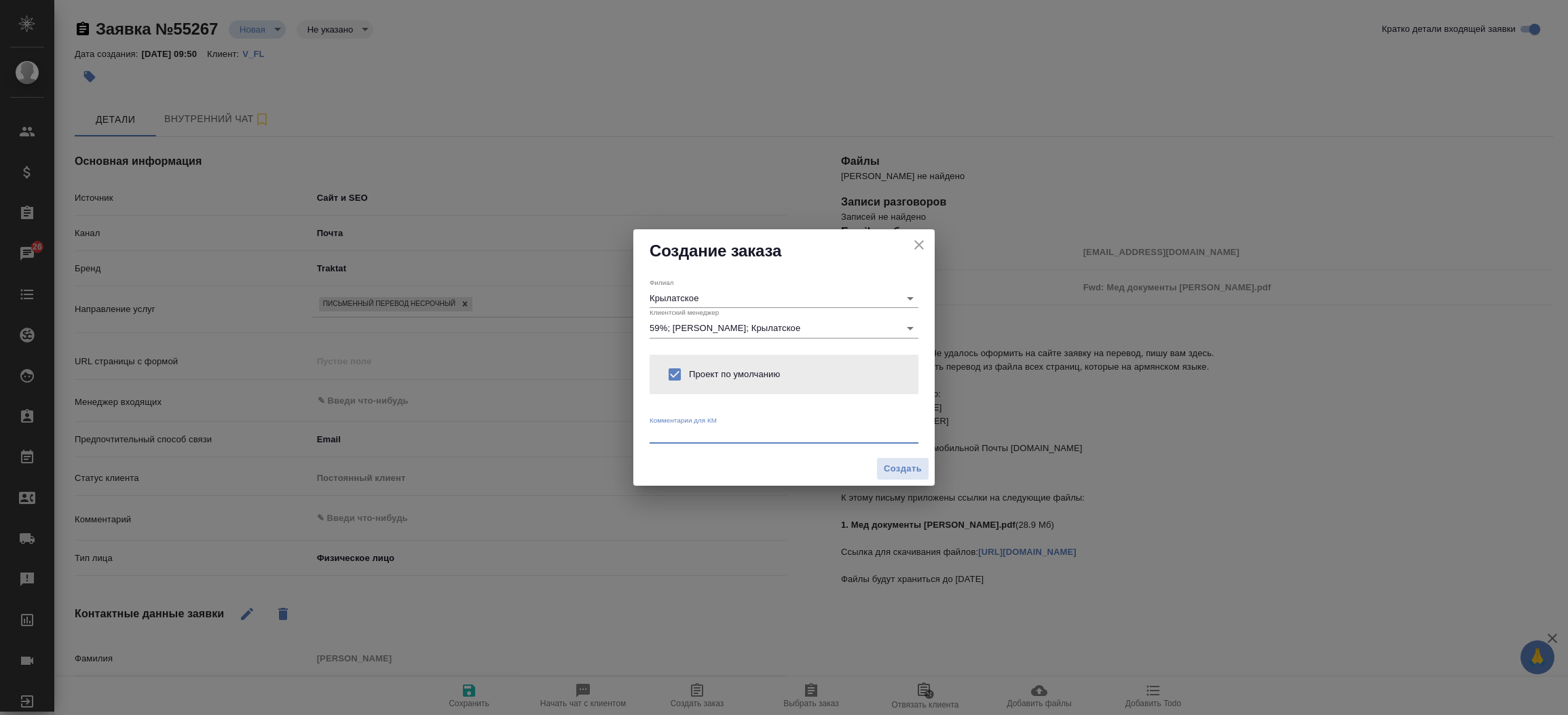
click at [671, 439] on textarea at bounding box center [784, 434] width 269 height 10
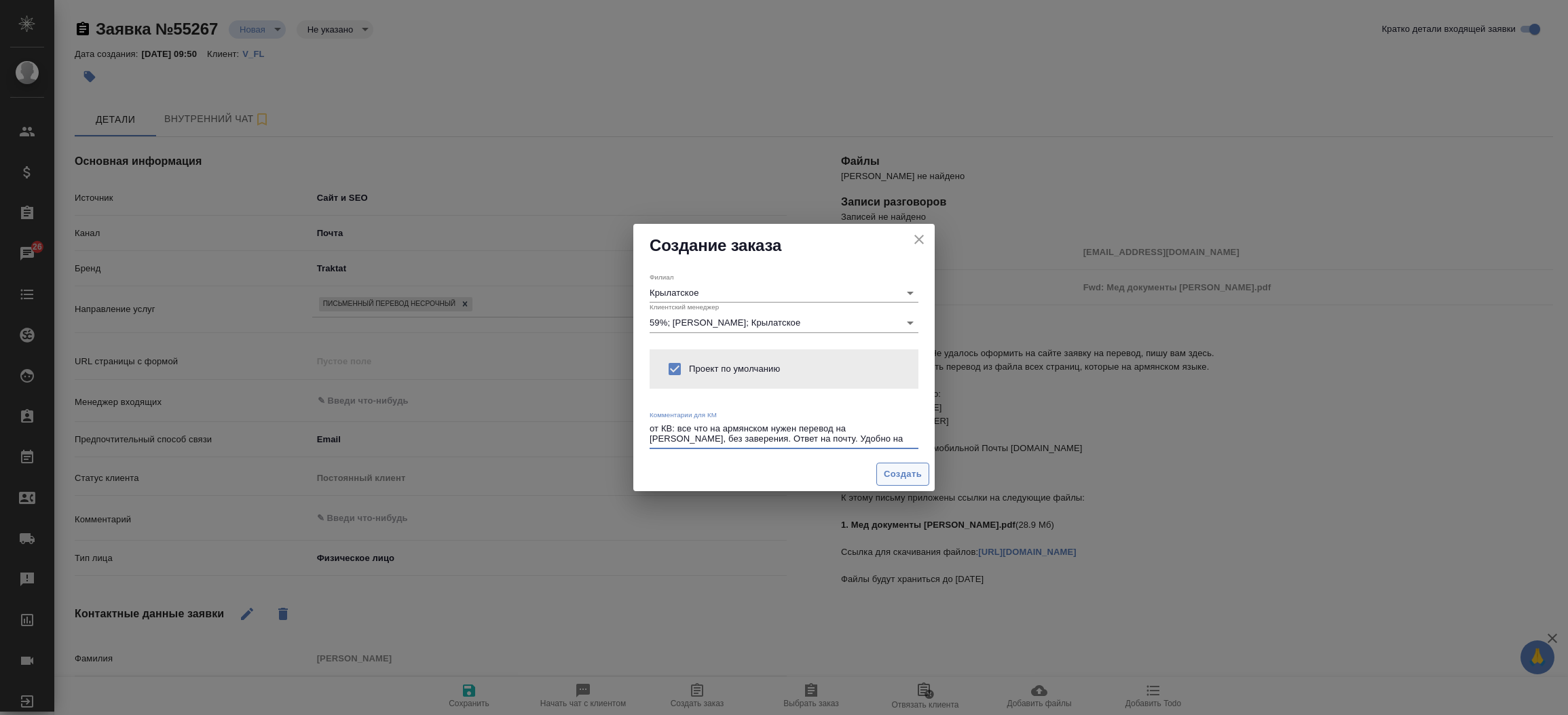
type textarea "от КВ: все что на армянском нужен перевод на русс, без заверения. Ответ на почт…"
click at [903, 479] on span "Создать" at bounding box center [902, 475] width 38 height 16
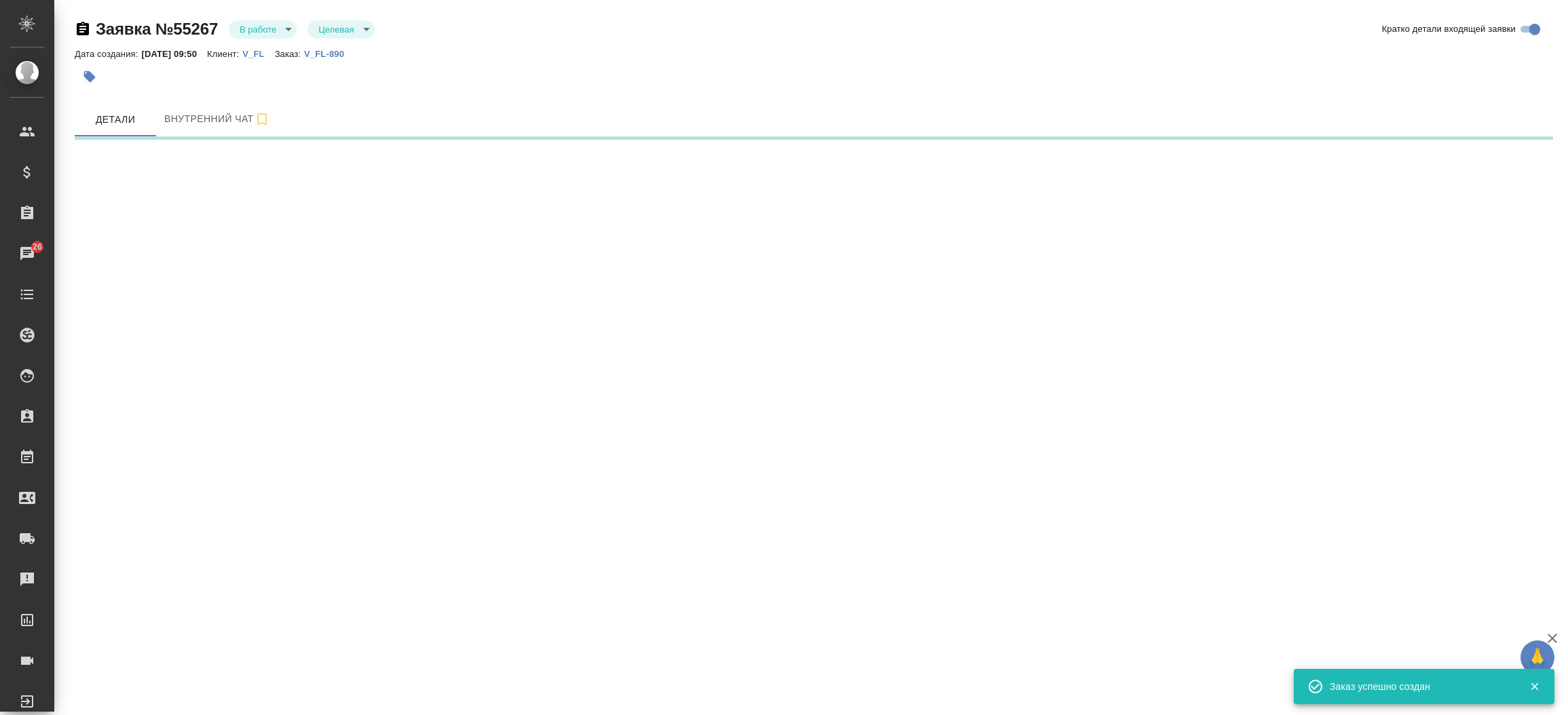
select select "RU"
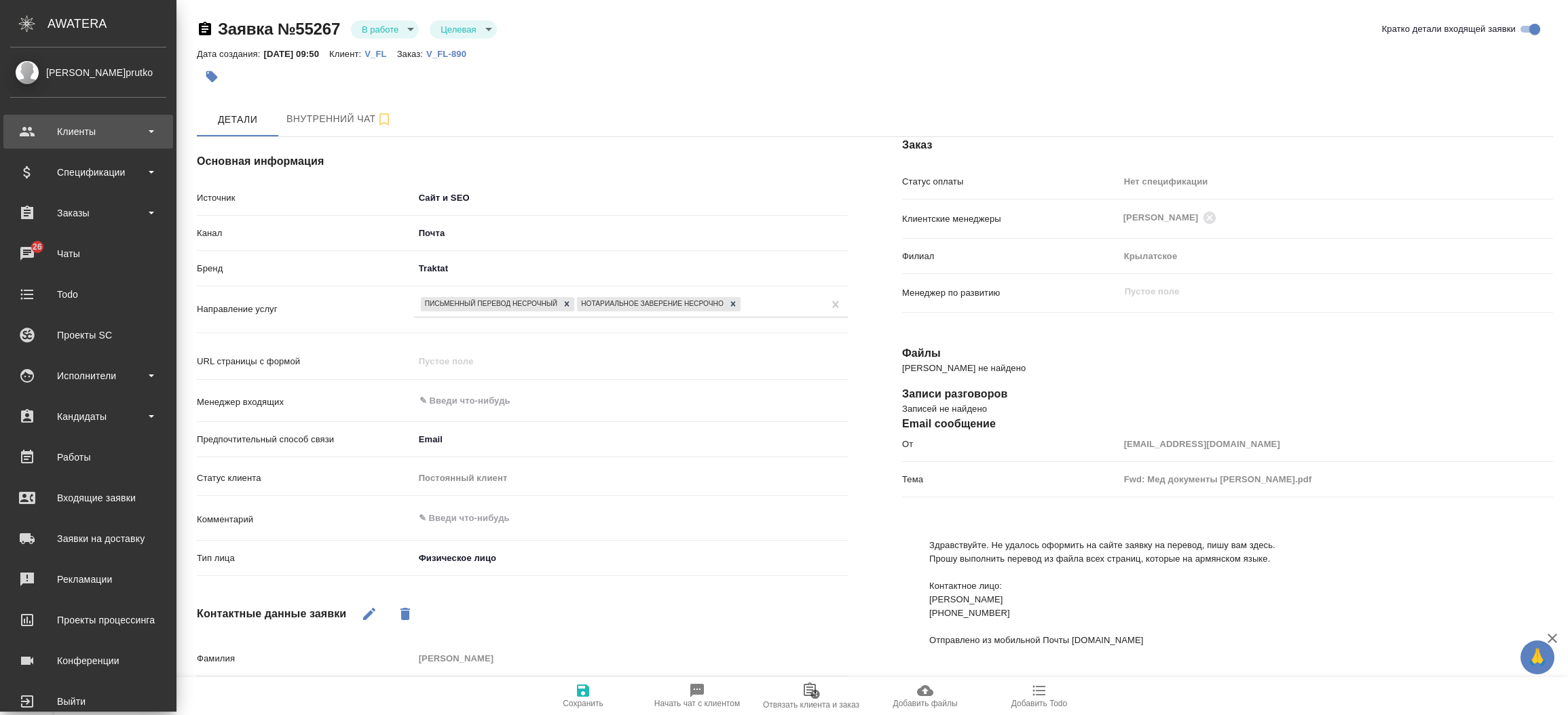
click at [71, 124] on div "Клиенты" at bounding box center [88, 132] width 156 height 20
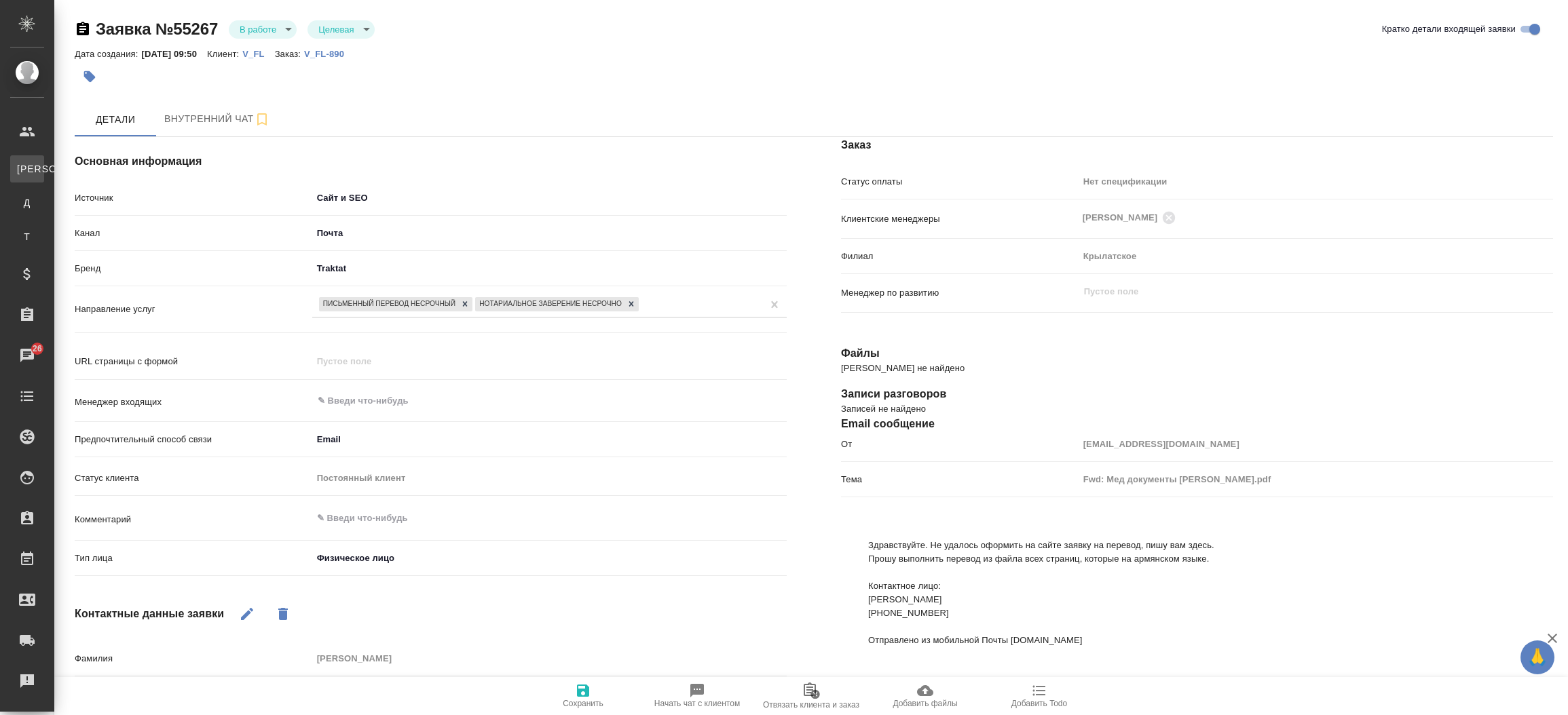
click at [44, 177] on link "К Клиенты" at bounding box center [27, 169] width 34 height 27
type textarea "x"
click at [77, 177] on div ".cls-1 fill:#fff; AWATERA Прутько Ирина i.prutko Клиенты К Клиенты Д Договоры Т…" at bounding box center [784, 357] width 1568 height 715
select select "RU"
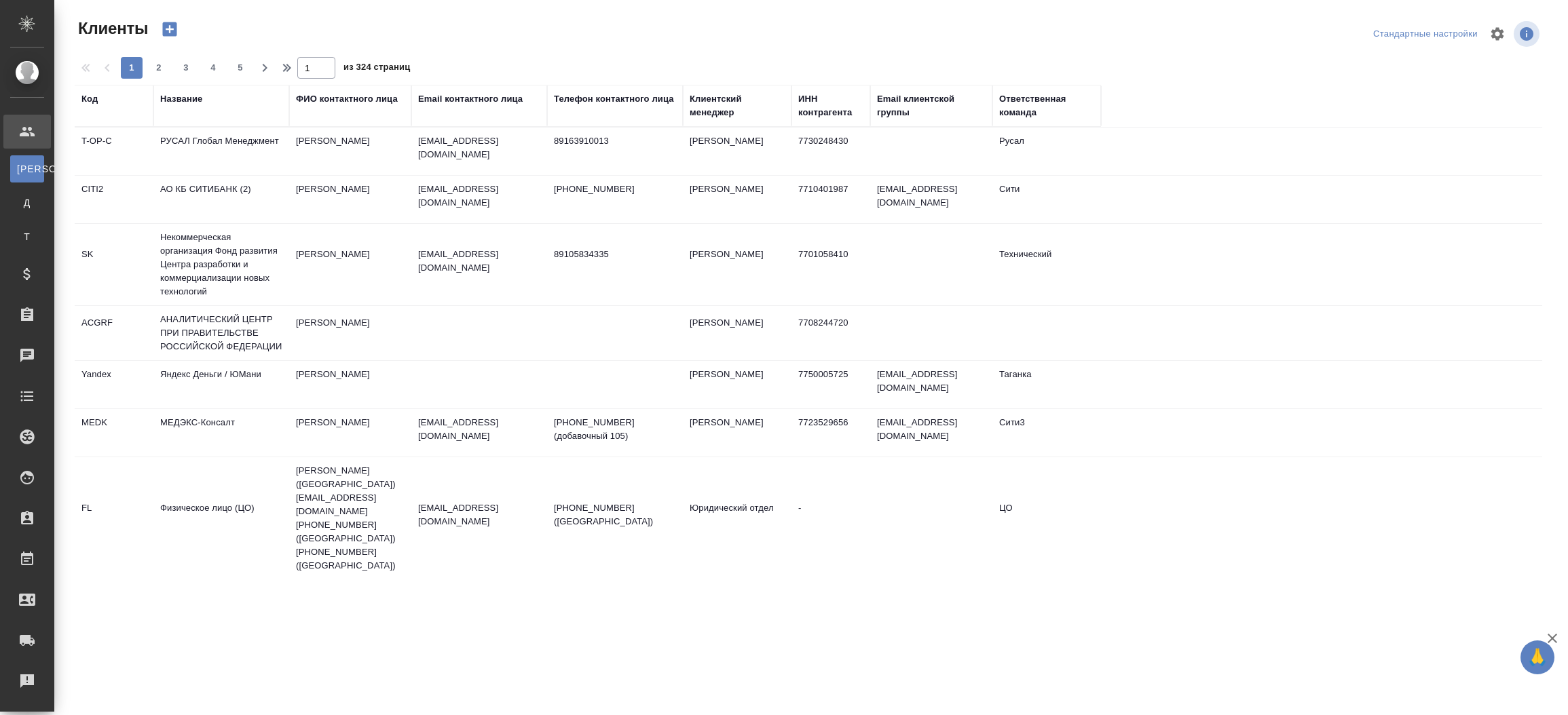
click at [176, 107] on div "Название" at bounding box center [221, 106] width 122 height 27
click at [171, 100] on div "Название" at bounding box center [181, 99] width 42 height 14
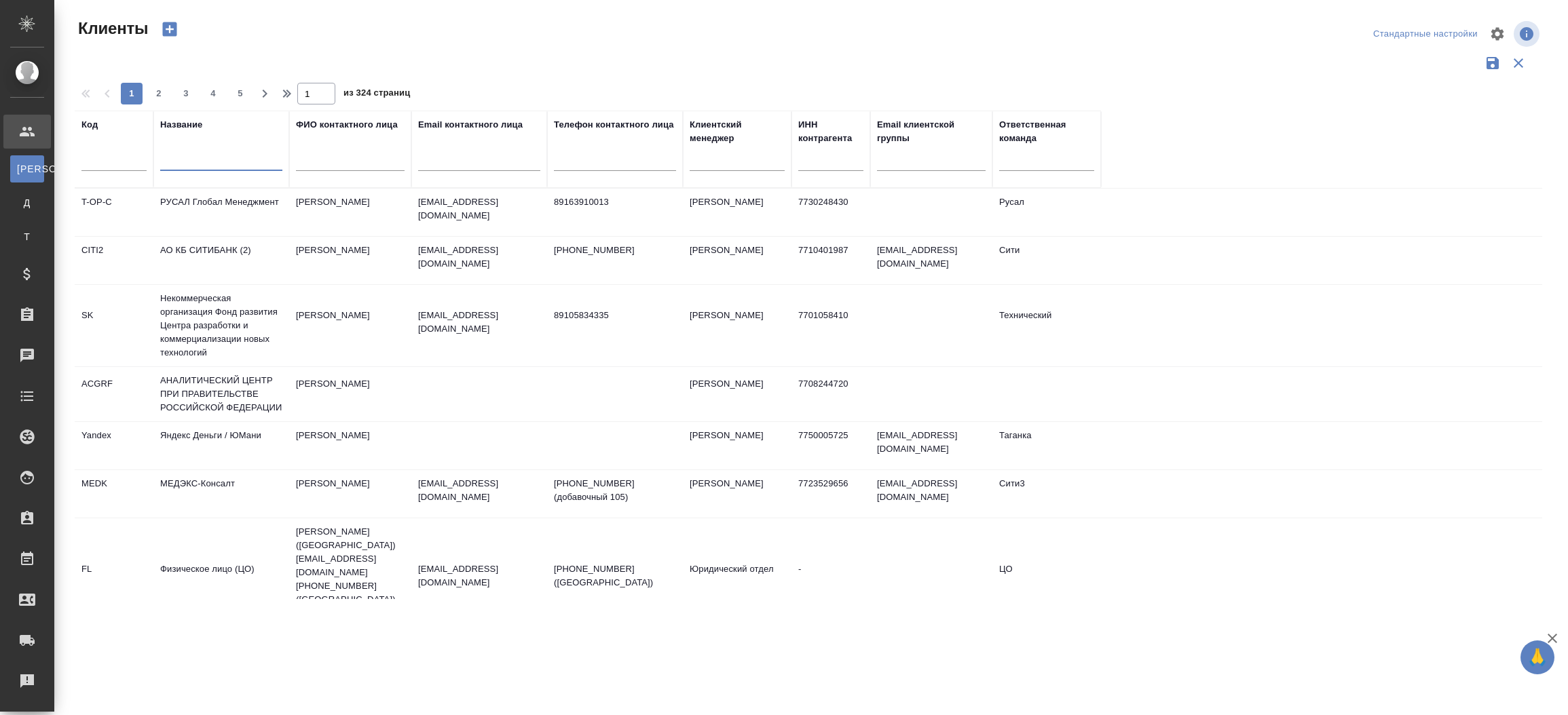
click at [197, 167] on input "text" at bounding box center [221, 163] width 122 height 17
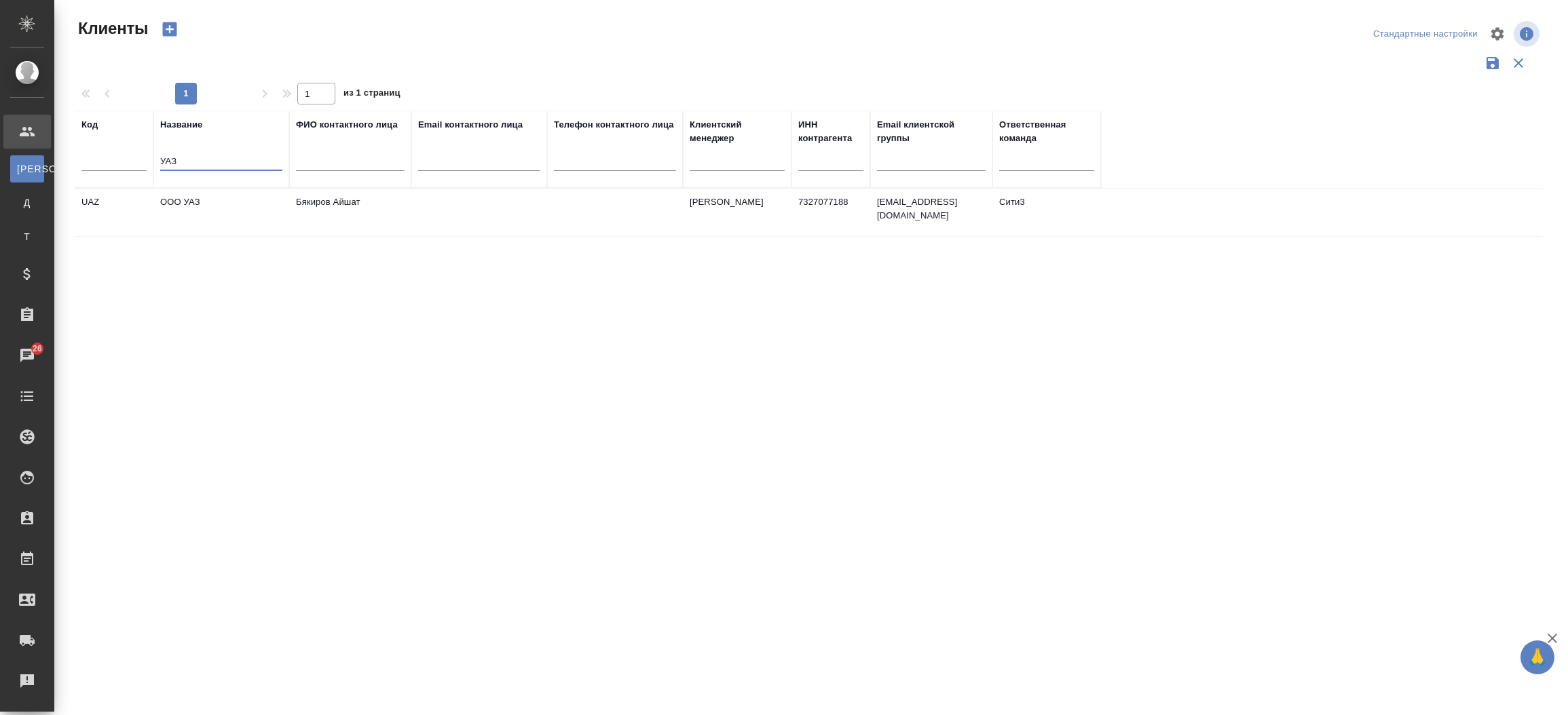
type input "УАЗ"
click at [205, 197] on td "ООО УАЗ" at bounding box center [221, 212] width 136 height 48
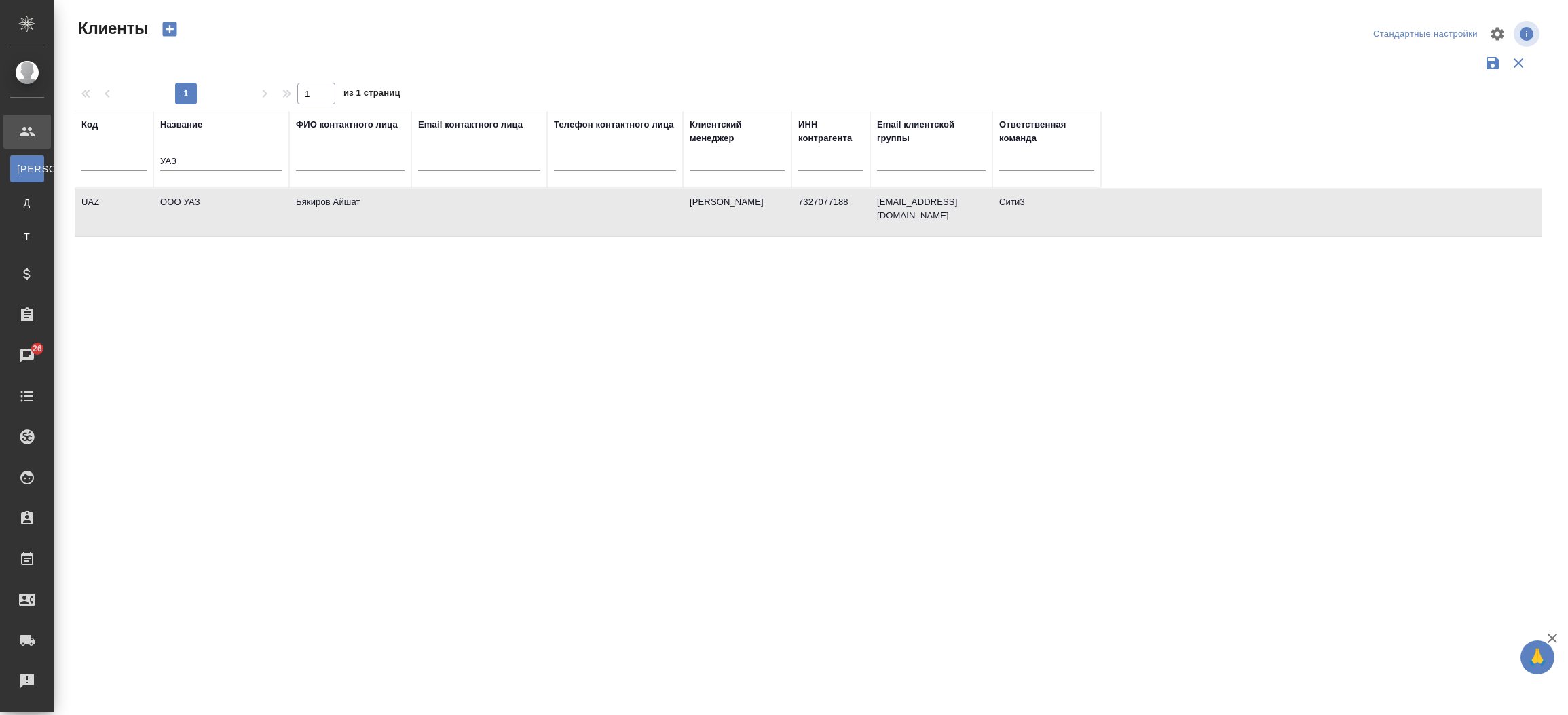
click at [205, 197] on td "ООО УАЗ" at bounding box center [221, 212] width 136 height 48
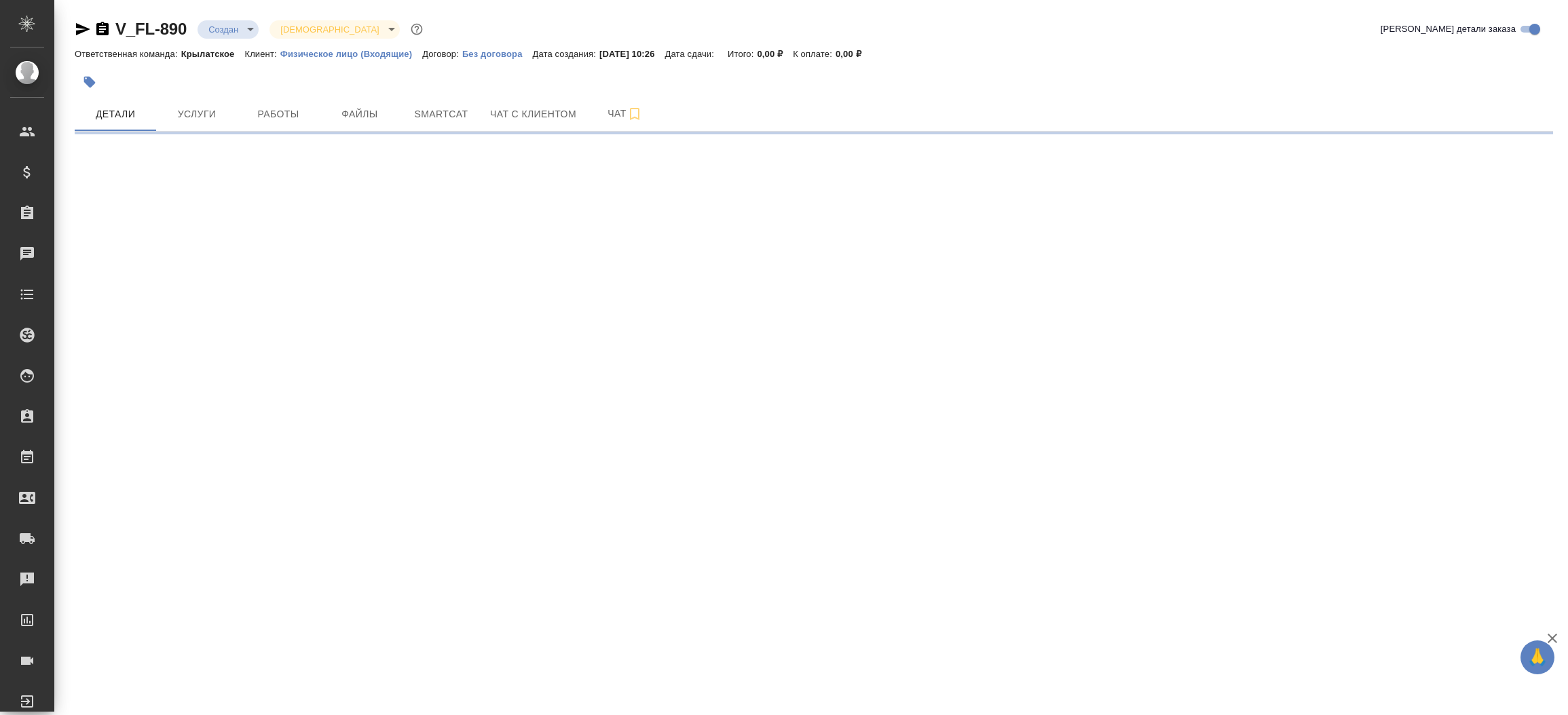
select select "RU"
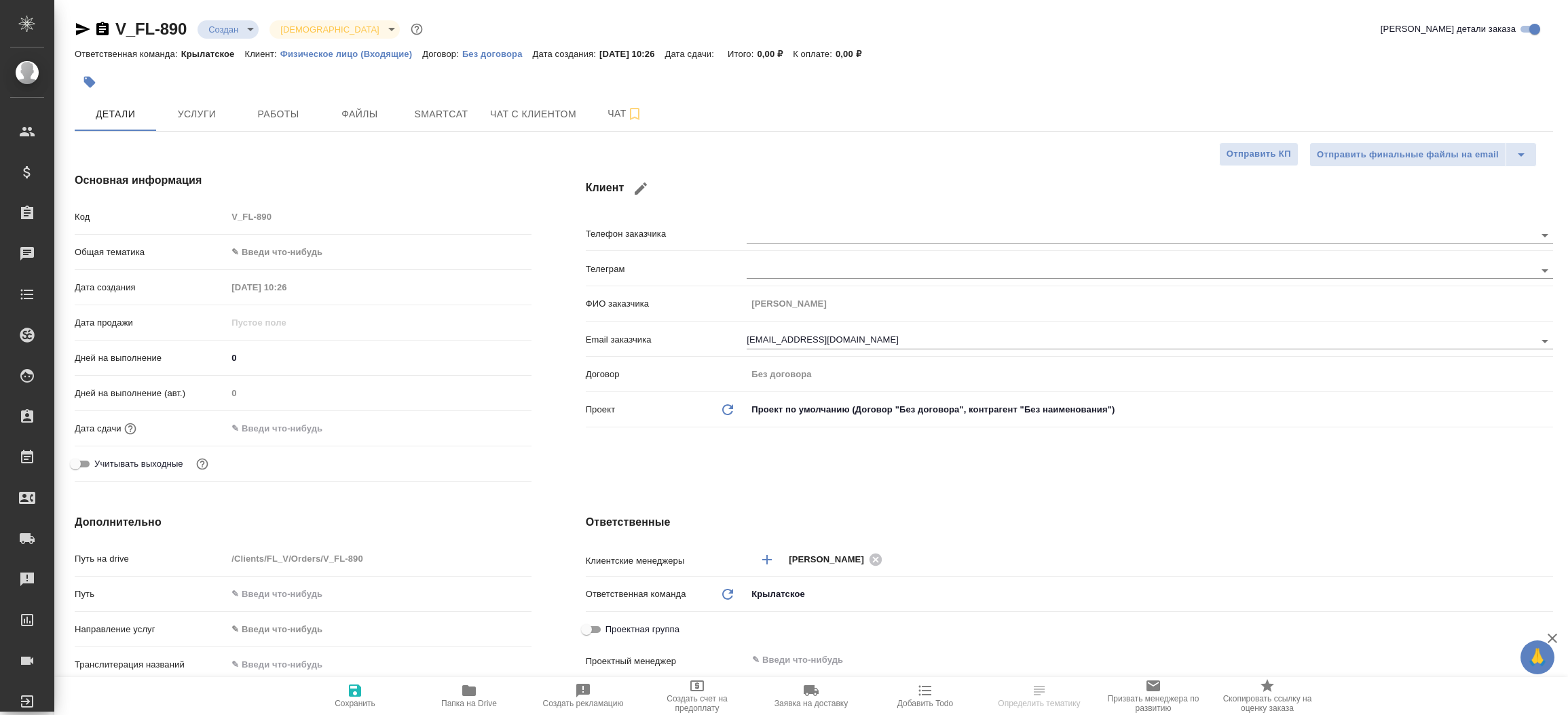
type textarea "x"
select select "RU"
type textarea "x"
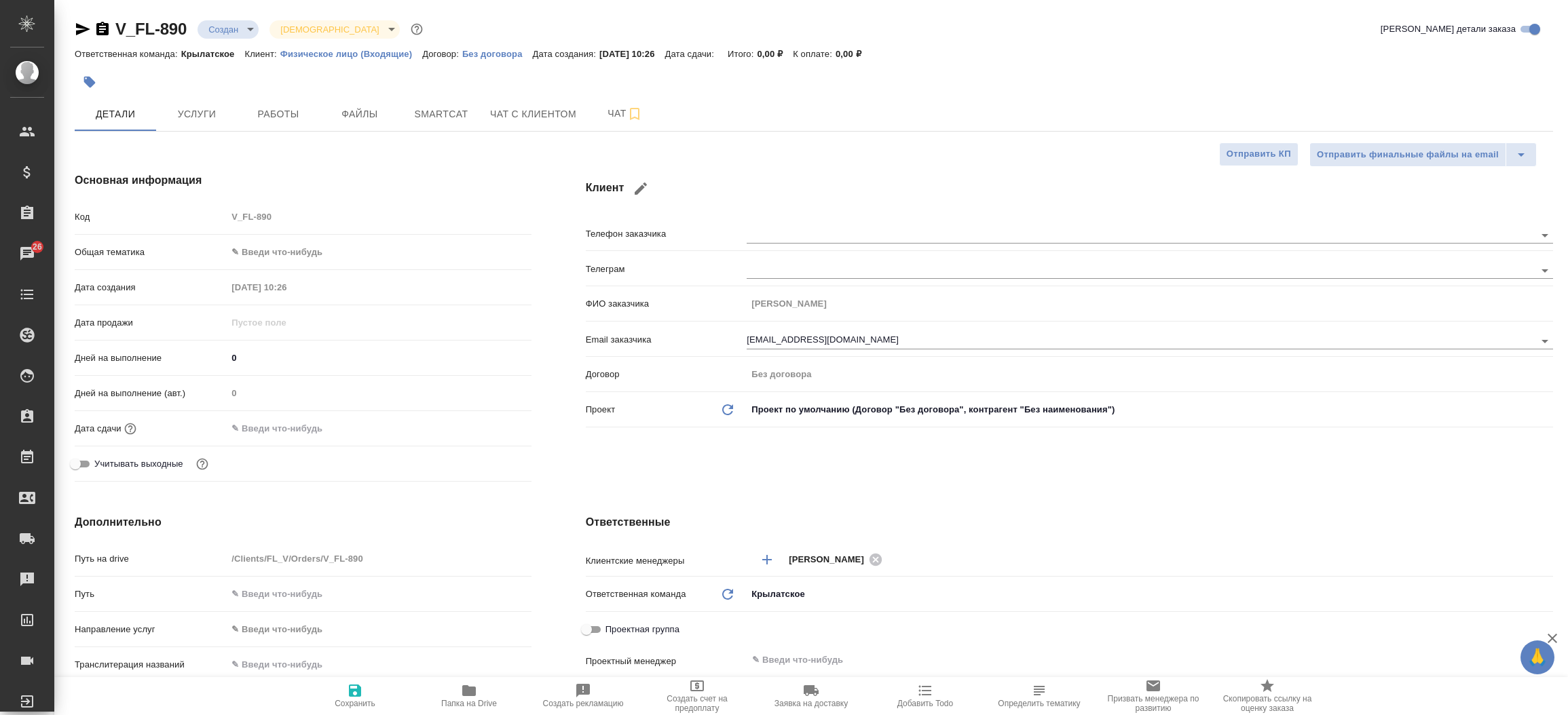
type textarea "x"
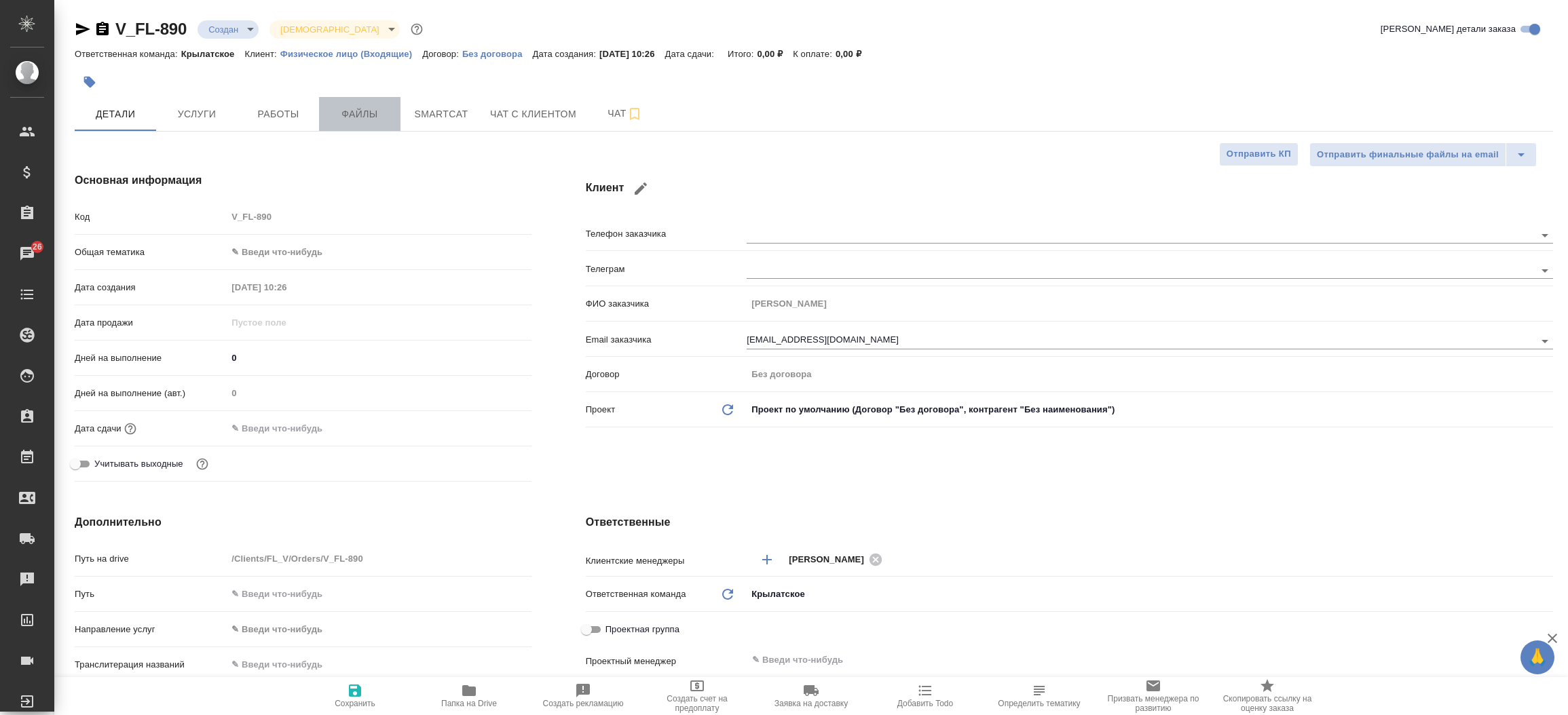
click at [352, 115] on span "Файлы" at bounding box center [359, 114] width 65 height 17
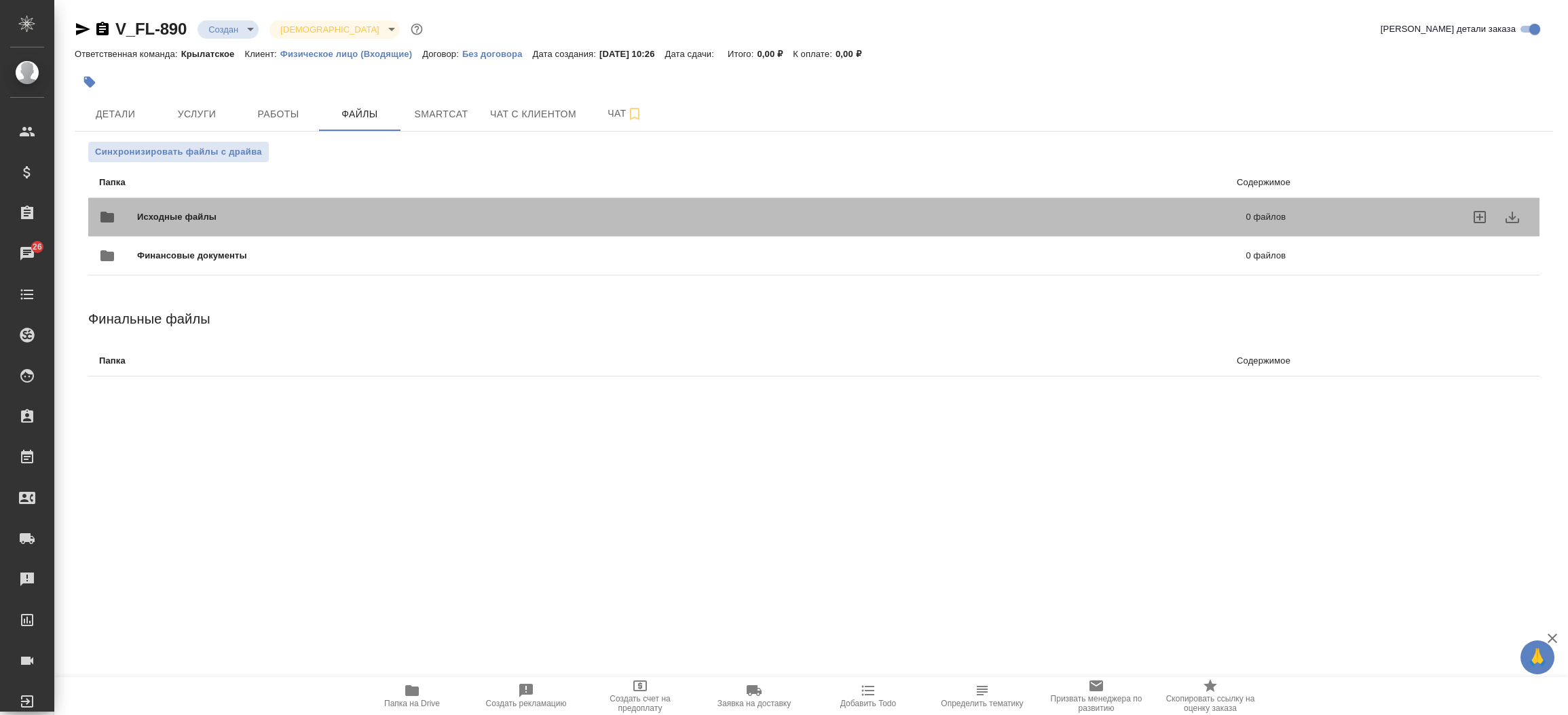
click at [279, 214] on span "Исходные файлы" at bounding box center [434, 217] width 594 height 14
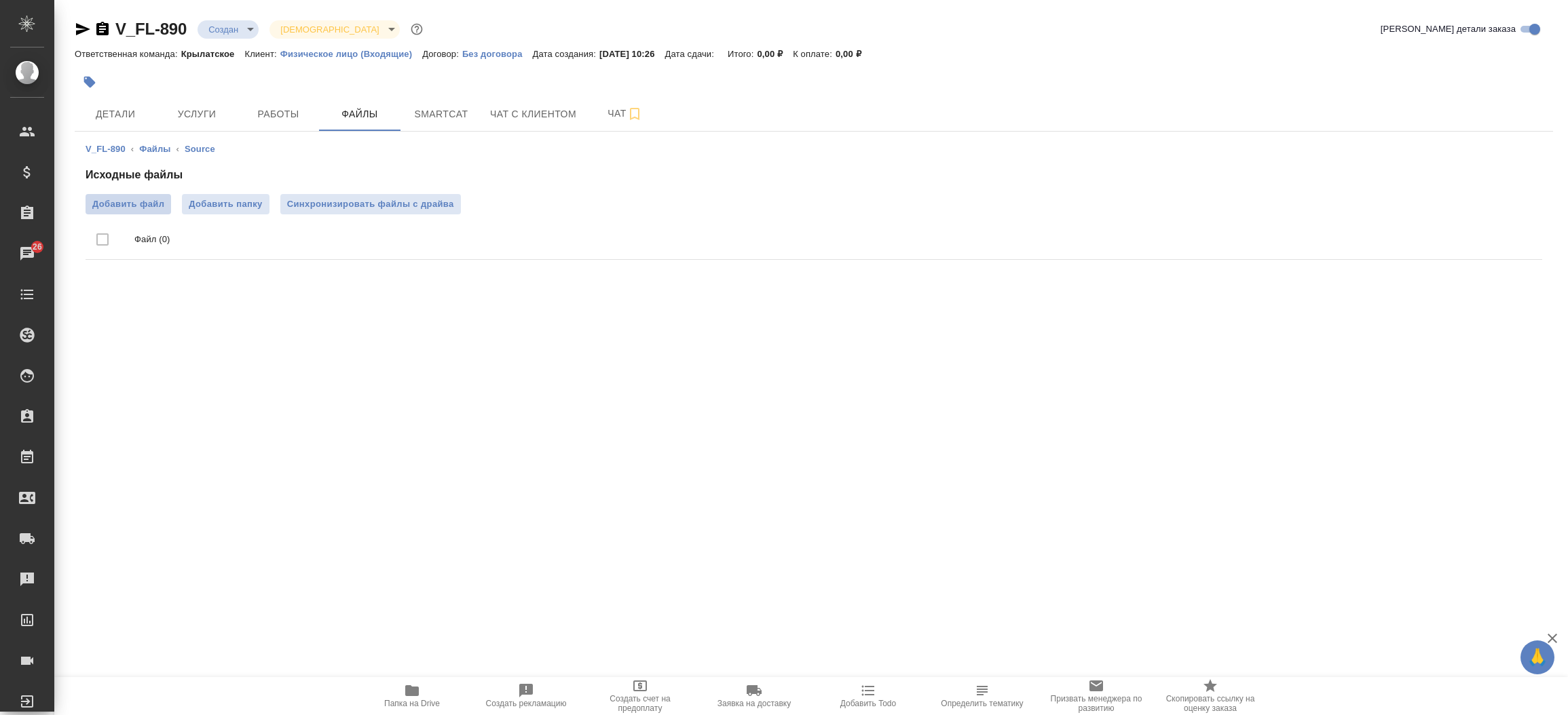
click at [140, 199] on span "Добавить файл" at bounding box center [128, 204] width 72 height 14
click at [0, 0] on input "Добавить файл" at bounding box center [0, 0] width 0 height 0
click at [112, 112] on span "Детали" at bounding box center [115, 114] width 65 height 17
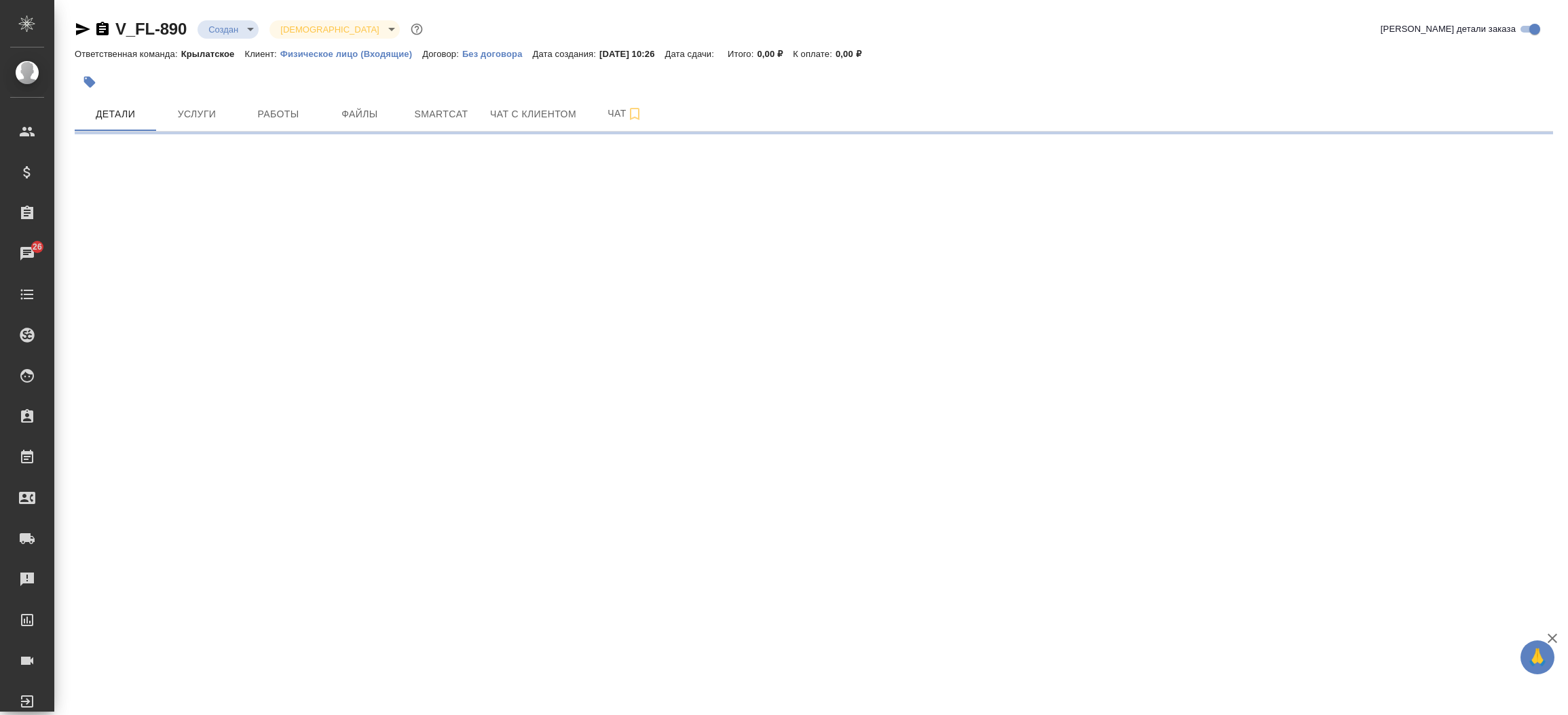
click at [73, 29] on div "V_FL-890 Создан new Святая троица holyTrinity Кратко детали заказа Ответственна…" at bounding box center [814, 71] width 1494 height 142
select select "RU"
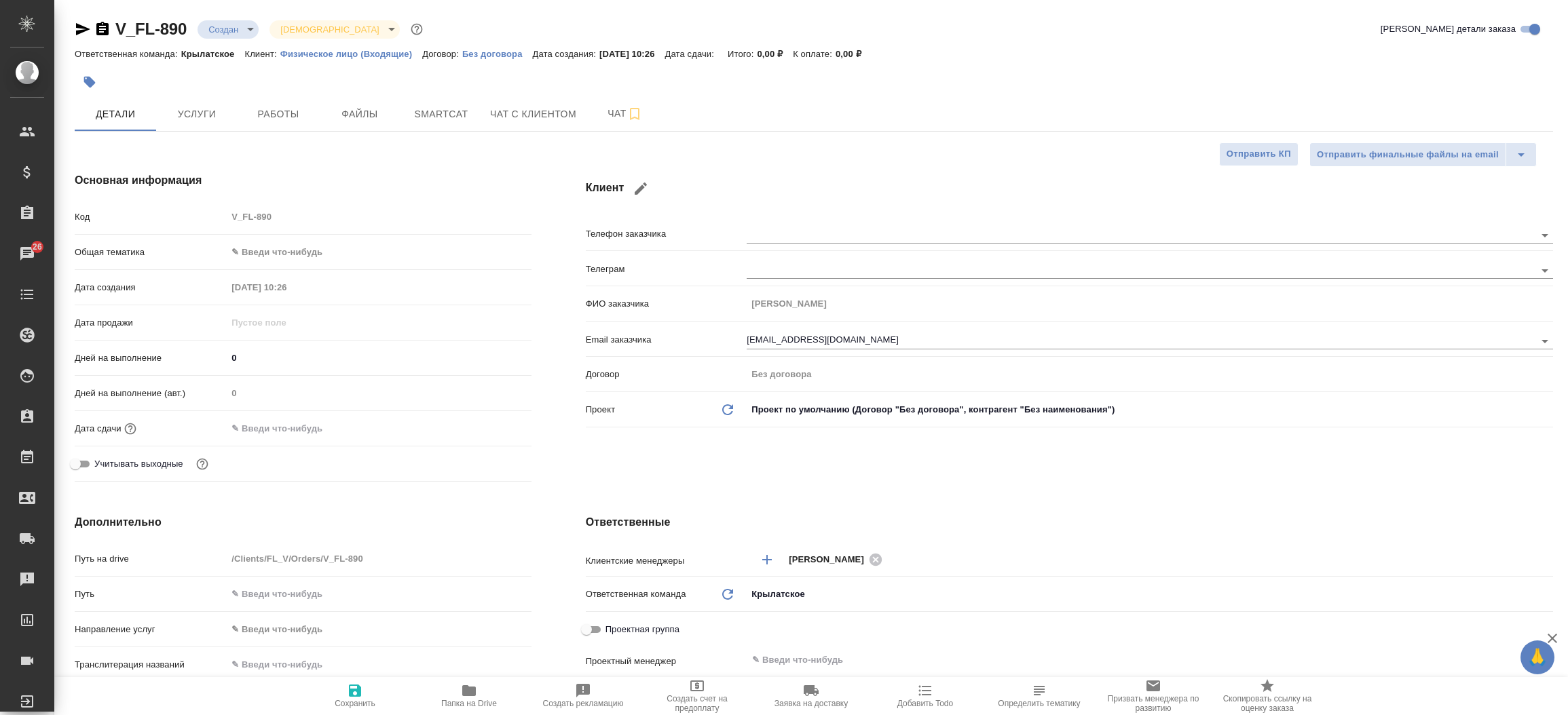
type textarea "x"
click at [81, 24] on icon "button" at bounding box center [83, 29] width 17 height 17
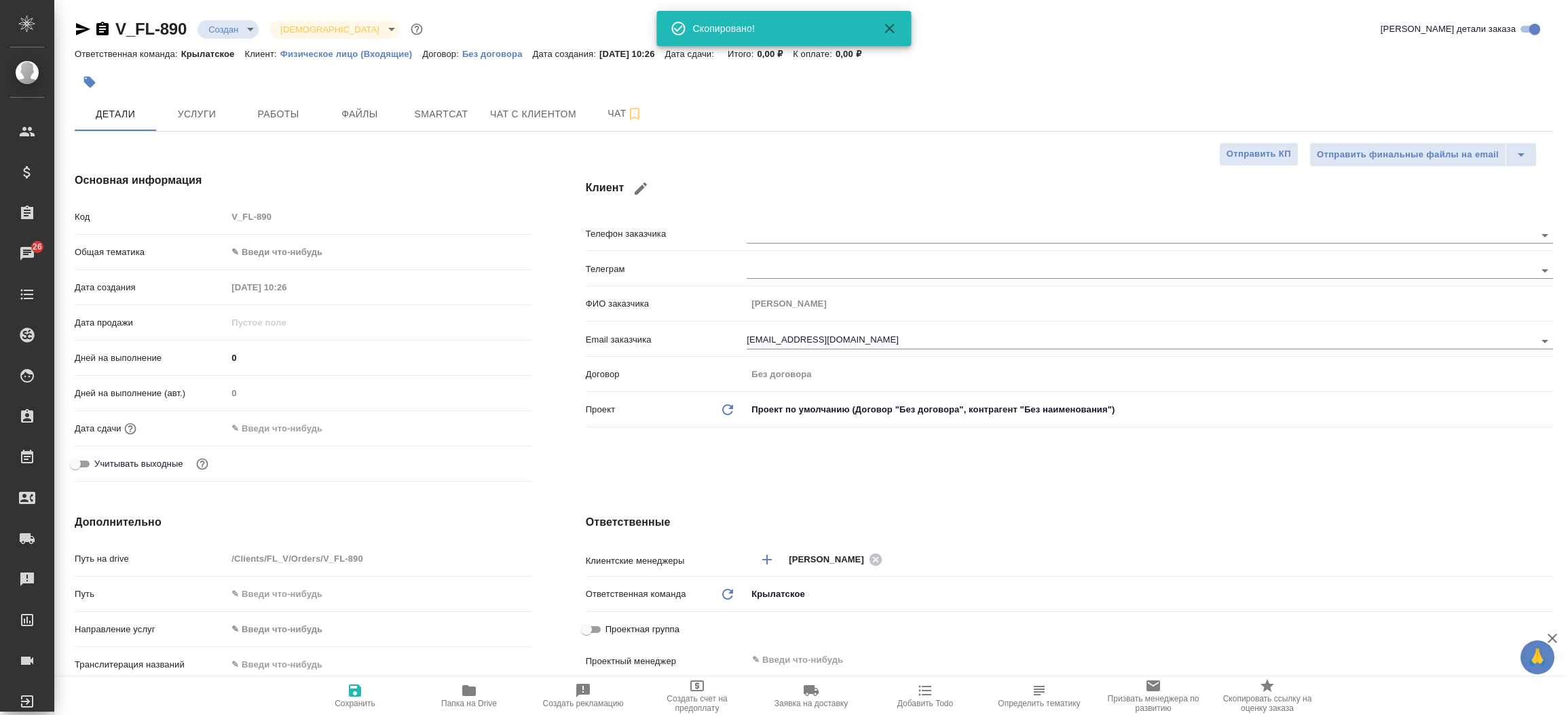
type textarea "x"
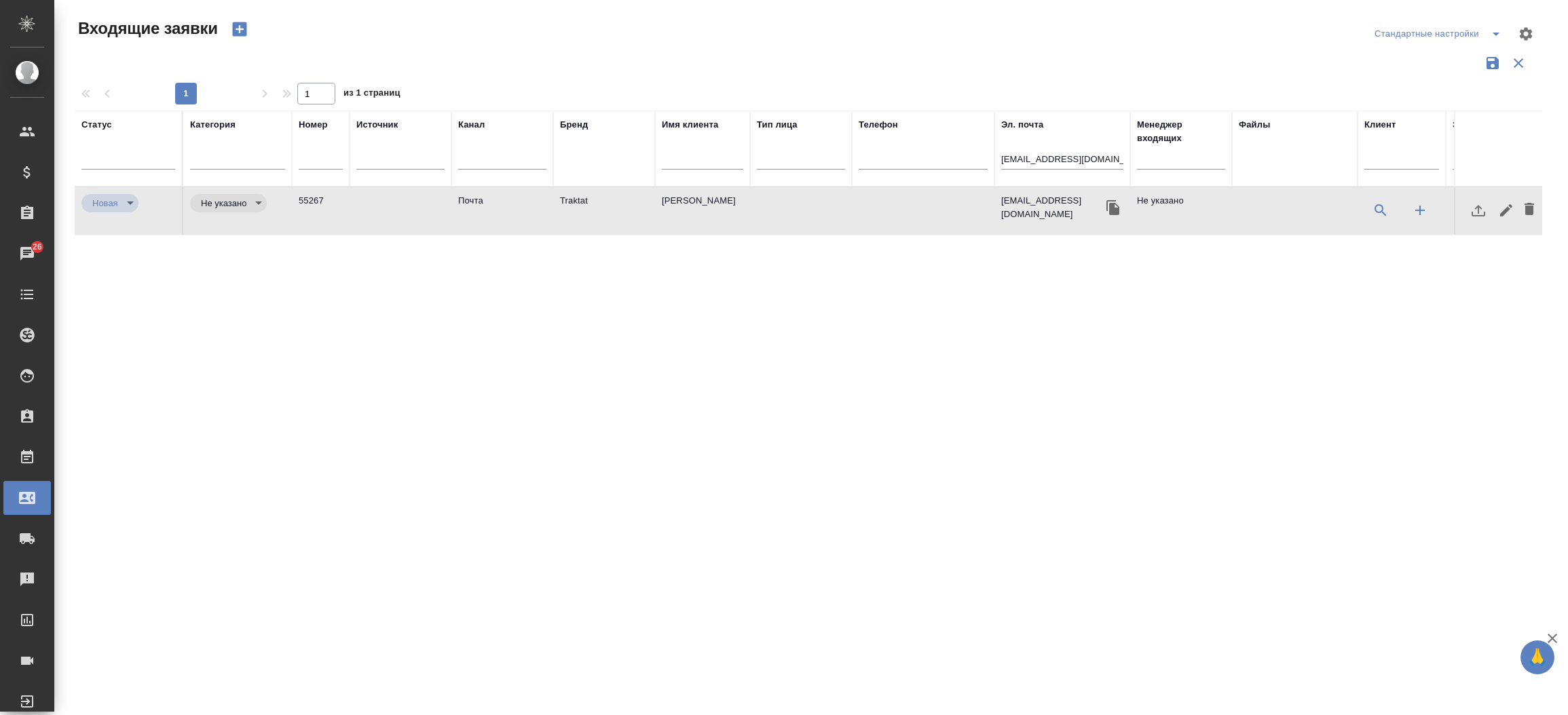
select select "RU"
click at [1059, 157] on input "[EMAIL_ADDRESS][DOMAIN_NAME]" at bounding box center [1062, 161] width 122 height 17
paste input "[EMAIL_ADDRESS][DOMAIN_NAME]"
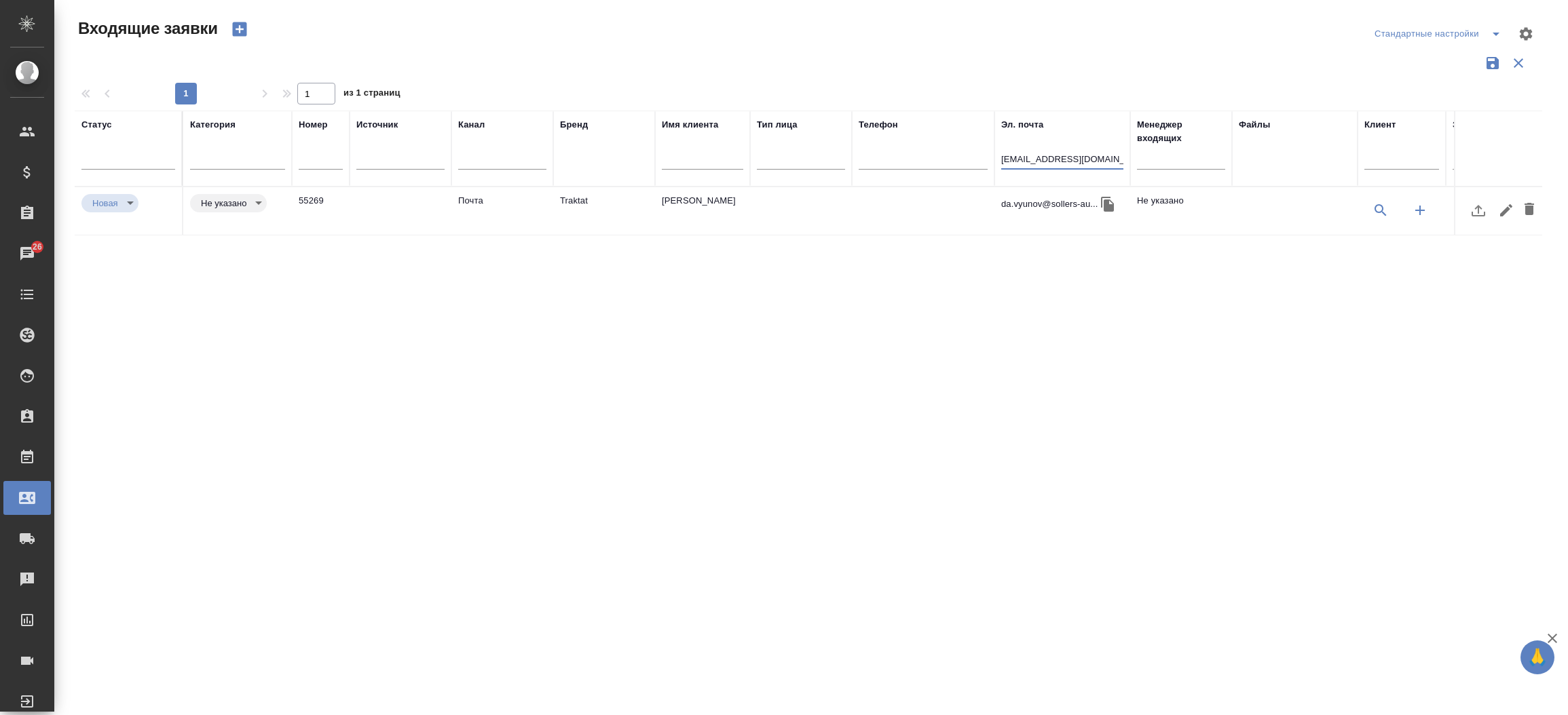
type input "[EMAIL_ADDRESS][DOMAIN_NAME]"
click at [569, 204] on td "Traktat" at bounding box center [604, 211] width 102 height 48
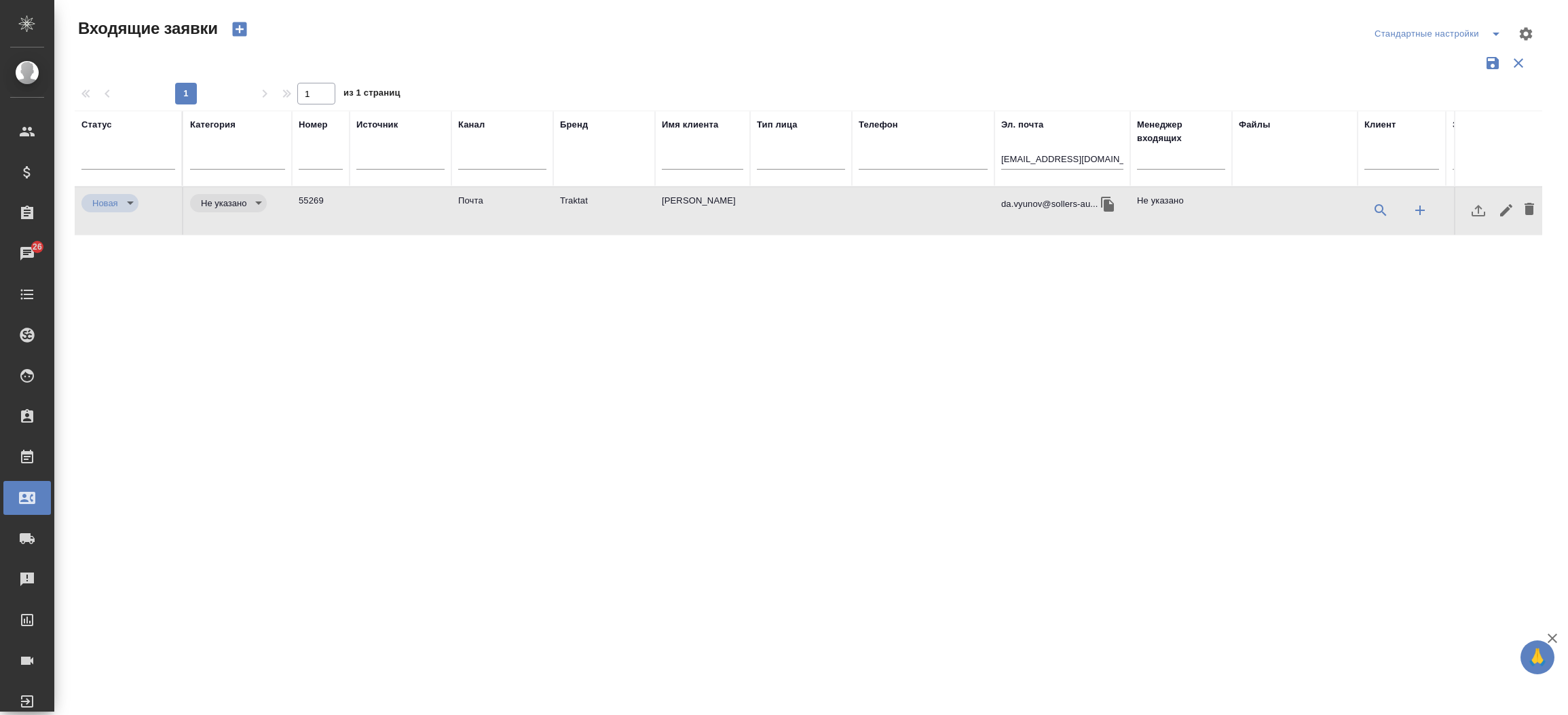
click at [569, 204] on td "Traktat" at bounding box center [604, 211] width 102 height 48
click at [1098, 155] on input "[EMAIL_ADDRESS][DOMAIN_NAME]" at bounding box center [1062, 161] width 122 height 17
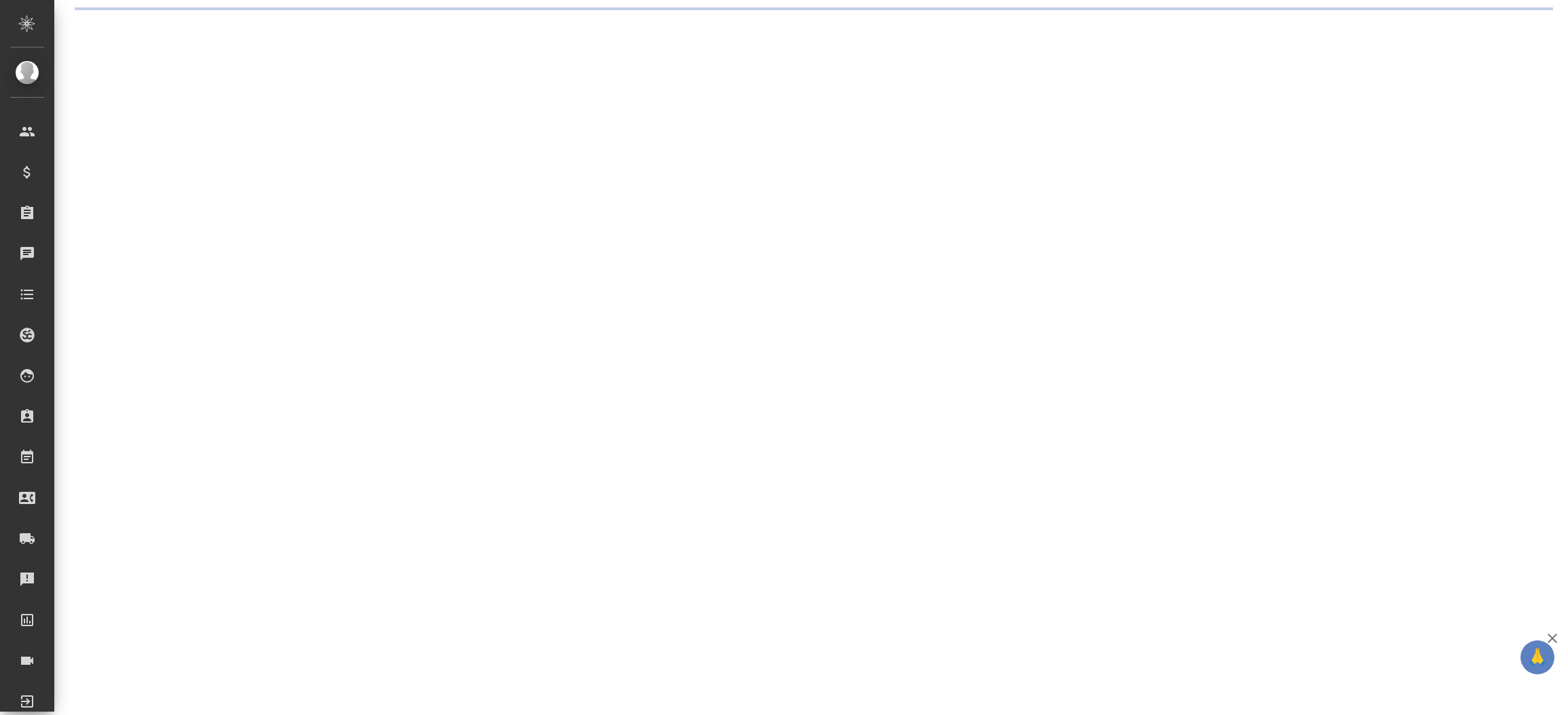
select select "RU"
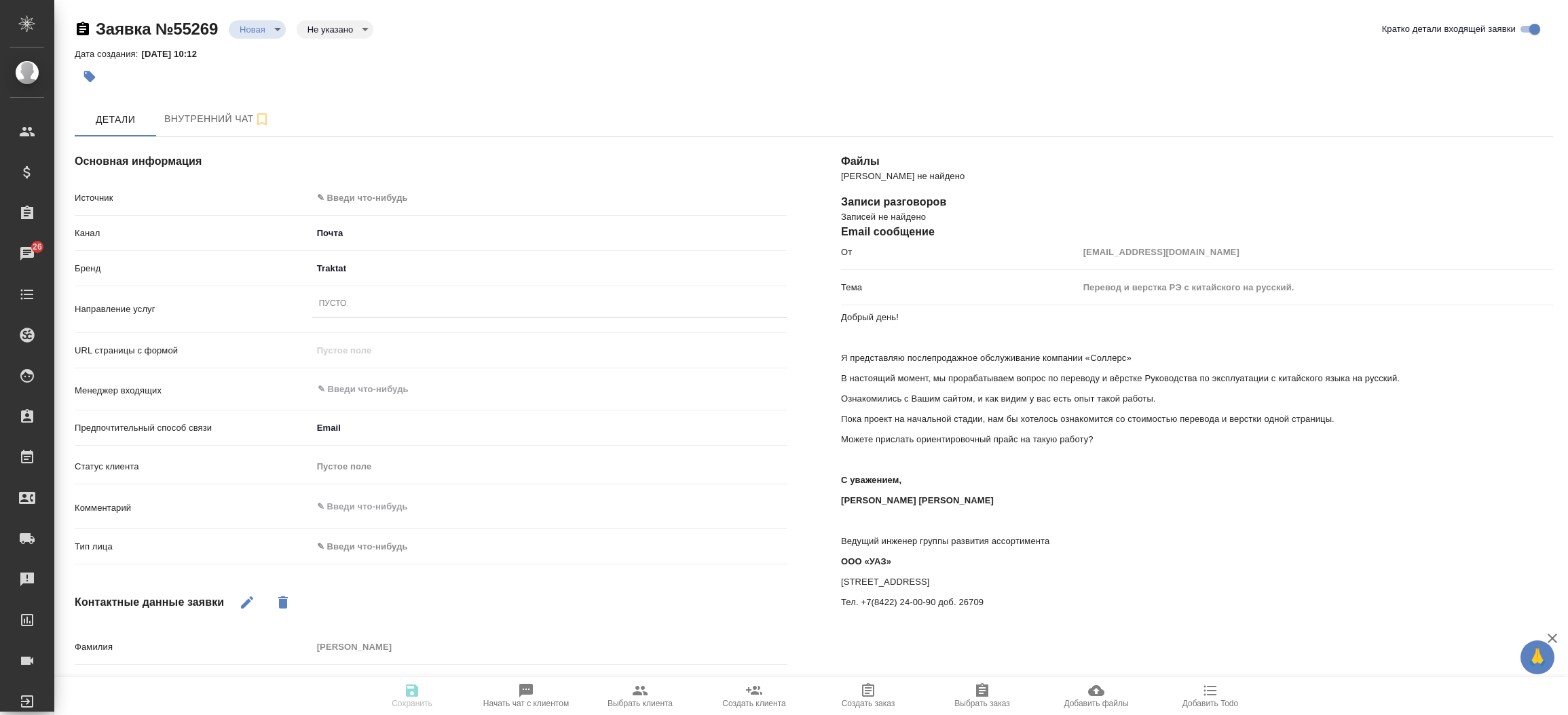
type textarea "x"
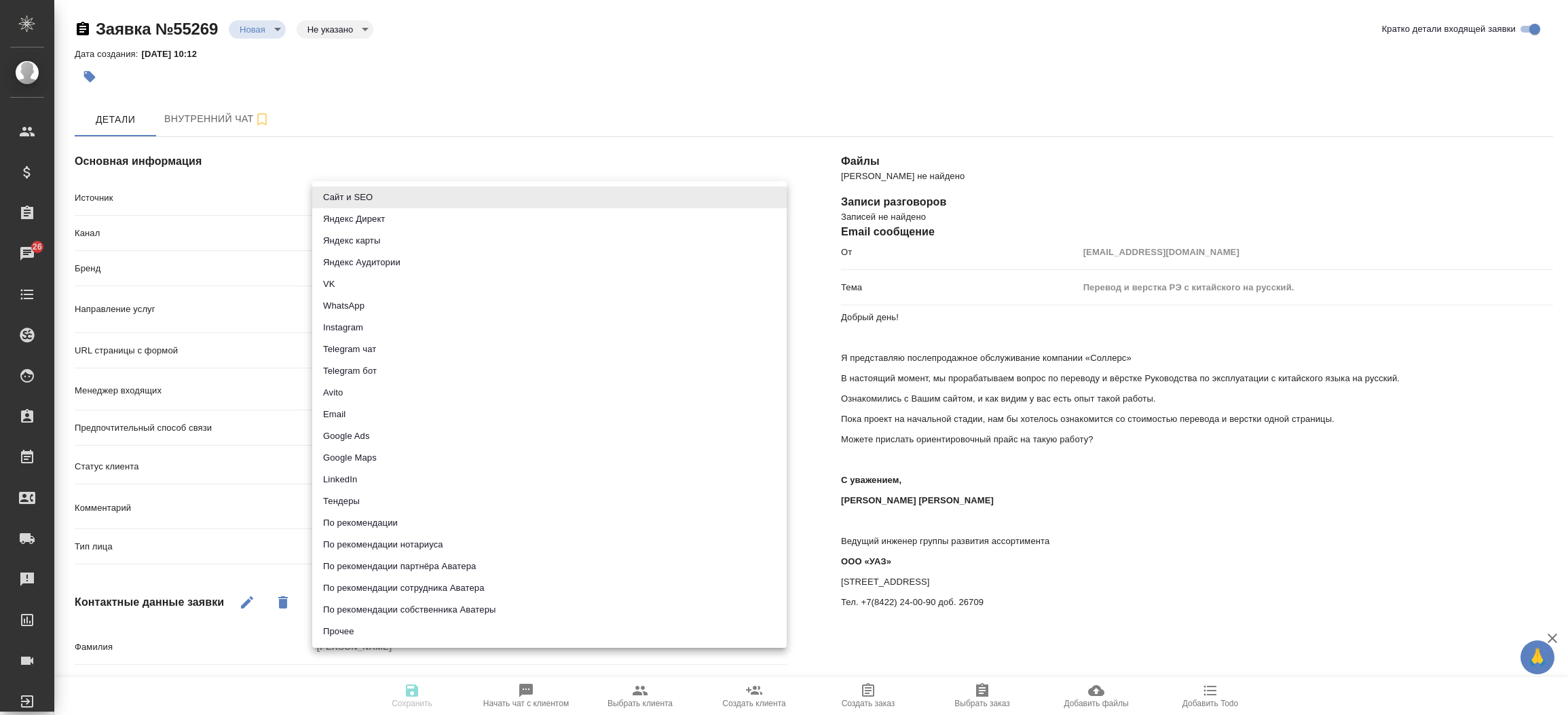
click at [415, 187] on body "🙏 .cls-1 fill:#fff; AWATERA Прутько Ирина i.prutko Клиенты Спецификации Заказы …" at bounding box center [784, 357] width 1568 height 715
click at [411, 194] on li "Сайт и SEO" at bounding box center [550, 197] width 475 height 22
type input "seo"
type textarea "x"
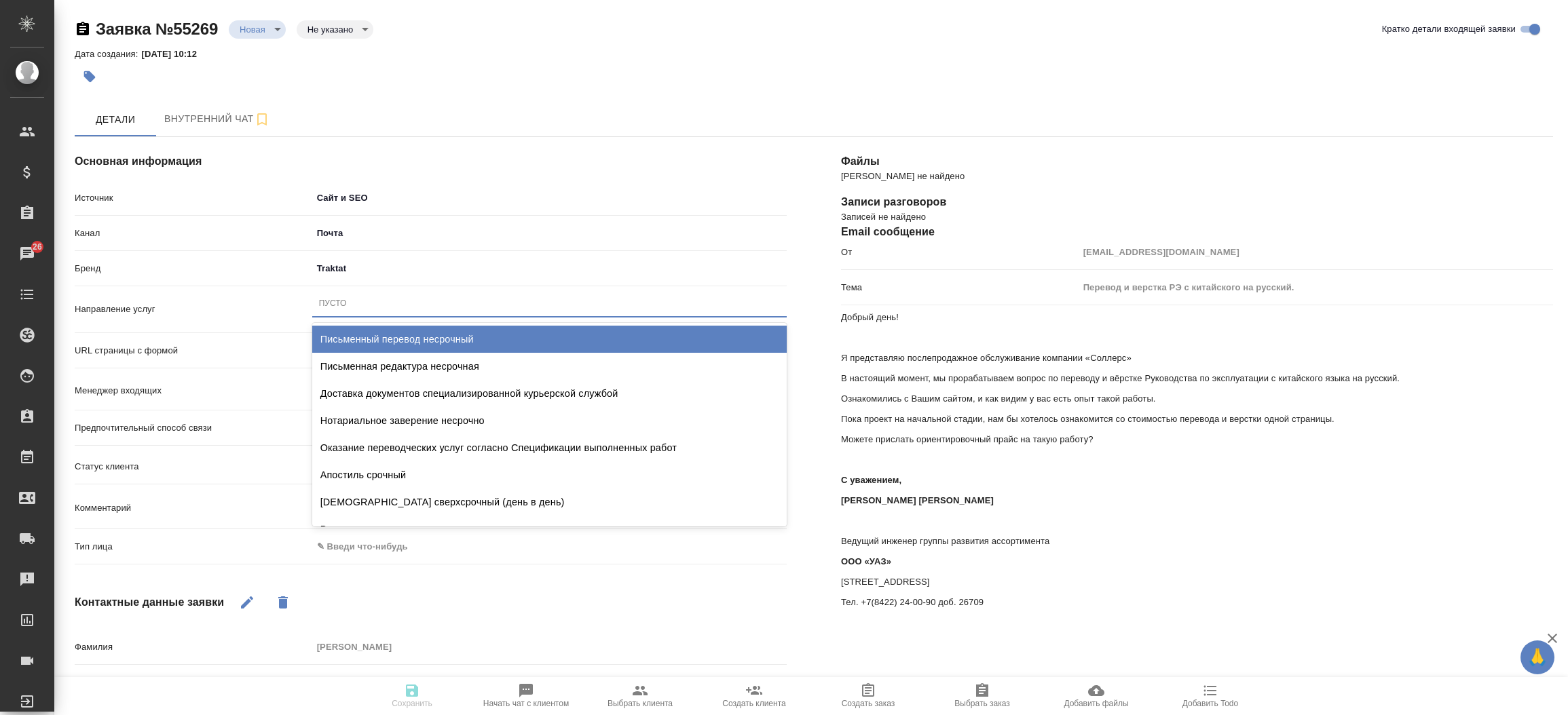
click at [384, 301] on div "Пусто" at bounding box center [550, 303] width 475 height 19
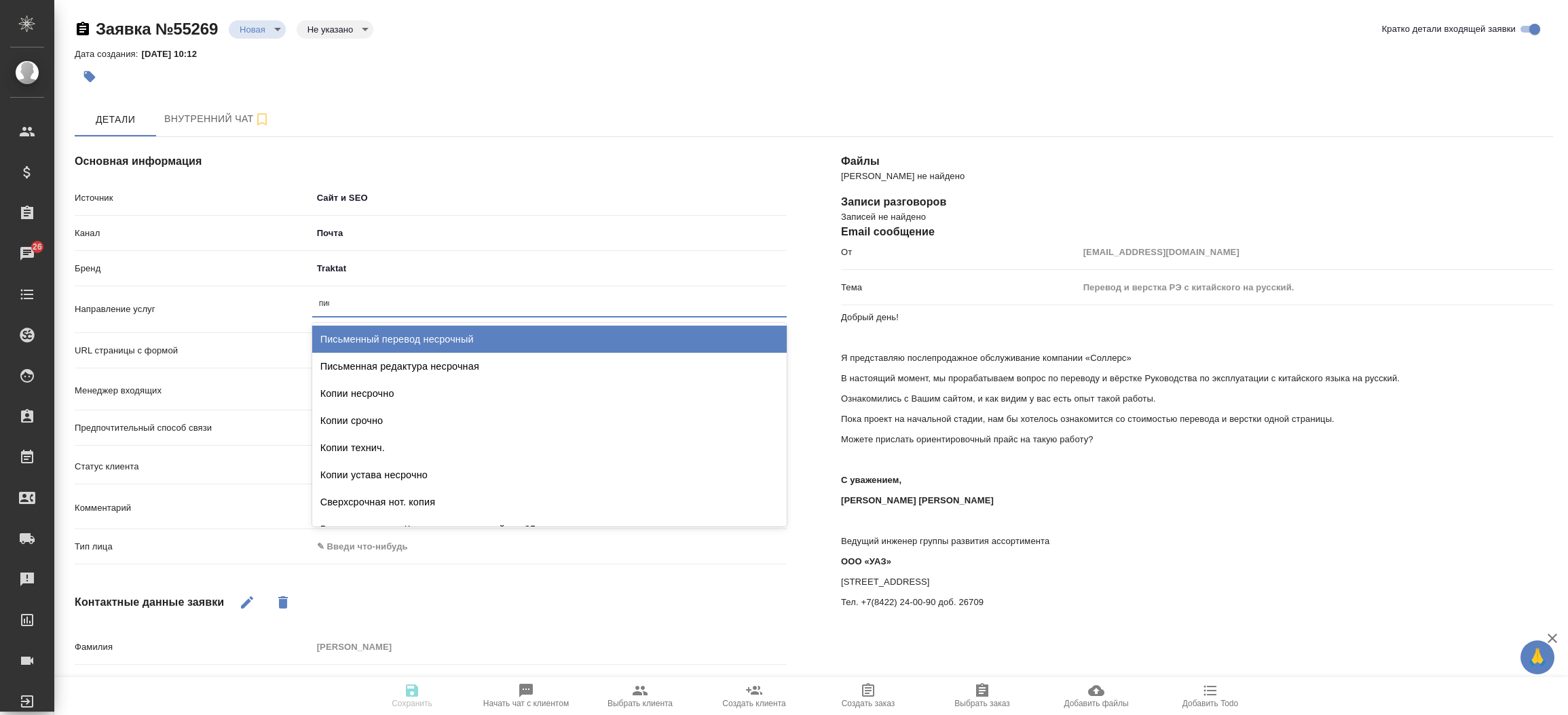
type input "пись"
click at [392, 334] on div "Письменный перевод несрочный" at bounding box center [550, 339] width 475 height 27
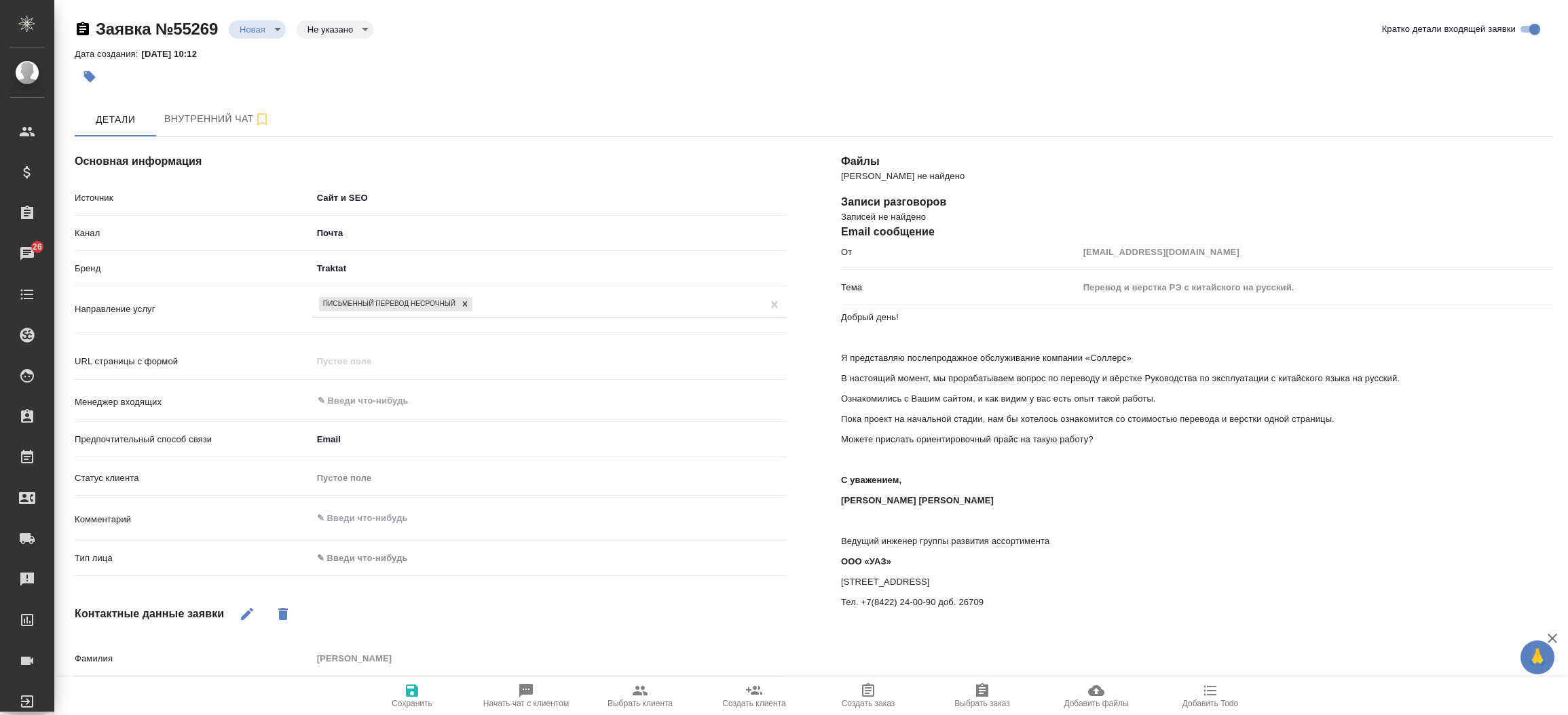
drag, startPoint x: 361, startPoint y: 570, endPoint x: 355, endPoint y: 559, distance: 12.5
click at [355, 559] on div "Тип лица ✎ Введи что-нибудь" at bounding box center [431, 564] width 712 height 35
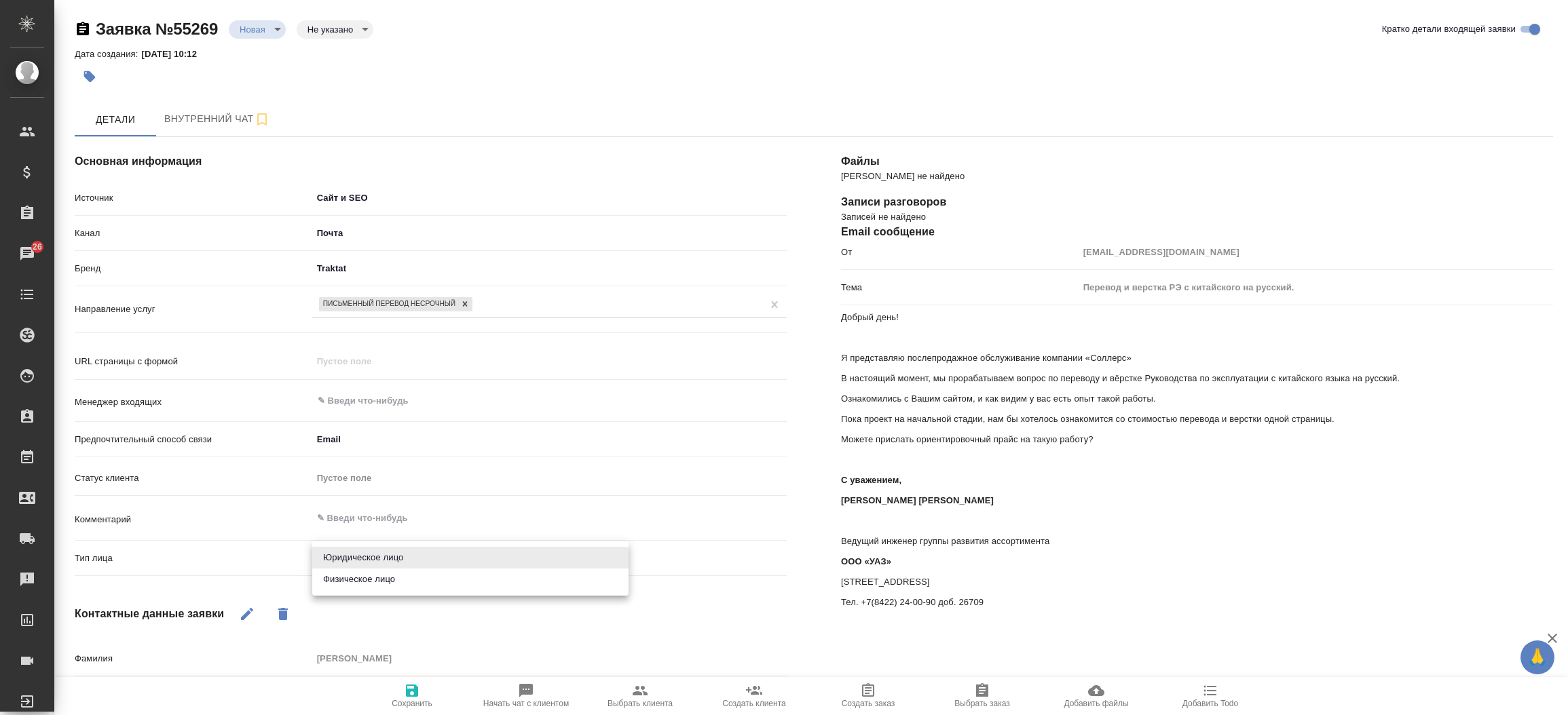
click at [355, 559] on body "🙏 .cls-1 fill:#fff; AWATERA Прутько Ирина i.prutko Клиенты Спецификации Заказы …" at bounding box center [784, 357] width 1568 height 715
click at [361, 552] on li "Юридическое лицо" at bounding box center [470, 558] width 316 height 22
type textarea "x"
type input "company"
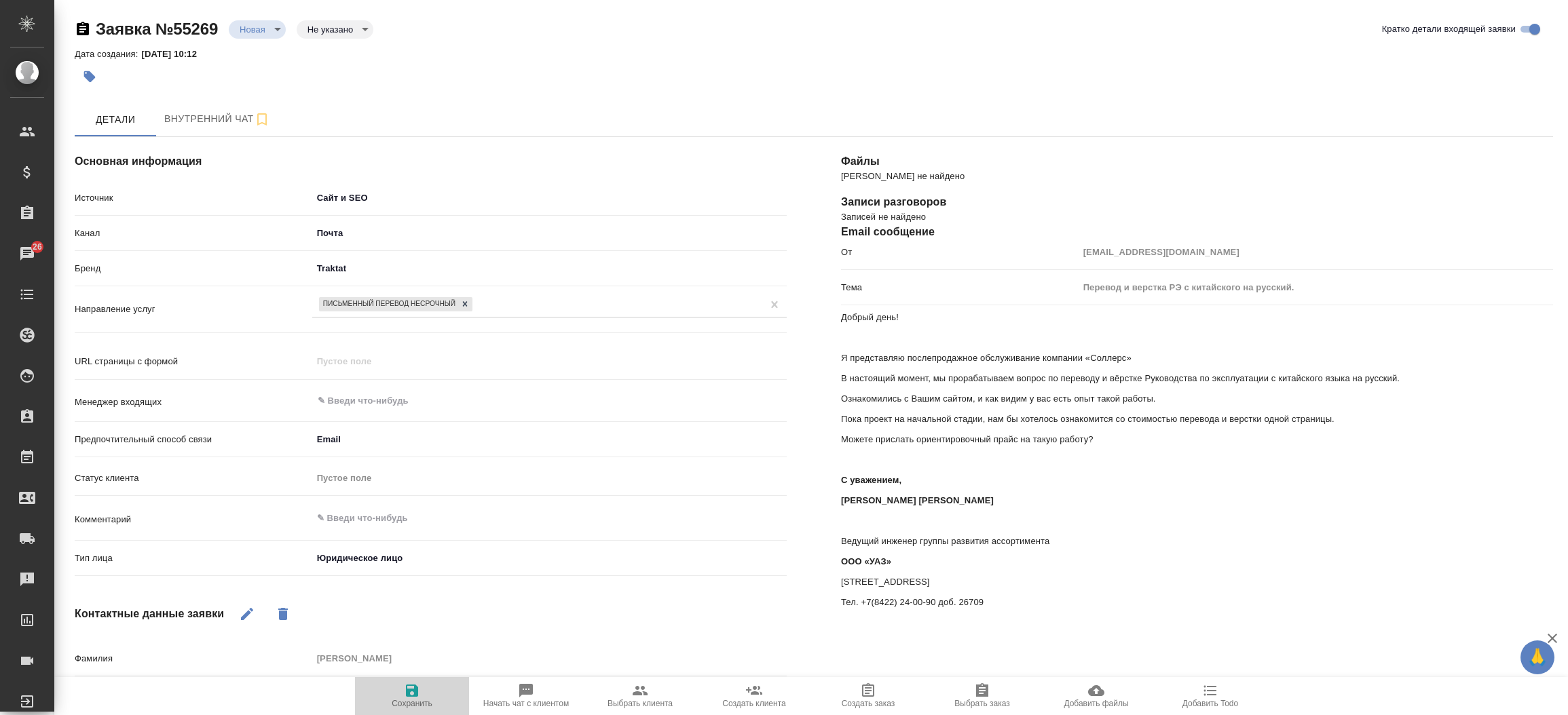
click at [403, 701] on span "Сохранить" at bounding box center [412, 703] width 41 height 9
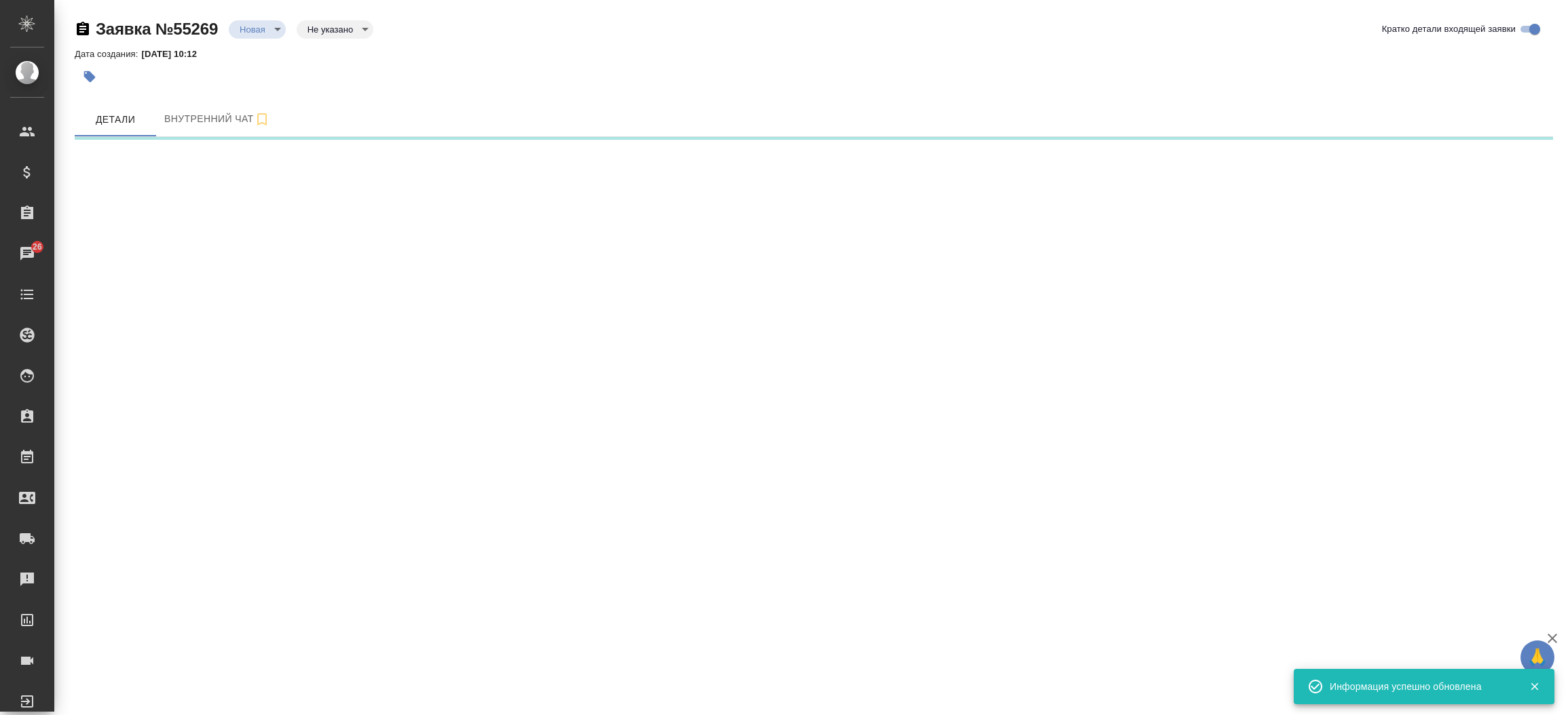
select select "RU"
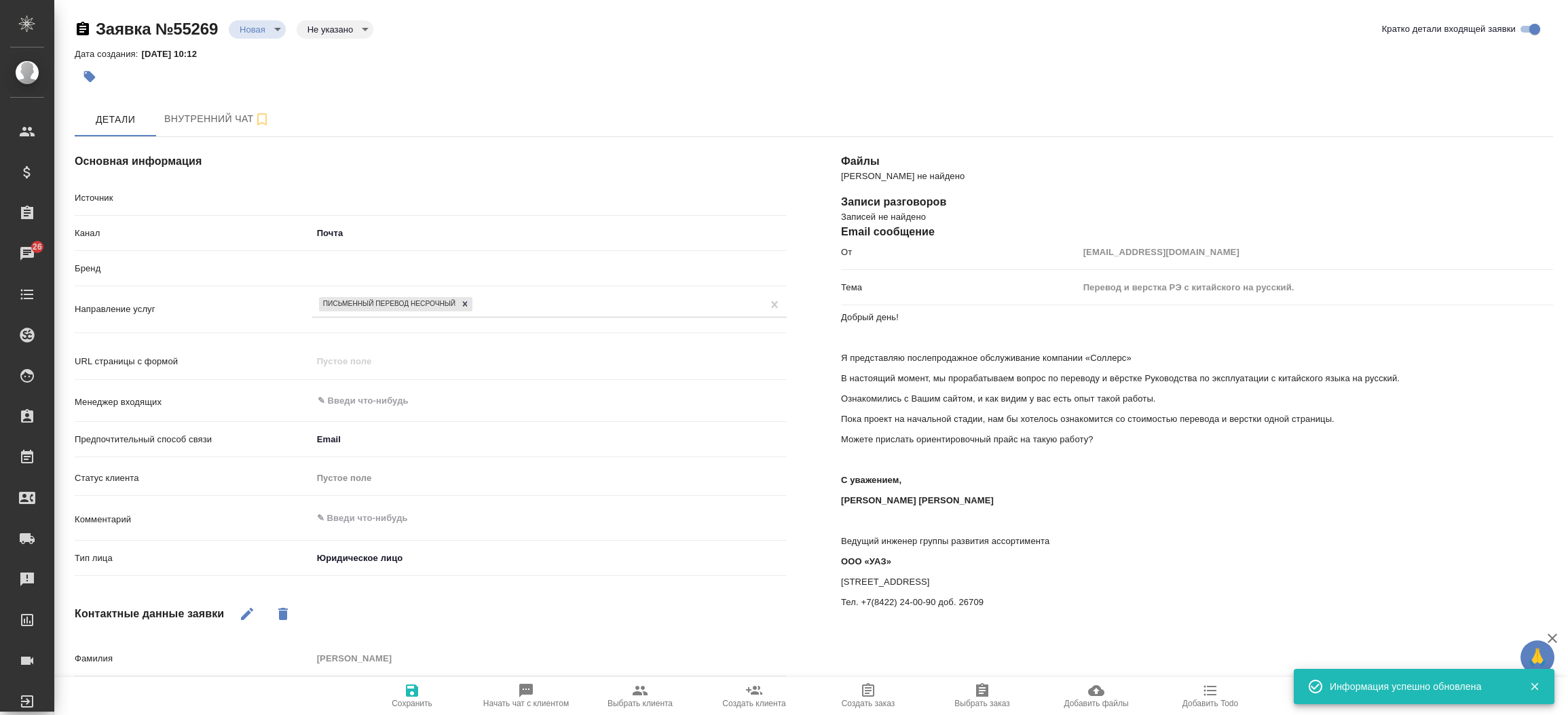
type textarea "x"
click at [97, 85] on button "button" at bounding box center [89, 76] width 30 height 30
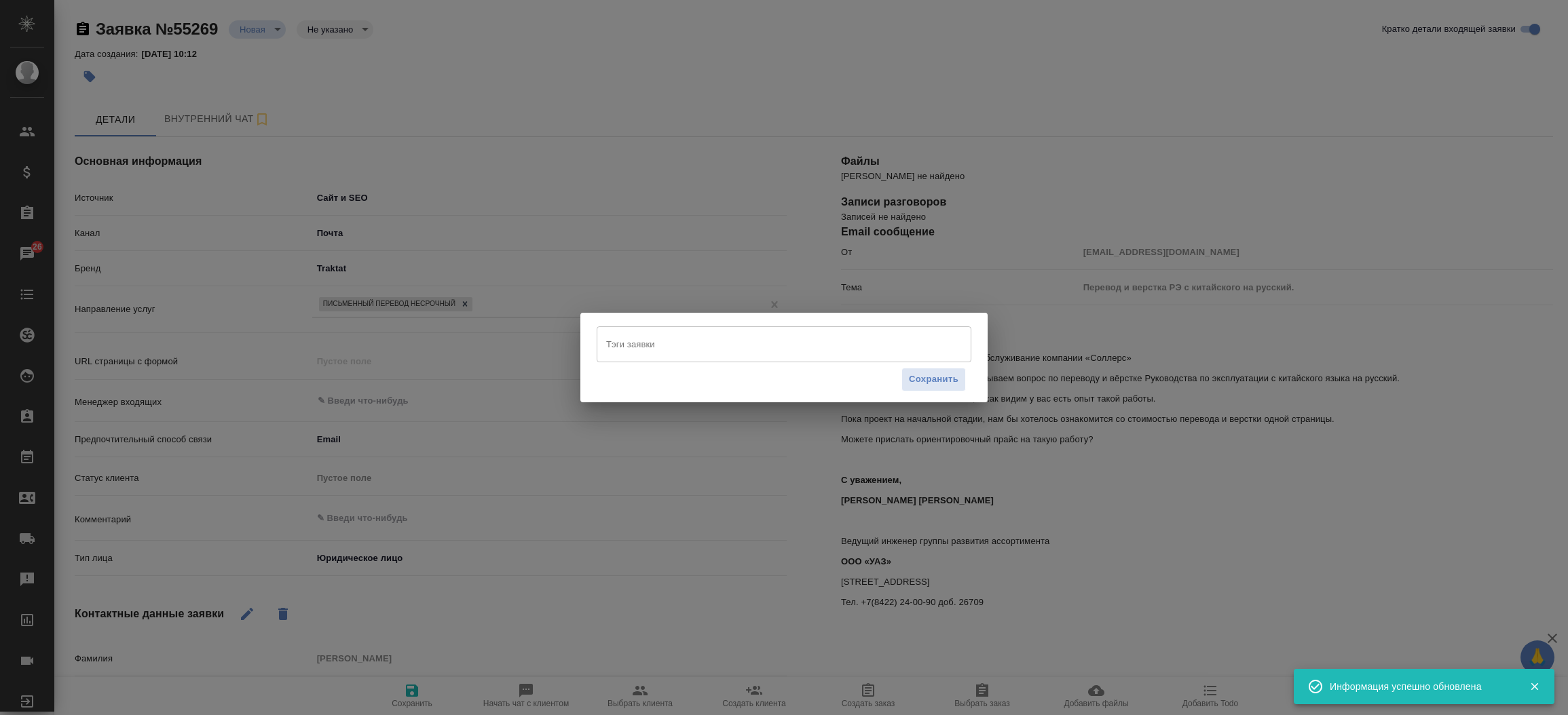
click at [622, 330] on div "Тэги заявки" at bounding box center [784, 343] width 375 height 35
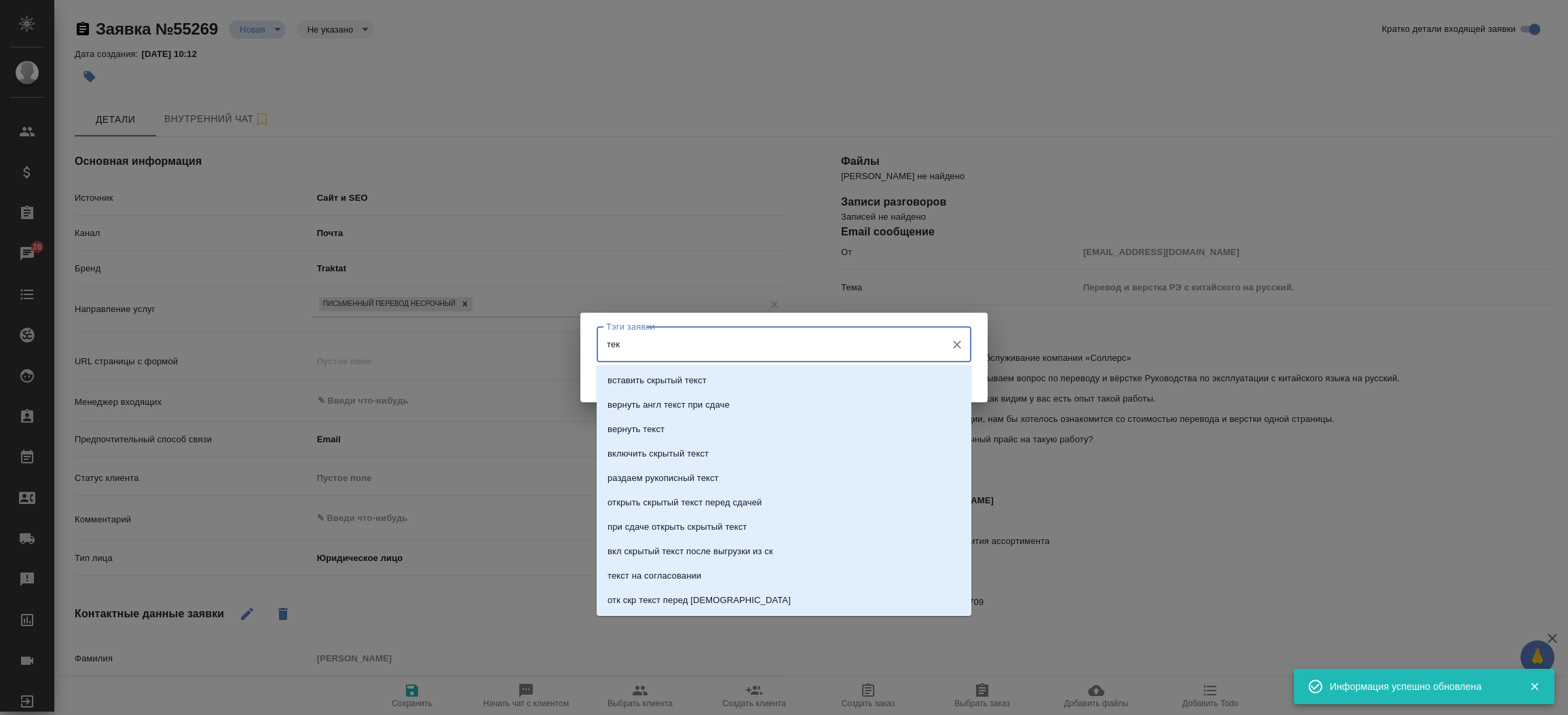
type input "теку"
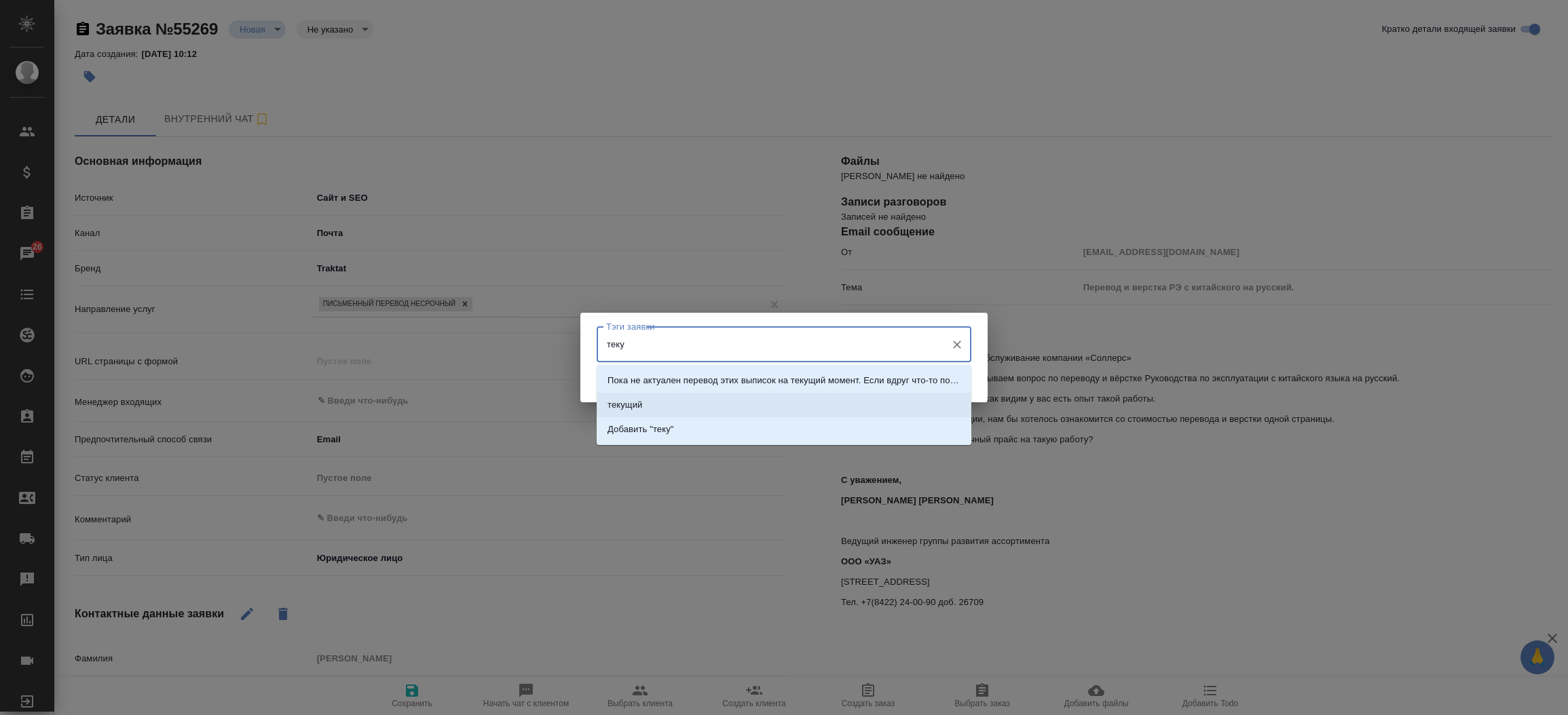
click at [641, 401] on p "текущий" at bounding box center [625, 405] width 35 height 14
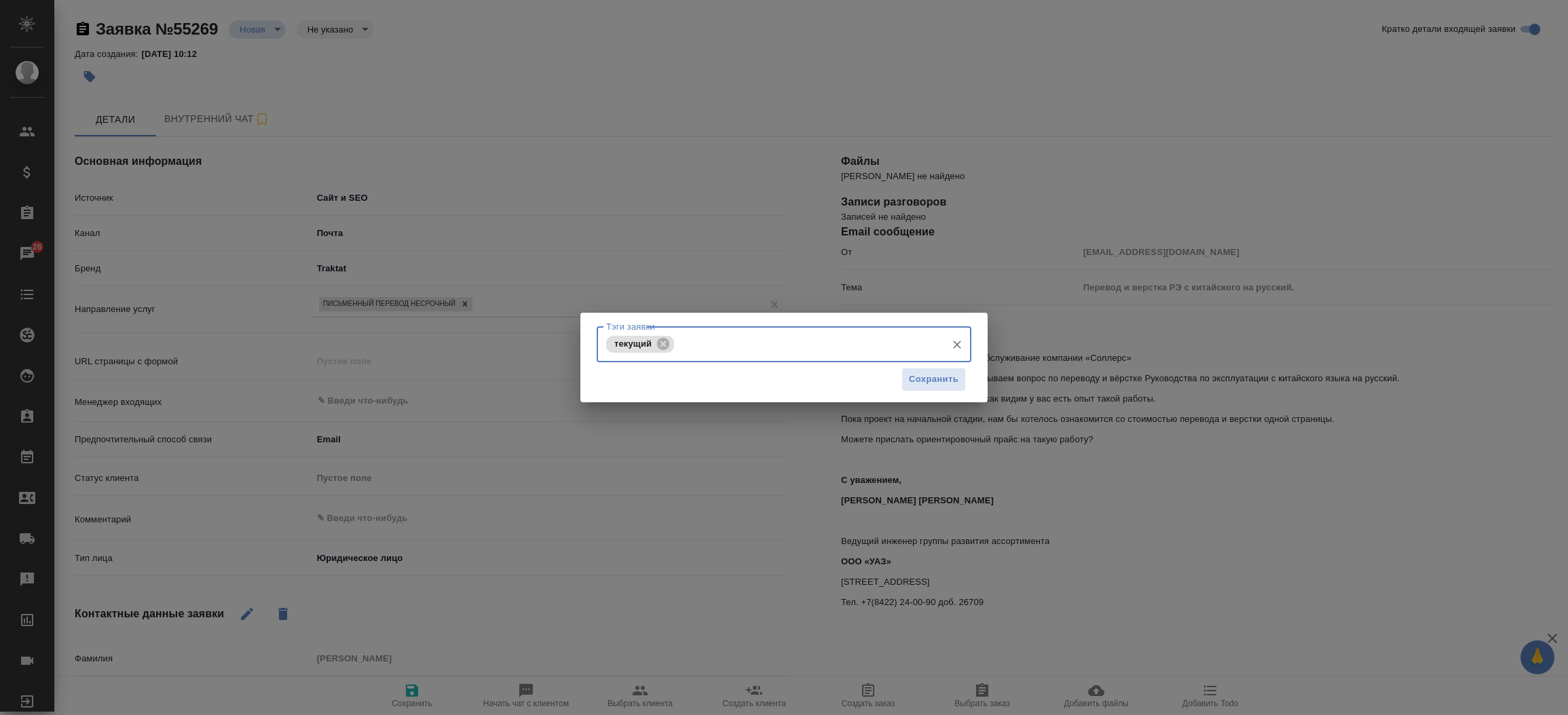
click at [418, 691] on div "Тэги заявки текущий Тэги заявки Сохранить" at bounding box center [784, 357] width 1568 height 715
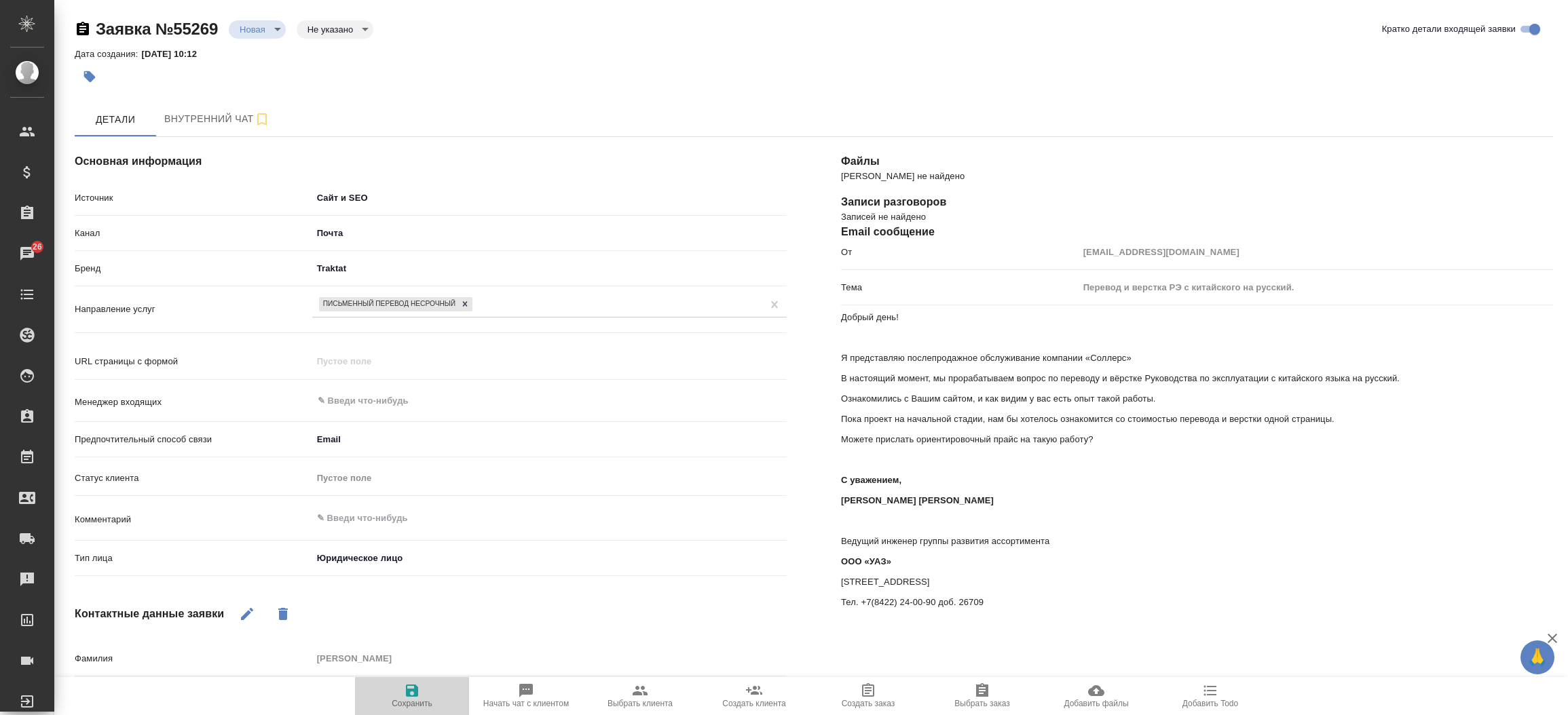
click at [418, 691] on icon "button" at bounding box center [412, 691] width 12 height 12
select select "RU"
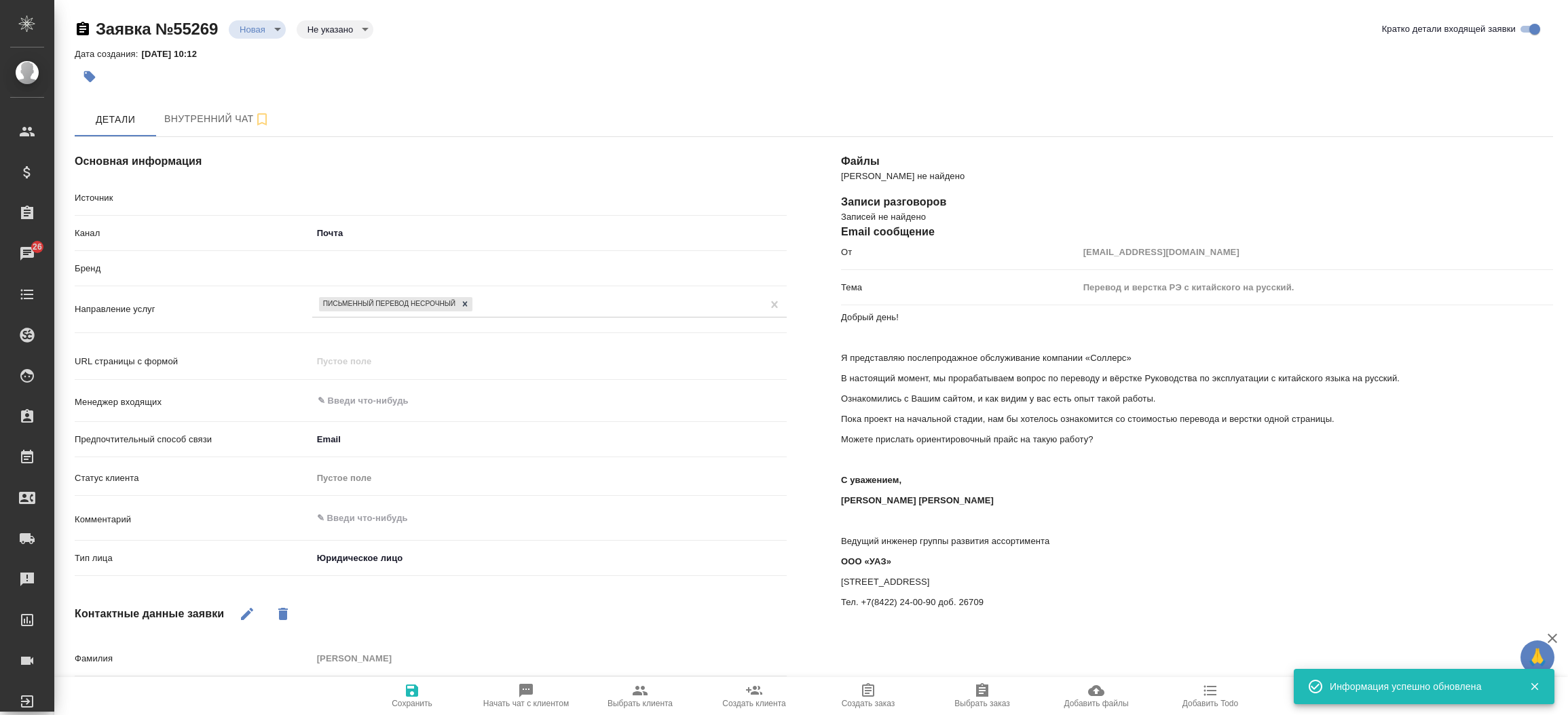
type textarea "x"
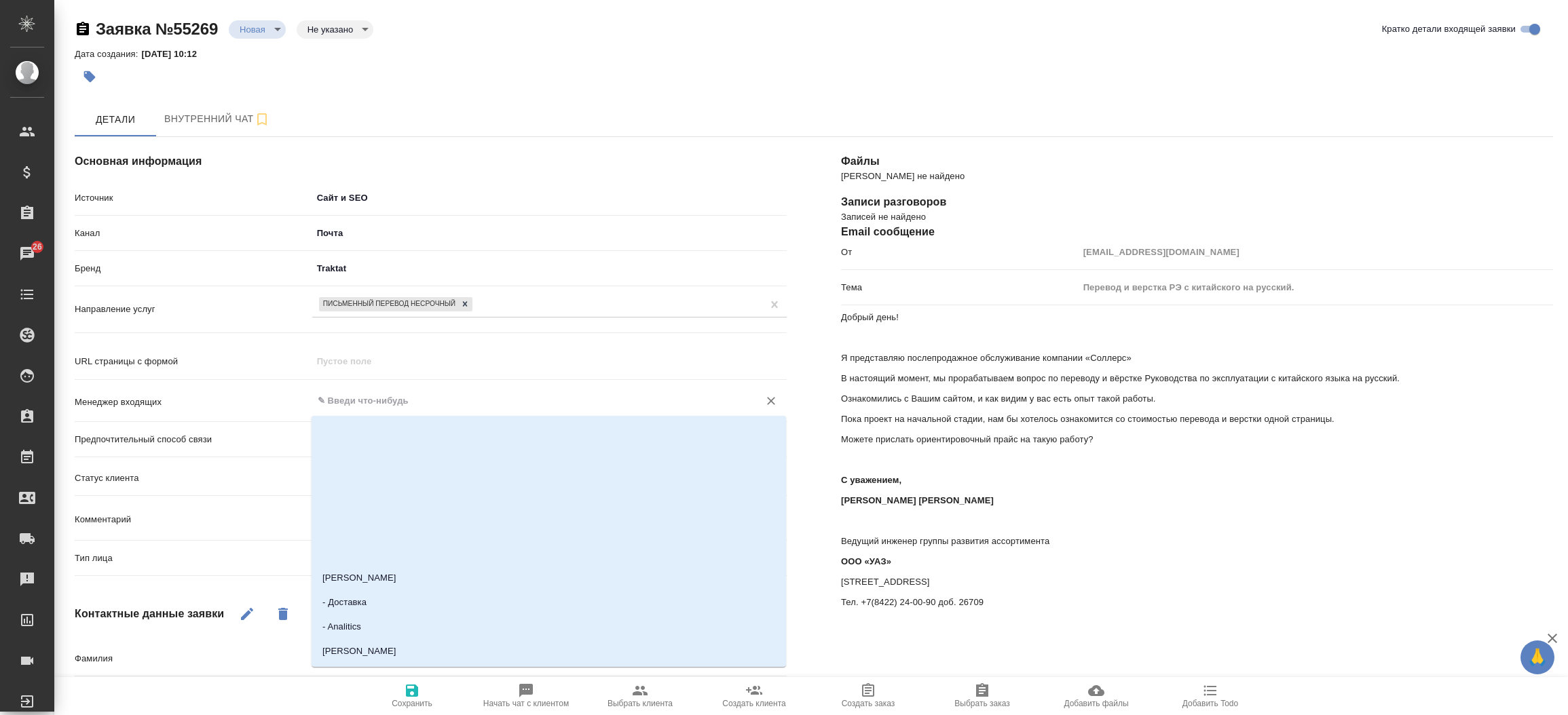
click at [372, 400] on input "text" at bounding box center [527, 401] width 421 height 17
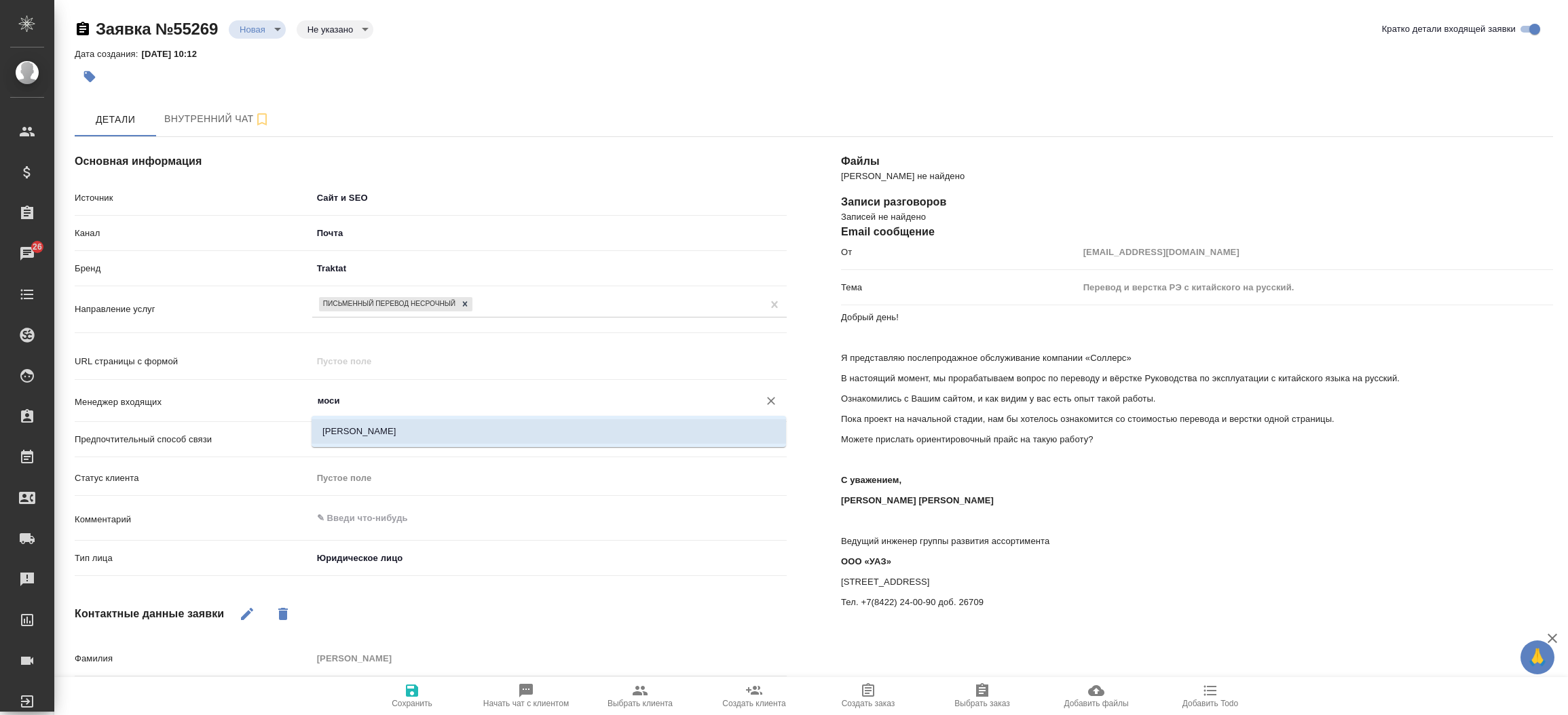
click at [370, 421] on li "[PERSON_NAME]" at bounding box center [549, 432] width 475 height 24
type input "[PERSON_NAME]"
type textarea "x"
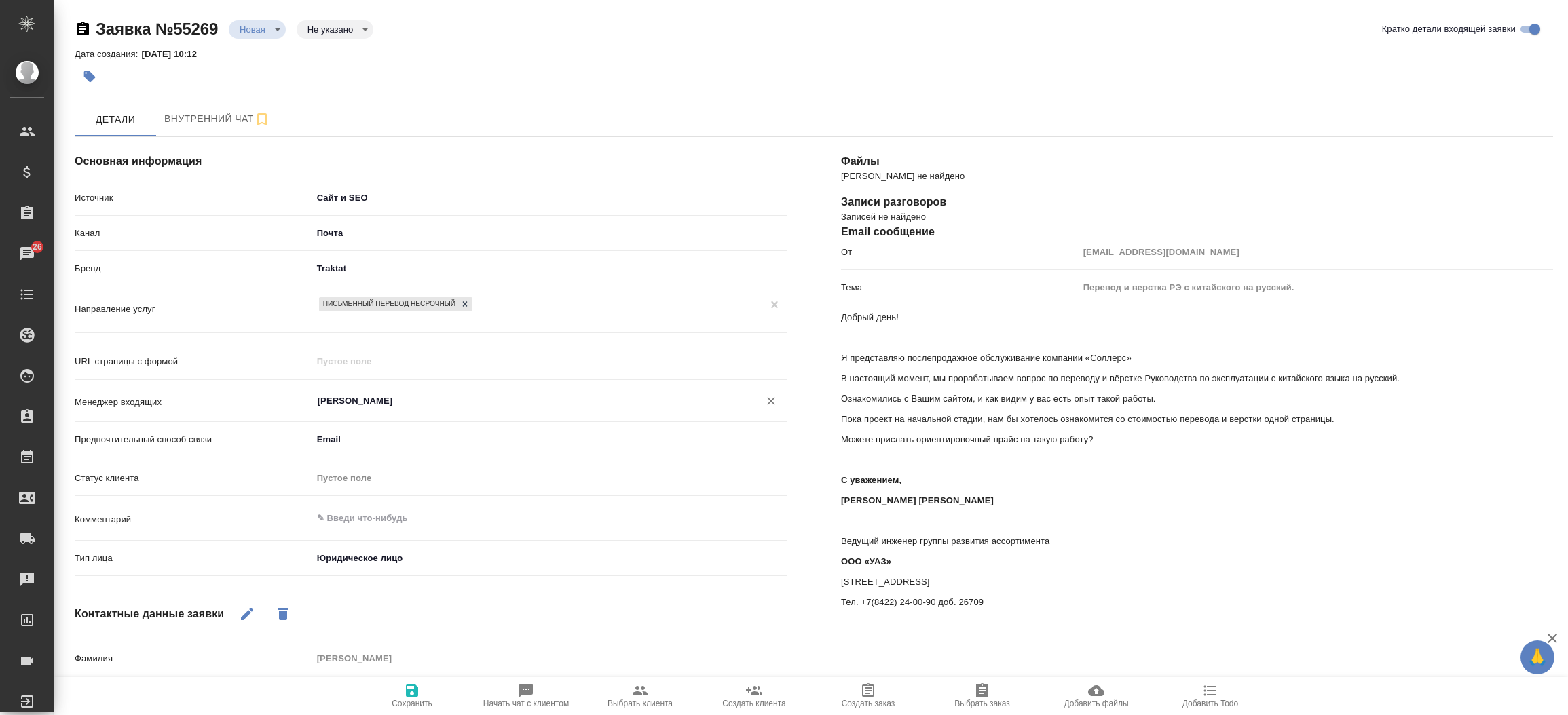
type input "[PERSON_NAME]"
click at [420, 703] on span "Сохранить" at bounding box center [412, 703] width 41 height 9
select select "RU"
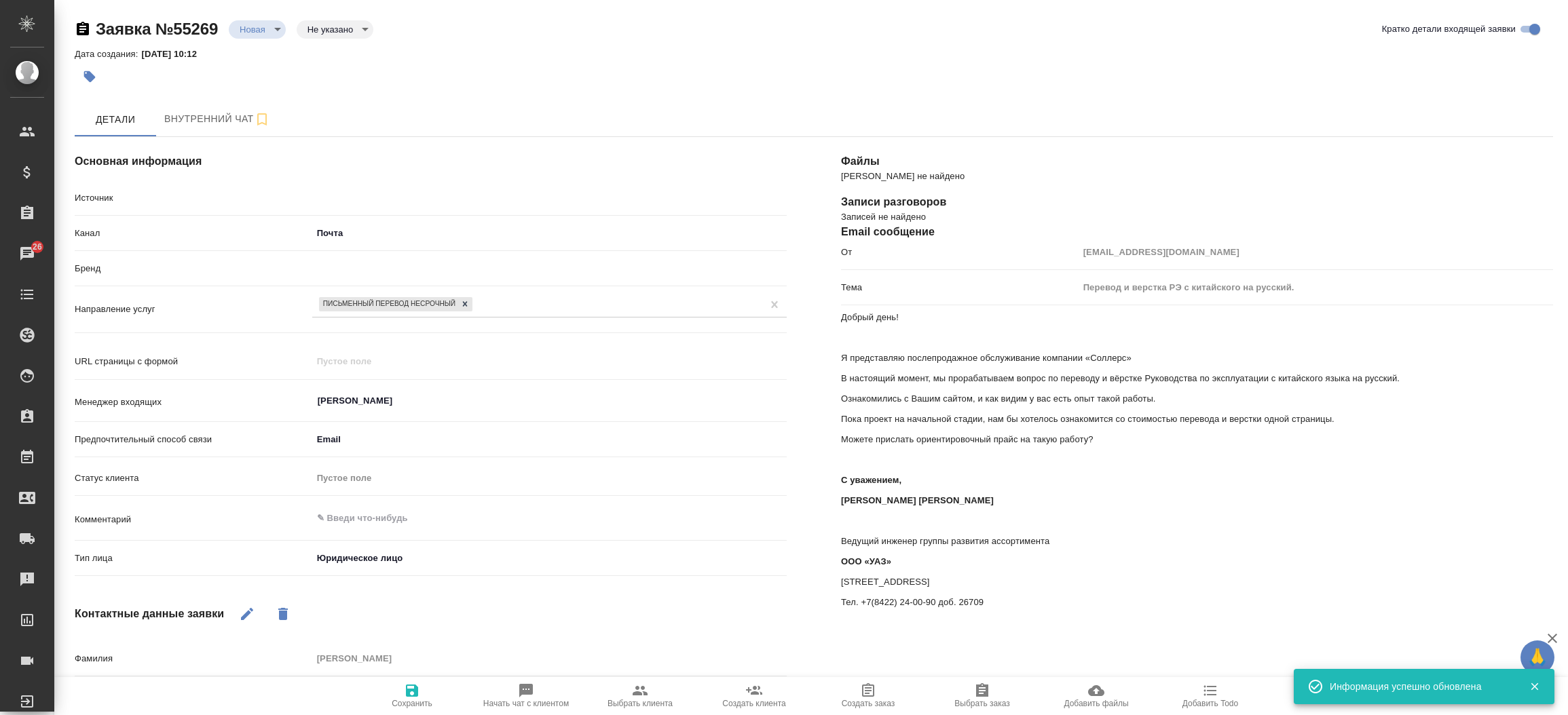
type textarea "x"
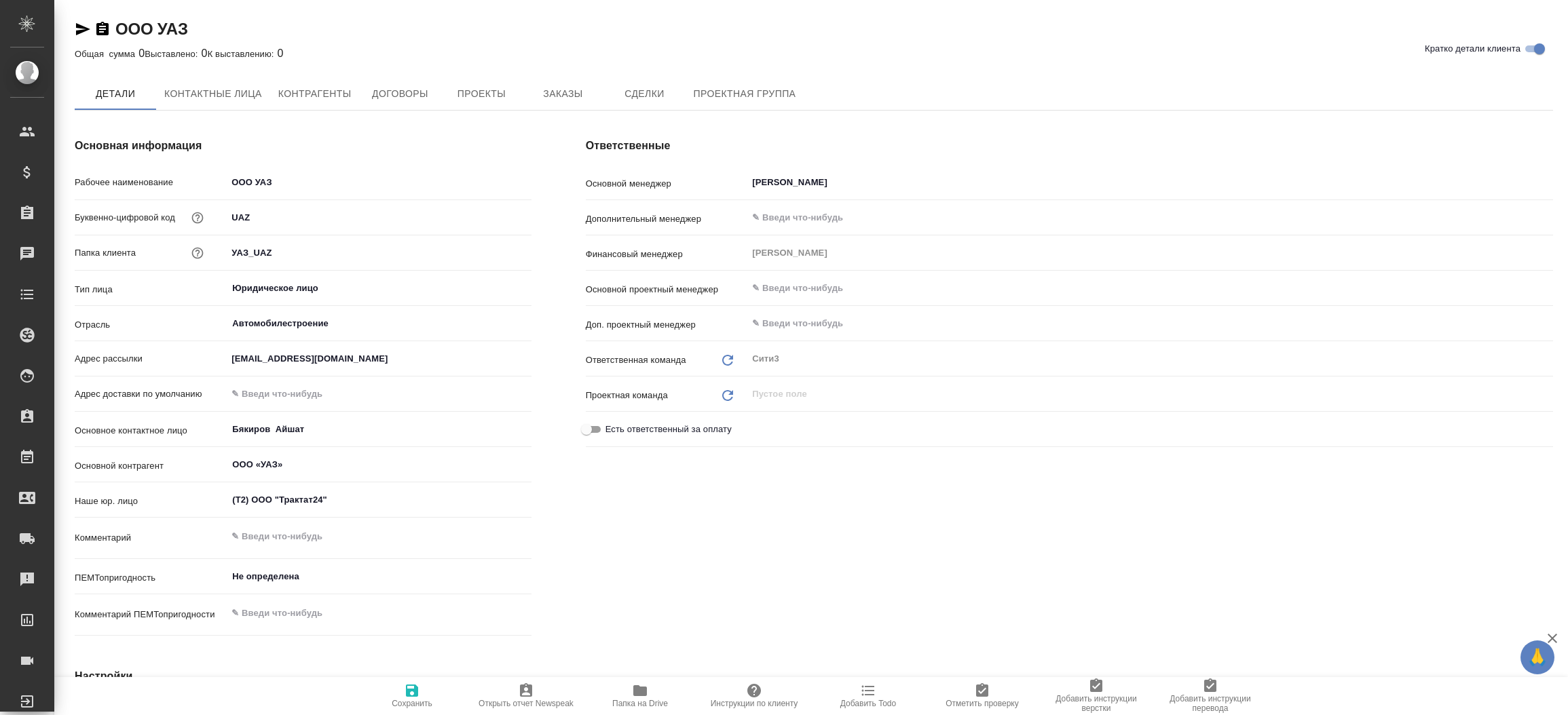
type textarea "x"
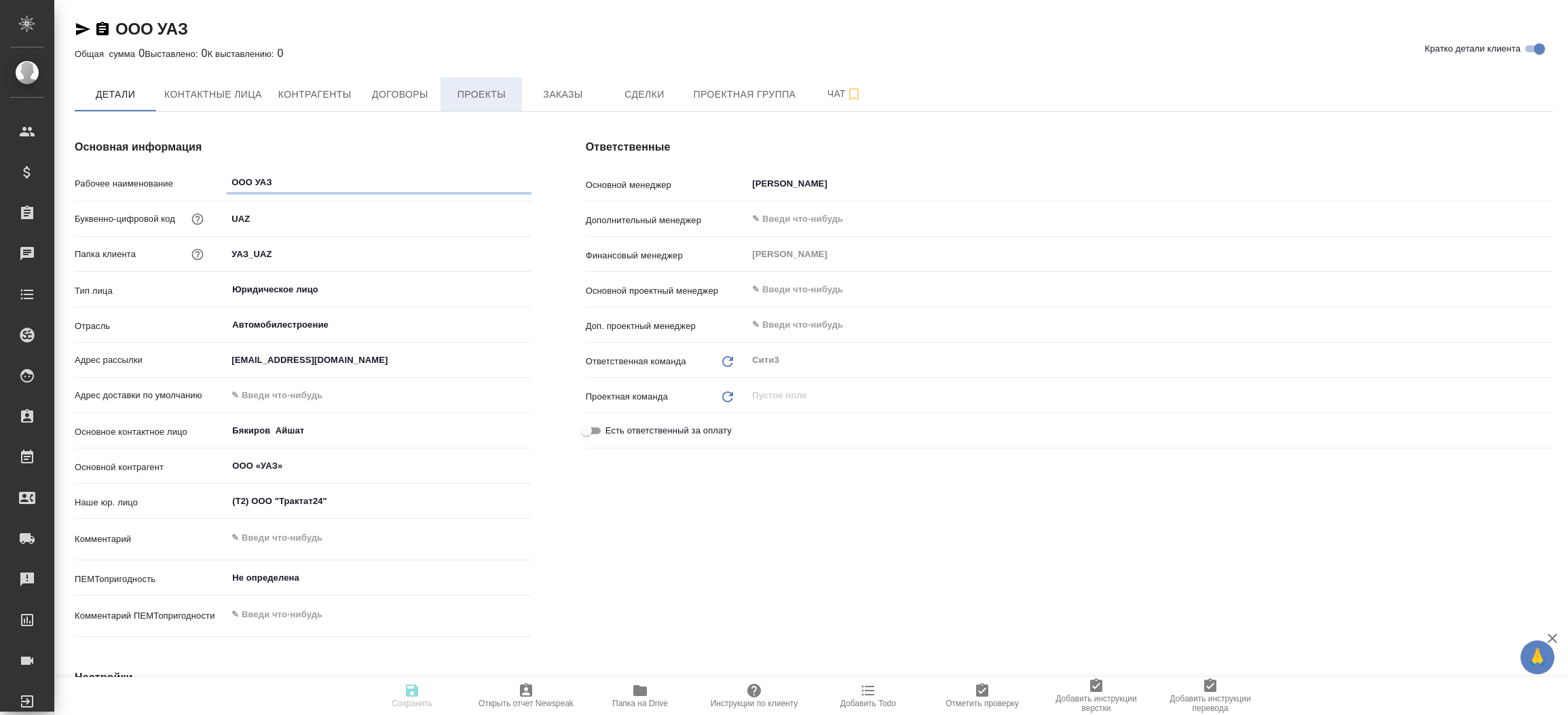
type textarea "x"
click at [80, 29] on icon "button" at bounding box center [83, 29] width 17 height 17
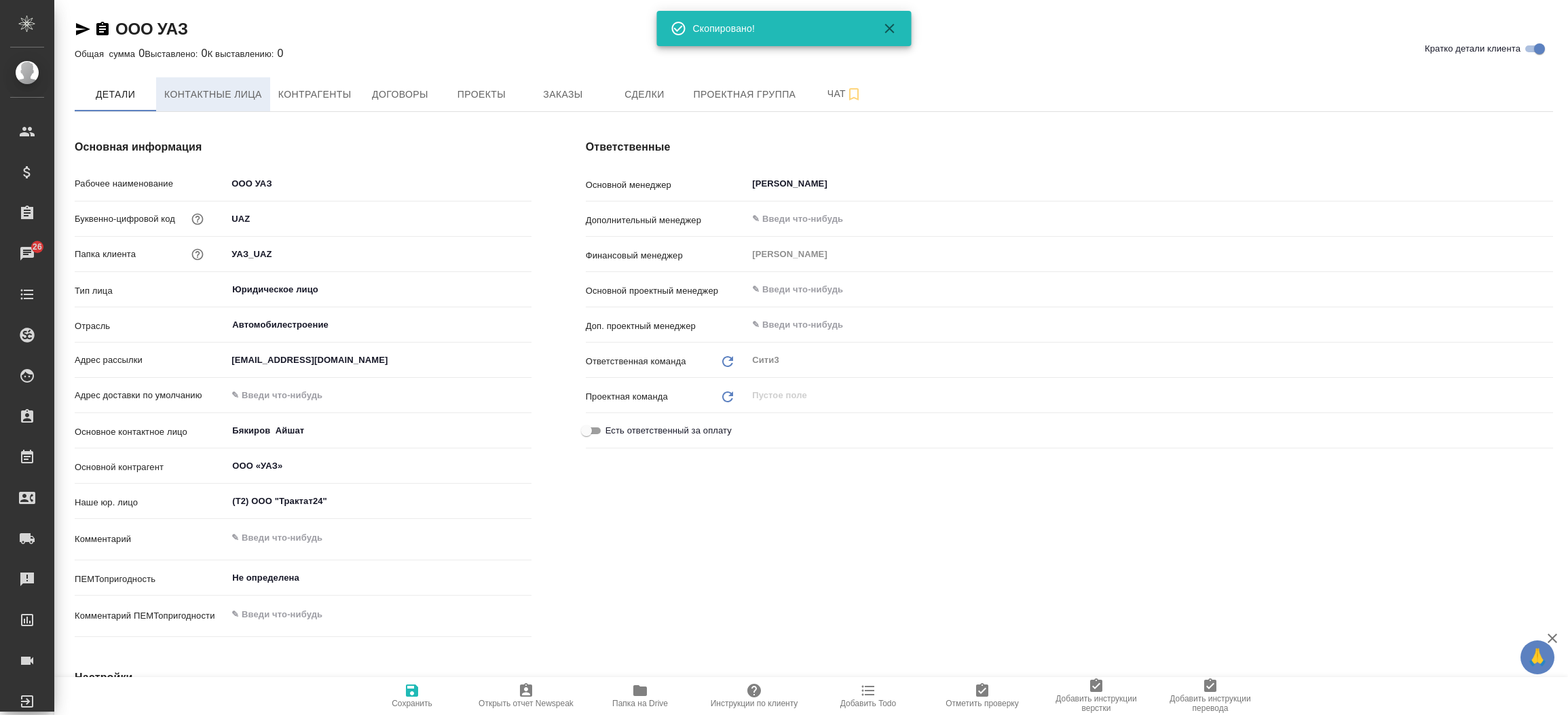
click at [233, 83] on button "Контактные лица" at bounding box center [213, 94] width 114 height 34
select select "RU"
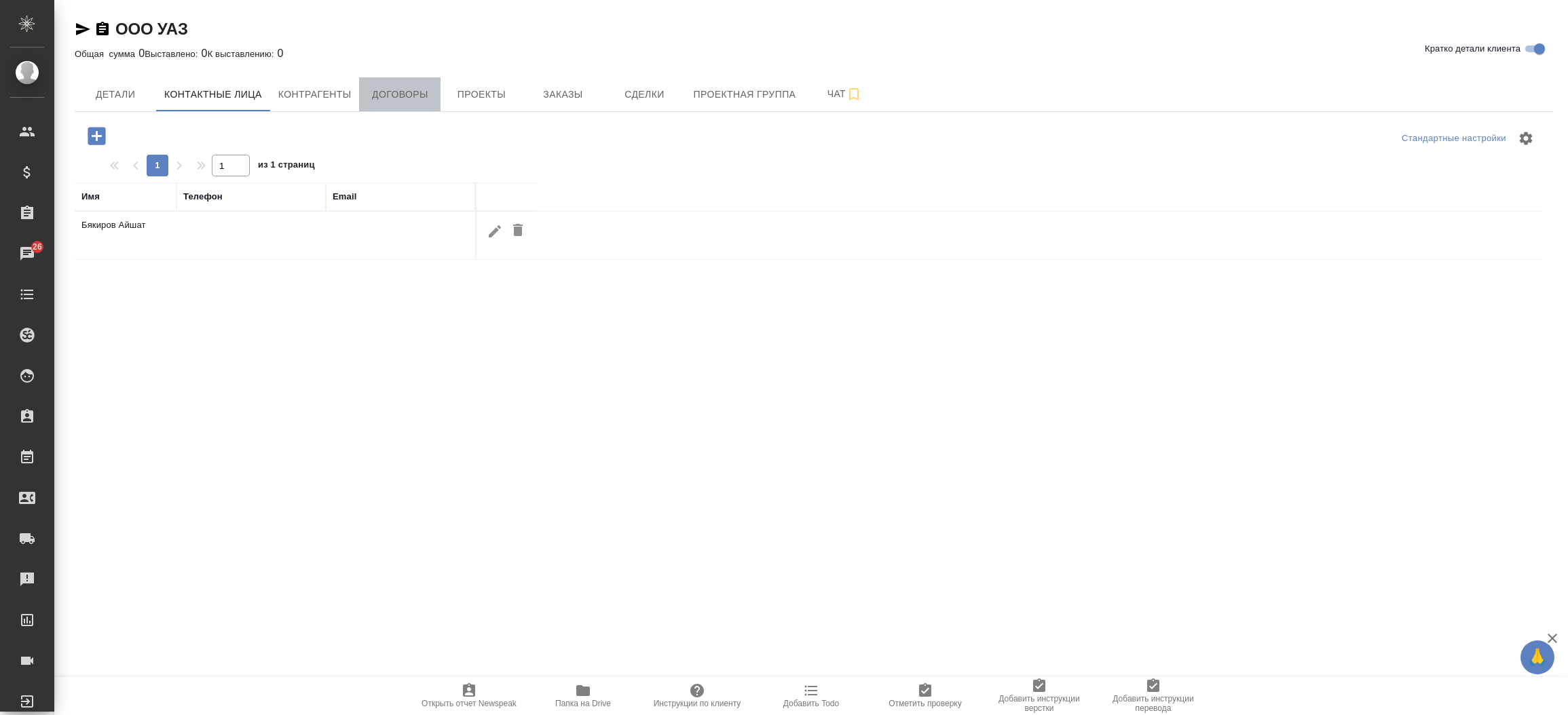
click at [407, 91] on span "Договоры" at bounding box center [400, 95] width 65 height 17
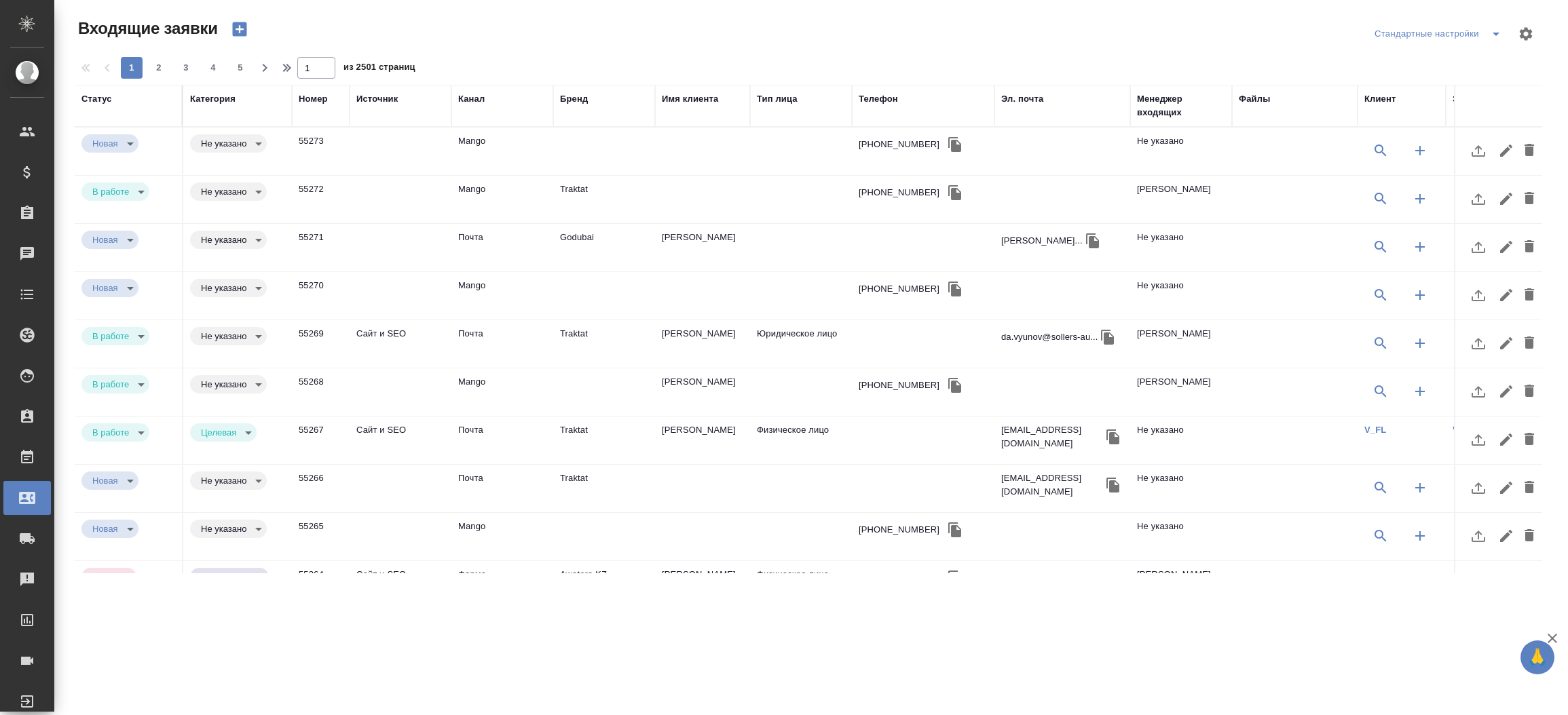
select select "RU"
click at [686, 431] on td "Алина Симонова" at bounding box center [703, 441] width 95 height 48
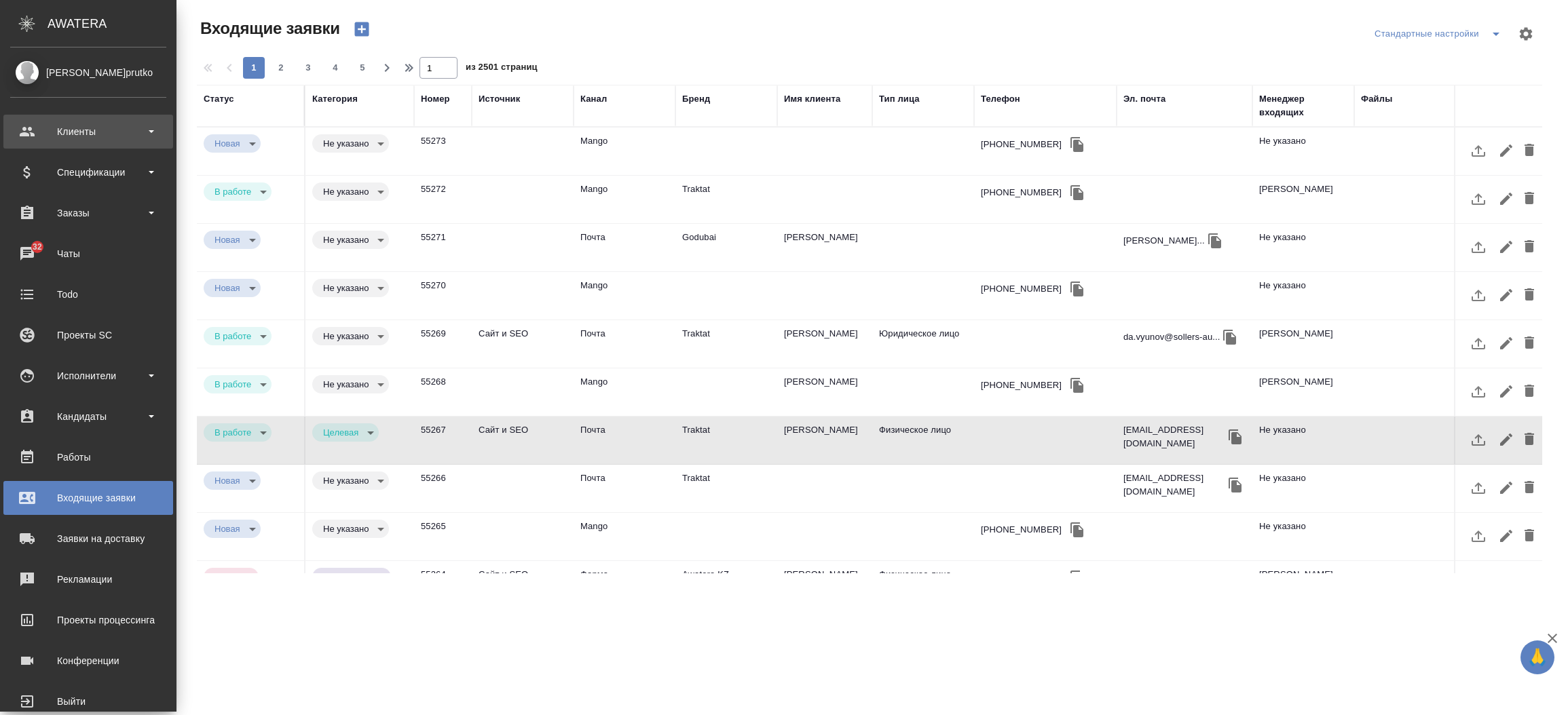
click at [73, 128] on div "Клиенты" at bounding box center [88, 132] width 156 height 20
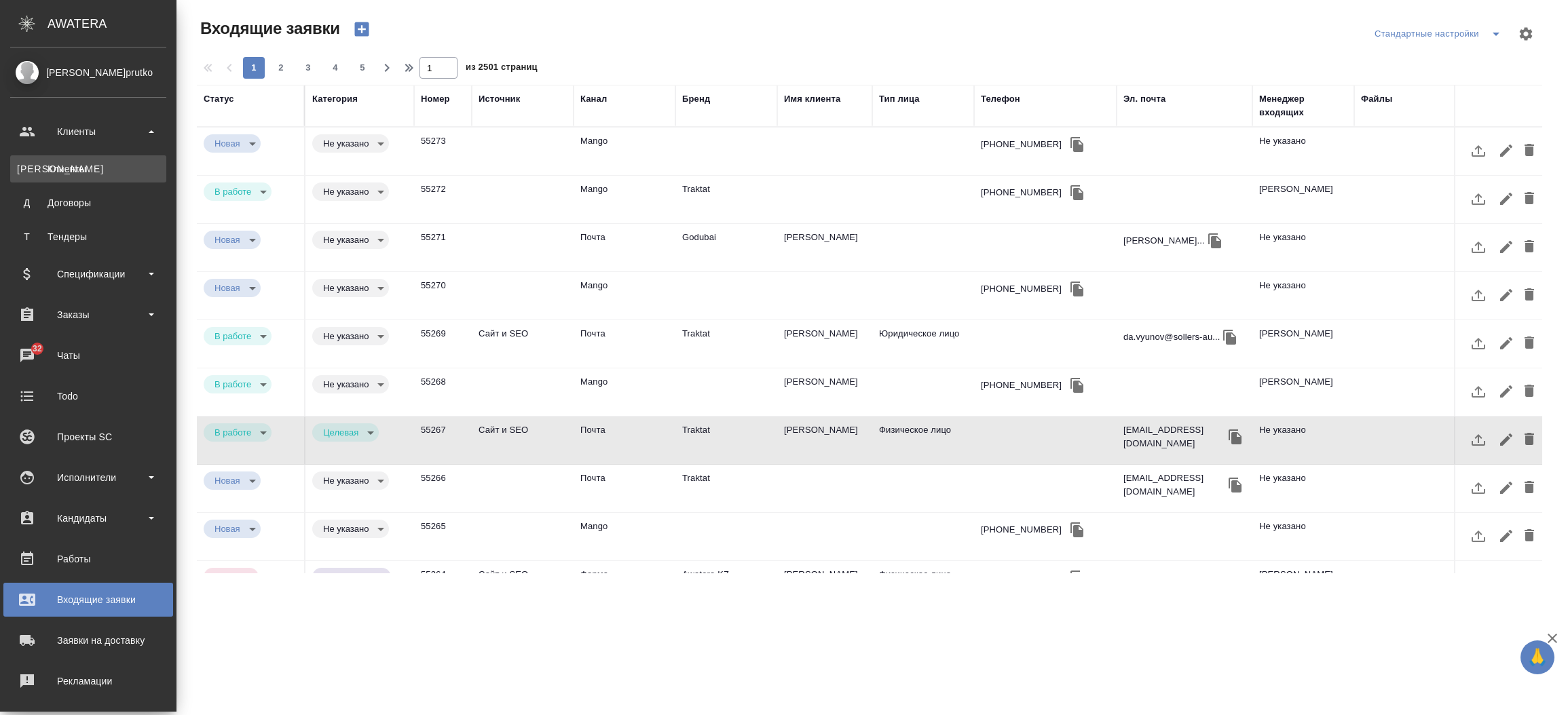
click at [70, 170] on div "Клиенты" at bounding box center [89, 168] width 143 height 14
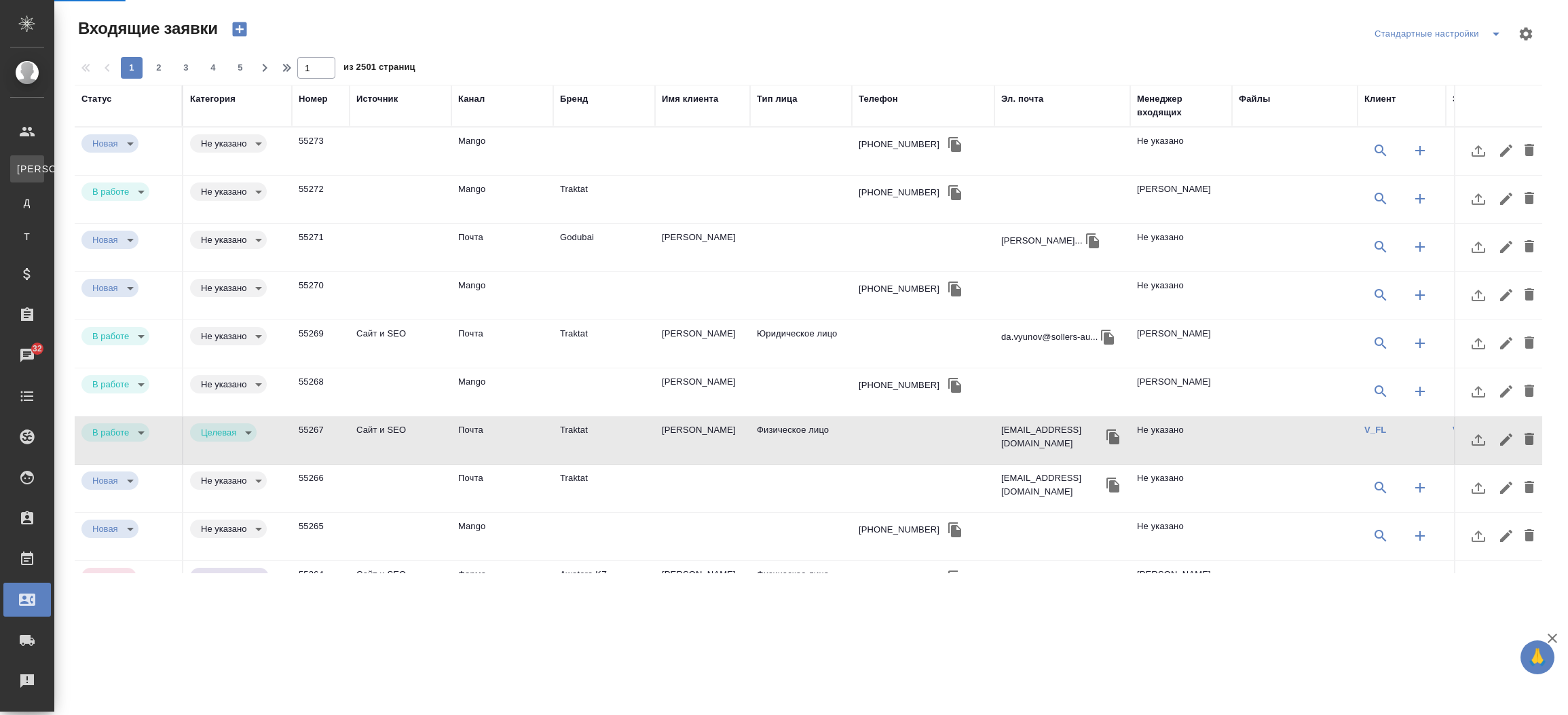
click at [20, 170] on div "Клиенты" at bounding box center [10, 168] width 20 height 14
select select "RU"
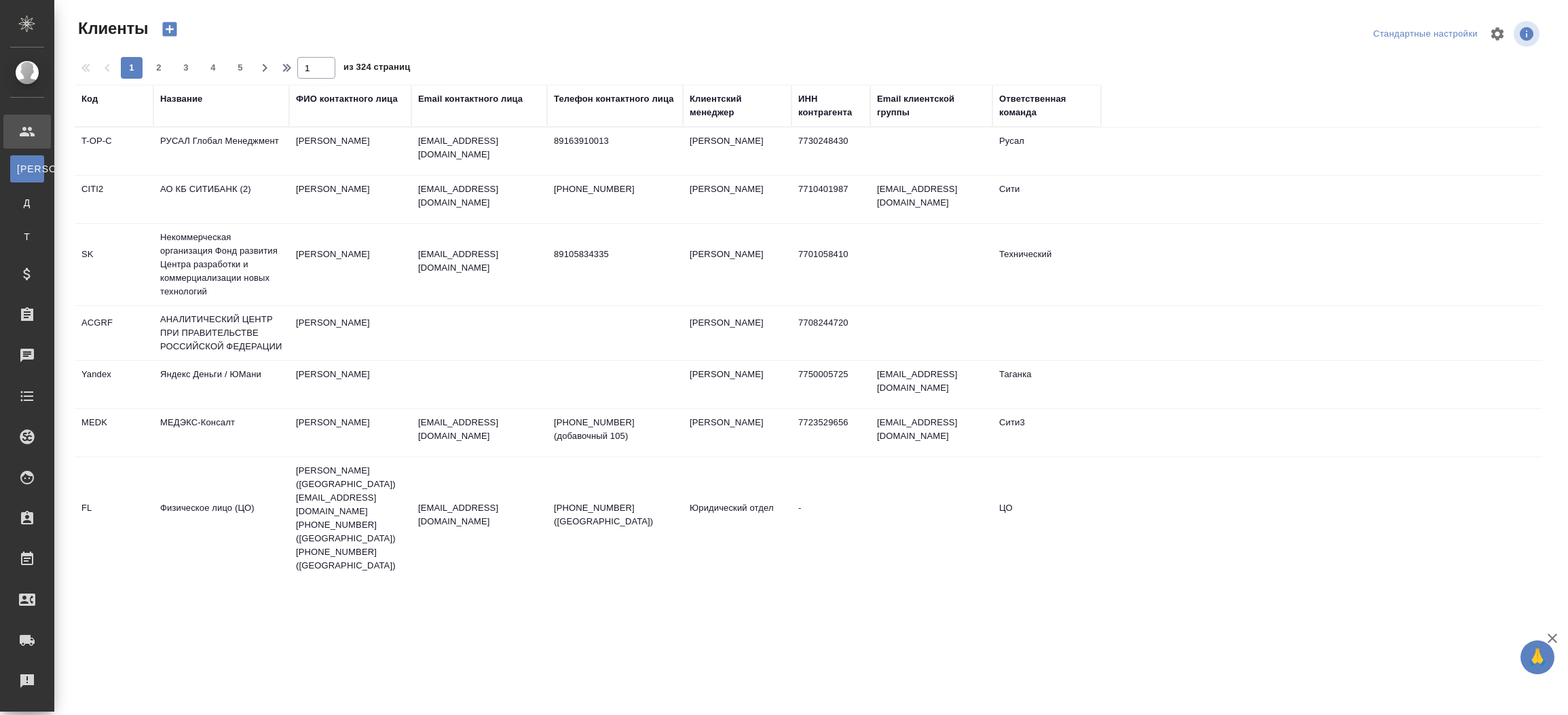
click at [177, 100] on div "Название" at bounding box center [181, 99] width 42 height 14
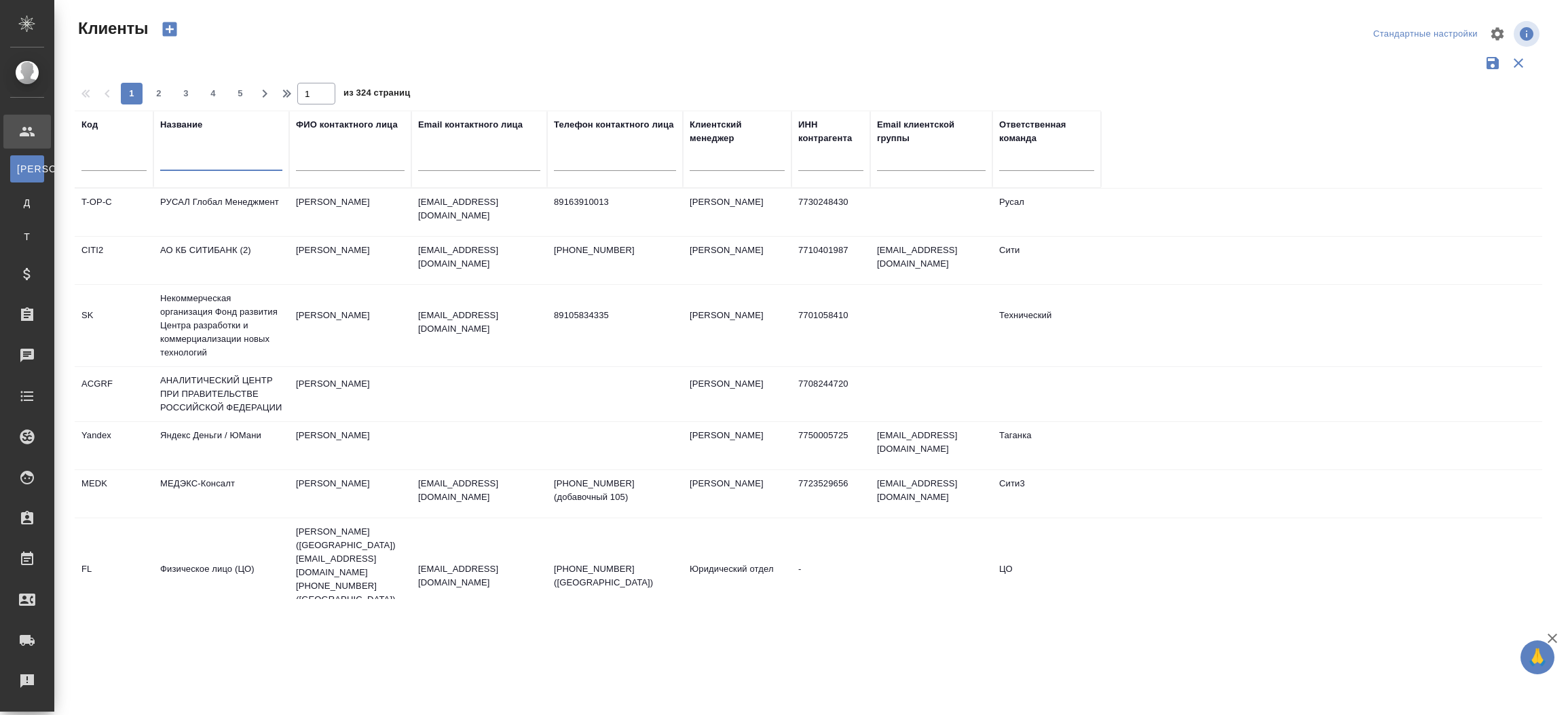
click at [192, 157] on input "text" at bounding box center [221, 163] width 122 height 17
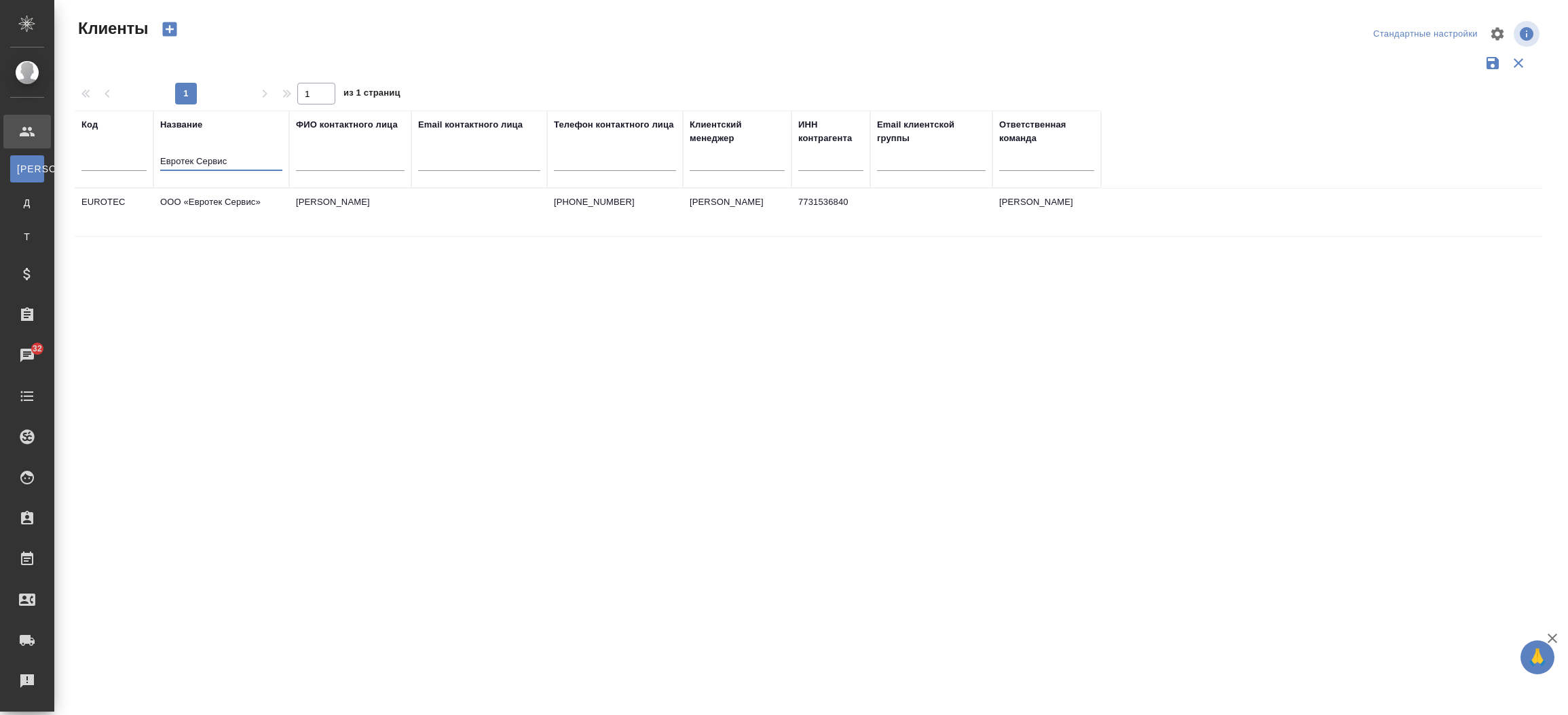
type input "Евротек Сервис"
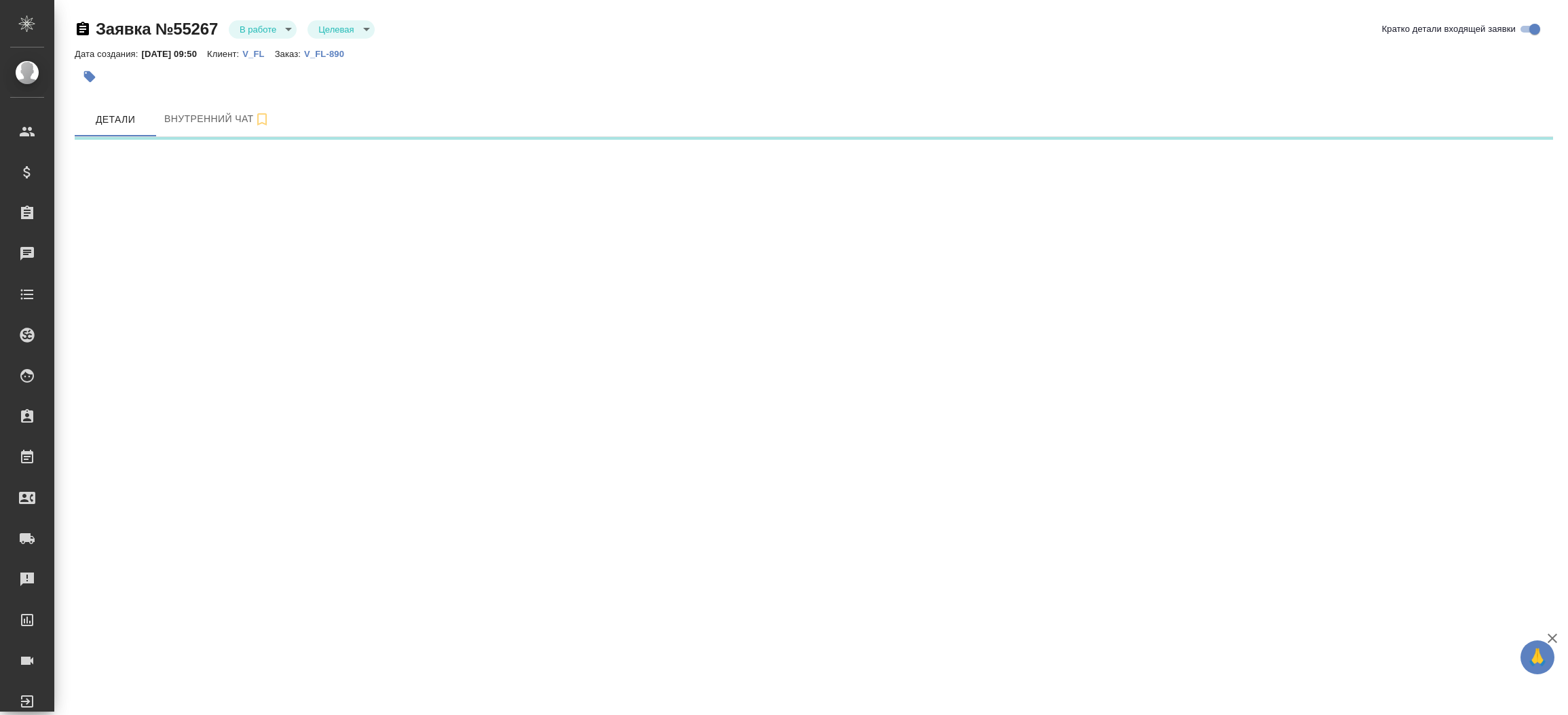
select select "RU"
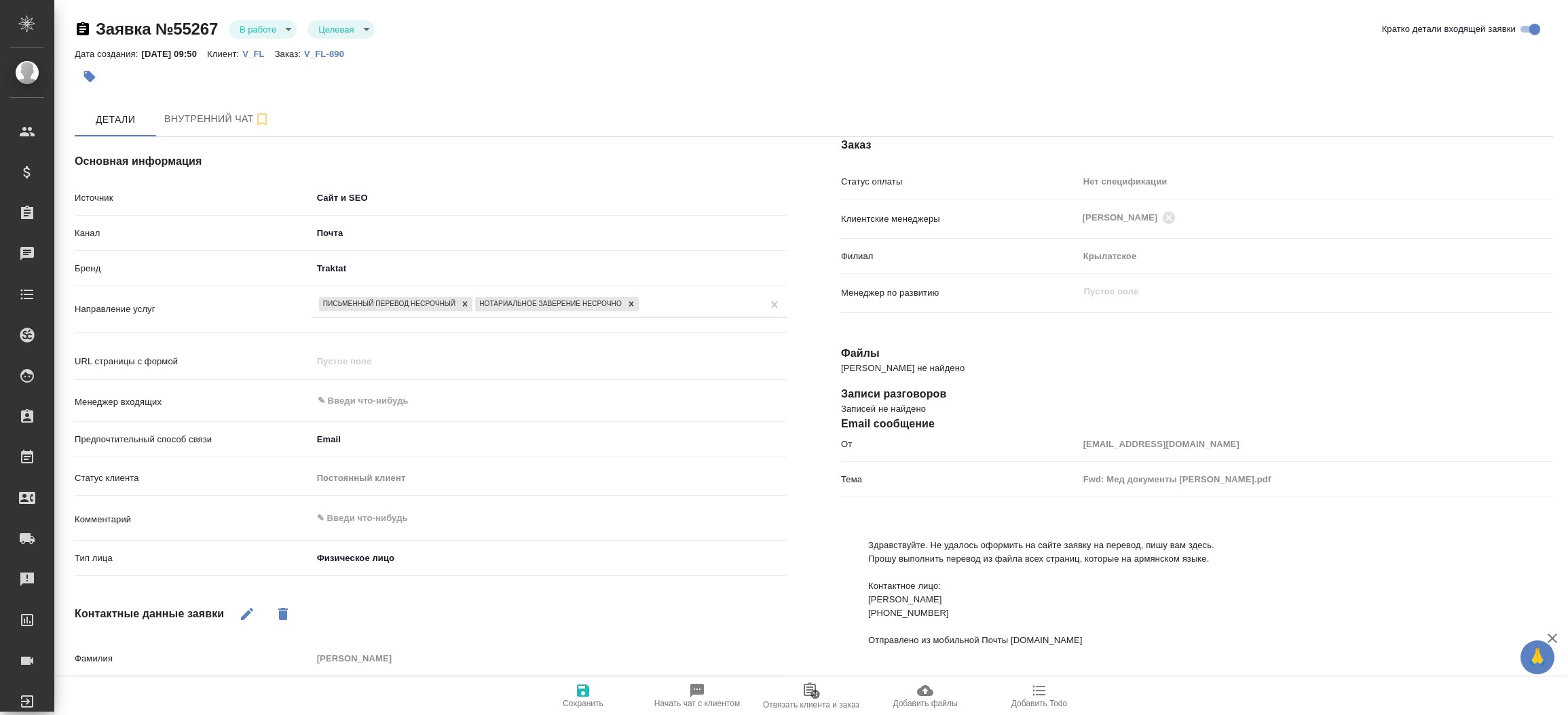
type textarea "x"
click at [368, 555] on body "🙏 .cls-1 fill:#fff; AWATERA [PERSON_NAME]prutko Клиенты Спецификации Заказы Чат…" at bounding box center [784, 357] width 1568 height 715
click at [385, 408] on div at bounding box center [784, 357] width 1568 height 715
click at [377, 389] on div "​" at bounding box center [550, 401] width 475 height 24
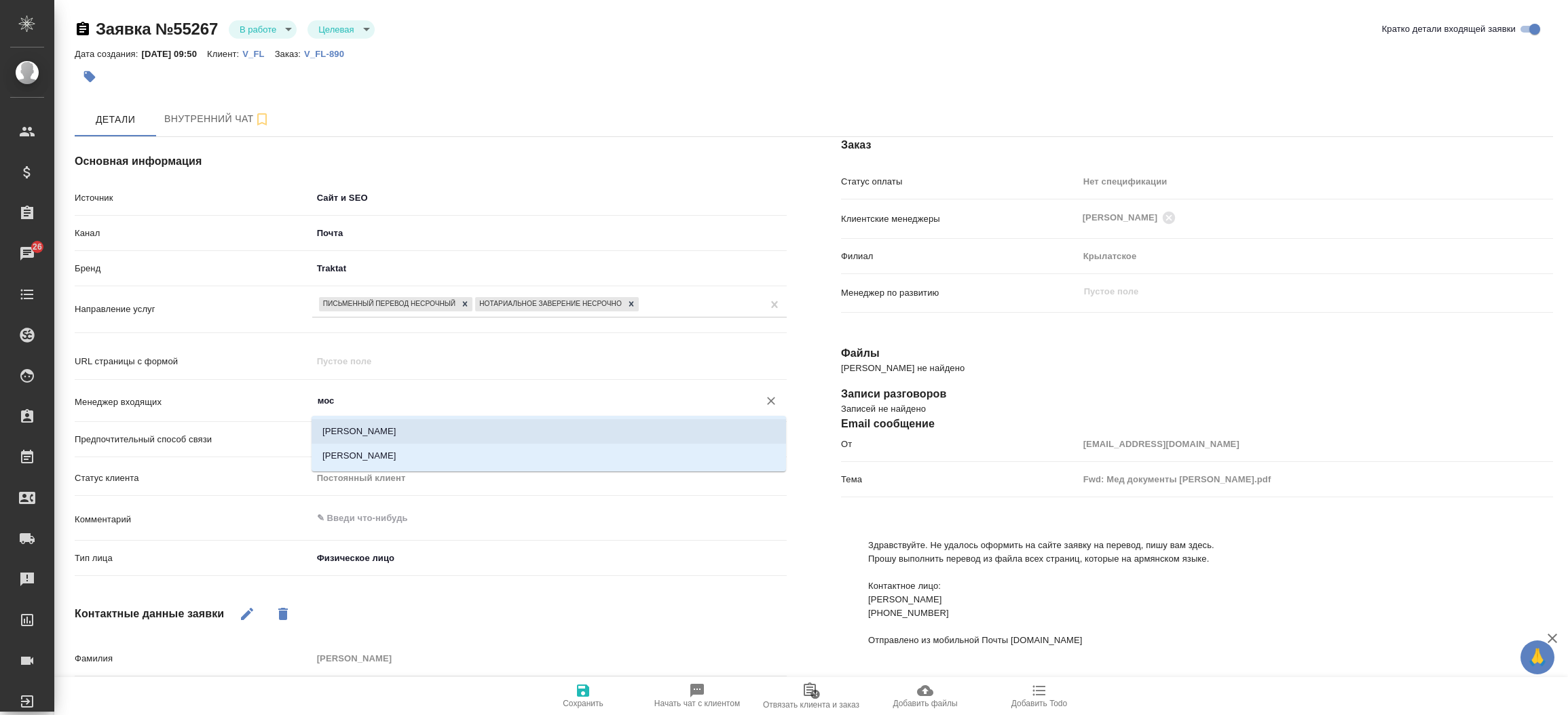
click at [393, 429] on li "[PERSON_NAME]" at bounding box center [549, 432] width 475 height 24
type input "[PERSON_NAME]"
type textarea "x"
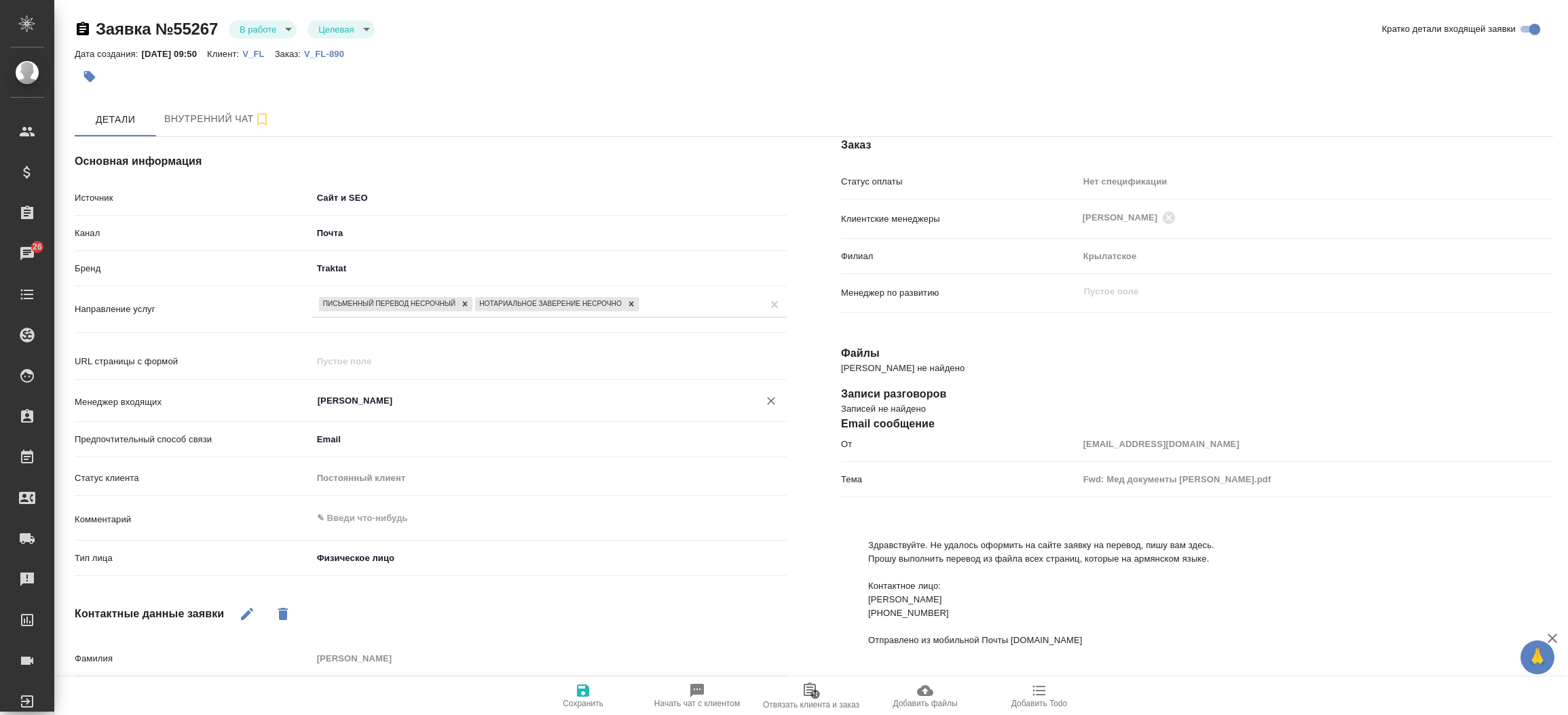
type input "[PERSON_NAME]"
click at [587, 701] on span "Сохранить" at bounding box center [583, 703] width 41 height 9
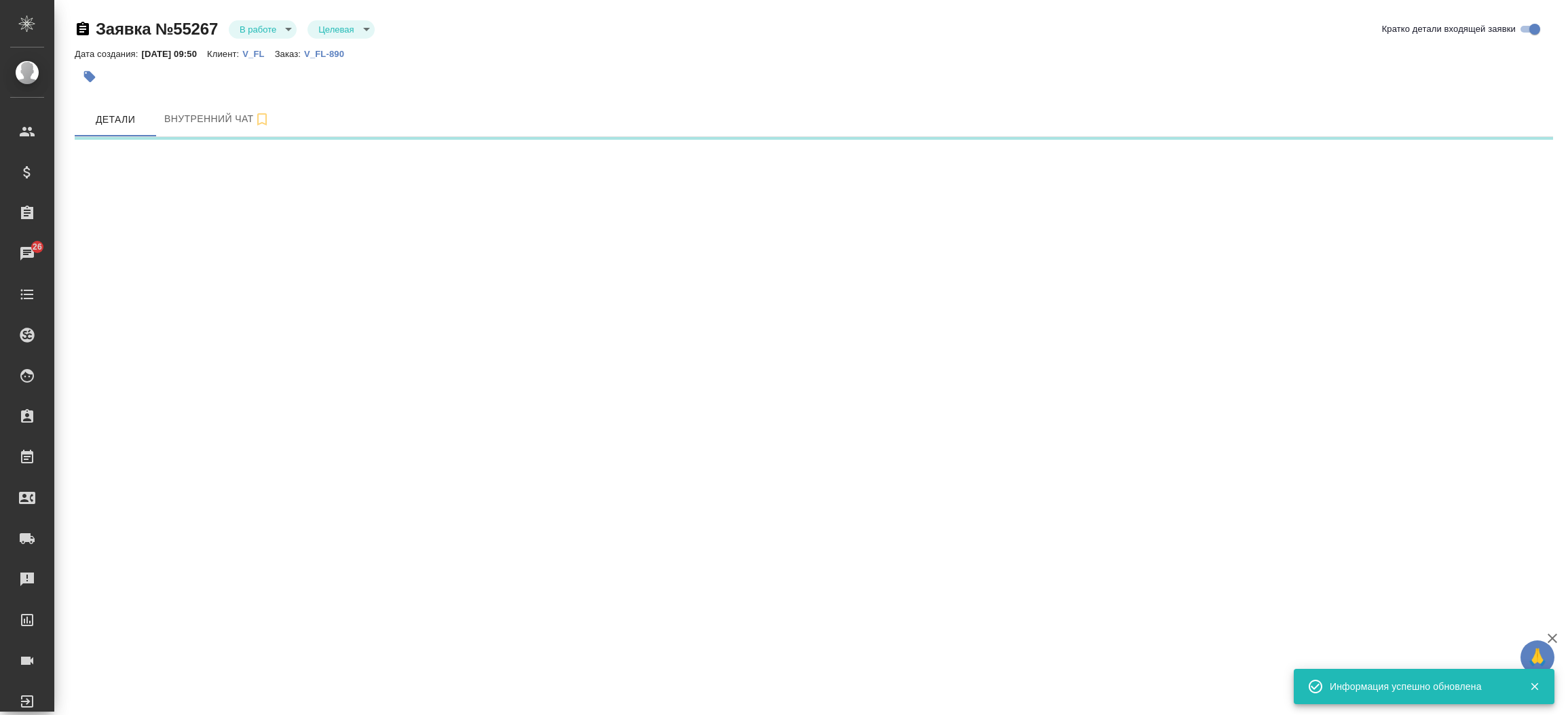
select select "RU"
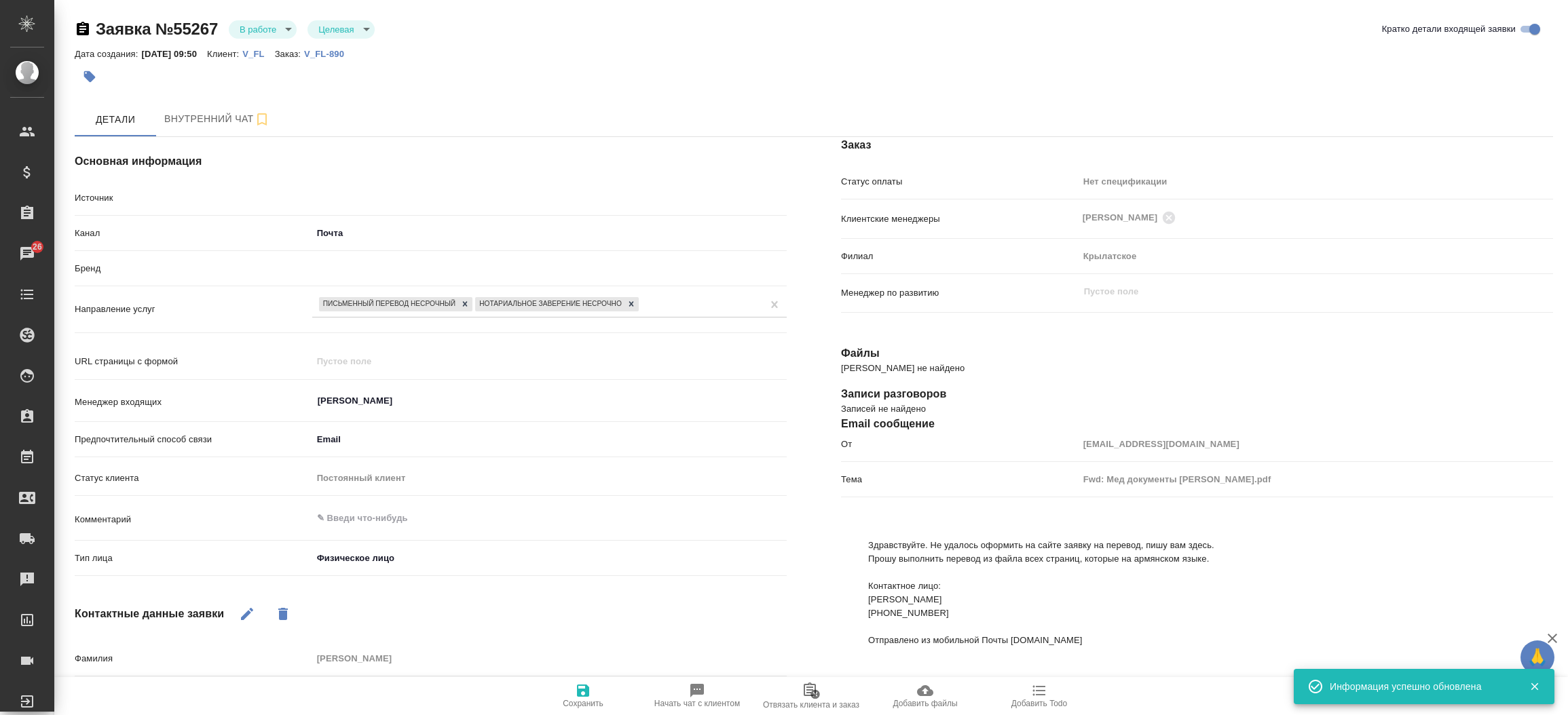
type textarea "x"
